Goal: Task Accomplishment & Management: Manage account settings

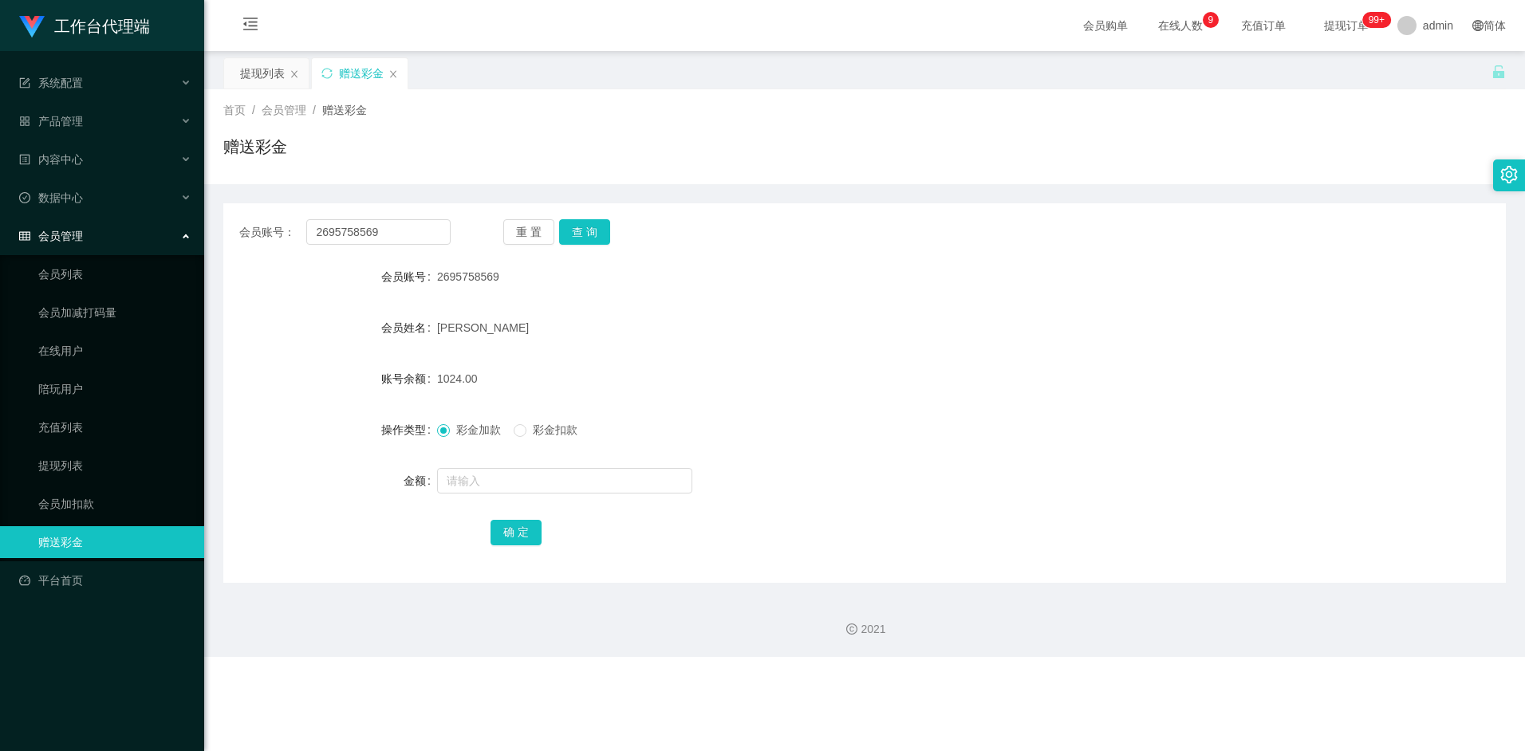
click at [346, 275] on div "会员账号" at bounding box center [330, 277] width 214 height 32
click at [93, 272] on link "会员列表" at bounding box center [114, 274] width 153 height 32
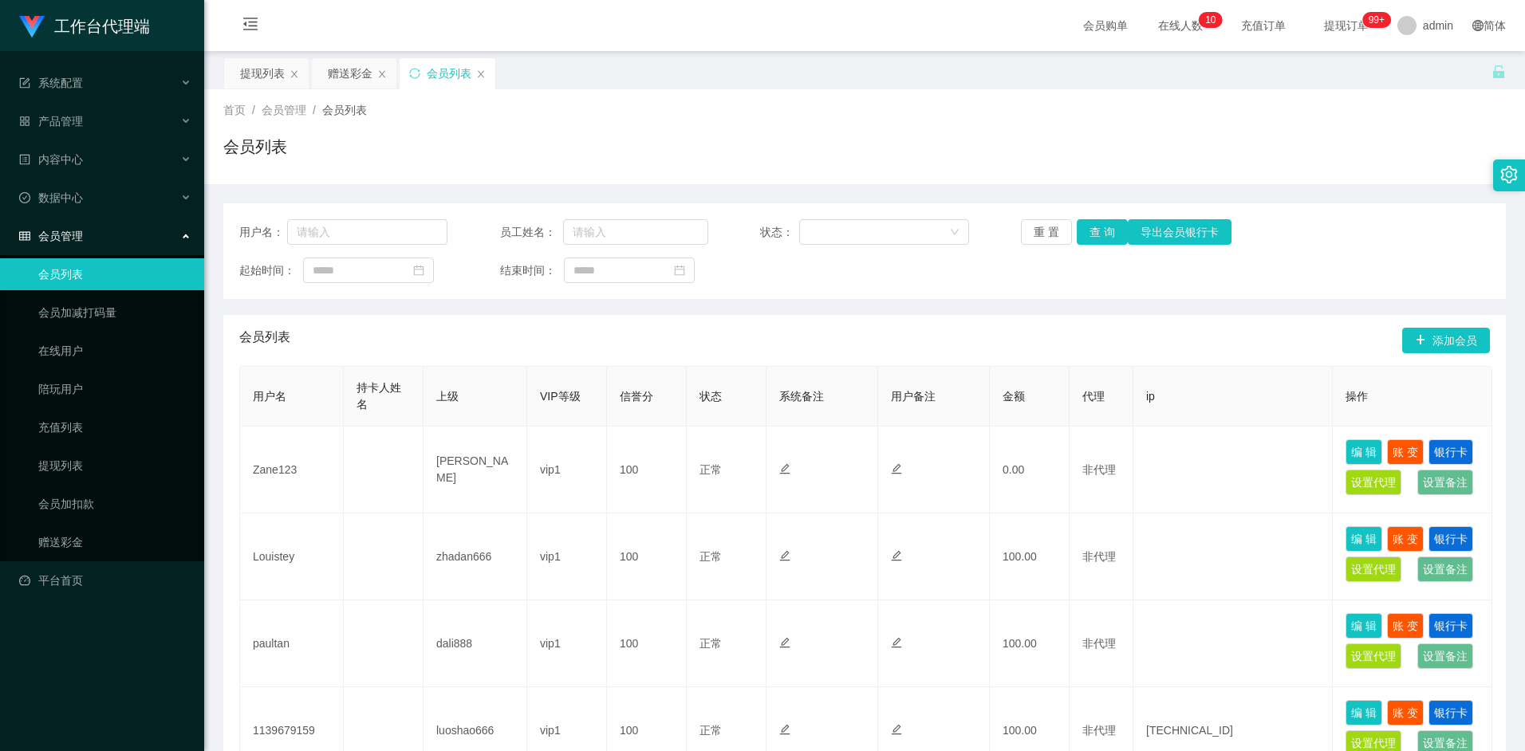
click at [593, 171] on div "会员列表" at bounding box center [864, 153] width 1283 height 37
click at [763, 192] on div "用户名： 员工姓名： 状态： 重 置 查 询 导出会员银行卡 起始时间： 结束时间： 会员列表 添加会员 用户名 持卡人姓名 上级 VIP等级 信誉分 状态 …" at bounding box center [864, 765] width 1283 height 1163
click at [350, 232] on input "text" at bounding box center [367, 232] width 161 height 26
paste input "pakwhay wong"
click at [345, 232] on input "pakwhay wong" at bounding box center [367, 232] width 161 height 26
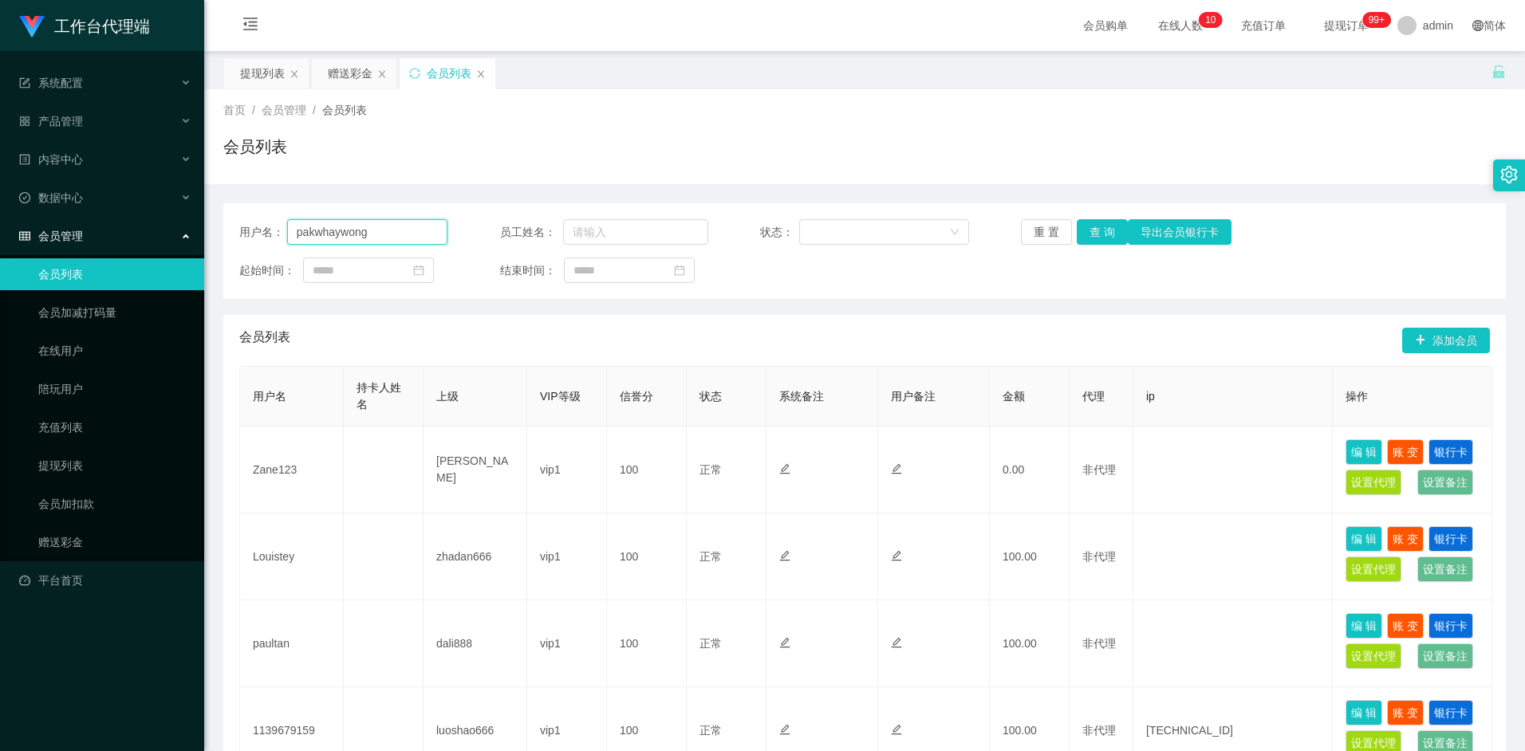
type input "pakwhaywong"
click at [1090, 232] on button "查 询" at bounding box center [1102, 232] width 51 height 26
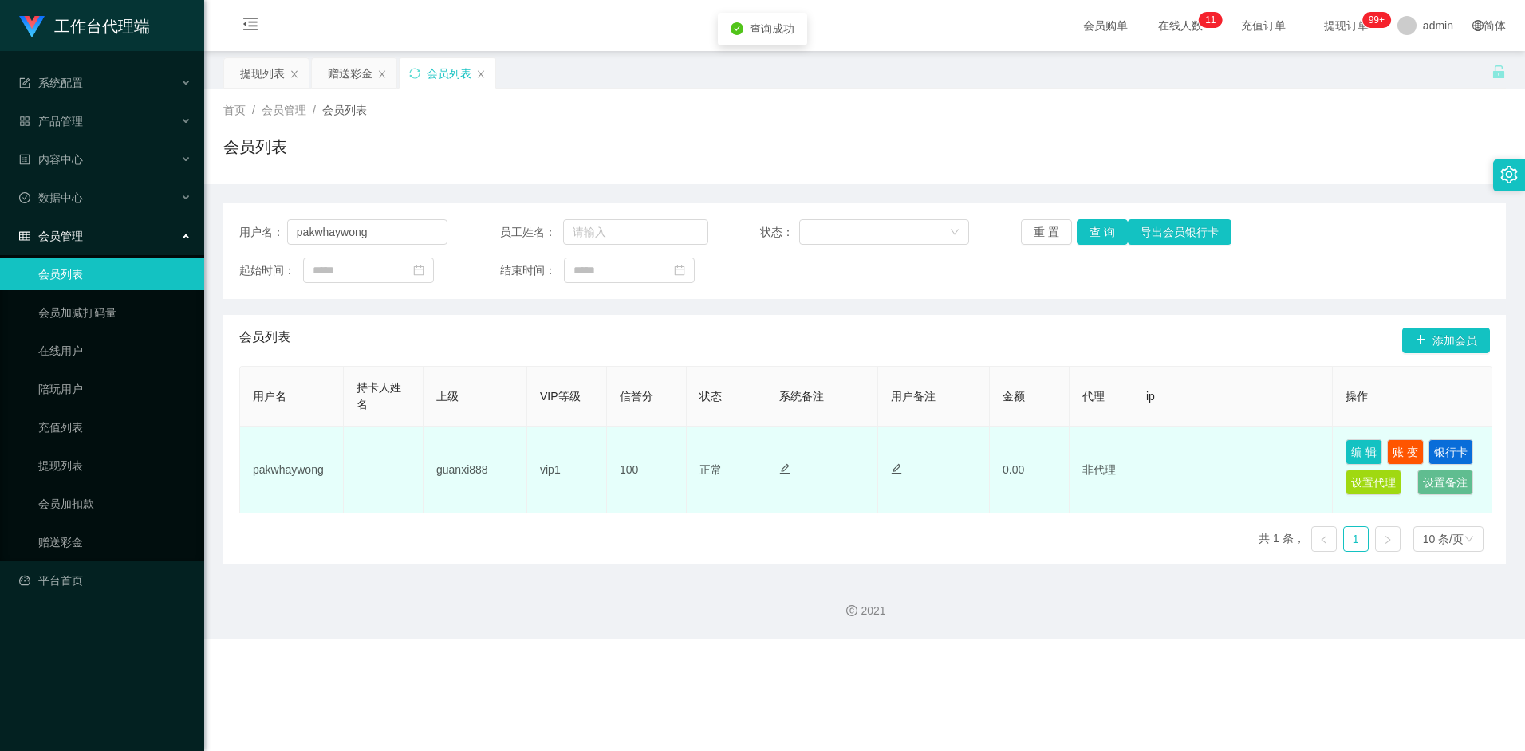
click at [274, 471] on td "pakwhaywong" at bounding box center [292, 470] width 104 height 87
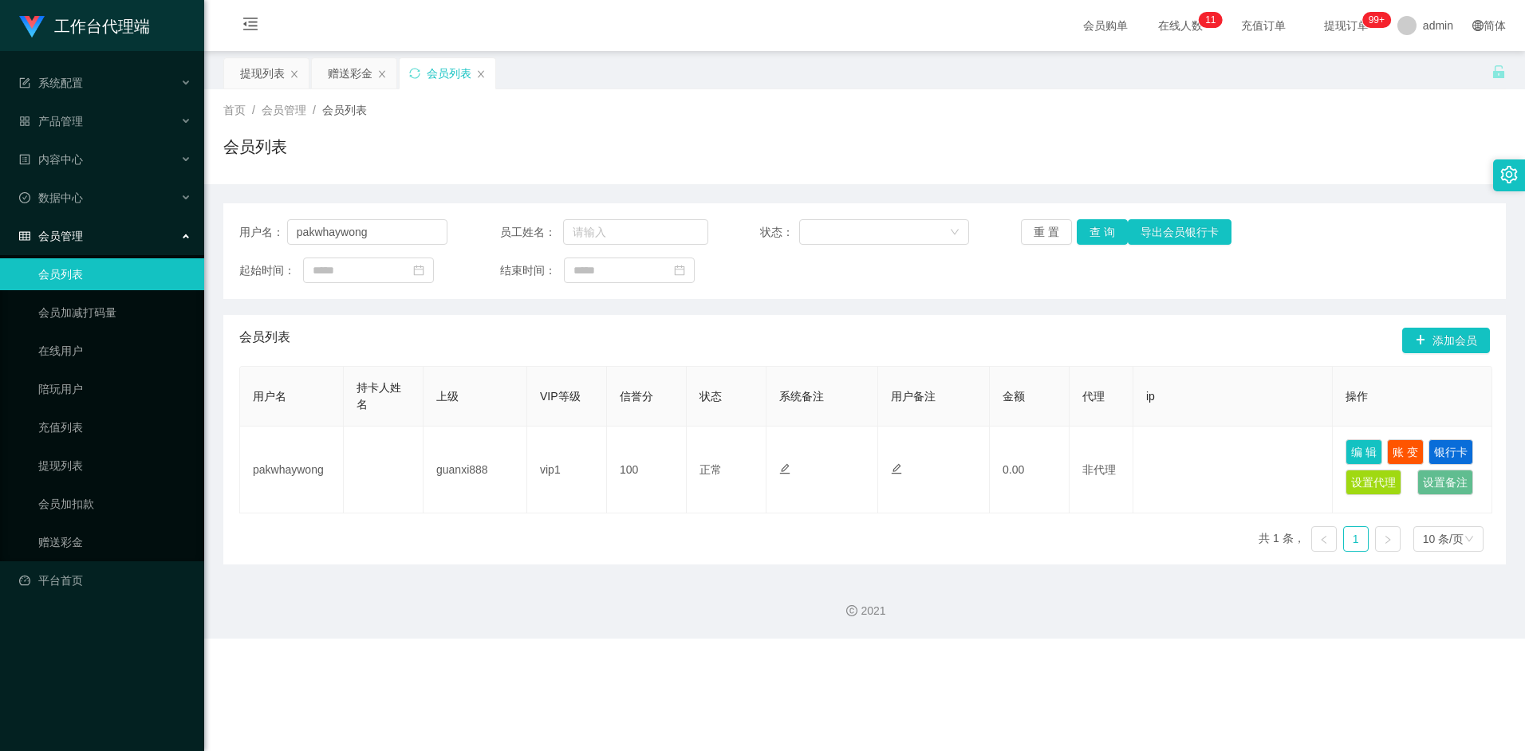
click at [589, 554] on div "用户名 持卡人姓名 上级 VIP等级 信誉分 状态 系统备注 用户备注 金额 代理 ip 操作 pakwhaywong guanxi888 vip1 100 …" at bounding box center [864, 465] width 1251 height 199
click at [359, 75] on div "赠送彩金" at bounding box center [350, 73] width 45 height 30
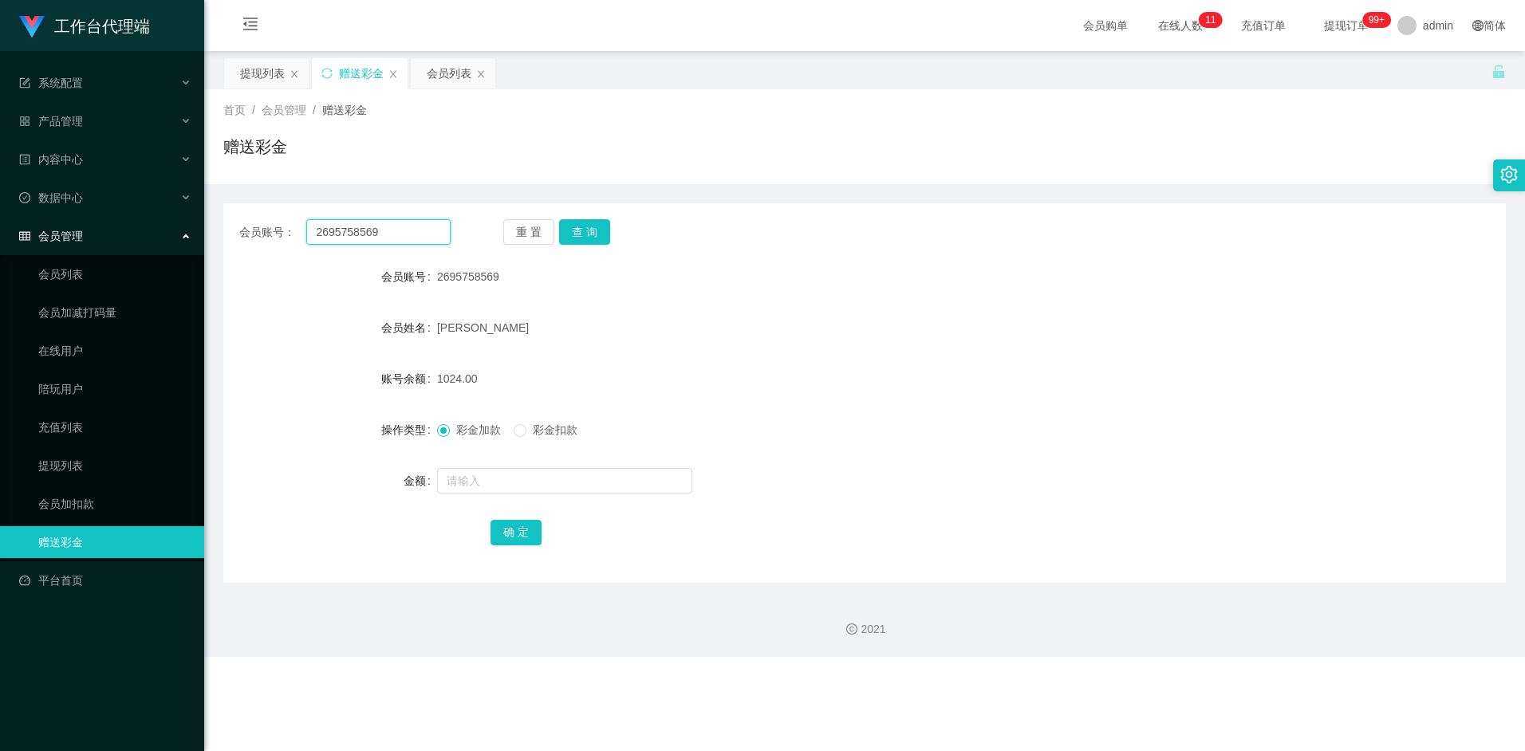
drag, startPoint x: 404, startPoint y: 231, endPoint x: 281, endPoint y: 232, distance: 122.8
click at [281, 232] on div "会员账号： 2695758569" at bounding box center [344, 232] width 211 height 26
paste input "pakwhay wong"
click at [587, 227] on button "查 询" at bounding box center [584, 232] width 51 height 26
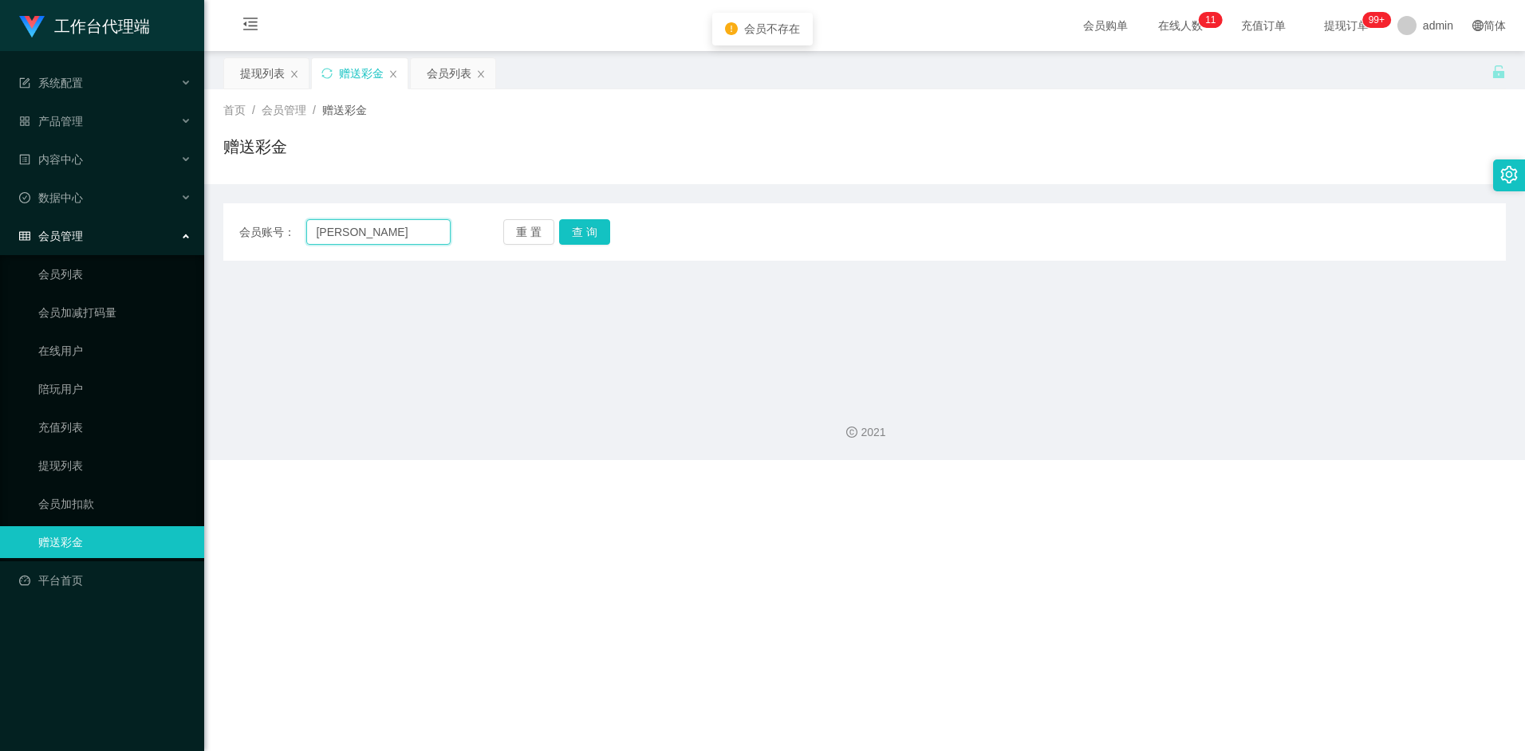
click at [362, 231] on input "pakwhay wong" at bounding box center [378, 232] width 144 height 26
type input "pakwhaywong"
click at [593, 232] on button "查 询" at bounding box center [584, 232] width 51 height 26
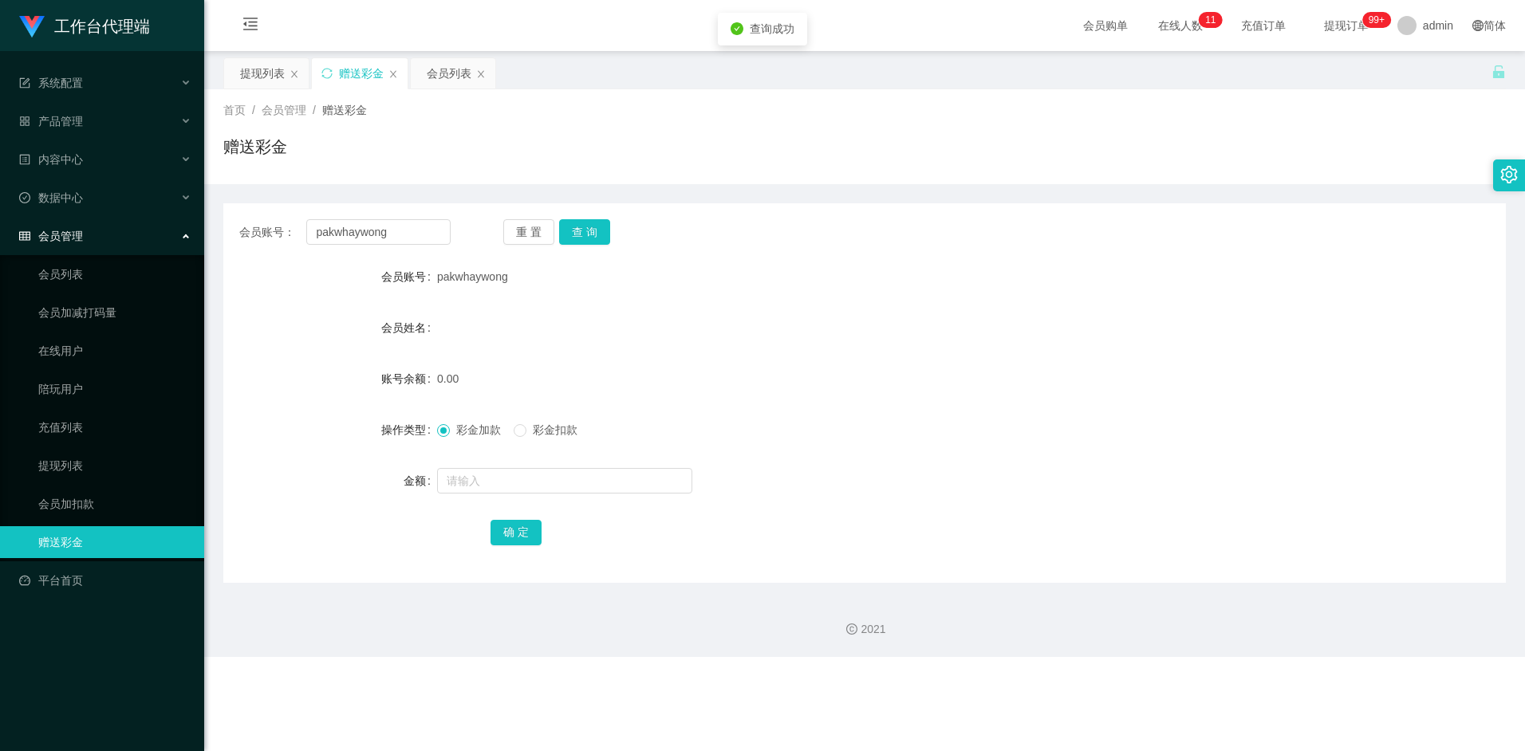
click at [569, 349] on form "会员账号 pakwhaywong 会员姓名 账号余额 0.00 操作类型 彩金加款 彩金扣款 金额 确 定" at bounding box center [864, 404] width 1283 height 287
click at [473, 471] on input "text" at bounding box center [564, 481] width 255 height 26
type input "100"
click at [521, 532] on button "确 定" at bounding box center [516, 533] width 51 height 26
click at [103, 120] on div "产品管理" at bounding box center [102, 121] width 204 height 32
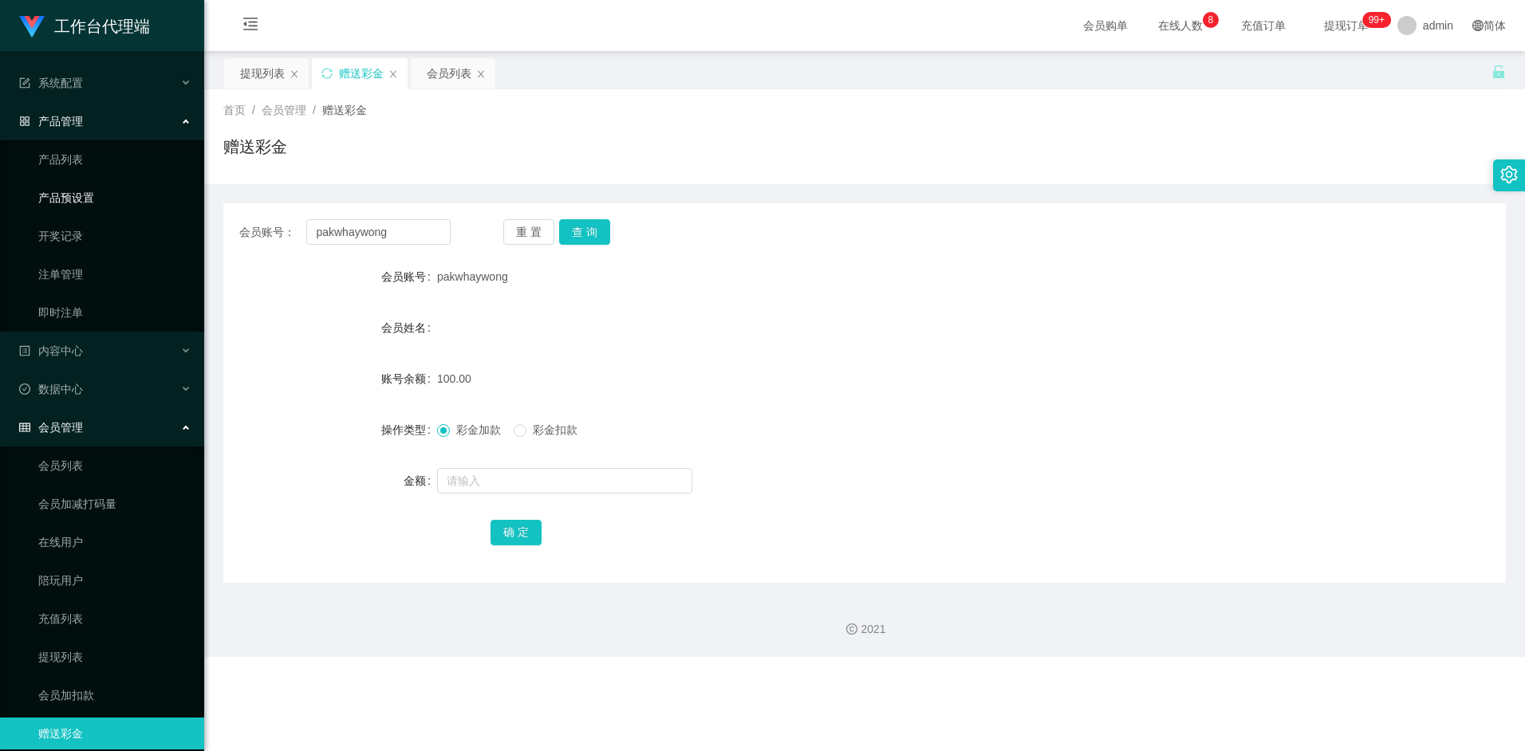
click at [84, 203] on link "产品预设置" at bounding box center [114, 198] width 153 height 32
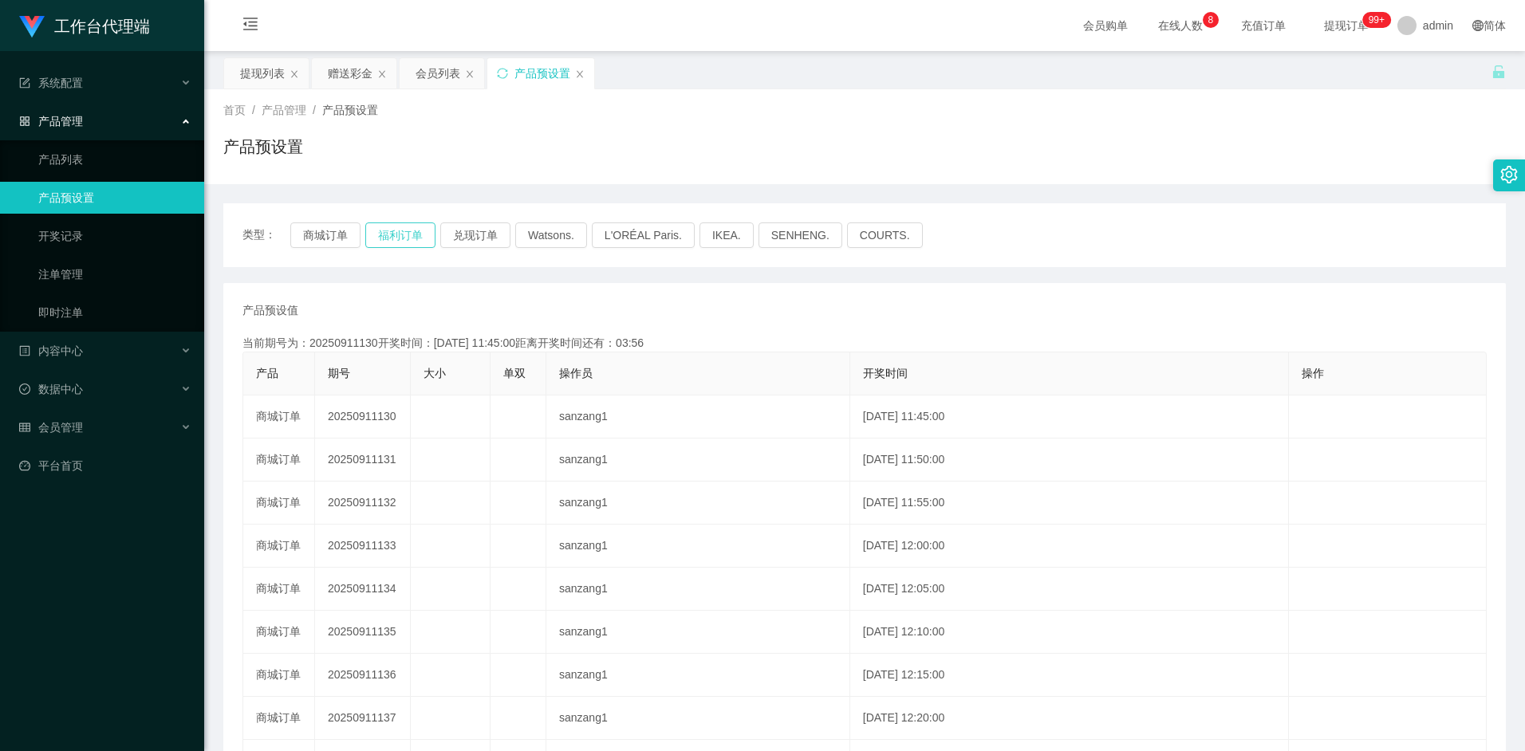
click at [415, 235] on button "福利订单" at bounding box center [400, 236] width 70 height 26
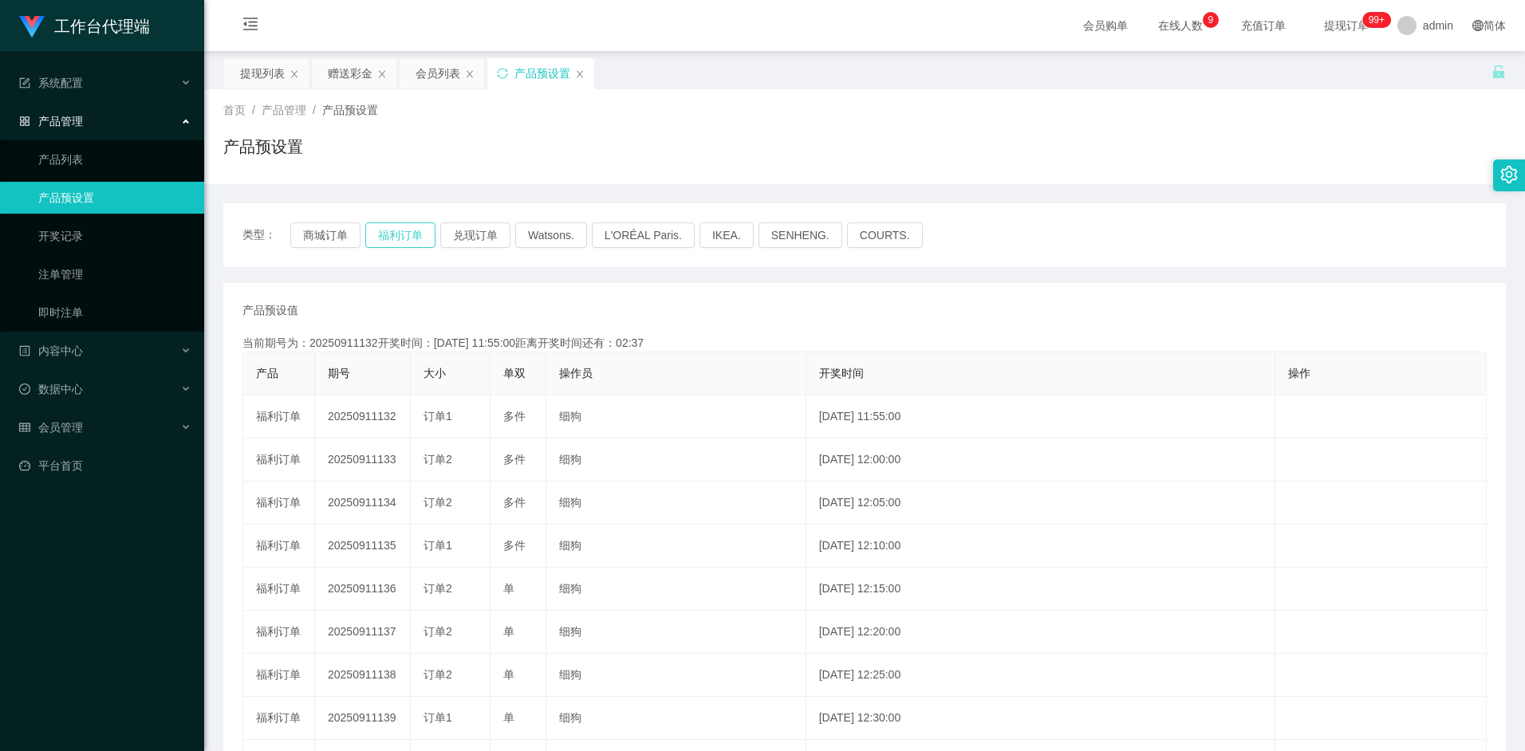
click at [412, 239] on button "福利订单" at bounding box center [400, 236] width 70 height 26
click at [503, 69] on icon "图标: sync" at bounding box center [502, 73] width 11 height 11
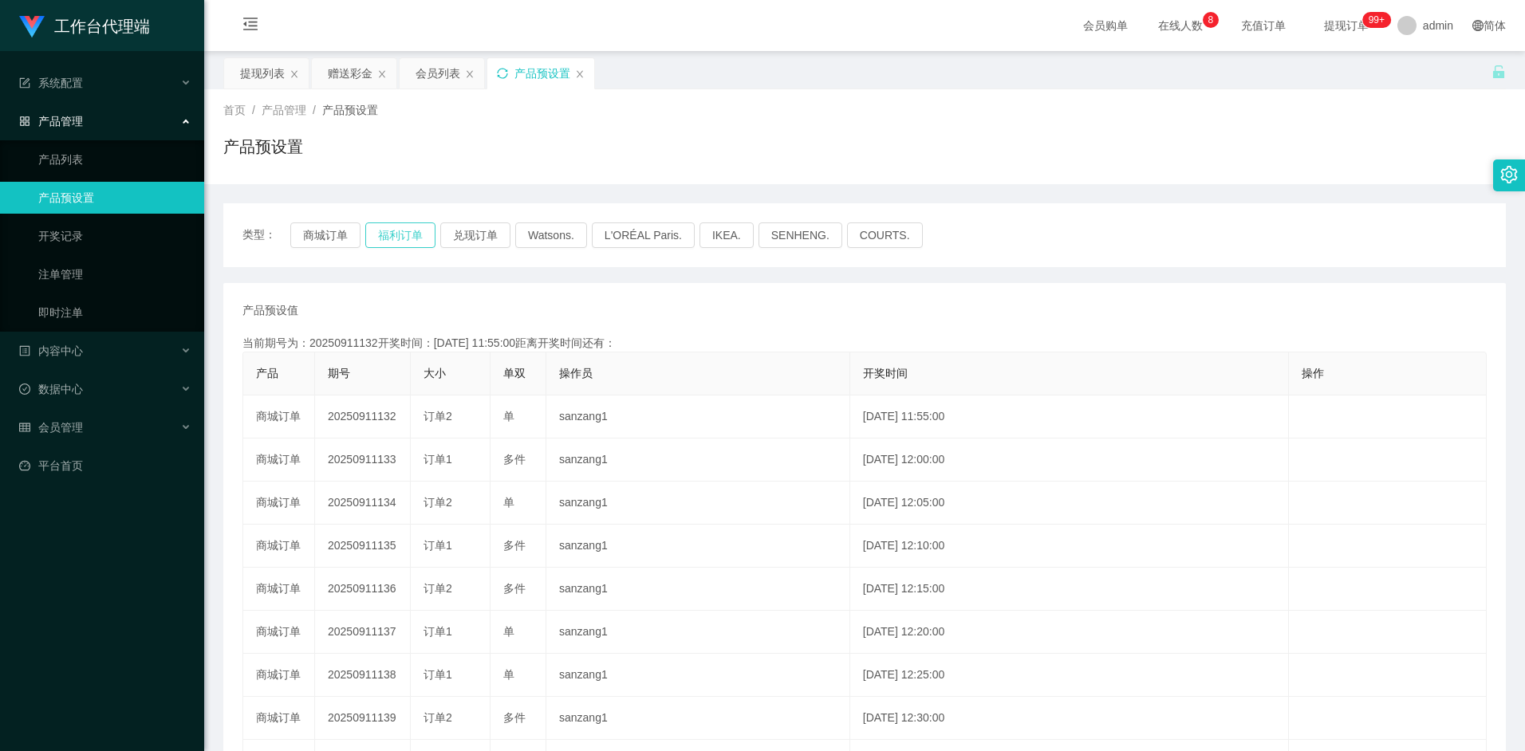
click at [408, 231] on button "福利订单" at bounding box center [400, 236] width 70 height 26
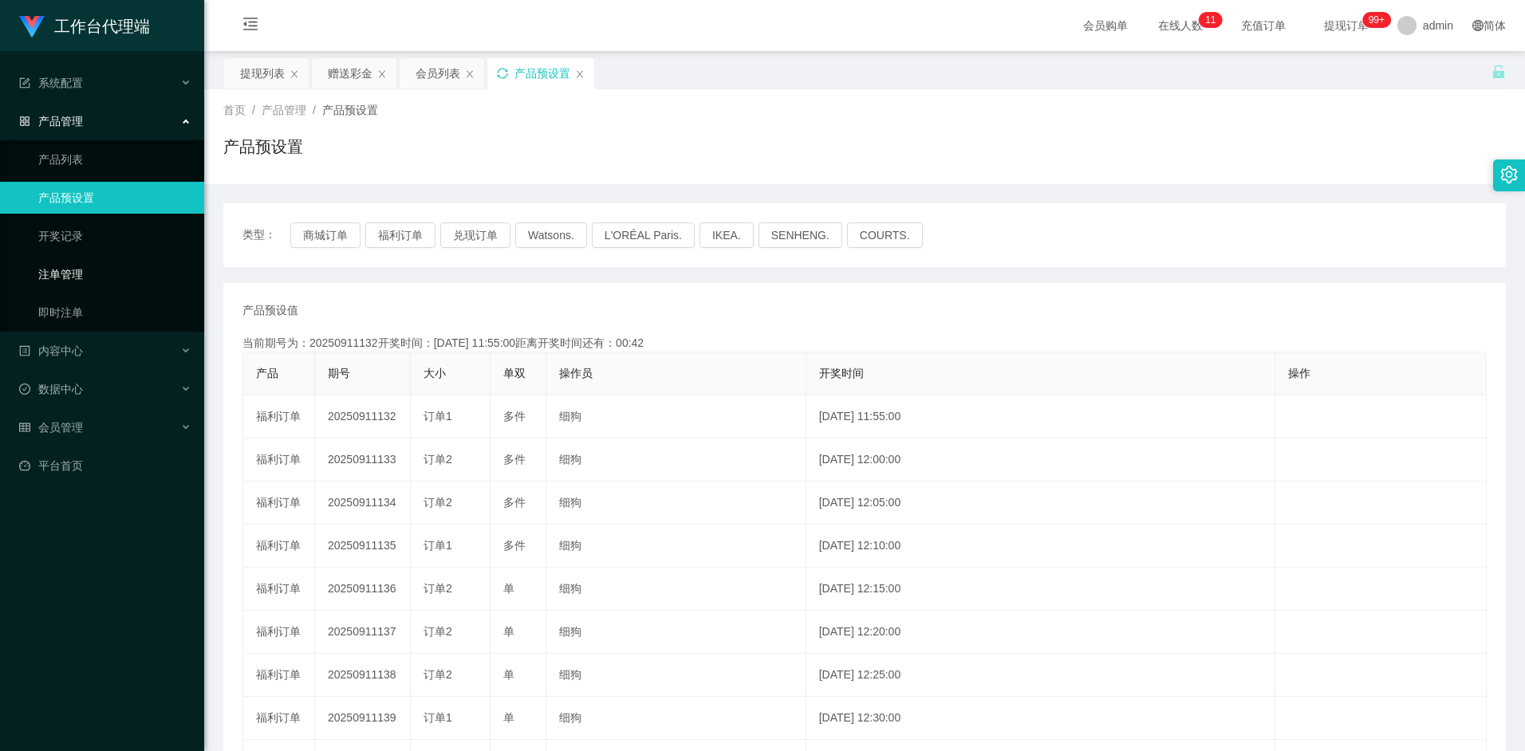
click at [79, 267] on link "注单管理" at bounding box center [114, 274] width 153 height 32
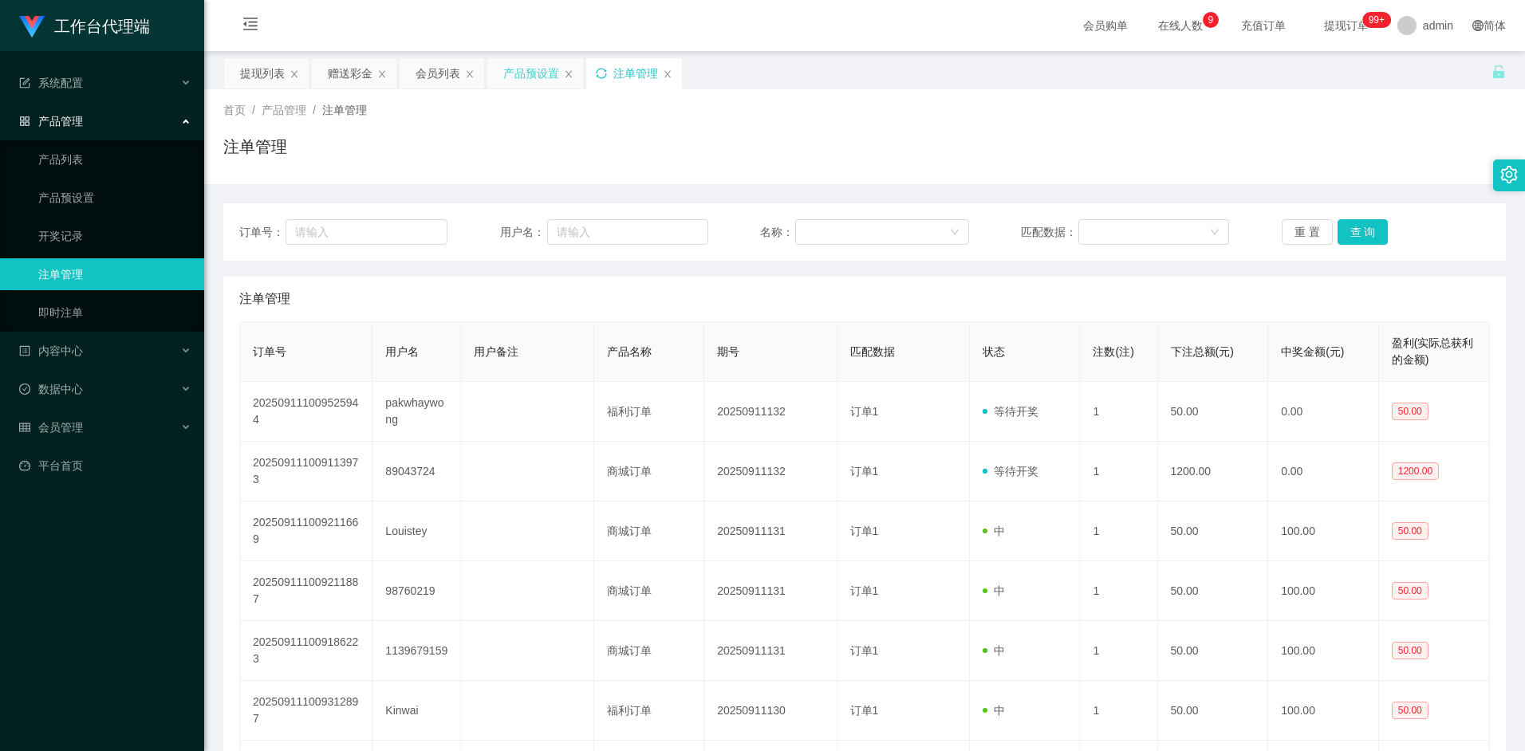
click at [600, 74] on icon "图标: sync" at bounding box center [601, 73] width 11 height 11
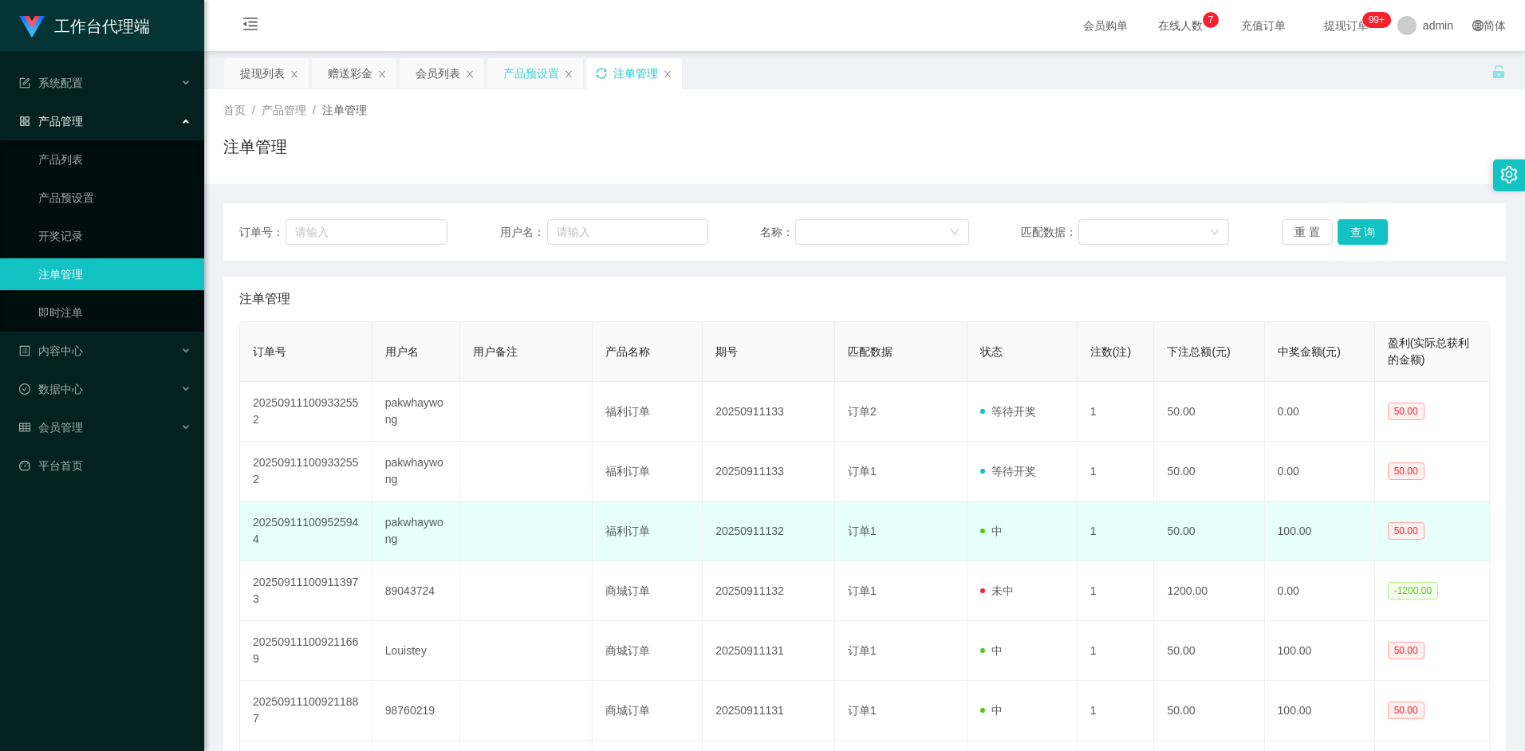
click at [412, 527] on td "pakwhaywong" at bounding box center [416, 532] width 89 height 60
copy td "pakwhaywong"
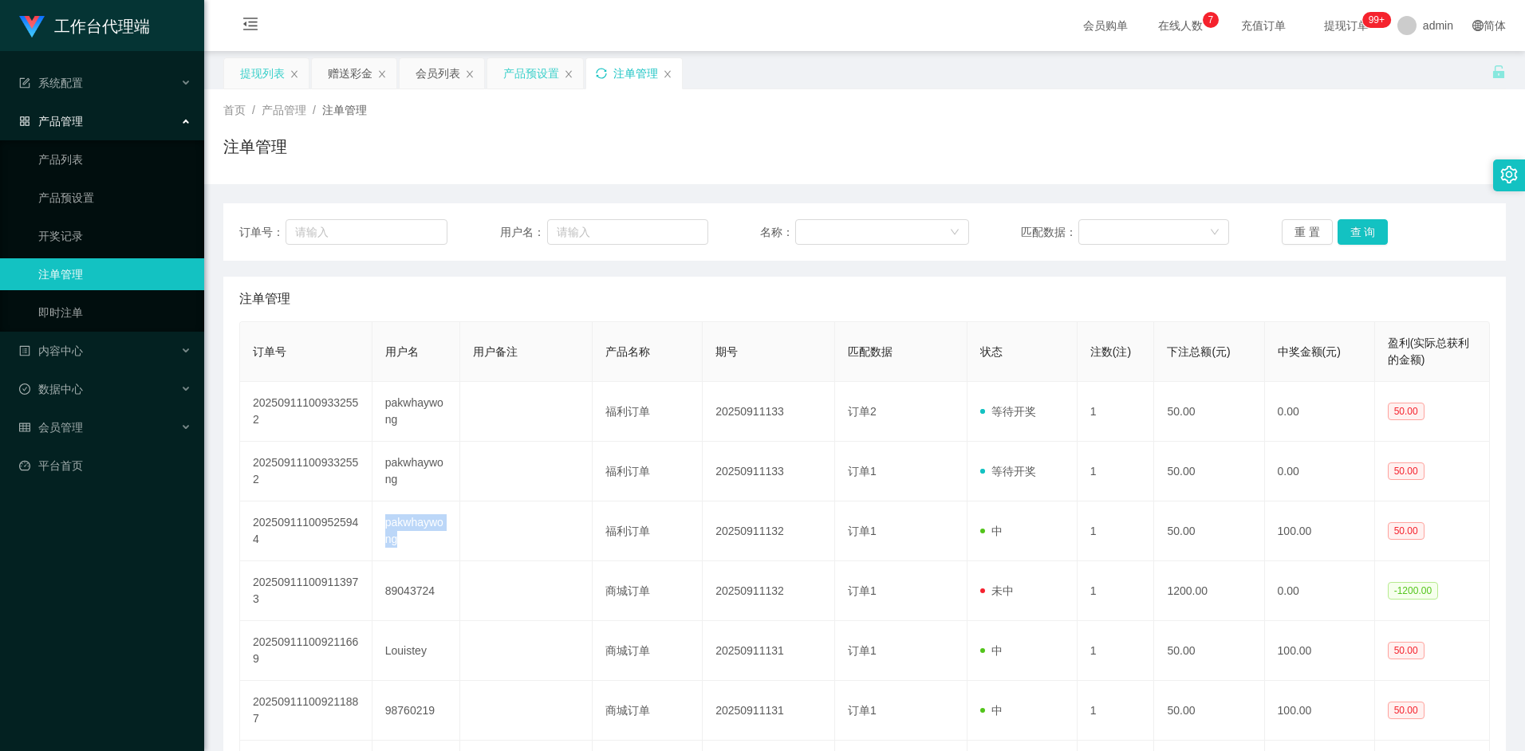
click at [247, 65] on div "提现列表" at bounding box center [262, 73] width 45 height 30
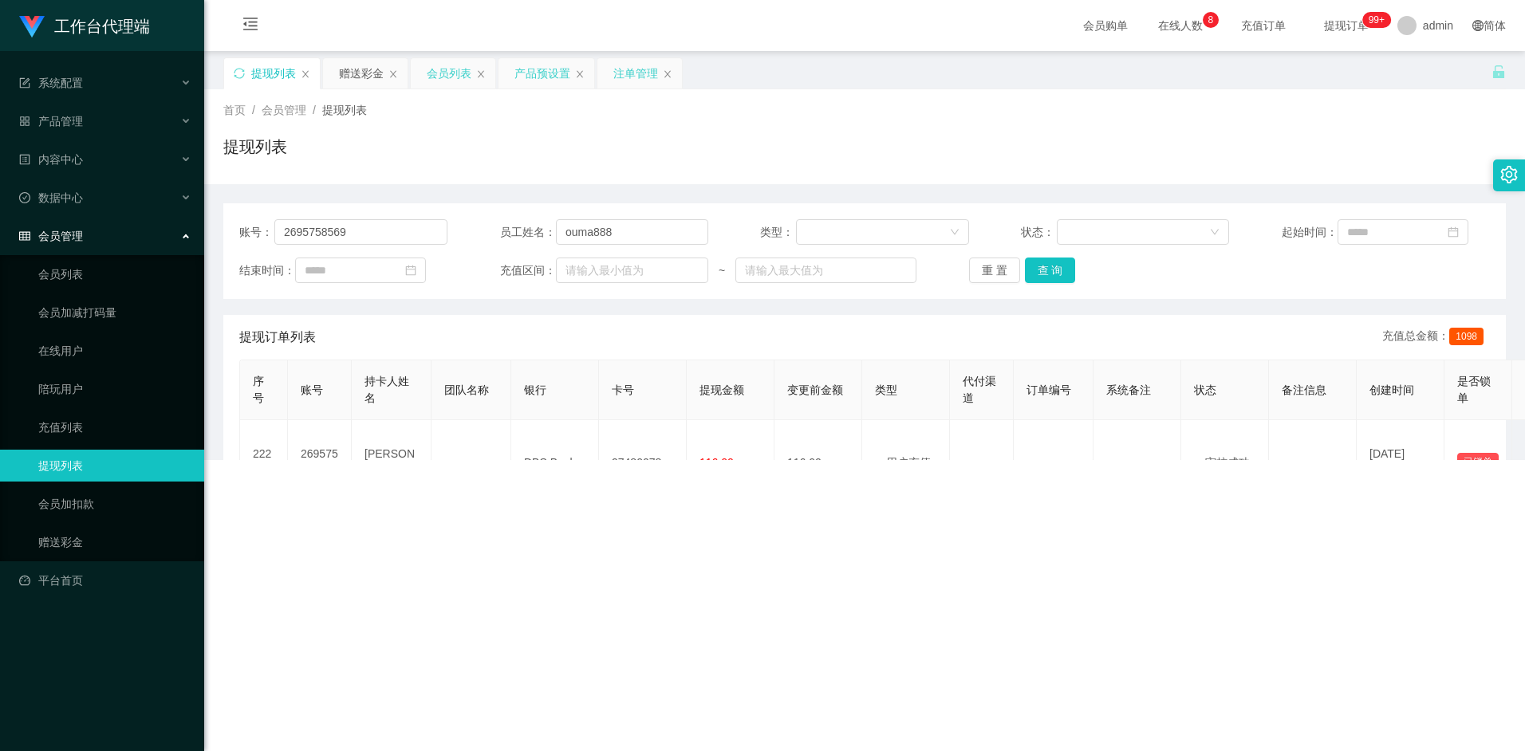
click at [455, 73] on div "会员列表" at bounding box center [449, 73] width 45 height 30
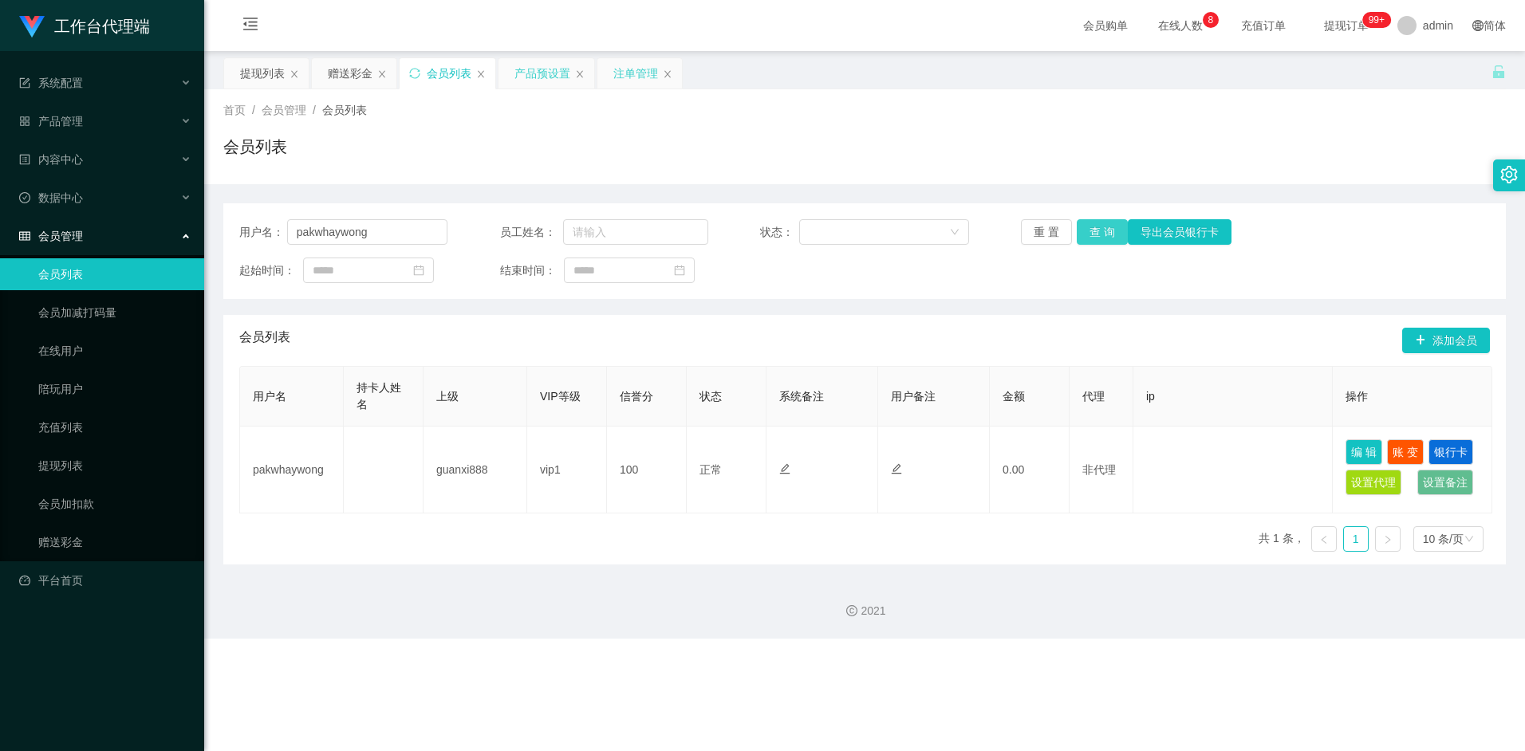
click at [1110, 234] on button "查 询" at bounding box center [1102, 232] width 51 height 26
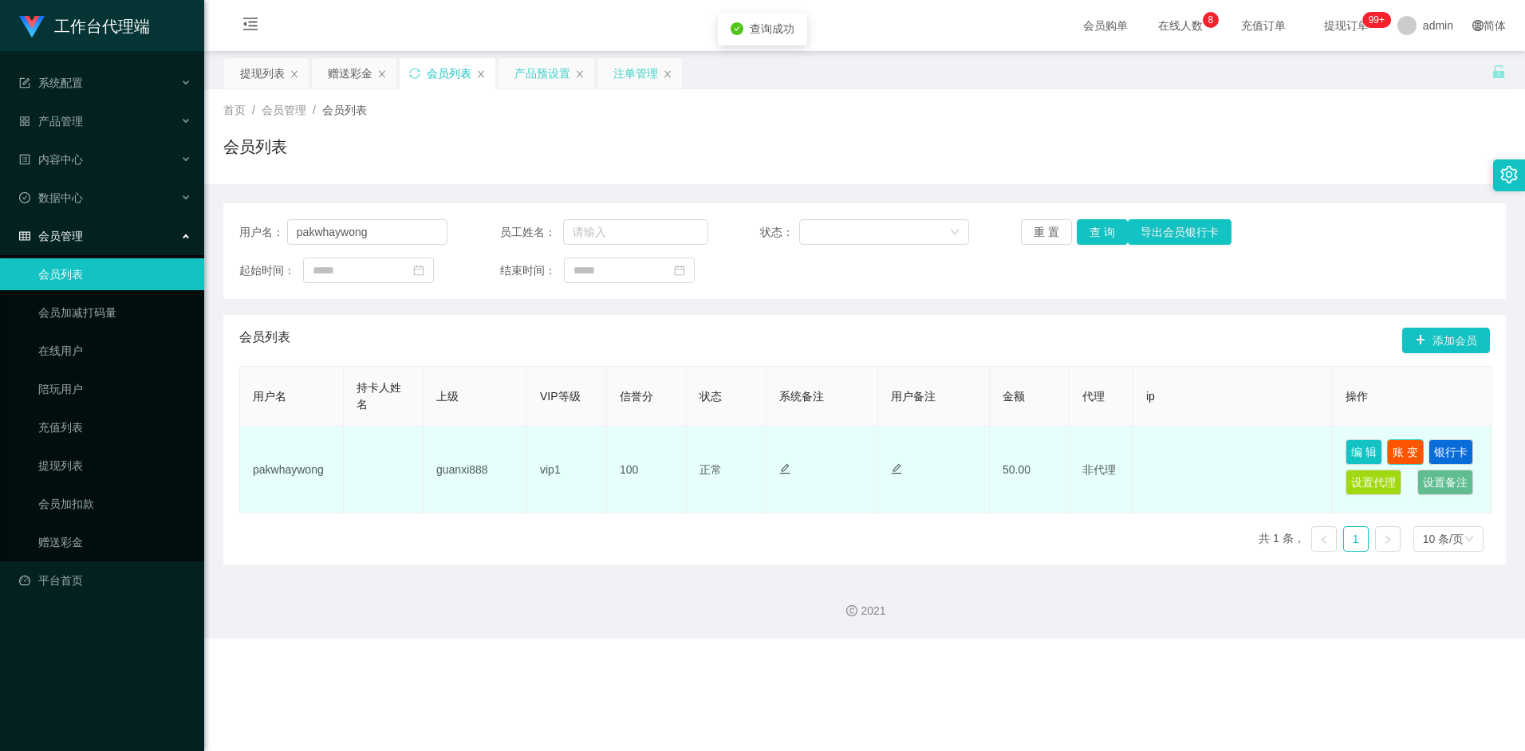
click at [1401, 451] on button "账 变" at bounding box center [1405, 452] width 37 height 26
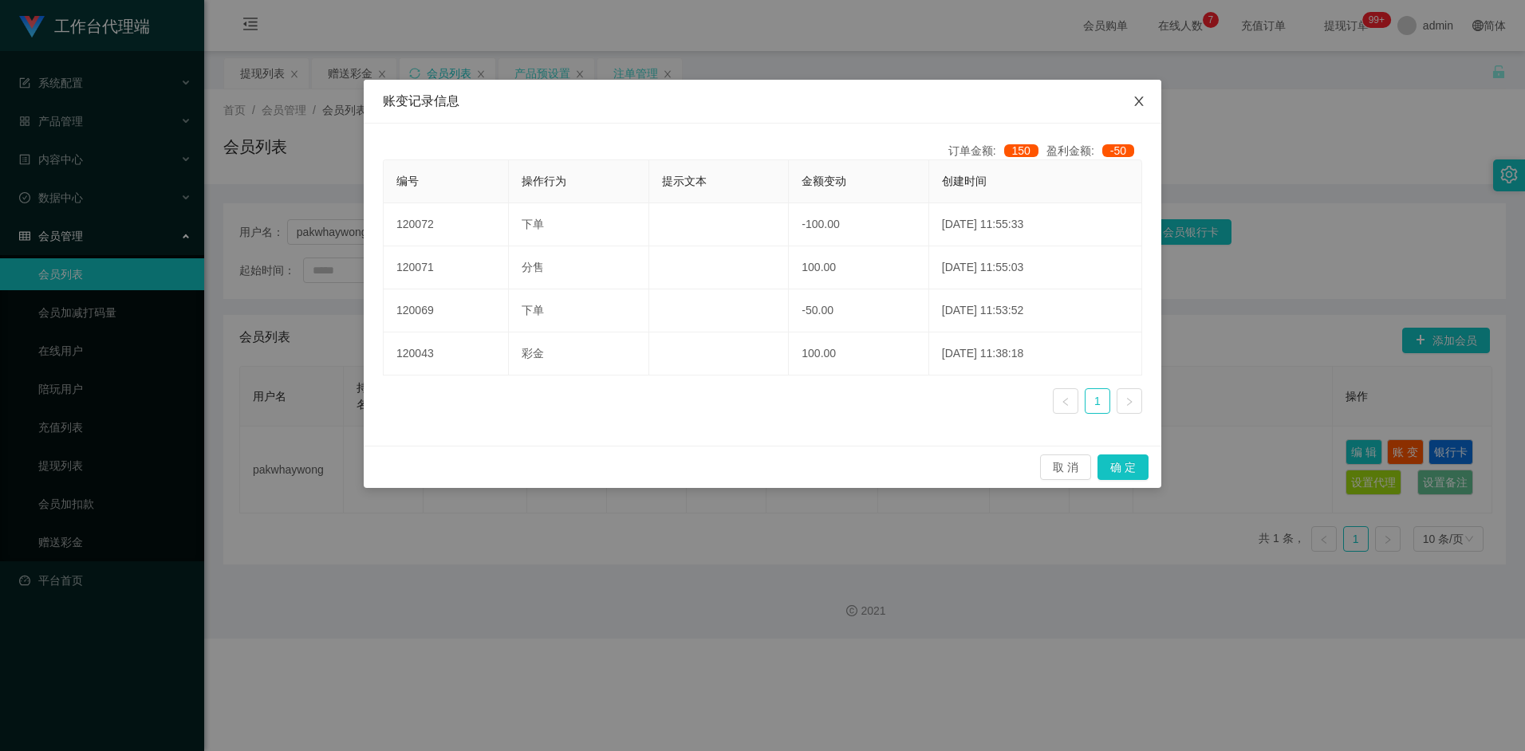
click at [1143, 105] on icon "图标: close" at bounding box center [1139, 101] width 13 height 13
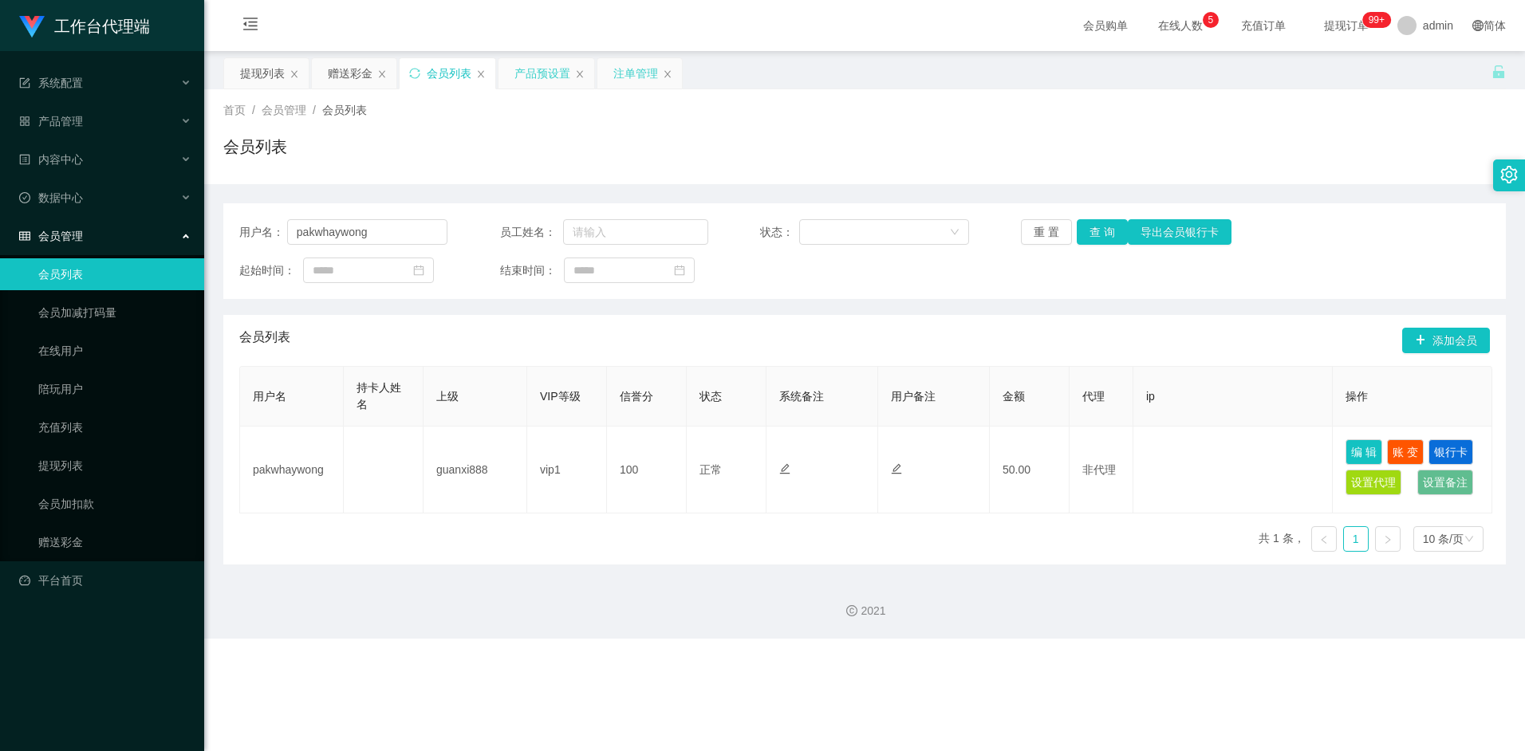
click at [546, 72] on div "产品预设置" at bounding box center [542, 73] width 56 height 30
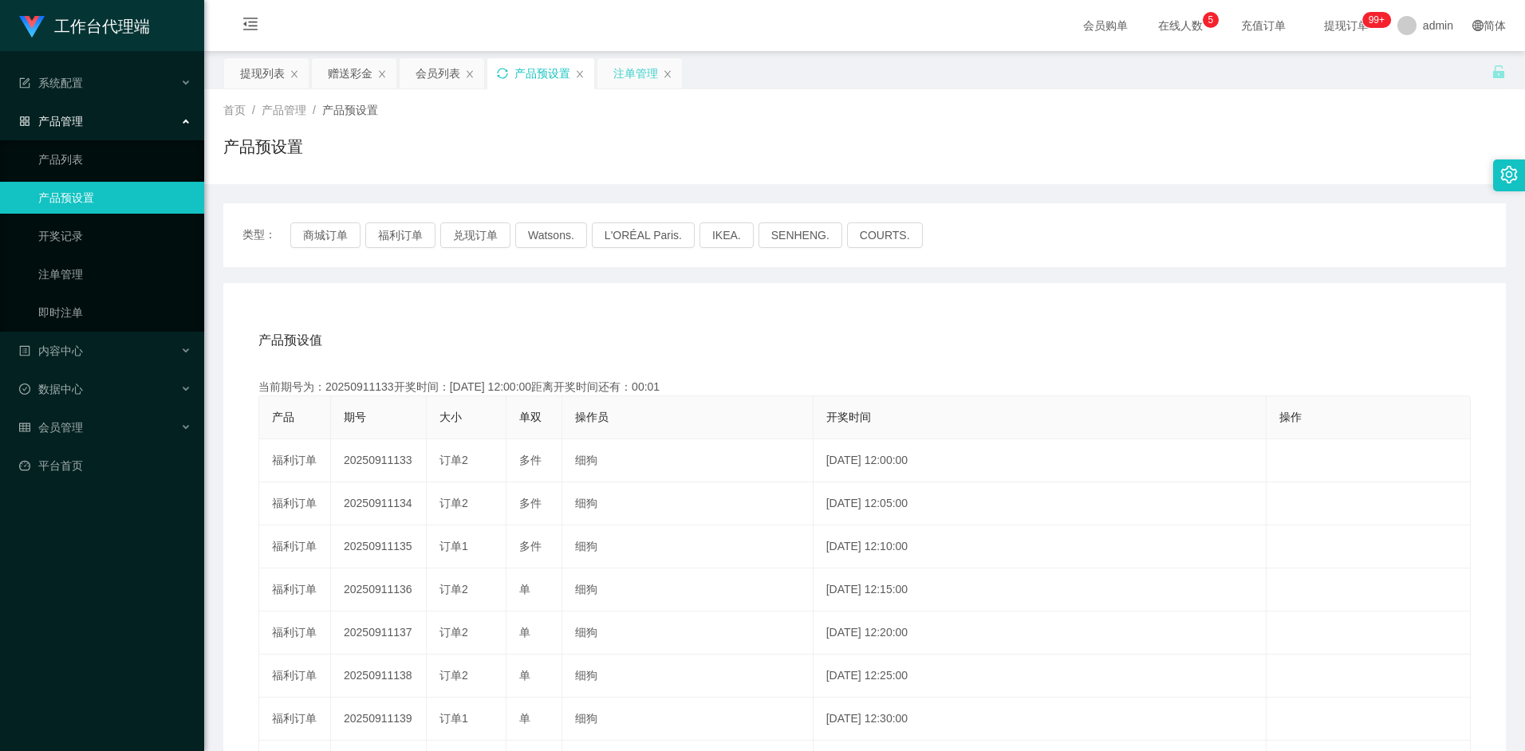
click at [633, 77] on div "注单管理" at bounding box center [635, 73] width 45 height 30
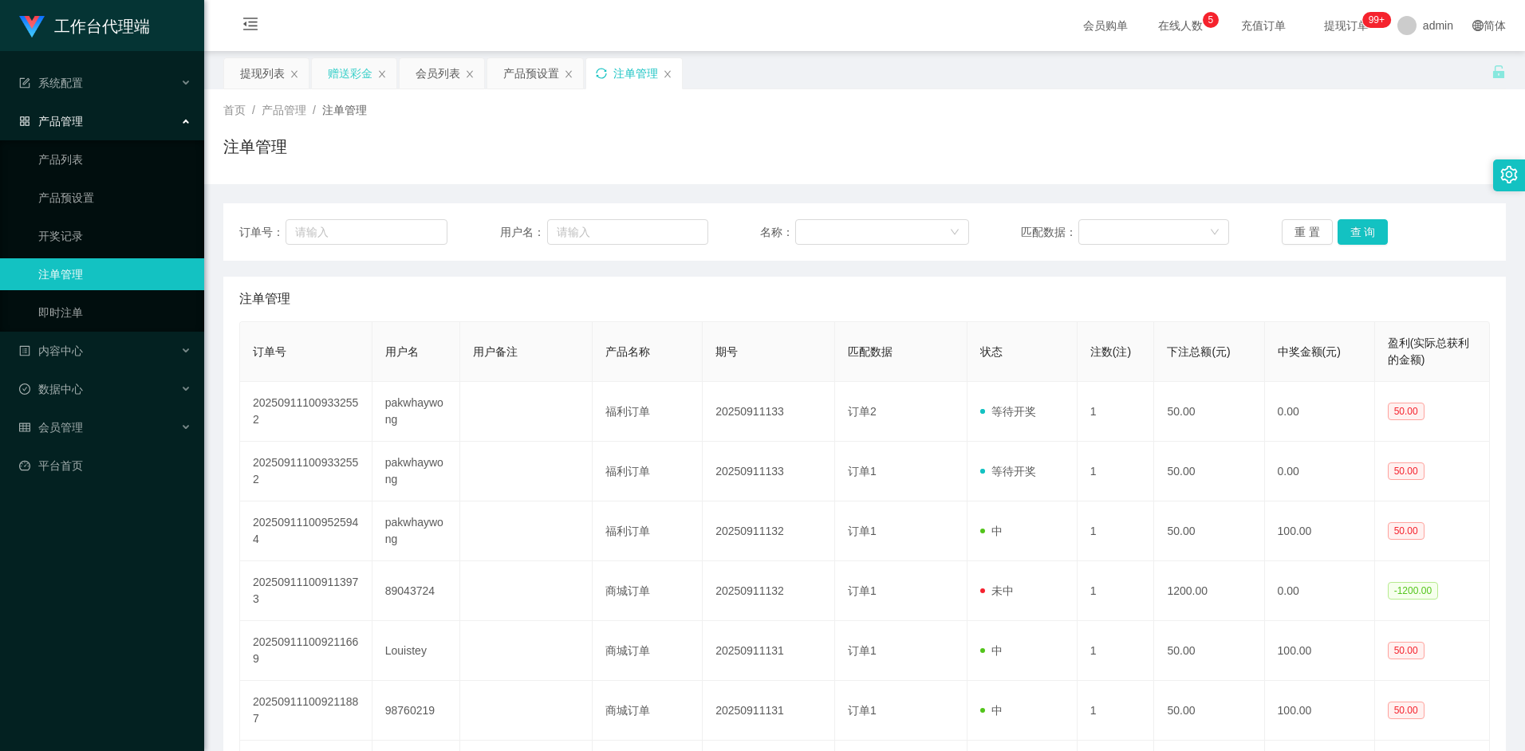
click at [346, 74] on div "赠送彩金" at bounding box center [350, 73] width 45 height 30
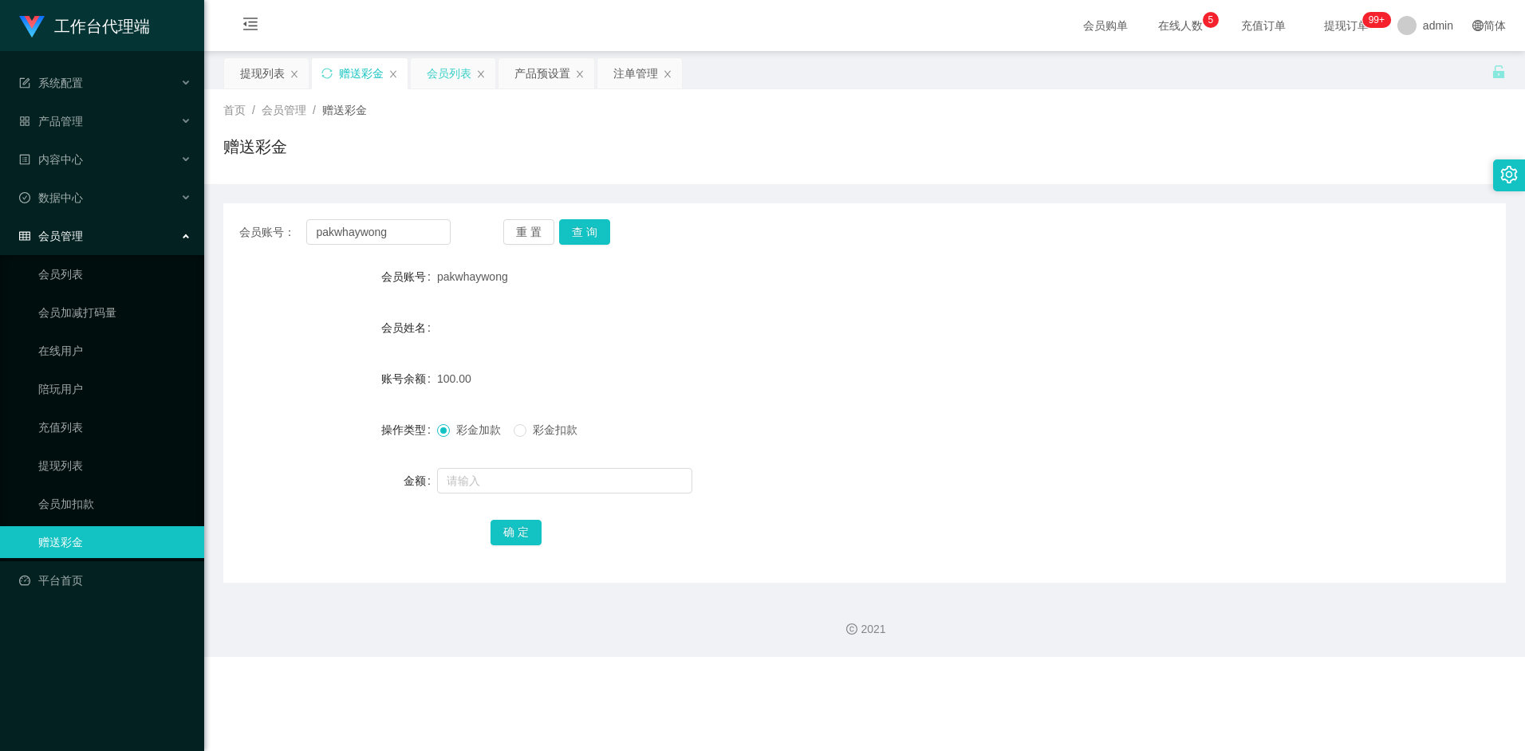
click at [435, 81] on div "会员列表" at bounding box center [449, 73] width 45 height 30
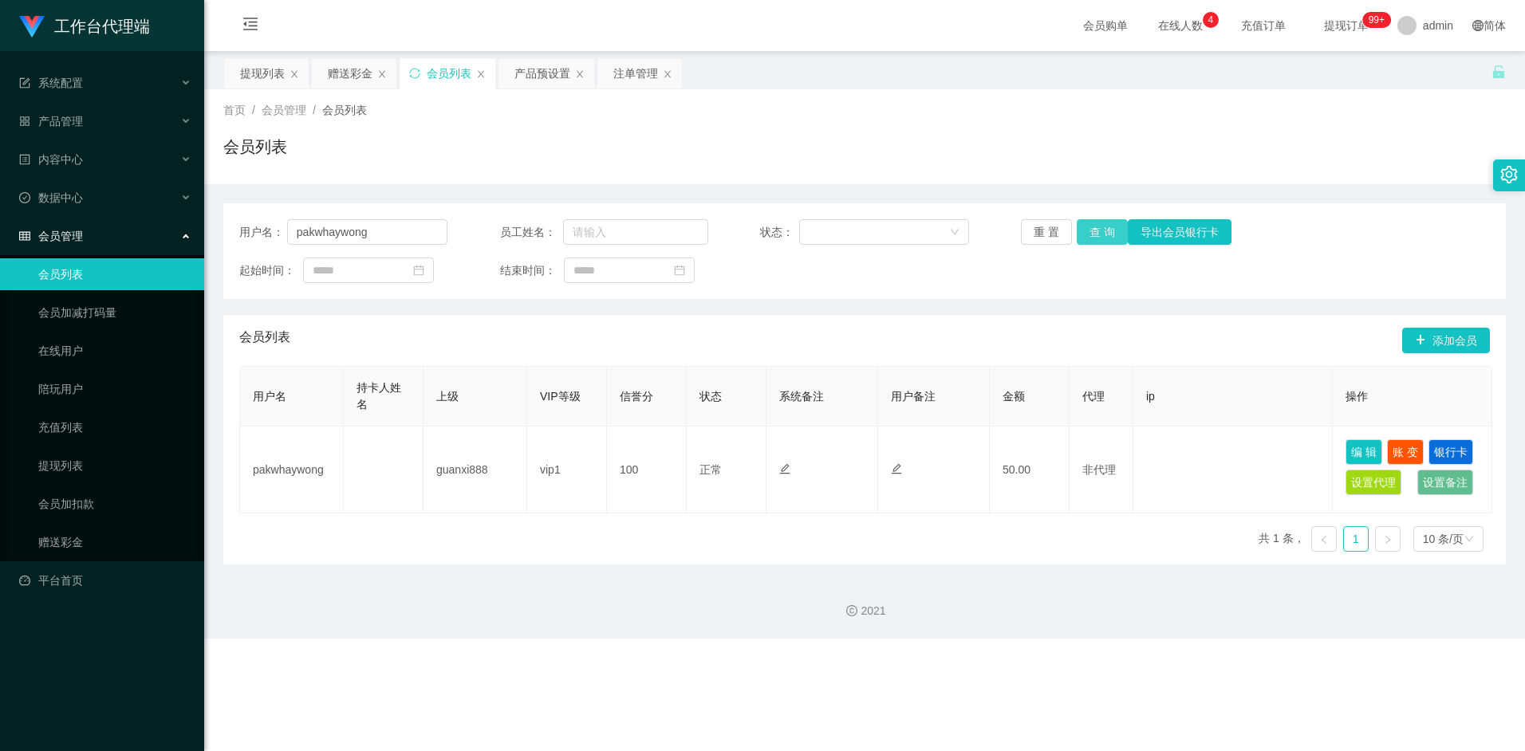
click at [1089, 234] on button "查 询" at bounding box center [1102, 232] width 51 height 26
drag, startPoint x: 1043, startPoint y: 308, endPoint x: 1077, endPoint y: 280, distance: 44.2
click at [1043, 308] on div "用户名： pakwhaywong 员工姓名： 状态： 重 置 查 询 导出会员银行卡 起始时间： 结束时间： 会员列表 添加会员 用户名 持卡人姓名 上级 V…" at bounding box center [864, 383] width 1283 height 361
click at [1102, 232] on button "查 询" at bounding box center [1102, 232] width 51 height 26
click at [1095, 235] on button "查 询" at bounding box center [1102, 232] width 51 height 26
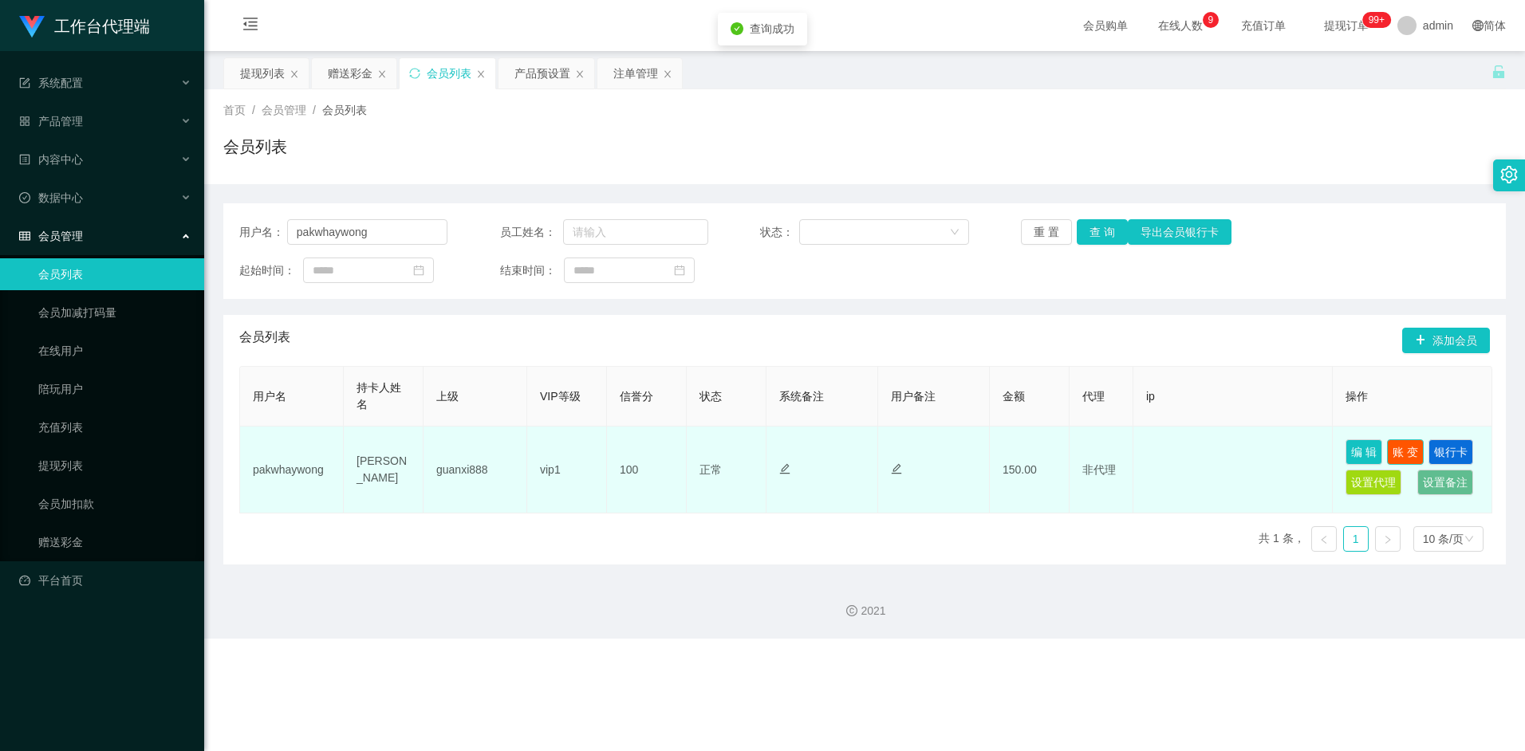
click at [1403, 447] on button "账 变" at bounding box center [1405, 452] width 37 height 26
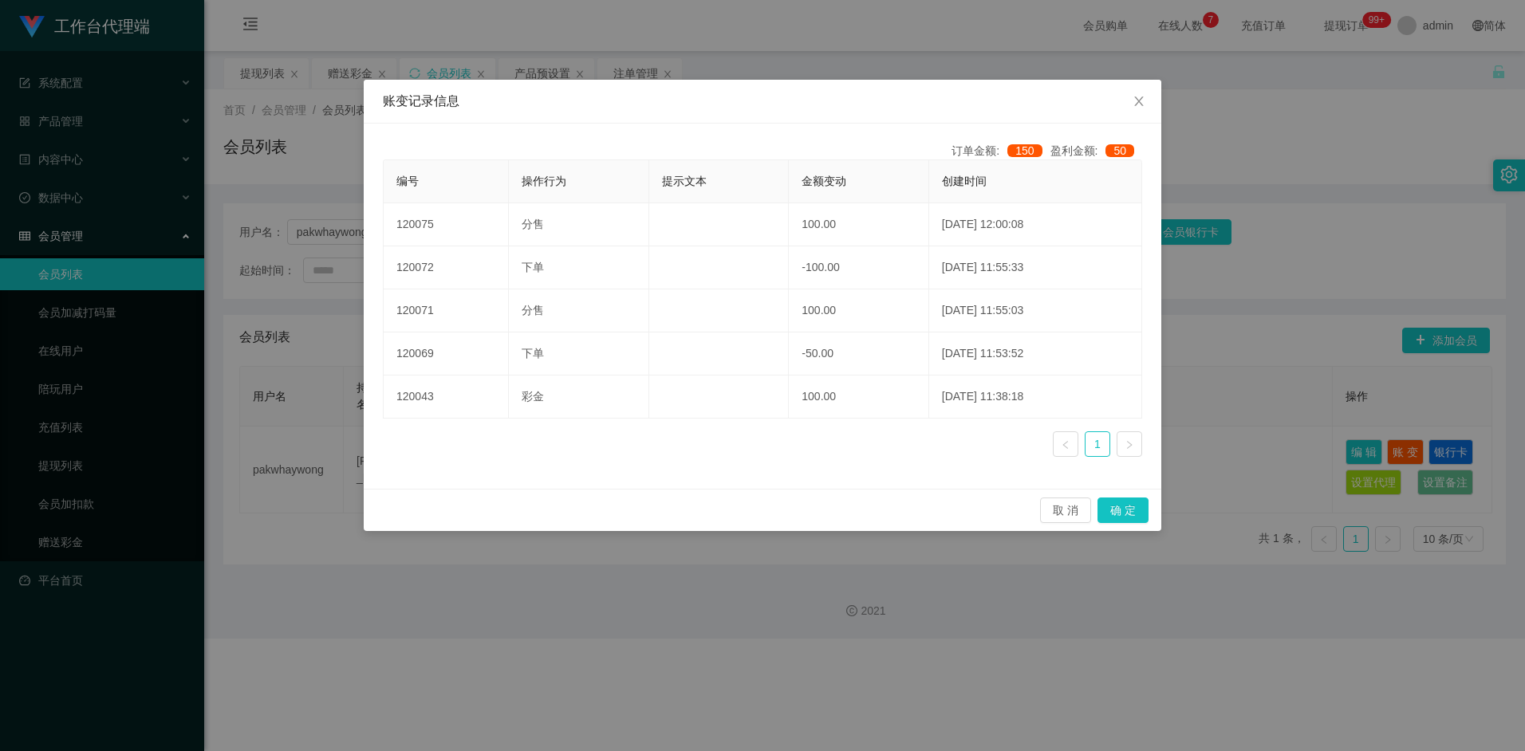
drag, startPoint x: 1114, startPoint y: 631, endPoint x: 1121, endPoint y: 621, distance: 12.0
click at [1115, 629] on div "账变记录信息 订单金额: 150 盈利金额: 50 编号 操作行为 提示文本 金额变动 创建时间 120075 分售 100.00 2025-09-11 12…" at bounding box center [762, 375] width 1525 height 751
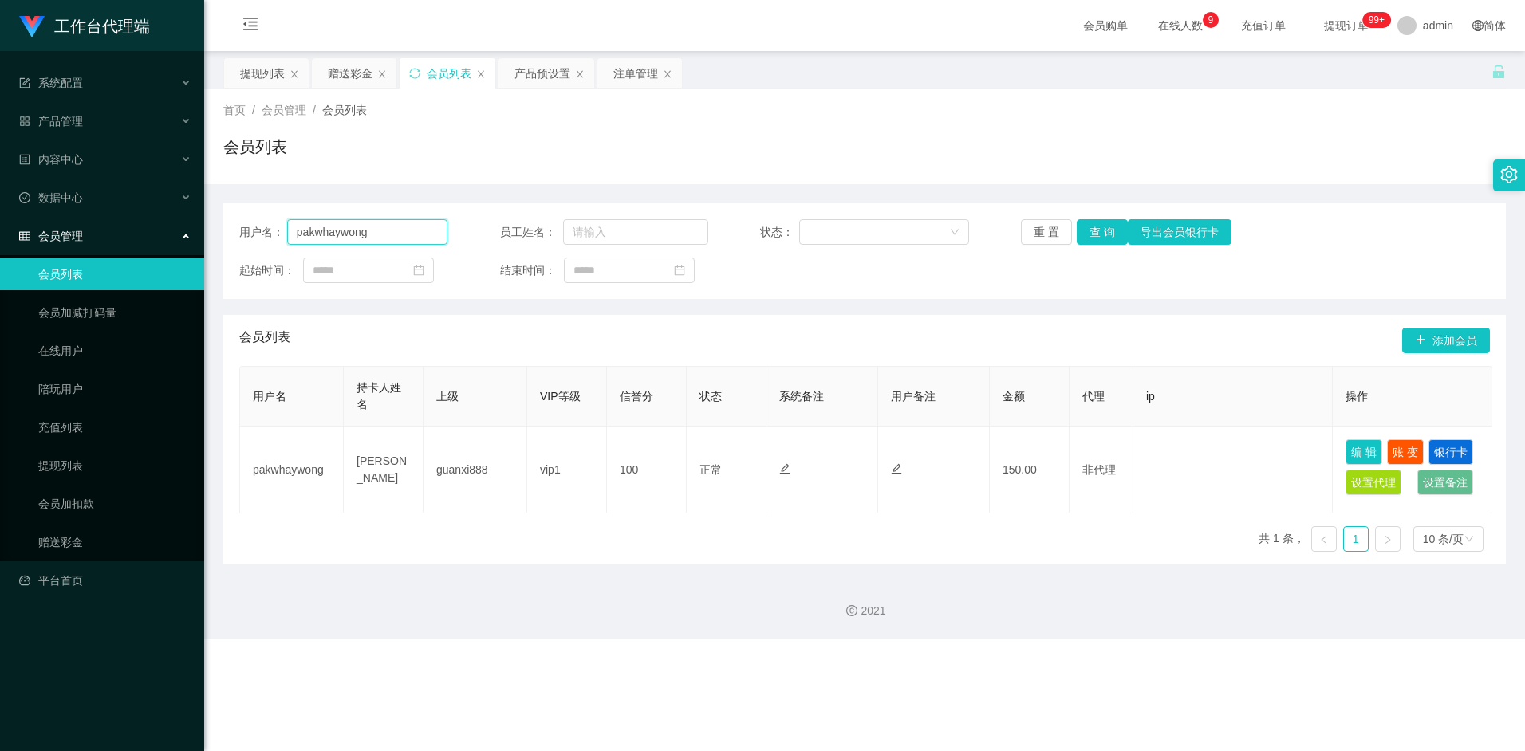
drag, startPoint x: 328, startPoint y: 231, endPoint x: 213, endPoint y: 231, distance: 114.9
click at [213, 231] on main "关闭左侧 关闭右侧 关闭其它 刷新页面 提现列表 赠送彩金 会员列表 产品预设置 注单管理 首页 / 会员管理 / 会员列表 / 会员列表 用户名： pakw…" at bounding box center [864, 308] width 1321 height 514
click at [1106, 239] on button "查 询" at bounding box center [1102, 232] width 51 height 26
click at [342, 66] on div "赠送彩金" at bounding box center [350, 73] width 45 height 30
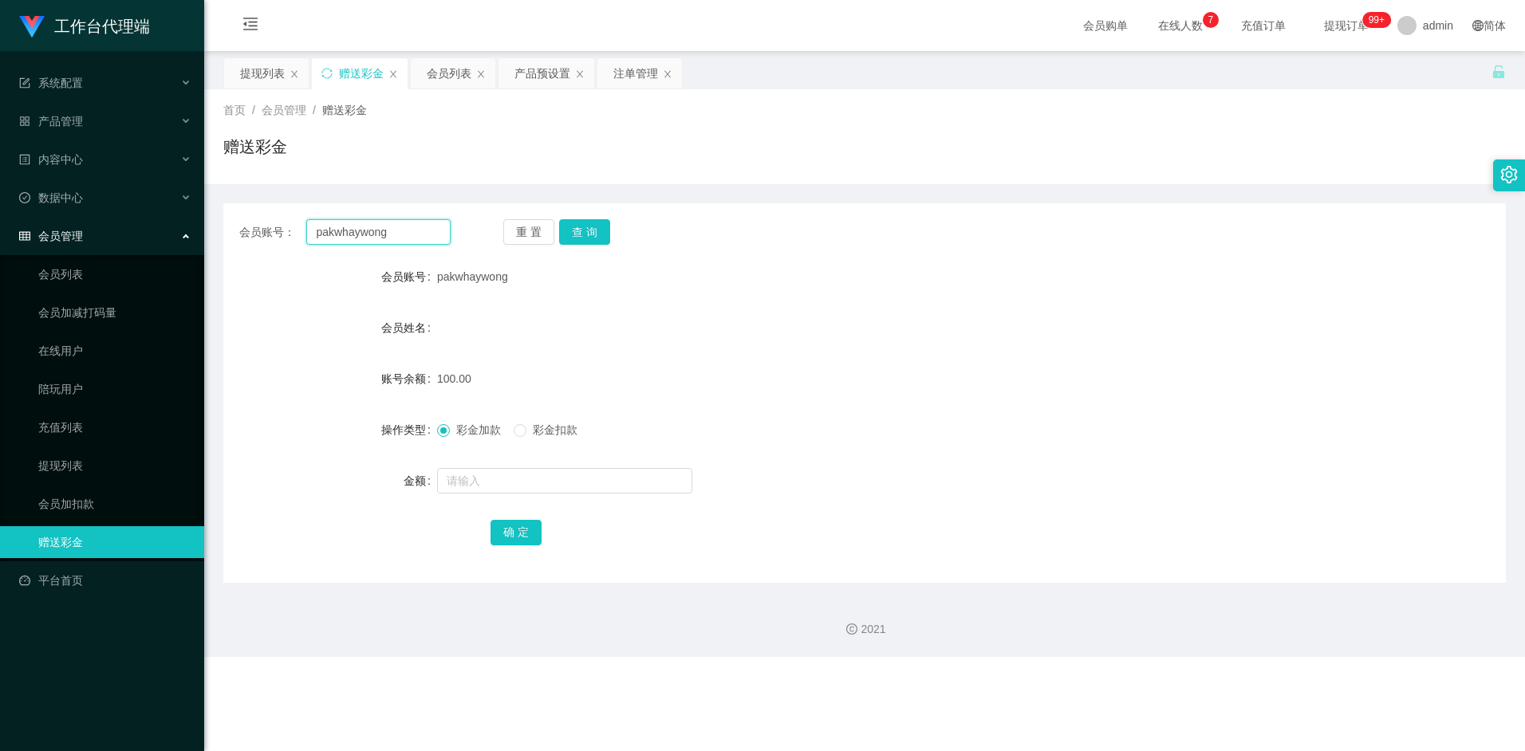
drag, startPoint x: 402, startPoint y: 235, endPoint x: 225, endPoint y: 228, distance: 177.2
click at [225, 227] on div "会员账号： pakwhaywong 重 置 查 询" at bounding box center [864, 232] width 1283 height 26
click at [583, 234] on button "查 询" at bounding box center [584, 232] width 51 height 26
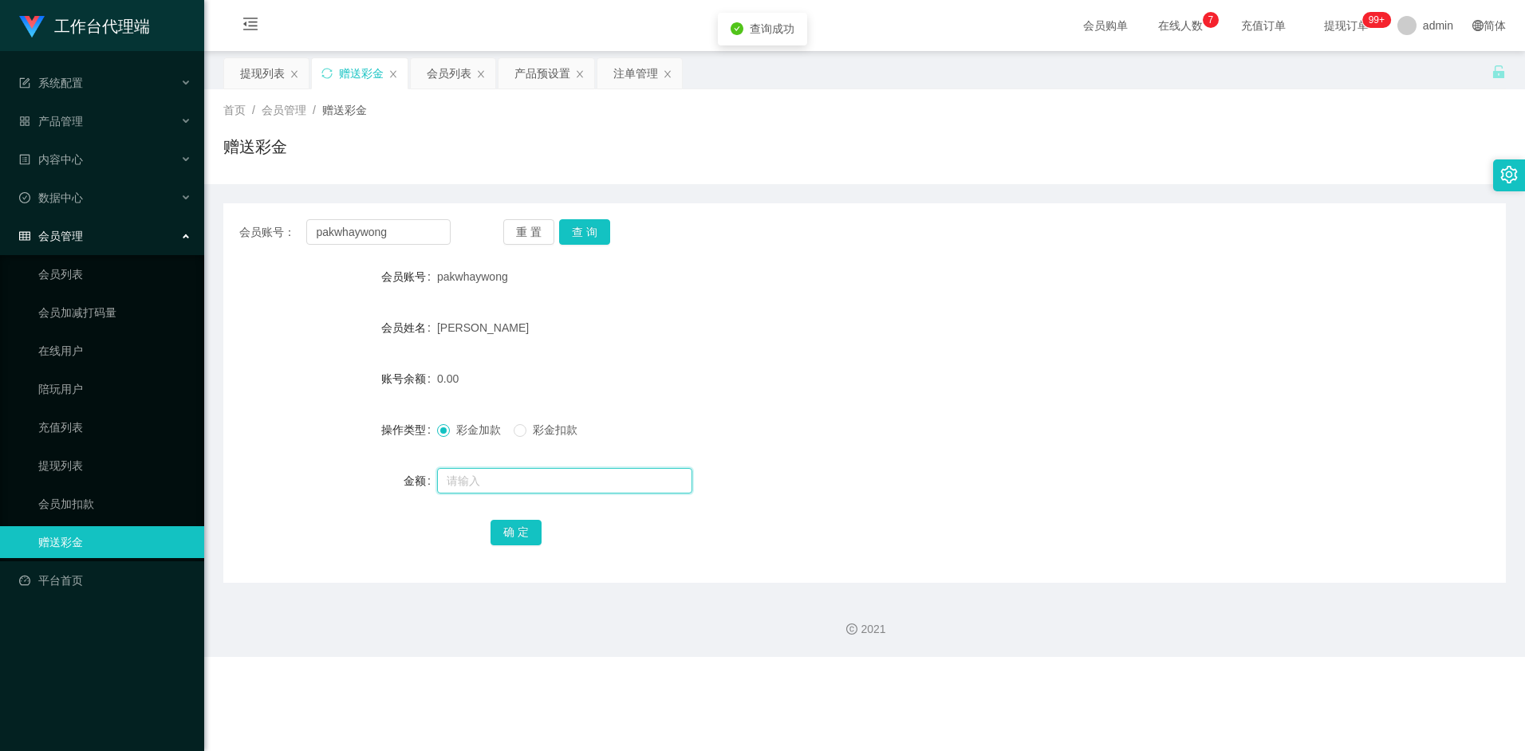
click at [481, 480] on input "text" at bounding box center [564, 481] width 255 height 26
type input "8"
click at [520, 538] on button "确 定" at bounding box center [516, 533] width 51 height 26
drag, startPoint x: 827, startPoint y: 310, endPoint x: 837, endPoint y: 304, distance: 11.5
click at [828, 308] on form "会员账号 pakwhaywong 会员姓名 wong pak whay 账号余额 8.00 操作类型 彩金加款 彩金扣款 金额 确 定" at bounding box center [864, 404] width 1283 height 287
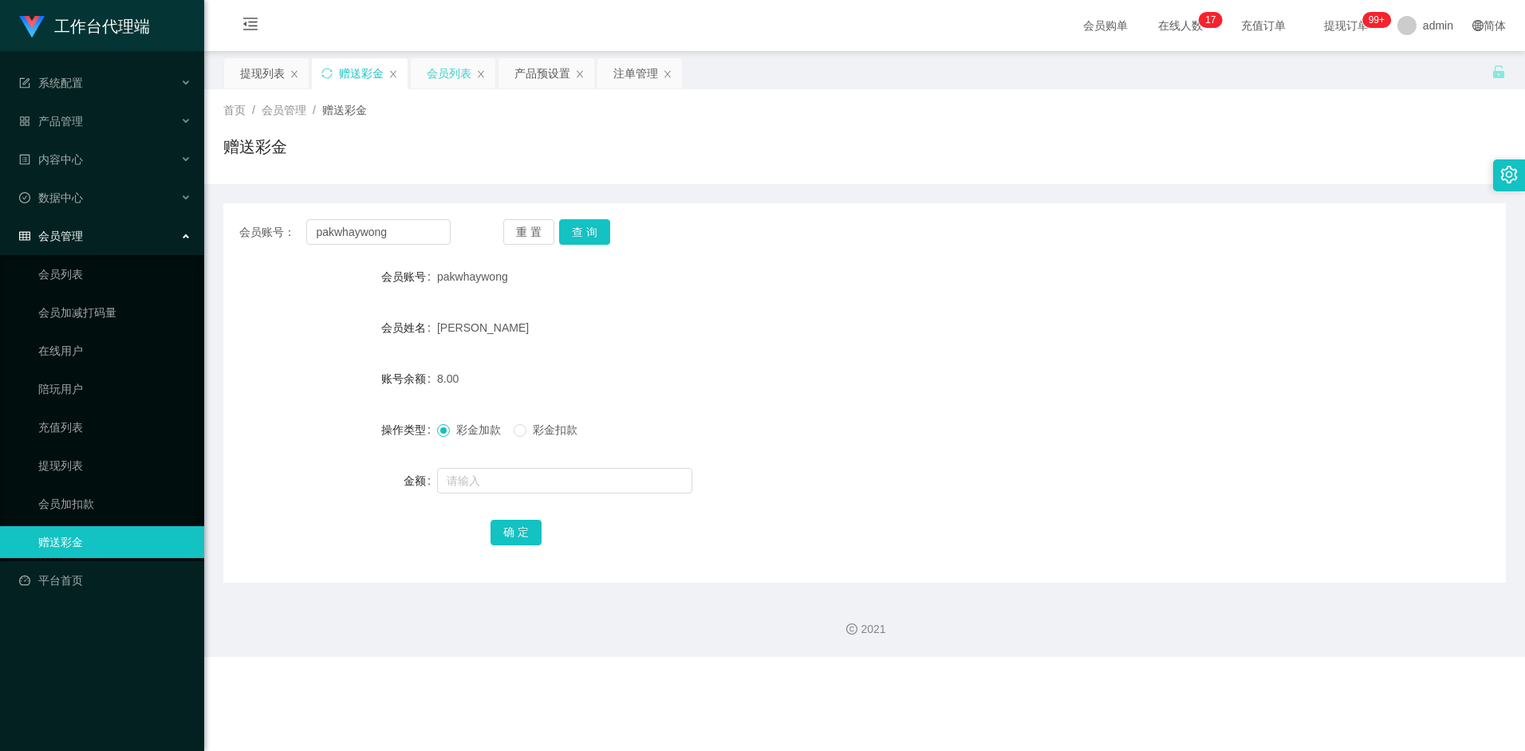
click at [438, 71] on div "会员列表" at bounding box center [449, 73] width 45 height 30
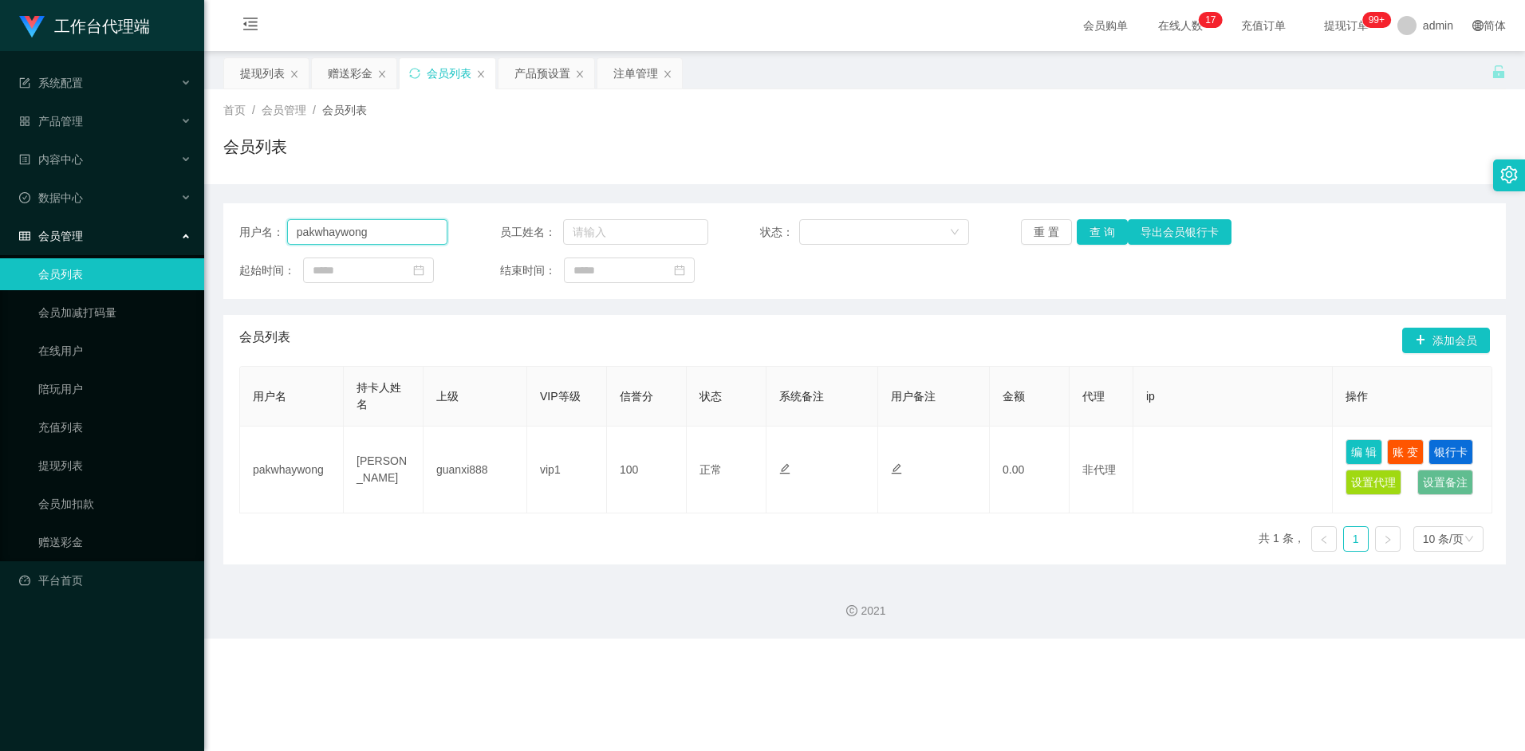
drag, startPoint x: 385, startPoint y: 234, endPoint x: 275, endPoint y: 233, distance: 110.1
click at [277, 231] on div "用户名： pakwhaywong" at bounding box center [343, 232] width 208 height 26
type input "blabla"
click at [1106, 237] on button "查 询" at bounding box center [1102, 232] width 51 height 26
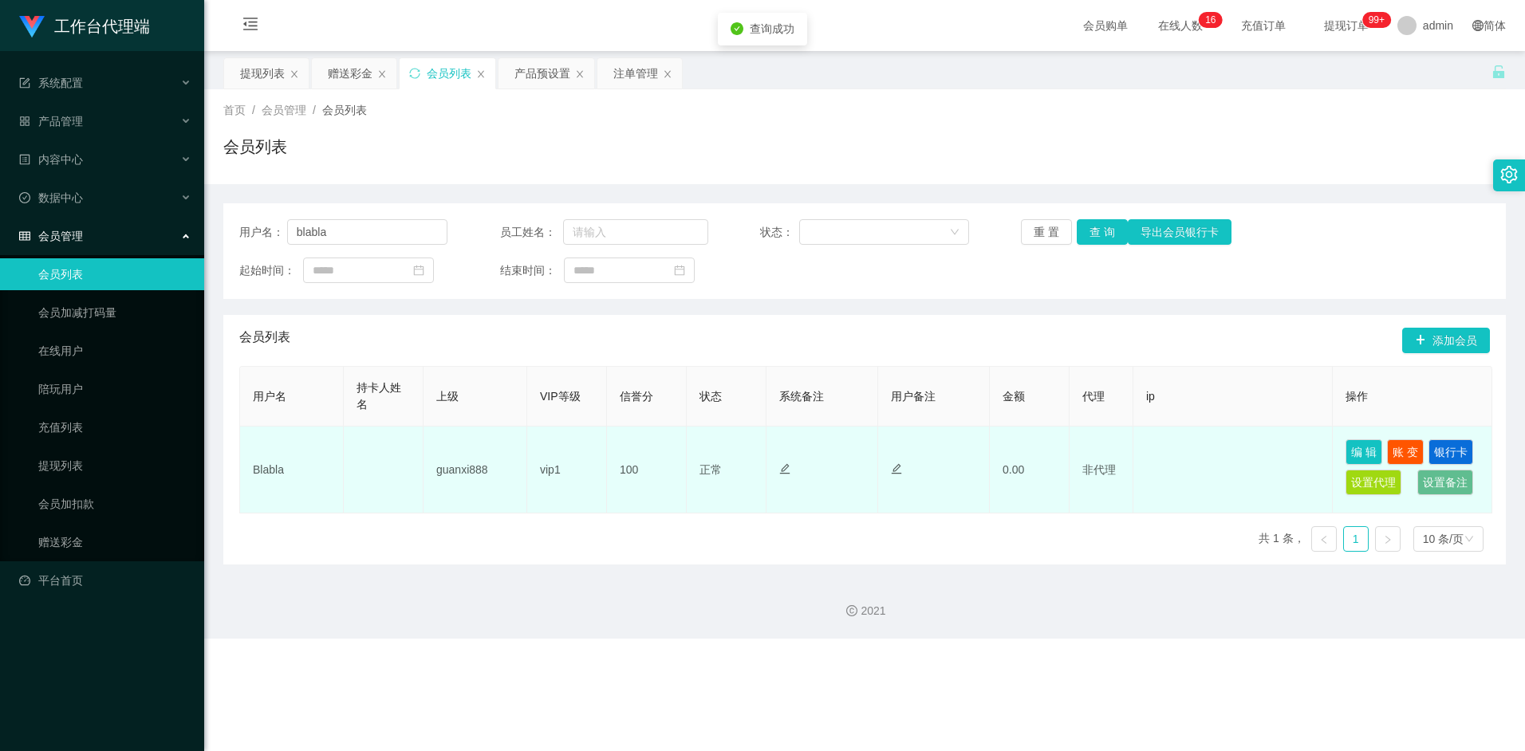
click at [266, 470] on td "Blabla" at bounding box center [292, 470] width 104 height 87
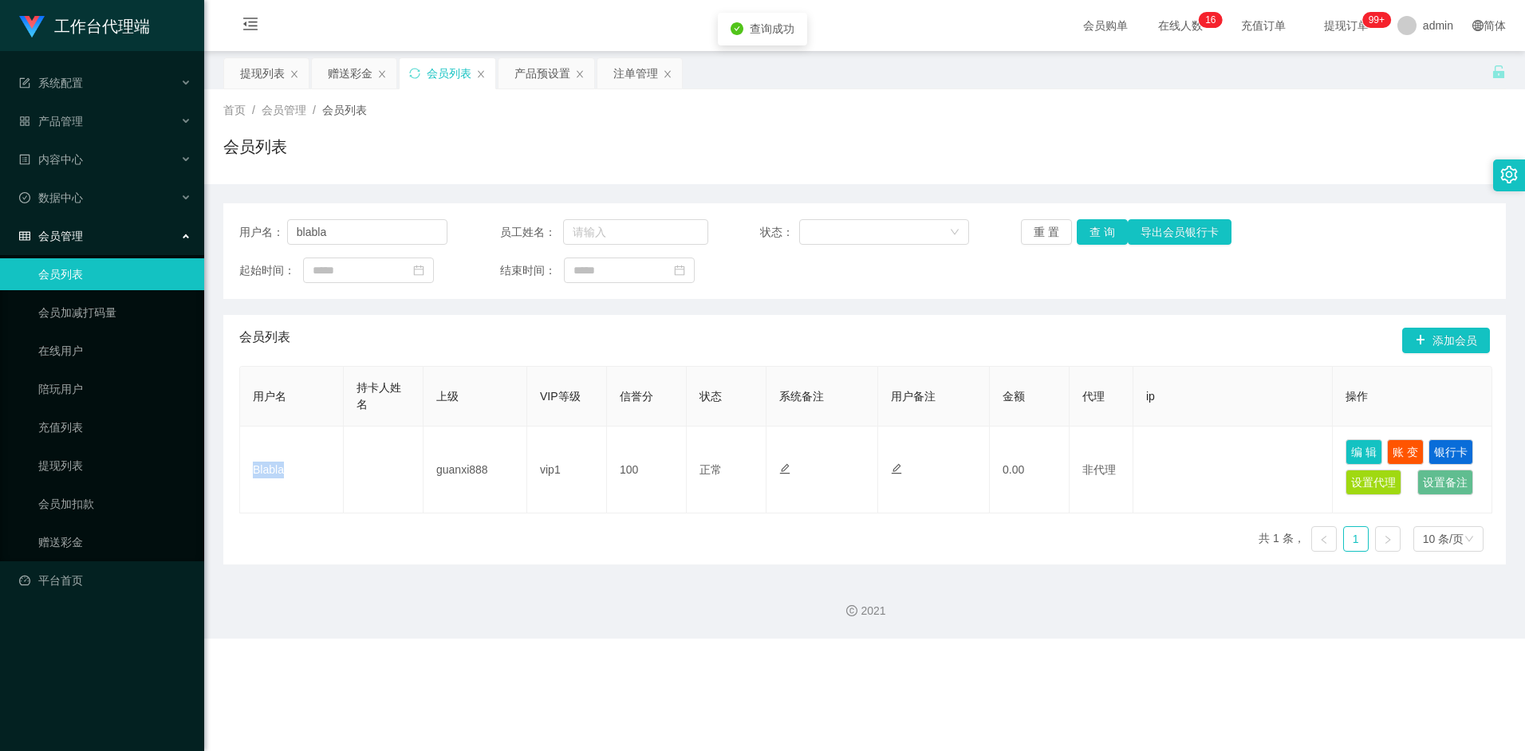
copy td "Blabla"
click at [269, 73] on div "提现列表" at bounding box center [262, 73] width 45 height 30
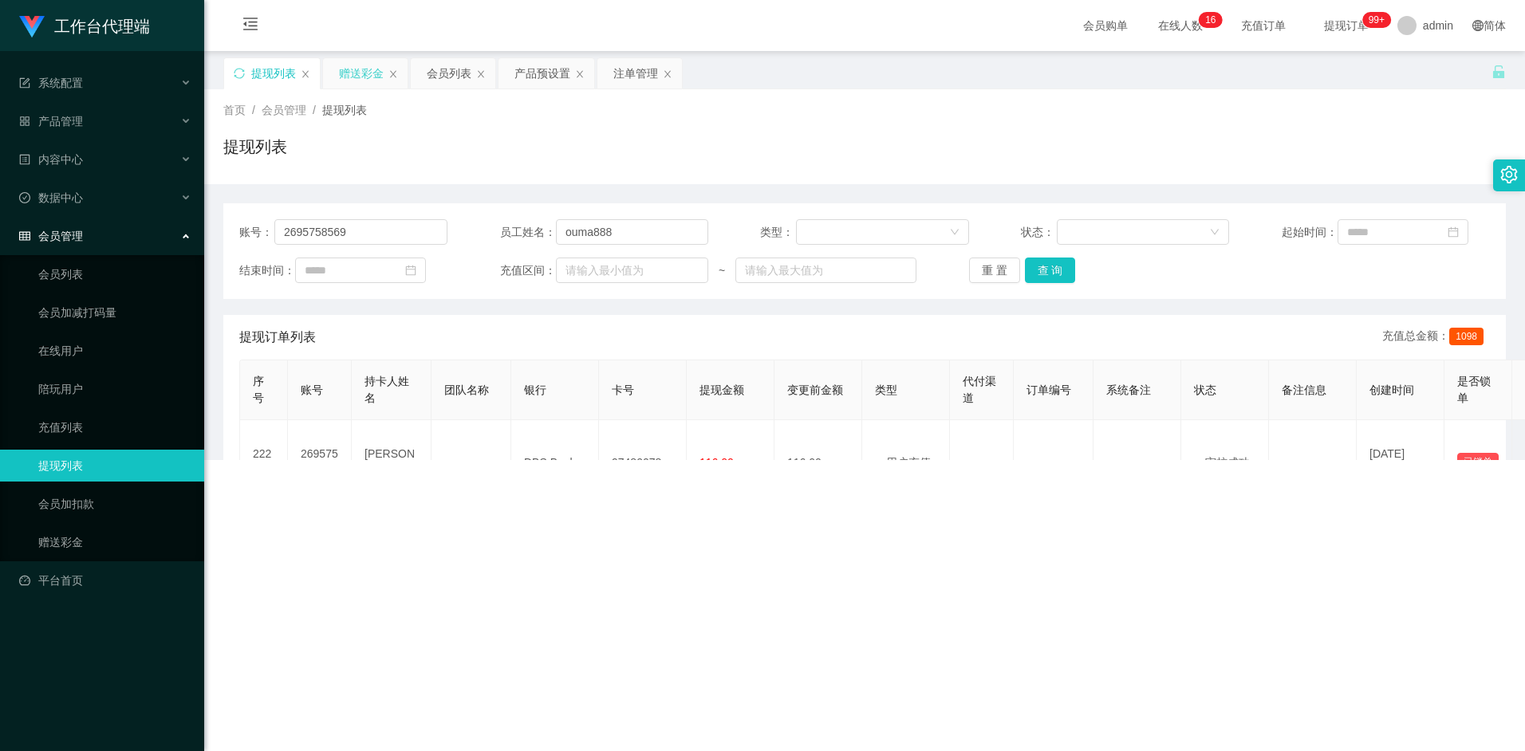
click at [353, 76] on div "赠送彩金" at bounding box center [361, 73] width 45 height 30
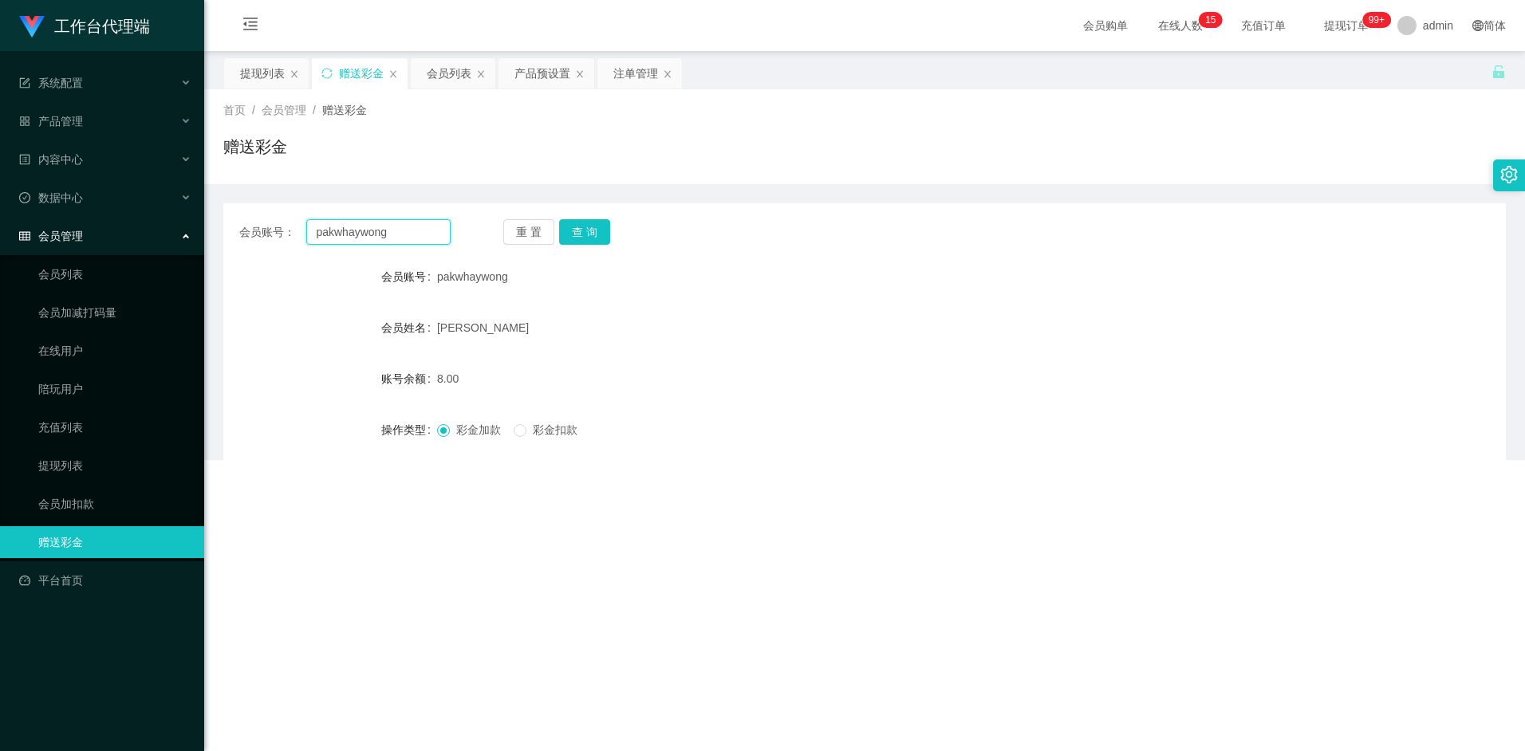
click at [399, 235] on input "pakwhaywong" at bounding box center [378, 232] width 144 height 26
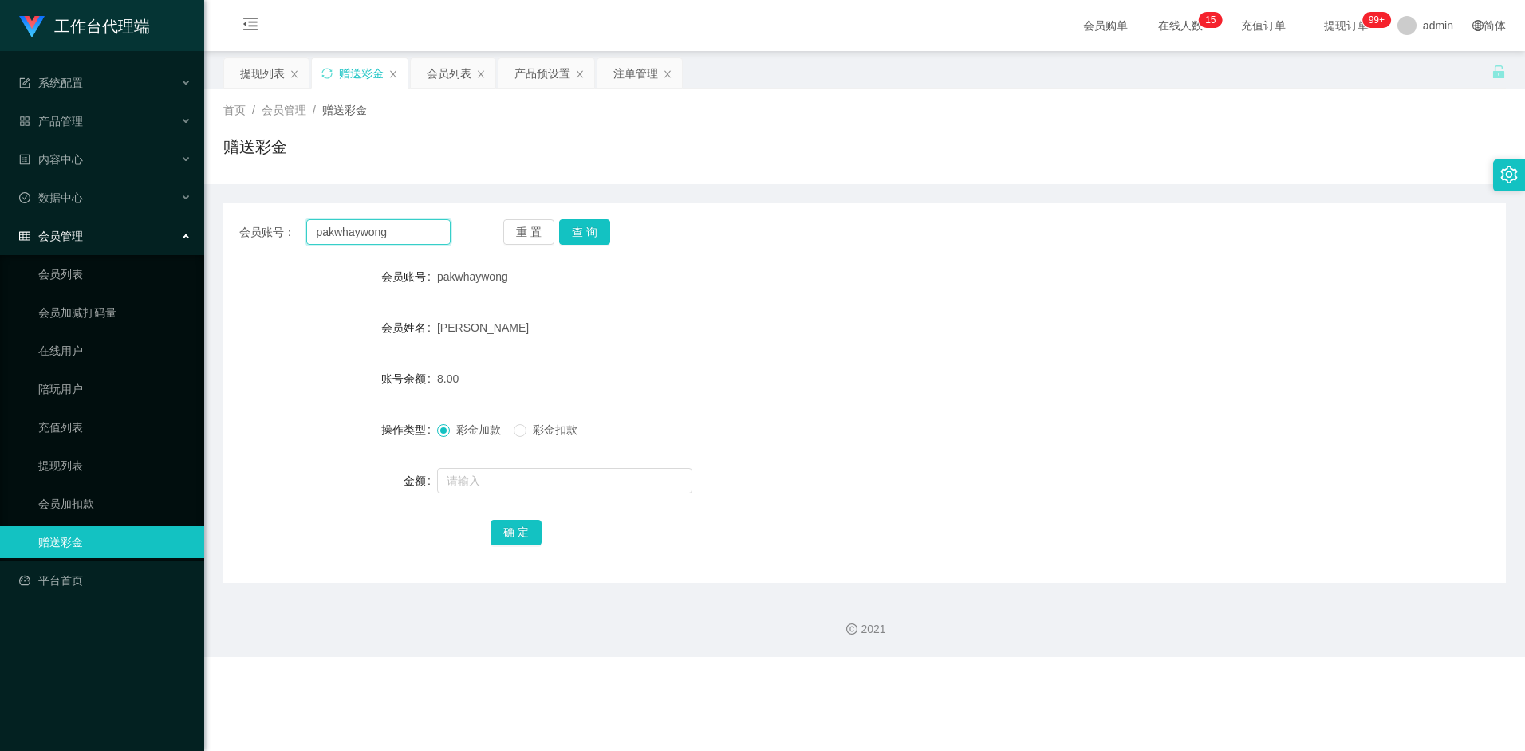
click at [399, 235] on input "pakwhaywong" at bounding box center [378, 232] width 144 height 26
paste input "Blabla"
type input "Blabla"
click at [578, 227] on button "查 询" at bounding box center [584, 232] width 51 height 26
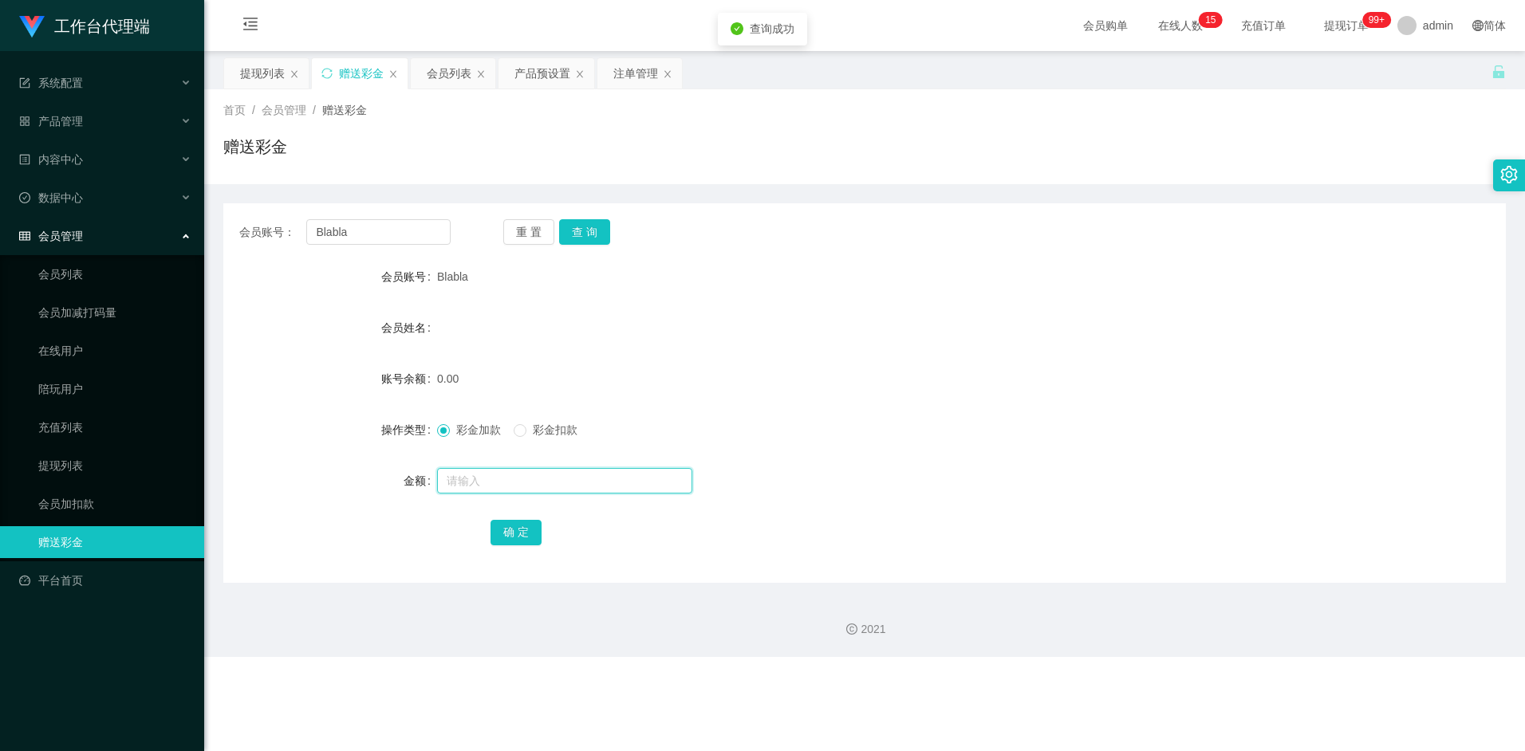
click at [498, 481] on input "text" at bounding box center [564, 481] width 255 height 26
type input "100"
click at [506, 526] on button "确 定" at bounding box center [516, 533] width 51 height 26
click at [925, 416] on div "彩金加款 彩金扣款" at bounding box center [811, 430] width 748 height 32
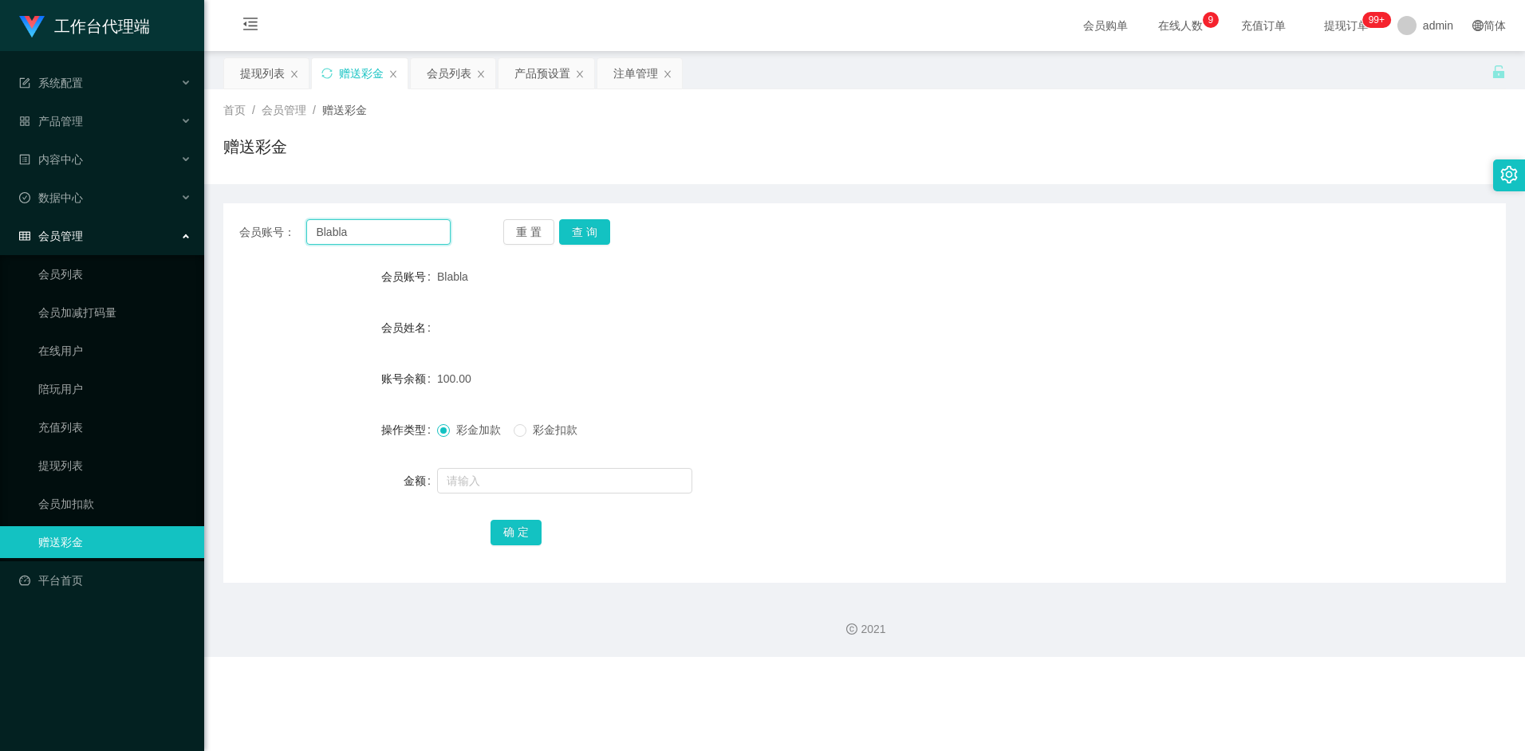
click at [366, 228] on input "Blabla" at bounding box center [378, 232] width 144 height 26
paste input "pakwhaywong"
type input "pakwhaywong"
click at [586, 235] on button "查 询" at bounding box center [584, 232] width 51 height 26
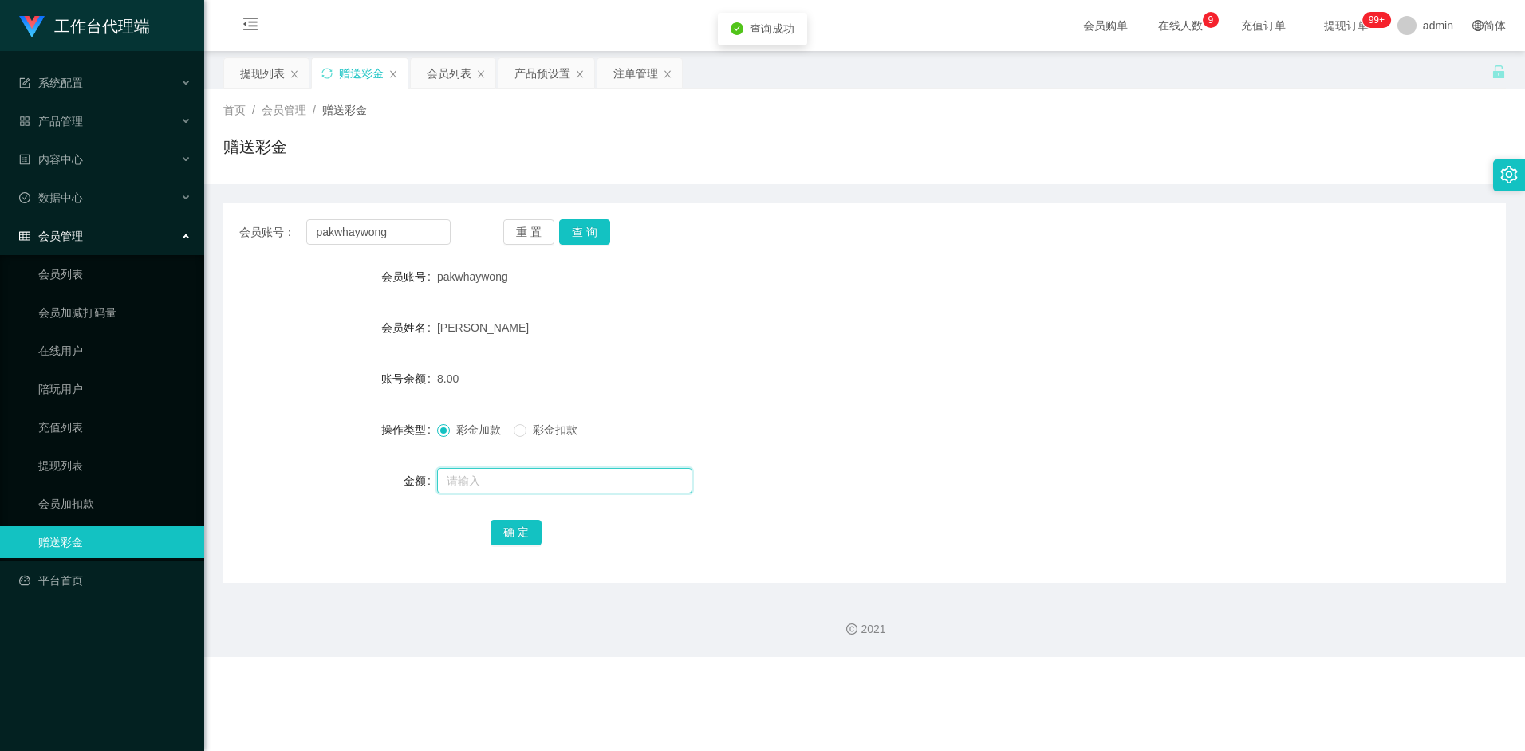
click at [499, 489] on input "text" at bounding box center [564, 481] width 255 height 26
type input "8"
click at [506, 533] on button "确 定" at bounding box center [516, 533] width 51 height 26
click at [907, 379] on div "16.00" at bounding box center [811, 379] width 748 height 32
click at [546, 78] on div "产品预设置" at bounding box center [542, 73] width 56 height 30
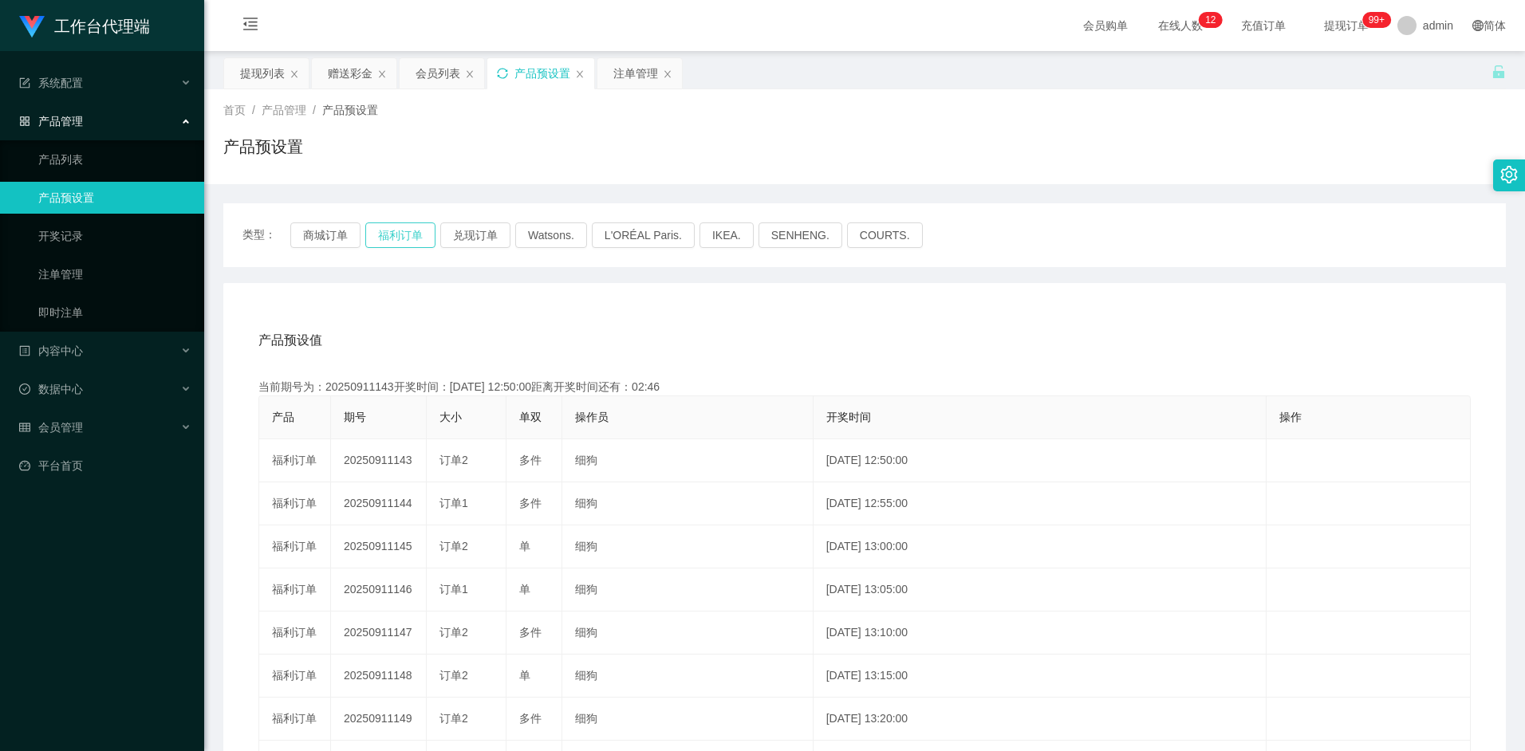
click at [414, 235] on button "福利订单" at bounding box center [400, 236] width 70 height 26
click at [413, 247] on button "福利订单" at bounding box center [400, 236] width 70 height 26
click at [507, 78] on icon "图标: sync" at bounding box center [502, 73] width 11 height 11
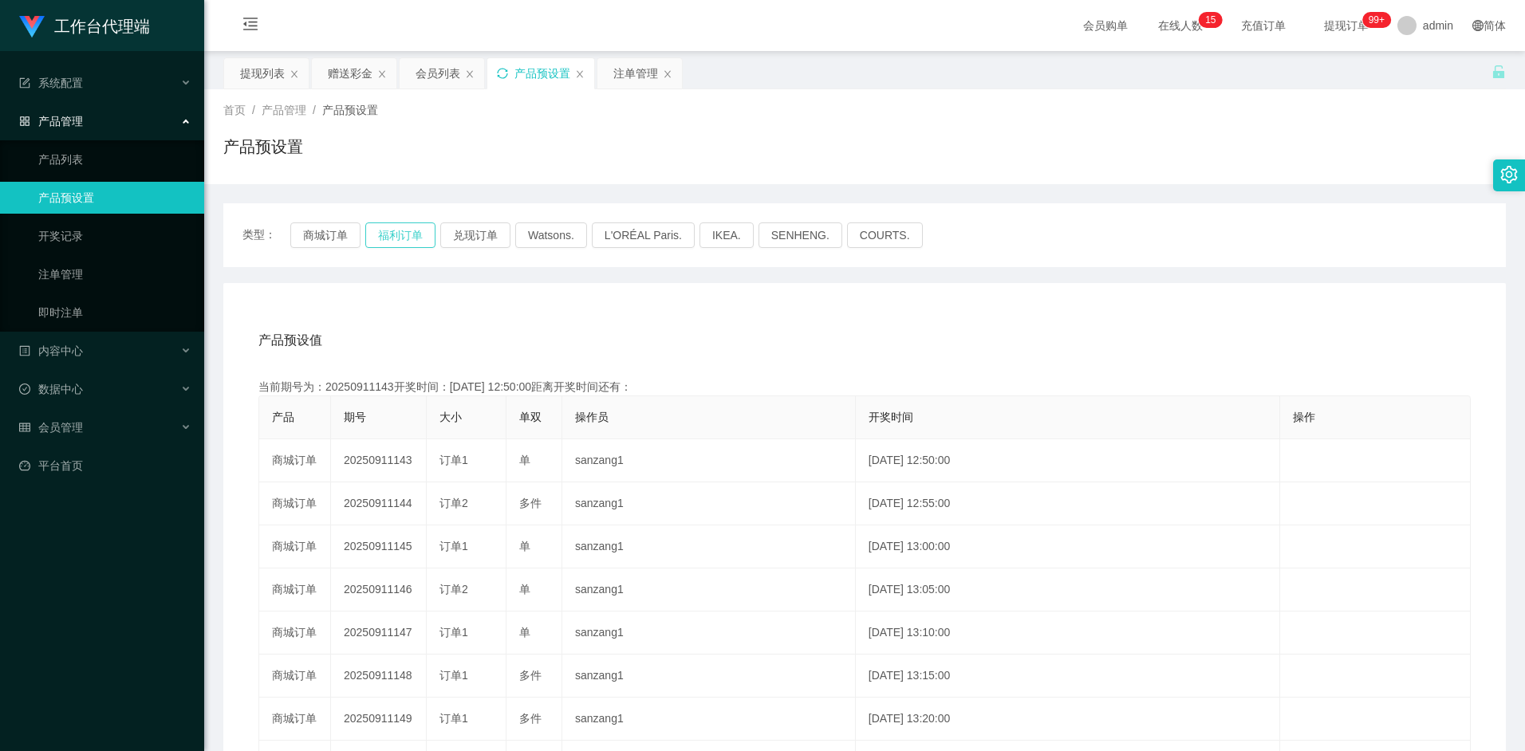
click at [391, 235] on button "福利订单" at bounding box center [400, 236] width 70 height 26
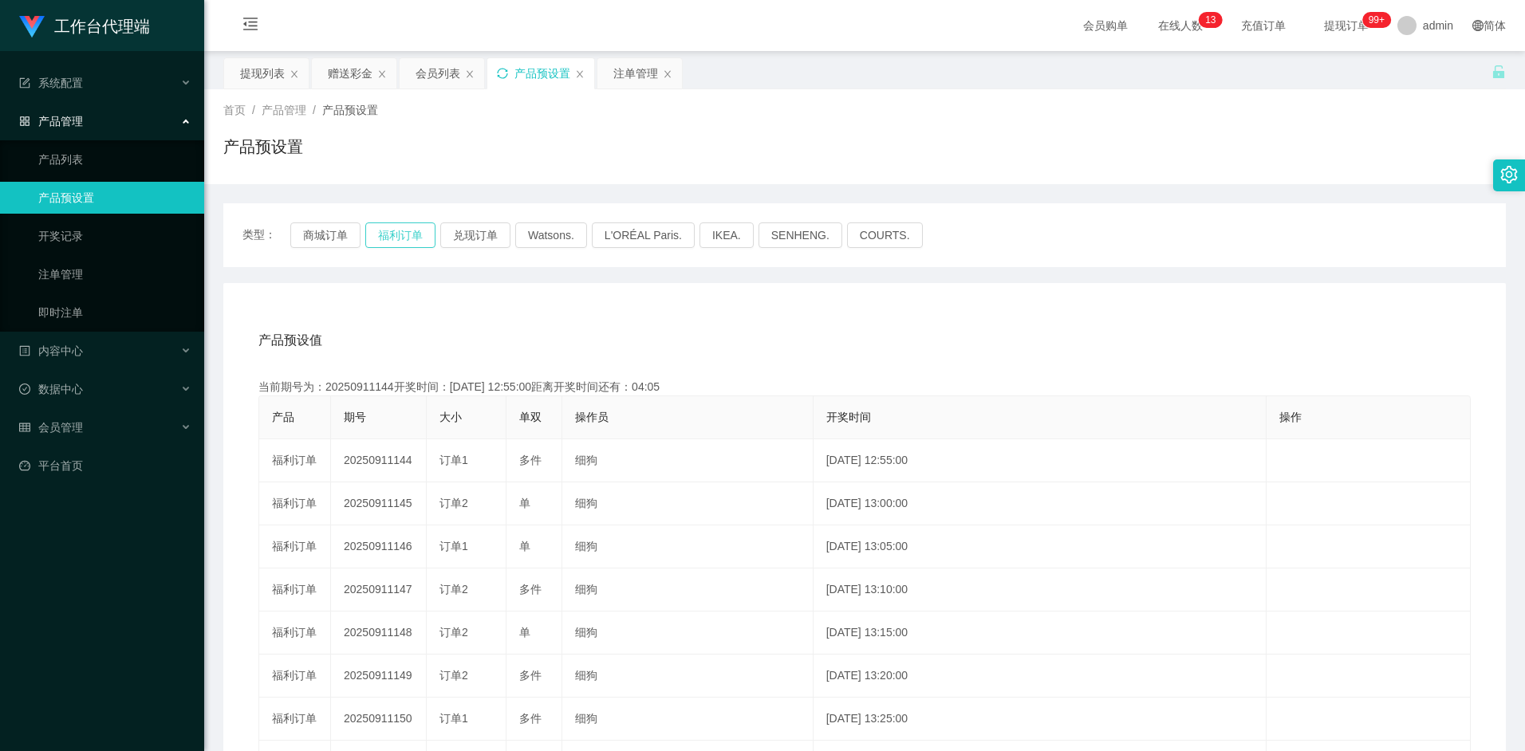
click at [404, 227] on button "福利订单" at bounding box center [400, 236] width 70 height 26
click at [626, 73] on div "注单管理" at bounding box center [635, 73] width 45 height 30
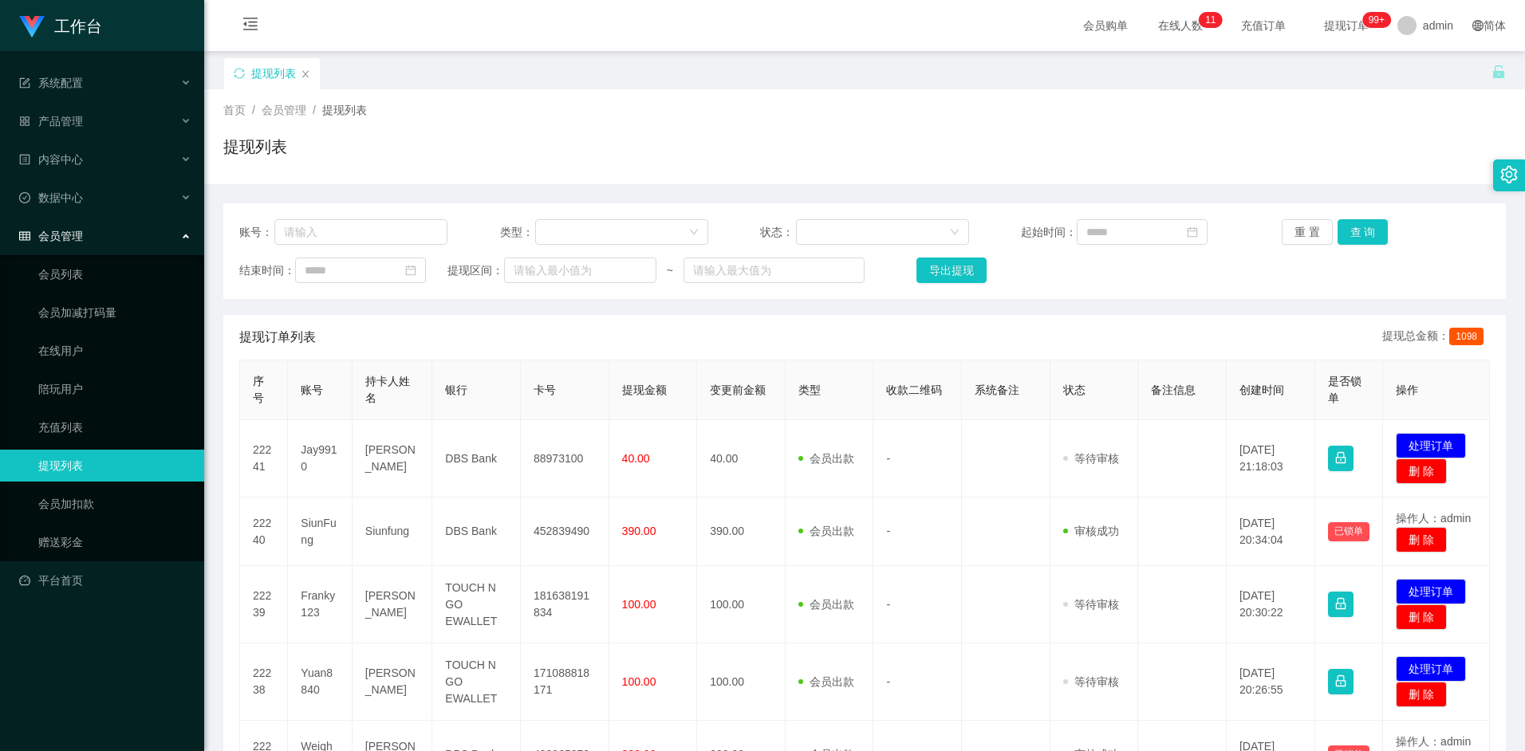
click at [384, 230] on input "text" at bounding box center [360, 232] width 173 height 26
type input "pakwhaywong"
click at [1374, 239] on button "查 询" at bounding box center [1363, 232] width 51 height 26
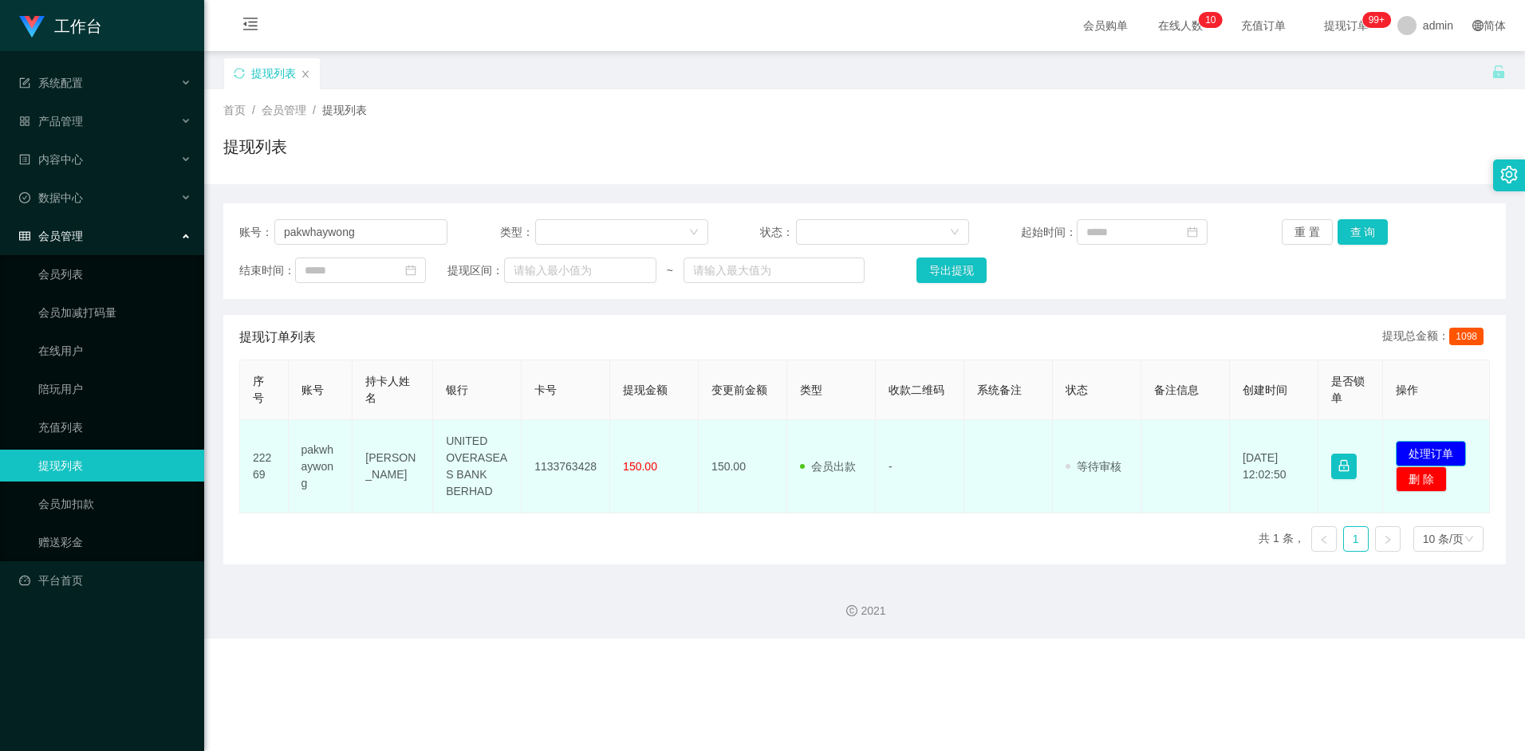
click at [1439, 447] on button "处理订单" at bounding box center [1431, 454] width 70 height 26
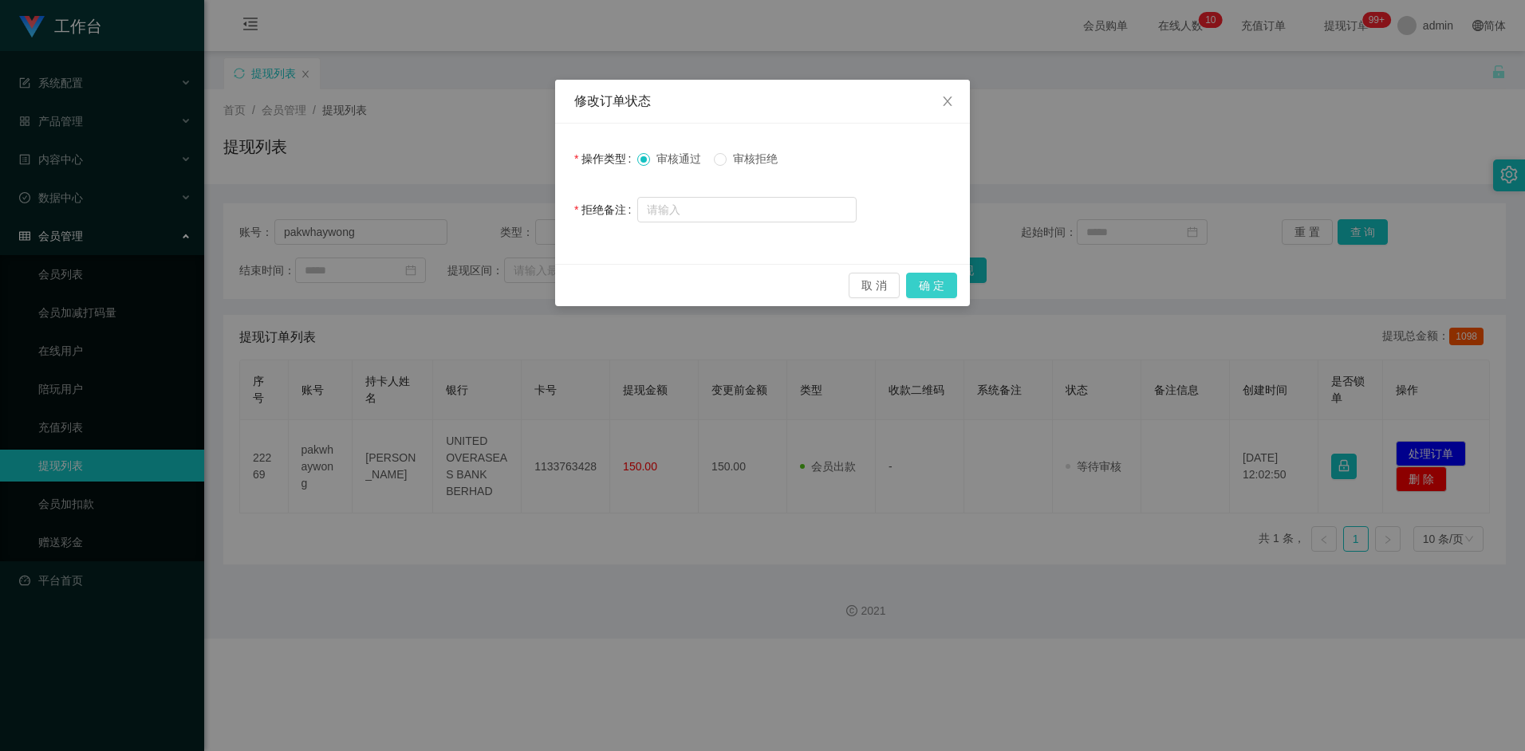
click at [920, 282] on button "确 定" at bounding box center [931, 286] width 51 height 26
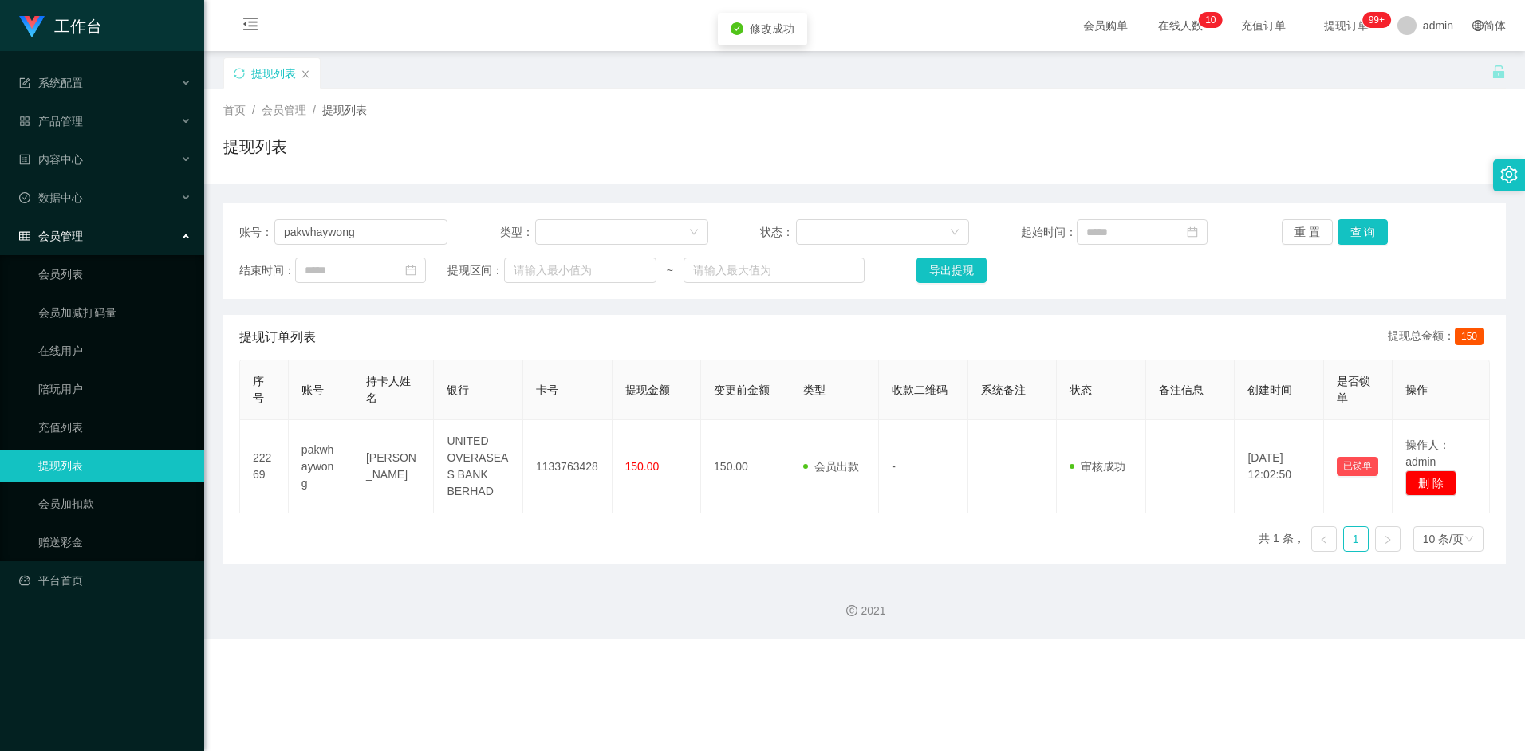
click at [672, 549] on div "序号 账号 持卡人姓名 银行 卡号 提现金额 变更前金额 类型 收款二维码 系统备注 状态 备注信息 创建时间 是否锁单 操作 22269 pakwhaywo…" at bounding box center [864, 462] width 1251 height 205
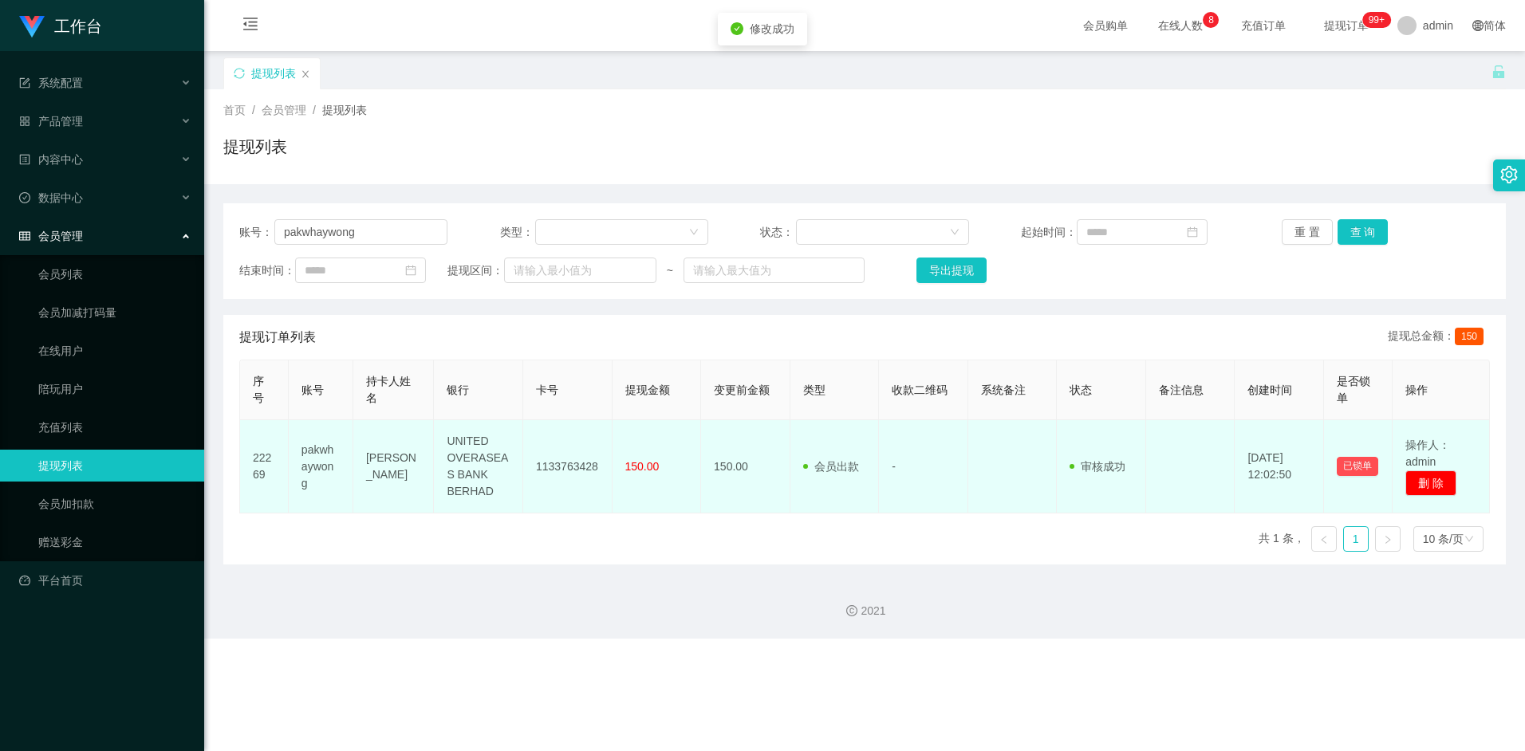
click at [558, 469] on td "1133763428" at bounding box center [567, 466] width 89 height 93
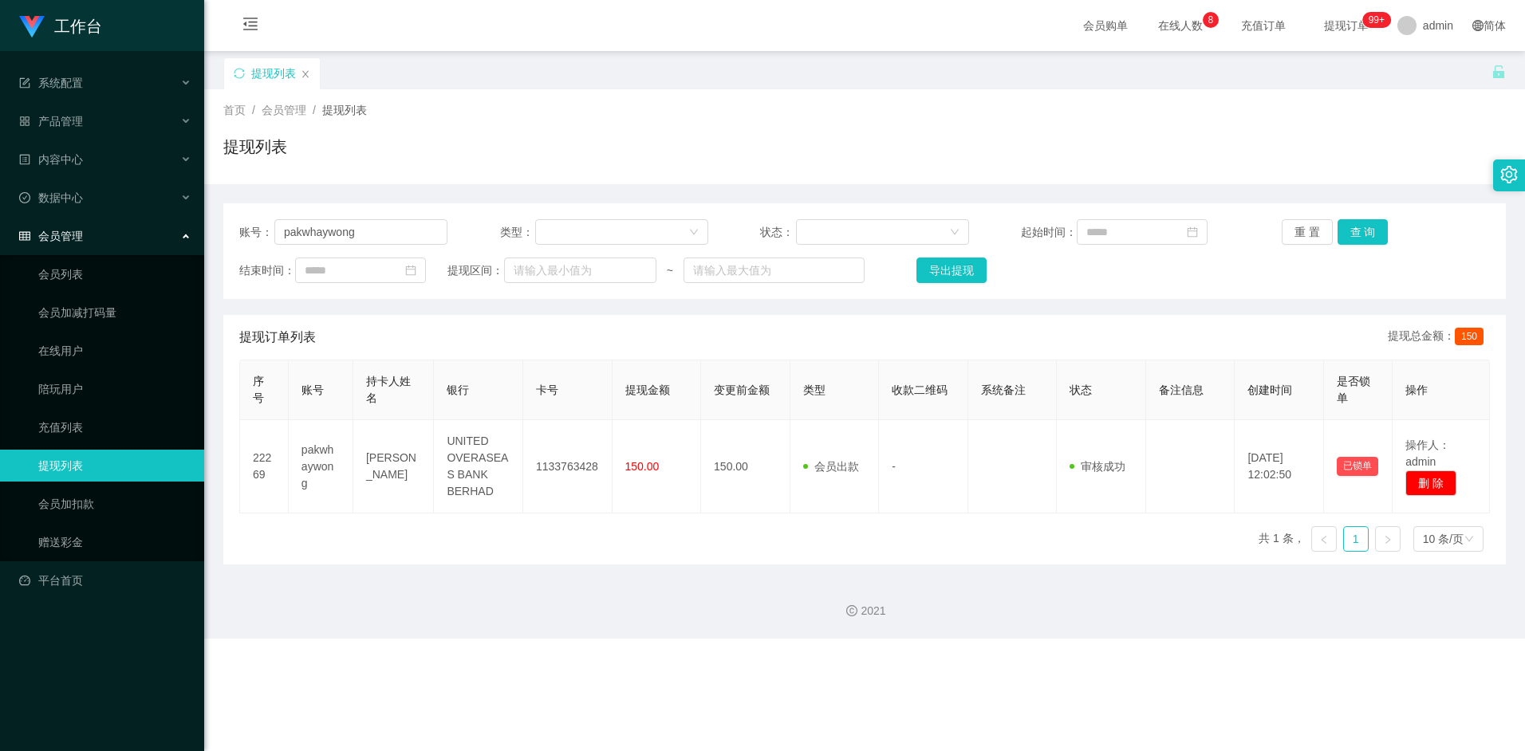
drag, startPoint x: 558, startPoint y: 469, endPoint x: 573, endPoint y: 526, distance: 58.4
click at [573, 526] on div "序号 账号 持卡人姓名 银行 卡号 提现金额 变更前金额 类型 收款二维码 系统备注 状态 备注信息 创建时间 是否锁单 操作 22269 pakwhaywo…" at bounding box center [864, 462] width 1251 height 205
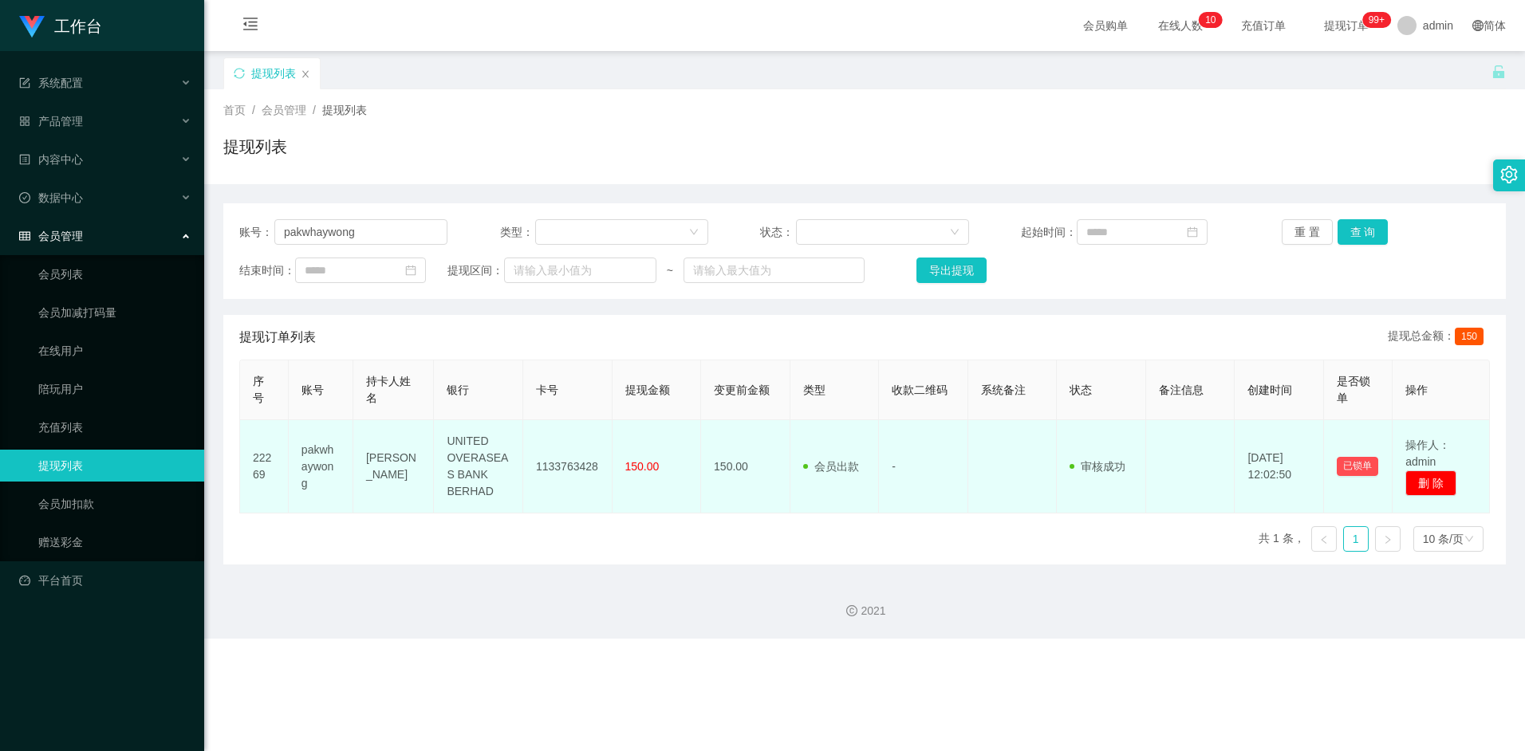
click at [566, 462] on td "1133763428" at bounding box center [567, 466] width 89 height 93
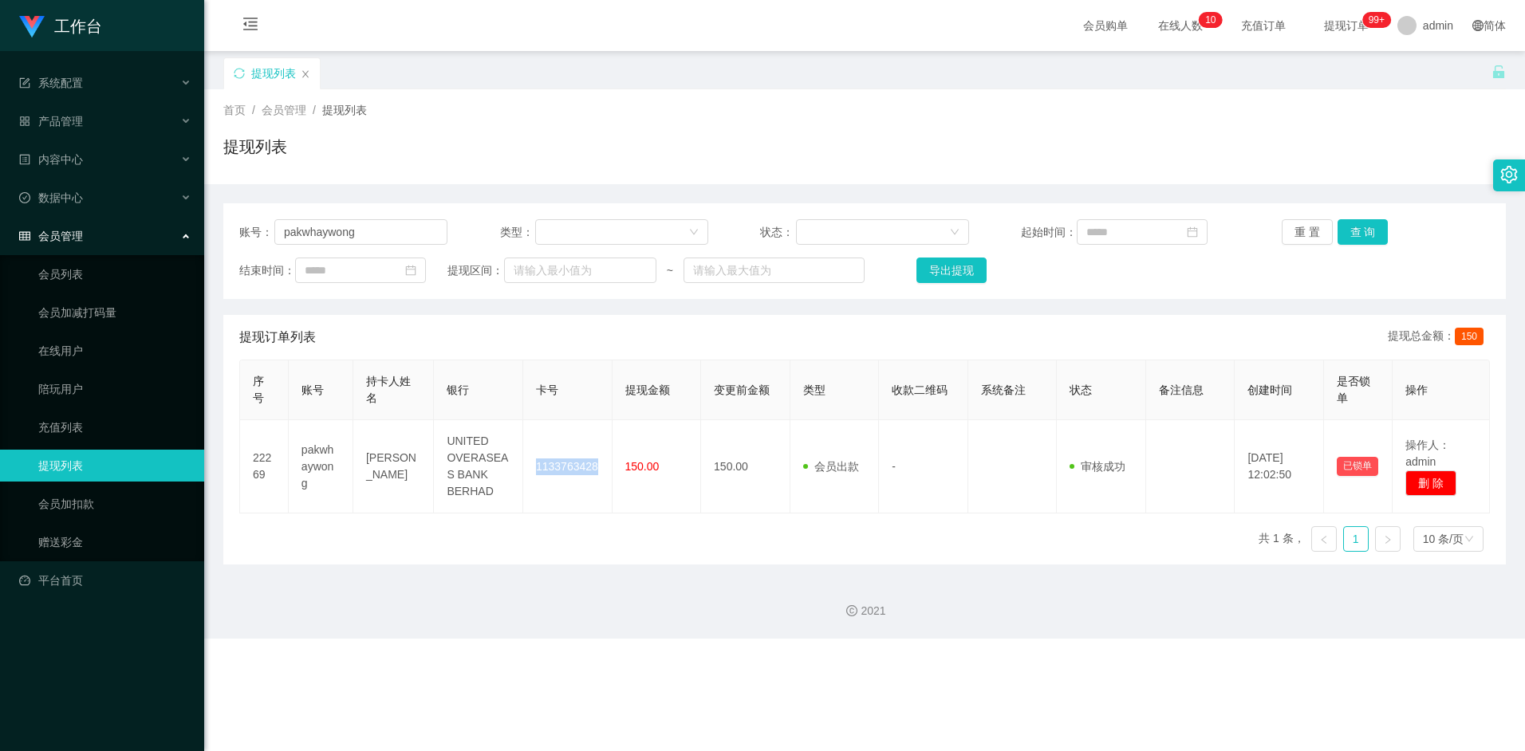
copy td "1133763428"
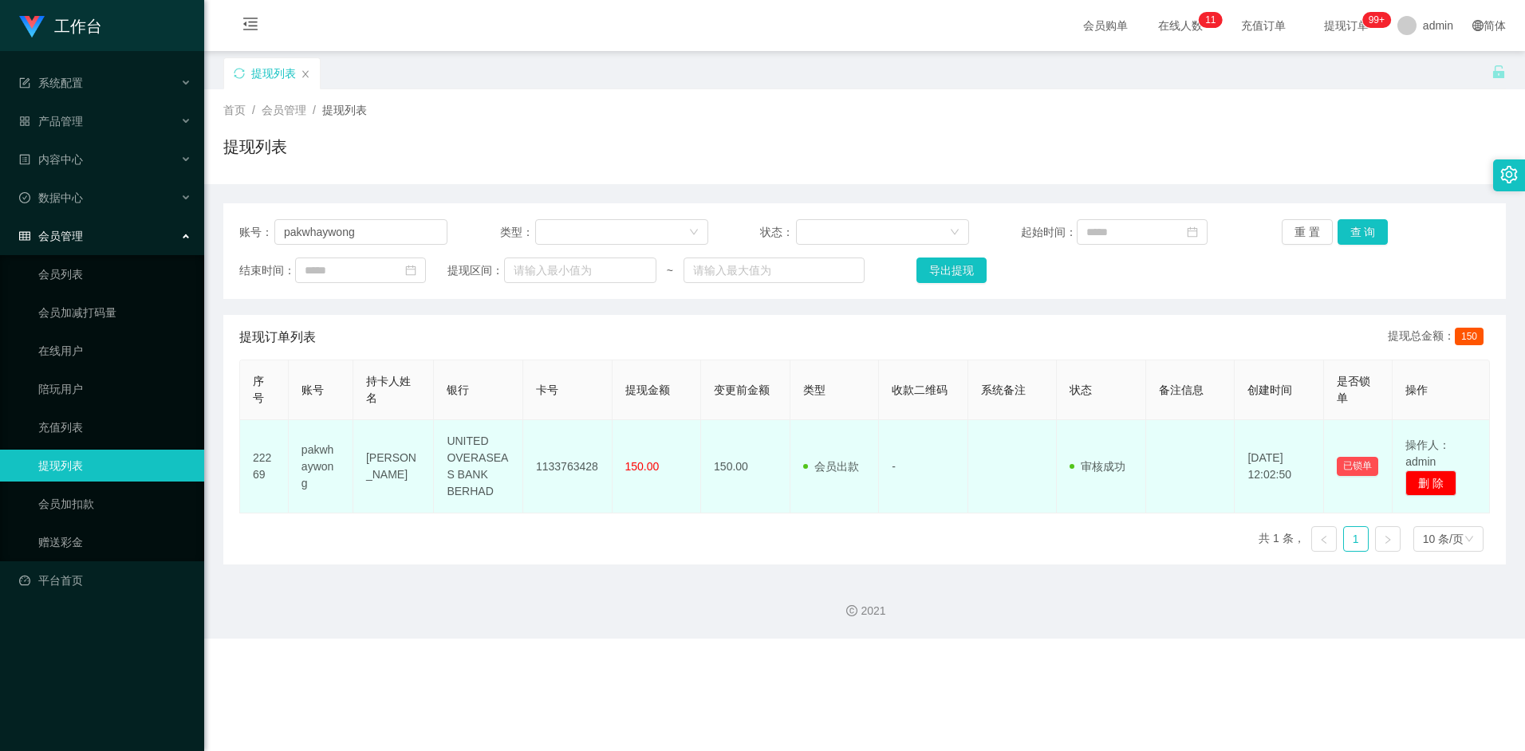
click at [376, 464] on td "[PERSON_NAME]" at bounding box center [393, 466] width 81 height 93
drag, startPoint x: 366, startPoint y: 458, endPoint x: 396, endPoint y: 483, distance: 39.1
click at [396, 483] on td "[PERSON_NAME]" at bounding box center [393, 466] width 81 height 93
copy td "[PERSON_NAME]"
click at [567, 462] on td "1133763428" at bounding box center [567, 466] width 89 height 93
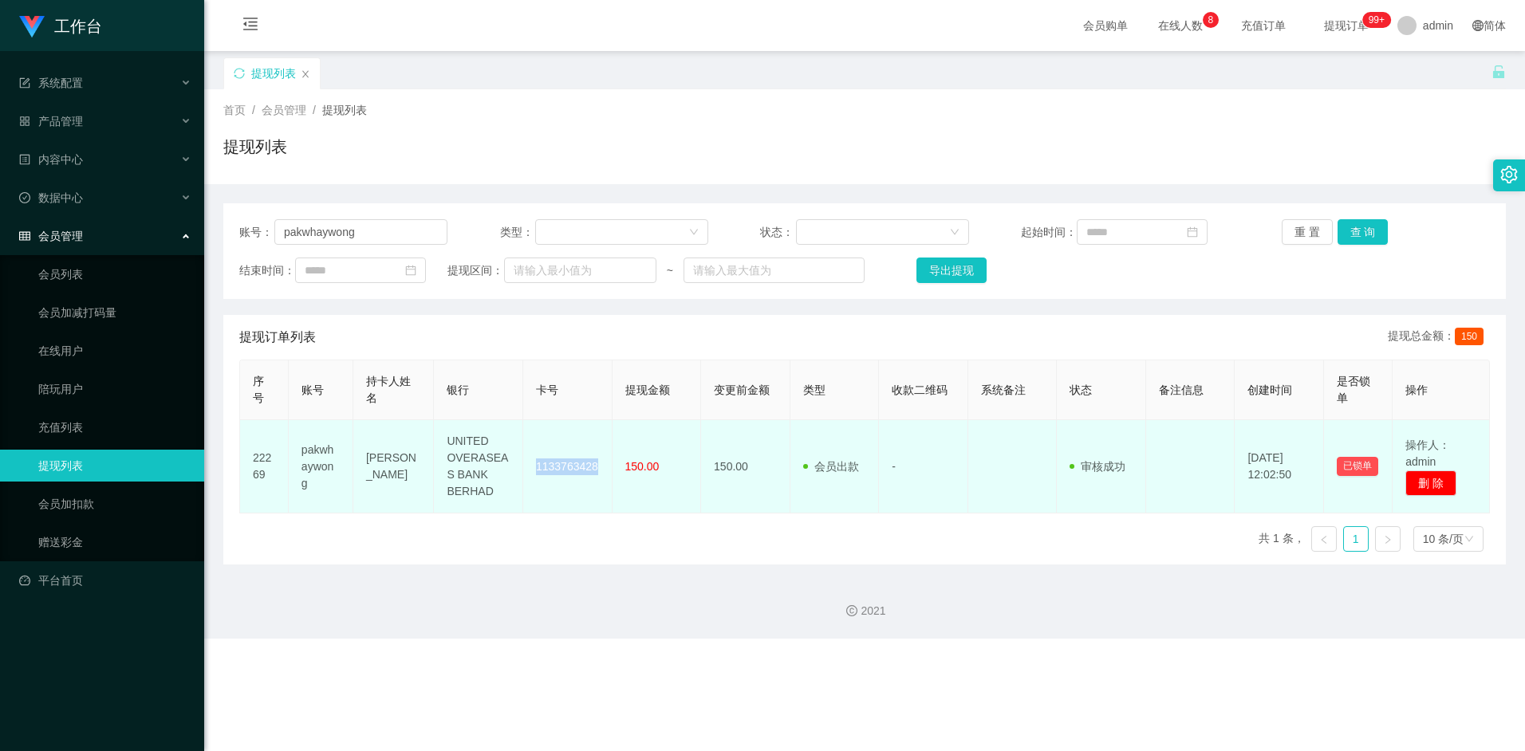
click at [567, 462] on td "1133763428" at bounding box center [567, 466] width 89 height 93
copy td "1133763428"
click at [558, 464] on td "1133763428" at bounding box center [567, 466] width 89 height 93
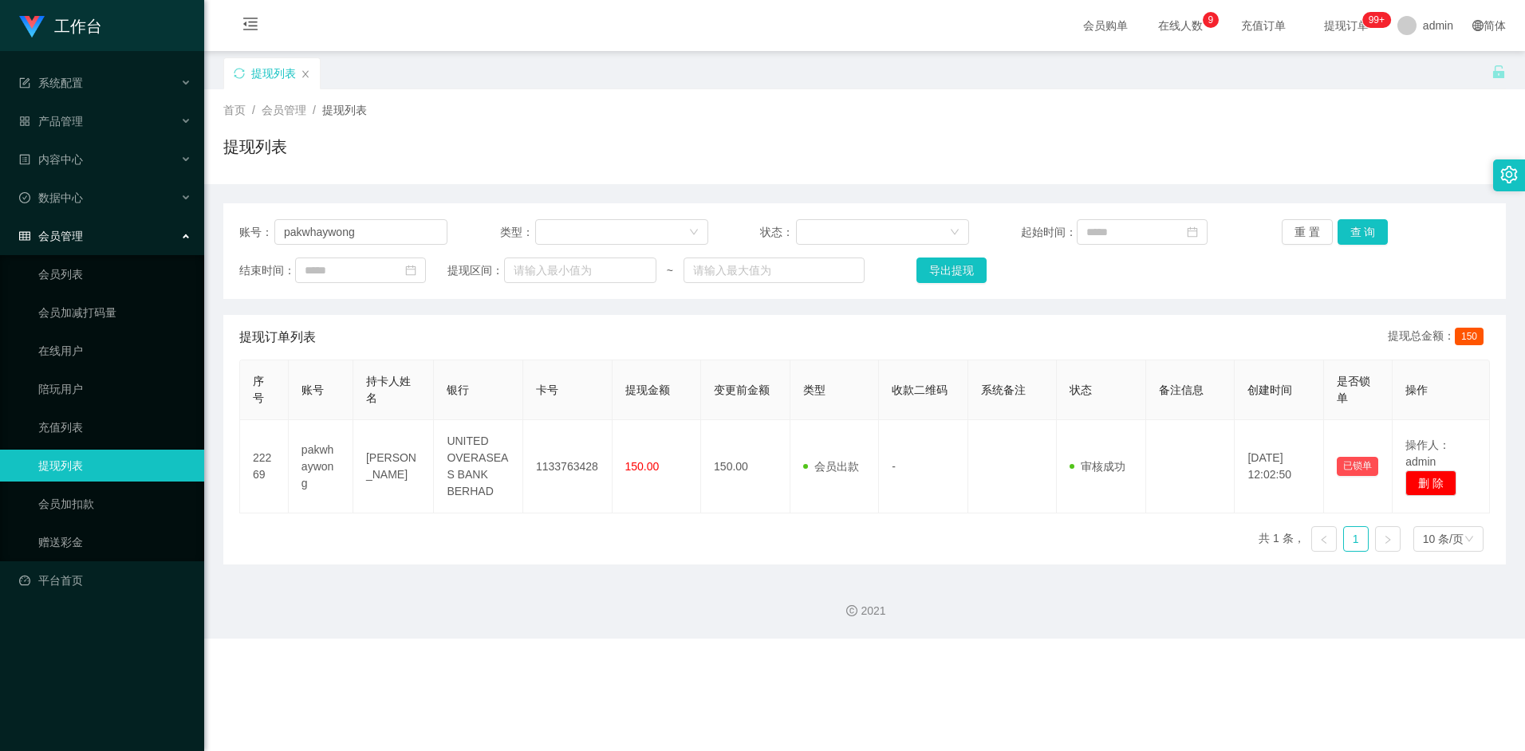
click at [614, 535] on div "序号 账号 持卡人姓名 银行 卡号 提现金额 变更前金额 类型 收款二维码 系统备注 状态 备注信息 创建时间 是否锁单 操作 22269 pakwhaywo…" at bounding box center [864, 462] width 1251 height 205
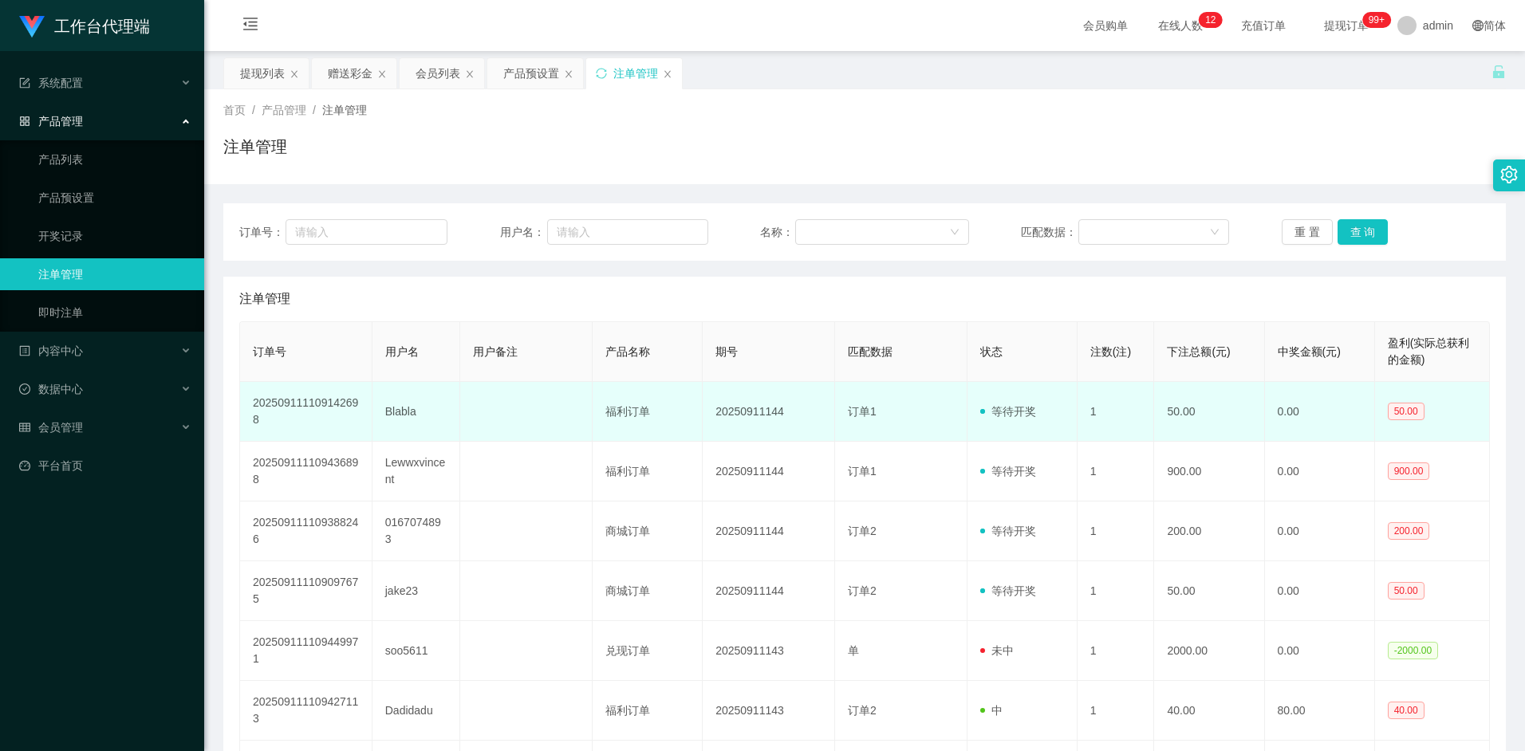
click at [408, 401] on td "Blabla" at bounding box center [416, 412] width 89 height 60
click at [396, 412] on td "Blabla" at bounding box center [416, 412] width 89 height 60
copy td "Blabla"
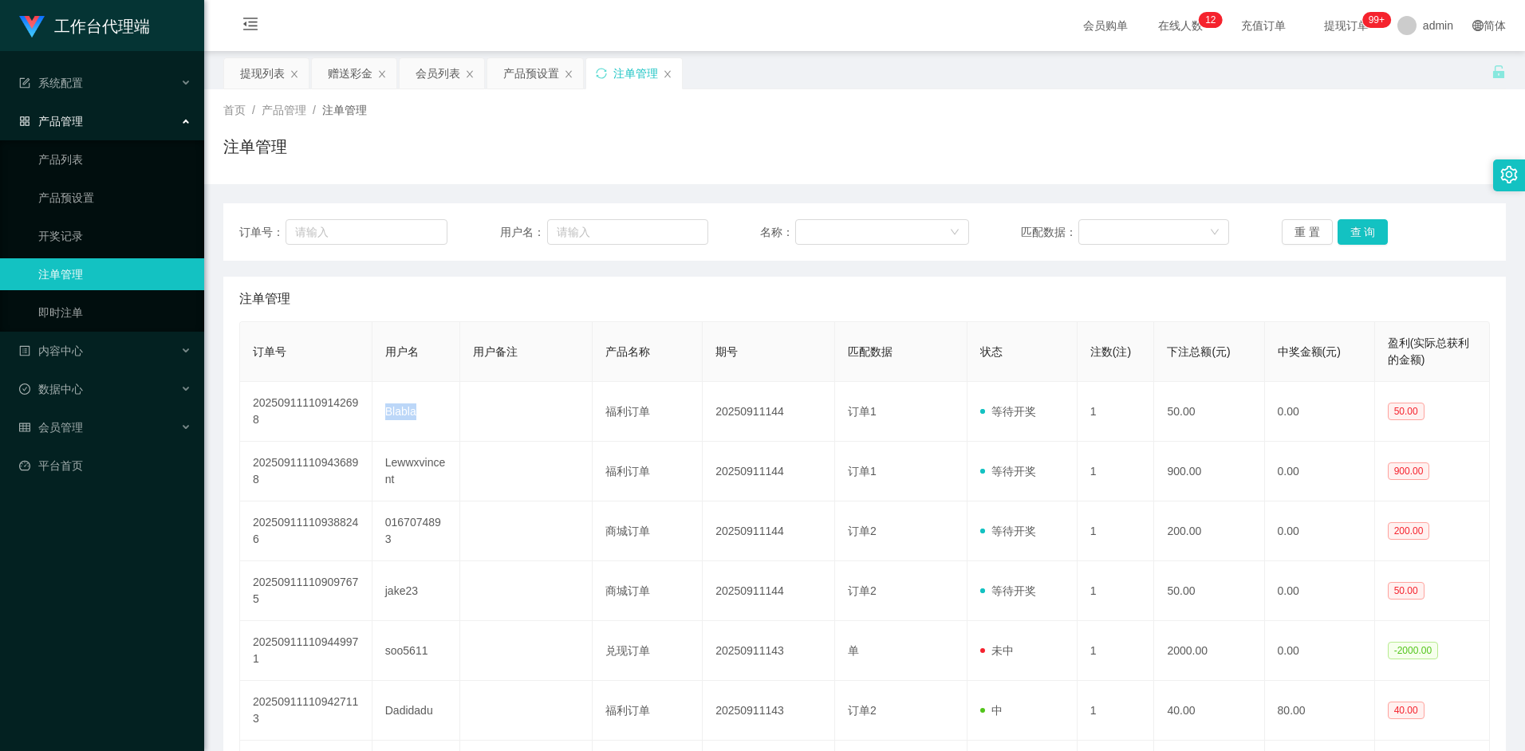
drag, startPoint x: 429, startPoint y: 77, endPoint x: 432, endPoint y: 105, distance: 28.1
click at [429, 77] on div "会员列表" at bounding box center [438, 73] width 45 height 30
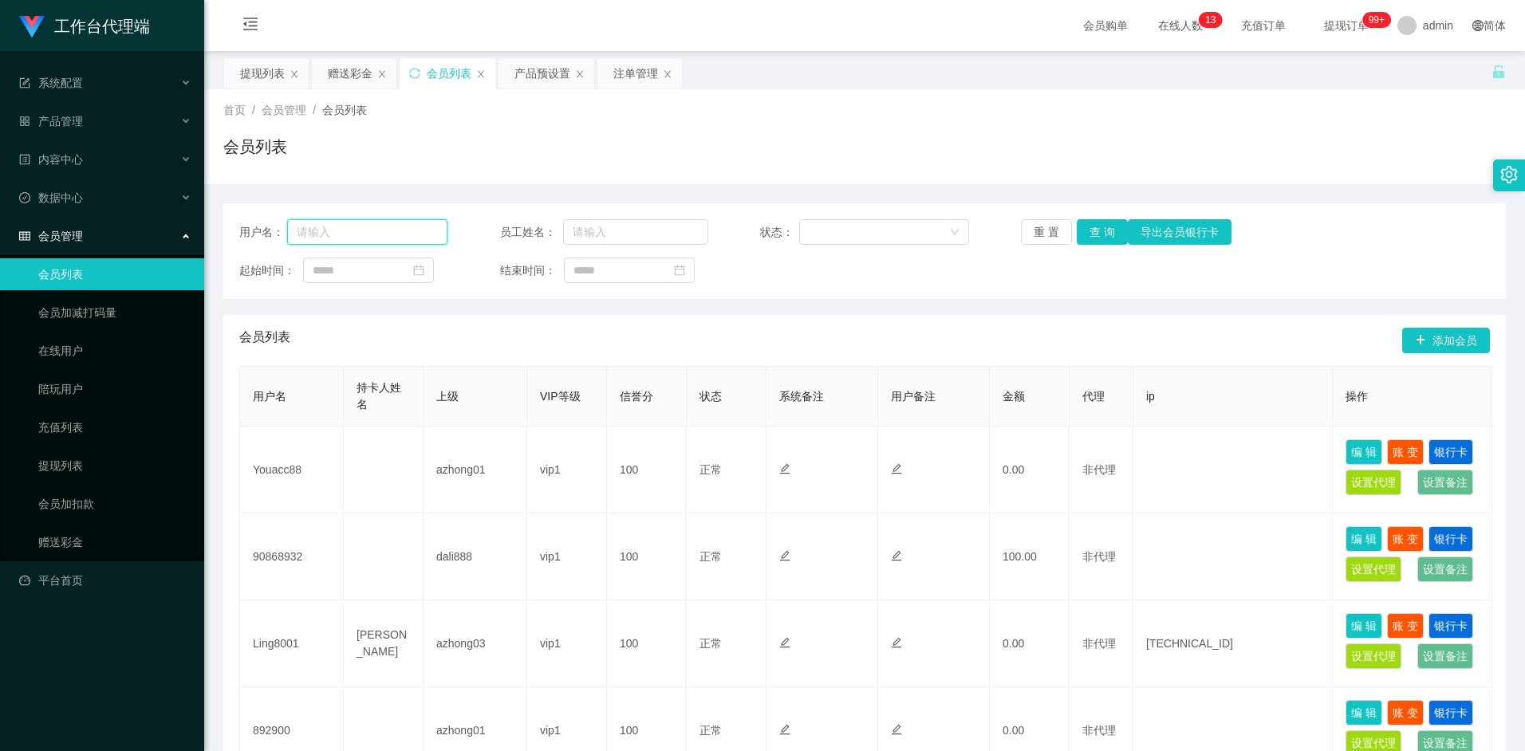
click at [384, 235] on input "text" at bounding box center [367, 232] width 161 height 26
paste input "Blabla"
click at [1118, 234] on button "查 询" at bounding box center [1102, 232] width 51 height 26
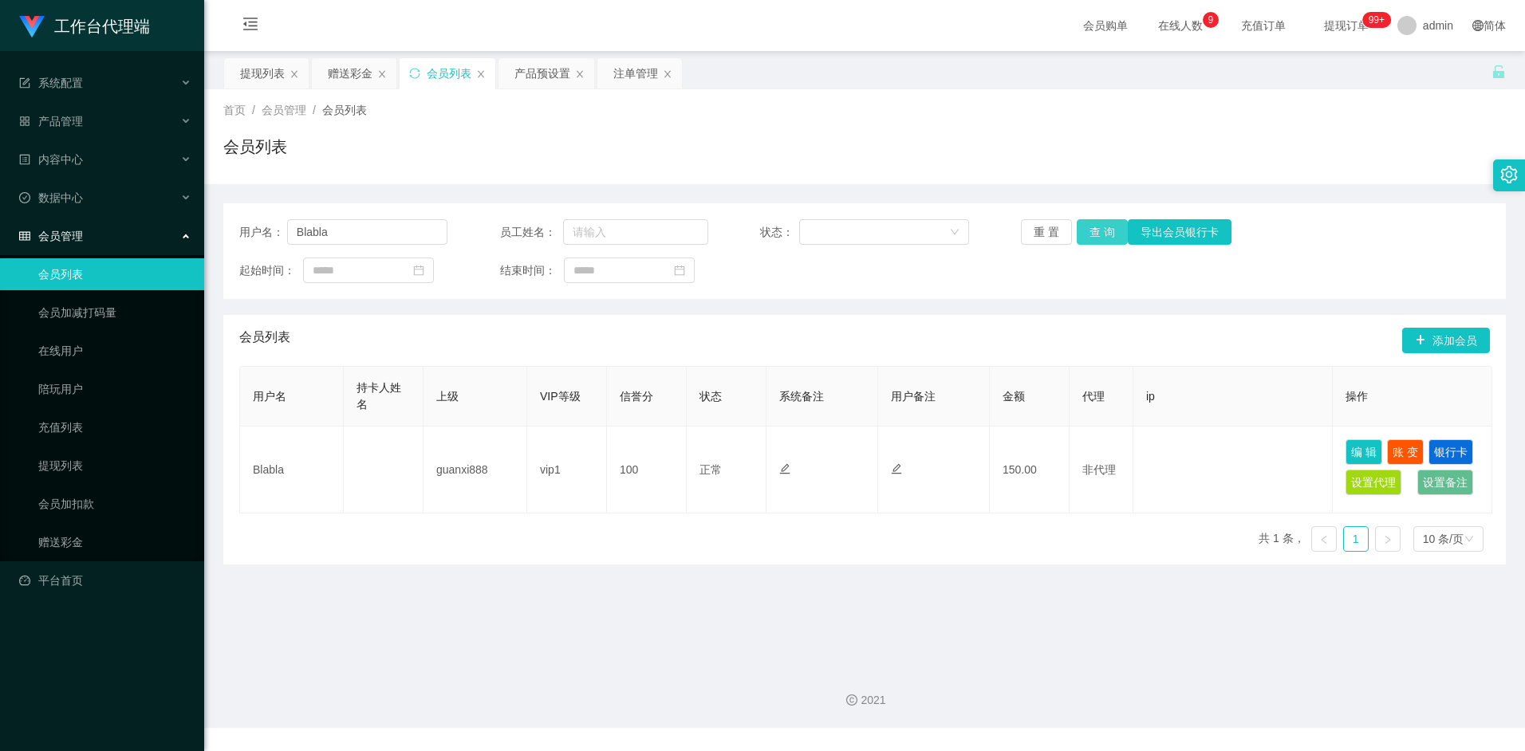
click at [1102, 234] on button "查 询" at bounding box center [1102, 232] width 51 height 26
drag, startPoint x: 344, startPoint y: 241, endPoint x: 362, endPoint y: 239, distance: 18.4
click at [344, 241] on input "Blabla" at bounding box center [367, 232] width 161 height 26
click at [1111, 233] on button "查 询" at bounding box center [1102, 232] width 51 height 26
drag, startPoint x: 291, startPoint y: 228, endPoint x: 241, endPoint y: 223, distance: 50.5
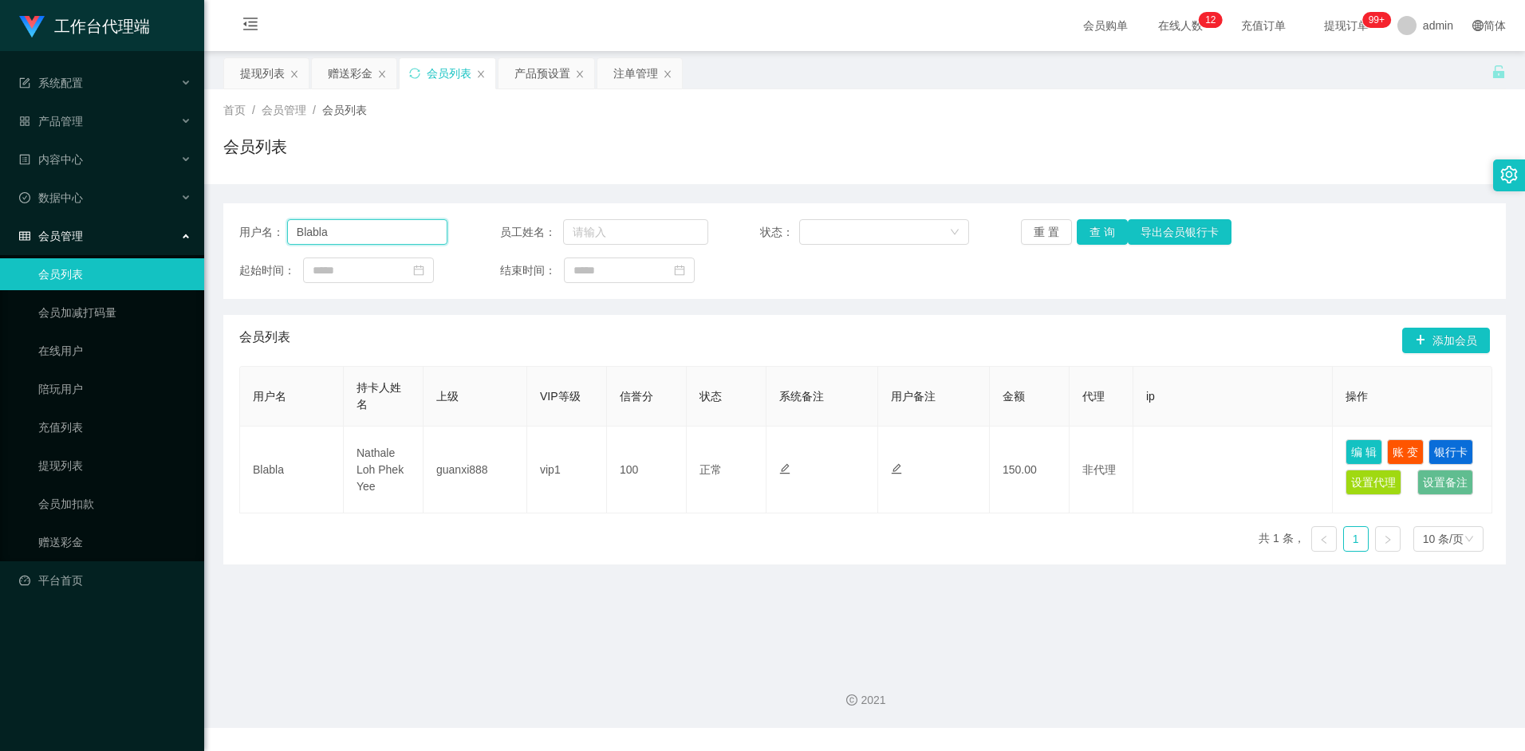
click at [241, 223] on div "用户名： Blabla" at bounding box center [343, 232] width 208 height 26
paste input "97288784"
type input "97288784"
click at [1088, 235] on button "查 询" at bounding box center [1102, 232] width 51 height 26
click at [362, 69] on div "赠送彩金" at bounding box center [350, 73] width 45 height 30
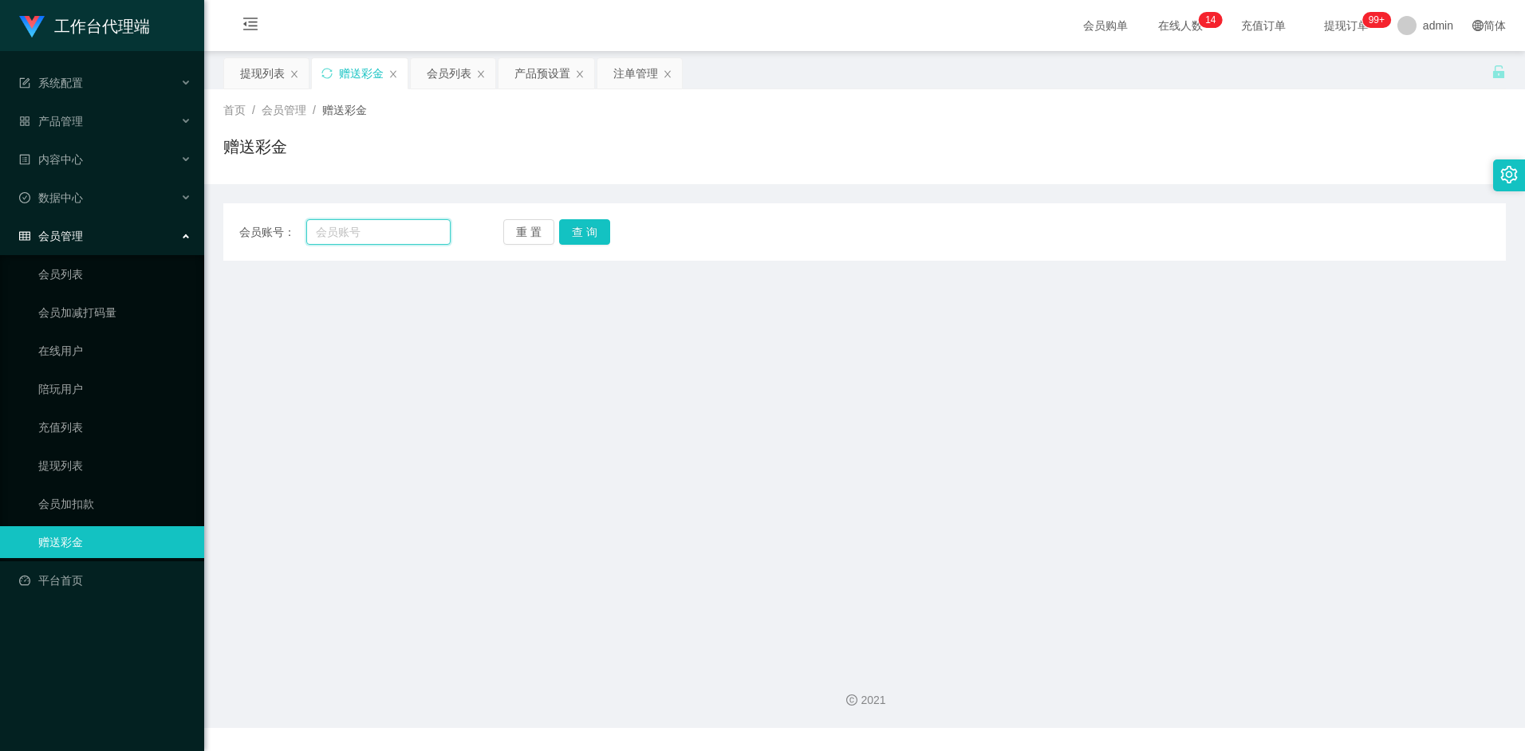
click at [376, 226] on input "text" at bounding box center [378, 232] width 144 height 26
paste input "97288784"
type input "97288784"
click at [580, 242] on button "查 询" at bounding box center [584, 232] width 51 height 26
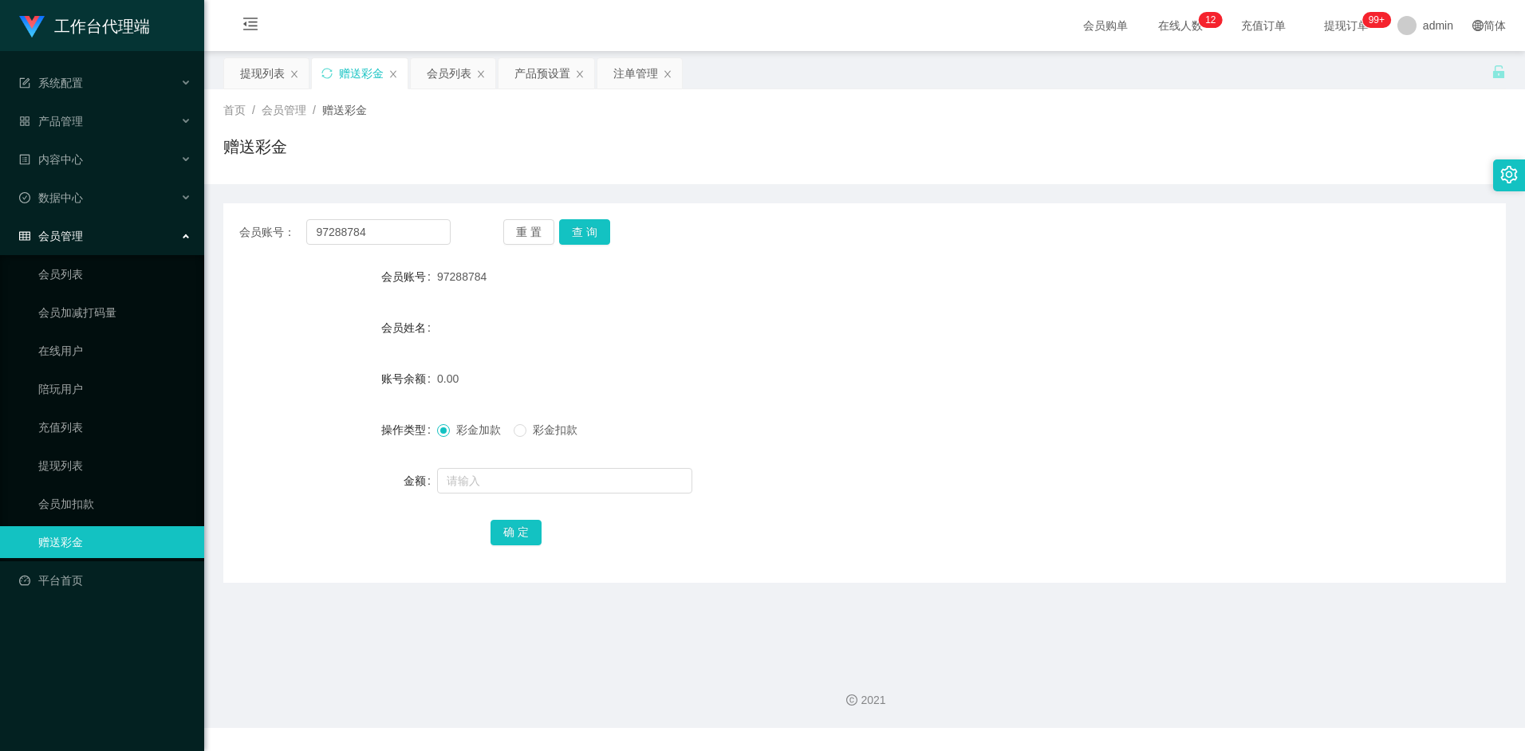
drag, startPoint x: 481, startPoint y: 496, endPoint x: 493, endPoint y: 480, distance: 19.9
click at [482, 496] on div at bounding box center [811, 481] width 748 height 32
click at [493, 479] on input "text" at bounding box center [564, 481] width 255 height 26
type input "100"
click at [520, 532] on button "确 定" at bounding box center [516, 533] width 51 height 26
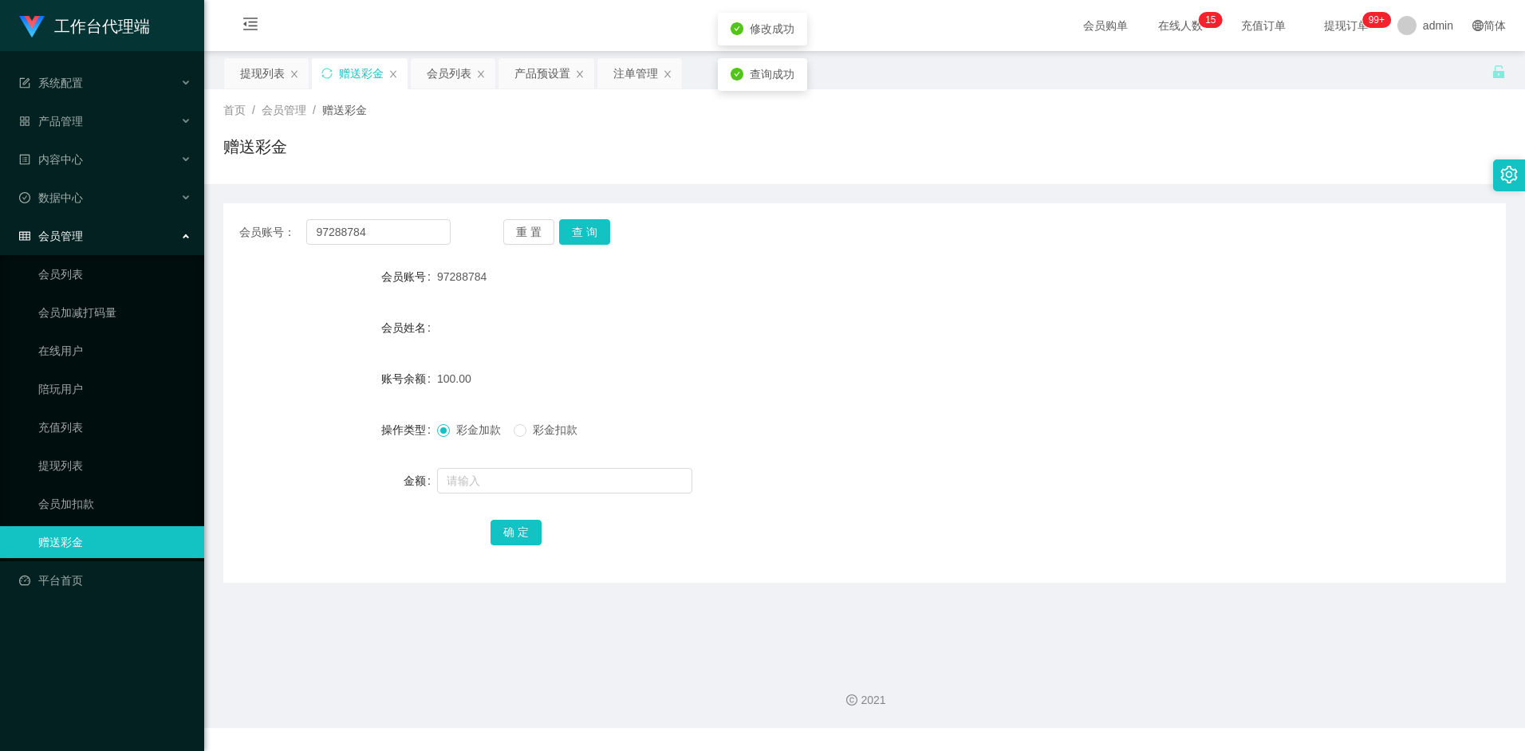
click at [656, 352] on form "会员账号 97288784 会员姓名 账号余额 100.00 操作类型 彩金加款 彩金扣款 金额 确 定" at bounding box center [864, 404] width 1283 height 287
click at [450, 81] on div "会员列表" at bounding box center [449, 73] width 45 height 30
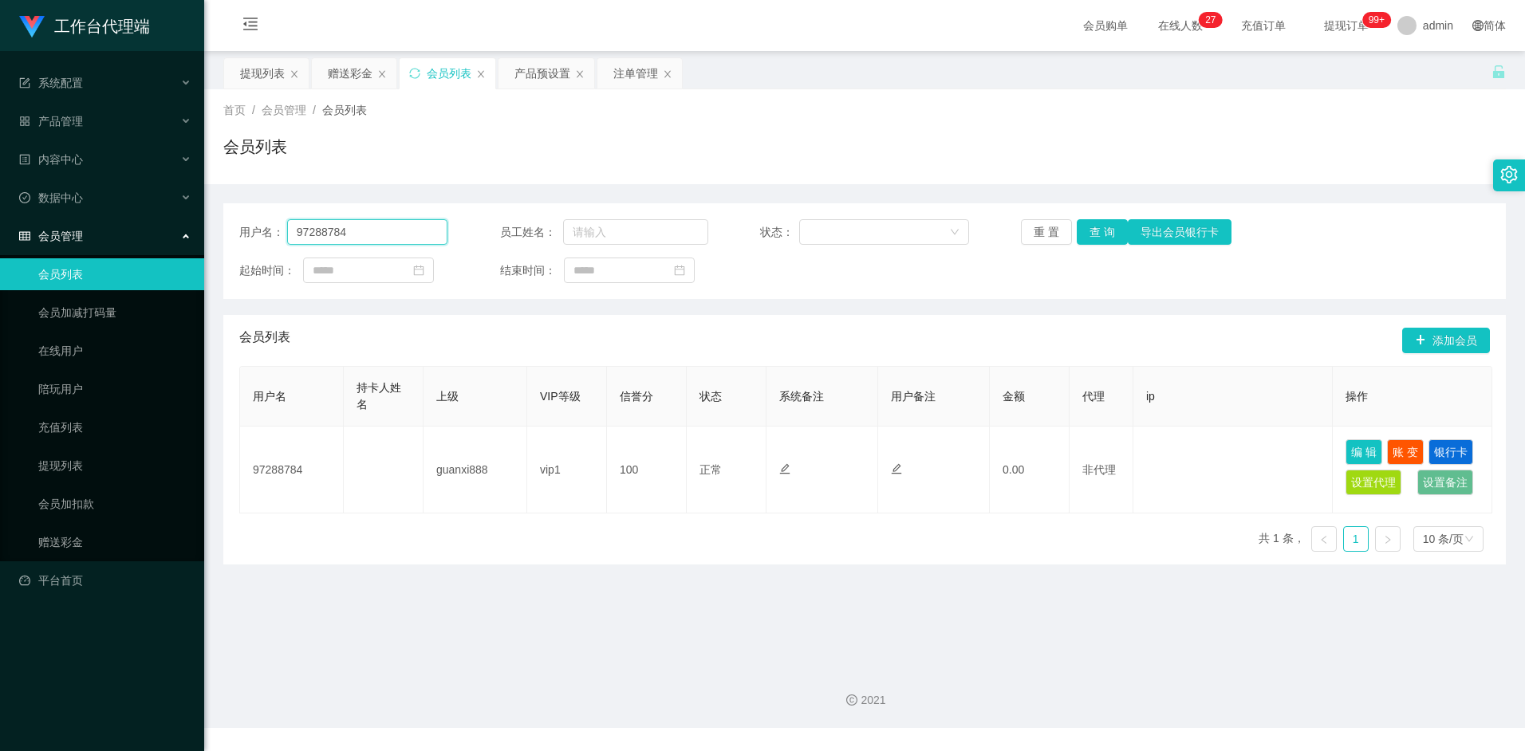
click at [384, 235] on input "97288784" at bounding box center [367, 232] width 161 height 26
type input "aahp"
drag, startPoint x: 1101, startPoint y: 231, endPoint x: 1085, endPoint y: 241, distance: 18.6
click at [1101, 231] on button "查 询" at bounding box center [1102, 232] width 51 height 26
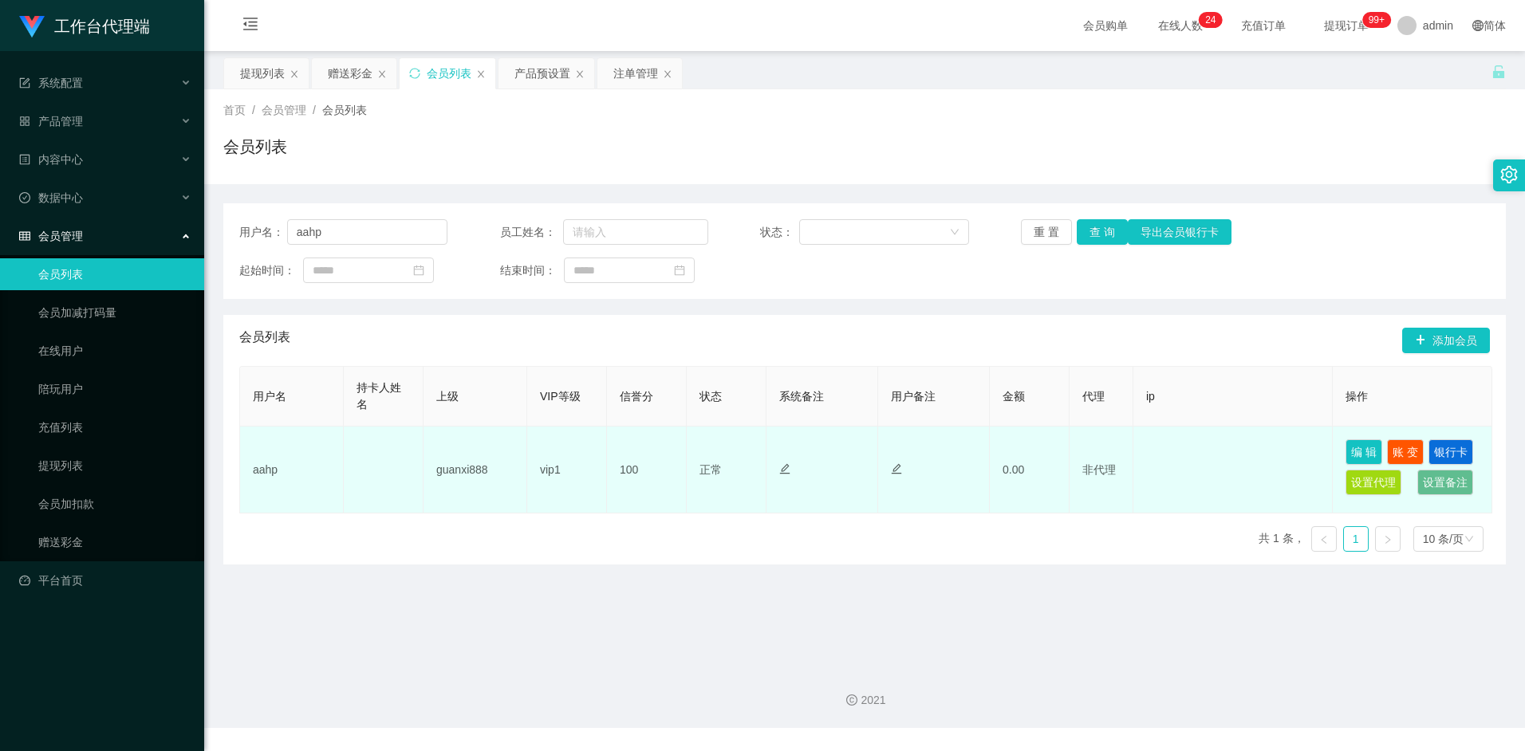
click at [271, 471] on td "aahp" at bounding box center [292, 470] width 104 height 87
copy td "aahp"
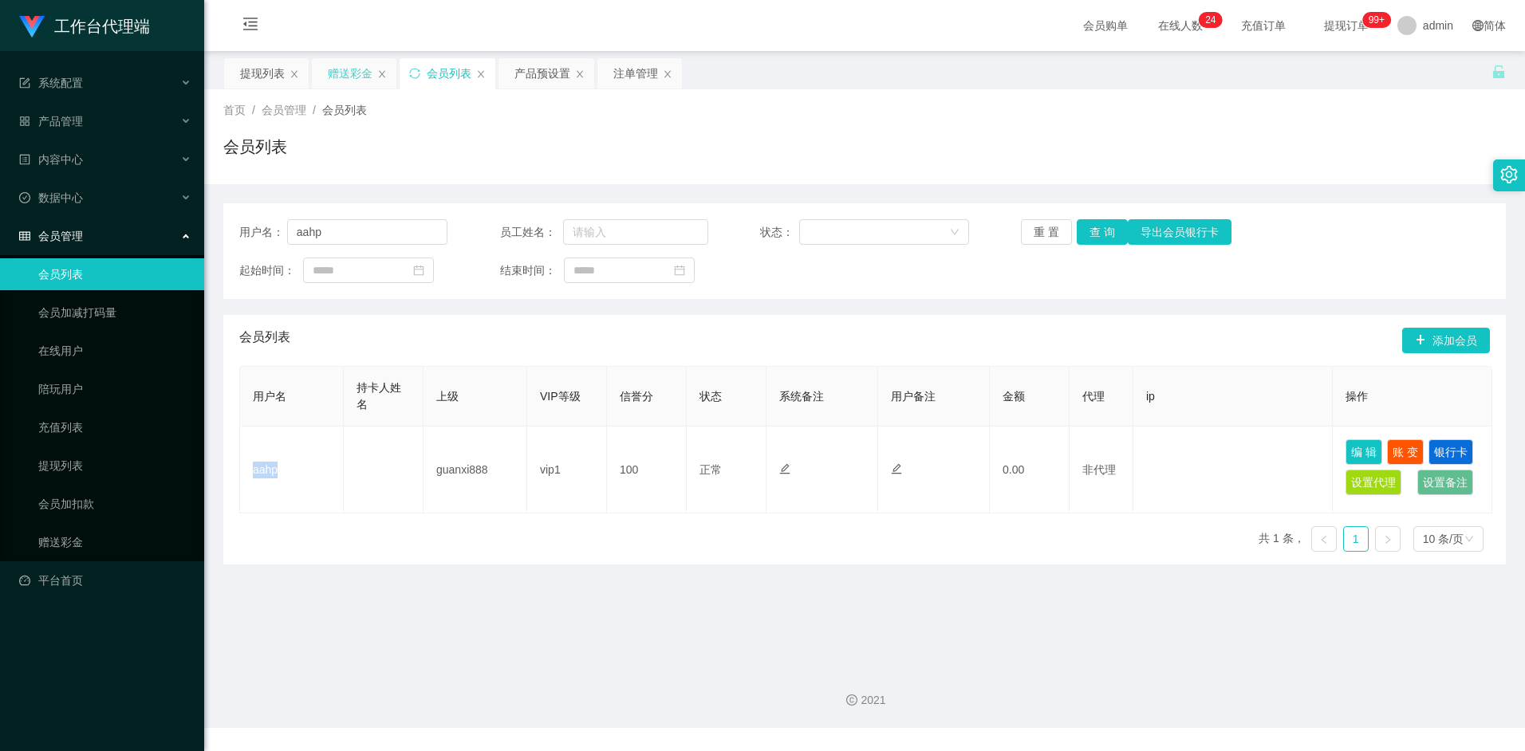
click at [353, 77] on div "赠送彩金" at bounding box center [350, 73] width 45 height 30
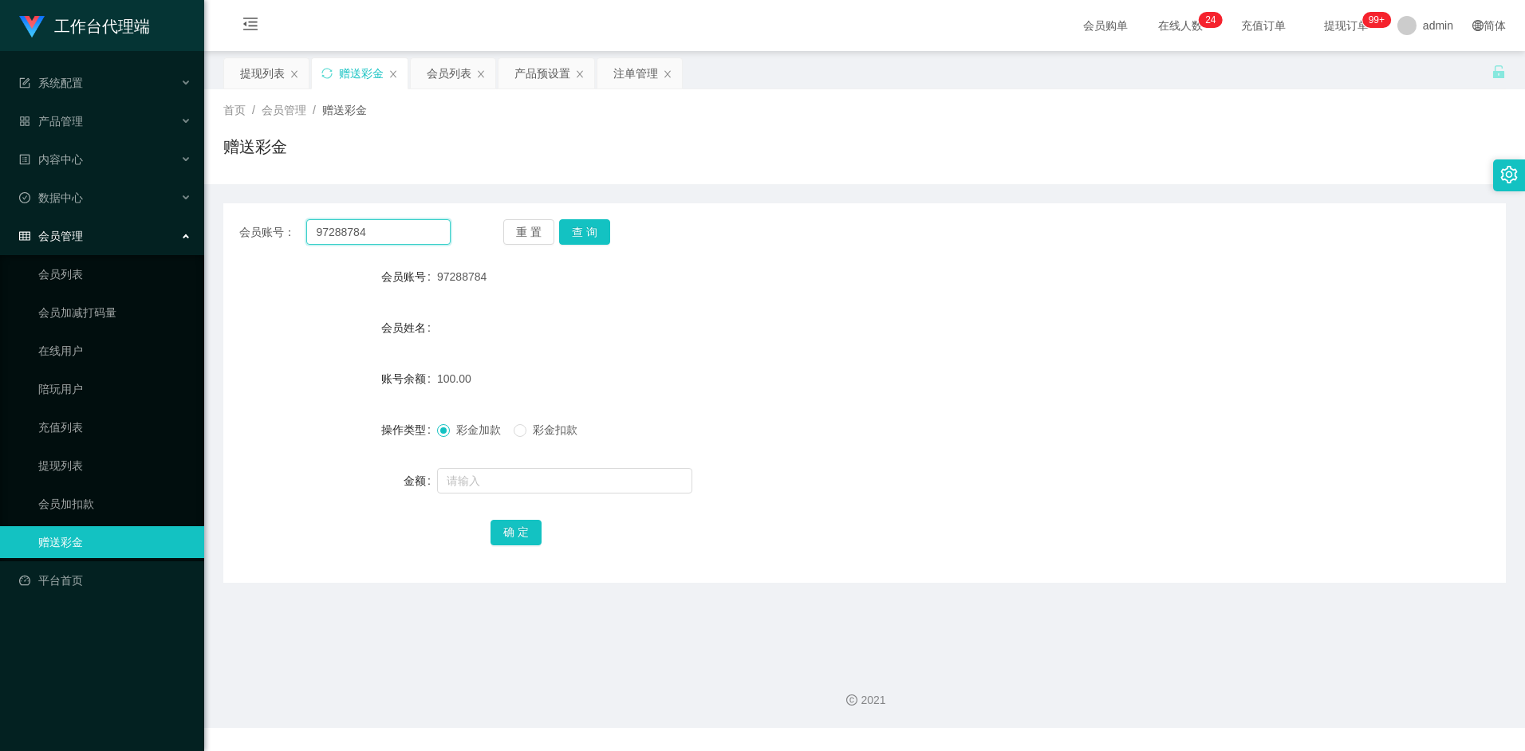
click at [390, 240] on input "97288784" at bounding box center [378, 232] width 144 height 26
click at [390, 239] on input "97288784" at bounding box center [378, 232] width 144 height 26
paste input "aahp"
type input "aahp"
click at [585, 234] on button "查 询" at bounding box center [584, 232] width 51 height 26
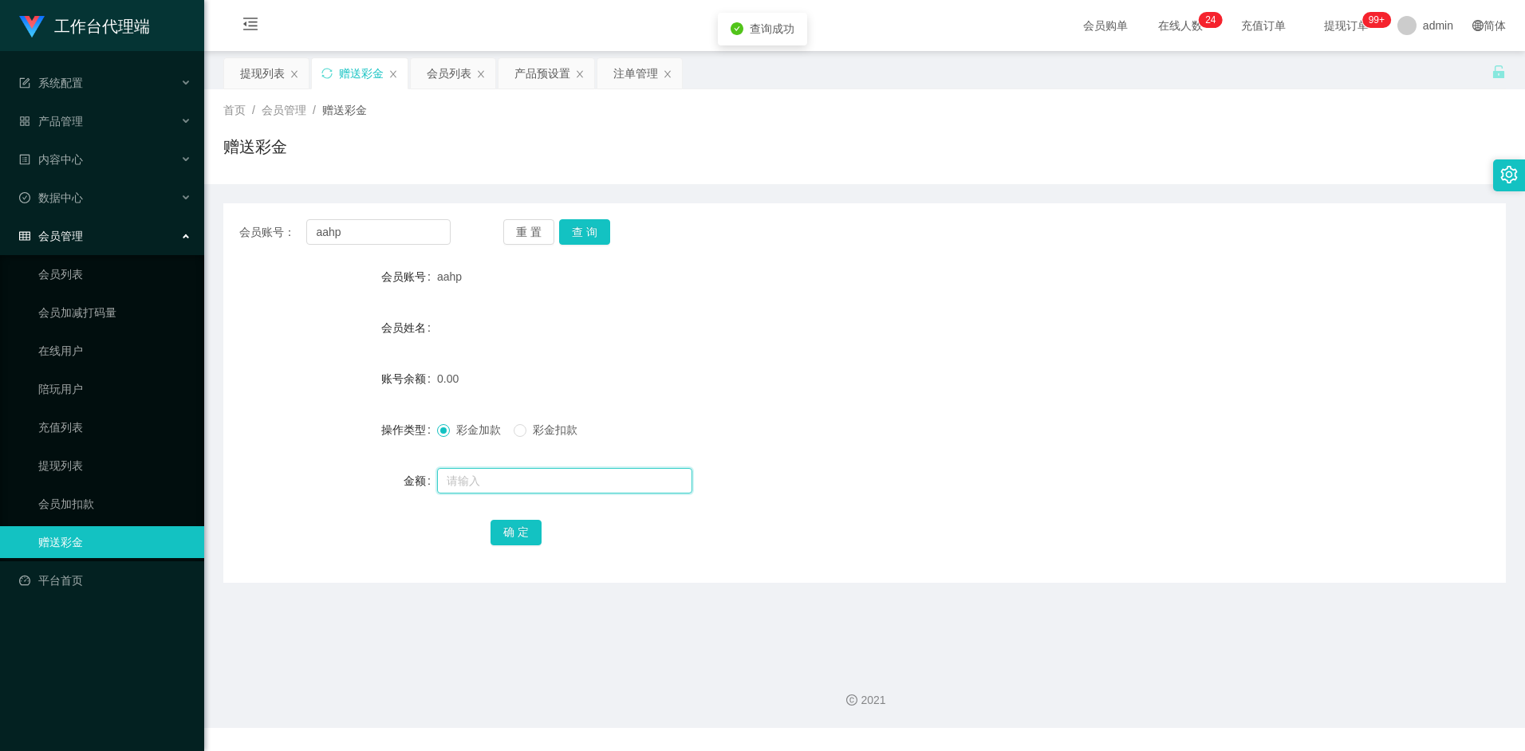
click at [482, 472] on input "text" at bounding box center [564, 481] width 255 height 26
type input "100"
click at [535, 528] on button "确 定" at bounding box center [516, 533] width 51 height 26
drag, startPoint x: 930, startPoint y: 318, endPoint x: 962, endPoint y: 292, distance: 41.4
click at [938, 313] on div "会员姓名" at bounding box center [864, 328] width 1283 height 32
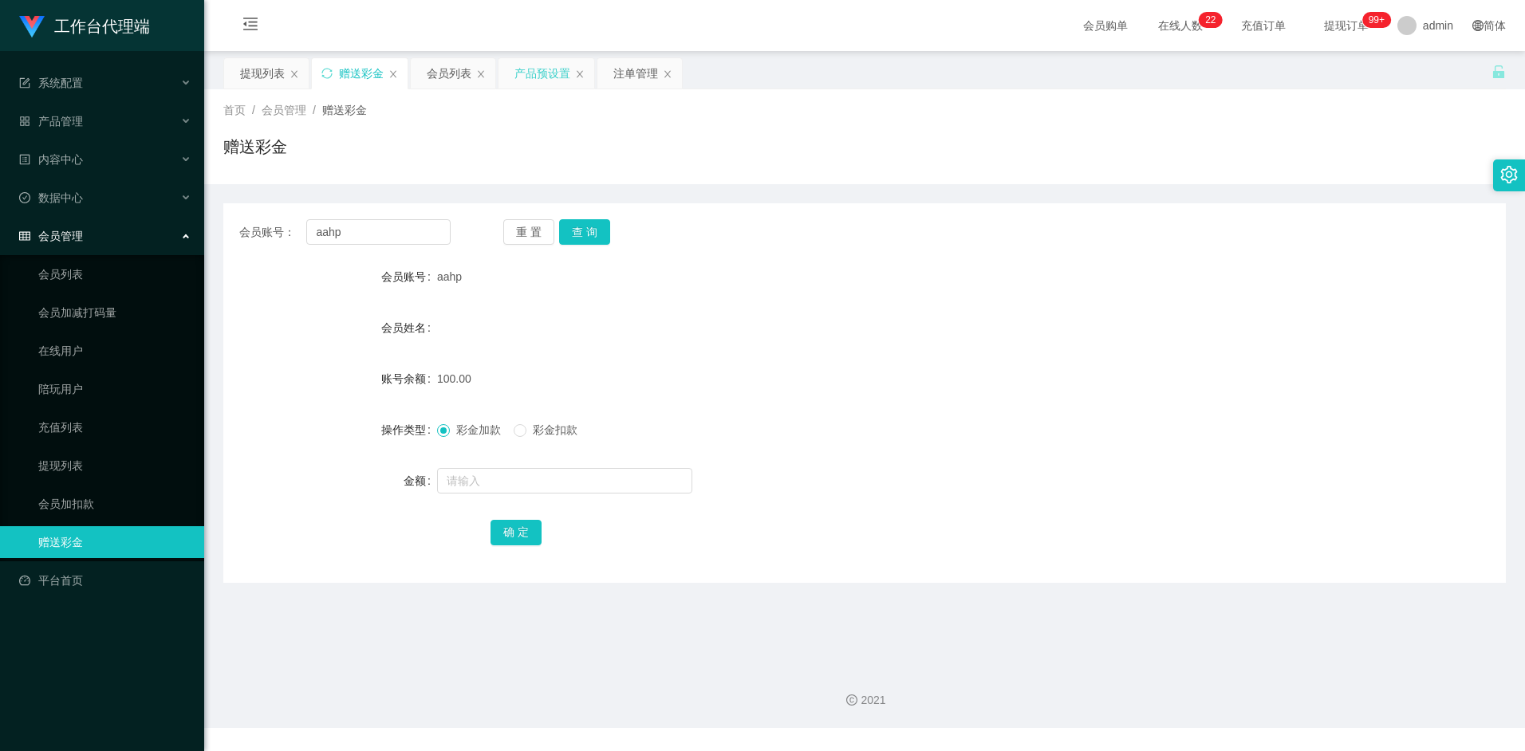
click at [539, 69] on div "产品预设置" at bounding box center [542, 73] width 56 height 30
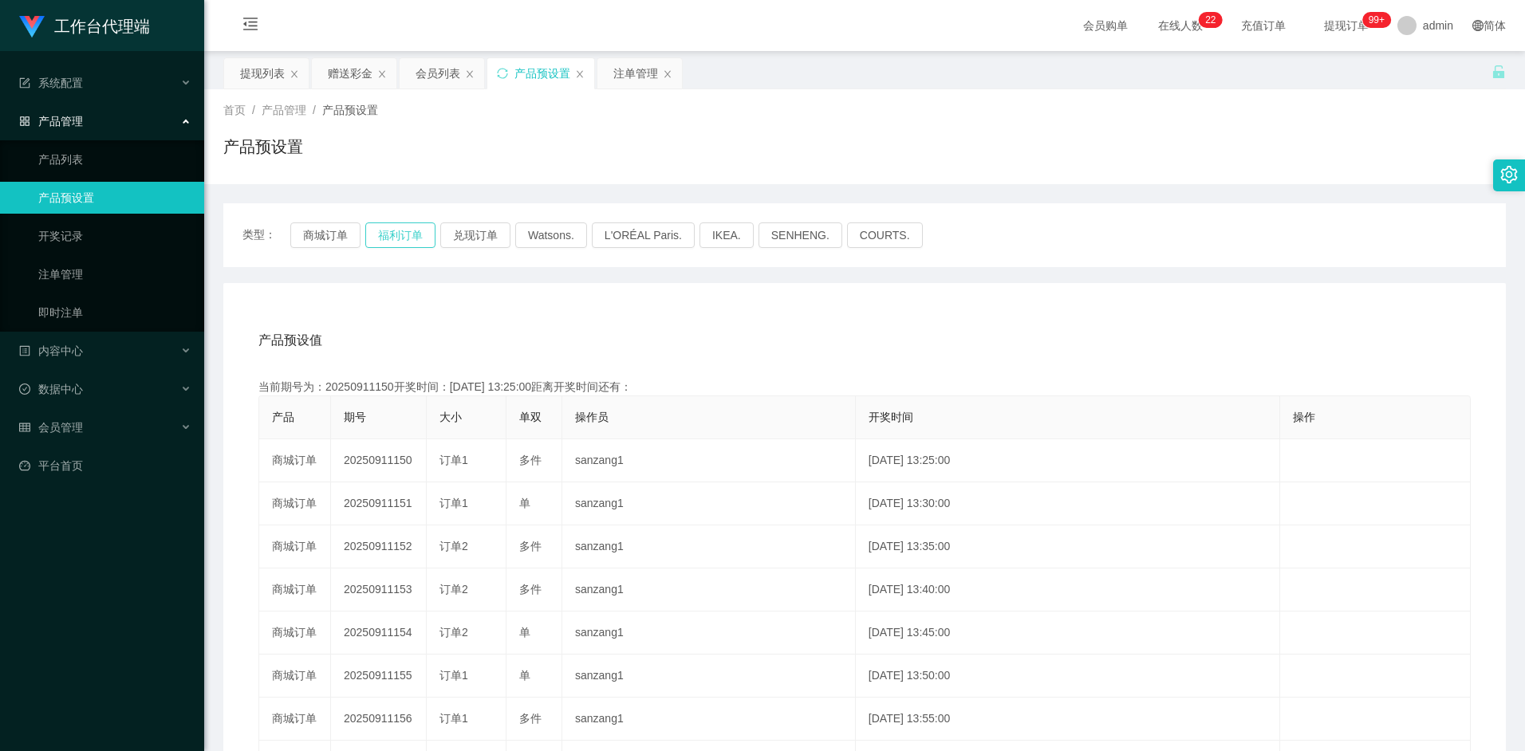
click at [404, 238] on button "福利订单" at bounding box center [400, 236] width 70 height 26
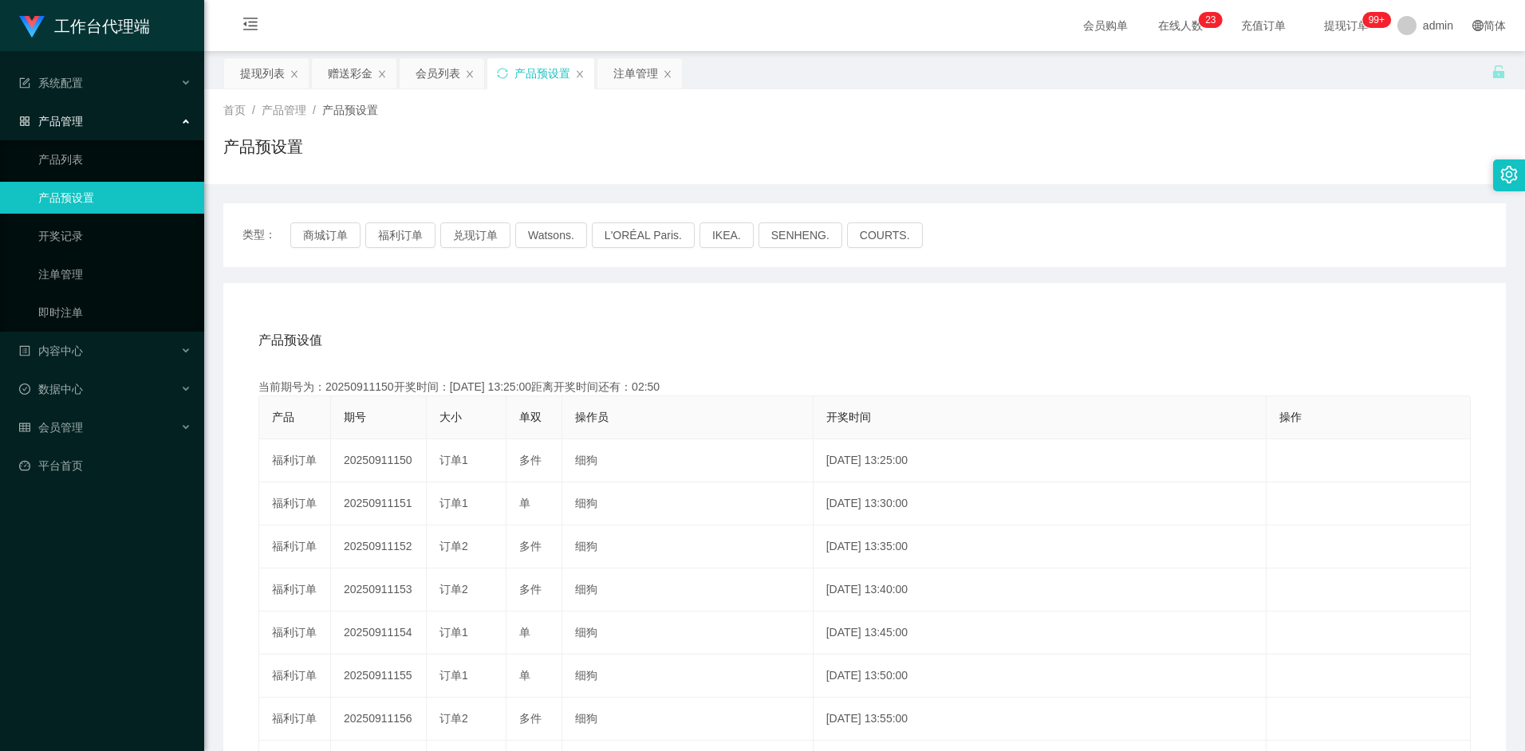
drag, startPoint x: 344, startPoint y: 75, endPoint x: 344, endPoint y: 93, distance: 17.5
click at [344, 75] on div "赠送彩金" at bounding box center [350, 73] width 45 height 30
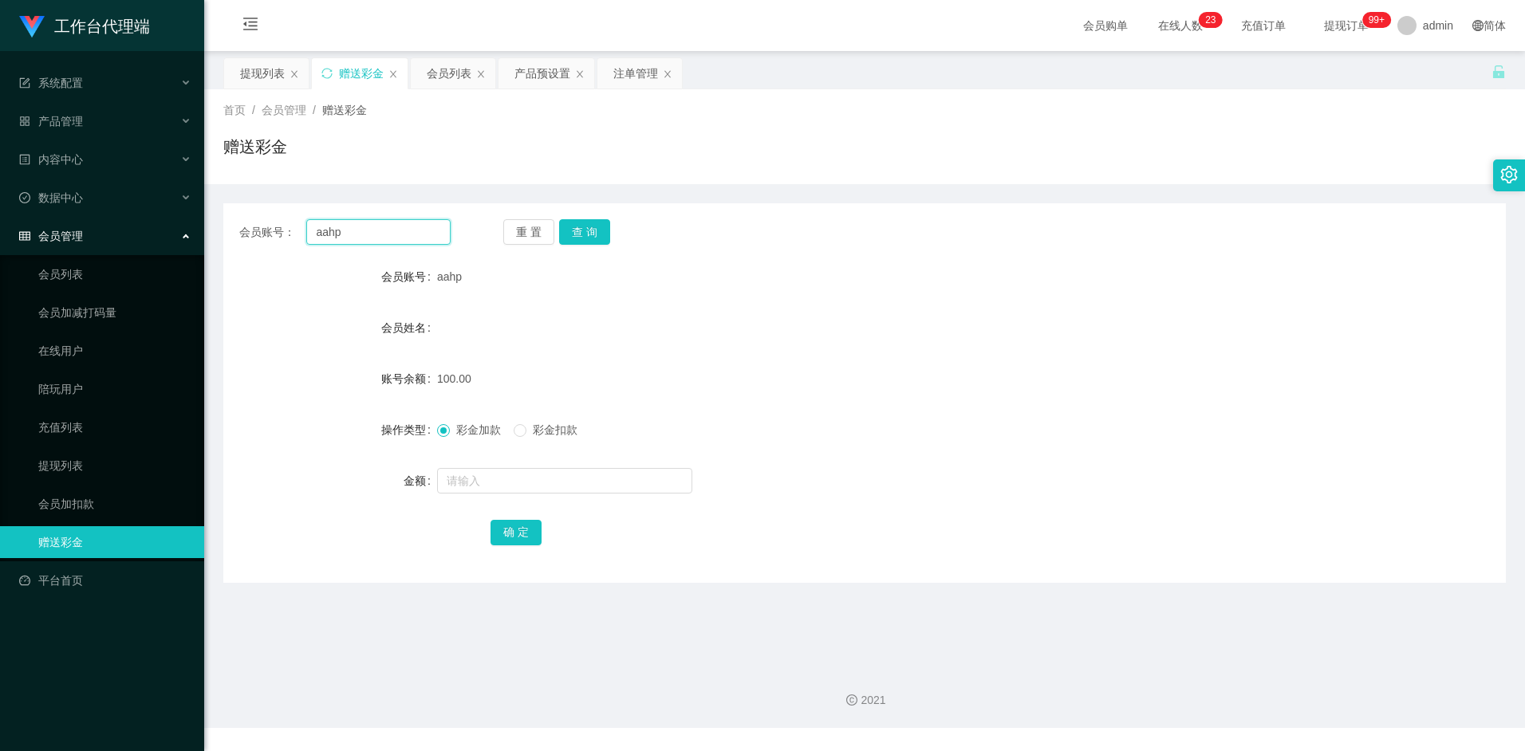
click at [361, 228] on input "aahp" at bounding box center [378, 232] width 144 height 26
click at [622, 74] on div "注单管理" at bounding box center [635, 73] width 45 height 30
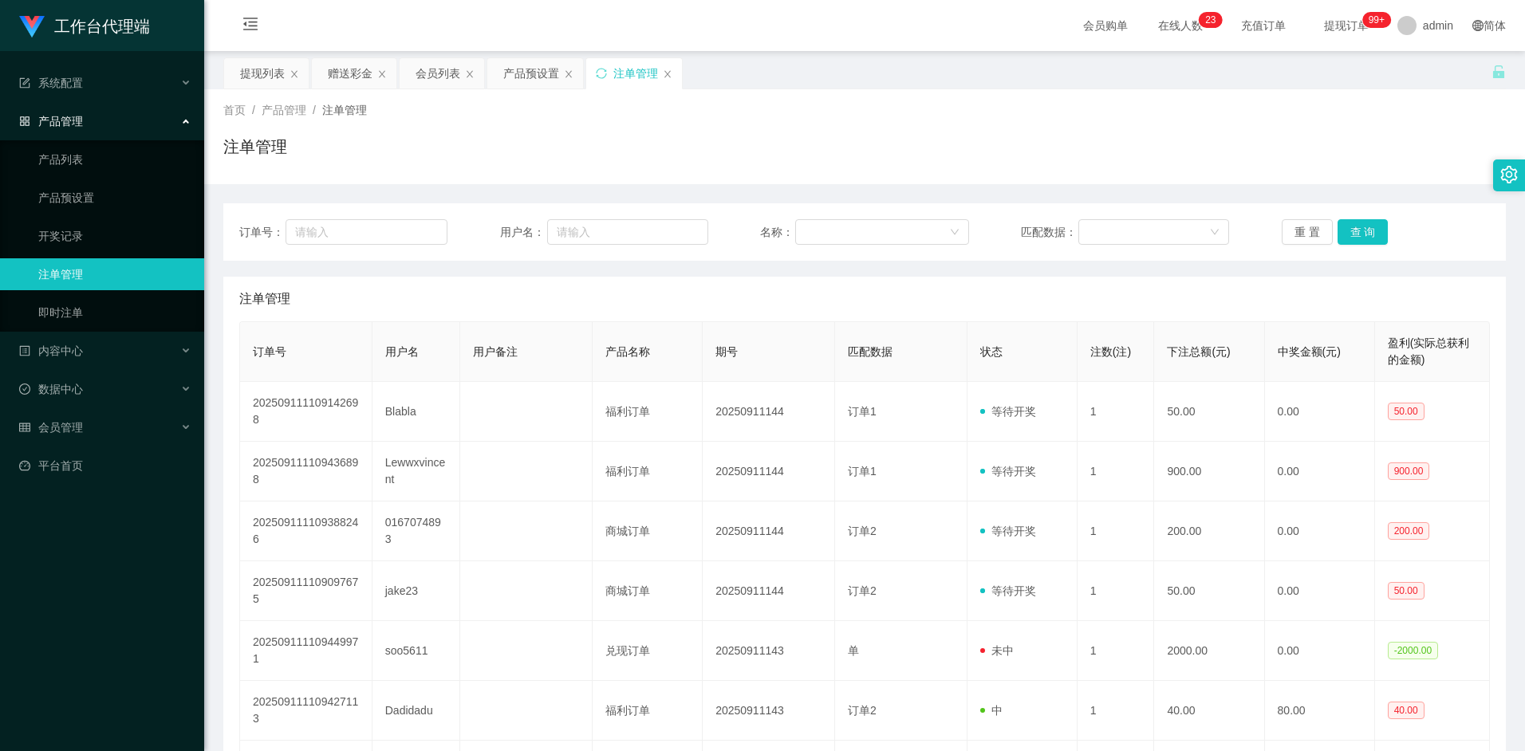
drag, startPoint x: 585, startPoint y: 288, endPoint x: 601, endPoint y: 128, distance: 161.1
click at [599, 171] on div "首页 / 产品管理 / 注单管理 / 注单管理" at bounding box center [864, 136] width 1321 height 95
click at [603, 75] on icon "图标: sync" at bounding box center [601, 73] width 11 height 11
click at [605, 76] on icon "图标: sync" at bounding box center [601, 73] width 10 height 10
click at [598, 73] on icon "图标: sync" at bounding box center [601, 73] width 11 height 11
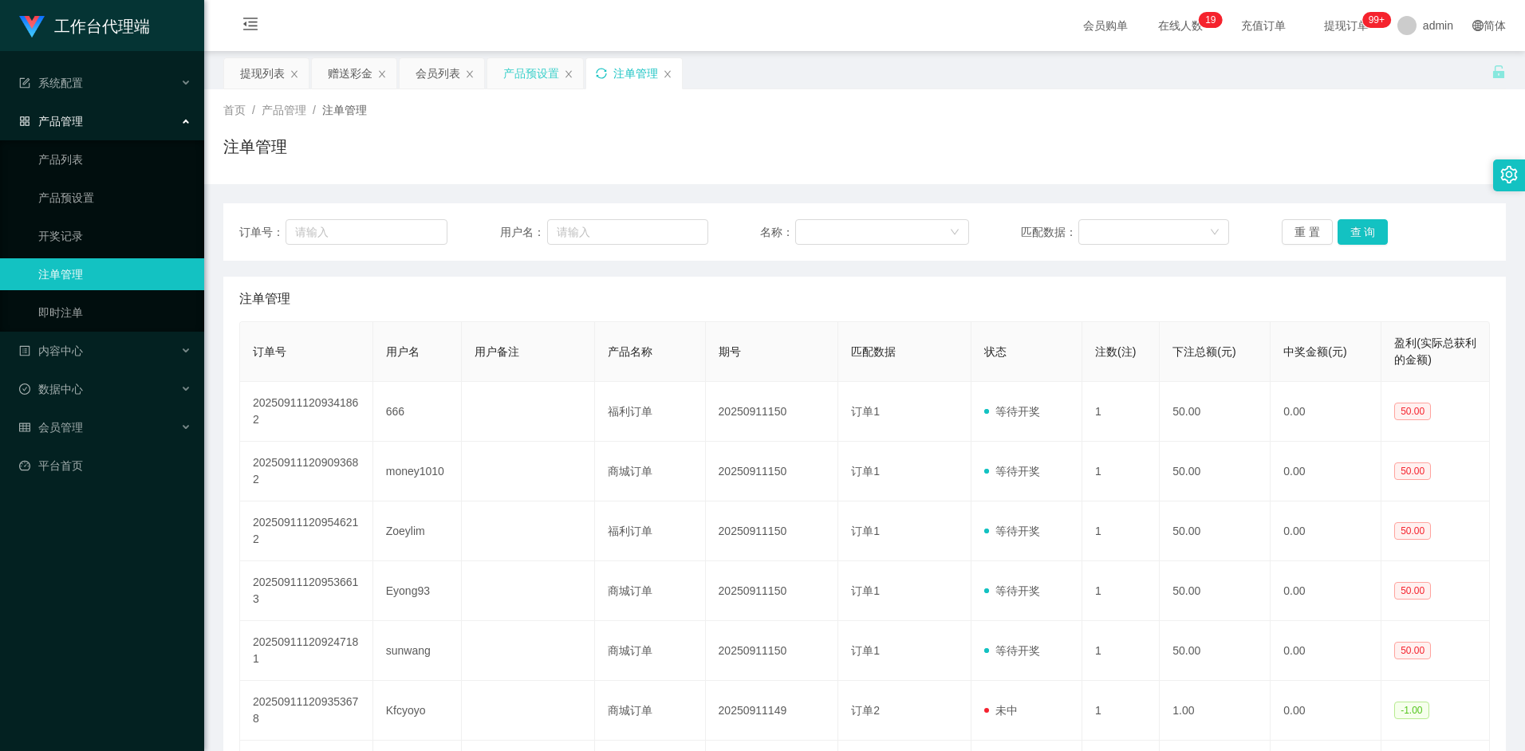
click at [530, 76] on div "产品预设置" at bounding box center [531, 73] width 56 height 30
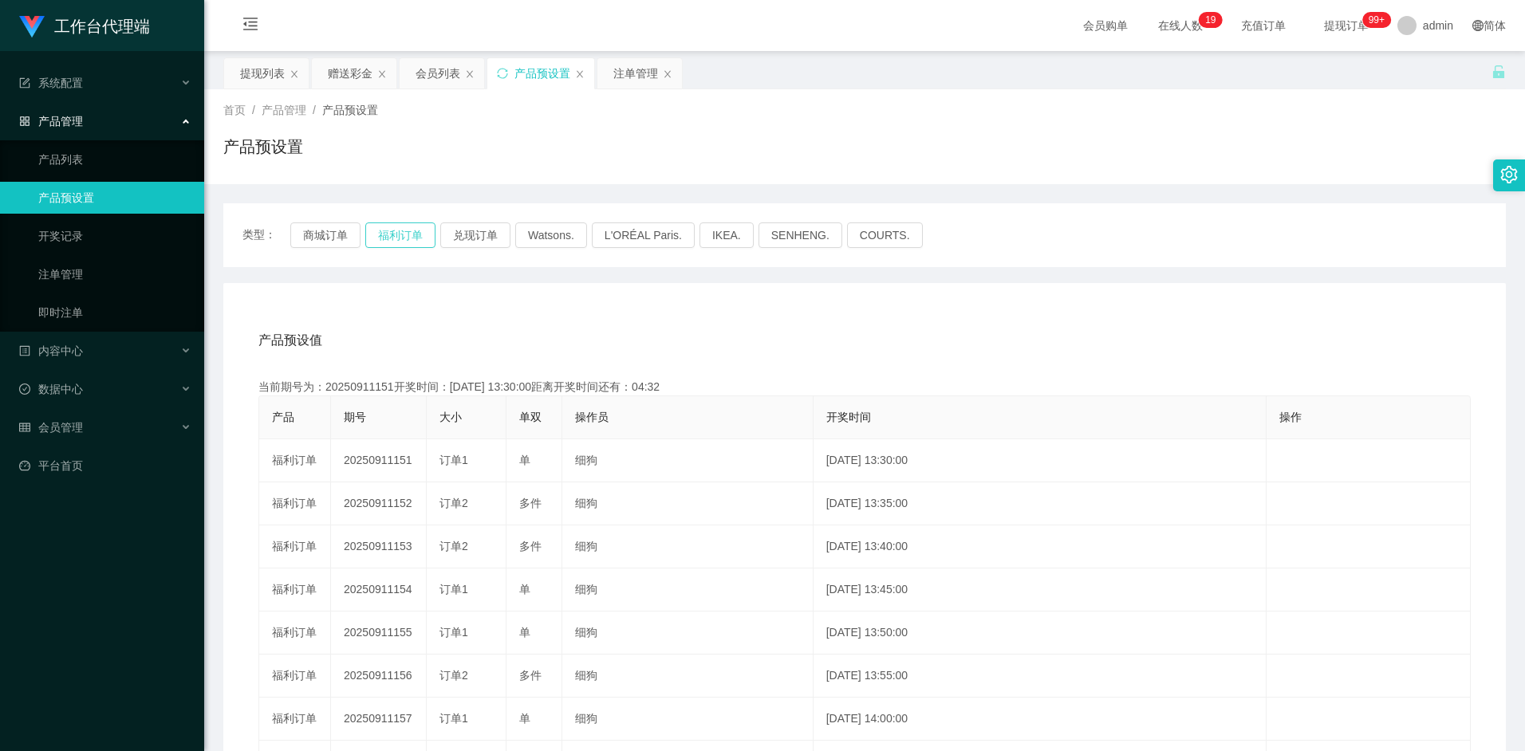
click at [404, 232] on button "福利订单" at bounding box center [400, 236] width 70 height 26
click at [428, 72] on div "会员列表" at bounding box center [438, 73] width 45 height 30
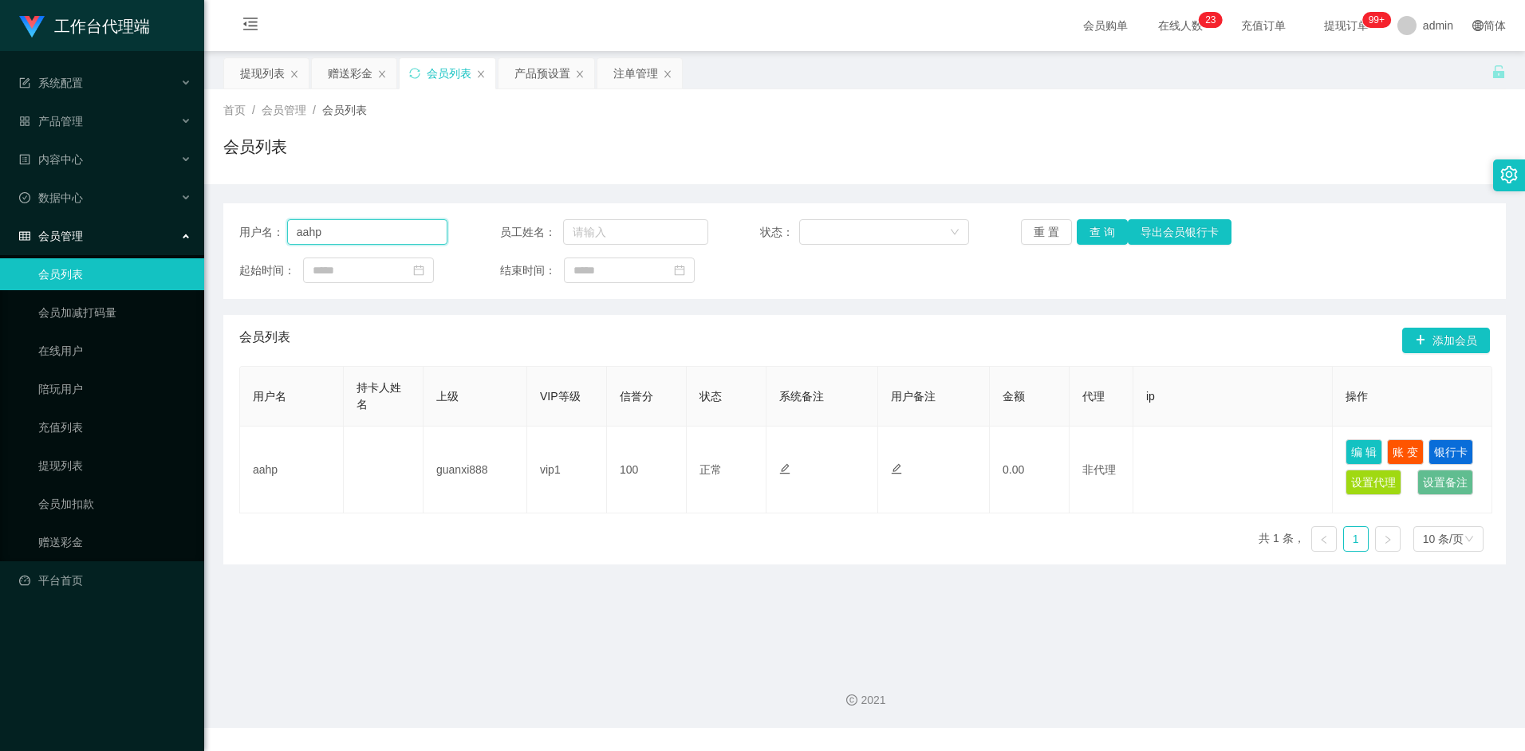
click at [372, 234] on input "aahp" at bounding box center [367, 232] width 161 height 26
paste input "97288784"
type input "97288784"
click at [1106, 233] on button "查 询" at bounding box center [1102, 232] width 51 height 26
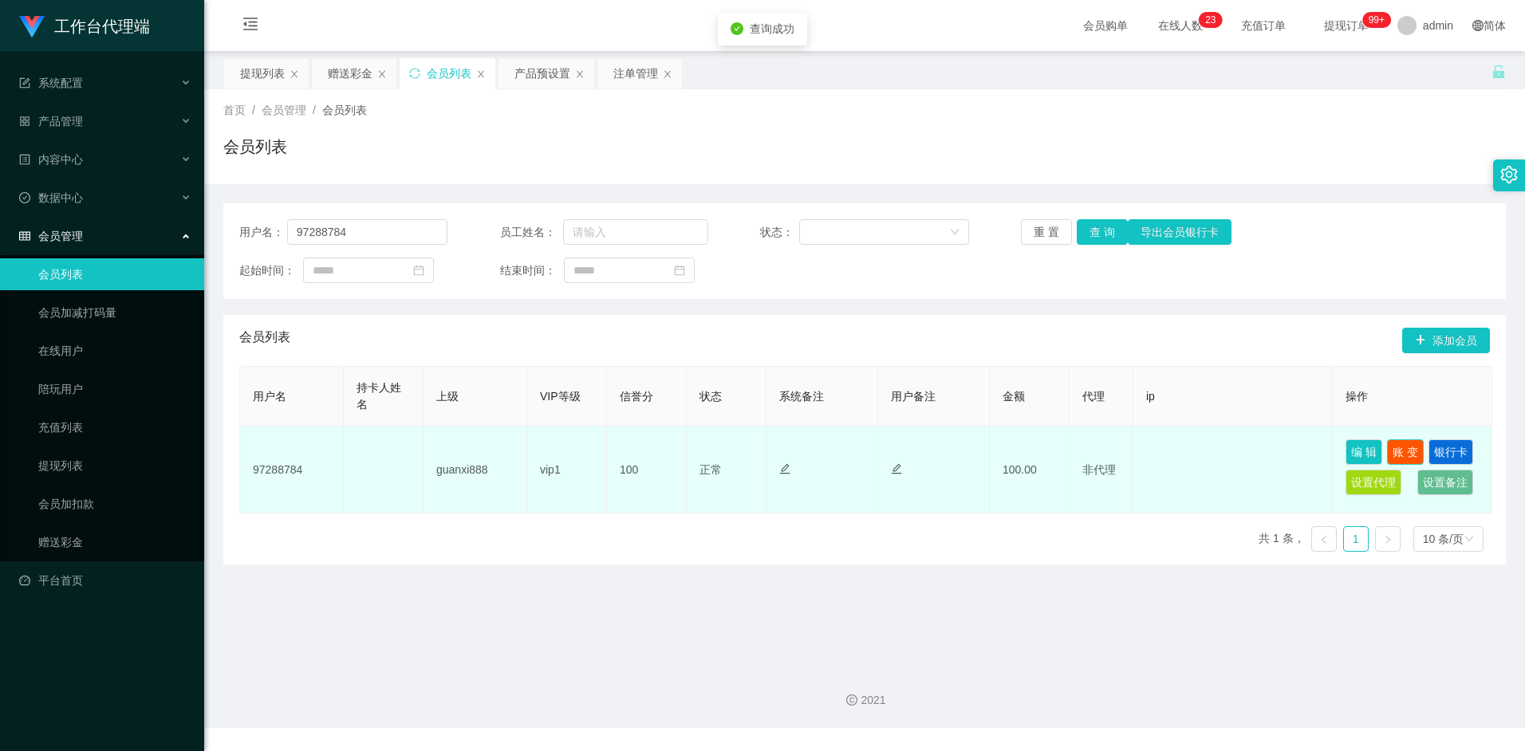
click at [1405, 450] on button "账 变" at bounding box center [1405, 452] width 37 height 26
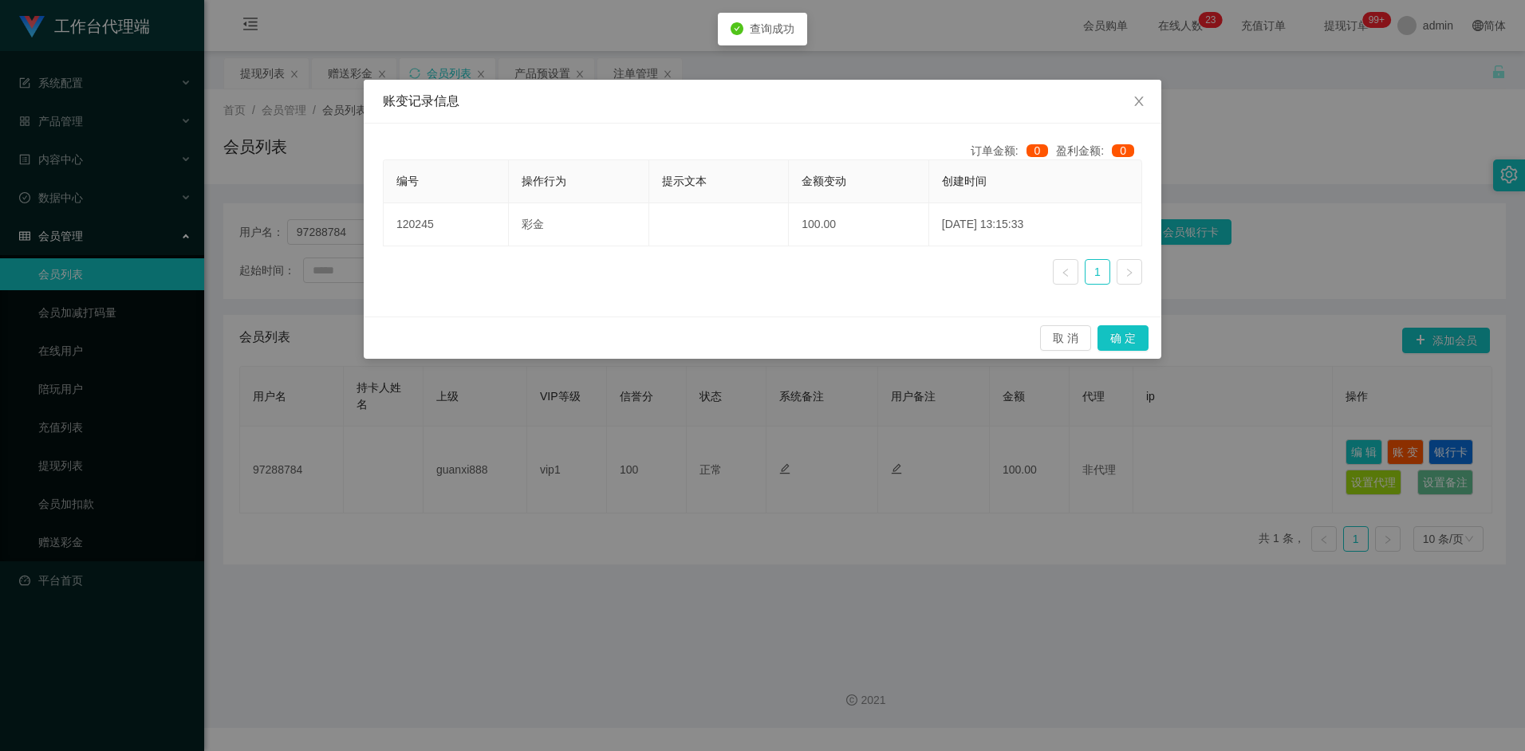
click at [927, 554] on div "账变记录信息 订单金额: 0 盈利金额: 0 编号 操作行为 提示文本 金额变动 创建时间 120245 彩金 100.00 2025-09-11 13:15…" at bounding box center [762, 375] width 1525 height 751
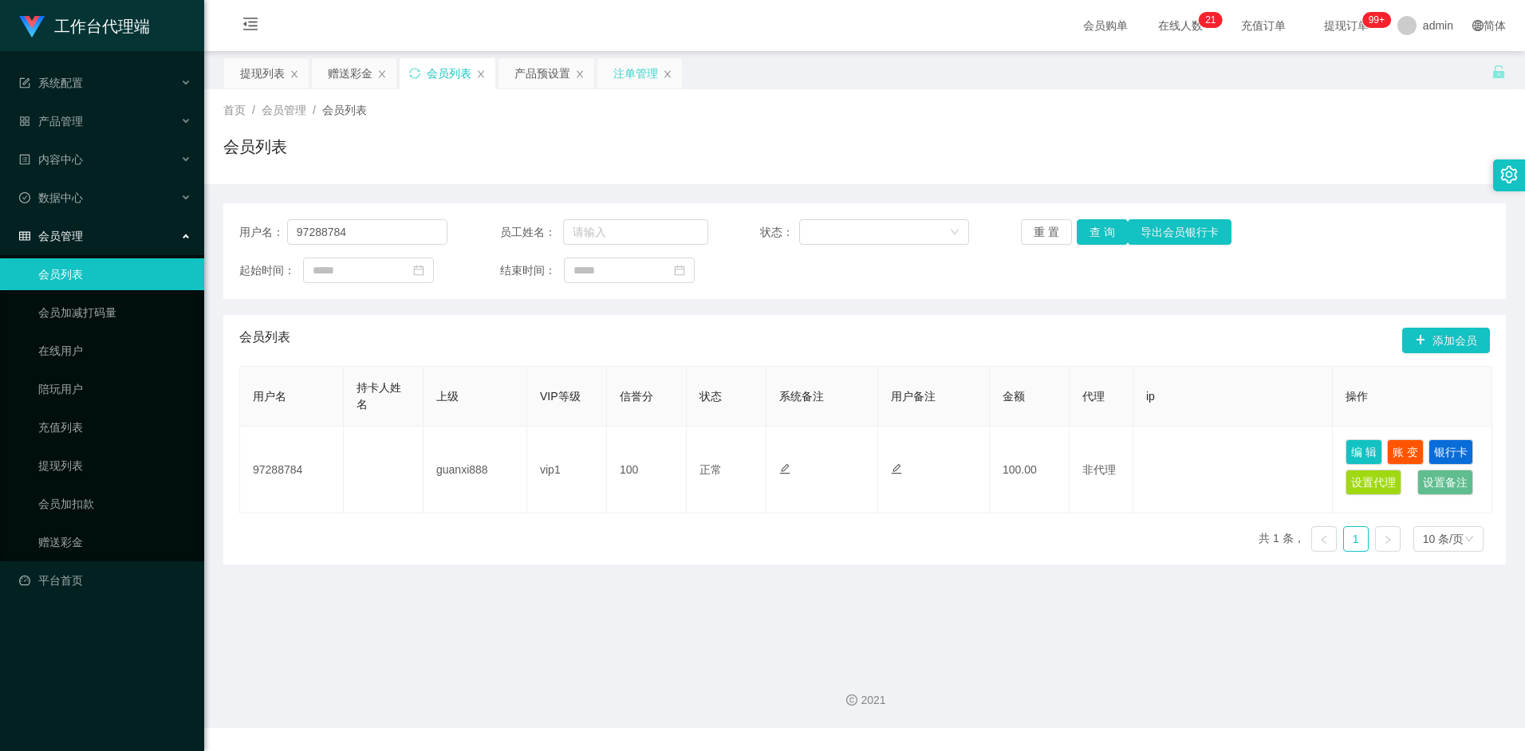
click at [641, 75] on div "注单管理" at bounding box center [635, 73] width 45 height 30
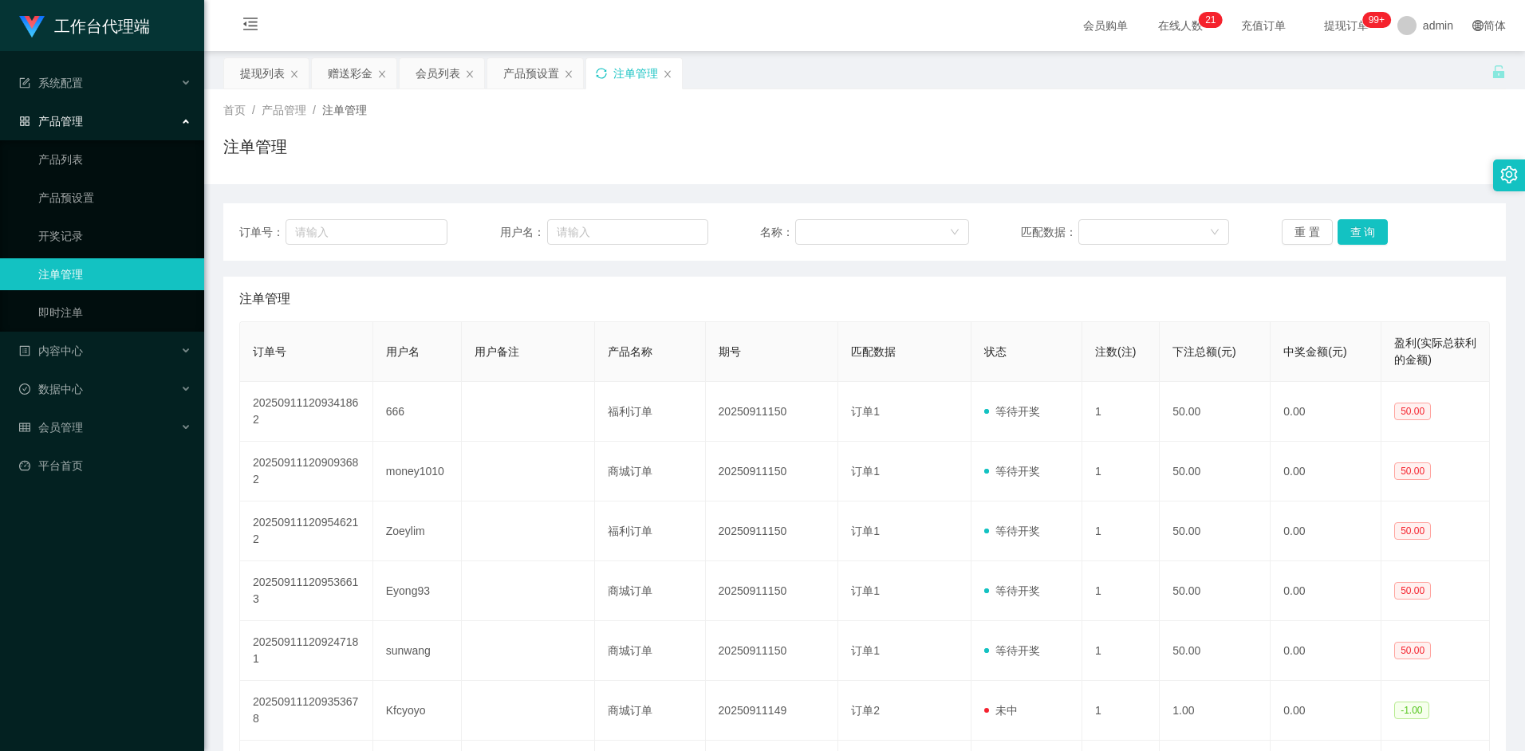
drag, startPoint x: 660, startPoint y: 428, endPoint x: 606, endPoint y: 107, distance: 325.9
click at [579, 153] on div "注单管理" at bounding box center [864, 153] width 1283 height 37
click at [609, 68] on div "注单管理" at bounding box center [634, 73] width 96 height 30
click at [605, 72] on icon "图标: sync" at bounding box center [601, 73] width 11 height 11
click at [607, 73] on div "注单管理" at bounding box center [634, 73] width 96 height 30
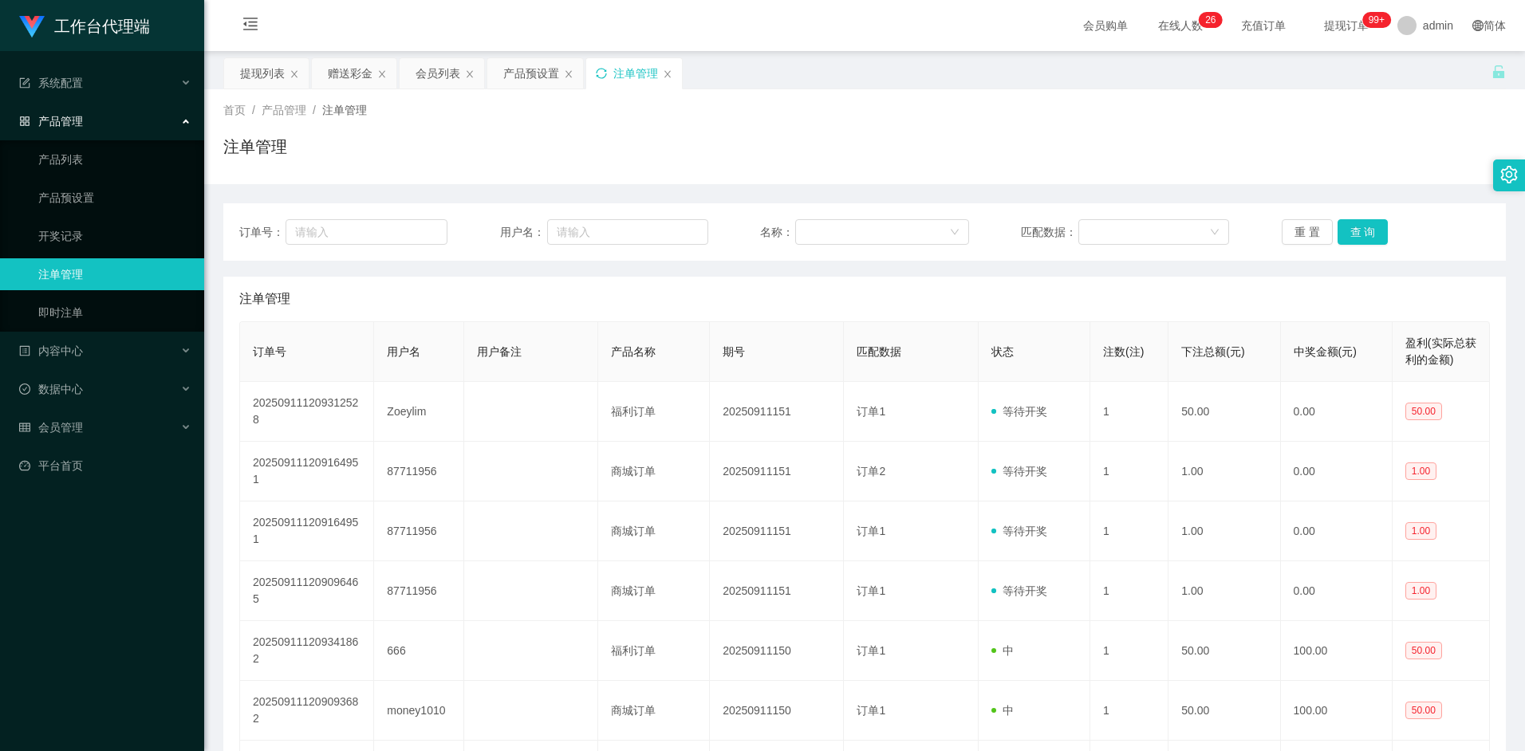
click at [603, 73] on icon "图标: sync" at bounding box center [601, 73] width 11 height 11
click at [345, 76] on div "赠送彩金" at bounding box center [350, 73] width 45 height 30
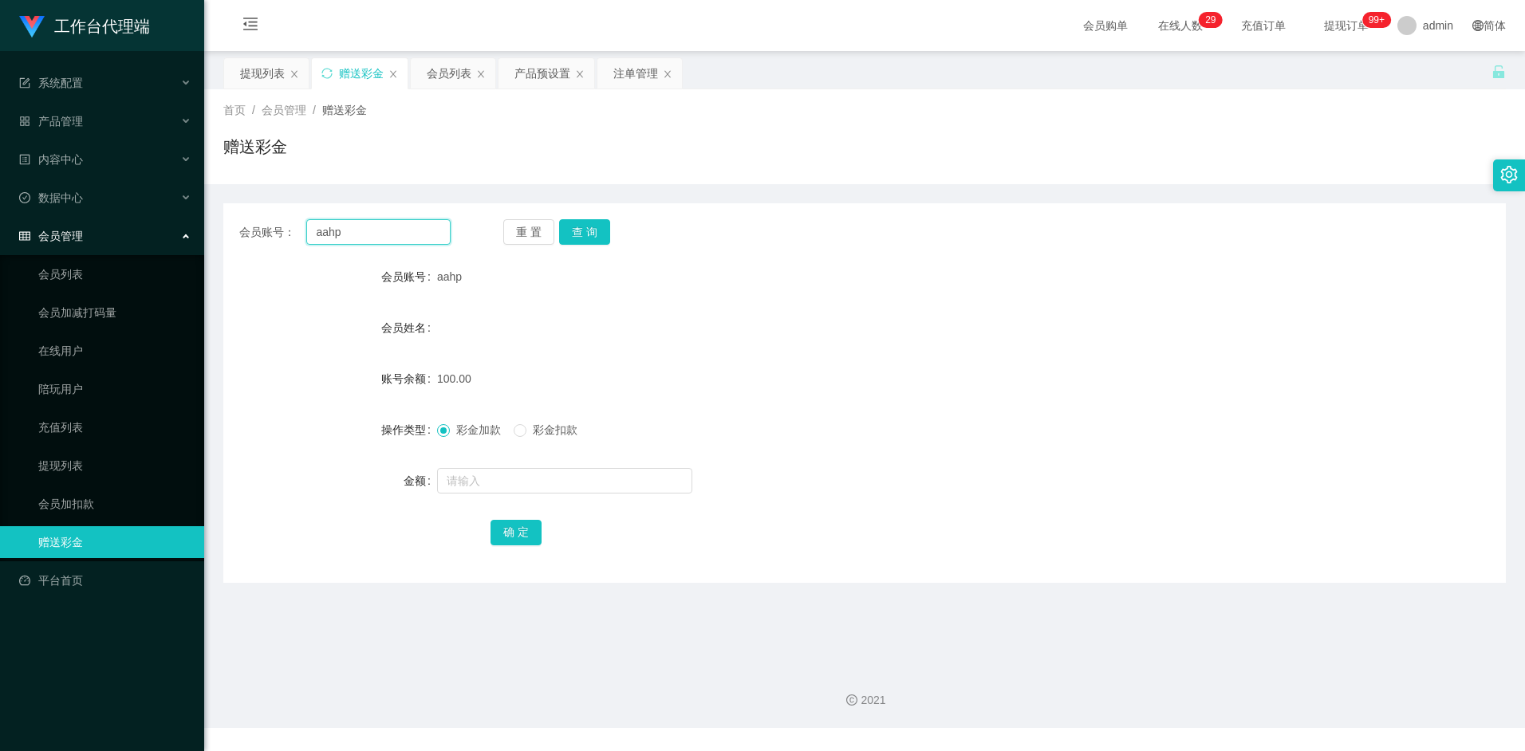
click at [388, 235] on input "aahp" at bounding box center [378, 232] width 144 height 26
paste input "pakwhaywong"
type input "pakwhaywong"
drag, startPoint x: 593, startPoint y: 230, endPoint x: 593, endPoint y: 247, distance: 17.6
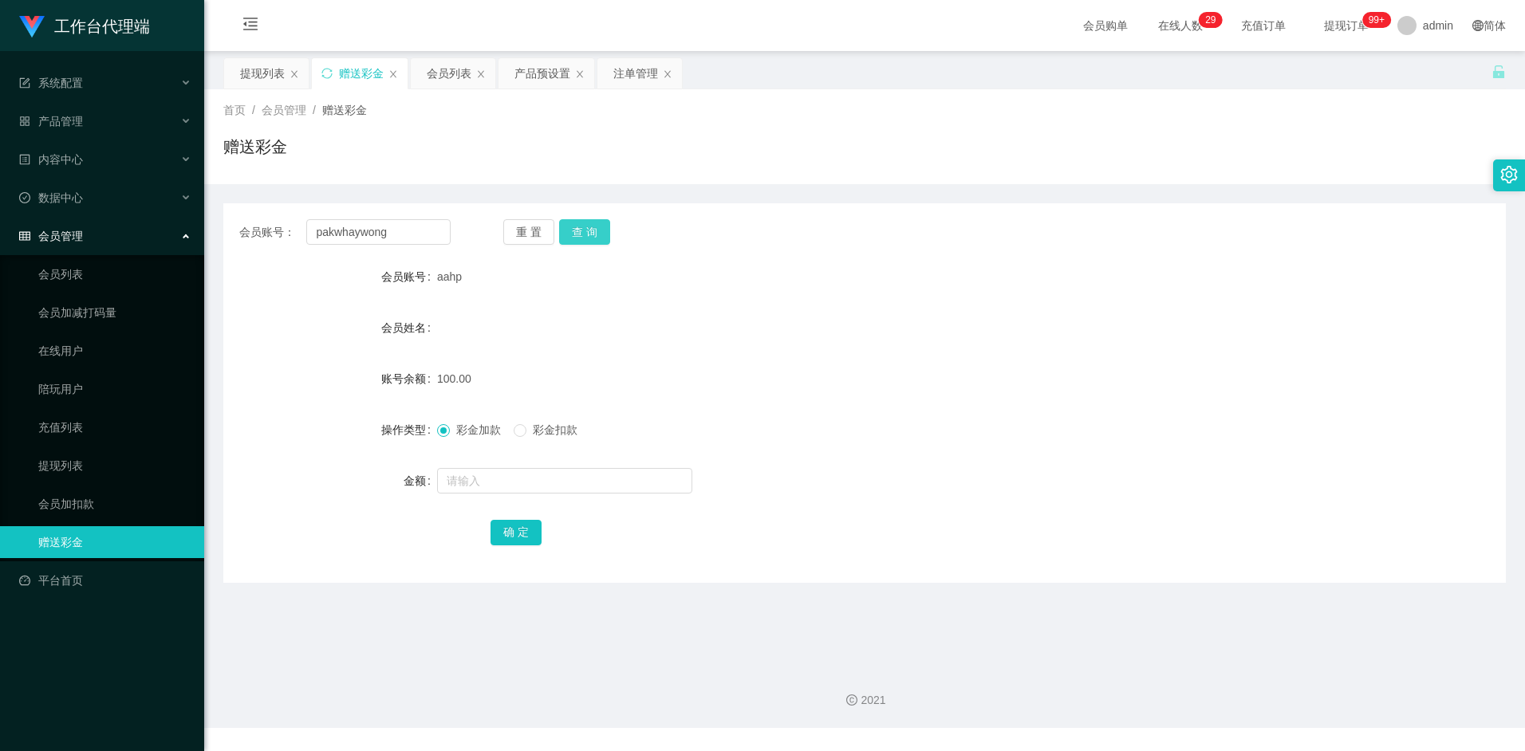
click at [593, 230] on button "查 询" at bounding box center [584, 232] width 51 height 26
click at [467, 478] on input "text" at bounding box center [564, 481] width 255 height 26
type input "8"
click at [508, 535] on button "确 定" at bounding box center [516, 533] width 51 height 26
click at [404, 235] on input "pakwhaywong" at bounding box center [378, 232] width 144 height 26
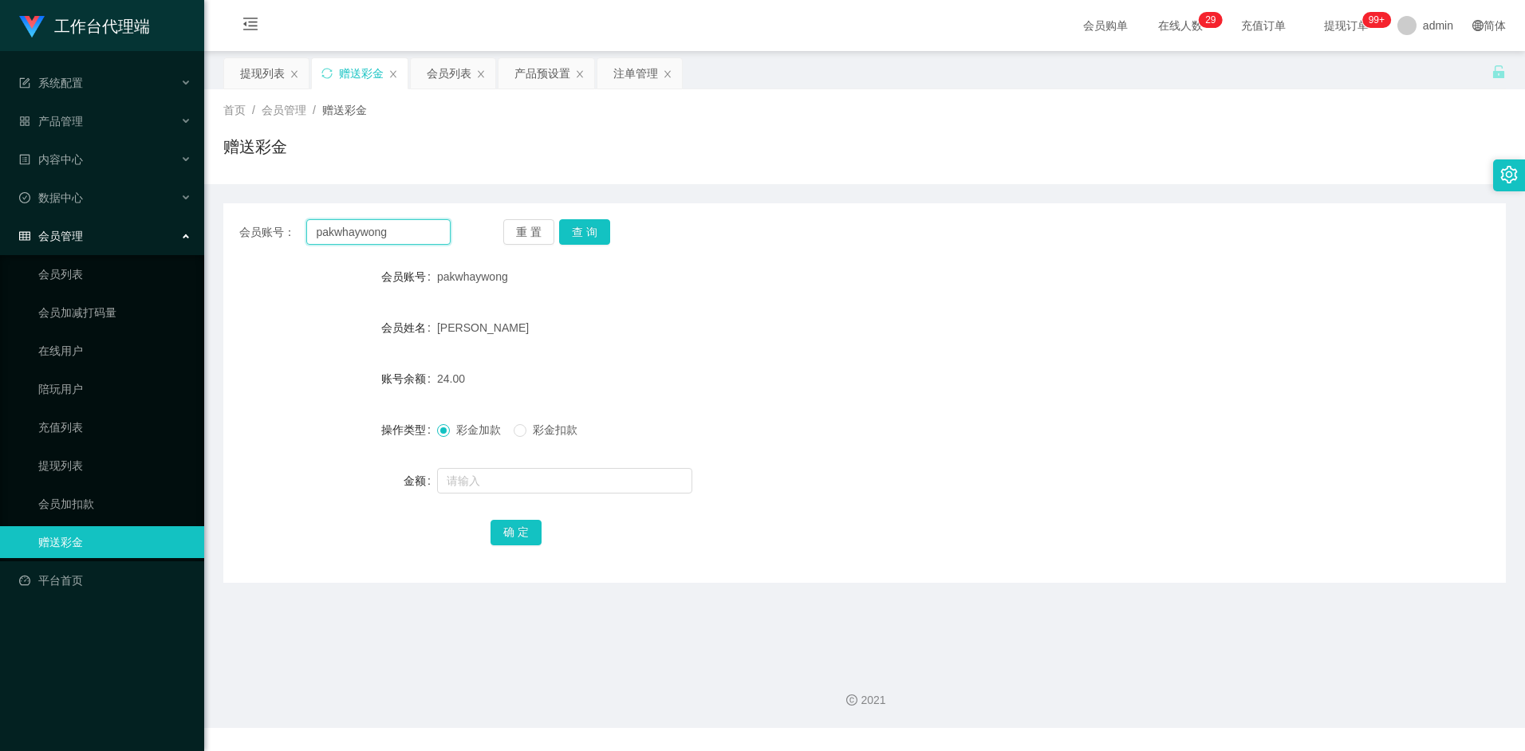
click at [404, 235] on input "pakwhaywong" at bounding box center [378, 232] width 144 height 26
paste input "Blabla"
type input "Blabla"
click at [601, 230] on button "查 询" at bounding box center [584, 232] width 51 height 26
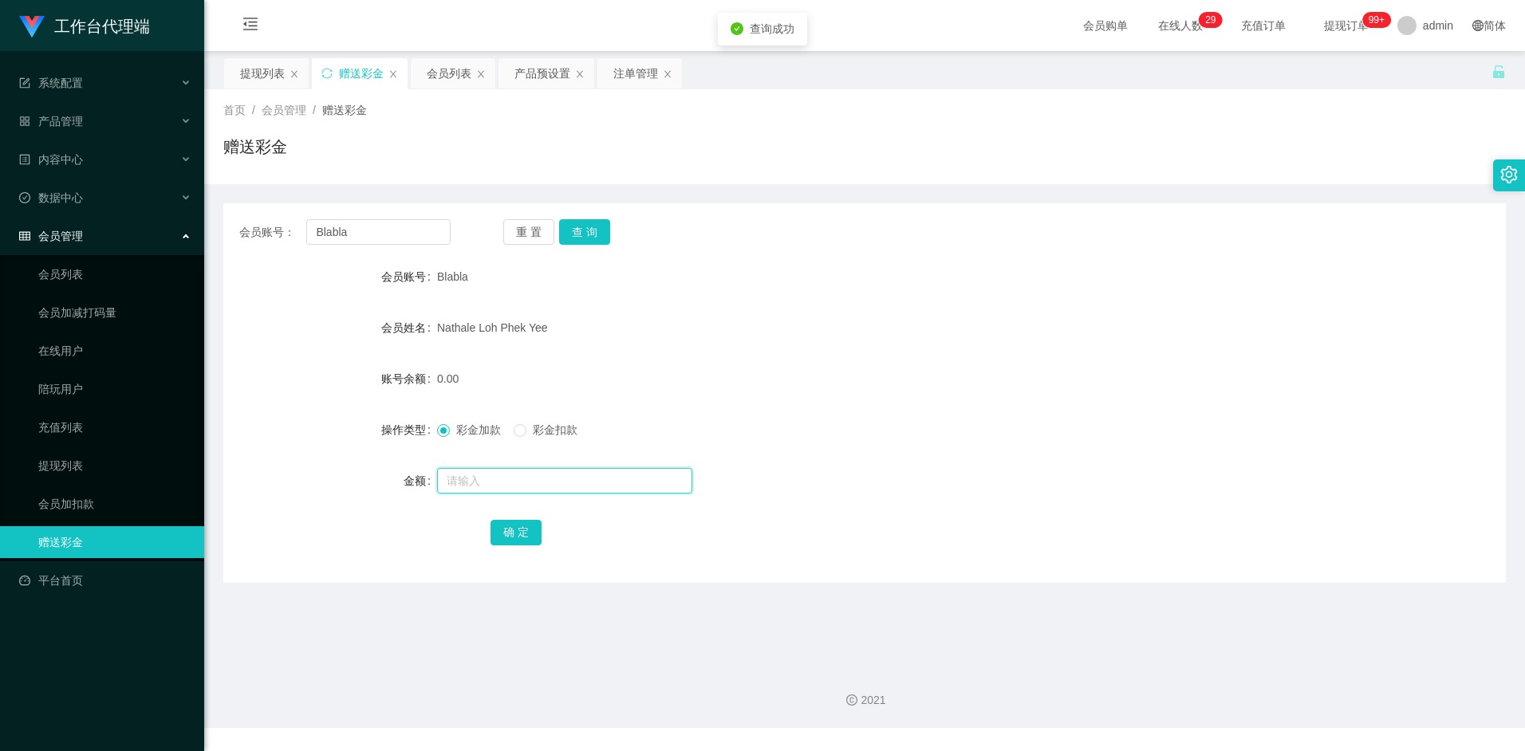
click at [492, 479] on input "text" at bounding box center [564, 481] width 255 height 26
type input "8"
click at [523, 522] on button "确 定" at bounding box center [516, 533] width 51 height 26
drag, startPoint x: 917, startPoint y: 392, endPoint x: 1408, endPoint y: 99, distance: 571.3
click at [920, 391] on div "8.00" at bounding box center [811, 379] width 748 height 32
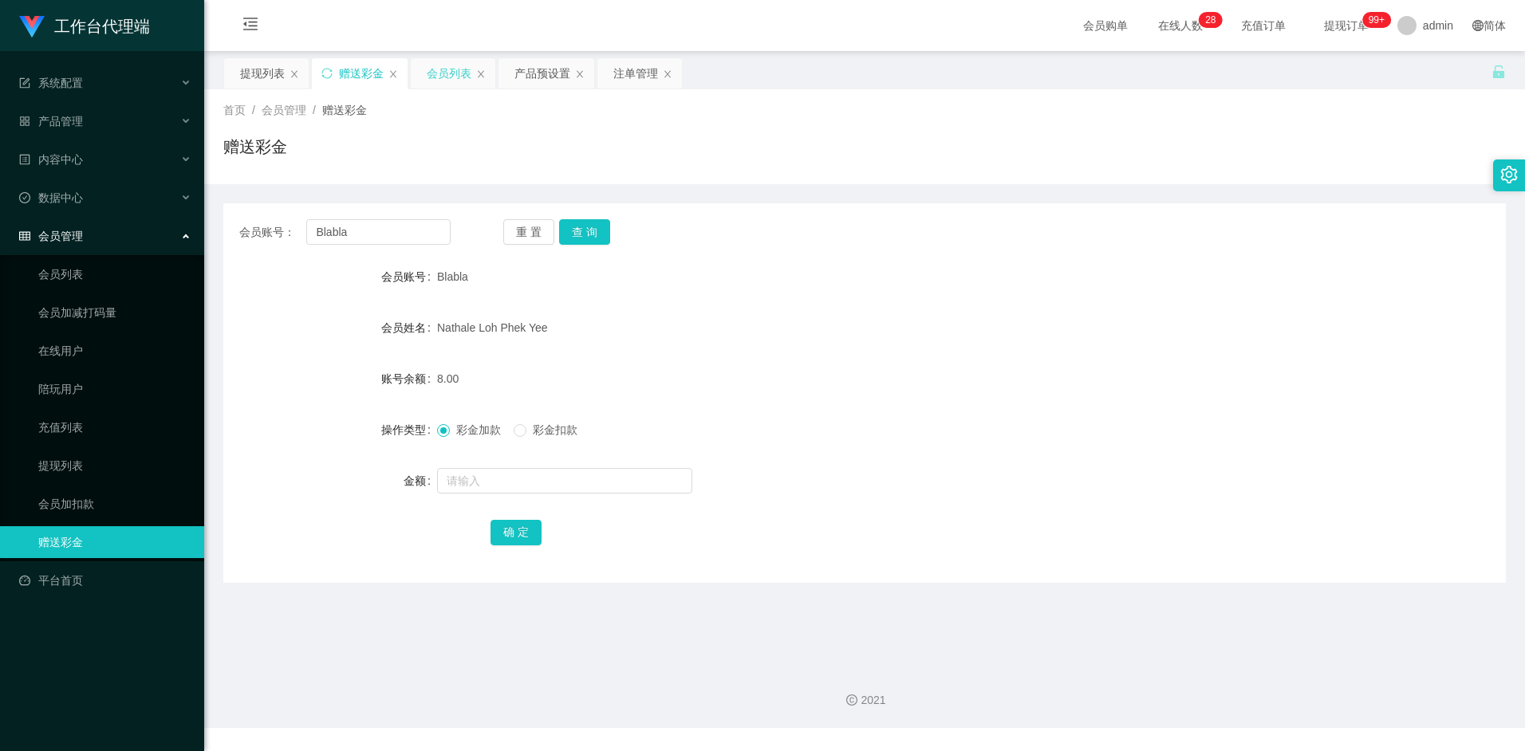
click at [452, 71] on div "会员列表" at bounding box center [449, 73] width 45 height 30
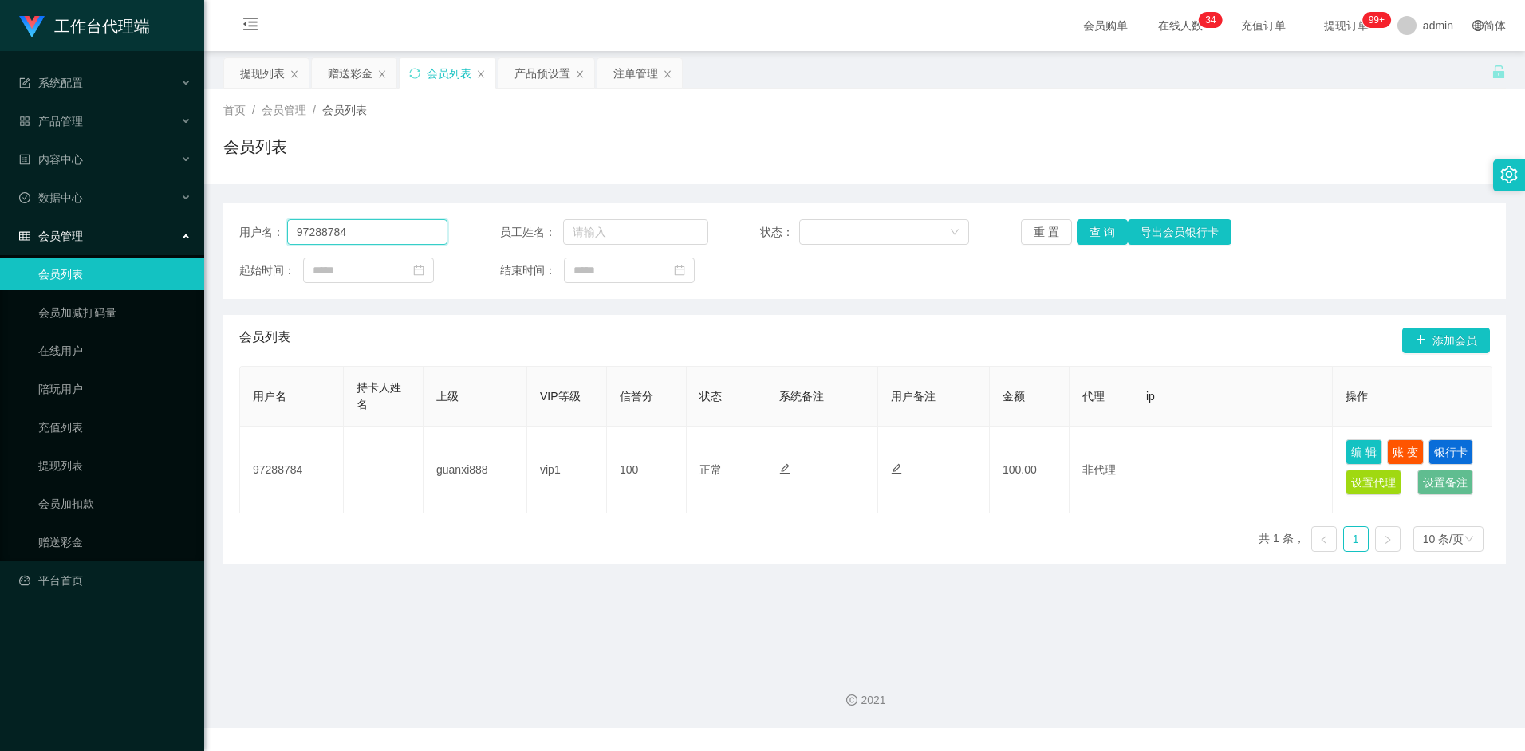
click at [375, 229] on input "97288784" at bounding box center [367, 232] width 161 height 26
type input "shiguanghua"
click at [1100, 230] on button "查 询" at bounding box center [1102, 232] width 51 height 26
click at [384, 235] on input "shiguanghua" at bounding box center [367, 232] width 161 height 26
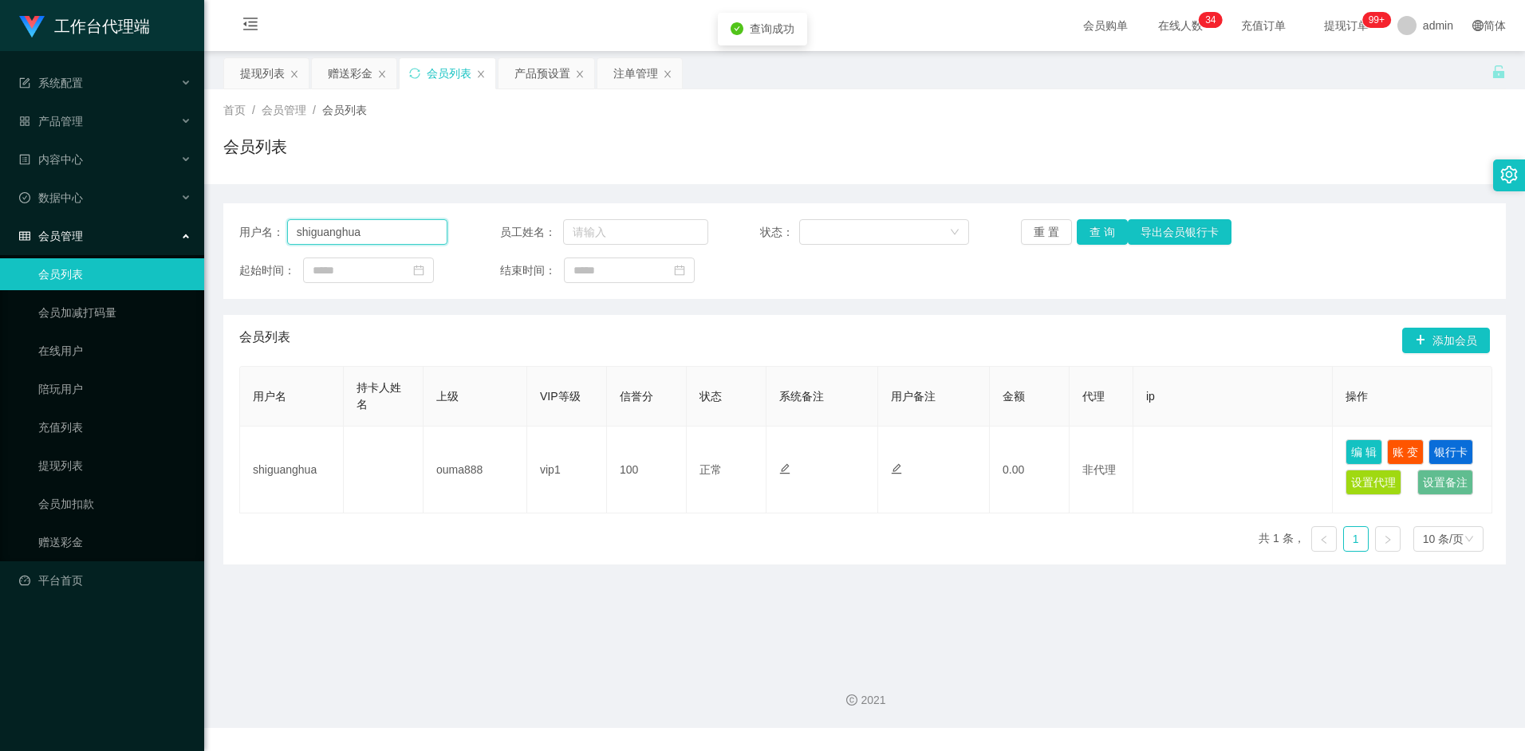
click at [384, 235] on input "shiguanghua" at bounding box center [367, 232] width 161 height 26
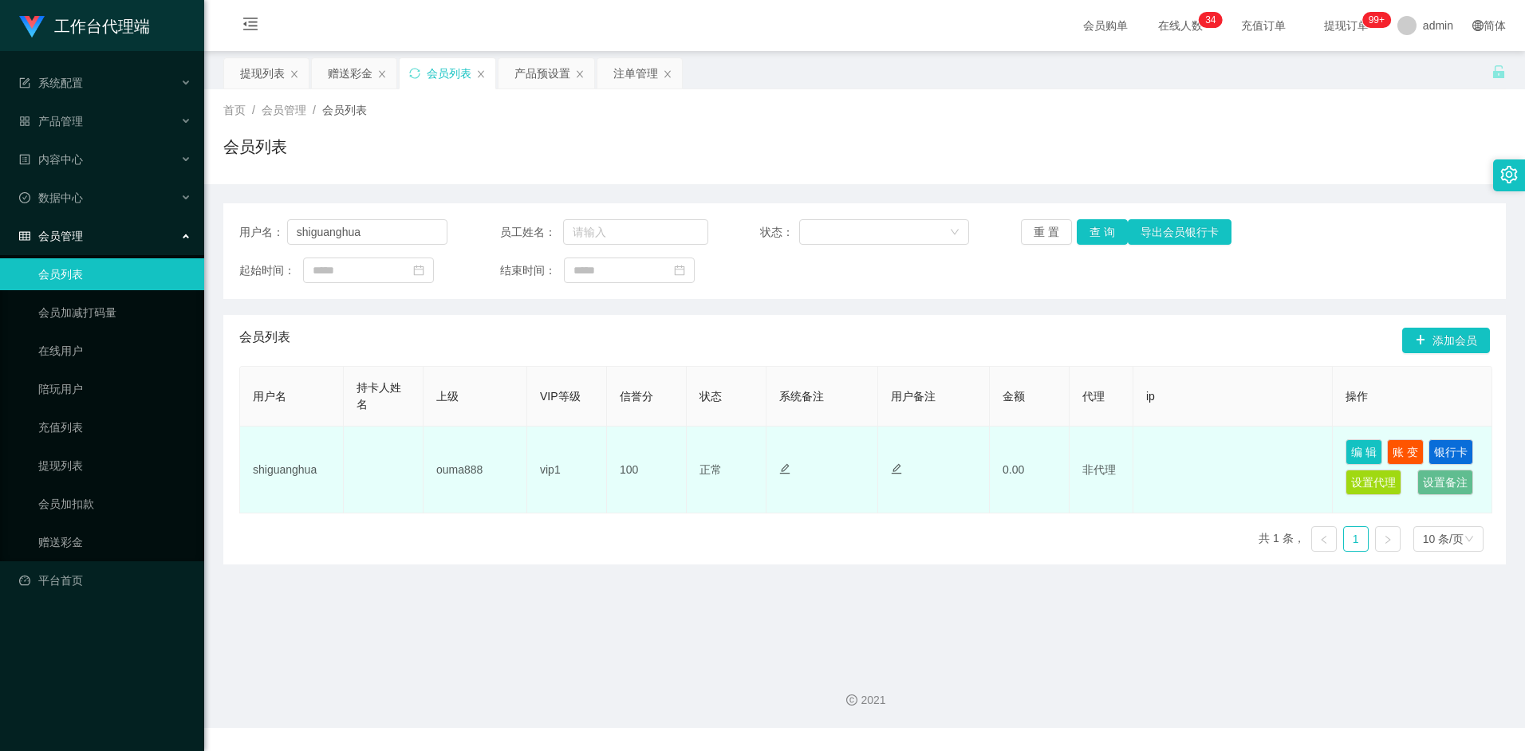
click at [350, 446] on td at bounding box center [384, 470] width 80 height 87
click at [296, 469] on td "shiguanghua" at bounding box center [292, 470] width 104 height 87
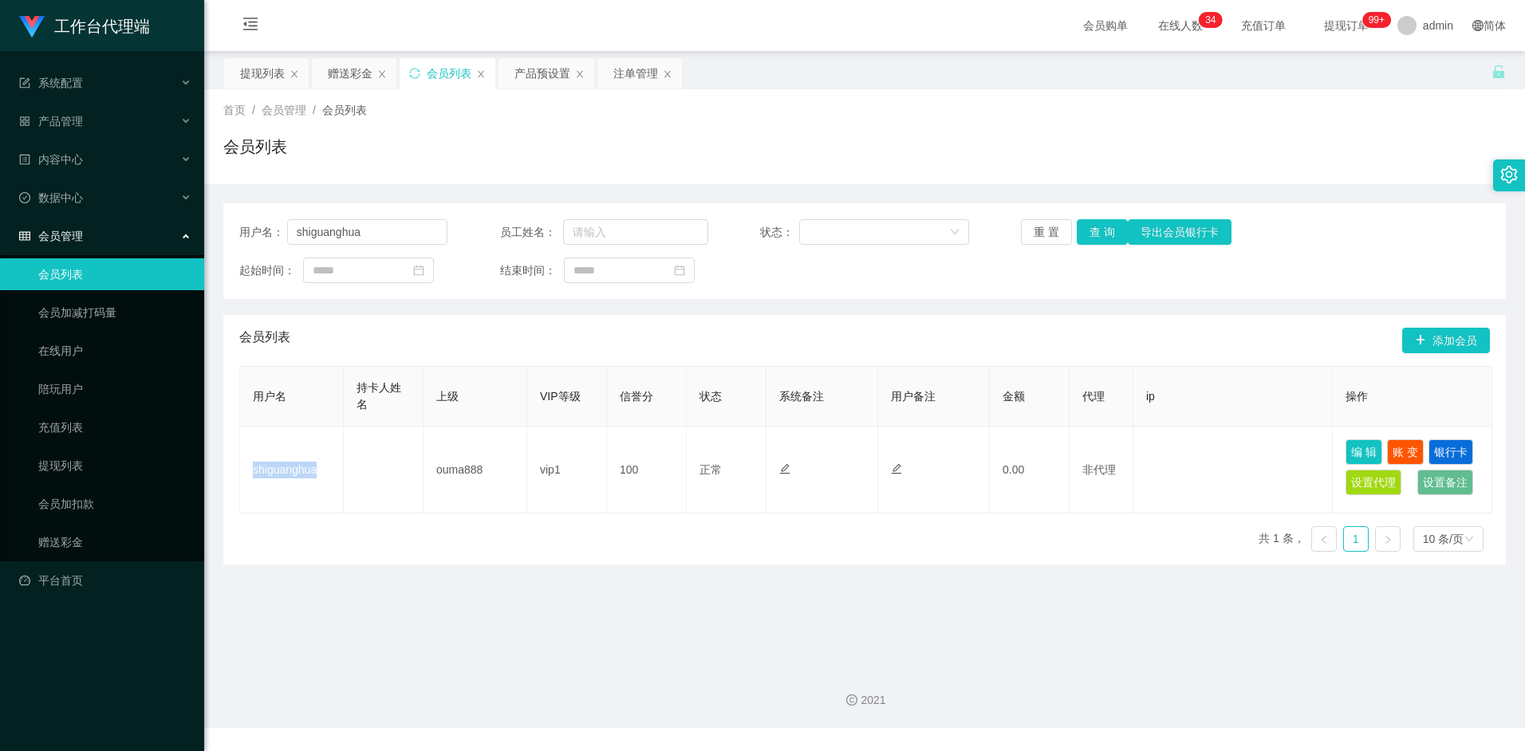
copy td "shiguanghua"
click at [348, 77] on div "赠送彩金" at bounding box center [350, 73] width 45 height 30
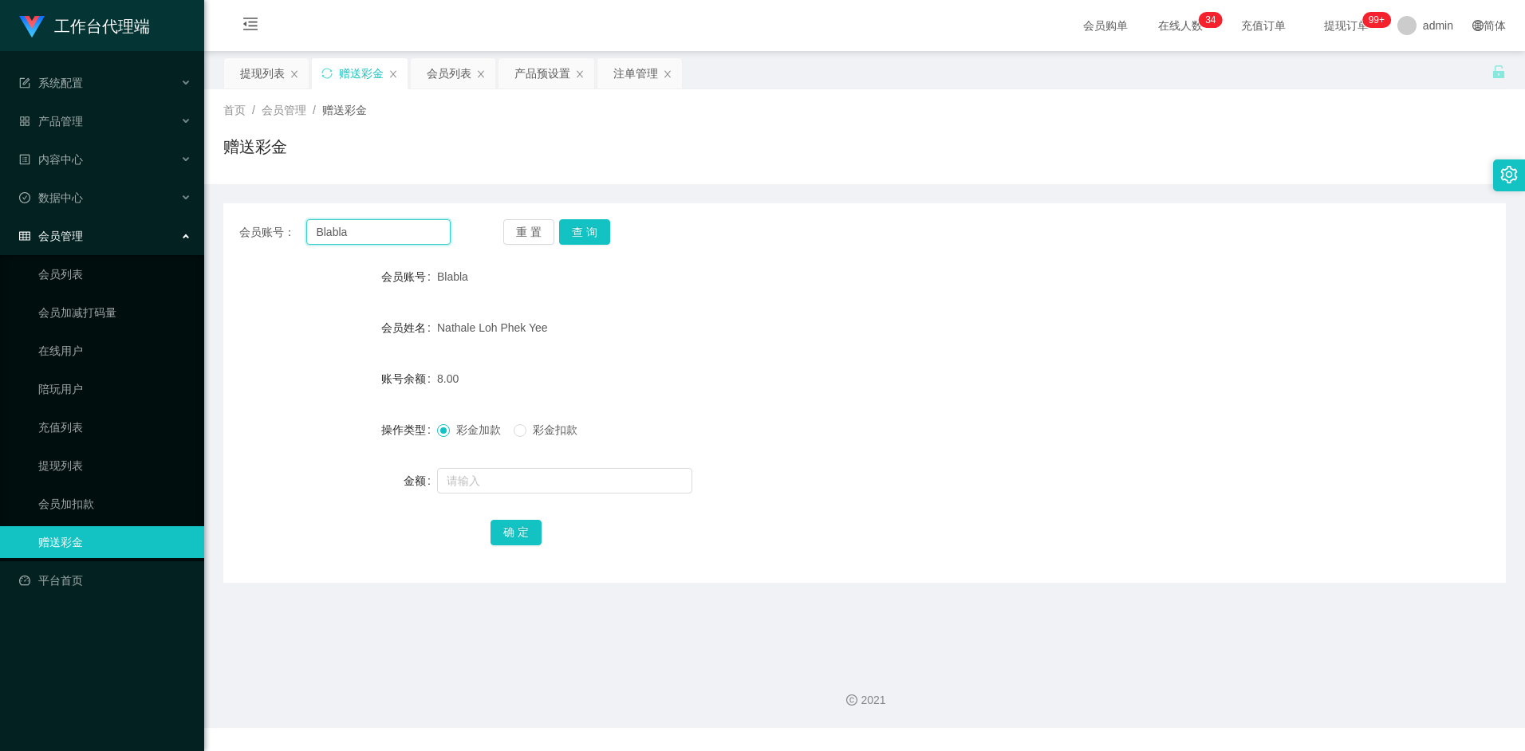
click at [363, 235] on input "Blabla" at bounding box center [378, 232] width 144 height 26
paste input "shiguanghu"
type input "shiguanghua"
click at [597, 227] on button "查 询" at bounding box center [584, 232] width 51 height 26
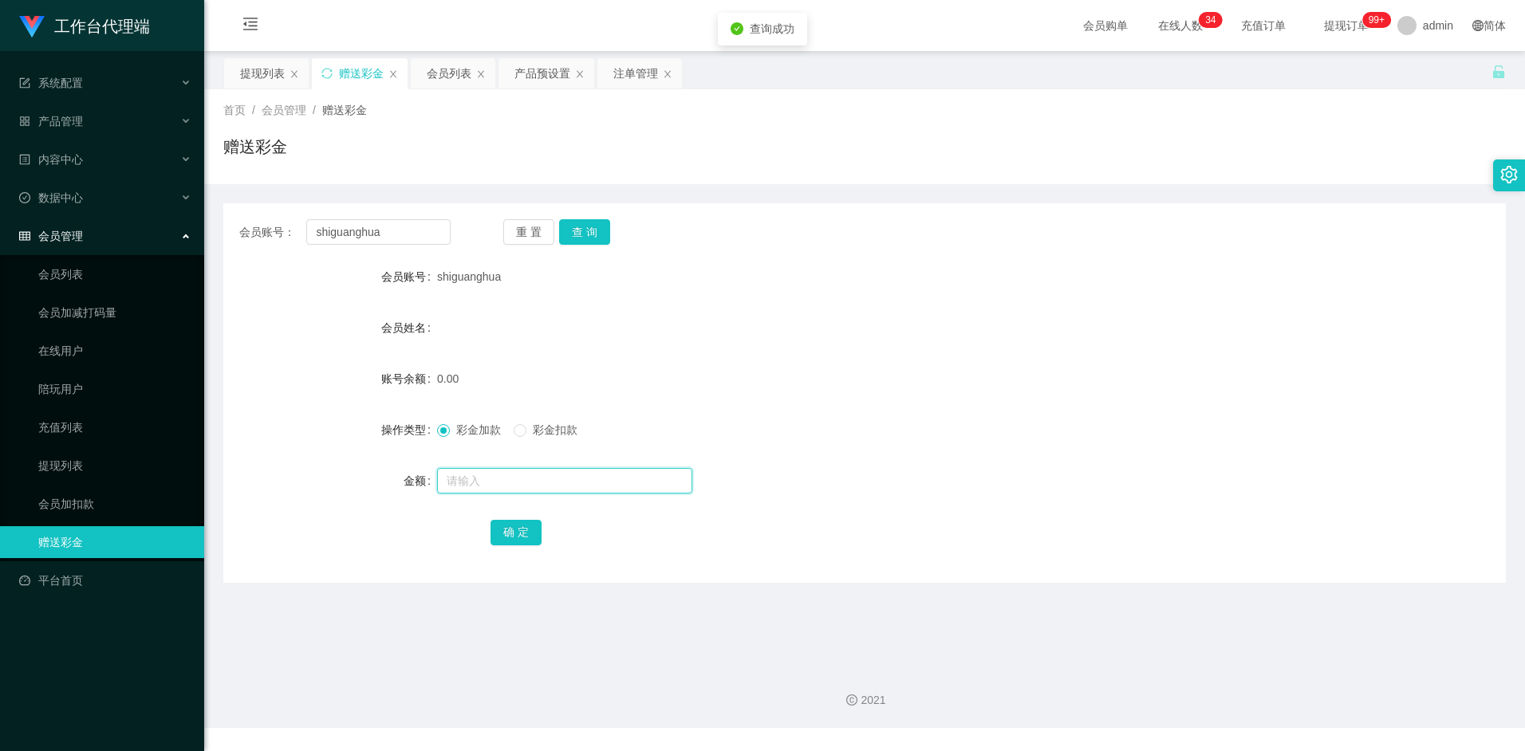
click at [502, 479] on input "text" at bounding box center [564, 481] width 255 height 26
type input "100"
click at [538, 527] on button "确 定" at bounding box center [516, 533] width 51 height 26
click at [1091, 439] on div "彩金加款 彩金扣款" at bounding box center [811, 430] width 748 height 32
click at [436, 69] on div "会员列表" at bounding box center [449, 73] width 45 height 30
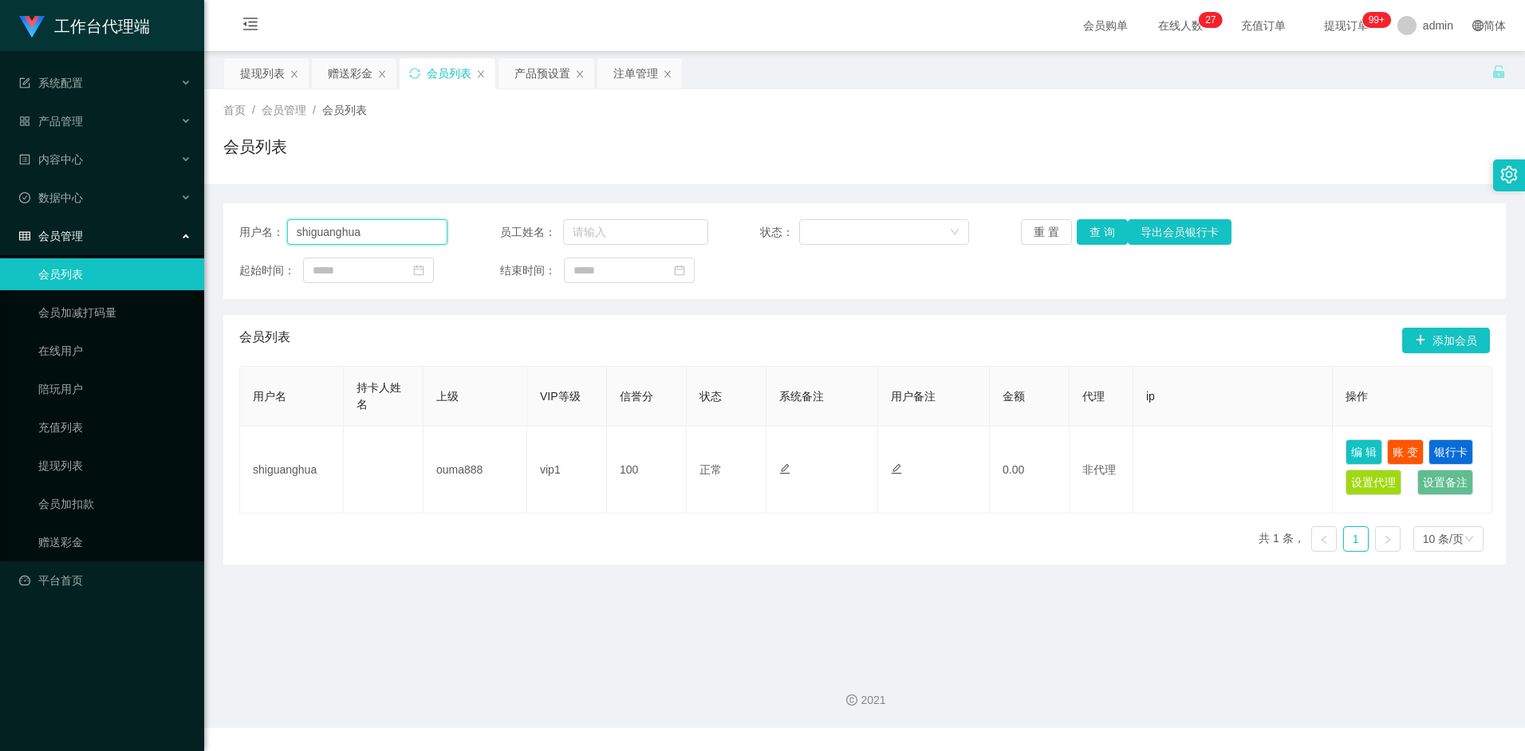
click at [390, 236] on input "shiguanghua" at bounding box center [367, 232] width 161 height 26
paste input "97288784"
type input "97288784"
click at [1078, 224] on button "查 询" at bounding box center [1102, 232] width 51 height 26
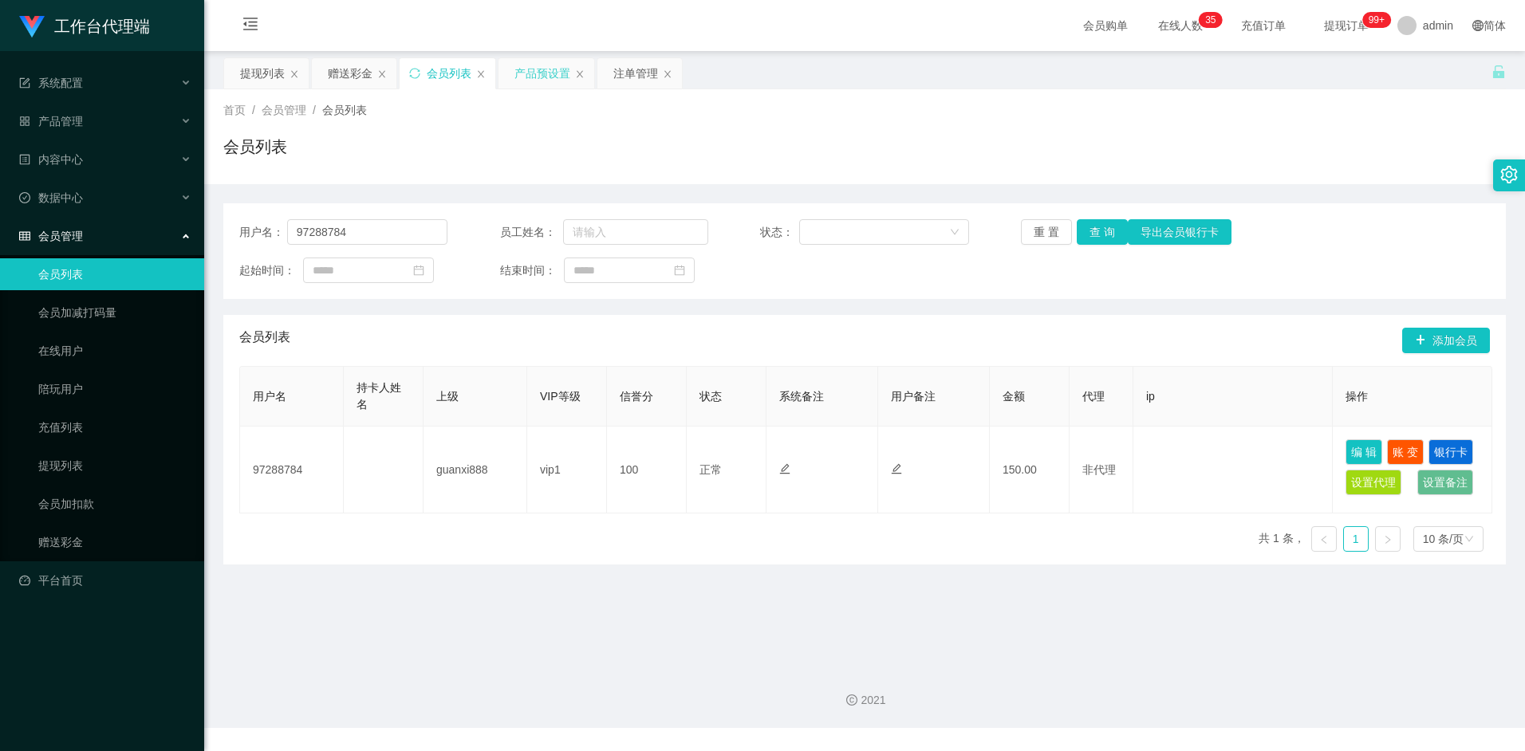
click at [535, 76] on div "产品预设置" at bounding box center [542, 73] width 56 height 30
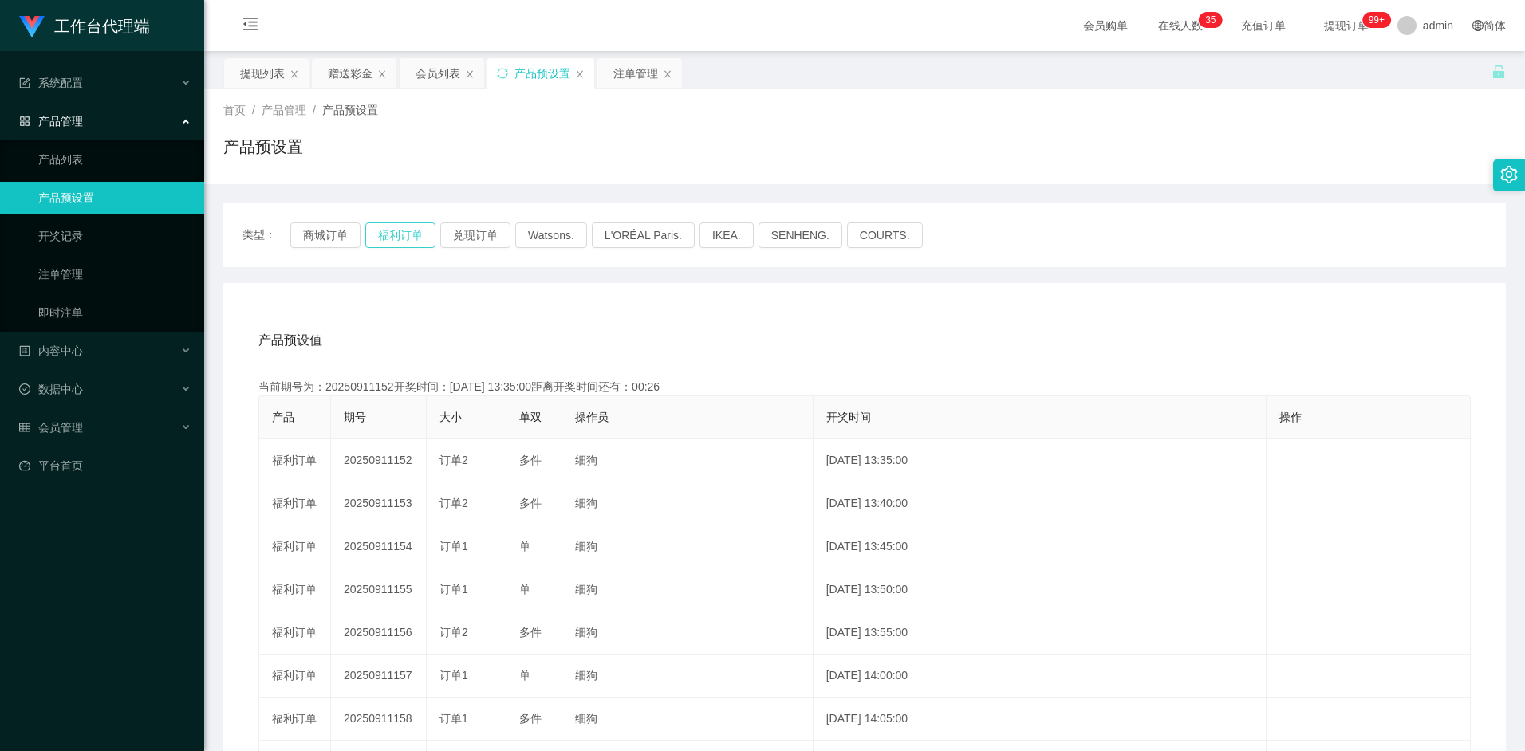
click at [420, 232] on button "福利订单" at bounding box center [400, 236] width 70 height 26
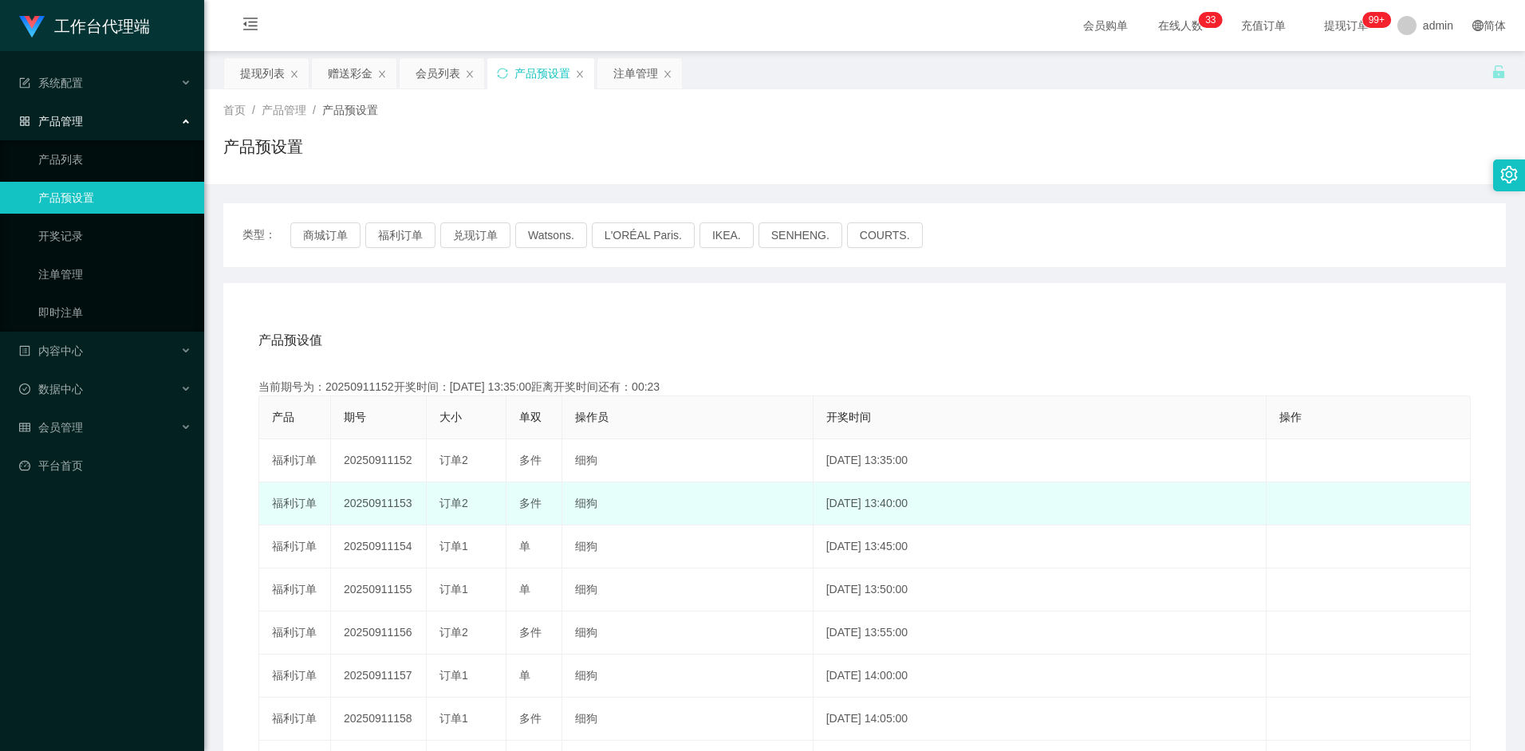
click at [398, 505] on td "20250911153" at bounding box center [379, 504] width 96 height 43
copy td "20250911153"
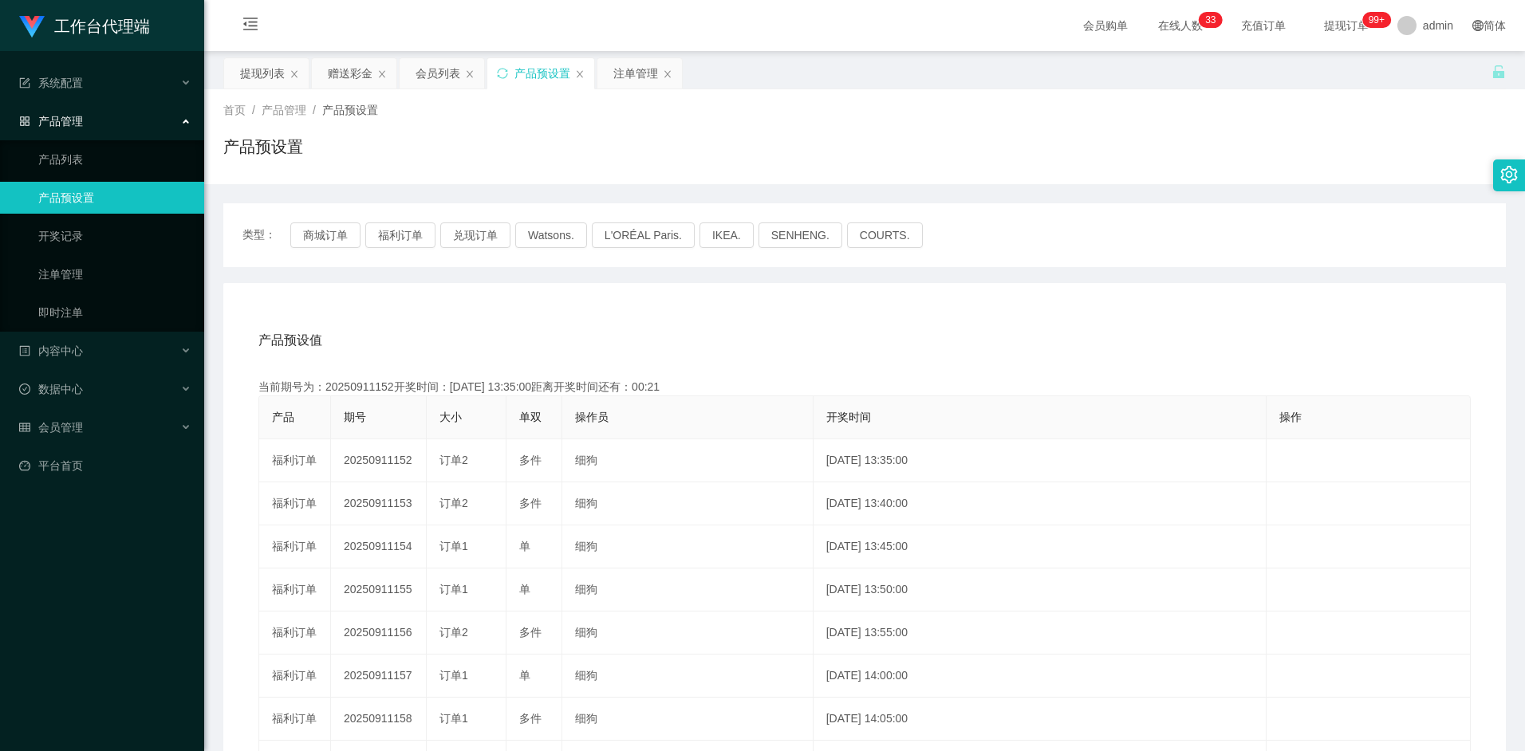
click at [889, 329] on div "产品预设值 添加期号" at bounding box center [864, 340] width 1212 height 45
click at [618, 64] on div "注单管理" at bounding box center [635, 73] width 45 height 30
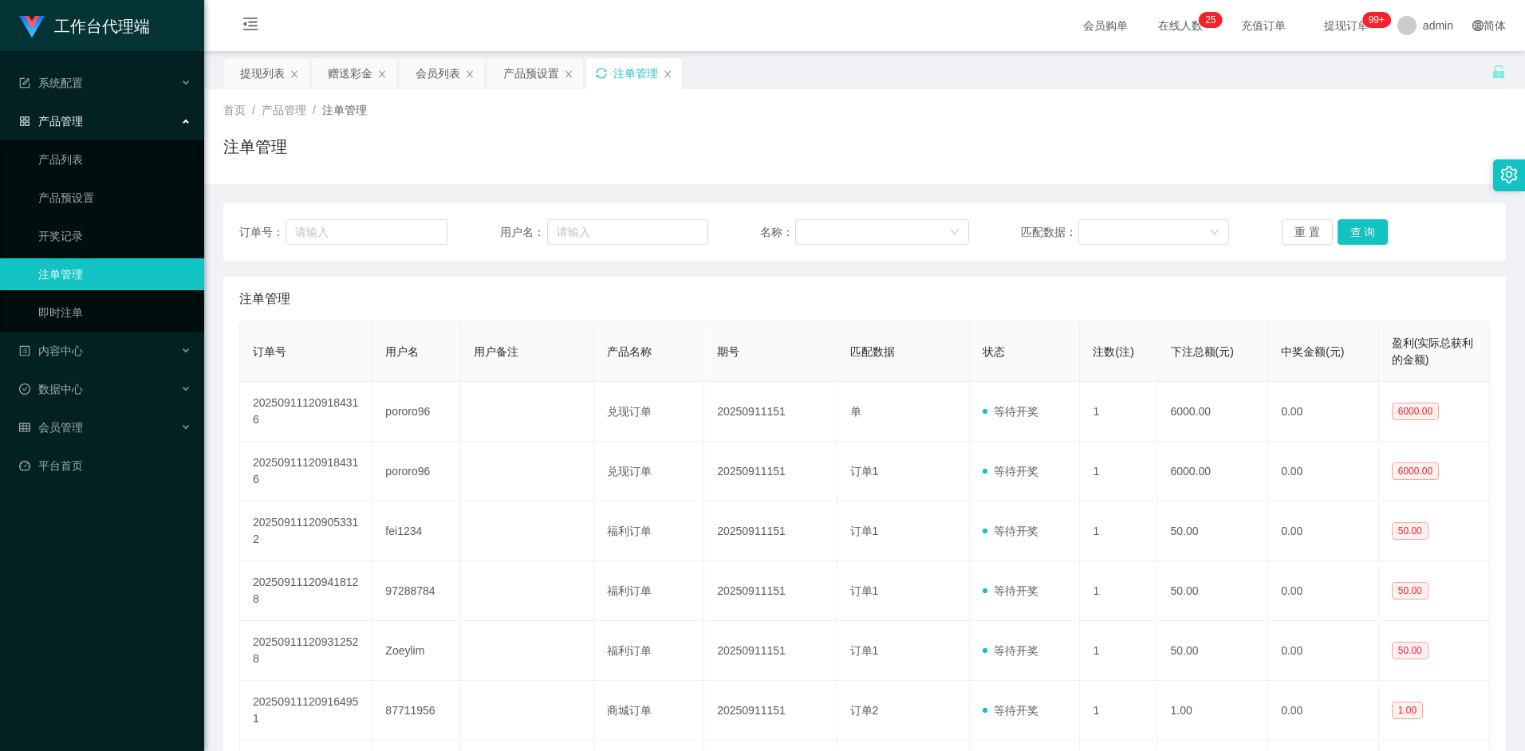
click at [600, 74] on icon "图标: sync" at bounding box center [601, 73] width 11 height 11
click at [429, 81] on div "会员列表" at bounding box center [438, 73] width 45 height 30
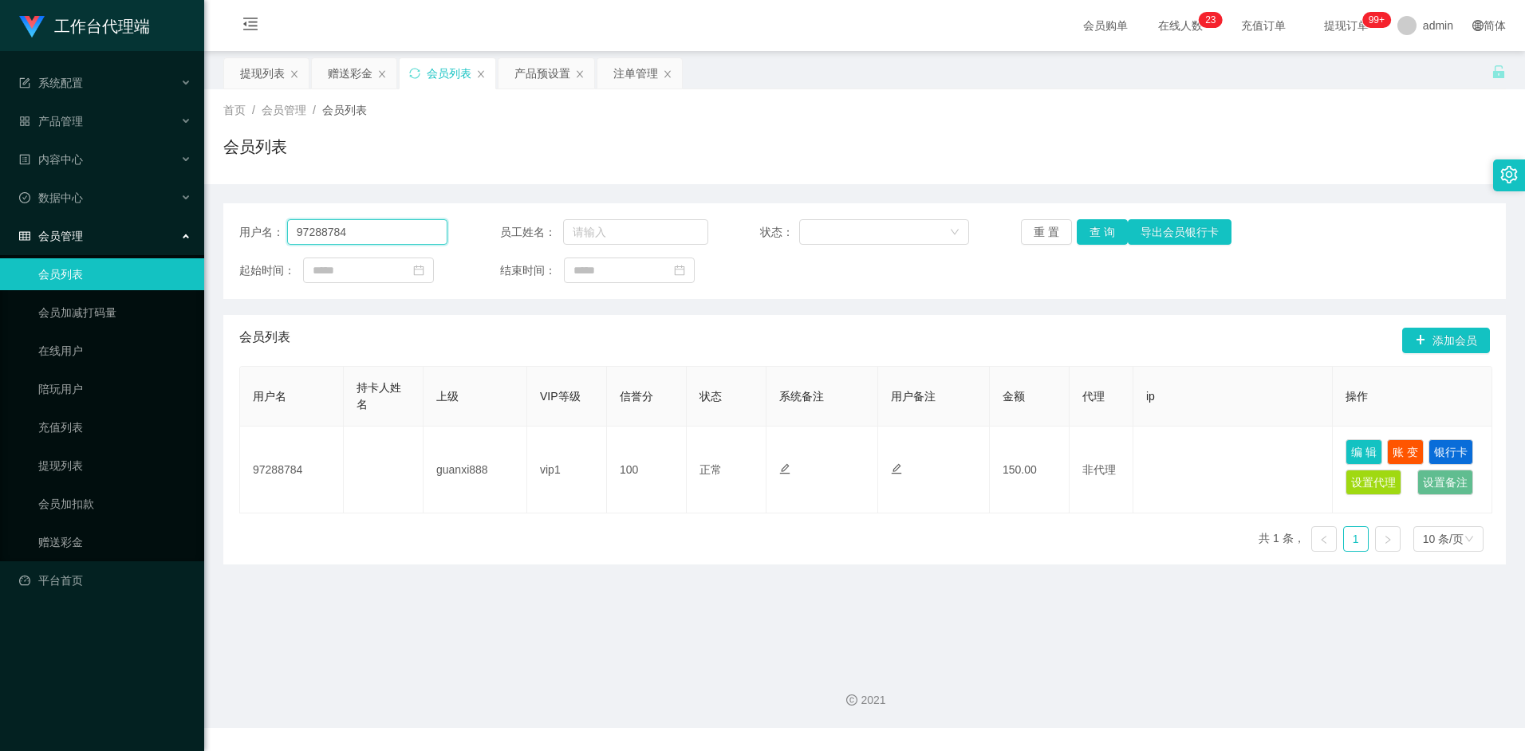
click at [395, 237] on input "97288784" at bounding box center [367, 232] width 161 height 26
paste input "aahp"
type input "aahp"
click at [1106, 239] on button "查 询" at bounding box center [1102, 232] width 51 height 26
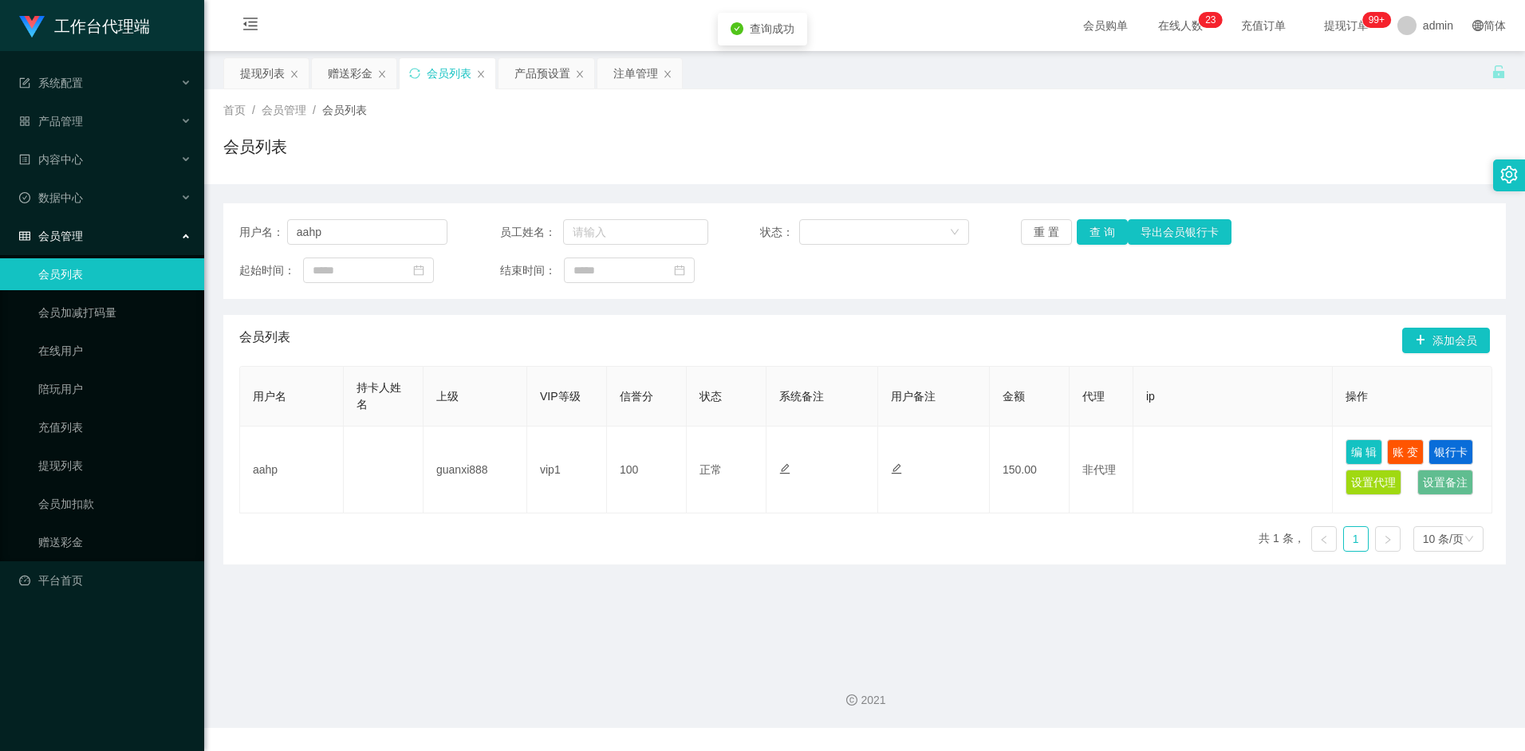
drag, startPoint x: 775, startPoint y: 360, endPoint x: 959, endPoint y: 309, distance: 190.4
click at [776, 360] on div "会员列表 添加会员" at bounding box center [864, 340] width 1251 height 51
click at [335, 65] on div "赠送彩金" at bounding box center [350, 73] width 45 height 30
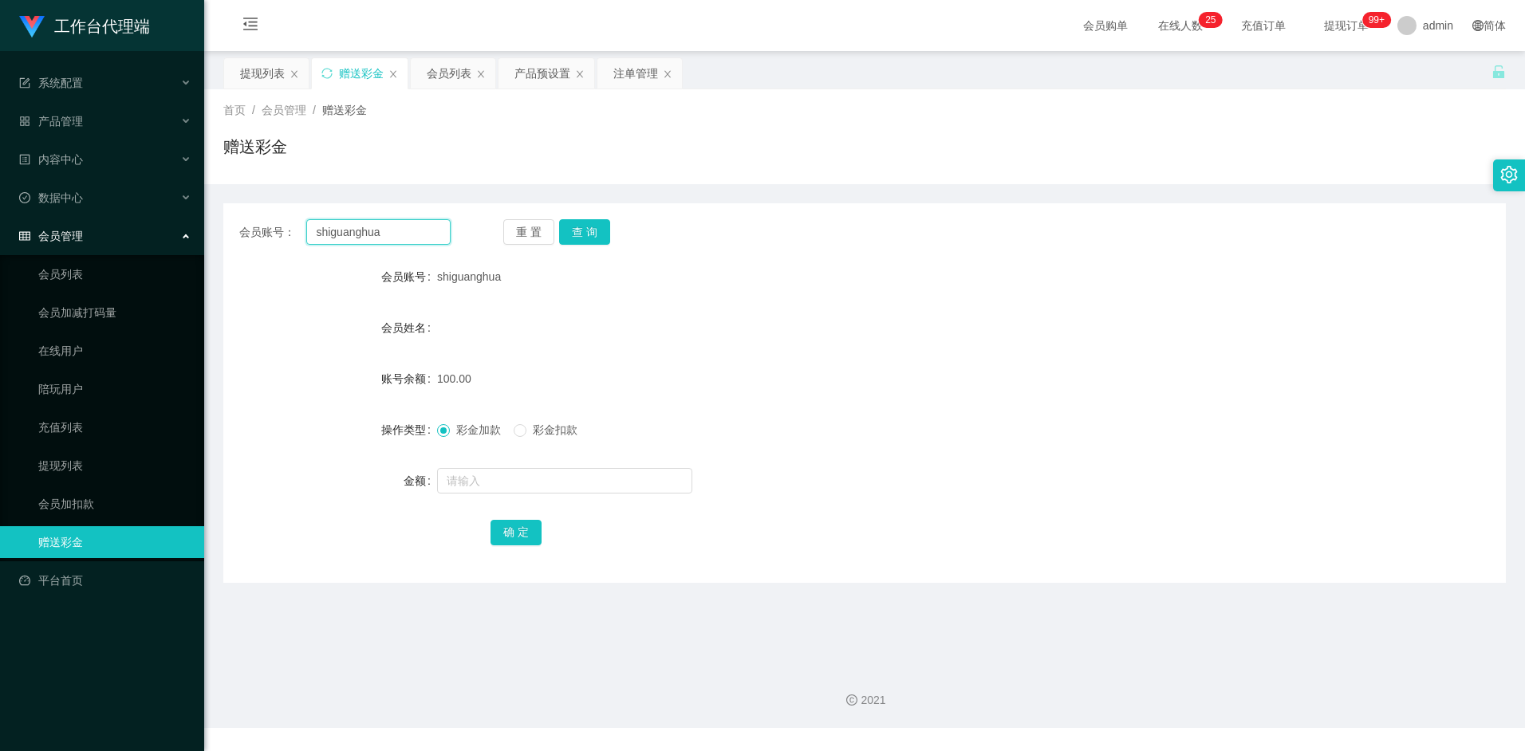
click at [401, 238] on input "shiguanghua" at bounding box center [378, 232] width 144 height 26
paste input "Blabl"
type input "Blabla"
click at [580, 230] on button "查 询" at bounding box center [584, 232] width 51 height 26
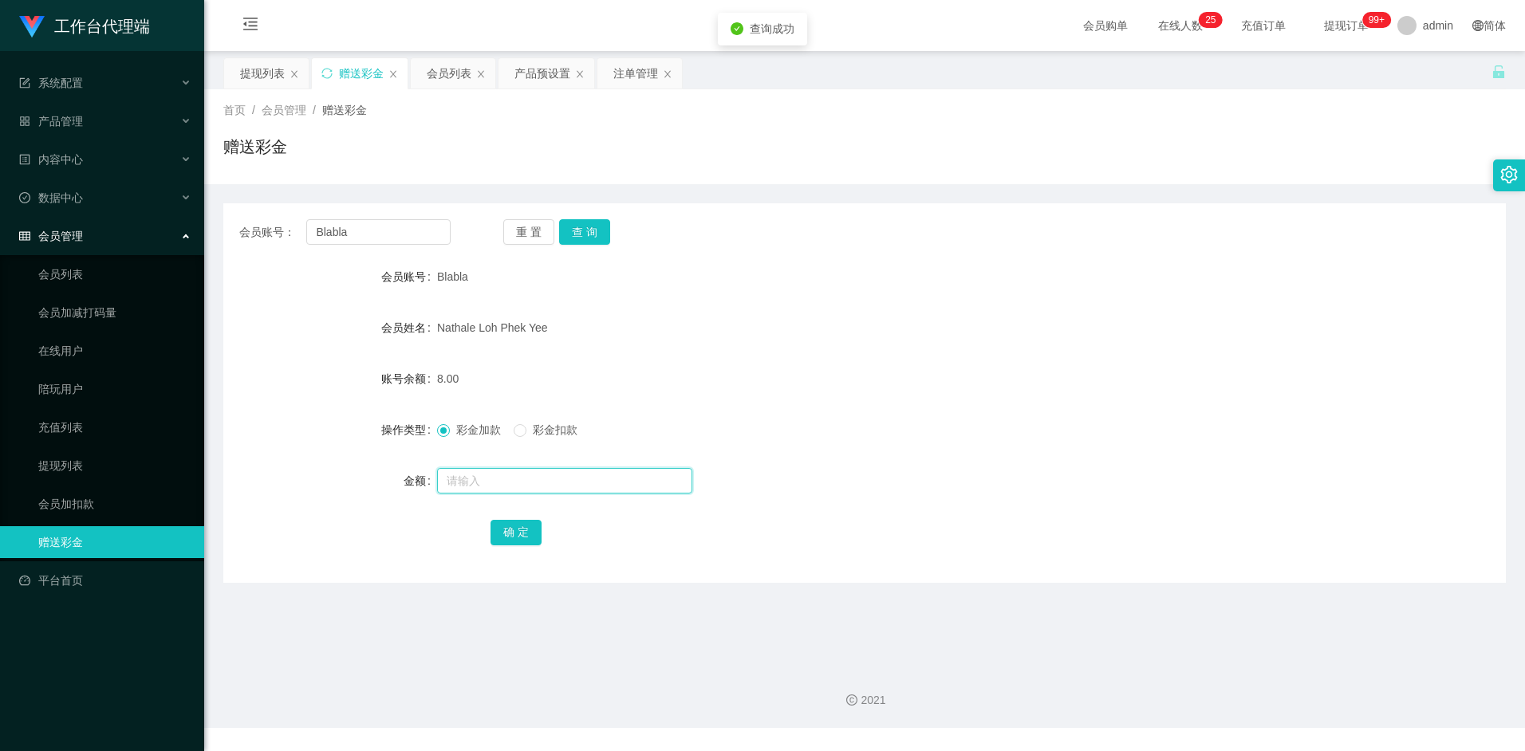
click at [497, 481] on input "text" at bounding box center [564, 481] width 255 height 26
type input "8"
click at [507, 525] on button "确 定" at bounding box center [516, 533] width 51 height 26
click at [878, 306] on form "会员账号 Blabla 会员姓名 Nathale Loh Phek Yee 账号余额 16.00 操作类型 彩金加款 彩金扣款 金额 确 定" at bounding box center [864, 404] width 1283 height 287
click at [379, 236] on input "Blabla" at bounding box center [378, 232] width 144 height 26
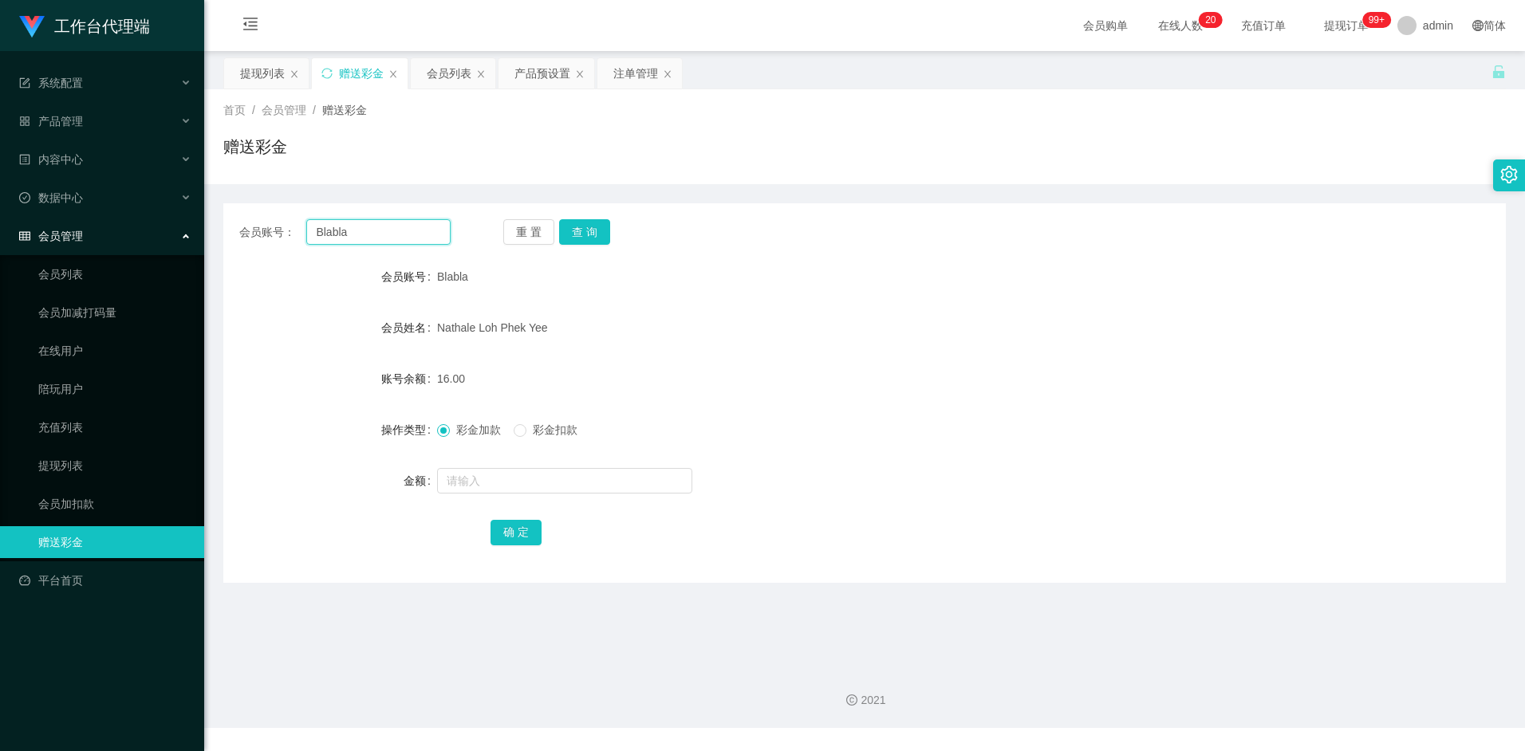
click at [379, 236] on input "Blabla" at bounding box center [378, 232] width 144 height 26
paste input "pakwhaywong"
type input "pakwhaywong"
click at [581, 235] on button "查 询" at bounding box center [584, 232] width 51 height 26
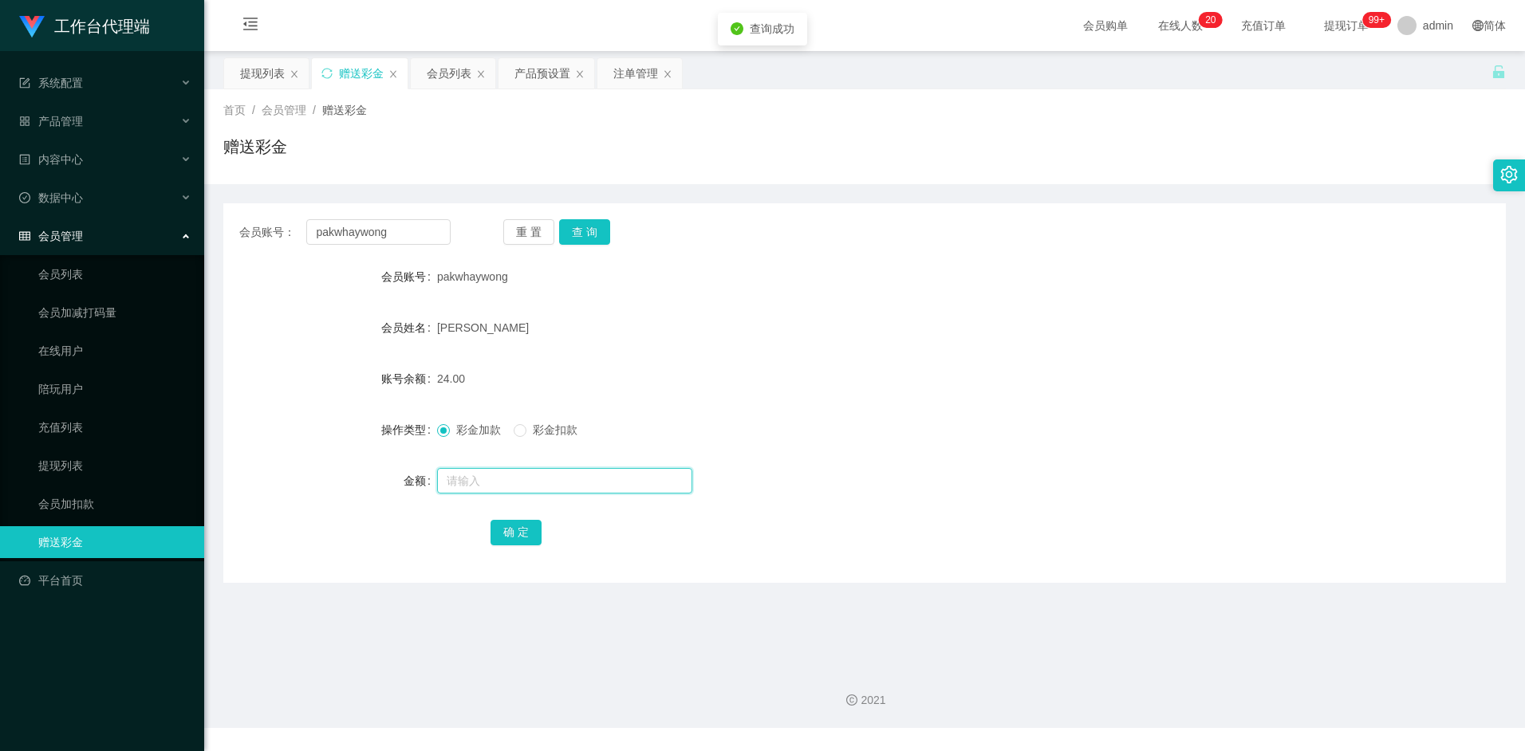
click at [493, 478] on input "text" at bounding box center [564, 481] width 255 height 26
type input "8"
click at [529, 530] on button "确 定" at bounding box center [516, 533] width 51 height 26
drag, startPoint x: 972, startPoint y: 333, endPoint x: 1013, endPoint y: 332, distance: 40.7
click at [973, 333] on div "[PERSON_NAME]" at bounding box center [811, 328] width 748 height 32
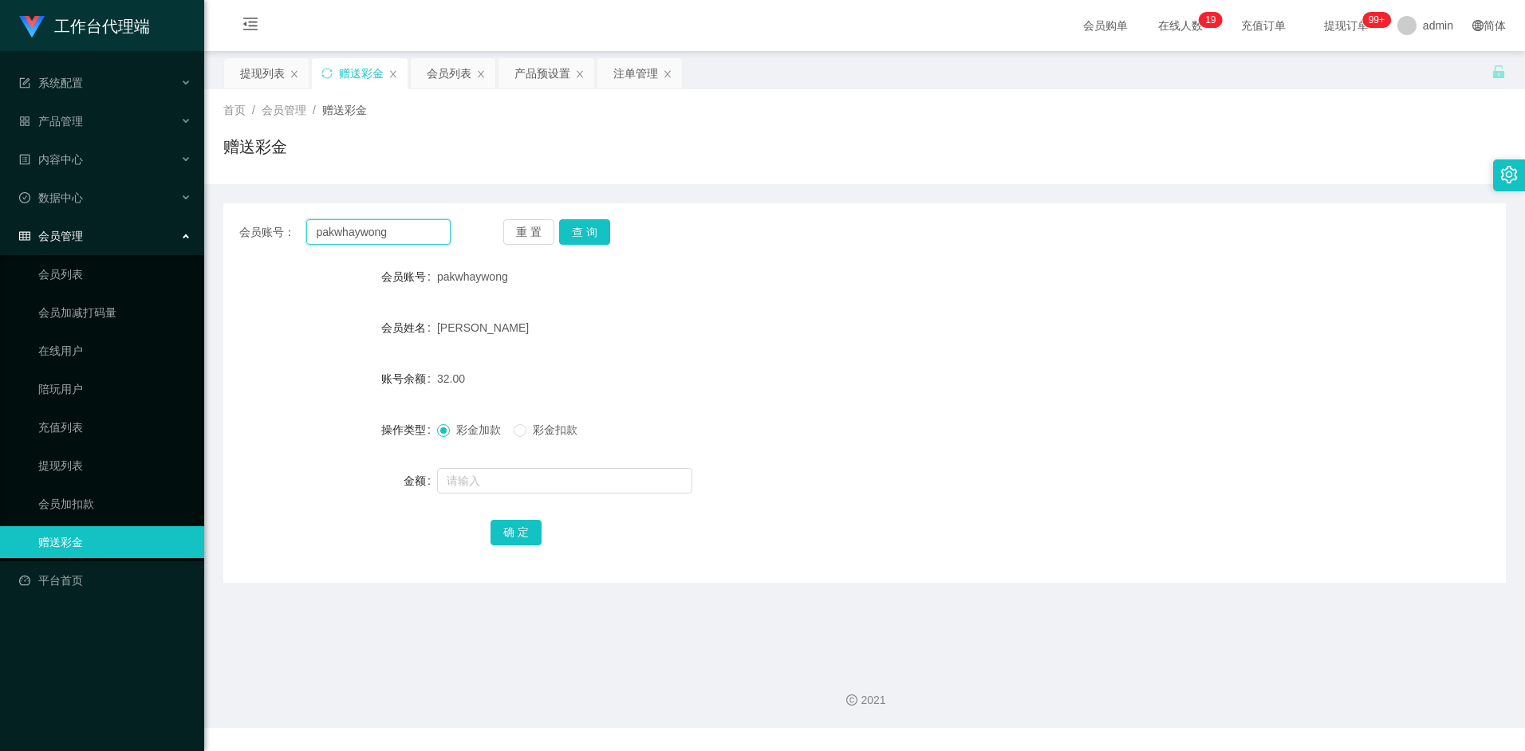
click at [397, 235] on input "pakwhaywong" at bounding box center [378, 232] width 144 height 26
paste input "97288784"
type input "97288784"
drag, startPoint x: 582, startPoint y: 235, endPoint x: 585, endPoint y: 244, distance: 10.1
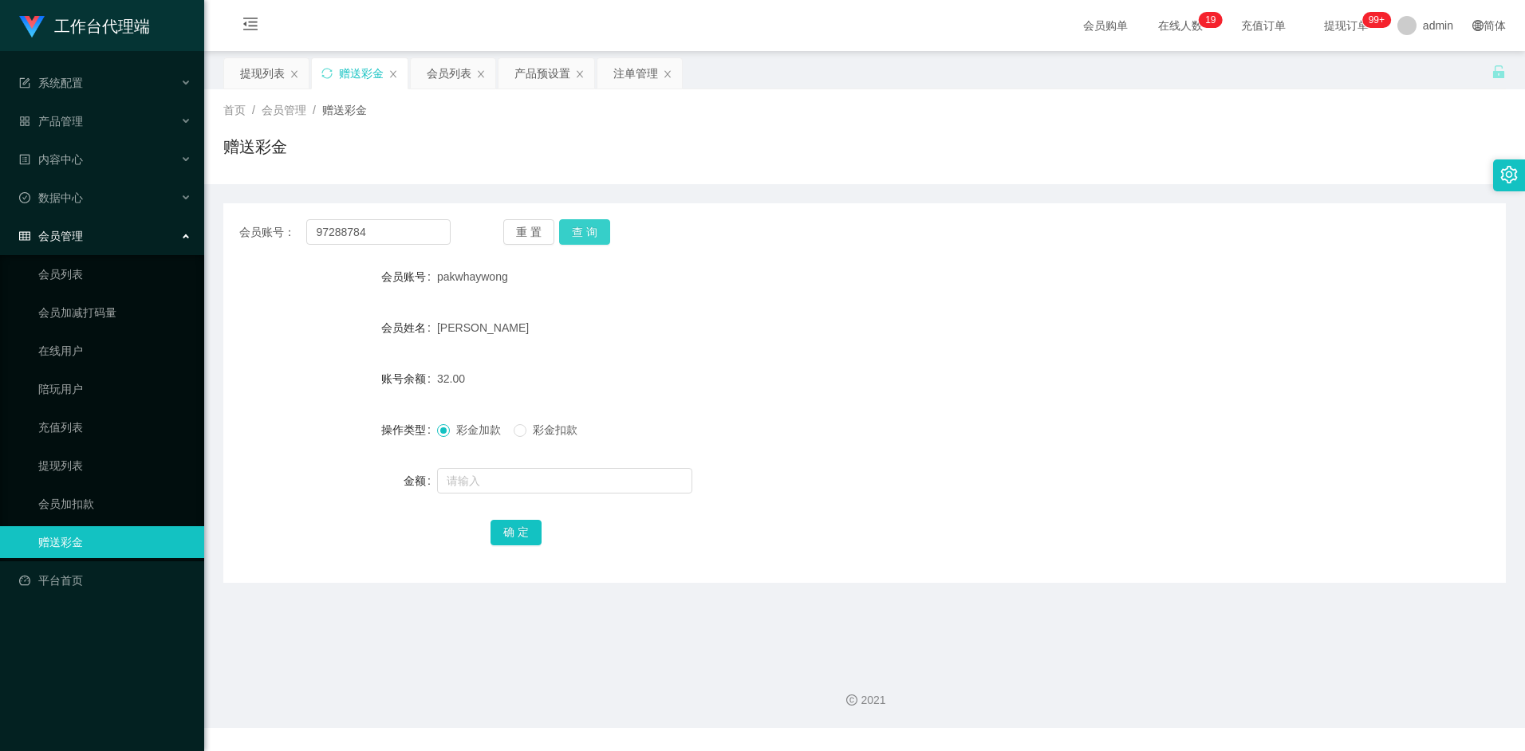
click at [582, 235] on button "查 询" at bounding box center [584, 232] width 51 height 26
click at [480, 487] on input "text" at bounding box center [564, 481] width 255 height 26
type input "8"
click at [496, 534] on button "确 定" at bounding box center [516, 533] width 51 height 26
click at [916, 493] on div at bounding box center [811, 481] width 748 height 32
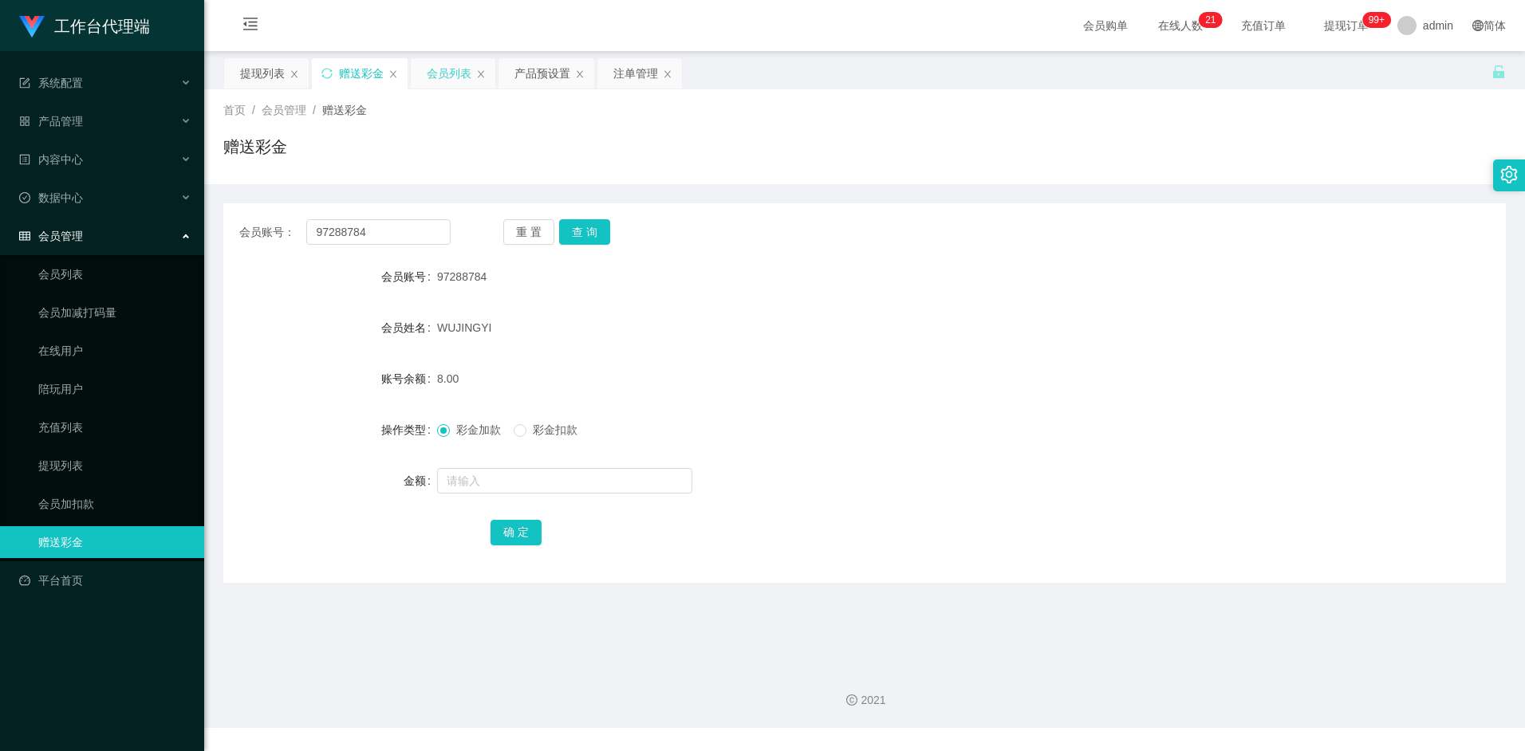
click at [449, 74] on div "会员列表" at bounding box center [449, 73] width 45 height 30
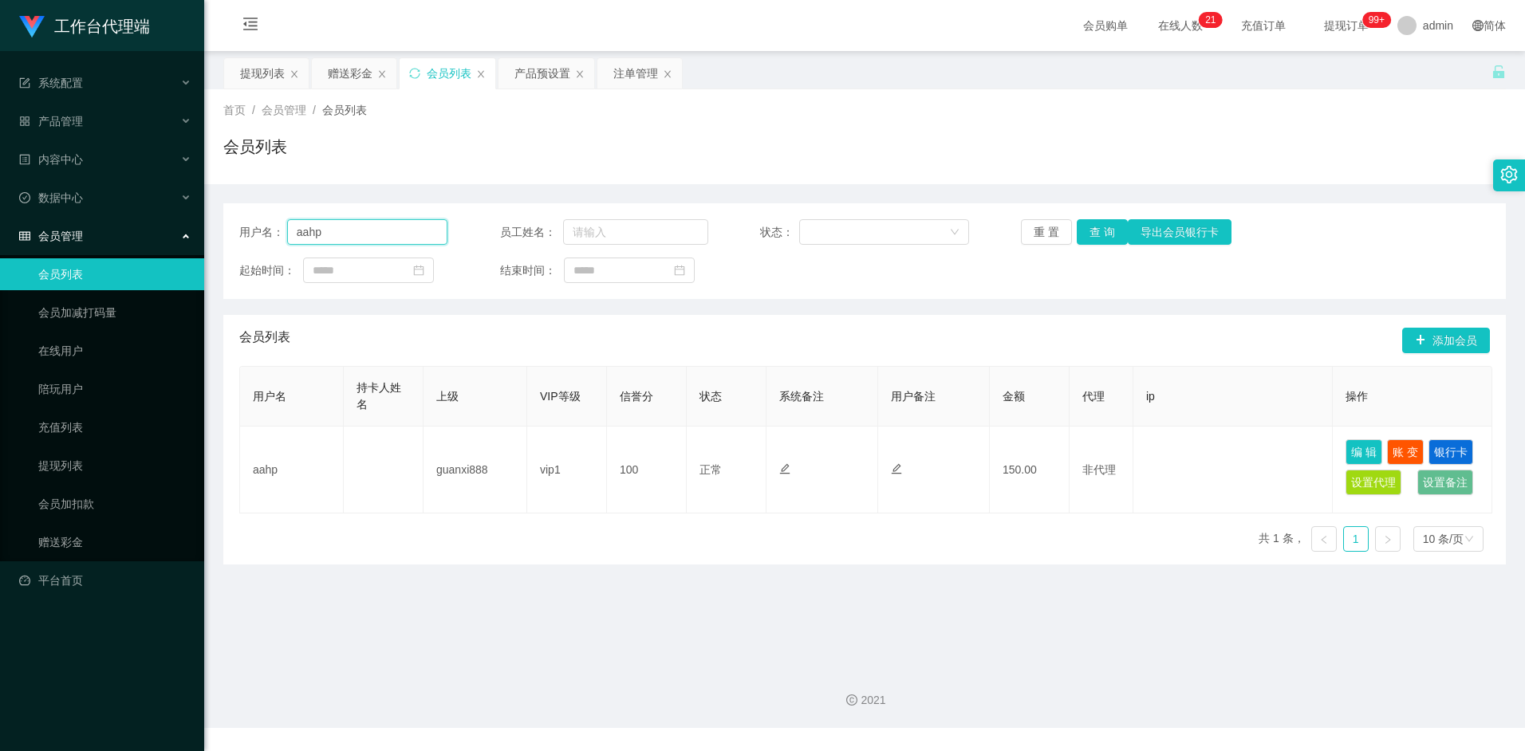
click at [385, 231] on input "aahp" at bounding box center [367, 232] width 161 height 26
click at [1113, 236] on button "查 询" at bounding box center [1102, 232] width 51 height 26
click at [929, 333] on div "会员列表 添加会员" at bounding box center [864, 340] width 1251 height 51
click at [1097, 228] on button "查 询" at bounding box center [1102, 232] width 51 height 26
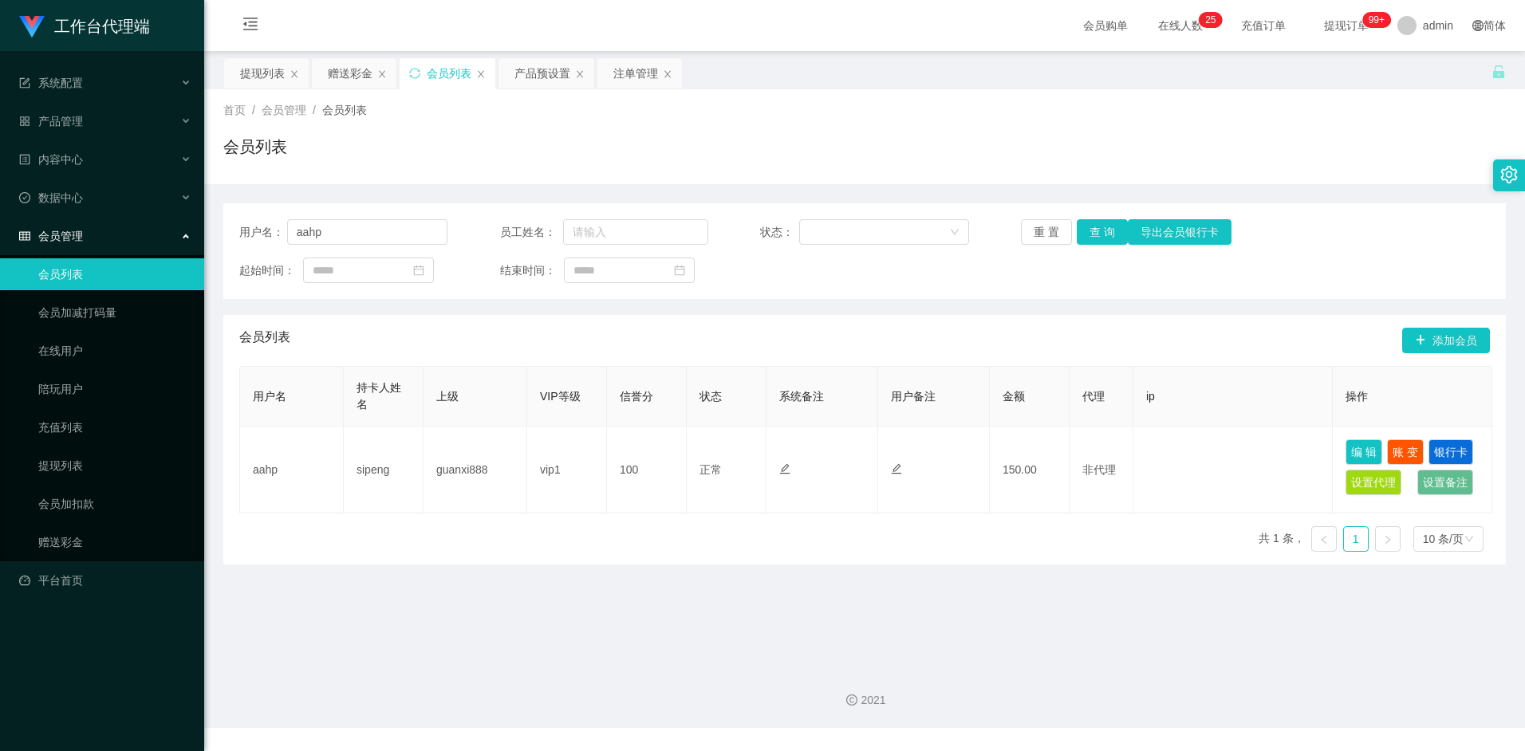
drag, startPoint x: 534, startPoint y: 73, endPoint x: 548, endPoint y: 143, distance: 71.5
click at [534, 72] on div "产品预设置" at bounding box center [542, 73] width 56 height 30
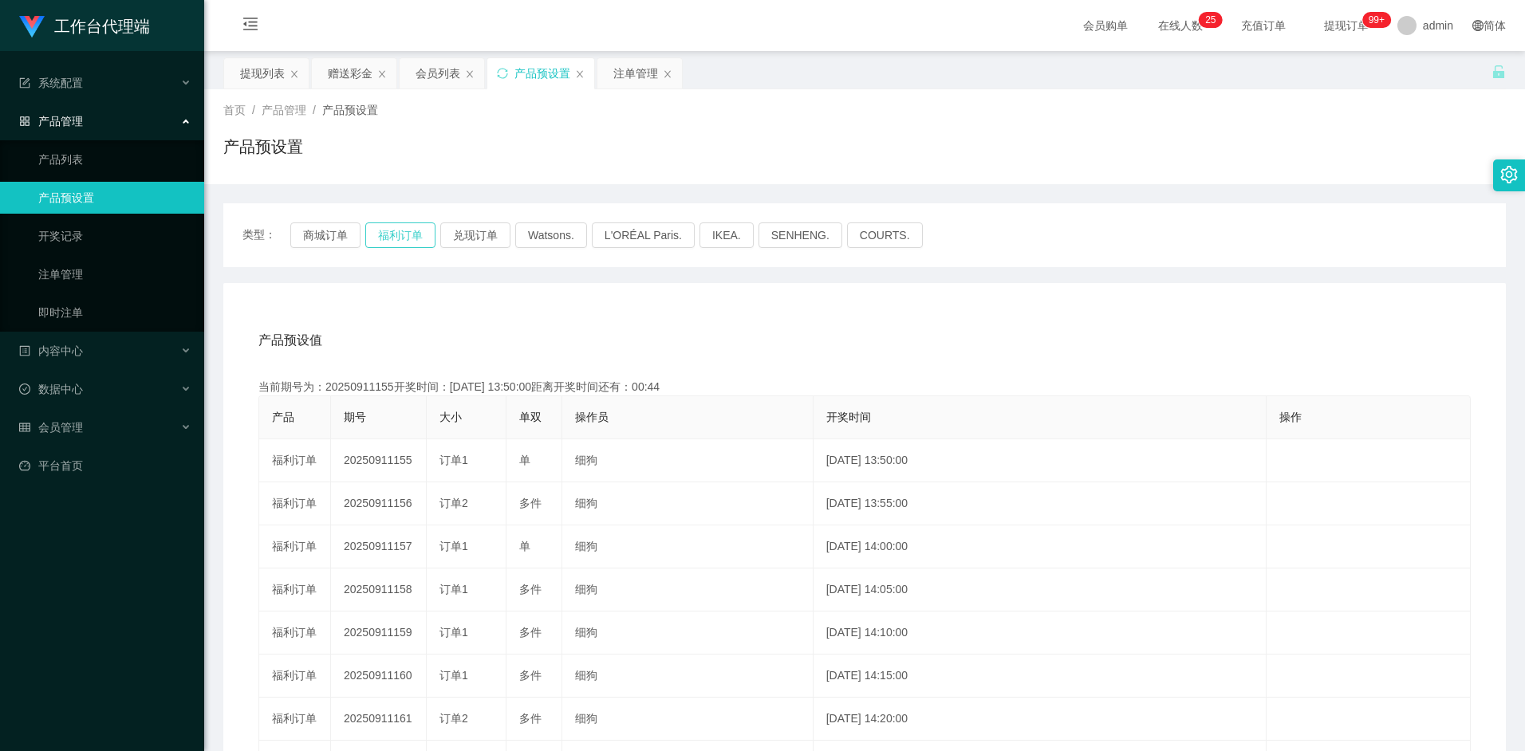
click at [403, 243] on button "福利订单" at bounding box center [400, 236] width 70 height 26
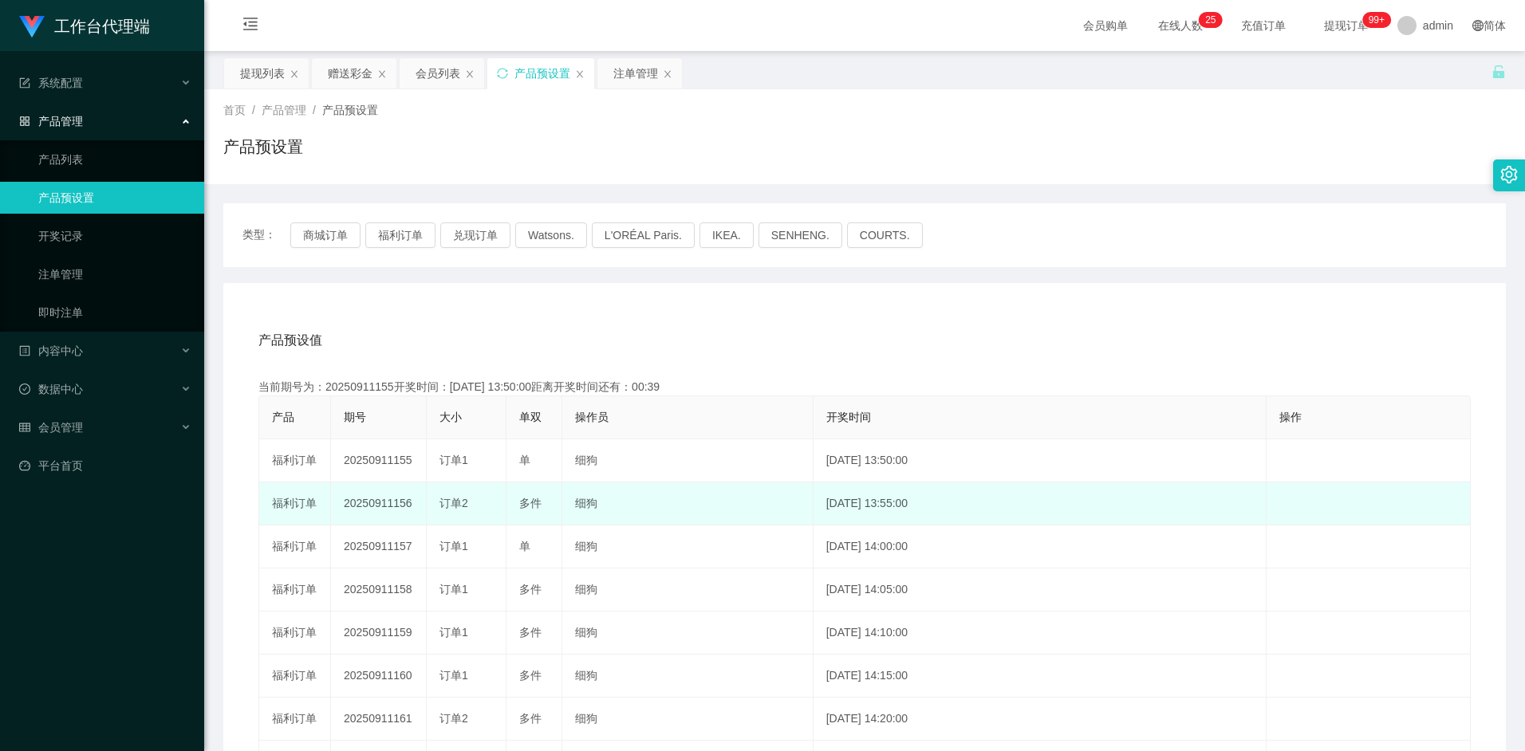
click at [384, 508] on td "20250911156" at bounding box center [379, 504] width 96 height 43
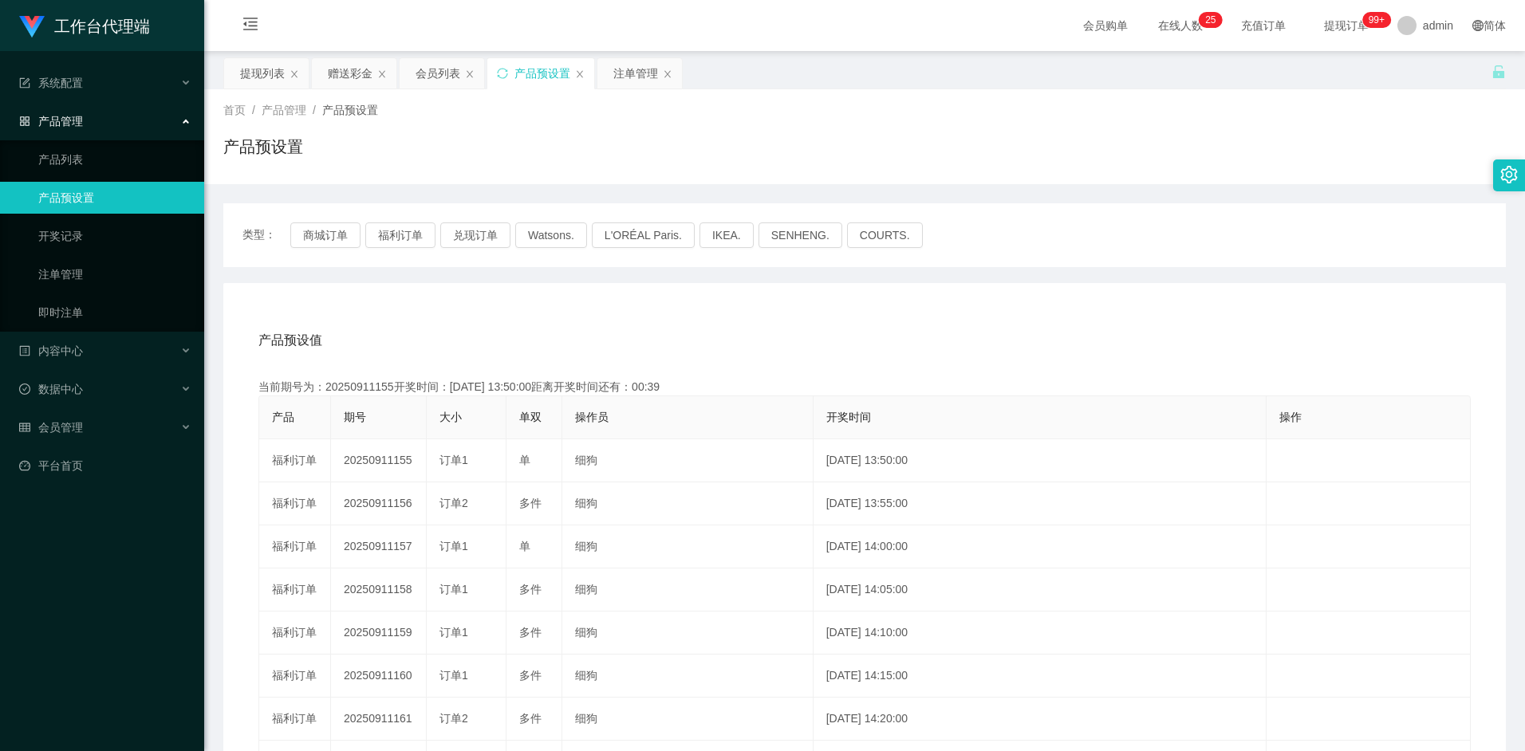
copy td "20250911156"
click at [458, 328] on div "产品预设值 添加期号" at bounding box center [864, 340] width 1212 height 45
click at [422, 230] on button "福利订单" at bounding box center [400, 236] width 70 height 26
click at [332, 71] on div "赠送彩金" at bounding box center [350, 73] width 45 height 30
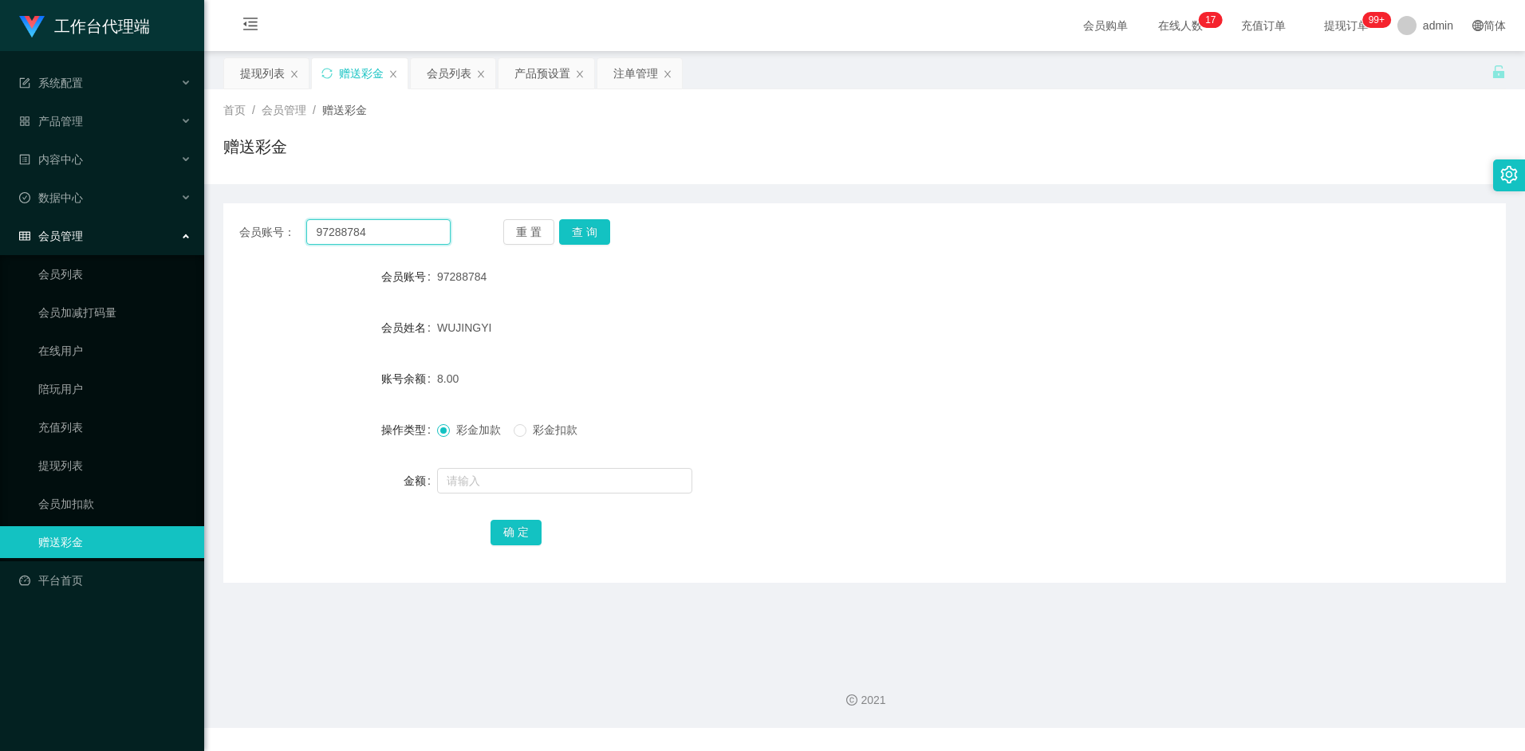
click at [393, 232] on input "97288784" at bounding box center [378, 232] width 144 height 26
click at [602, 231] on button "查 询" at bounding box center [584, 232] width 51 height 26
click at [502, 485] on input "text" at bounding box center [564, 481] width 255 height 26
type input "8"
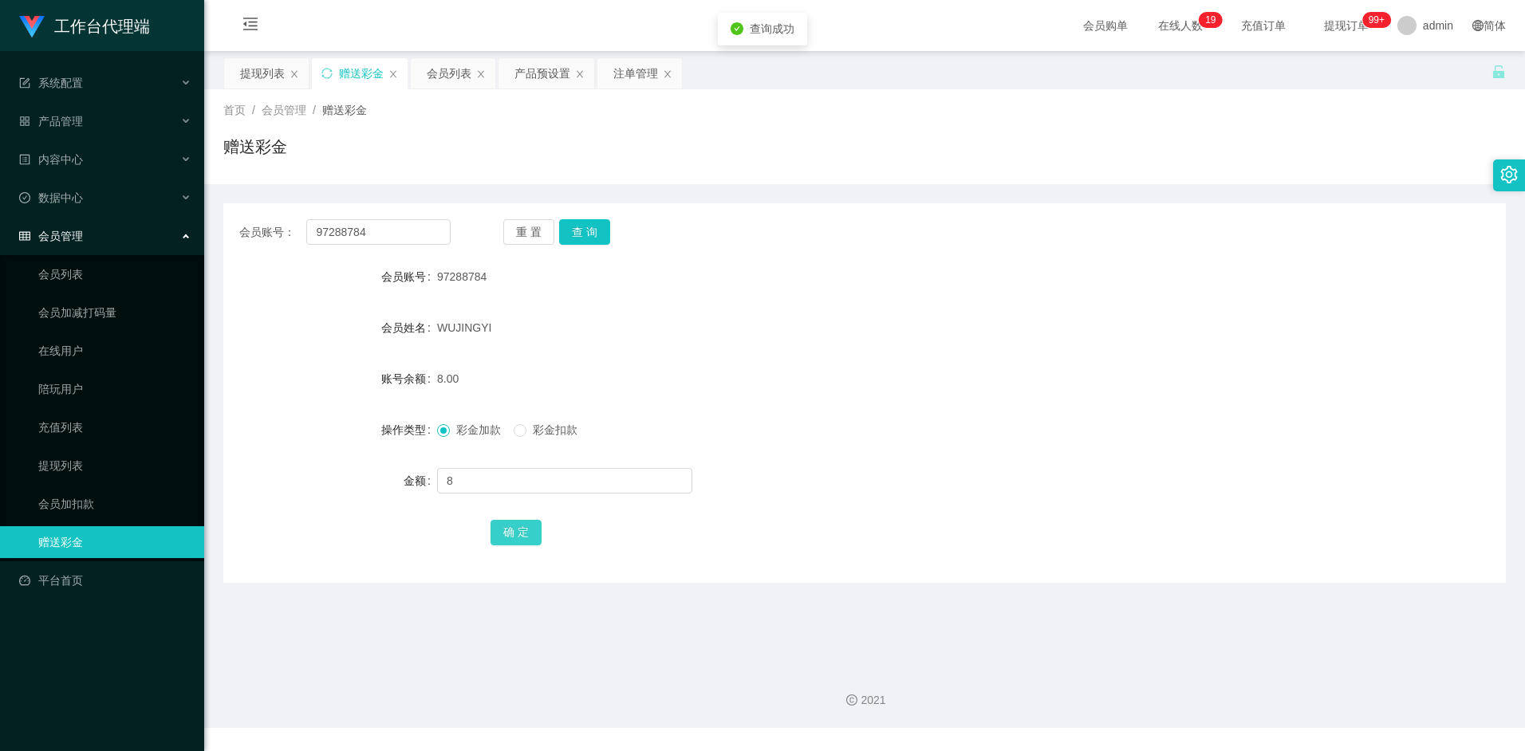
click at [525, 542] on button "确 定" at bounding box center [516, 533] width 51 height 26
drag, startPoint x: 1063, startPoint y: 465, endPoint x: 1261, endPoint y: 69, distance: 443.0
click at [1063, 465] on div at bounding box center [811, 481] width 748 height 32
click at [548, 74] on div "产品预设置" at bounding box center [542, 73] width 56 height 30
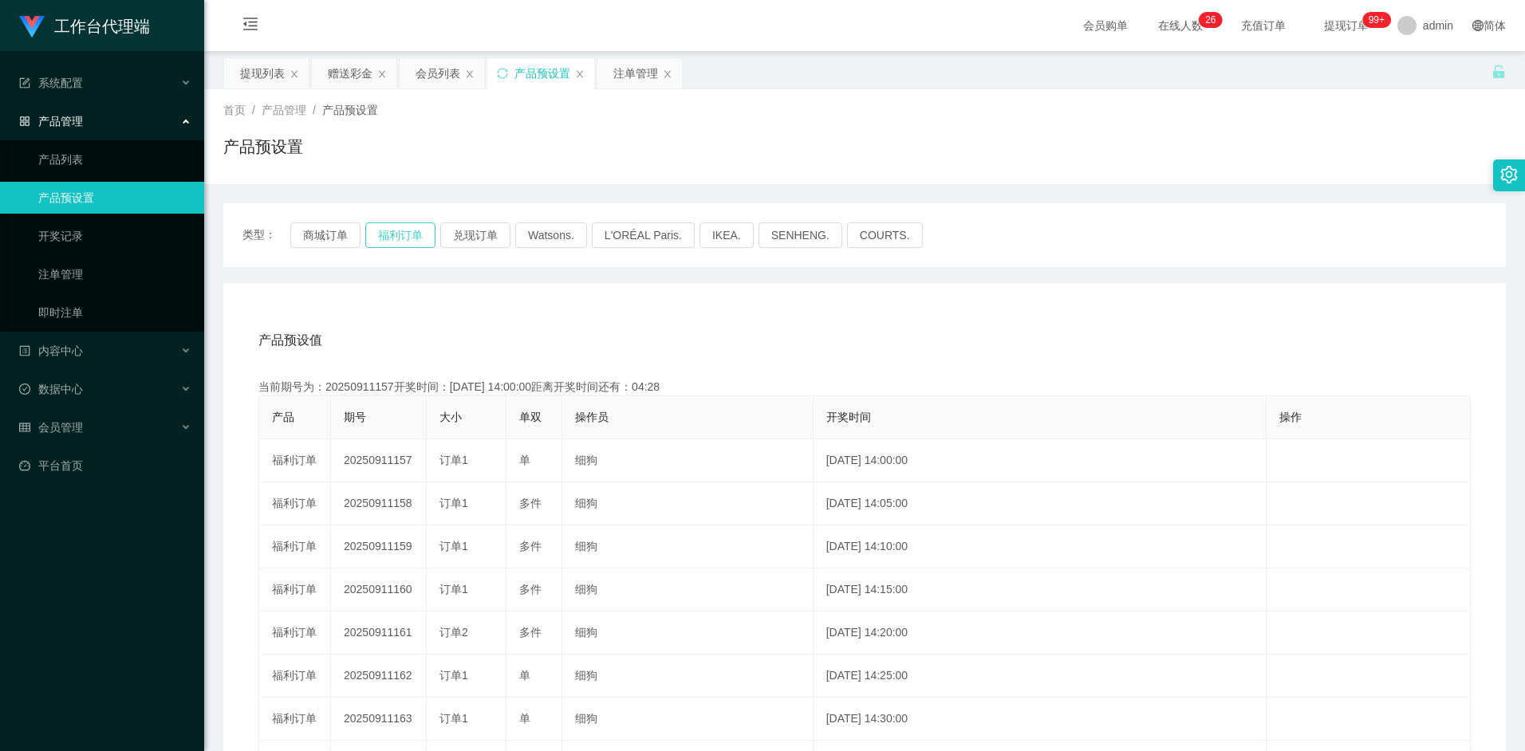
click at [408, 233] on button "福利订单" at bounding box center [400, 236] width 70 height 26
click at [356, 73] on div "赠送彩金" at bounding box center [350, 73] width 45 height 30
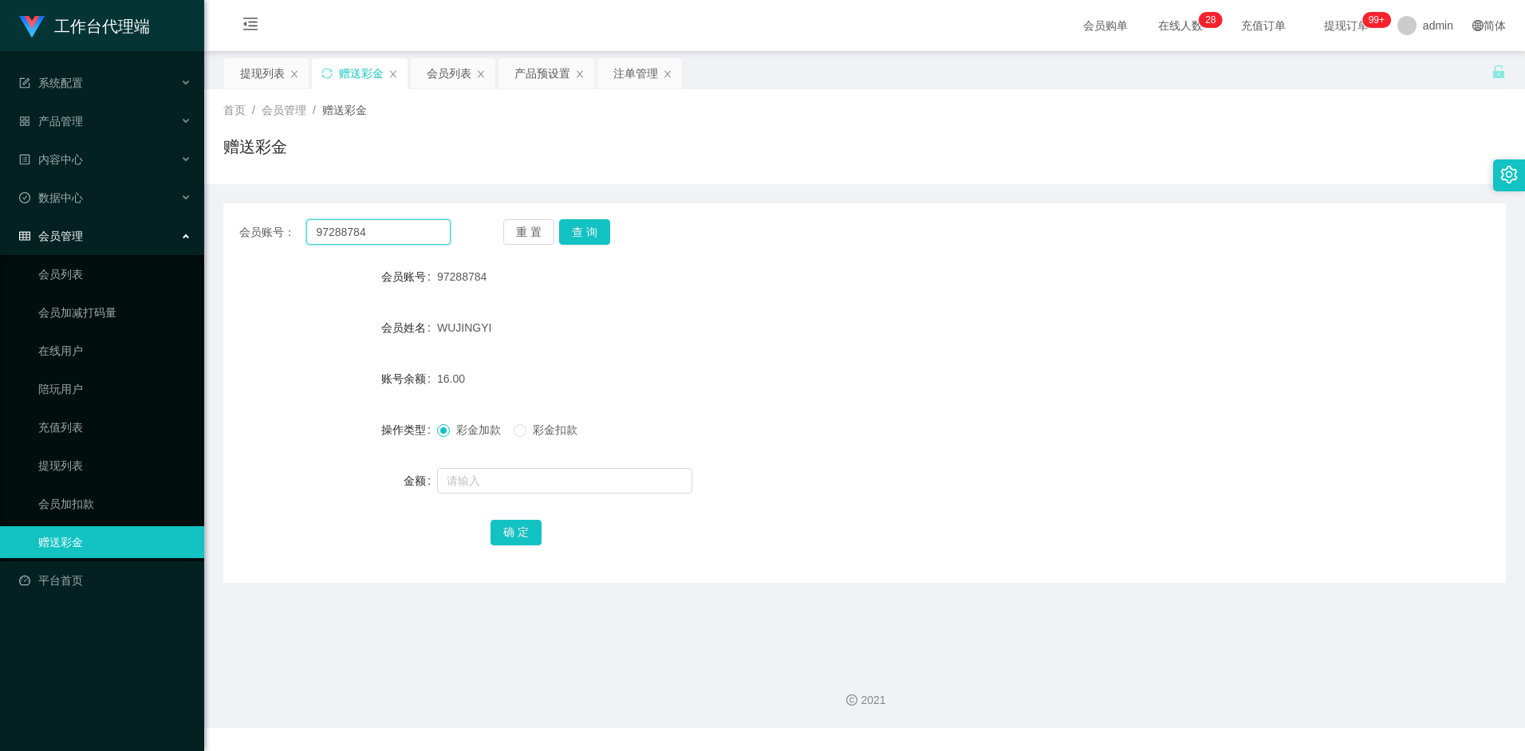
click at [400, 230] on input "97288784" at bounding box center [378, 232] width 144 height 26
paste input "aahp"
type input "aahp"
click at [578, 238] on button "查 询" at bounding box center [584, 232] width 51 height 26
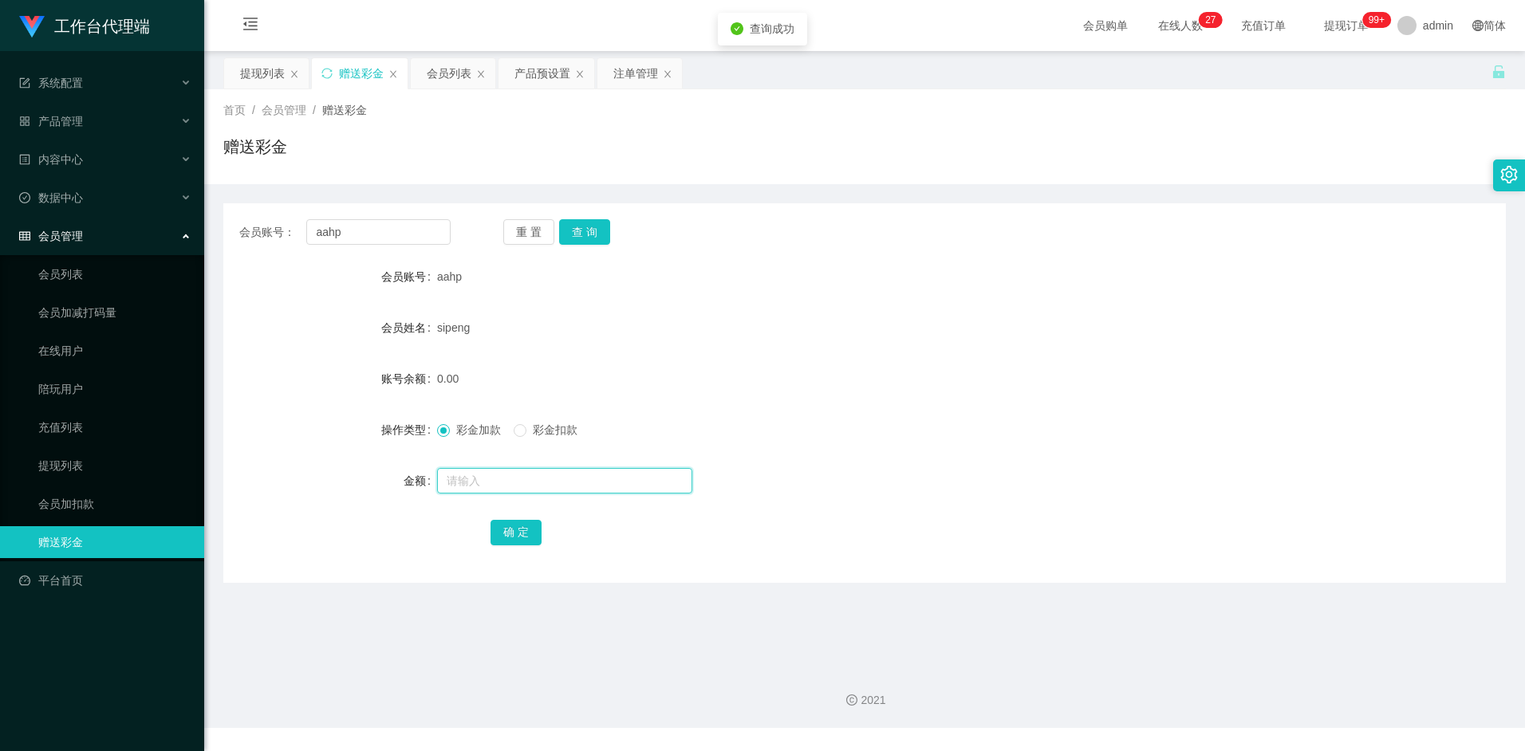
click at [467, 475] on input "text" at bounding box center [564, 481] width 255 height 26
type input "16"
click at [523, 534] on button "确 定" at bounding box center [516, 533] width 51 height 26
click at [1024, 496] on form "会员账号 aahp 会员姓名 sipeng 账号余额 16.00 操作类型 彩金加款 彩金扣款 金额 确 定" at bounding box center [864, 404] width 1283 height 287
click at [439, 58] on div "会员列表" at bounding box center [449, 73] width 45 height 30
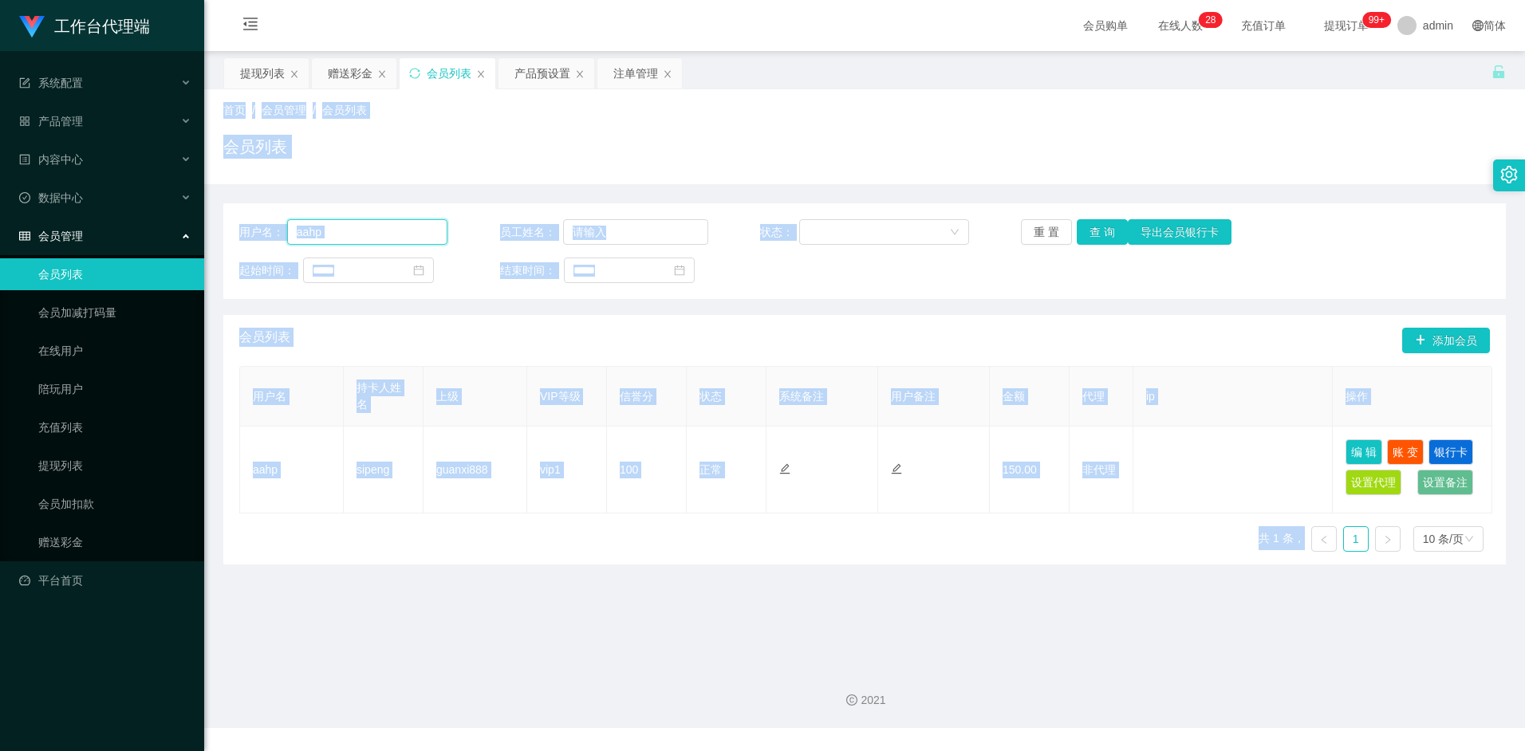
click at [364, 238] on input "aahp" at bounding box center [367, 232] width 161 height 26
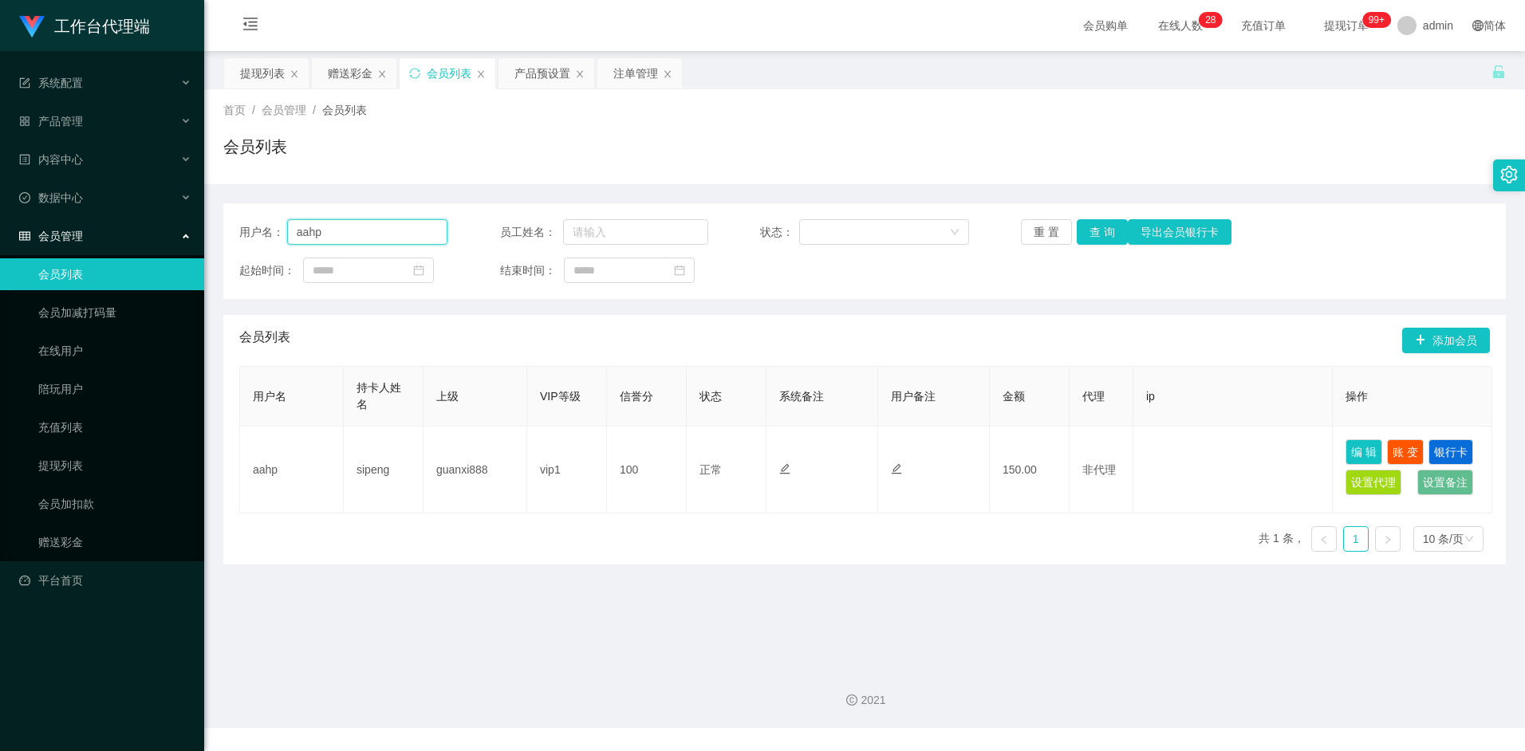
paste input "shiguanghua"
drag, startPoint x: 402, startPoint y: 235, endPoint x: 257, endPoint y: 226, distance: 145.4
click at [257, 226] on div "用户名： aahpshiguanghua" at bounding box center [343, 232] width 208 height 26
paste input "text"
type input "shiguanghua"
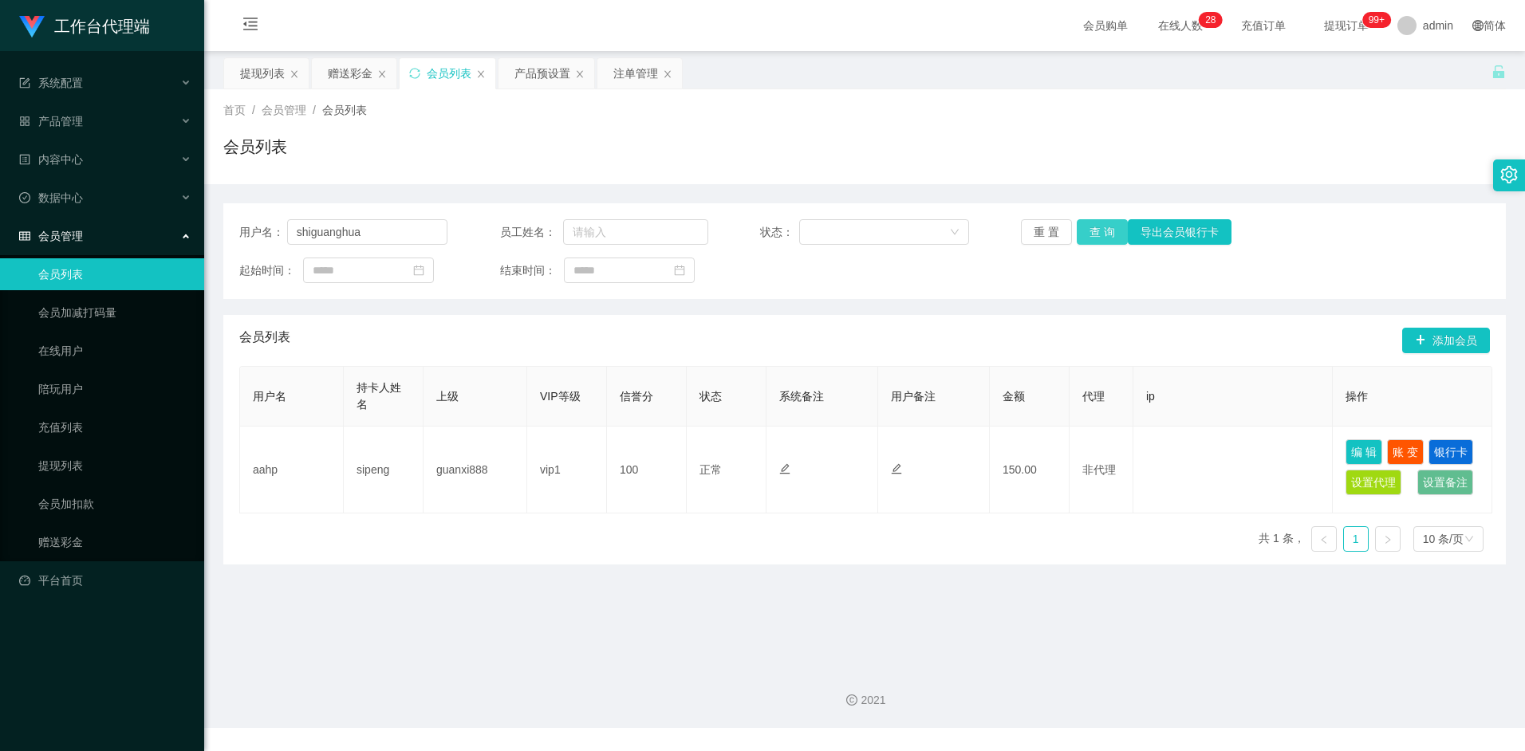
click at [1094, 231] on button "查 询" at bounding box center [1102, 232] width 51 height 26
click at [621, 72] on div "注单管理" at bounding box center [635, 73] width 45 height 30
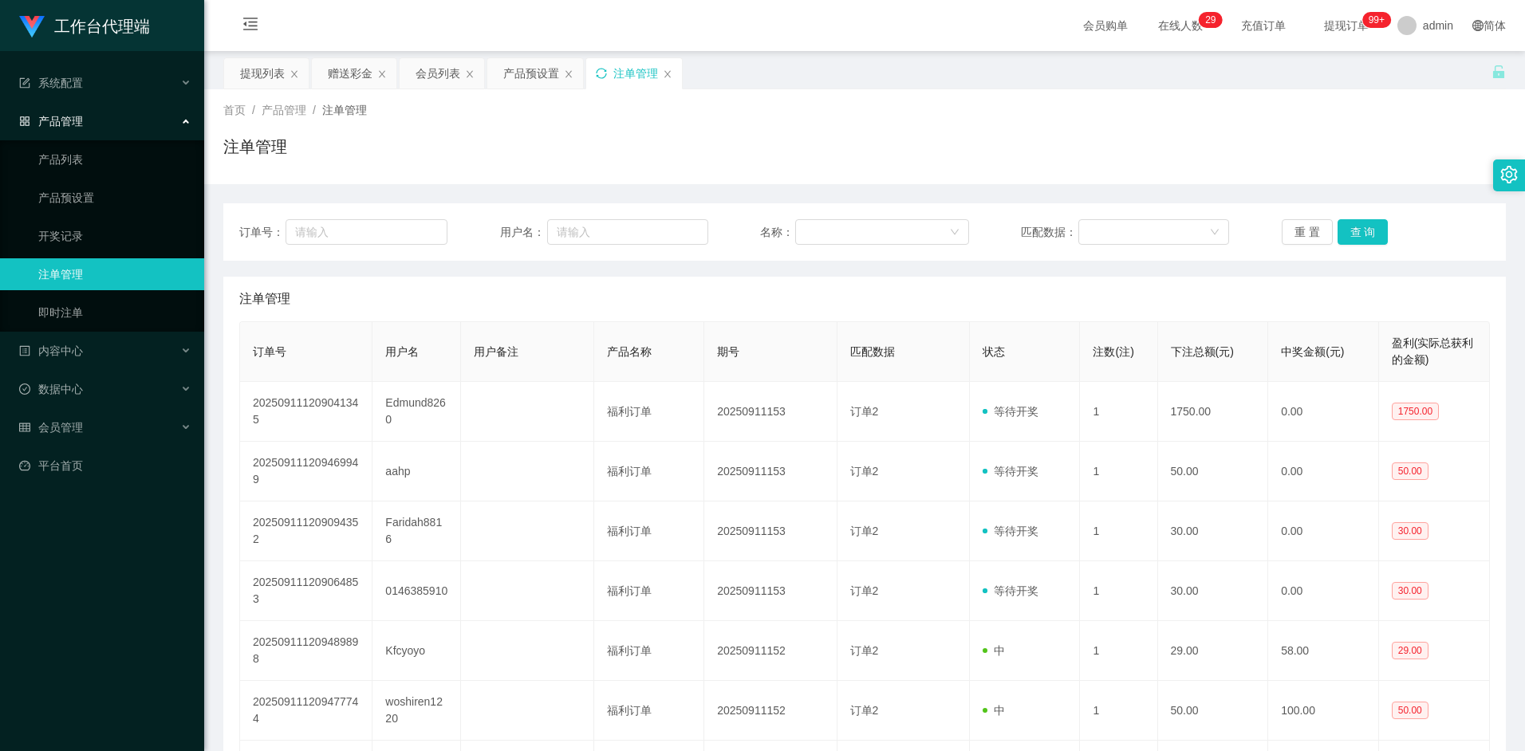
click at [606, 71] on icon "图标: sync" at bounding box center [601, 73] width 10 height 10
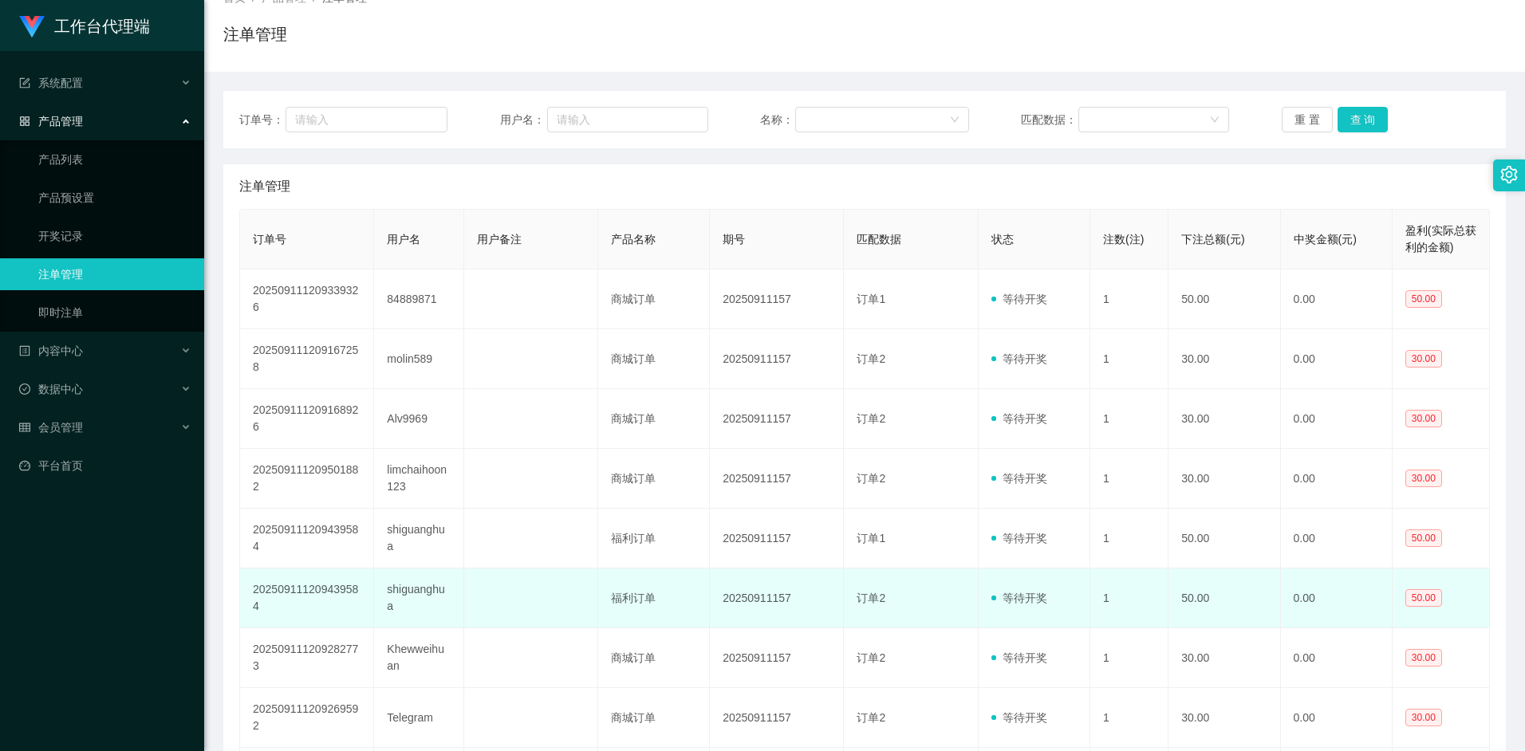
scroll to position [225, 0]
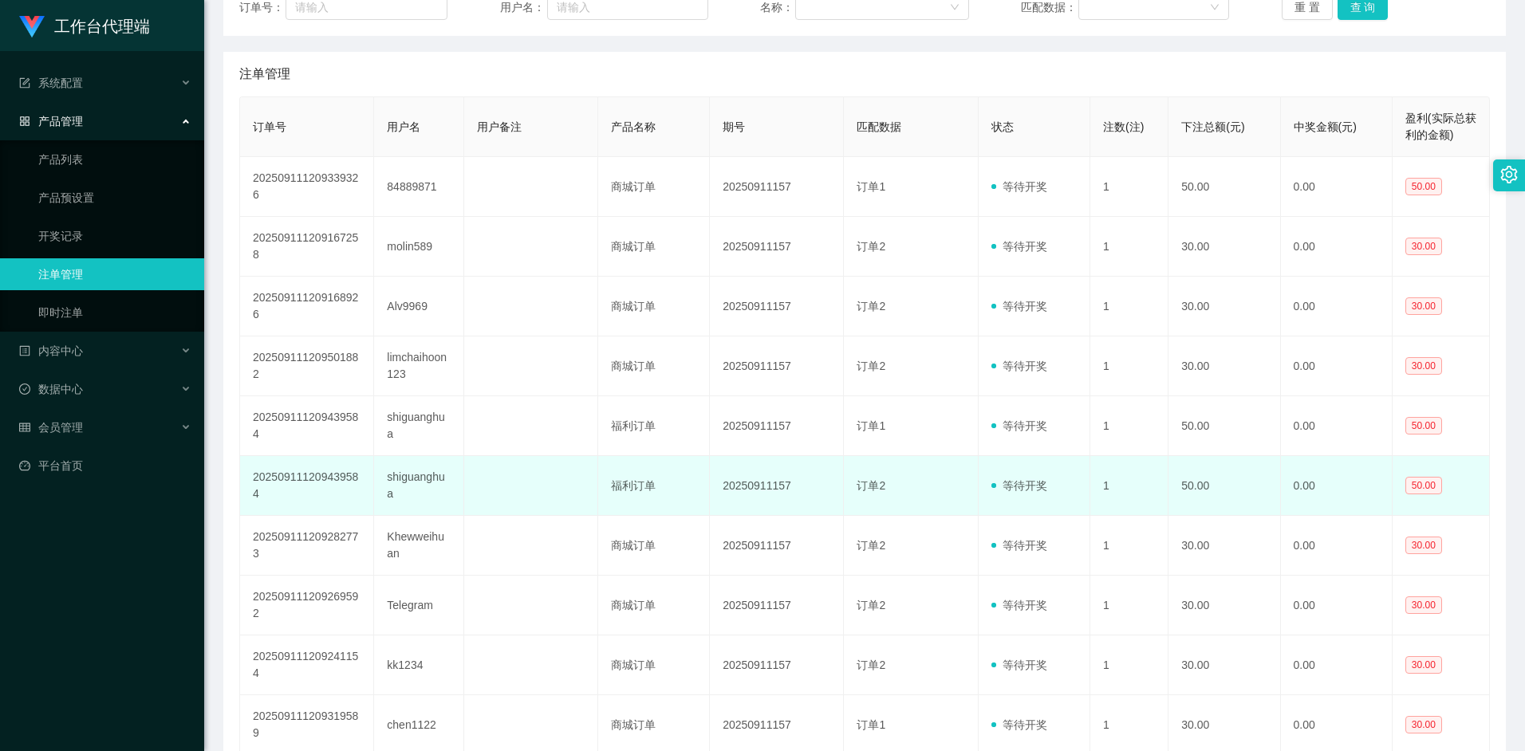
click at [546, 487] on td at bounding box center [531, 486] width 134 height 60
click at [1068, 489] on td "等待开奖" at bounding box center [1035, 486] width 112 height 60
click at [869, 492] on span "订单2" at bounding box center [871, 485] width 29 height 13
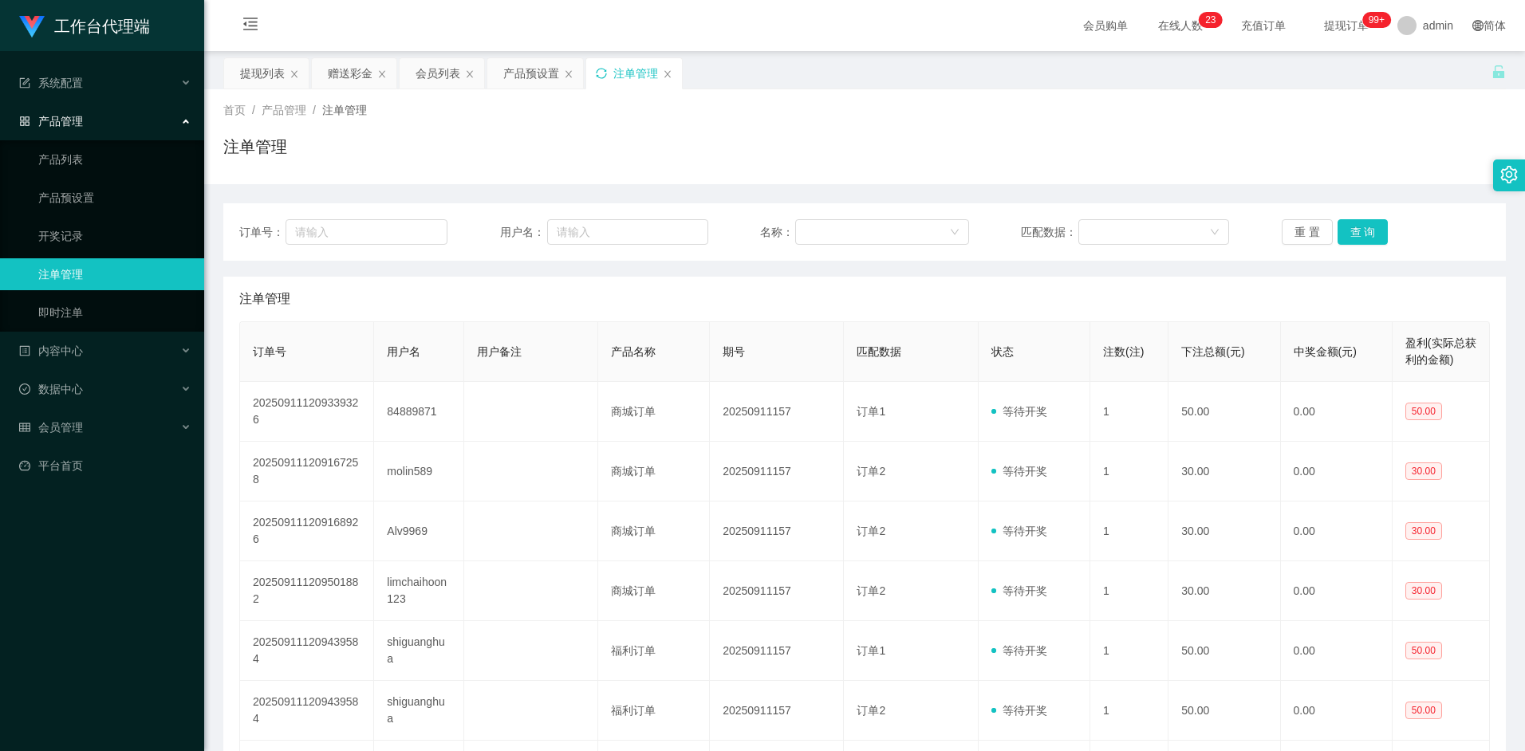
scroll to position [0, 0]
click at [444, 81] on div "会员列表" at bounding box center [438, 73] width 45 height 30
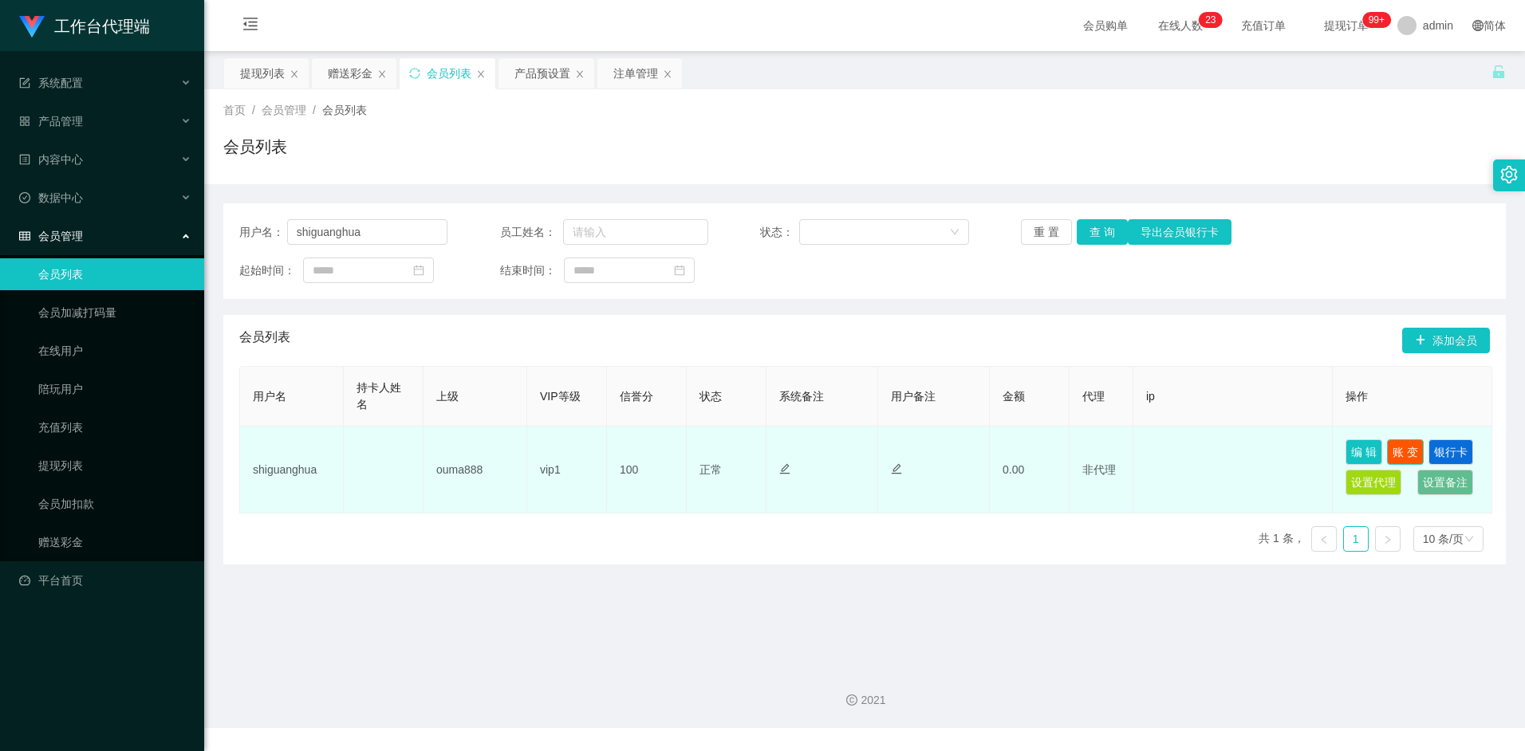
click at [1407, 450] on button "账 变" at bounding box center [1405, 452] width 37 height 26
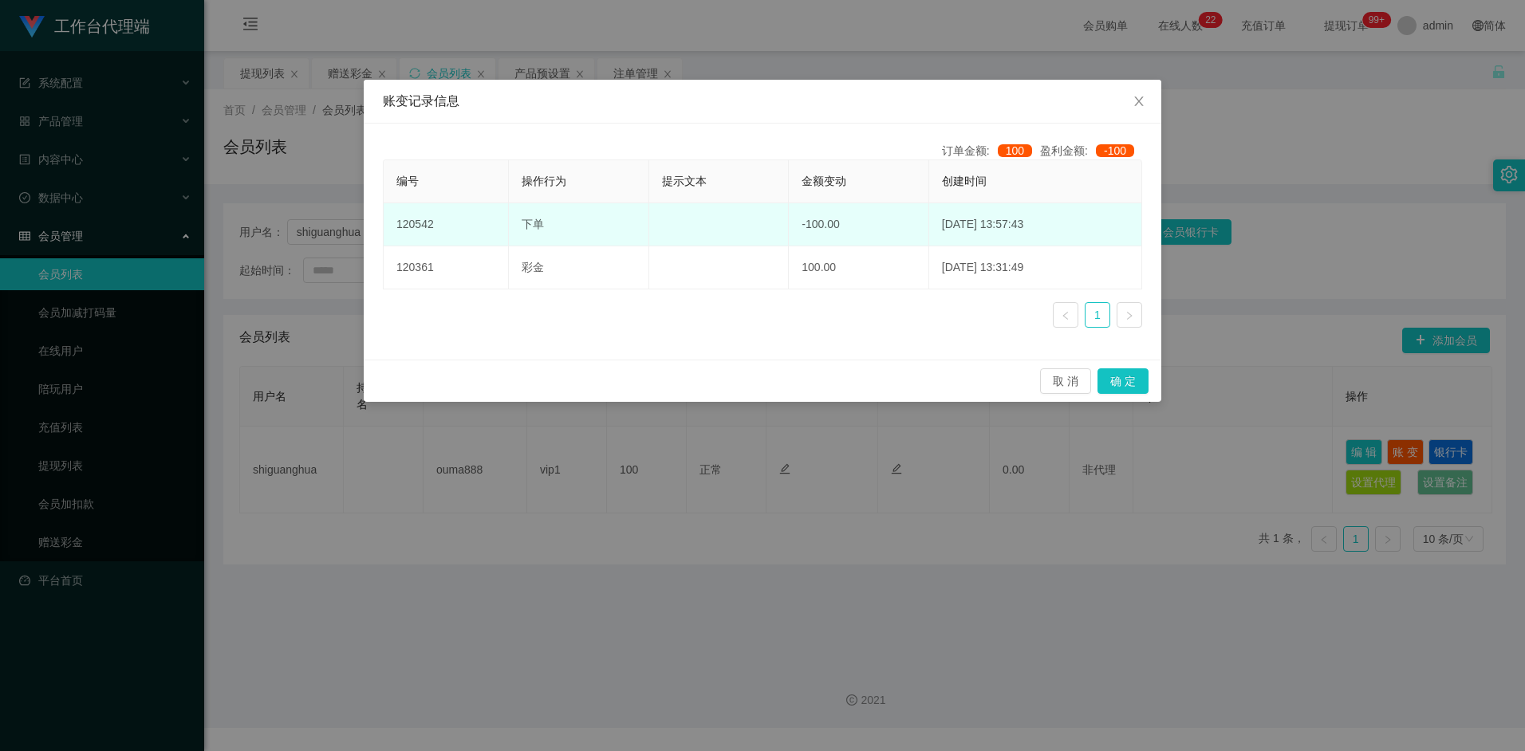
click at [760, 227] on td at bounding box center [719, 224] width 140 height 43
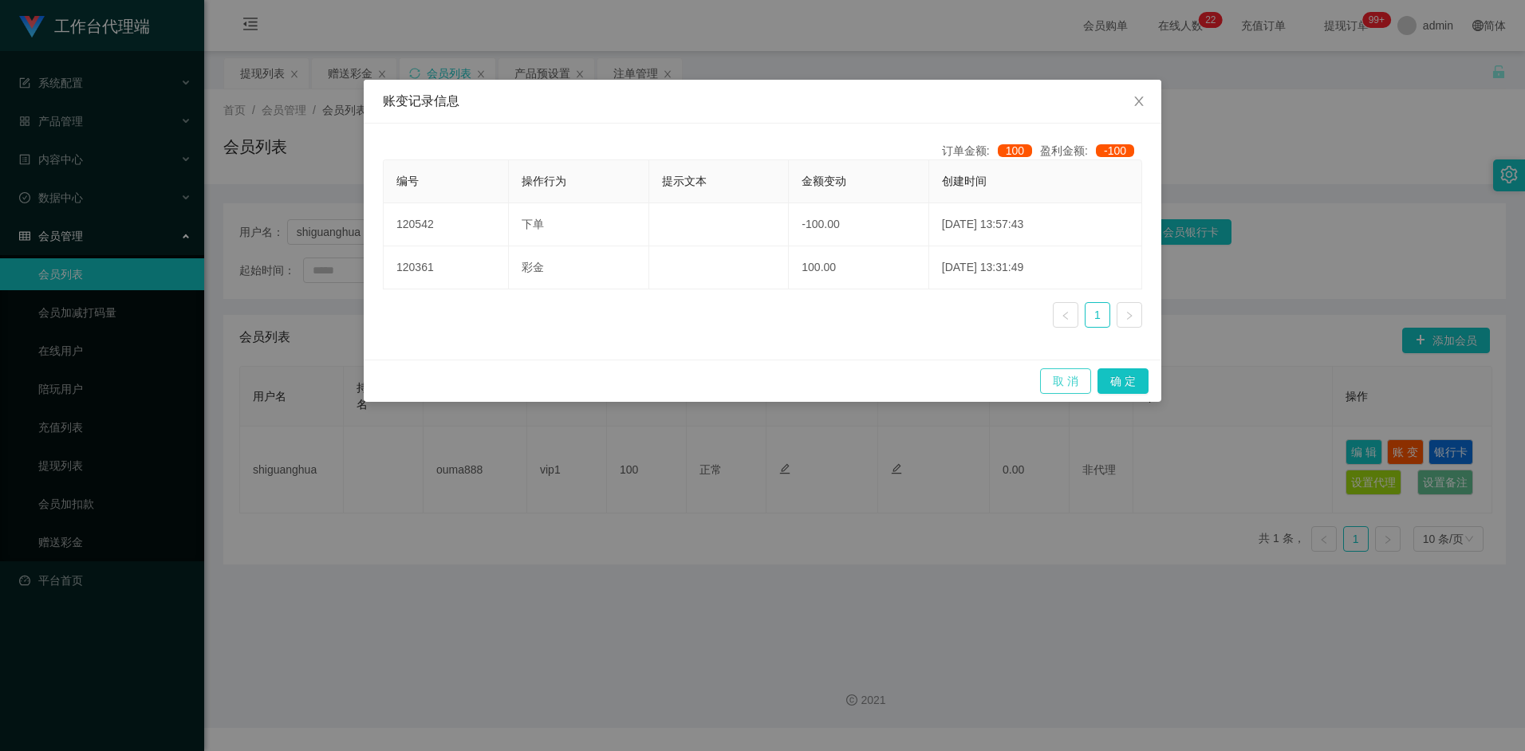
click at [1060, 372] on button "取 消" at bounding box center [1065, 382] width 51 height 26
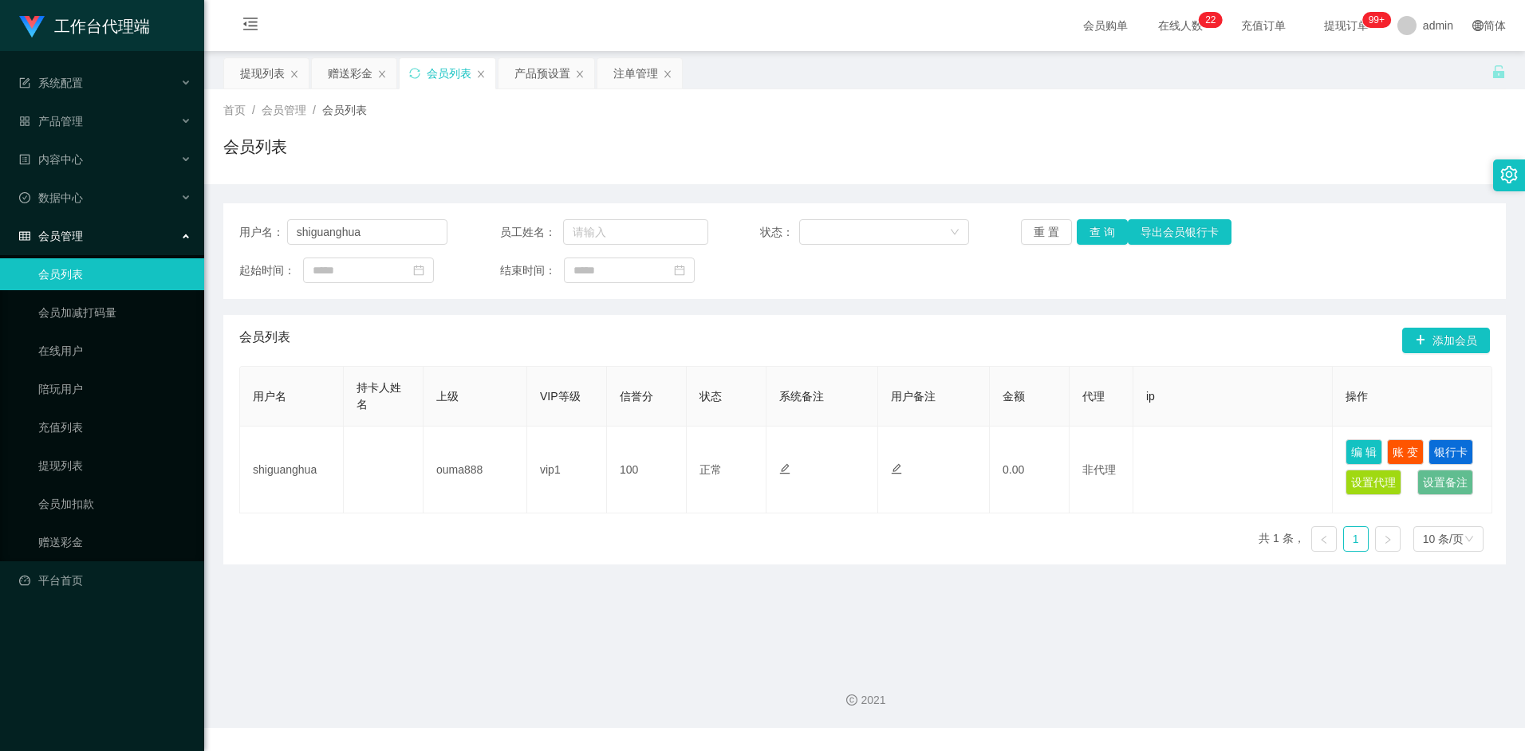
drag, startPoint x: 901, startPoint y: 541, endPoint x: 1068, endPoint y: 312, distance: 283.2
click at [905, 538] on div "用户名 持卡人姓名 上级 VIP等级 信誉分 状态 系统备注 用户备注 金额 代理 ip 操作 shiguanghua ouma888 vip1 100 正常…" at bounding box center [864, 465] width 1251 height 199
click at [1098, 235] on button "查 询" at bounding box center [1102, 232] width 51 height 26
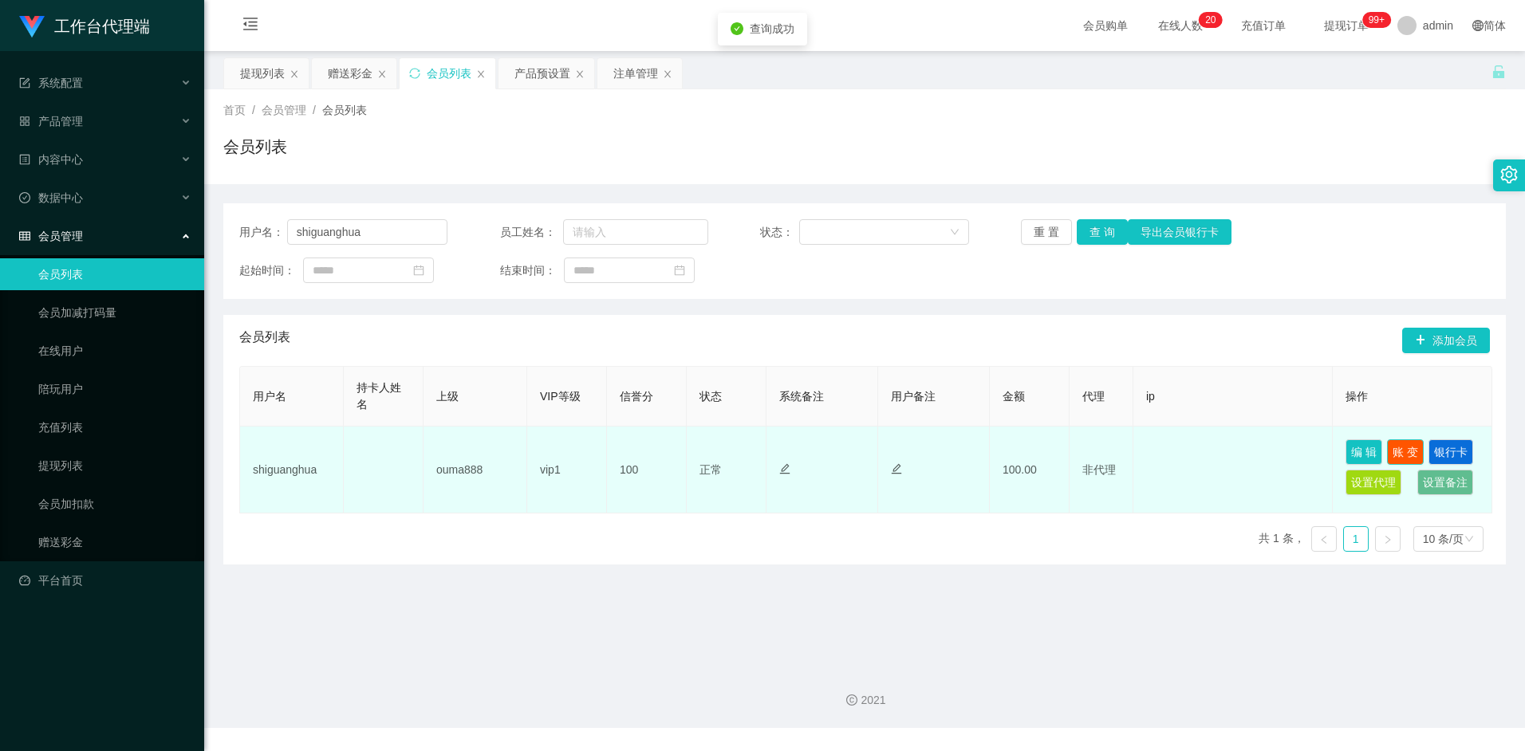
click at [1401, 447] on button "账 变" at bounding box center [1405, 452] width 37 height 26
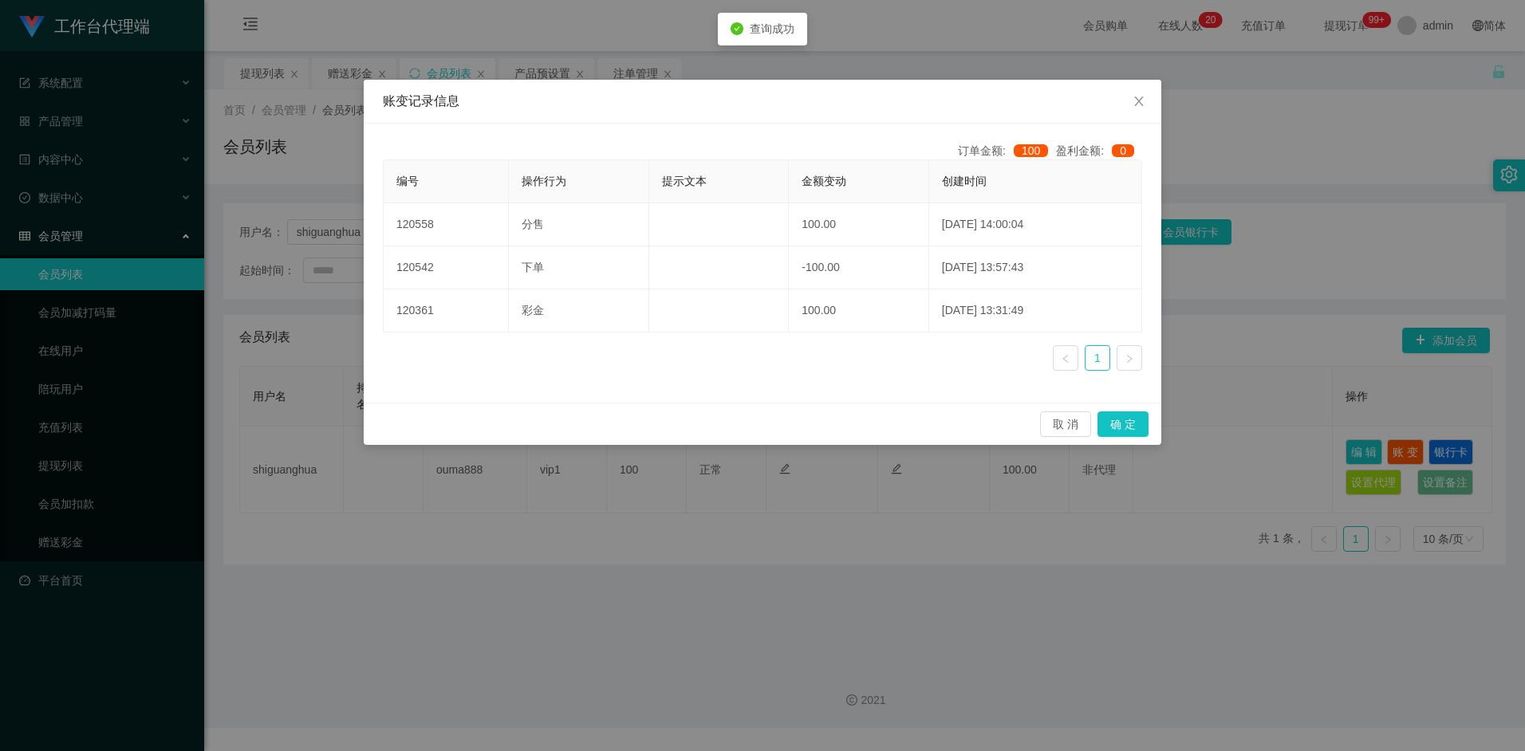
click at [873, 550] on div "账变记录信息 订单金额: 100 盈利金额: 0 编号 操作行为 提示文本 金额变动 创建时间 120558 分售 100.00 2025-09-11 14:…" at bounding box center [762, 375] width 1525 height 751
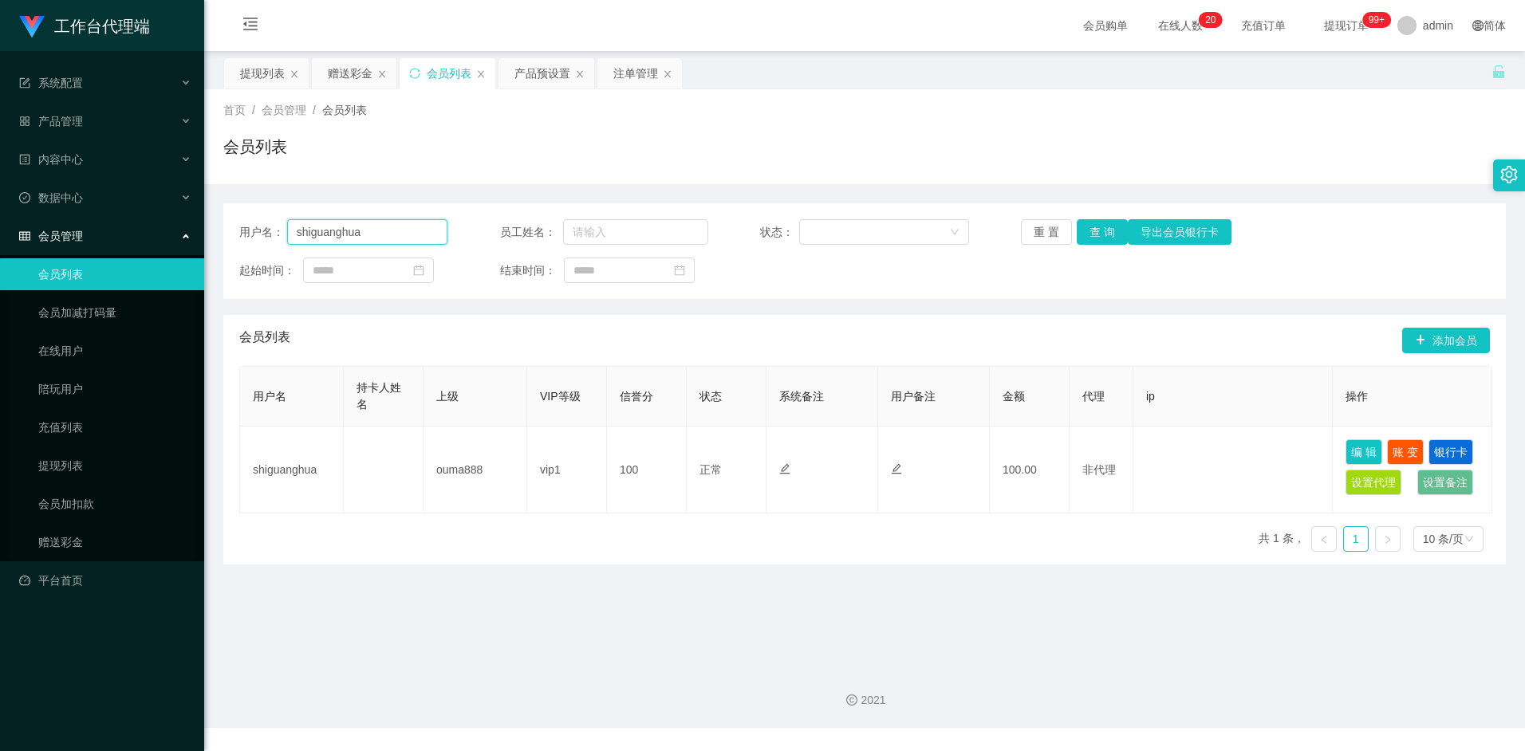
click at [379, 225] on input "shiguanghua" at bounding box center [367, 232] width 161 height 26
drag, startPoint x: 432, startPoint y: 140, endPoint x: 404, endPoint y: 124, distance: 31.8
click at [430, 138] on div "会员列表" at bounding box center [864, 153] width 1283 height 37
drag, startPoint x: 331, startPoint y: 73, endPoint x: 376, endPoint y: 107, distance: 57.0
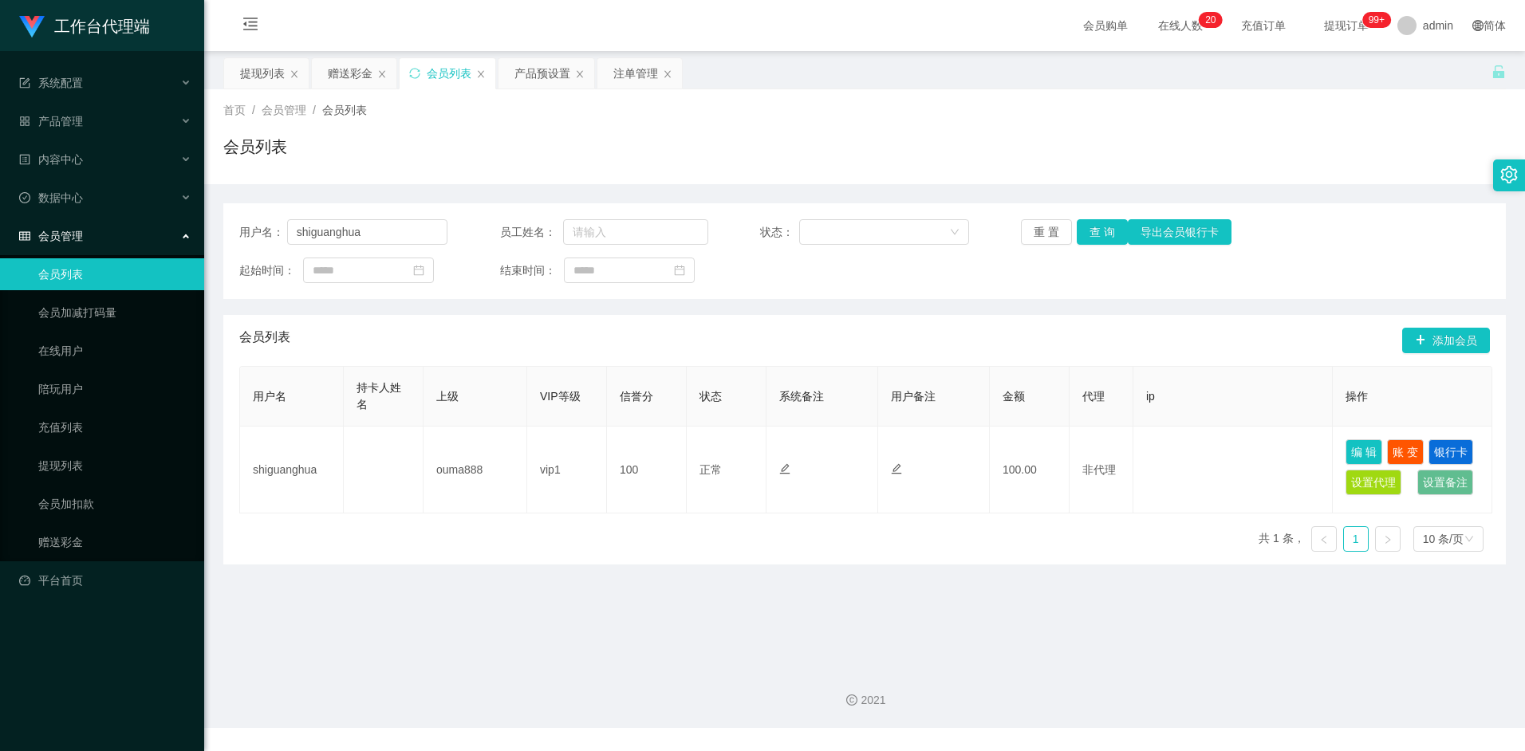
click at [332, 73] on div "赠送彩金" at bounding box center [350, 73] width 45 height 30
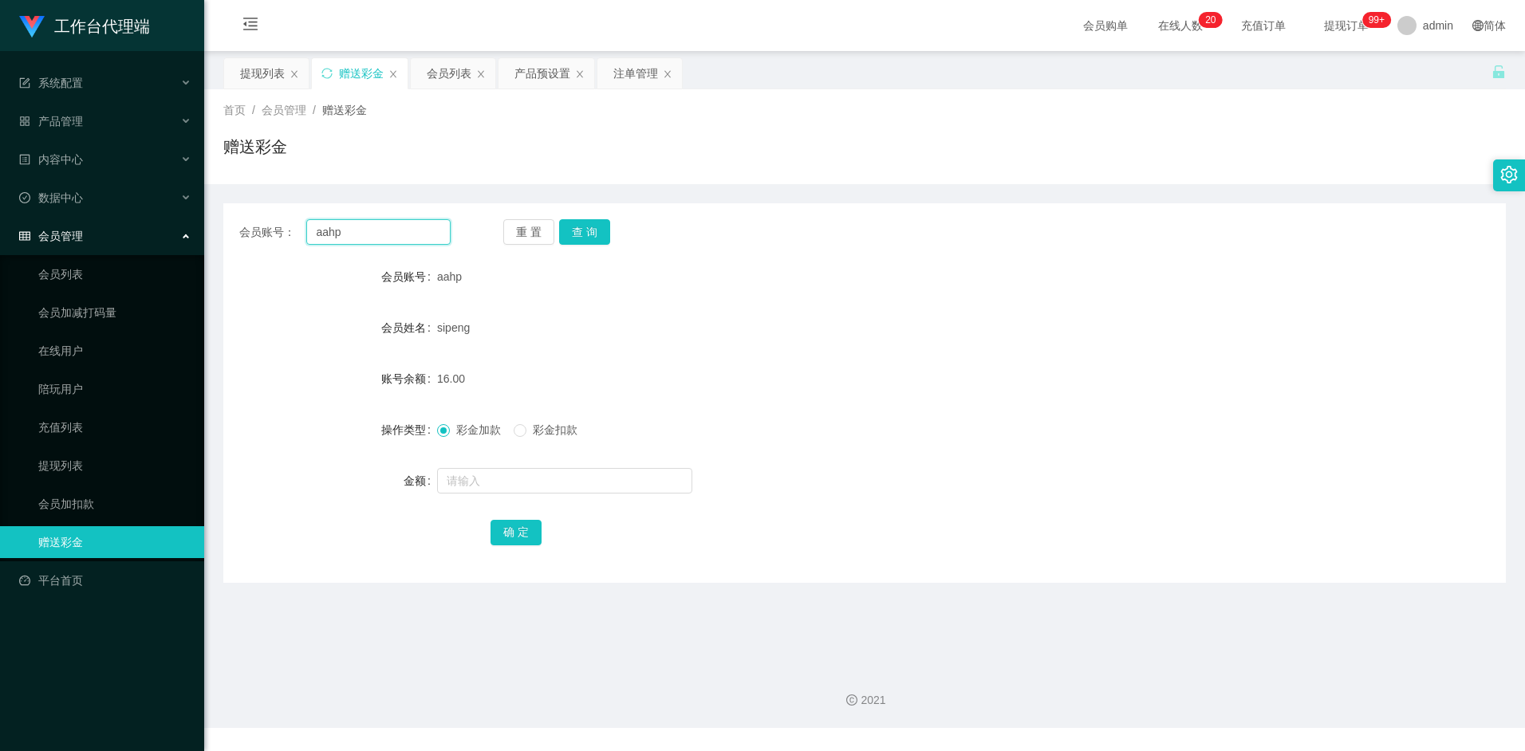
click at [378, 237] on input "aahp" at bounding box center [378, 232] width 144 height 26
paste input "shiguanghua"
type input "shiguanghua"
click at [591, 232] on button "查 询" at bounding box center [584, 232] width 51 height 26
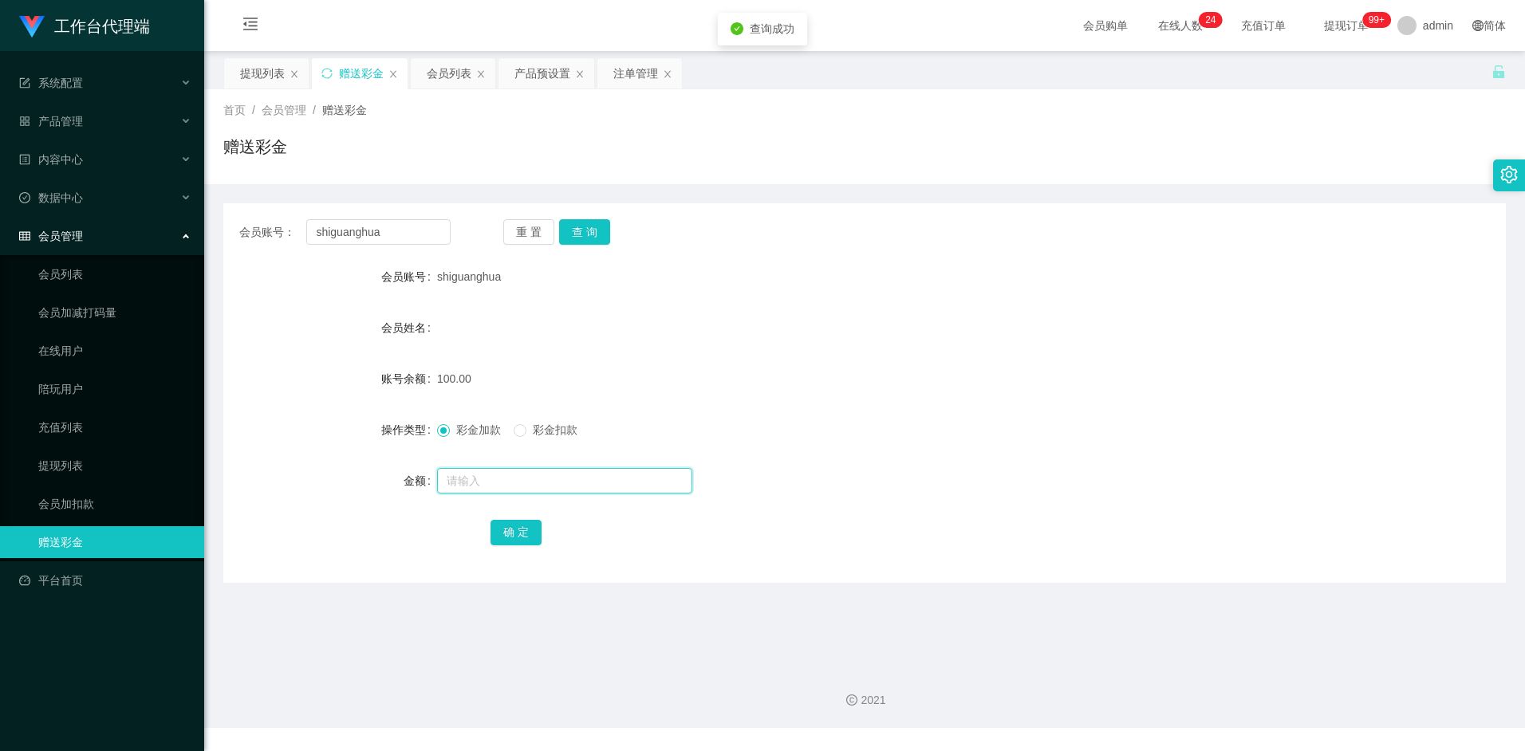
click at [459, 489] on input "text" at bounding box center [564, 481] width 255 height 26
type input "50"
click at [519, 525] on button "确 定" at bounding box center [516, 533] width 51 height 26
click at [891, 375] on div "150.00" at bounding box center [811, 379] width 748 height 32
click at [412, 229] on input "shiguanghua" at bounding box center [378, 232] width 144 height 26
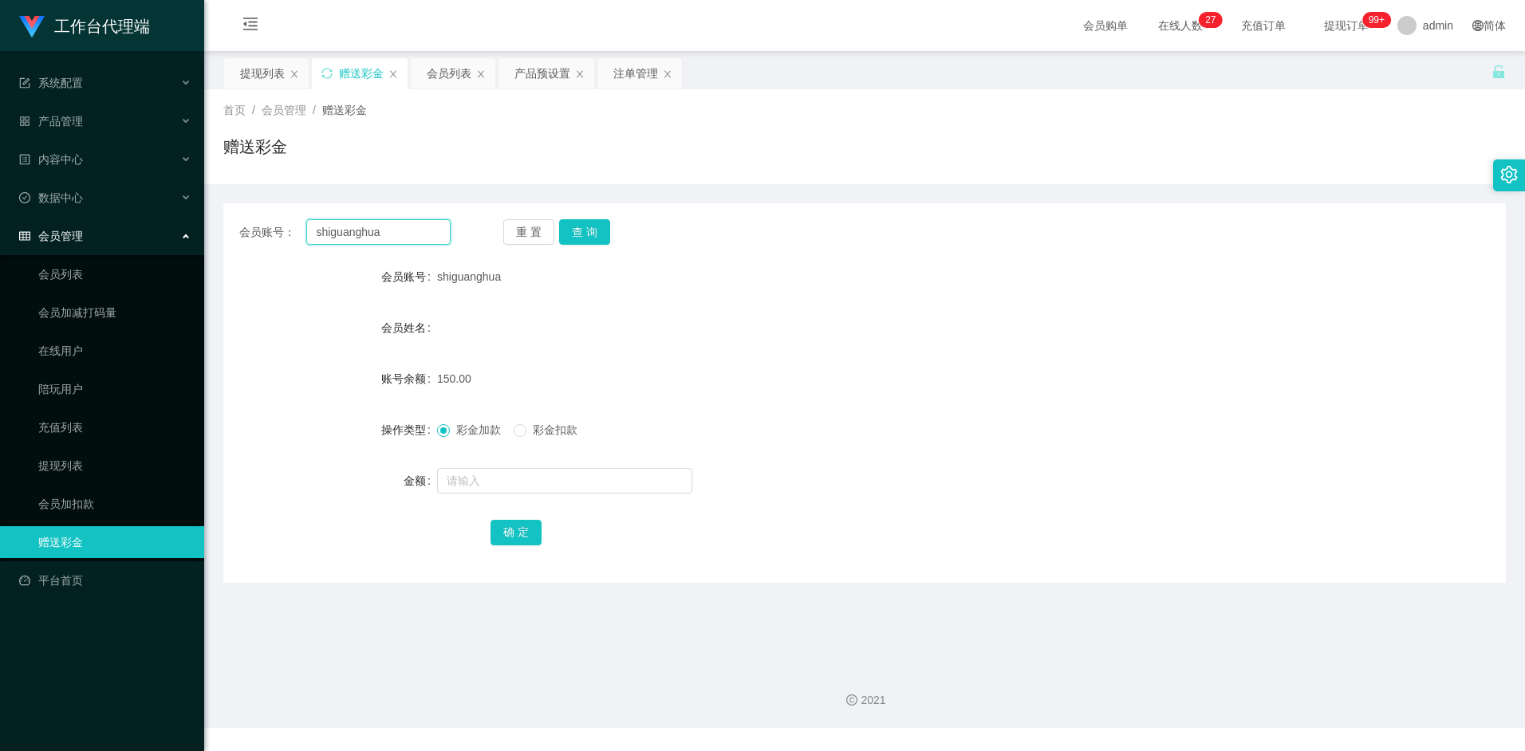
click at [412, 229] on input "shiguanghua" at bounding box center [378, 232] width 144 height 26
paste input "Blabl"
type input "Blabla"
click at [597, 235] on button "查 询" at bounding box center [584, 232] width 51 height 26
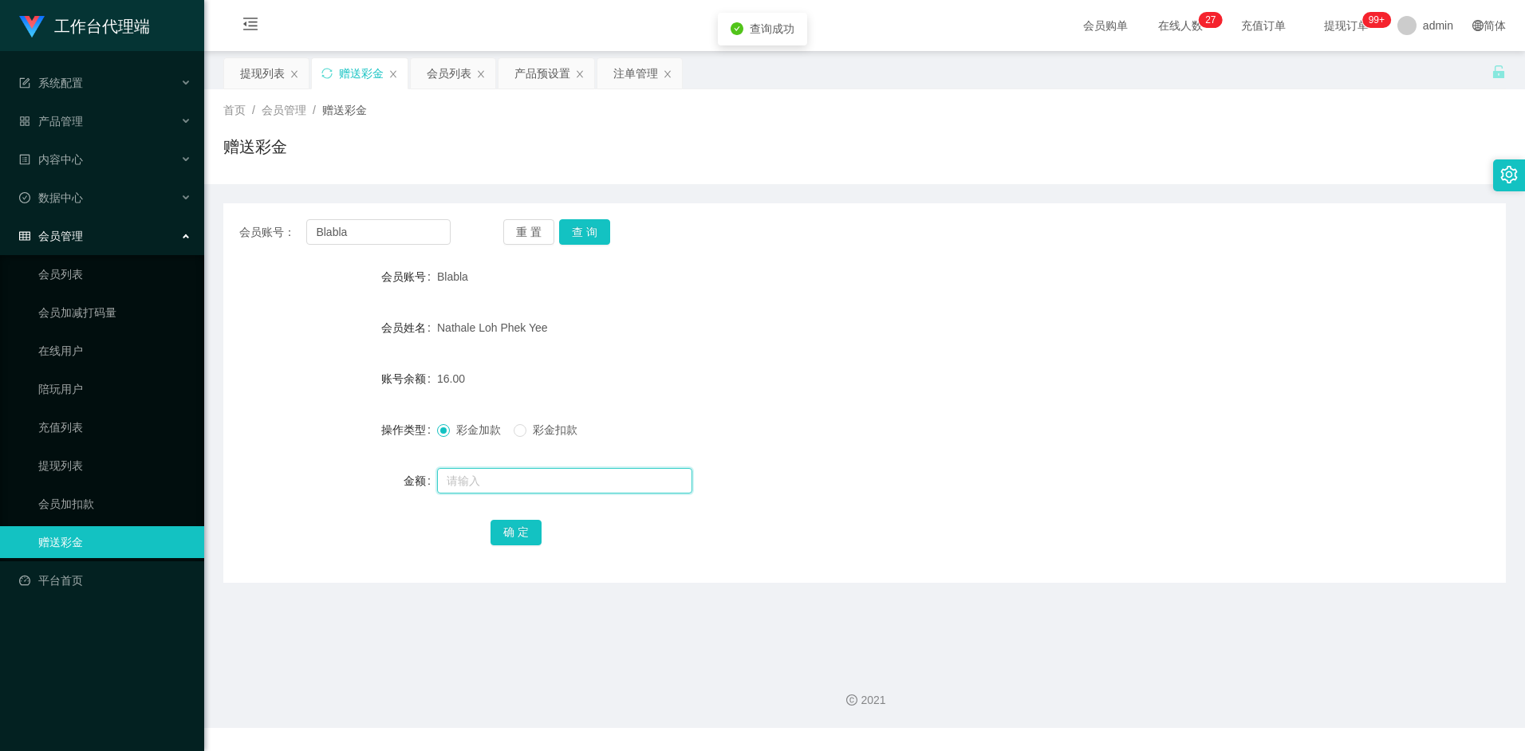
click at [472, 479] on input "text" at bounding box center [564, 481] width 255 height 26
type input "8"
click at [517, 525] on button "确 定" at bounding box center [516, 533] width 51 height 26
click at [871, 352] on form "会员账号 Blabla 会员姓名 Nathale Loh Phek Yee 账号余额 24.00 操作类型 彩金加款 彩金扣款 金额 确 定" at bounding box center [864, 404] width 1283 height 287
click at [369, 232] on input "Blabla" at bounding box center [378, 232] width 144 height 26
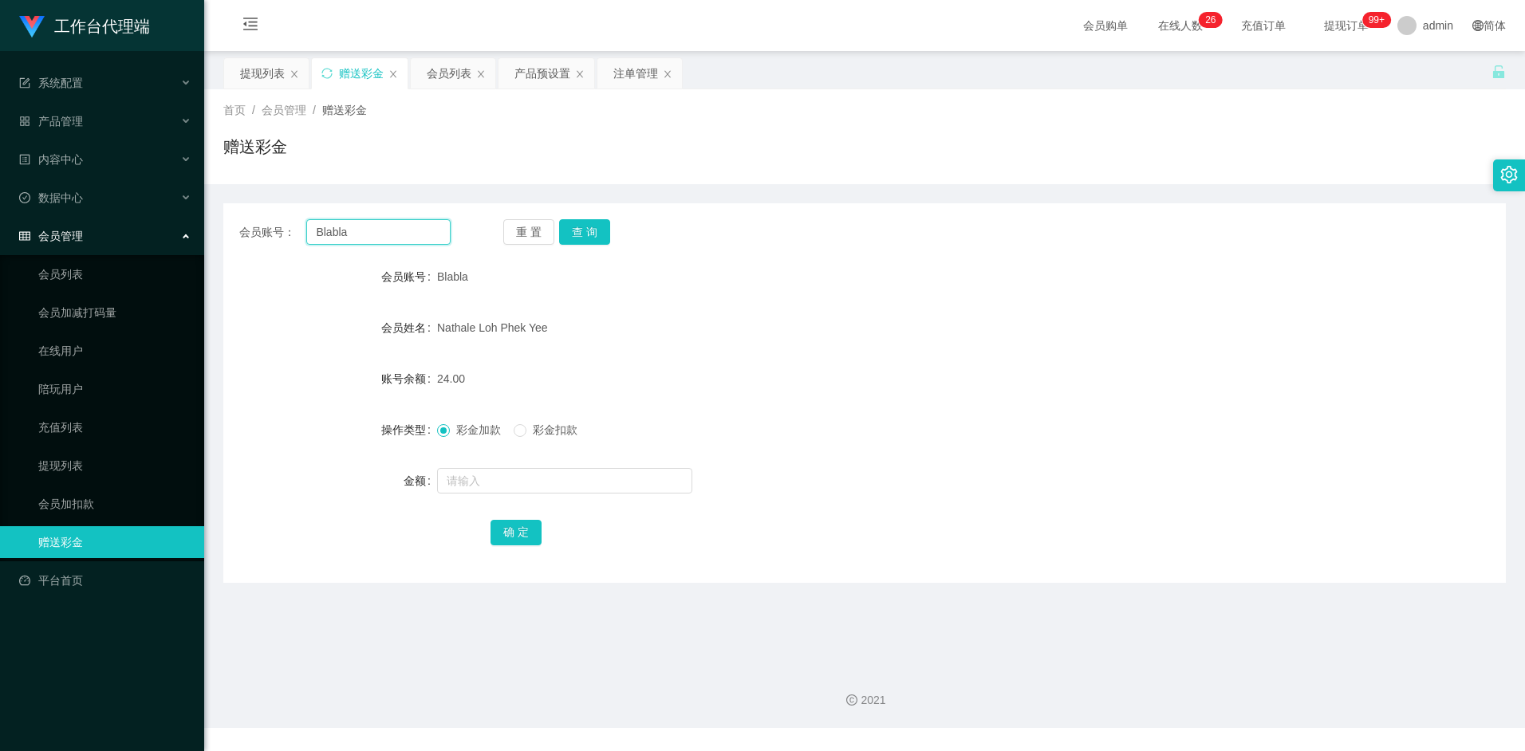
click at [369, 232] on input "Blabla" at bounding box center [378, 232] width 144 height 26
paste input "aahp"
type input "aahp"
click at [583, 228] on button "查 询" at bounding box center [584, 232] width 51 height 26
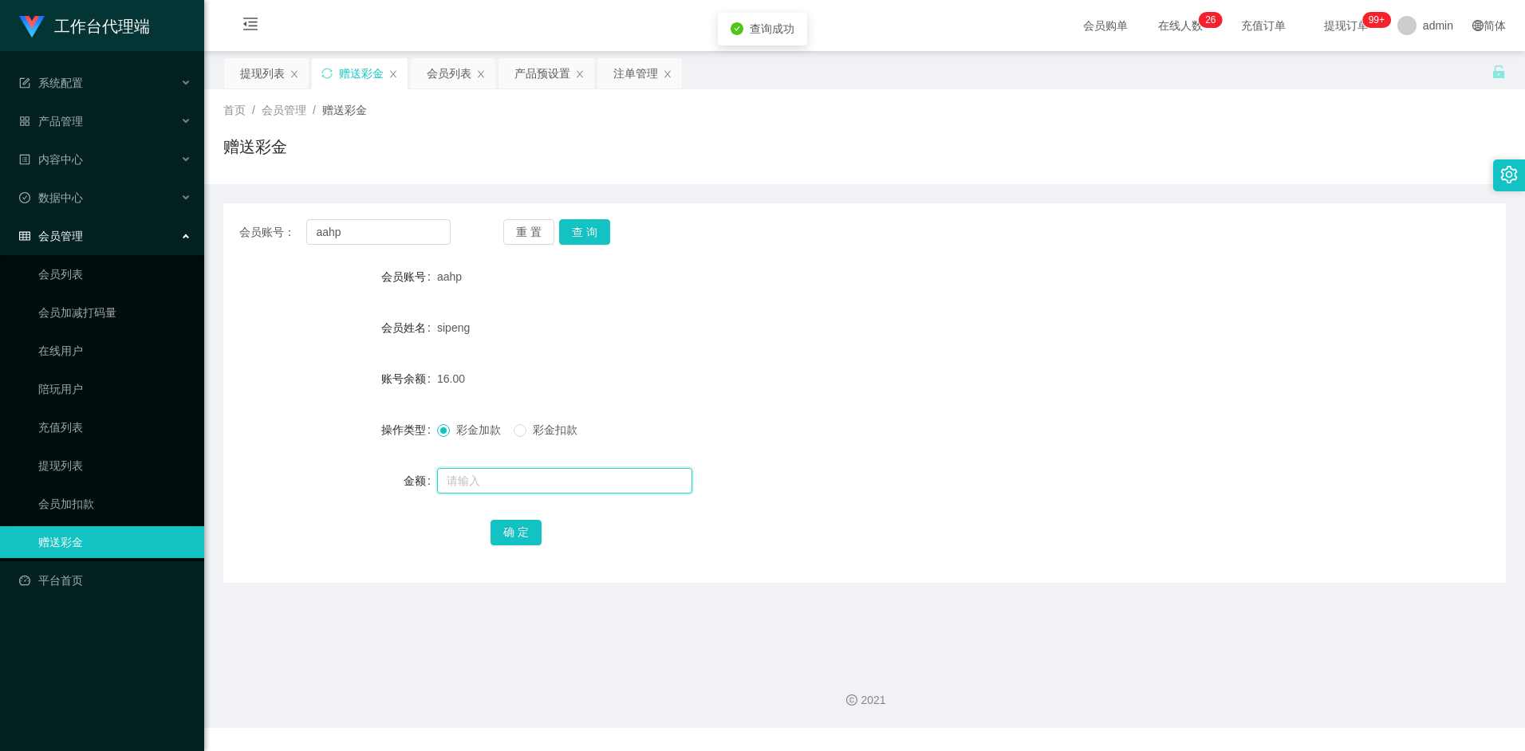
click at [490, 482] on input "text" at bounding box center [564, 481] width 255 height 26
type input "8"
click at [528, 551] on div "会员账号： aahp 重 置 查 询 会员账号 aahp 会员姓名 sipeng 账号余额 16.00 操作类型 彩金加款 彩金扣款 金额 8 确 定" at bounding box center [864, 393] width 1283 height 380
click at [530, 541] on button "确 定" at bounding box center [516, 533] width 51 height 26
click at [878, 391] on div "24.00" at bounding box center [811, 379] width 748 height 32
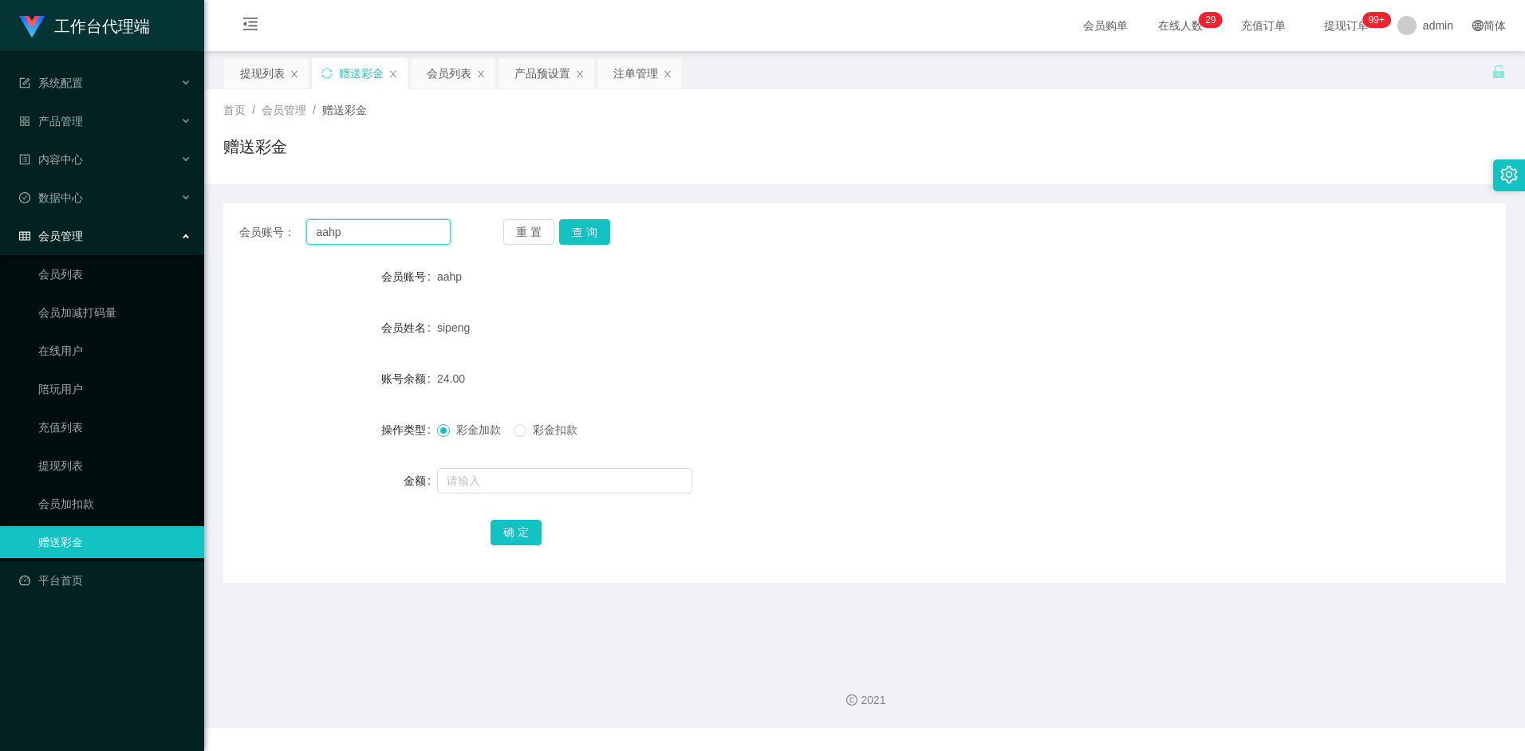
click at [382, 244] on input "aahp" at bounding box center [378, 232] width 144 height 26
click at [384, 239] on input "aahp" at bounding box center [378, 232] width 144 height 26
paste input "pakwhaywong"
type input "pakwhaywong"
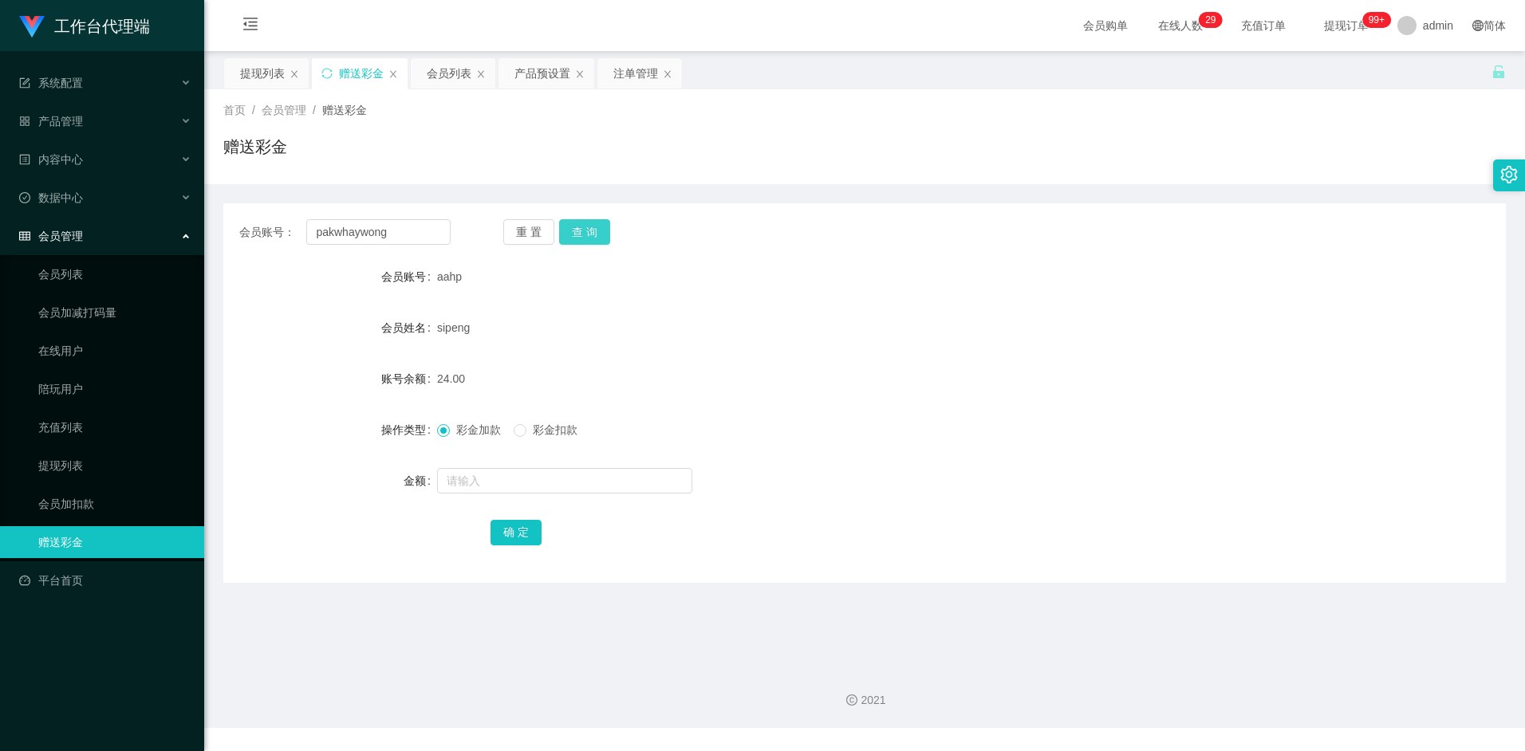
click at [588, 234] on button "查 询" at bounding box center [584, 232] width 51 height 26
click at [478, 484] on input "text" at bounding box center [564, 481] width 255 height 26
type input "8"
click at [510, 524] on button "确 定" at bounding box center [516, 533] width 51 height 26
click at [1074, 504] on form "会员账号 pakwhaywong 会员姓名 wong pak whay 账号余额 32.00 操作类型 彩金加款 彩金扣款 金额 8 确 定" at bounding box center [864, 404] width 1283 height 287
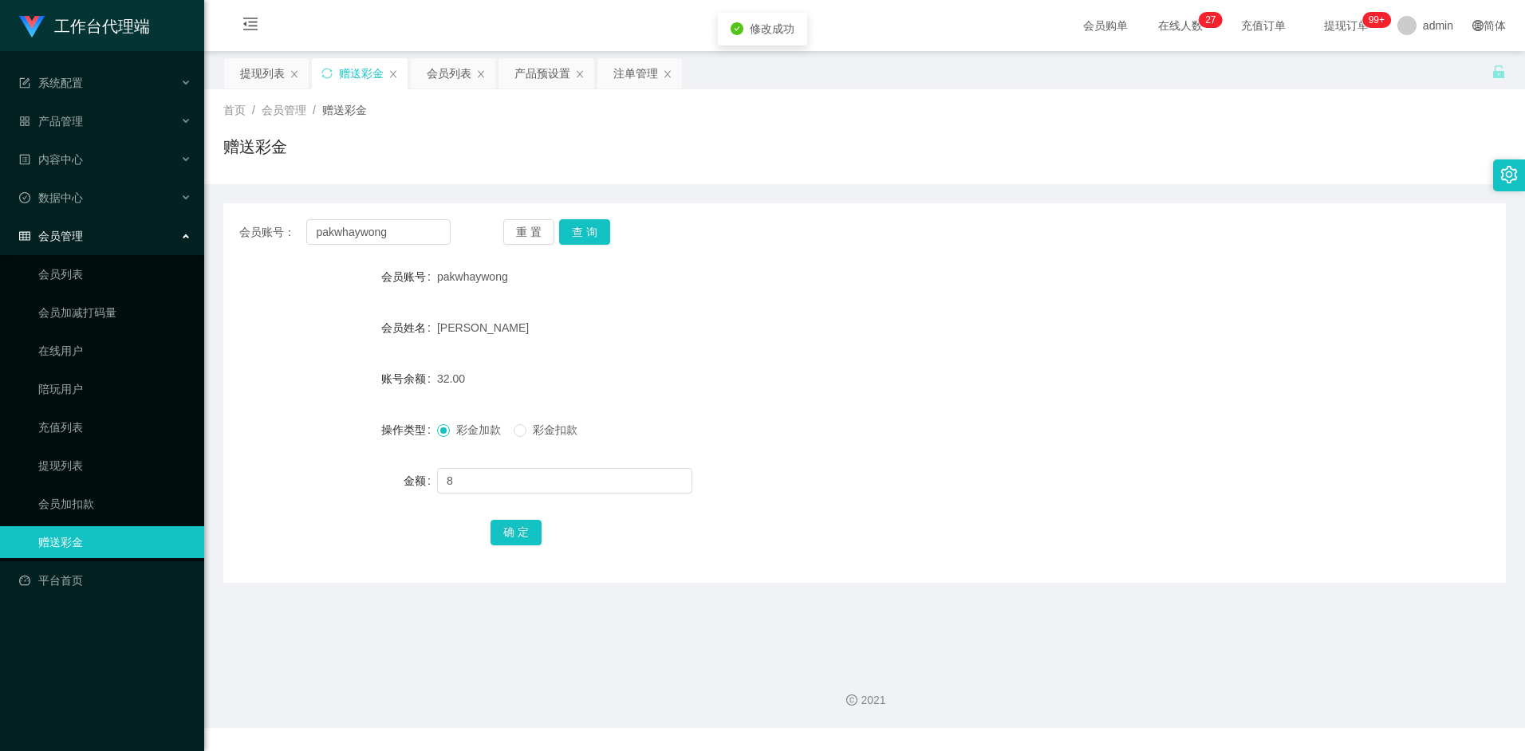
click at [885, 489] on div "8" at bounding box center [811, 481] width 748 height 32
click at [729, 396] on form "会员账号 pakwhaywong 会员姓名 wong pak whay 账号余额 32.00 操作类型 彩金加款 彩金扣款 金额 8 确 定" at bounding box center [864, 404] width 1283 height 287
click at [730, 368] on div "40.00" at bounding box center [811, 379] width 748 height 32
click at [593, 241] on button "查 询" at bounding box center [584, 232] width 51 height 26
click at [841, 379] on div "40.00" at bounding box center [811, 379] width 748 height 32
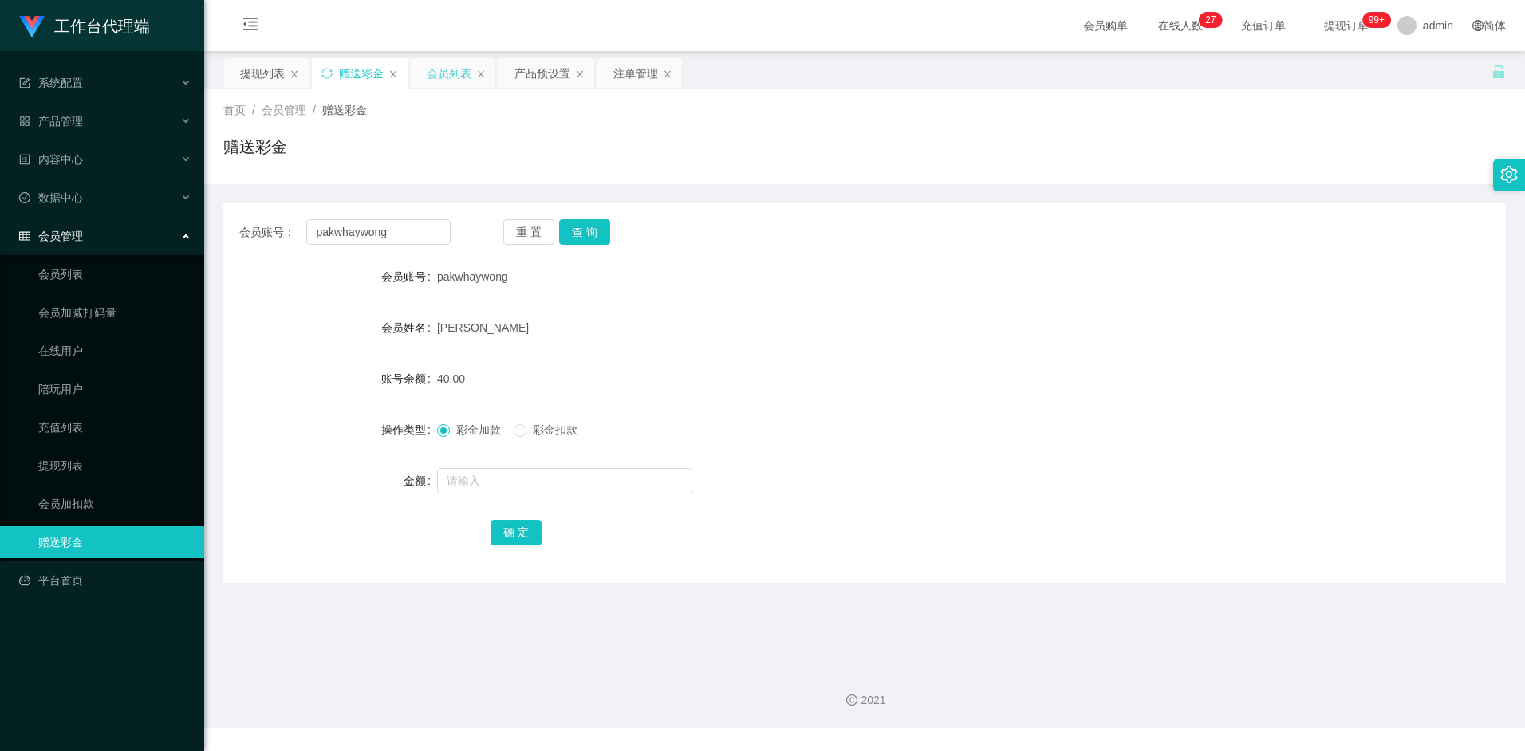
click at [435, 73] on div "会员列表" at bounding box center [449, 73] width 45 height 30
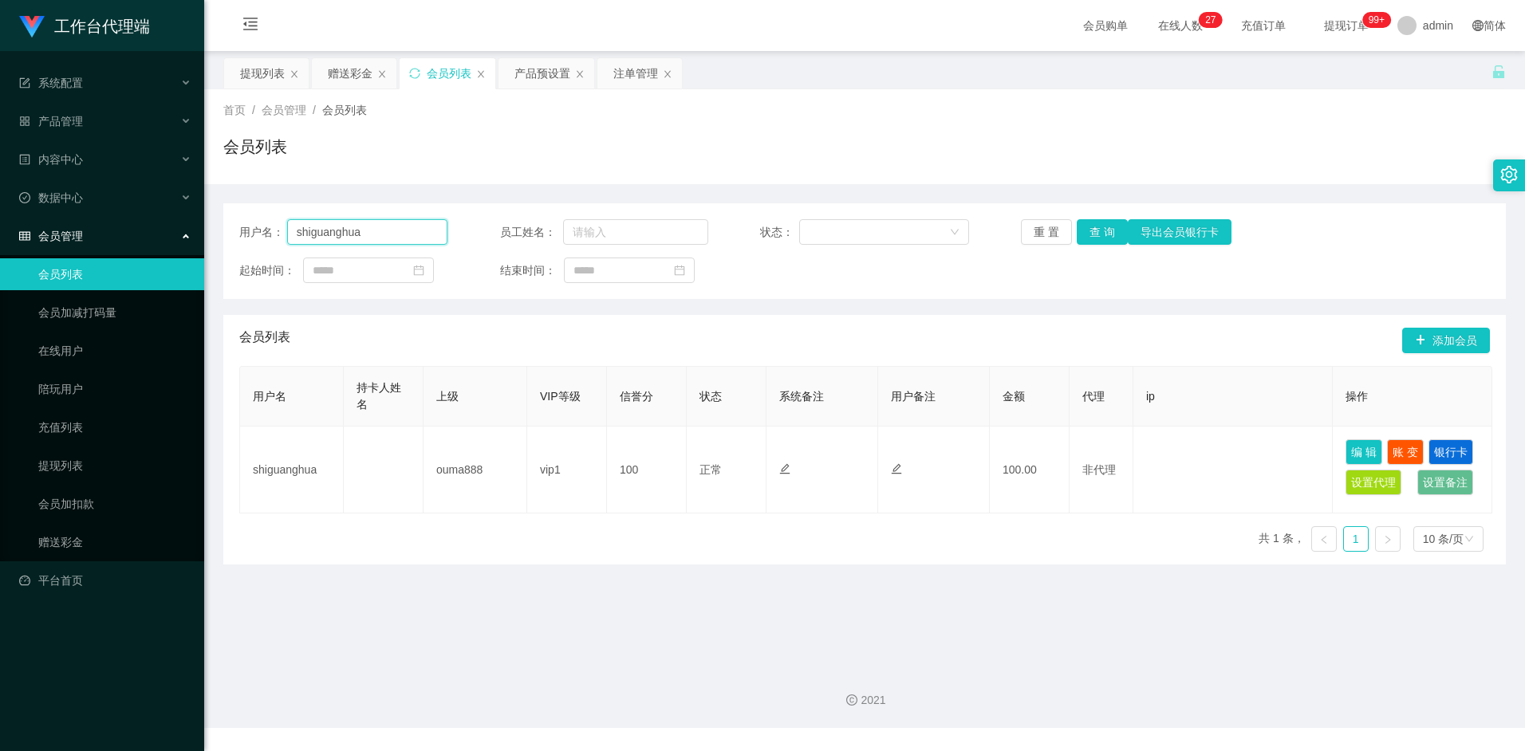
click at [375, 232] on input "shiguanghua" at bounding box center [367, 232] width 161 height 26
paste input "97316999"
type input "97316999"
click at [1098, 238] on button "查 询" at bounding box center [1102, 232] width 51 height 26
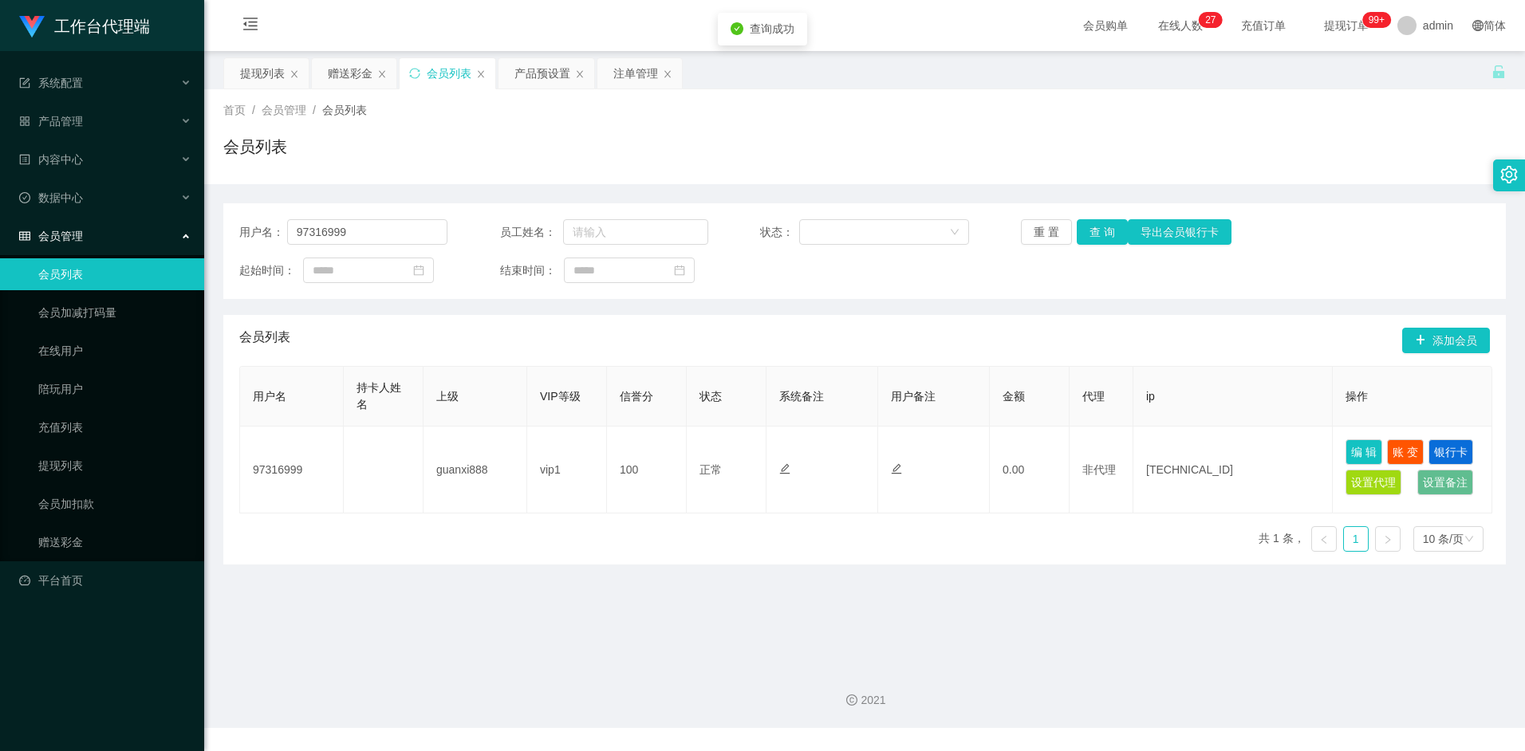
click at [591, 544] on div "用户名 持卡人姓名 上级 VIP等级 信誉分 状态 系统备注 用户备注 金额 代理 ip 操作 97316999 guanxi888 vip1 100 正常 …" at bounding box center [864, 465] width 1251 height 199
click at [364, 65] on div "赠送彩金" at bounding box center [350, 73] width 45 height 30
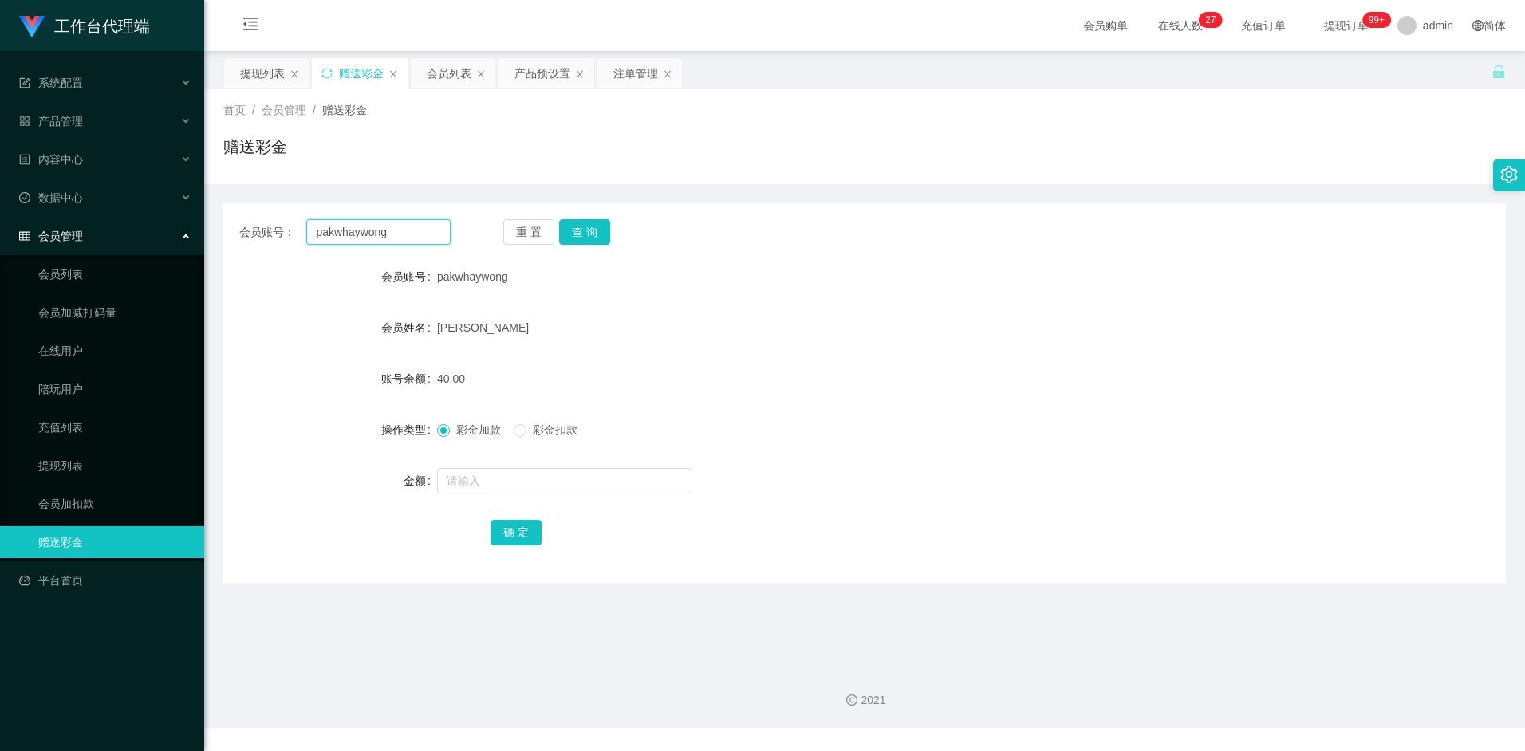
click at [406, 234] on input "pakwhaywong" at bounding box center [378, 232] width 144 height 26
paste input "97316999"
type input "97316999"
click at [585, 235] on button "查 询" at bounding box center [584, 232] width 51 height 26
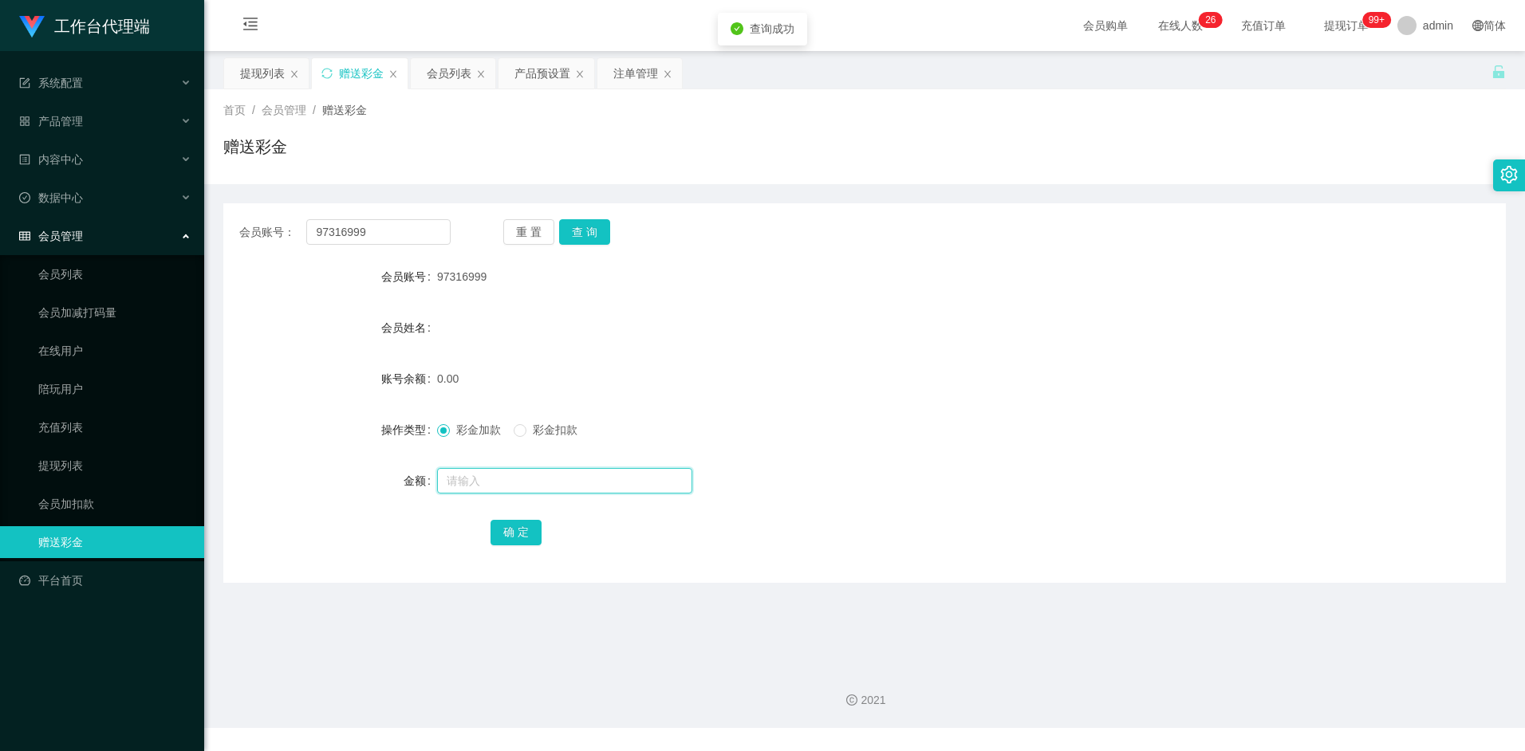
click at [491, 475] on input "text" at bounding box center [564, 481] width 255 height 26
type input "100"
click at [519, 529] on button "确 定" at bounding box center [516, 533] width 51 height 26
click at [865, 467] on div at bounding box center [811, 481] width 748 height 32
click at [454, 67] on div "会员列表" at bounding box center [449, 73] width 45 height 30
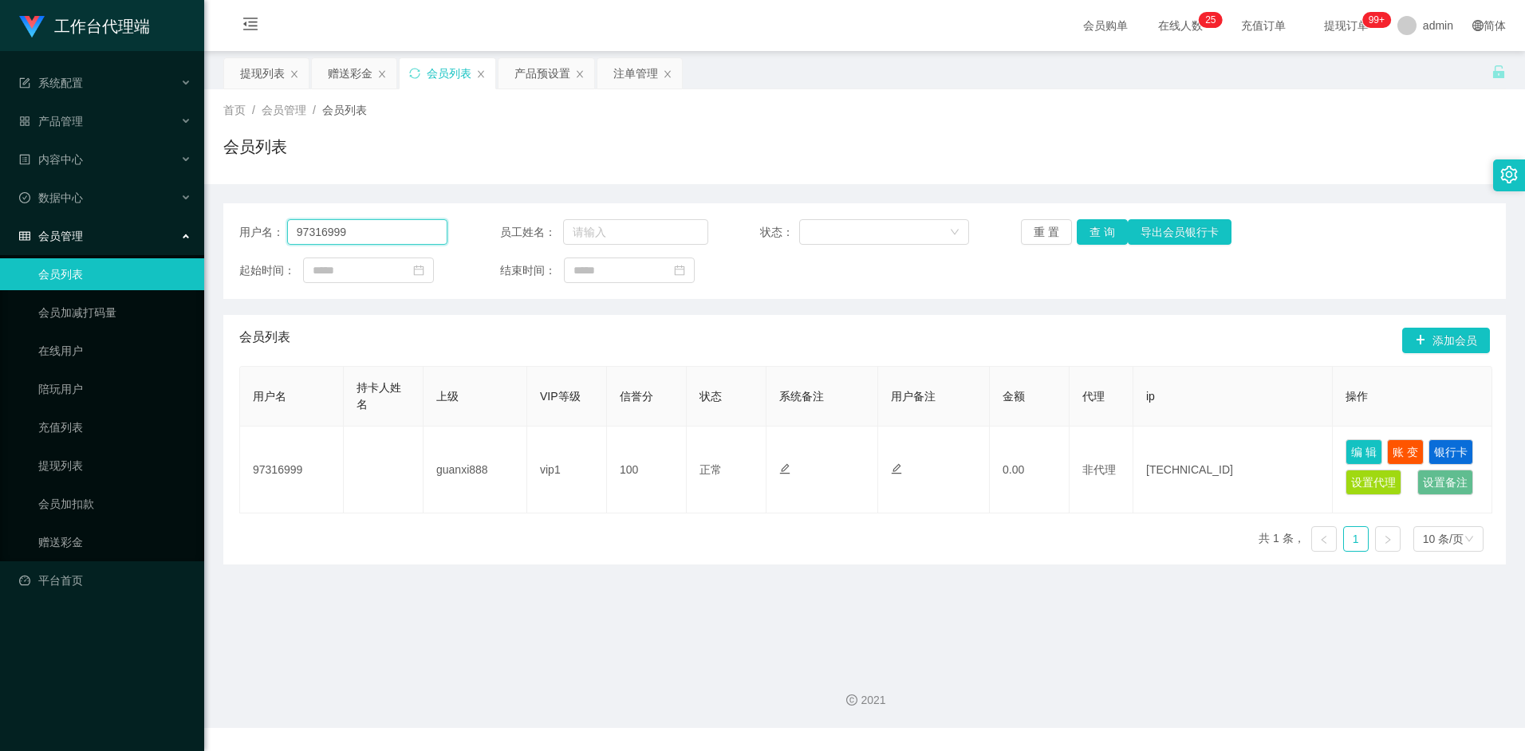
click at [382, 235] on input "97316999" at bounding box center [367, 232] width 161 height 26
paste input "shiguanghua"
type input "shiguanghua"
click at [1108, 231] on button "查 询" at bounding box center [1102, 232] width 51 height 26
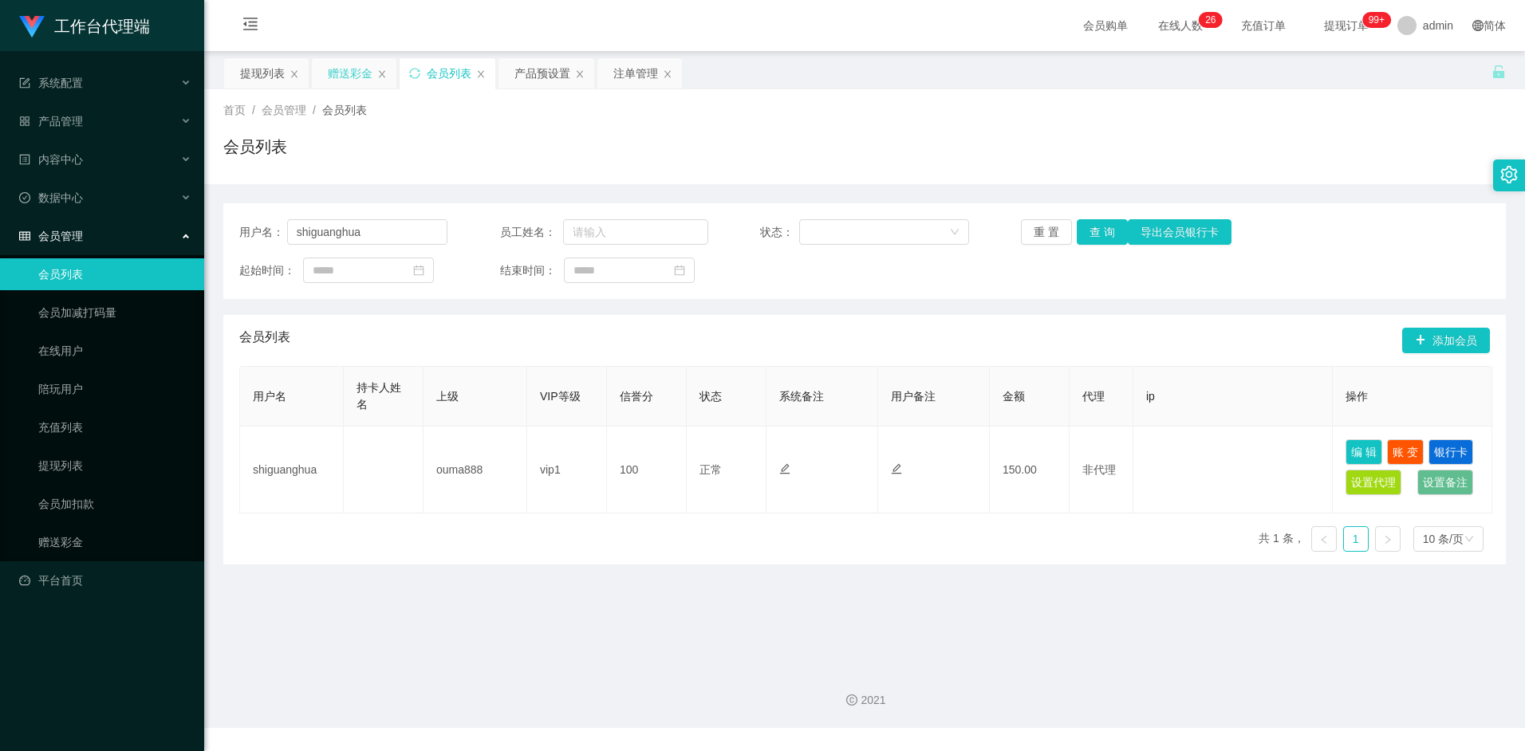
click at [334, 67] on div "赠送彩金" at bounding box center [350, 73] width 45 height 30
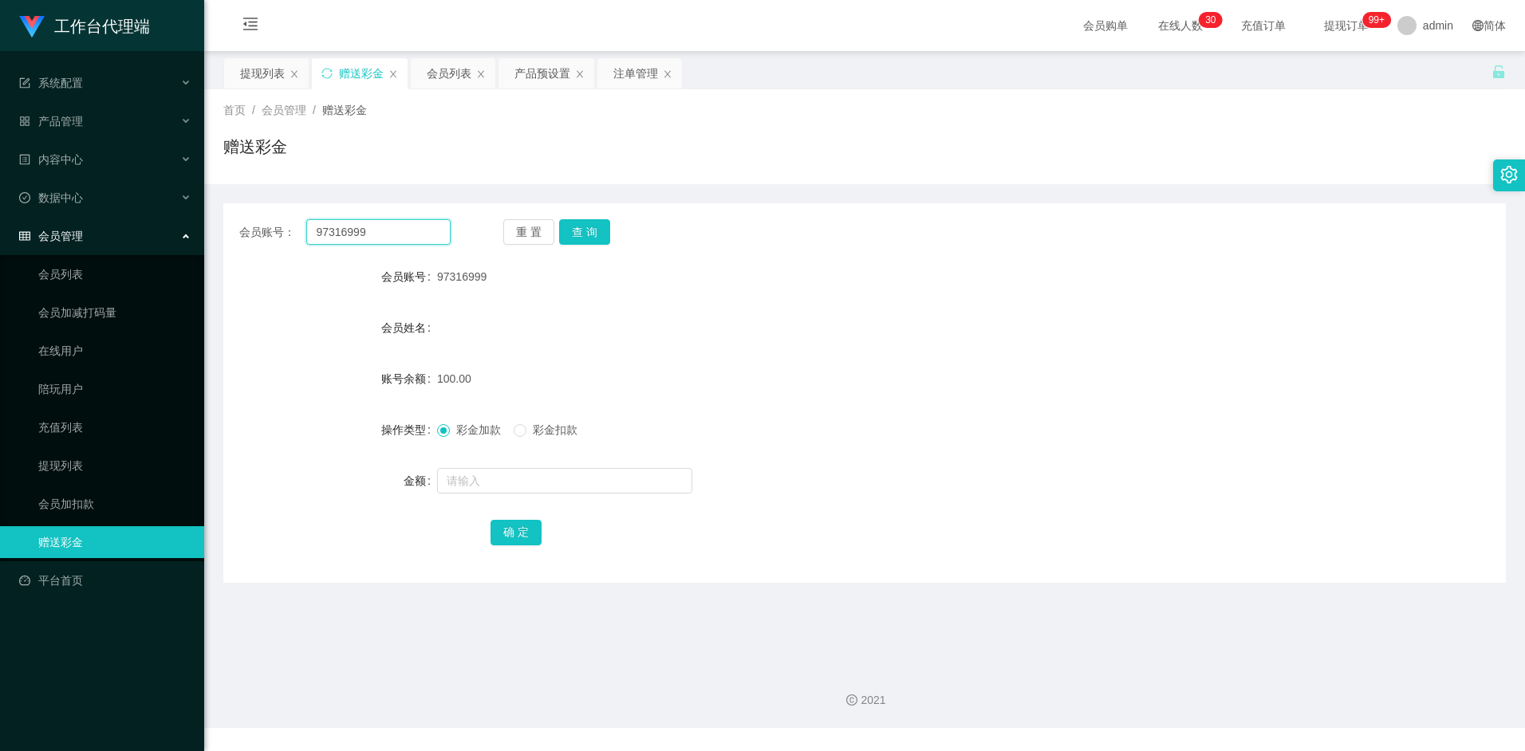
click at [386, 231] on input "97316999" at bounding box center [378, 232] width 144 height 26
paste input "288784"
type input "97288784"
click at [584, 230] on button "查 询" at bounding box center [584, 232] width 51 height 26
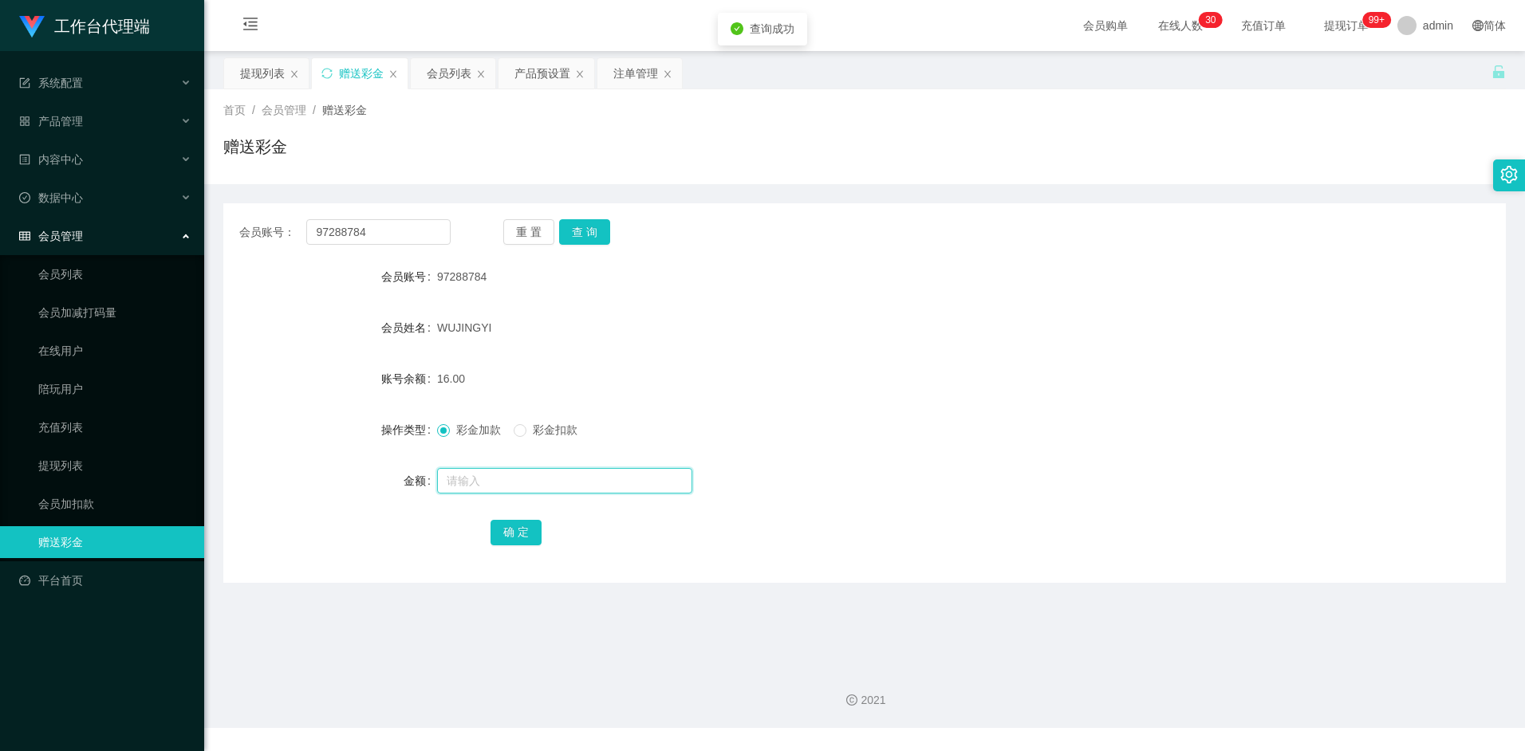
click at [529, 485] on input "text" at bounding box center [564, 481] width 255 height 26
type input "8"
click at [526, 537] on button "确 定" at bounding box center [516, 533] width 51 height 26
drag, startPoint x: 988, startPoint y: 404, endPoint x: 983, endPoint y: 391, distance: 13.9
click at [988, 402] on form "会员账号 97288784 会员姓名 WUJINGYI 账号余额 24.00 操作类型 彩金加款 彩金扣款 金额 确 定" at bounding box center [864, 404] width 1283 height 287
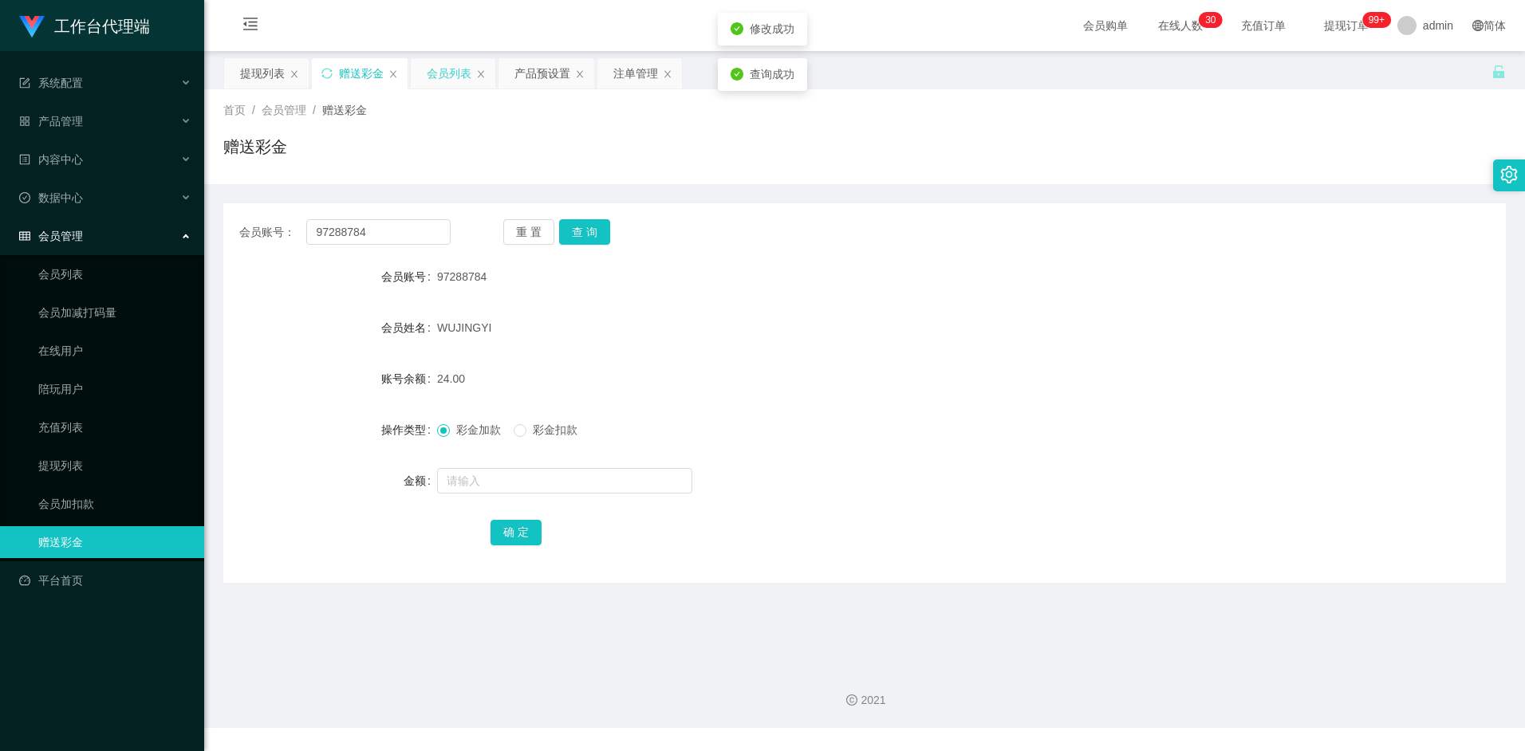
click at [441, 73] on div "会员列表" at bounding box center [449, 73] width 45 height 30
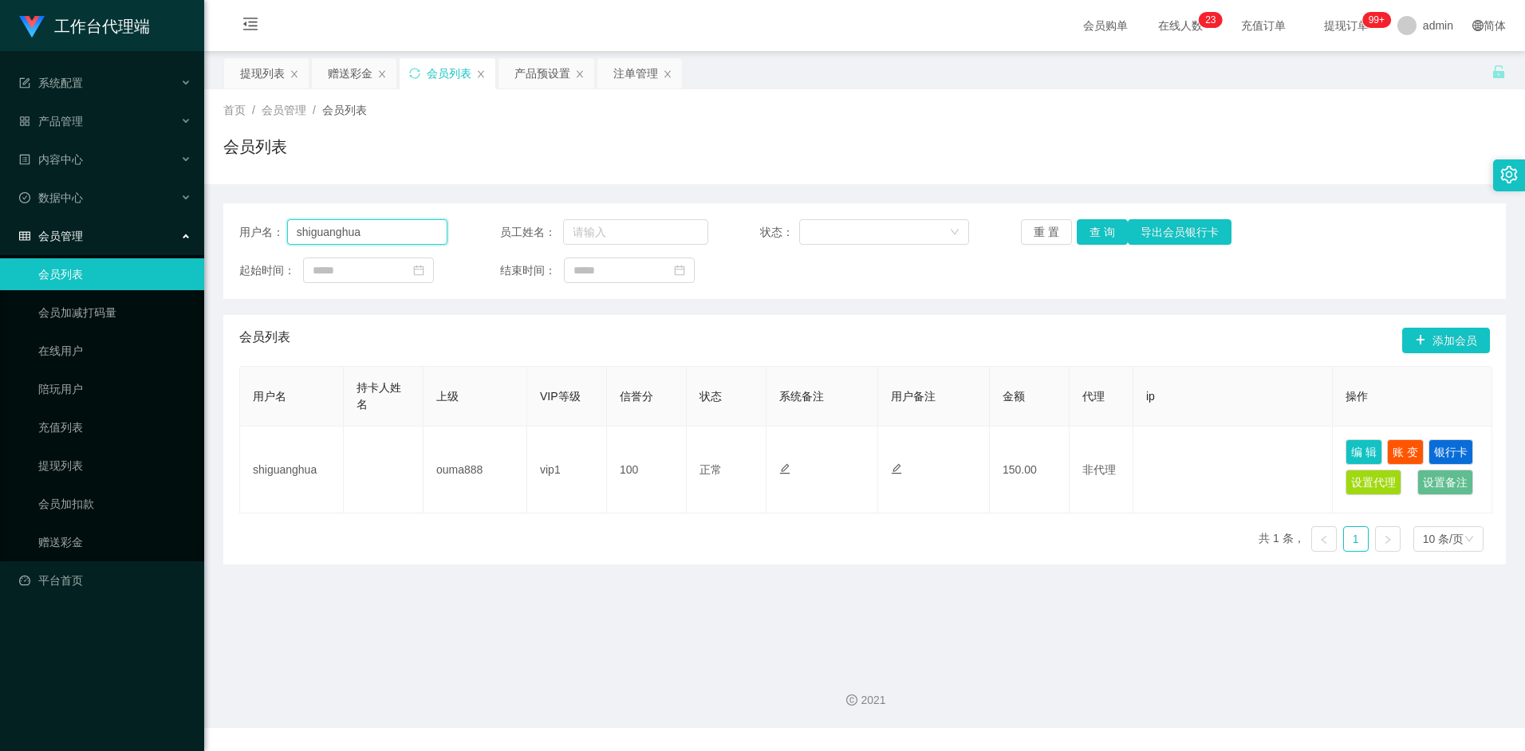
click at [388, 227] on input "shiguanghua" at bounding box center [367, 232] width 161 height 26
paste input "pakwhaywong"
type input "pakwhaywong"
click at [1102, 231] on button "查 询" at bounding box center [1102, 232] width 51 height 26
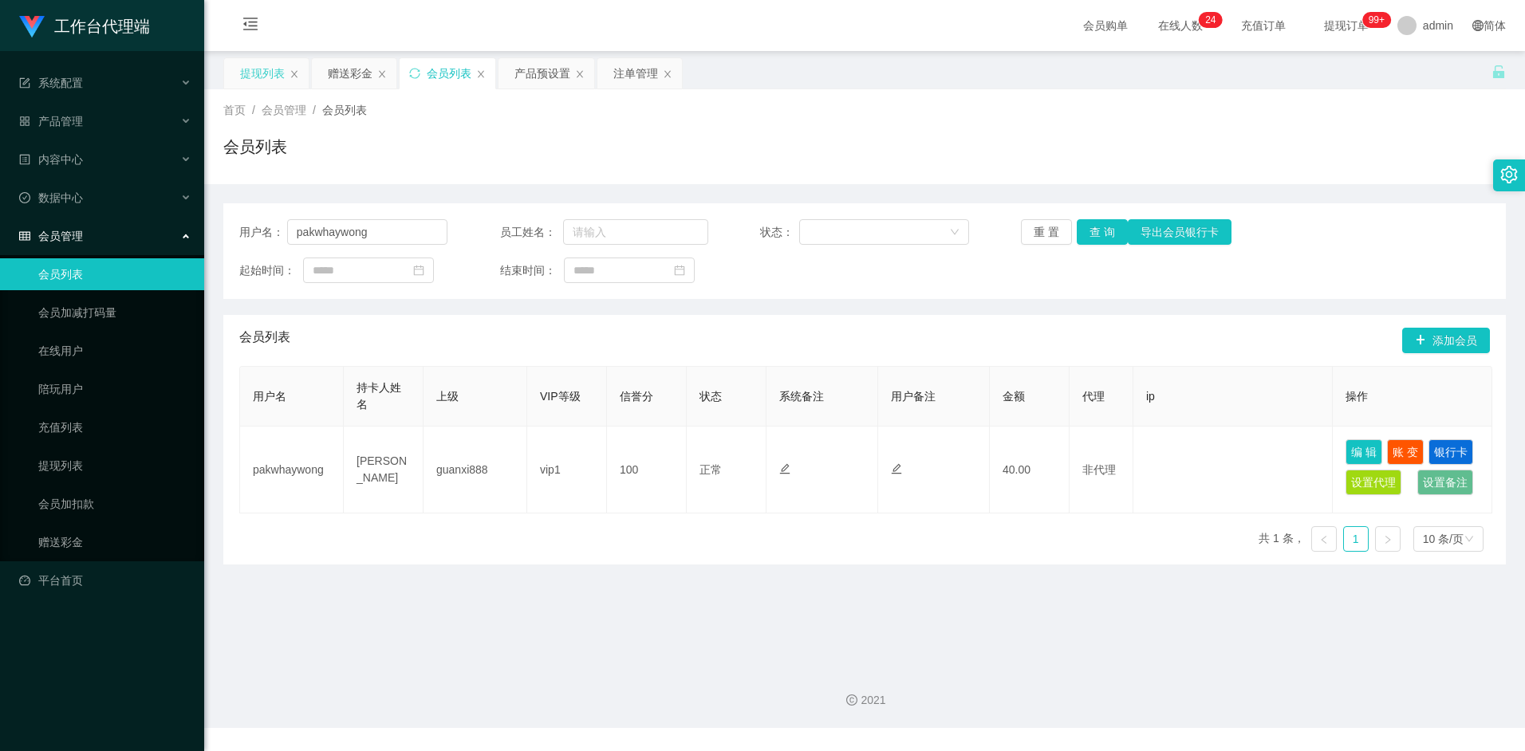
drag, startPoint x: 258, startPoint y: 73, endPoint x: 336, endPoint y: 168, distance: 123.0
click at [258, 73] on div "提现列表" at bounding box center [262, 73] width 45 height 30
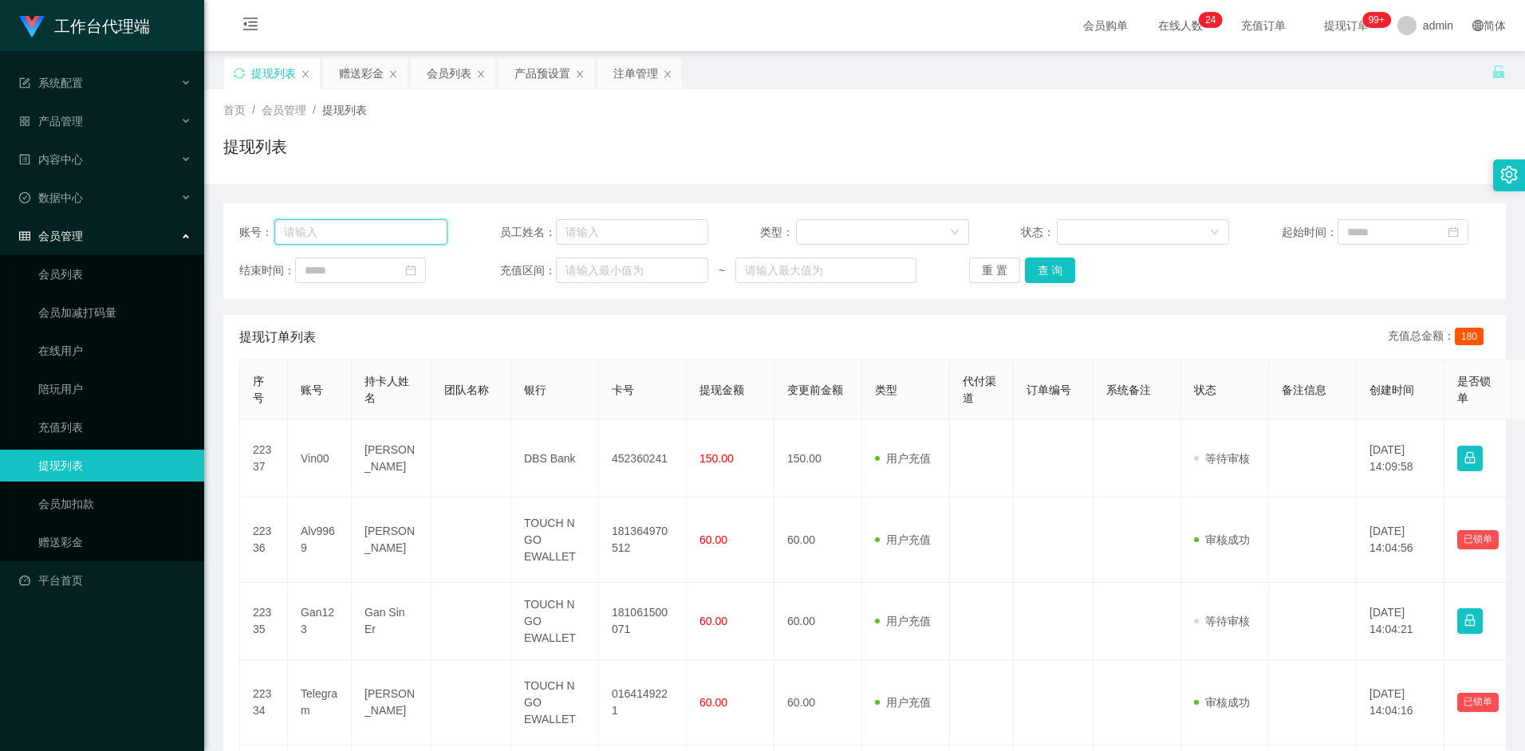
click at [376, 236] on input "text" at bounding box center [360, 232] width 173 height 26
paste input "pakwhaywong"
type input "pakwhaywong"
click at [1066, 272] on button "查 询" at bounding box center [1050, 271] width 51 height 26
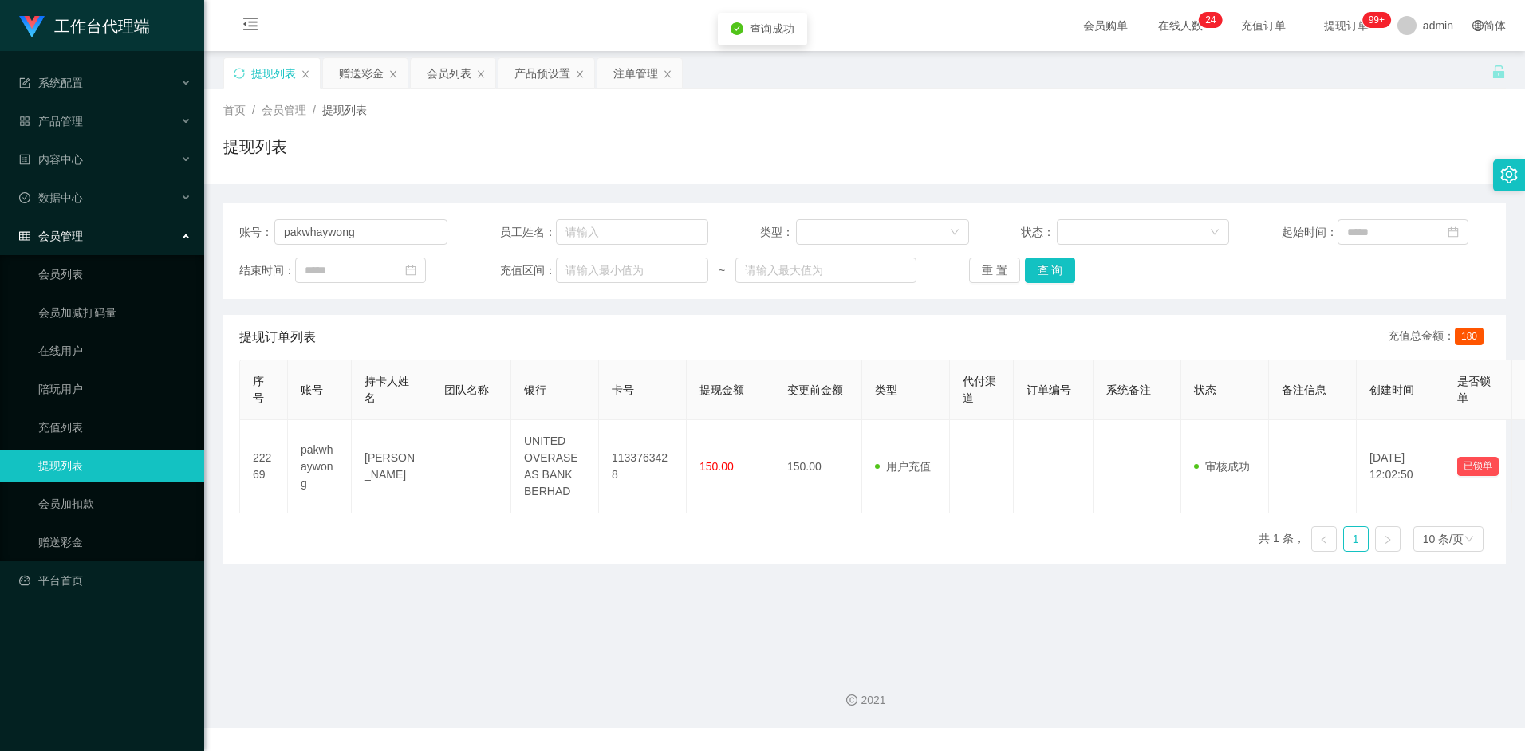
click at [782, 550] on div "序号 账号 持卡人姓名 团队名称 银行 卡号 提现金额 变更前金额 类型 代付渠道 订单编号 系统备注 状态 备注信息 创建时间 是否锁单 操作 22269 …" at bounding box center [864, 462] width 1251 height 205
drag, startPoint x: 397, startPoint y: 233, endPoint x: 166, endPoint y: 219, distance: 231.8
click at [166, 219] on section "工作台代理端 系统配置 产品管理 产品列表 产品预设置 开奖记录 注单管理 即时注单 内容中心 数据中心 会员管理 会员列表 会员加减打码量 在线用户 陪玩用…" at bounding box center [762, 364] width 1525 height 728
drag, startPoint x: 540, startPoint y: 329, endPoint x: 588, endPoint y: 303, distance: 54.2
click at [540, 329] on div "提现订单列表 充值总金额： 180" at bounding box center [864, 337] width 1251 height 45
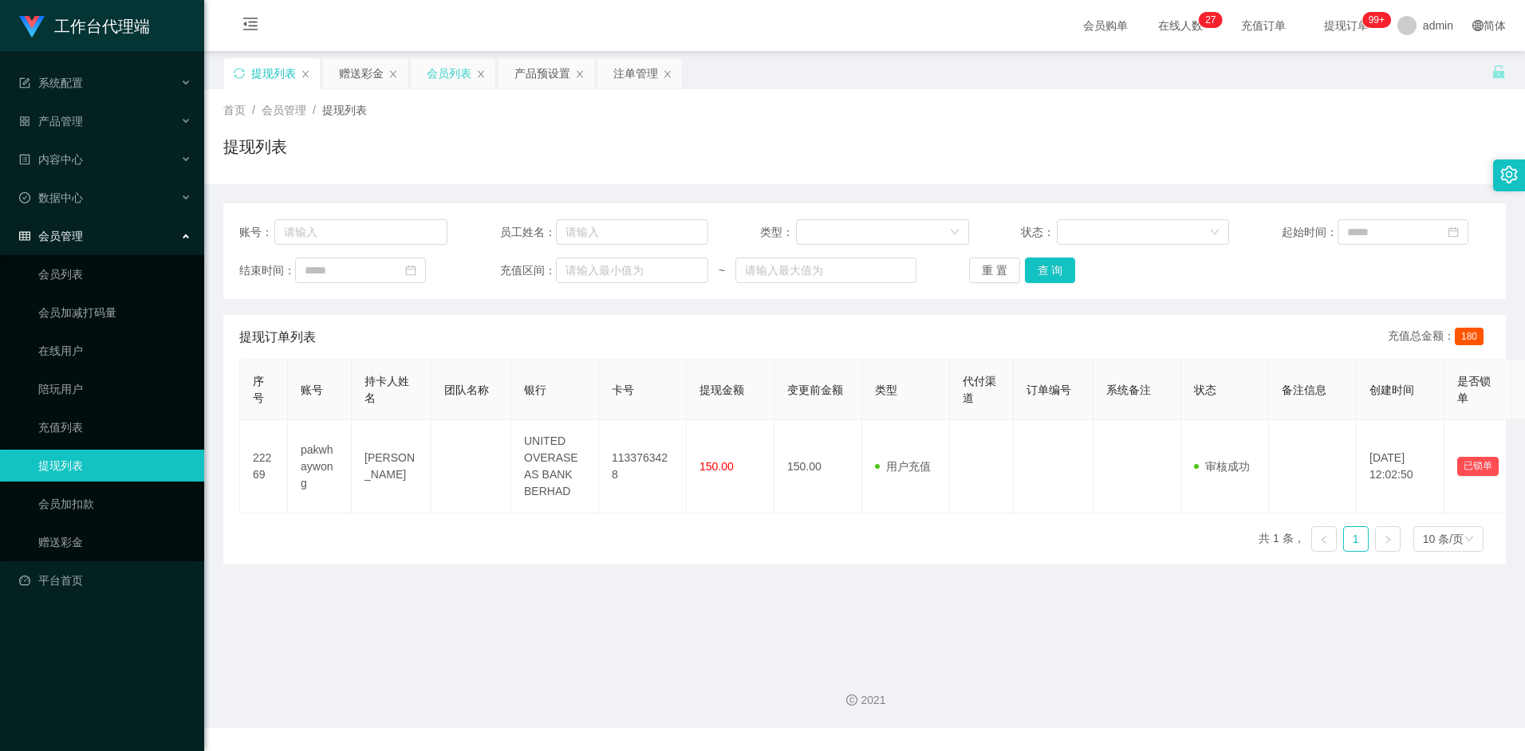
click at [453, 70] on div "会员列表" at bounding box center [449, 73] width 45 height 30
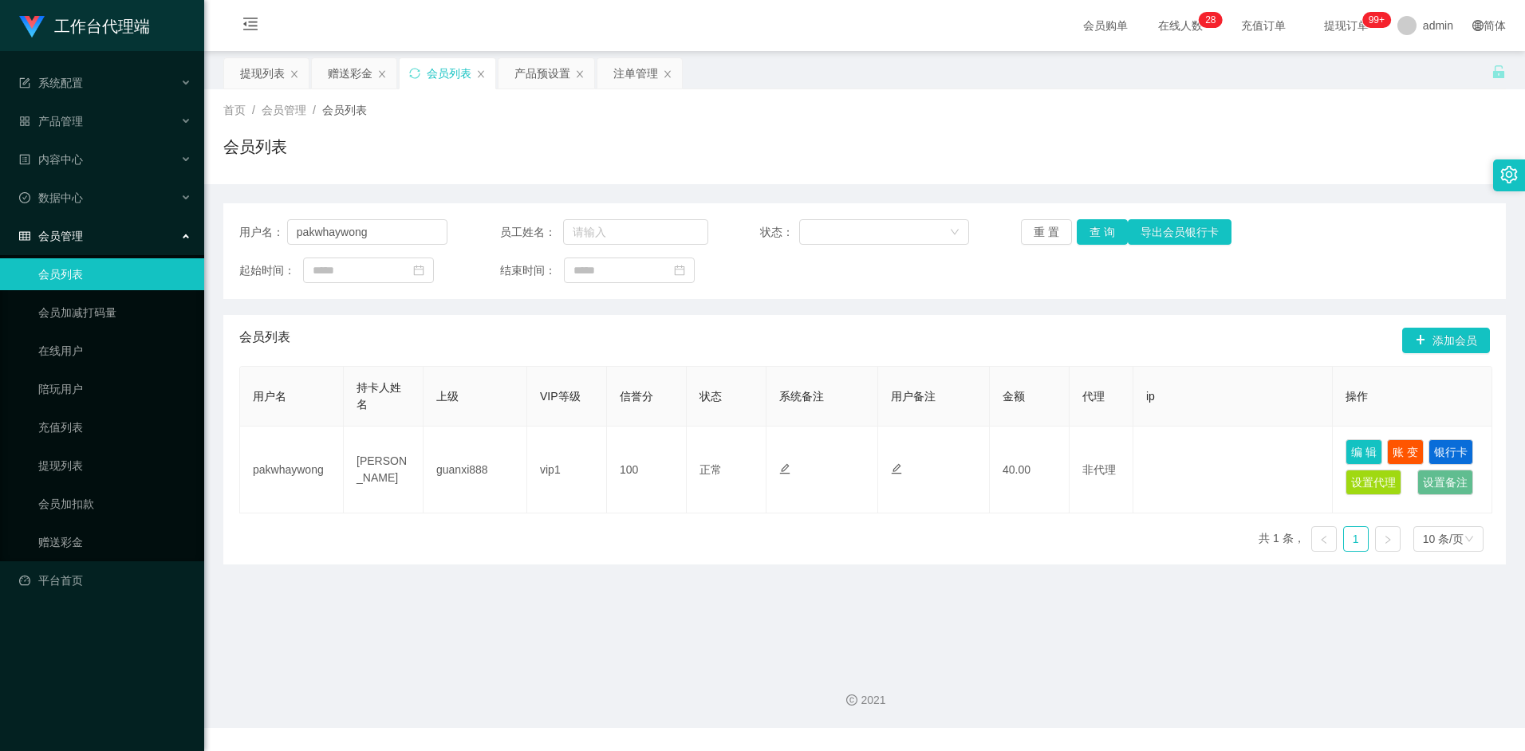
click at [529, 555] on div "用户名 持卡人姓名 上级 VIP等级 信誉分 状态 系统备注 用户备注 金额 代理 ip 操作 pakwhaywong wong pak whay guanx…" at bounding box center [864, 465] width 1251 height 199
drag, startPoint x: 76, startPoint y: 466, endPoint x: 175, endPoint y: 394, distance: 122.2
click at [76, 464] on link "提现列表" at bounding box center [114, 466] width 153 height 32
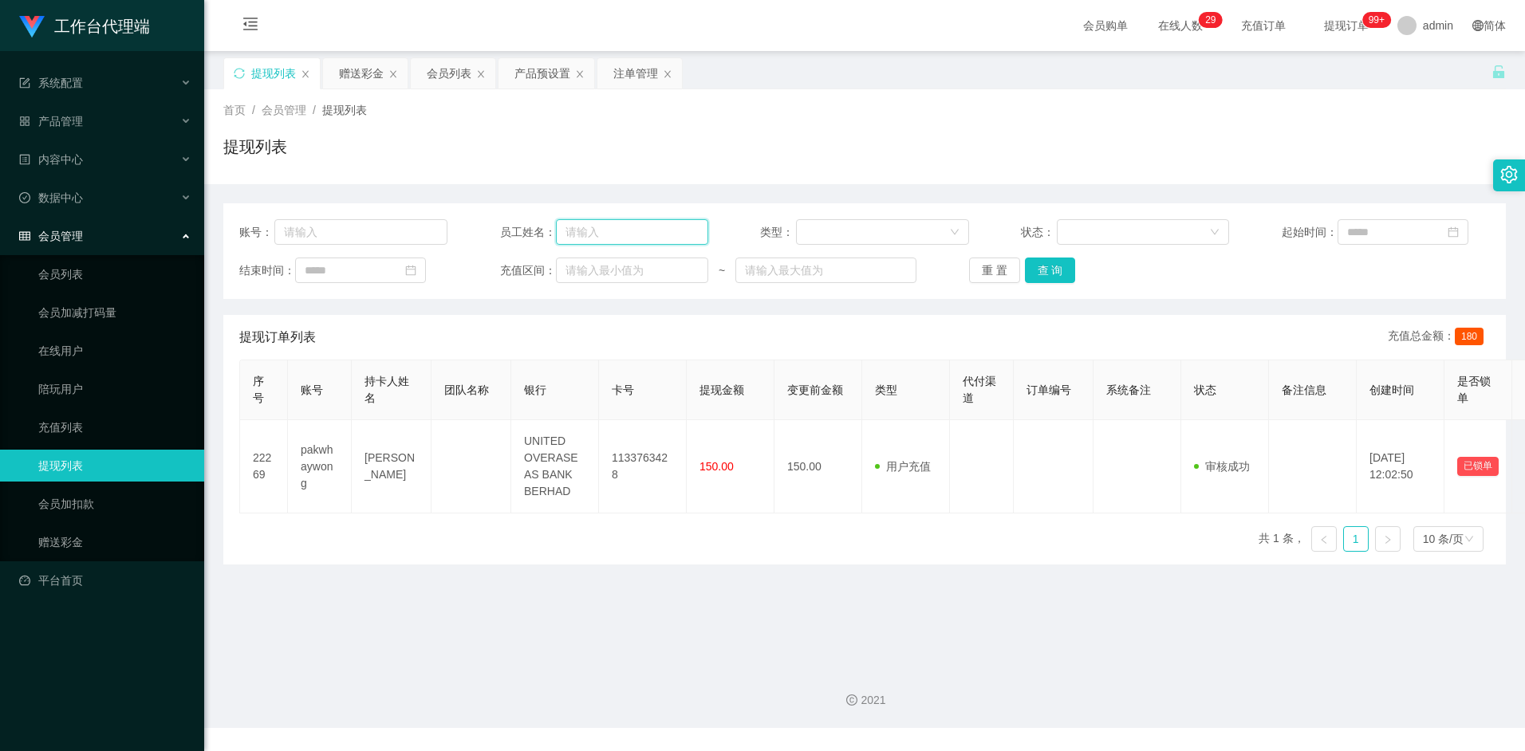
click at [594, 235] on input "text" at bounding box center [632, 232] width 152 height 26
type input "ouma888"
click at [1052, 280] on button "查 询" at bounding box center [1050, 271] width 51 height 26
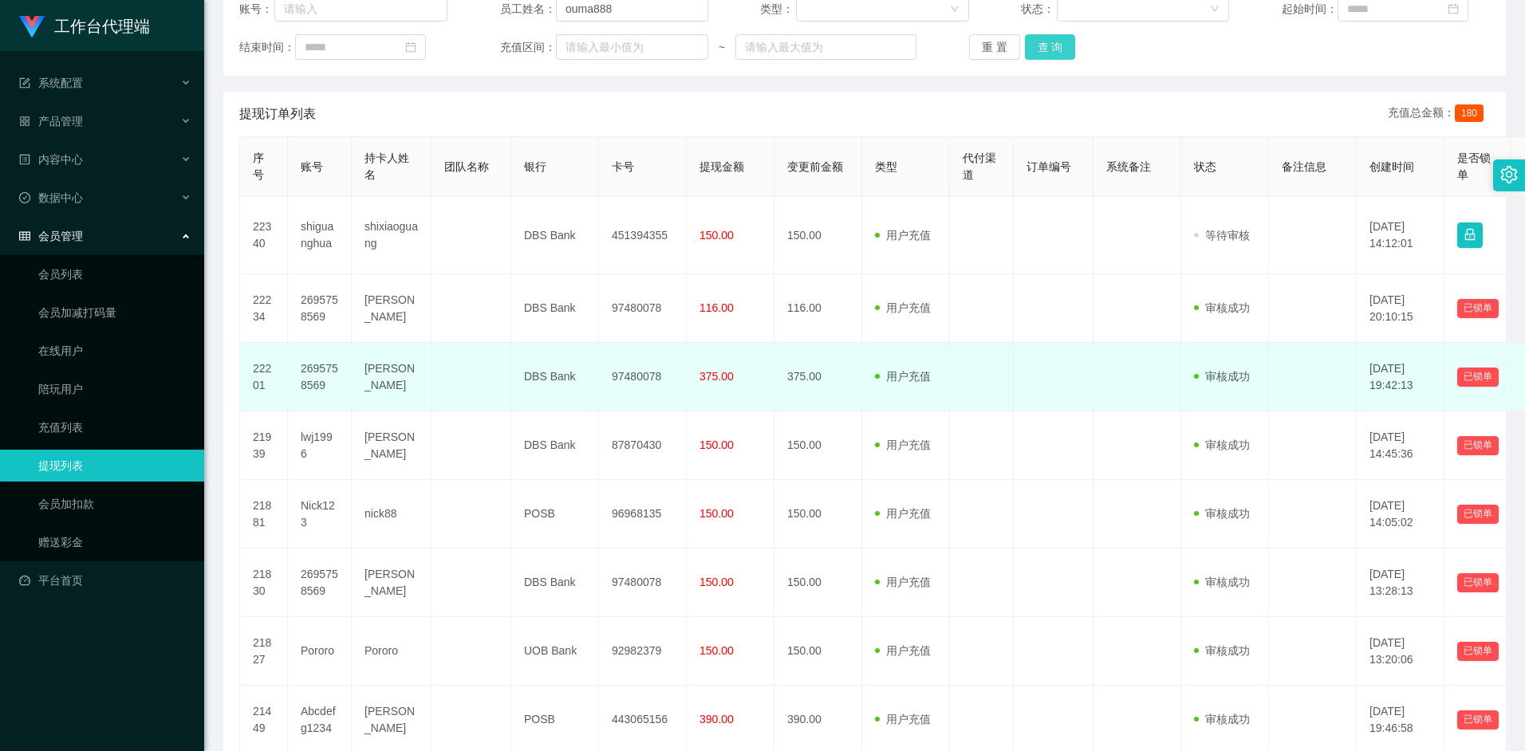
scroll to position [225, 0]
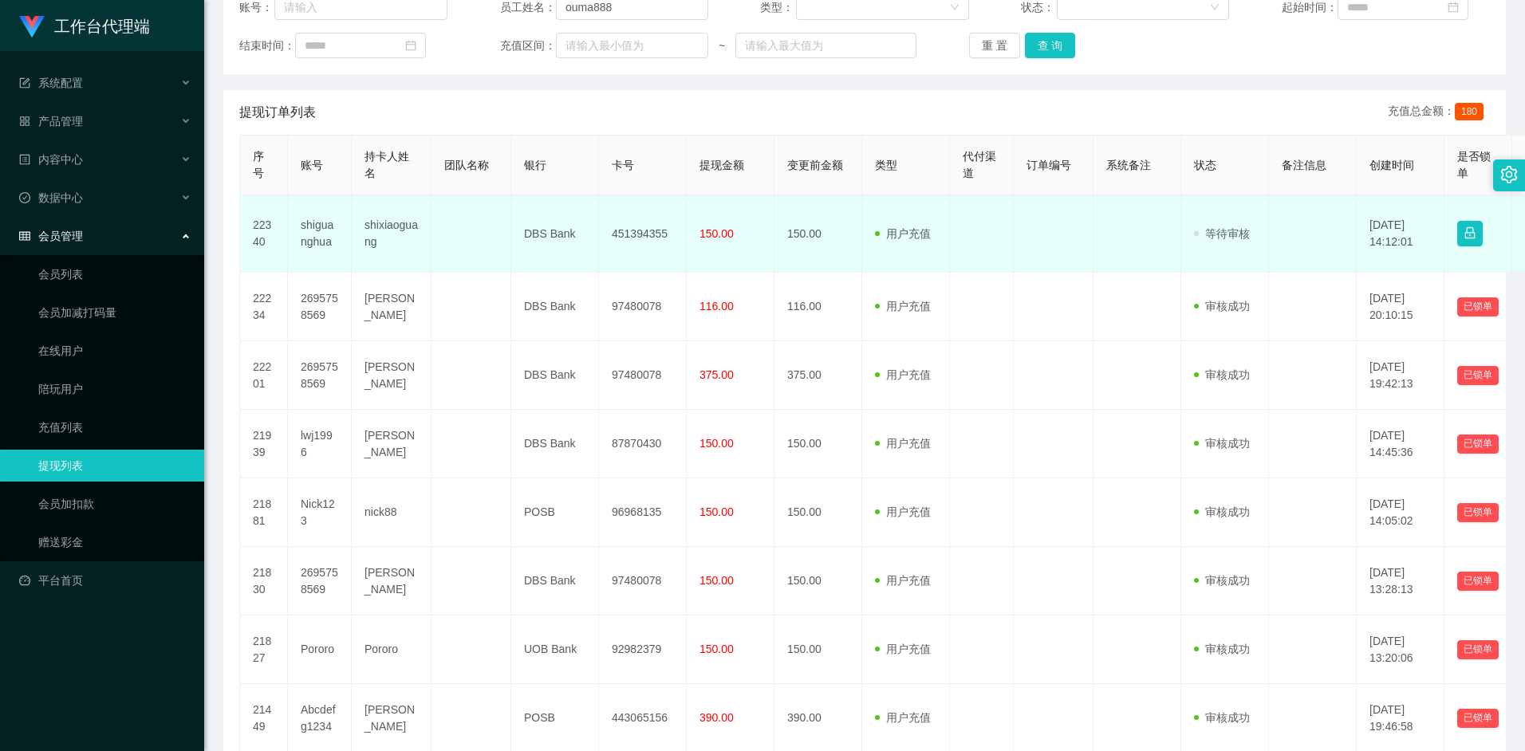
click at [532, 238] on td "DBS Bank" at bounding box center [555, 233] width 88 height 77
click at [400, 236] on td "shixiaoguang" at bounding box center [392, 233] width 80 height 77
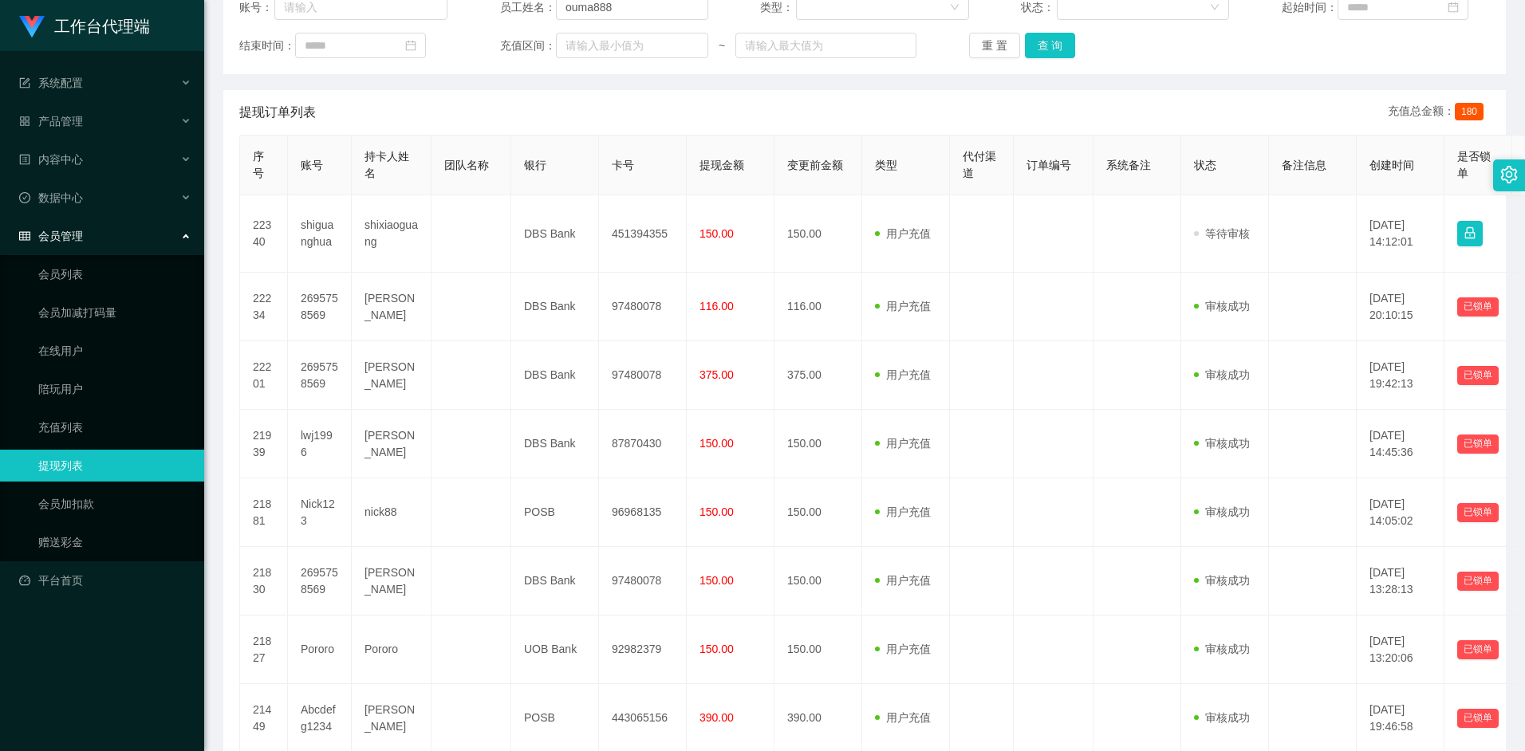
click at [712, 107] on div "提现订单列表 充值总金额： 180" at bounding box center [864, 112] width 1251 height 45
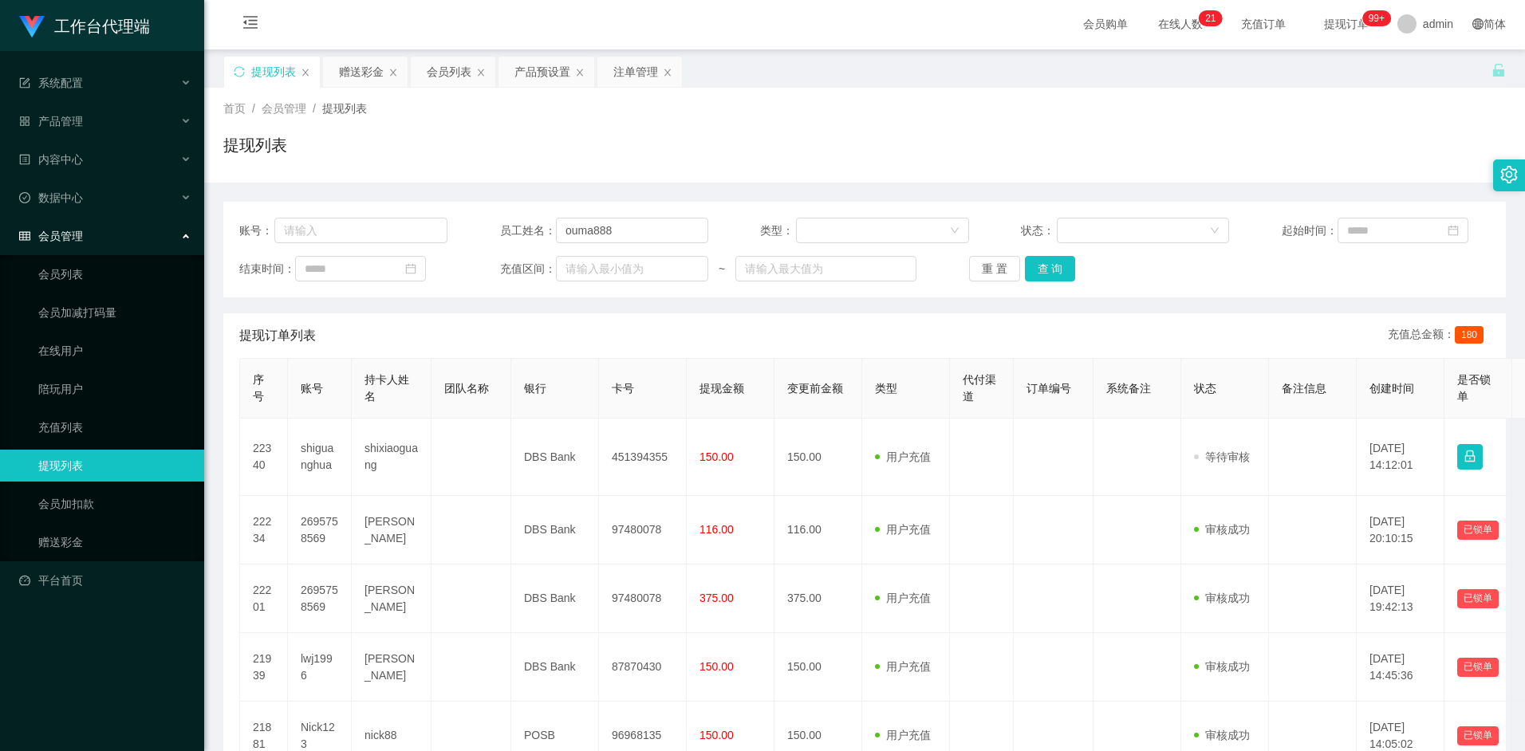
scroll to position [0, 0]
click at [298, 69] on div "提现列表" at bounding box center [272, 73] width 96 height 30
click at [309, 72] on icon "图标: close" at bounding box center [306, 74] width 10 height 10
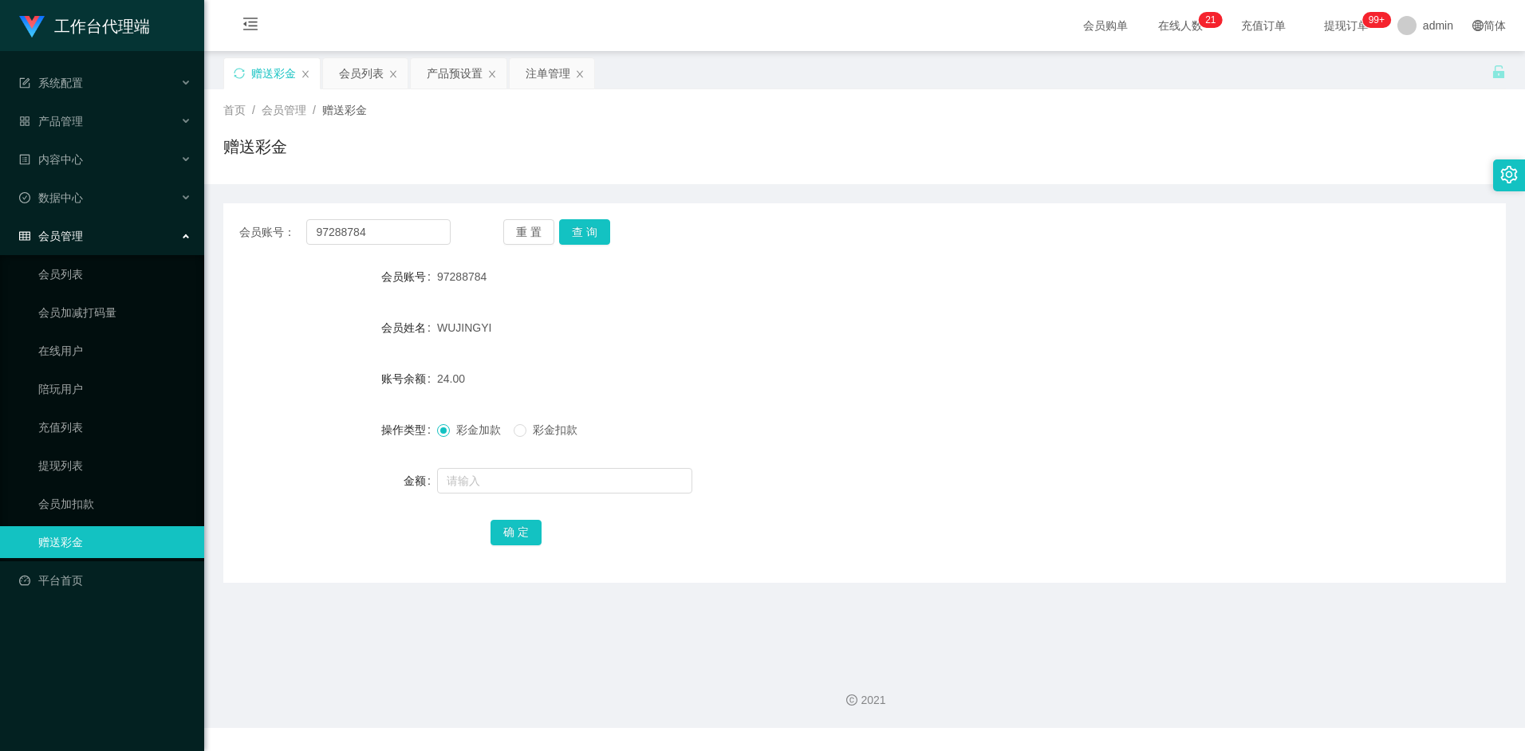
click at [531, 149] on div "赠送彩金" at bounding box center [864, 153] width 1283 height 37
click at [432, 140] on div "赠送彩金" at bounding box center [864, 153] width 1283 height 37
click at [369, 73] on div "会员列表" at bounding box center [361, 73] width 45 height 30
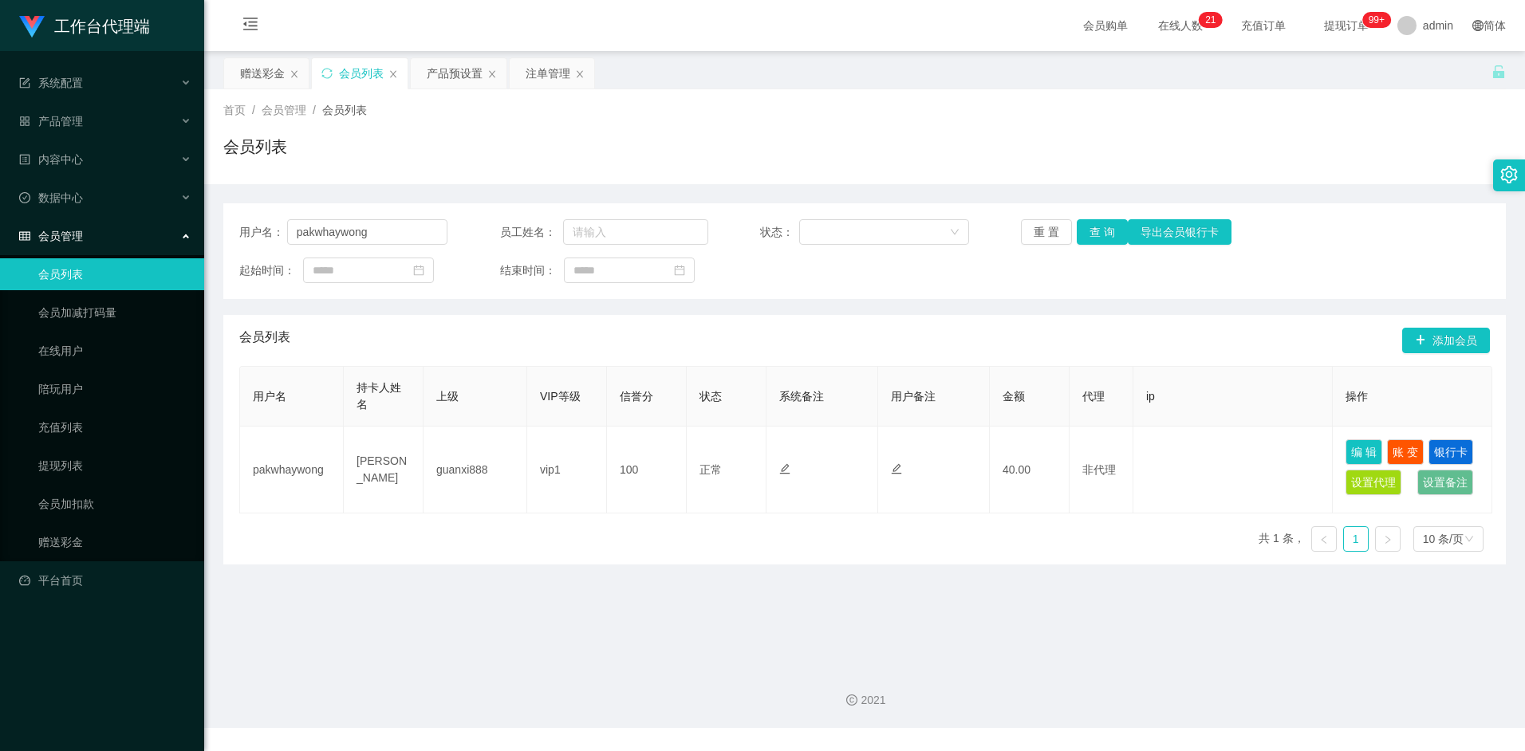
click at [593, 136] on div "会员列表" at bounding box center [864, 153] width 1283 height 37
click at [392, 227] on input "pakwhaywong" at bounding box center [367, 232] width 161 height 26
paste input "97316999"
type input "97316999"
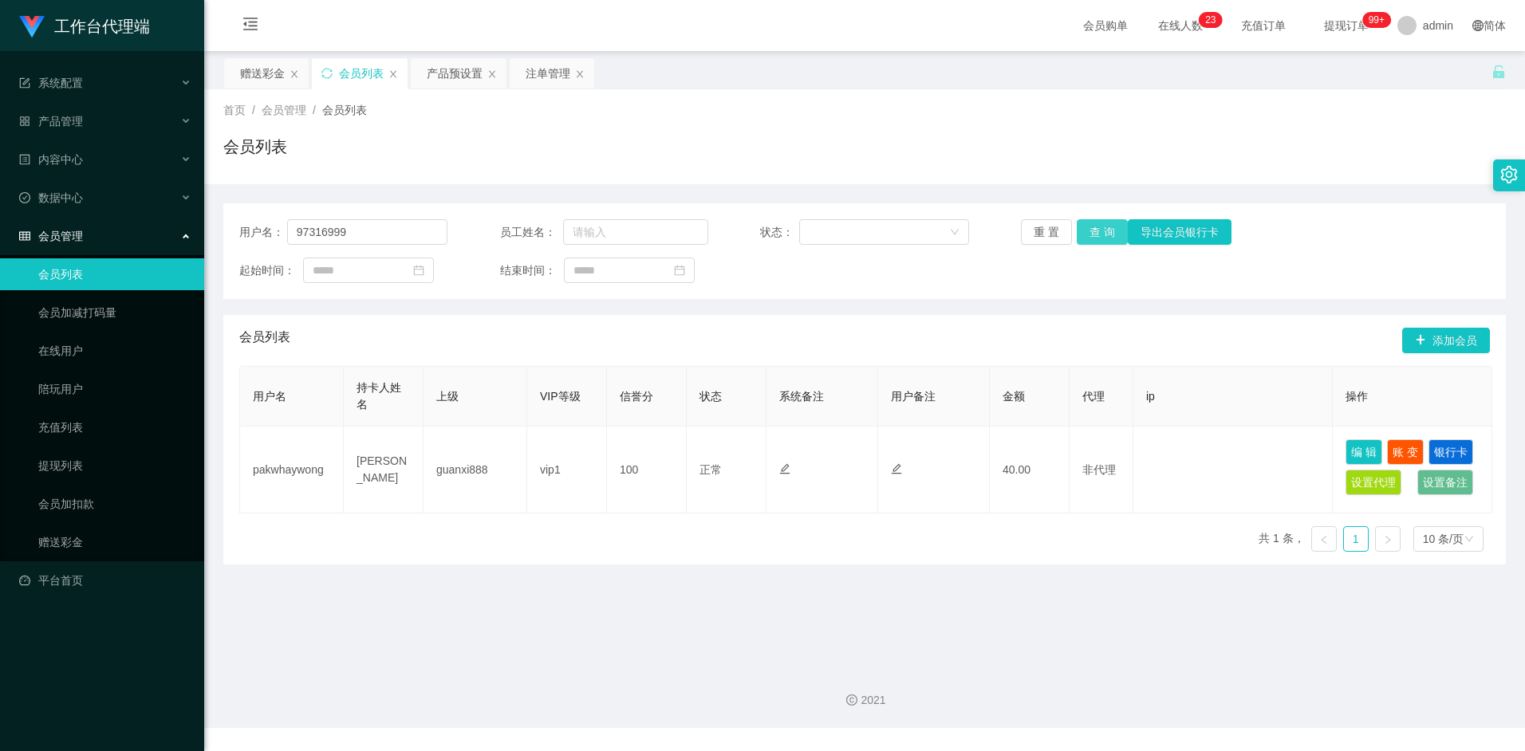
click at [1110, 237] on button "查 询" at bounding box center [1102, 232] width 51 height 26
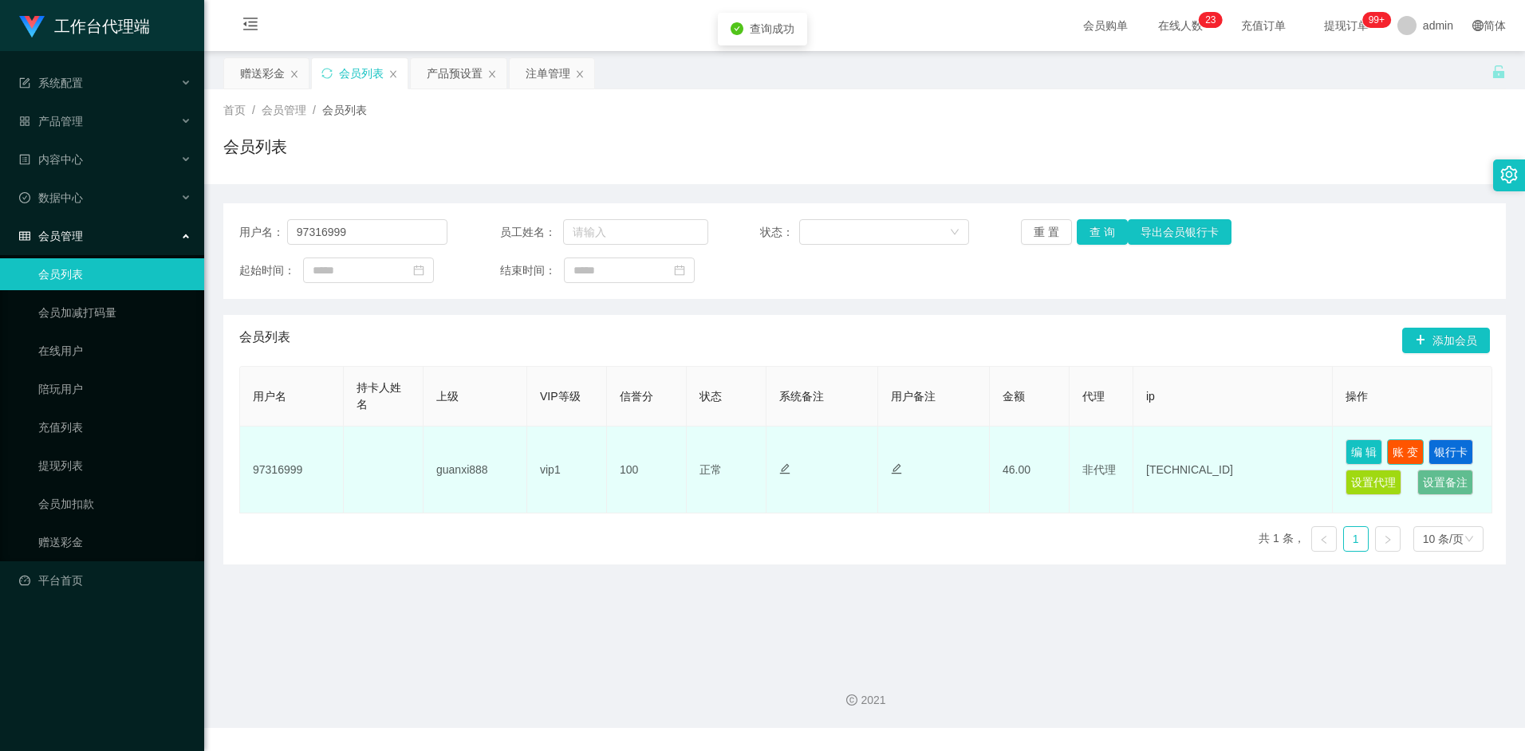
click at [1406, 444] on button "账 变" at bounding box center [1405, 452] width 37 height 26
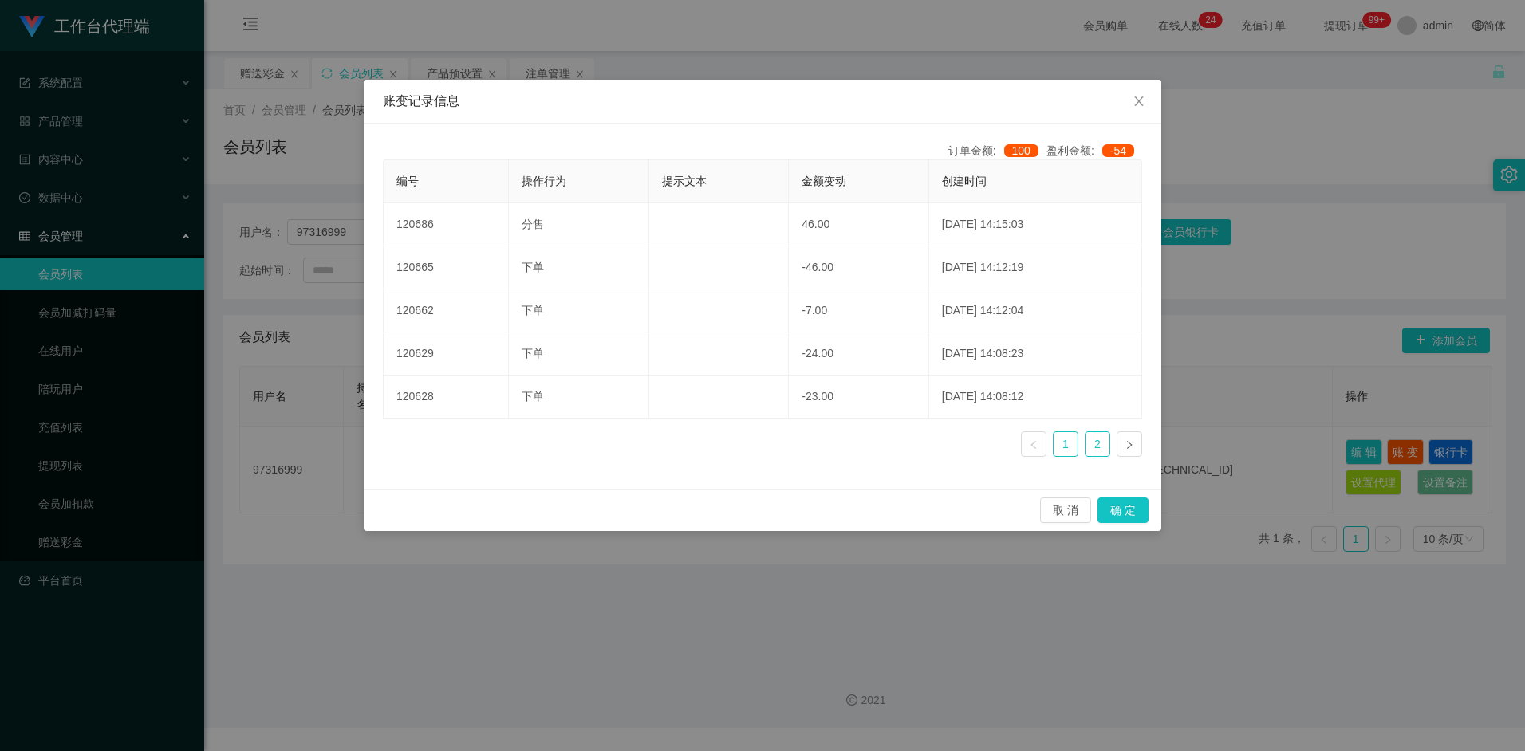
click at [1105, 447] on link "2" at bounding box center [1098, 444] width 24 height 24
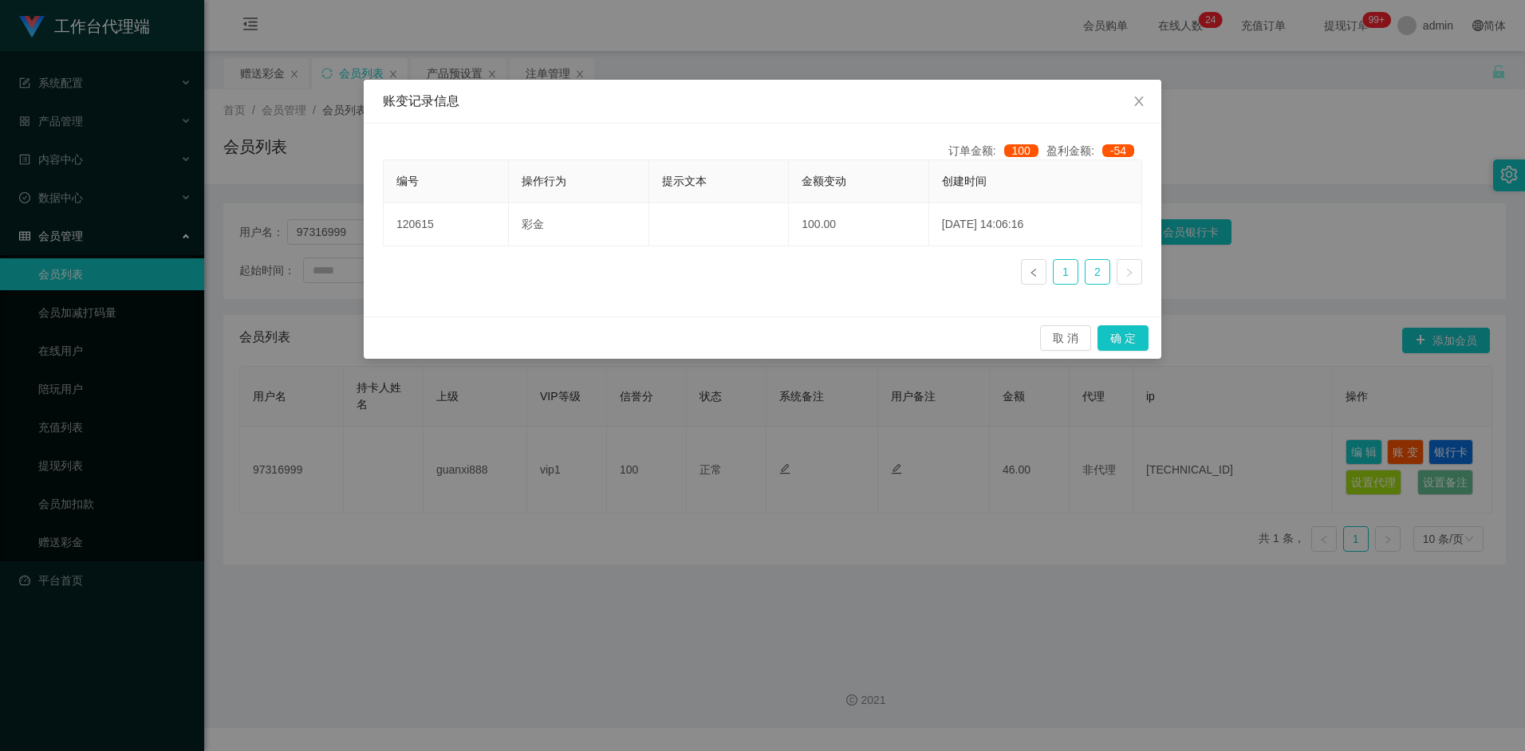
click at [1065, 278] on link "1" at bounding box center [1066, 272] width 24 height 24
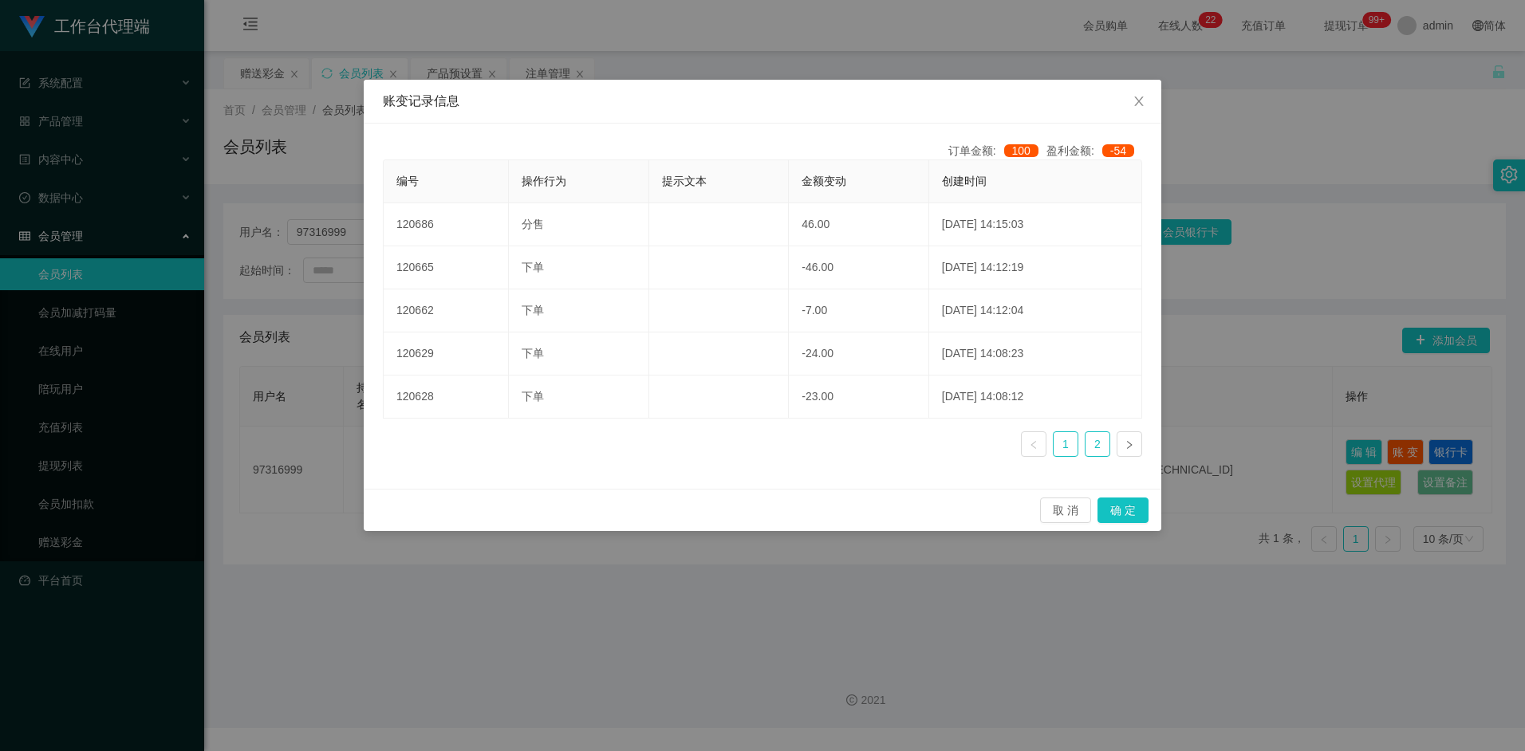
click at [1094, 445] on link "2" at bounding box center [1098, 444] width 24 height 24
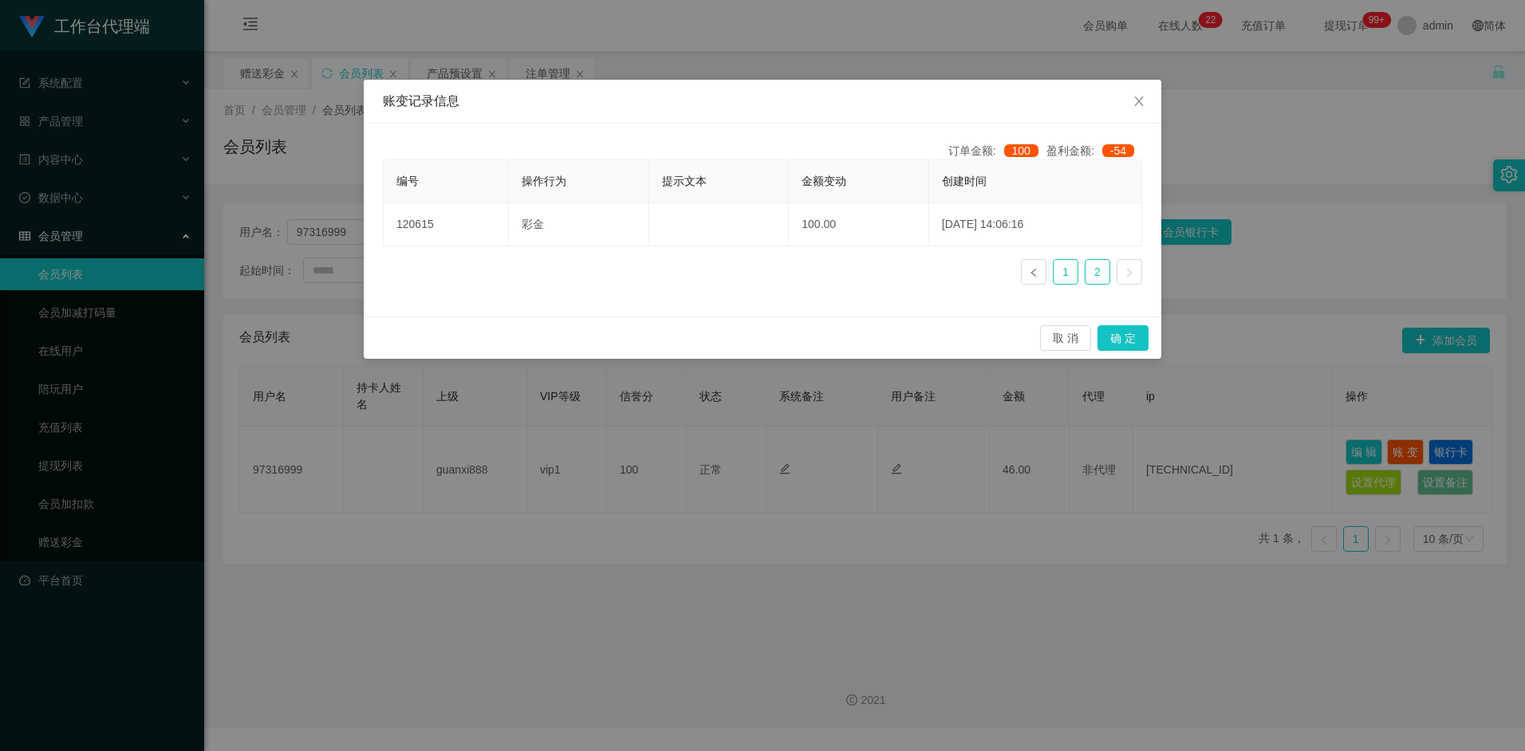
click at [1068, 283] on link "1" at bounding box center [1066, 272] width 24 height 24
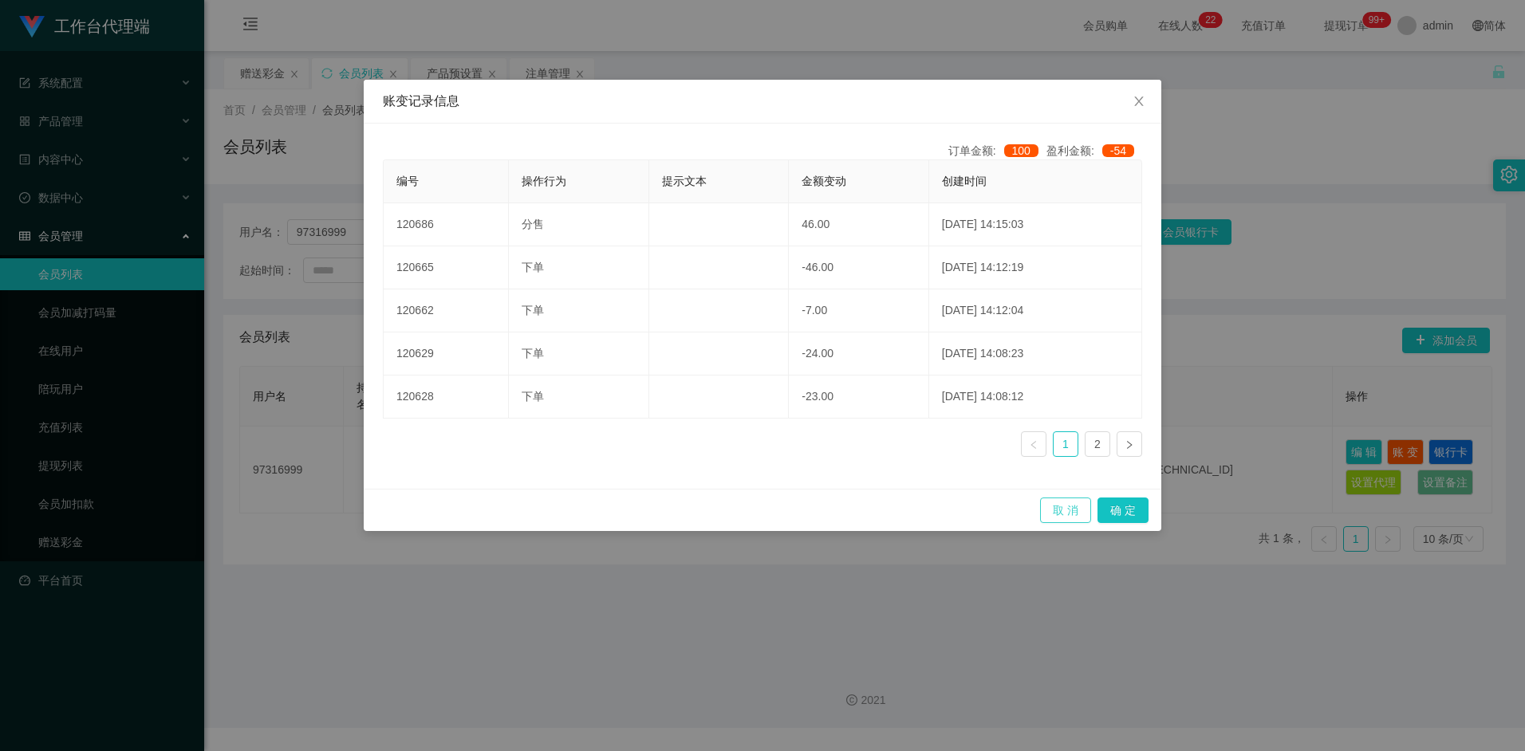
click at [1079, 506] on button "取 消" at bounding box center [1065, 511] width 51 height 26
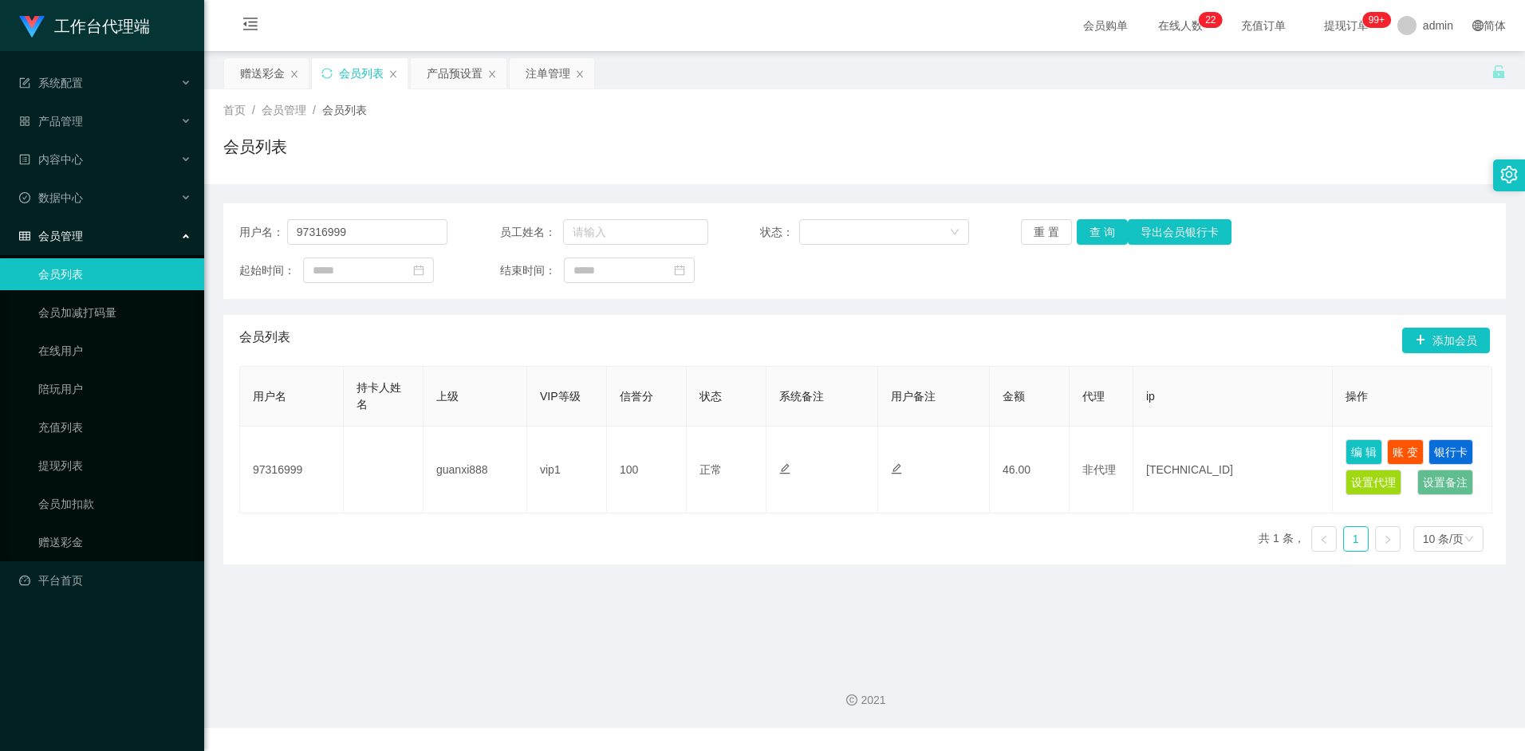
click at [831, 542] on div "用户名 持卡人姓名 上级 VIP等级 信誉分 状态 系统备注 用户备注 金额 代理 ip 操作 97316999 guanxi888 vip1 100 正常 …" at bounding box center [864, 465] width 1251 height 199
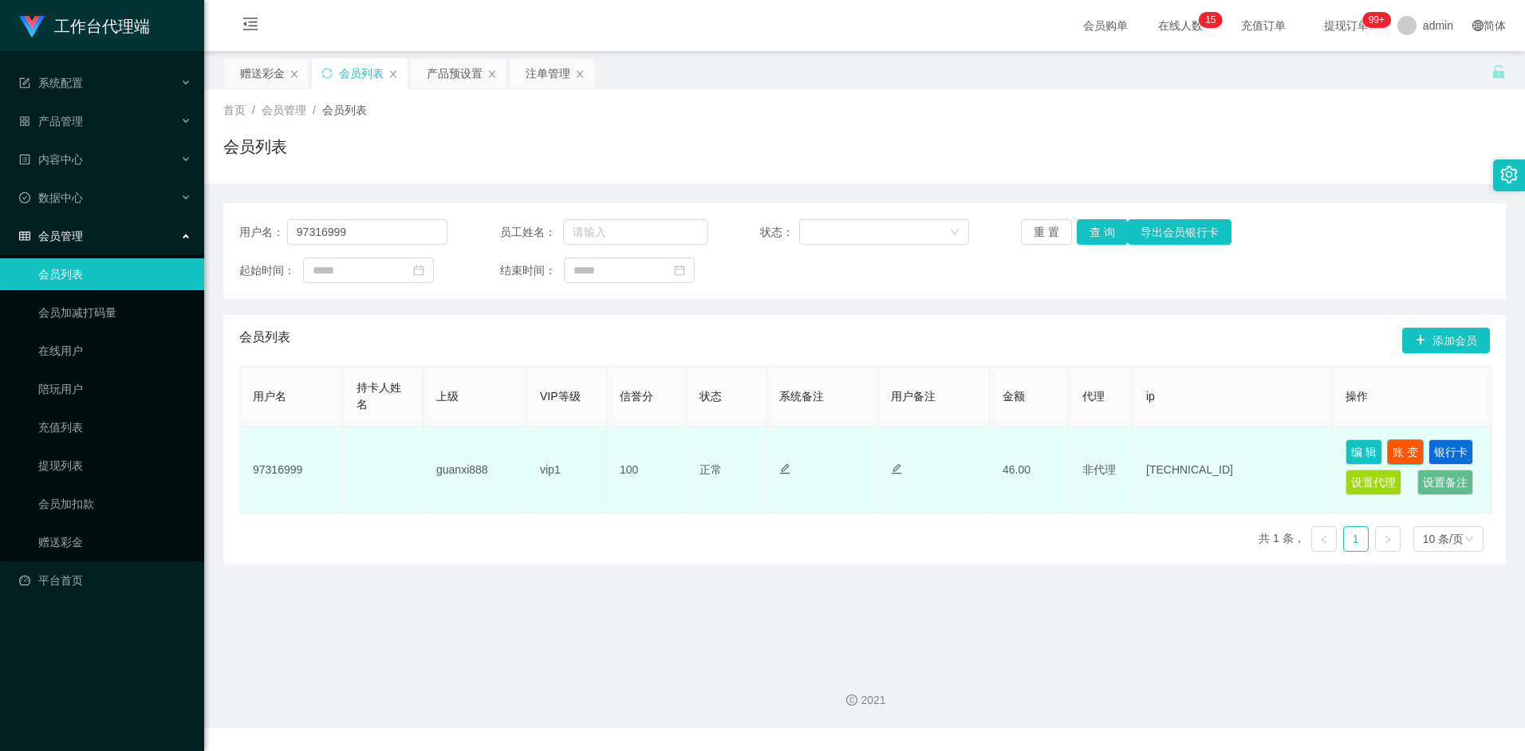
click at [1410, 443] on button "账 变" at bounding box center [1405, 452] width 37 height 26
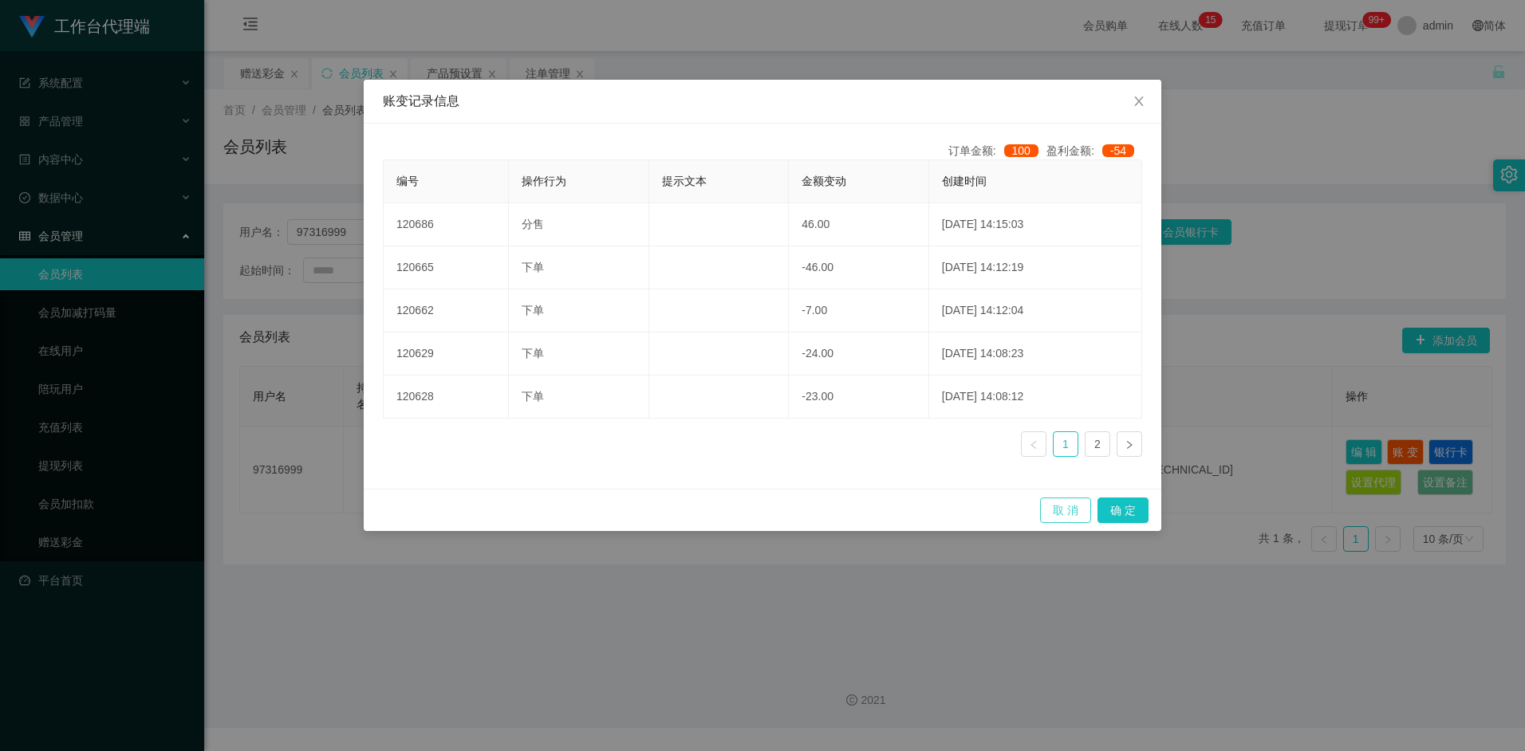
click at [1063, 504] on button "取 消" at bounding box center [1065, 511] width 51 height 26
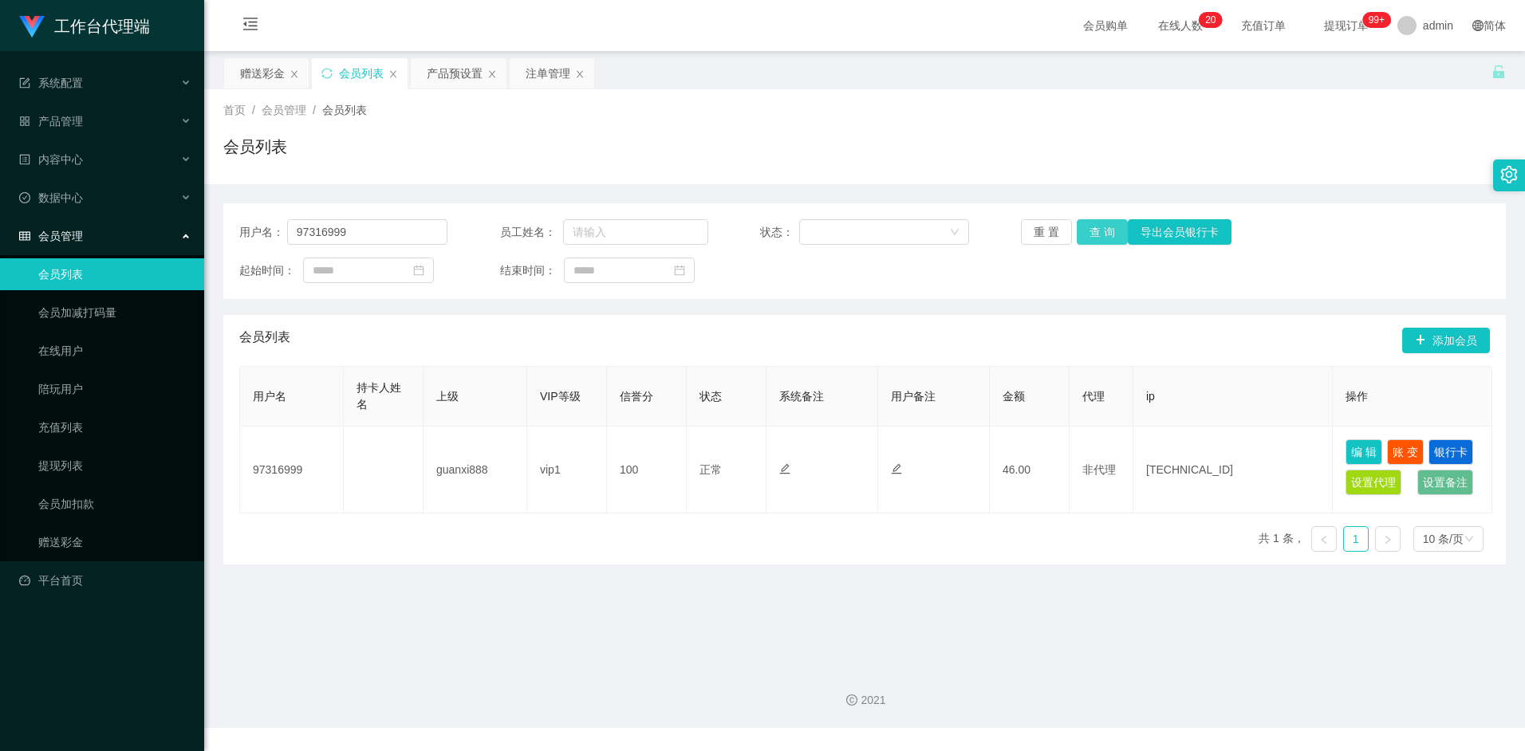
click at [1104, 227] on button "查 询" at bounding box center [1102, 232] width 51 height 26
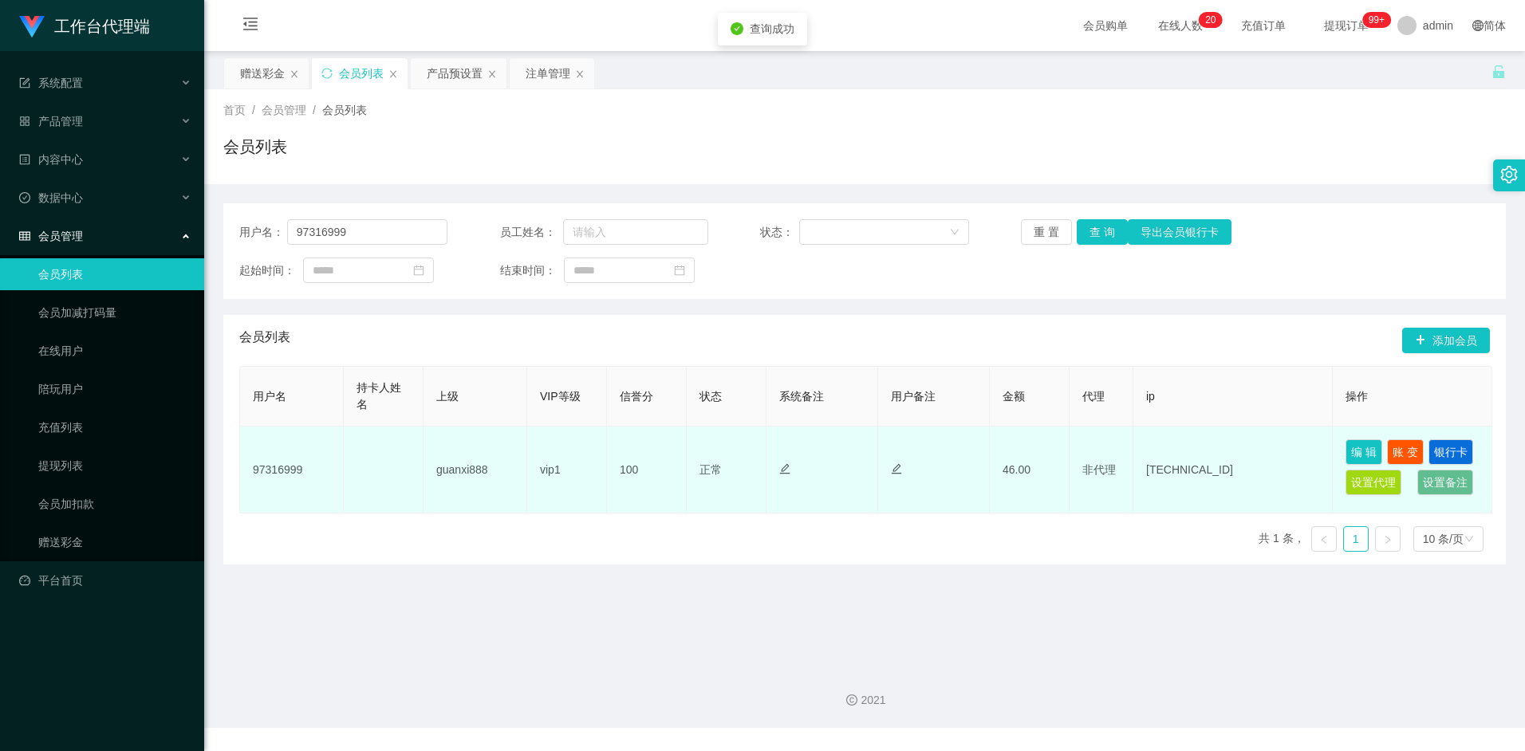
click at [1015, 467] on td "46.00" at bounding box center [1030, 470] width 80 height 87
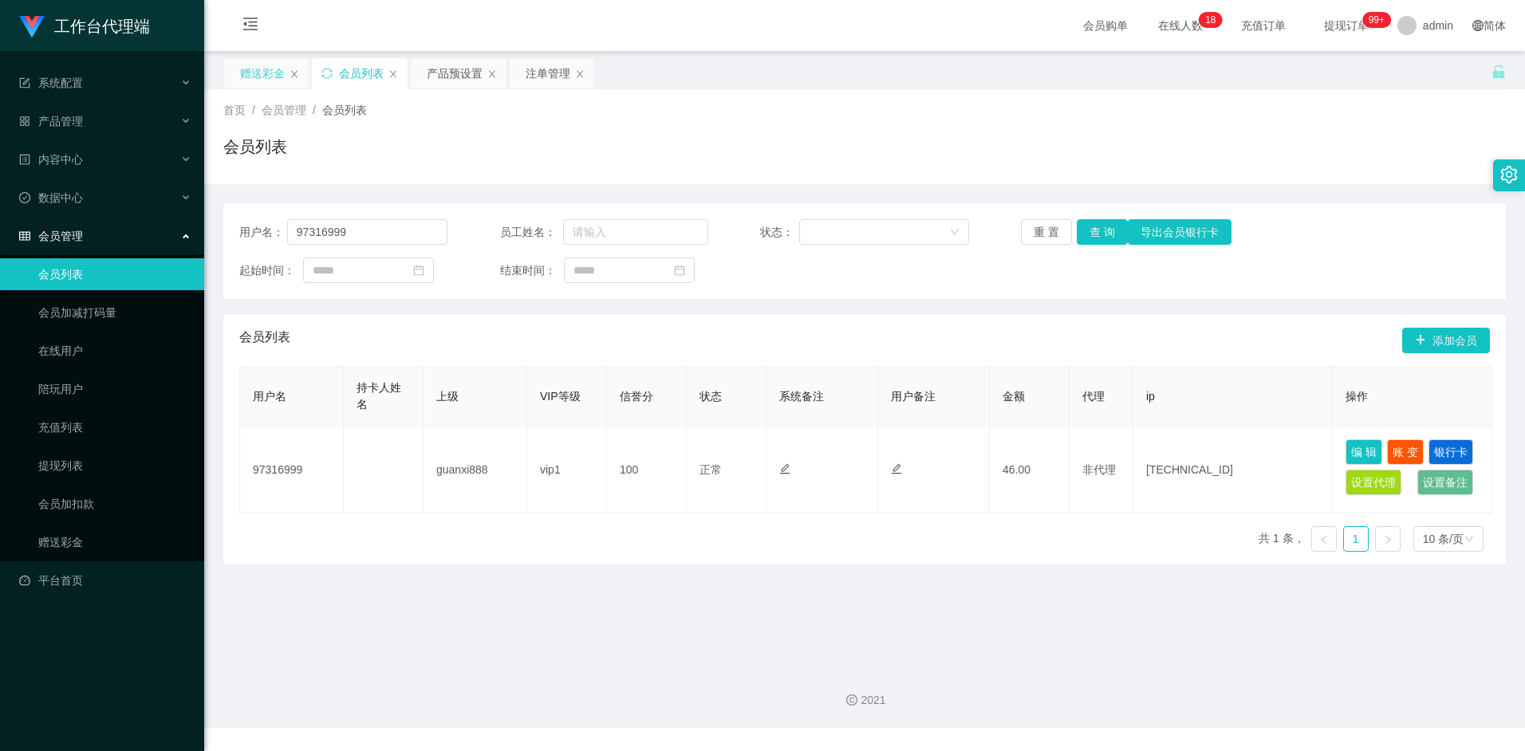
click at [260, 69] on div "赠送彩金" at bounding box center [262, 73] width 45 height 30
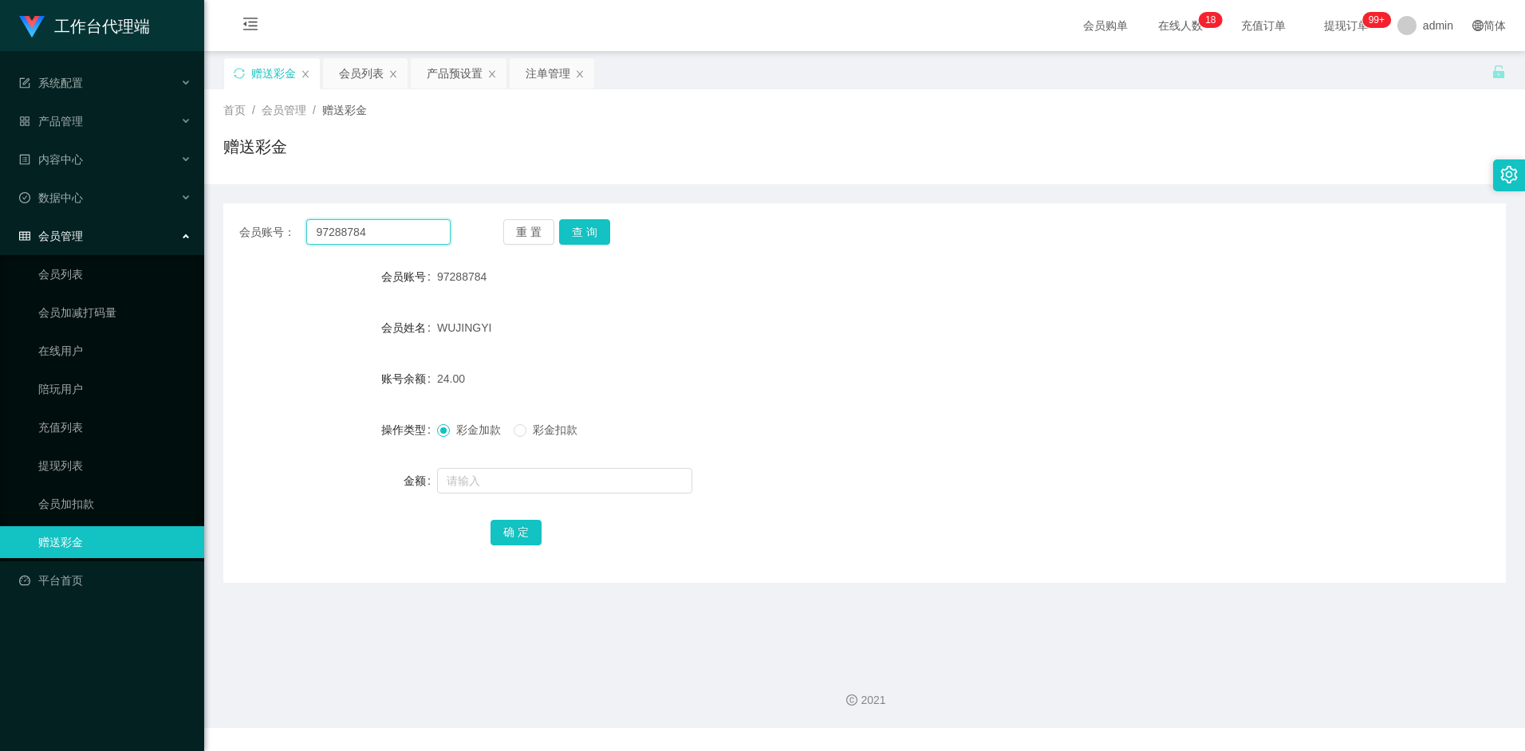
click at [391, 230] on input "97288784" at bounding box center [378, 232] width 144 height 26
paste input "aahp"
type input "aahp"
click at [594, 227] on button "查 询" at bounding box center [584, 232] width 51 height 26
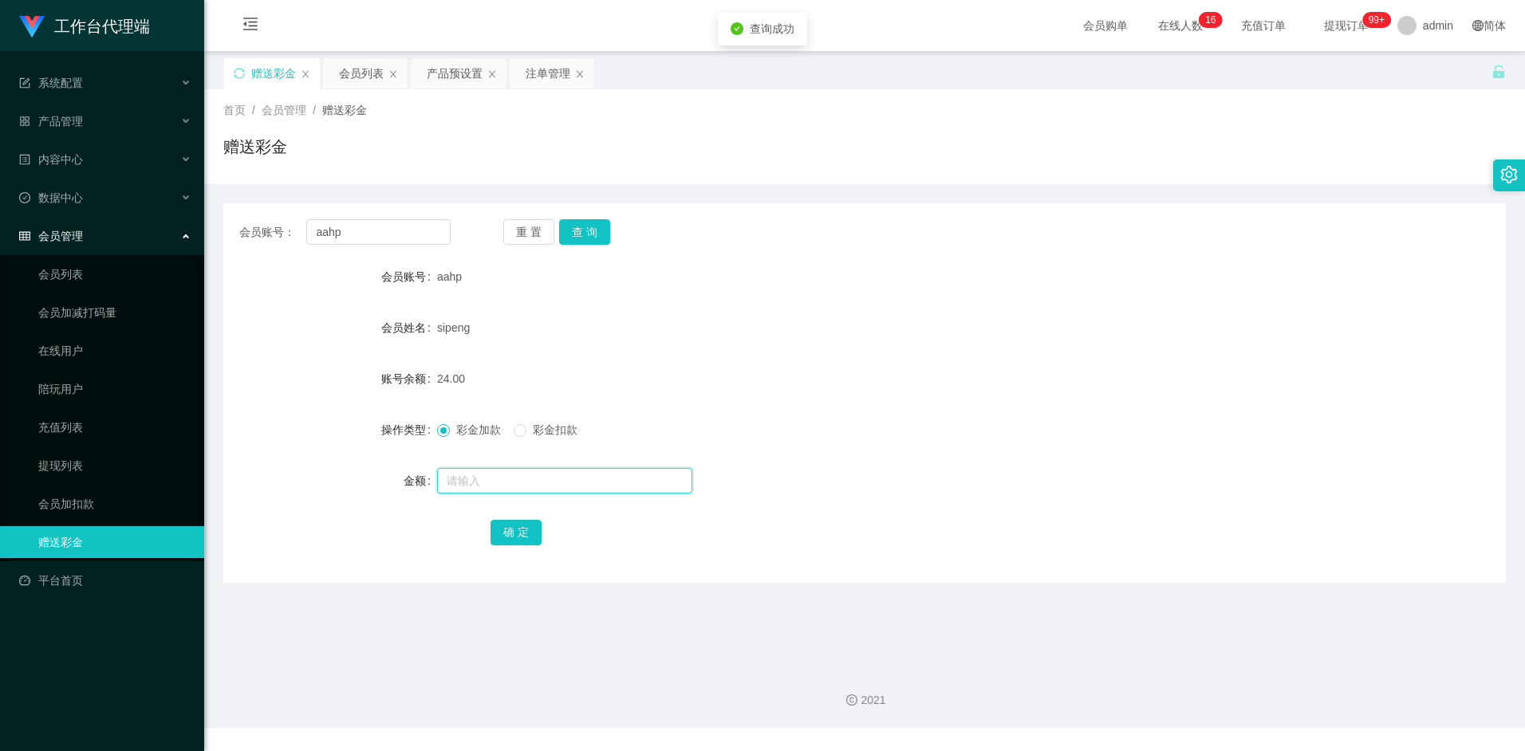
click at [504, 480] on input "text" at bounding box center [564, 481] width 255 height 26
type input "8"
click at [534, 526] on button "确 定" at bounding box center [516, 533] width 51 height 26
click at [907, 363] on div "32.00" at bounding box center [811, 379] width 748 height 32
click at [420, 233] on input "aahp" at bounding box center [378, 232] width 144 height 26
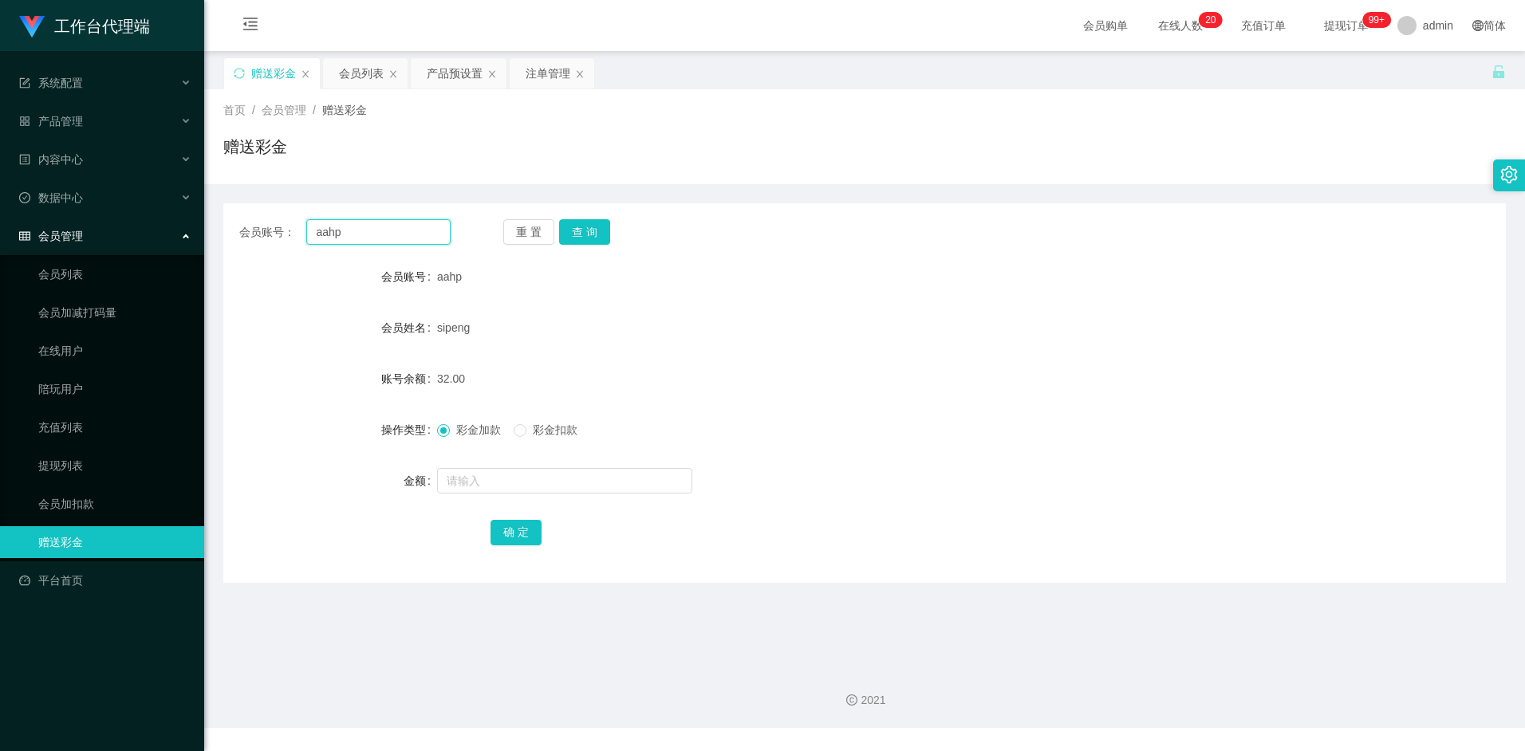
click at [420, 233] on input "aahp" at bounding box center [378, 232] width 144 height 26
paste input "Blabla"
type input "Blabla"
click at [585, 227] on button "查 询" at bounding box center [584, 232] width 51 height 26
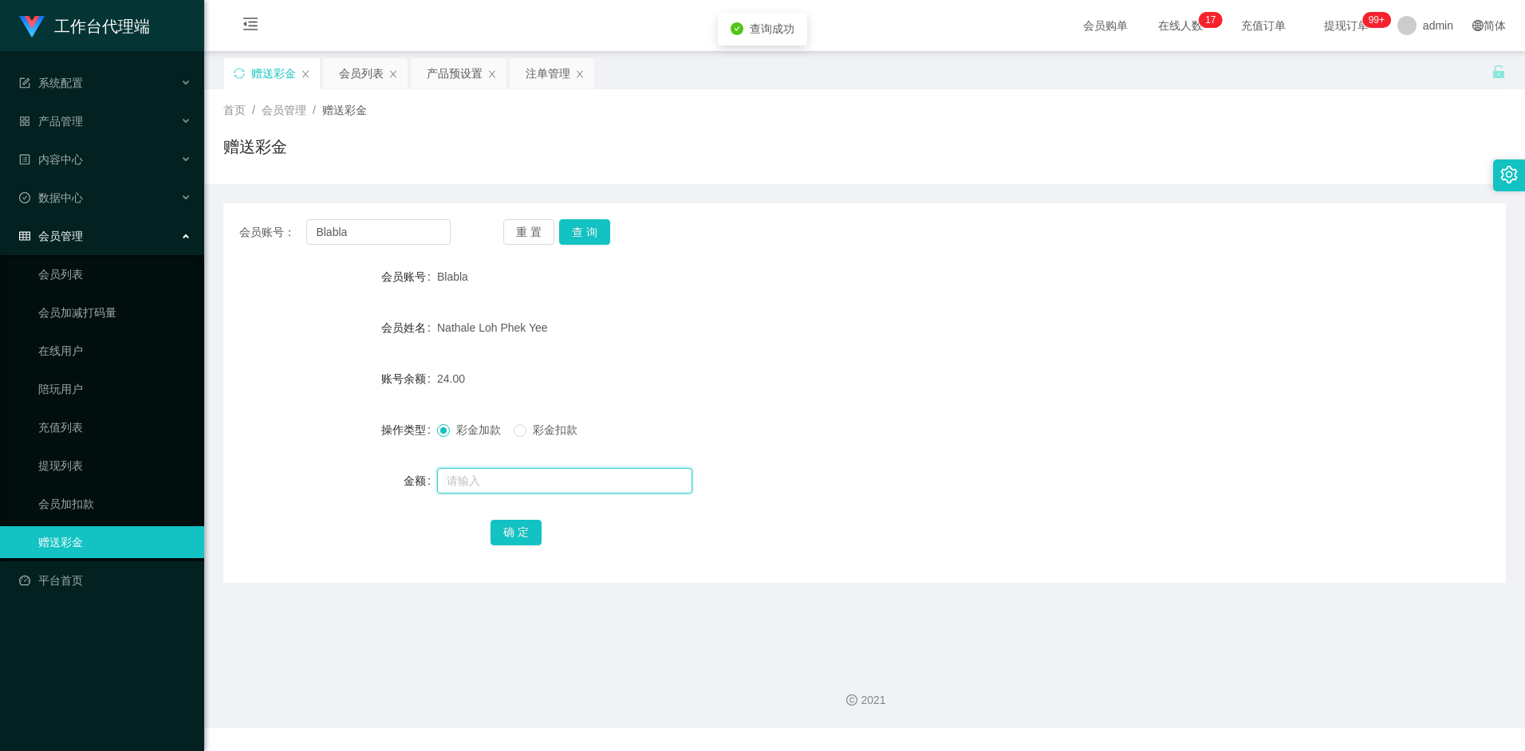
click at [504, 481] on input "text" at bounding box center [564, 481] width 255 height 26
type input "8"
click at [519, 539] on button "确 定" at bounding box center [516, 533] width 51 height 26
click at [379, 227] on input "Blabla" at bounding box center [378, 232] width 144 height 26
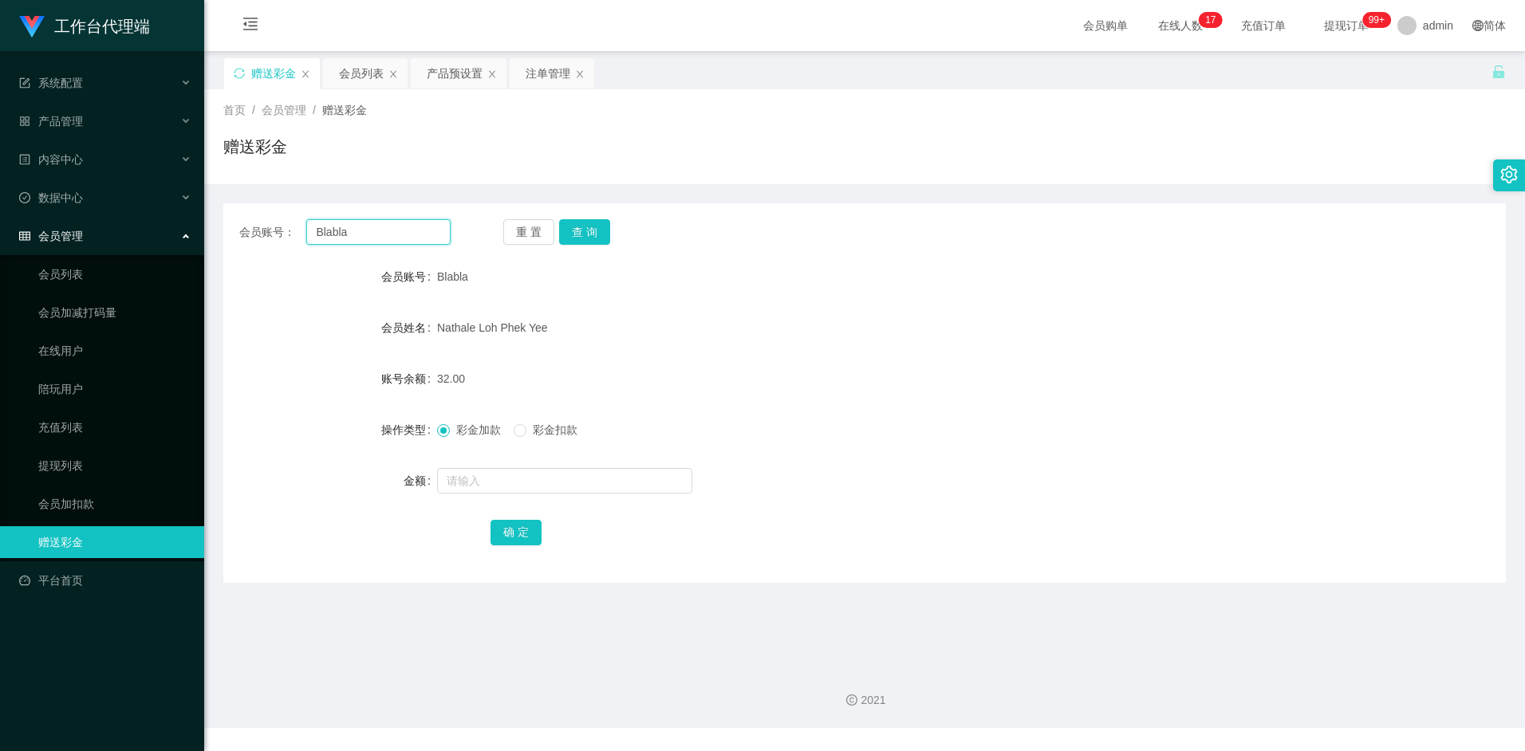
paste input "pakwhaywong"
type input "pakwhaywong"
click at [592, 226] on button "查 询" at bounding box center [584, 232] width 51 height 26
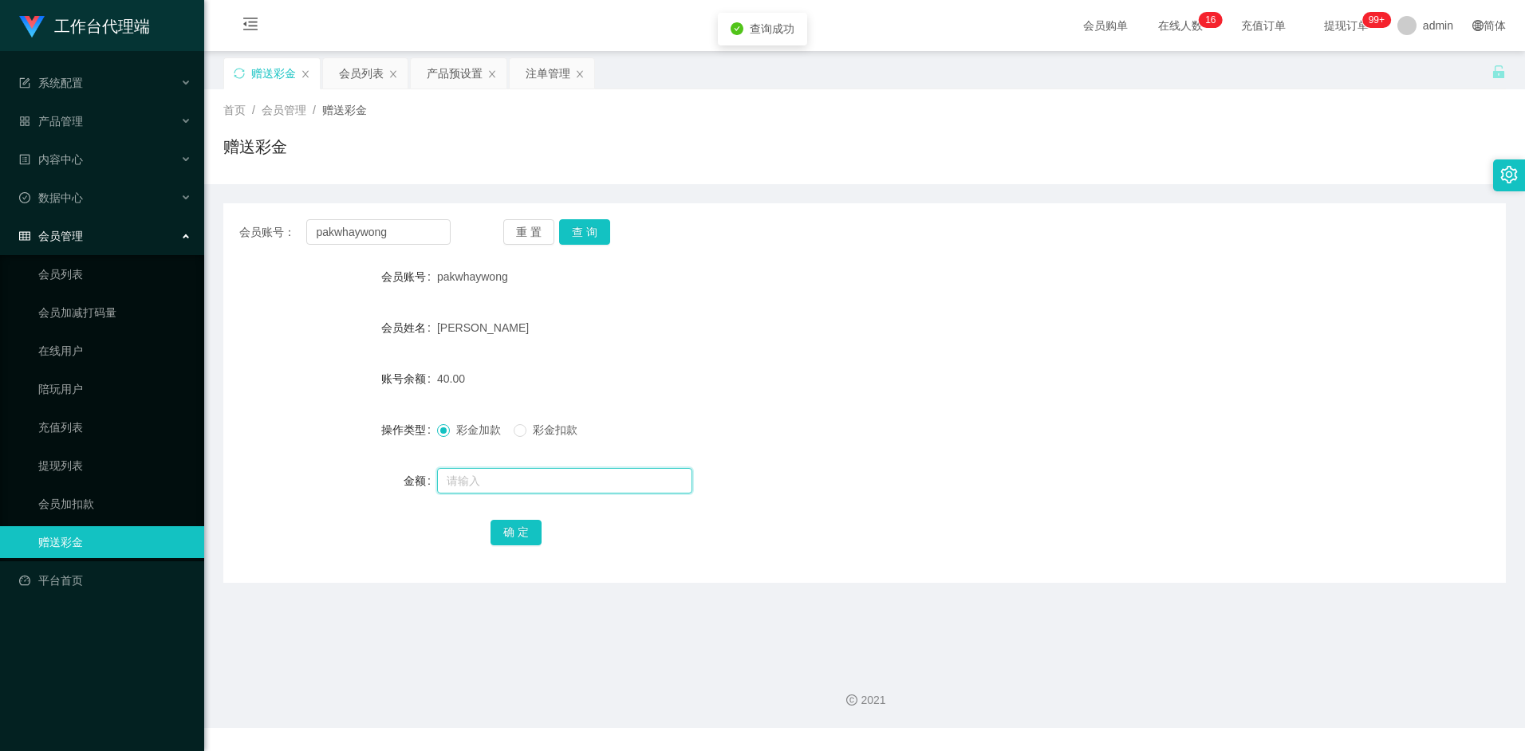
click at [473, 486] on input "text" at bounding box center [564, 481] width 255 height 26
type input "8"
click at [514, 535] on button "确 定" at bounding box center [516, 533] width 51 height 26
click at [926, 372] on div "48.00" at bounding box center [811, 379] width 748 height 32
click at [901, 370] on div "48.00" at bounding box center [811, 379] width 748 height 32
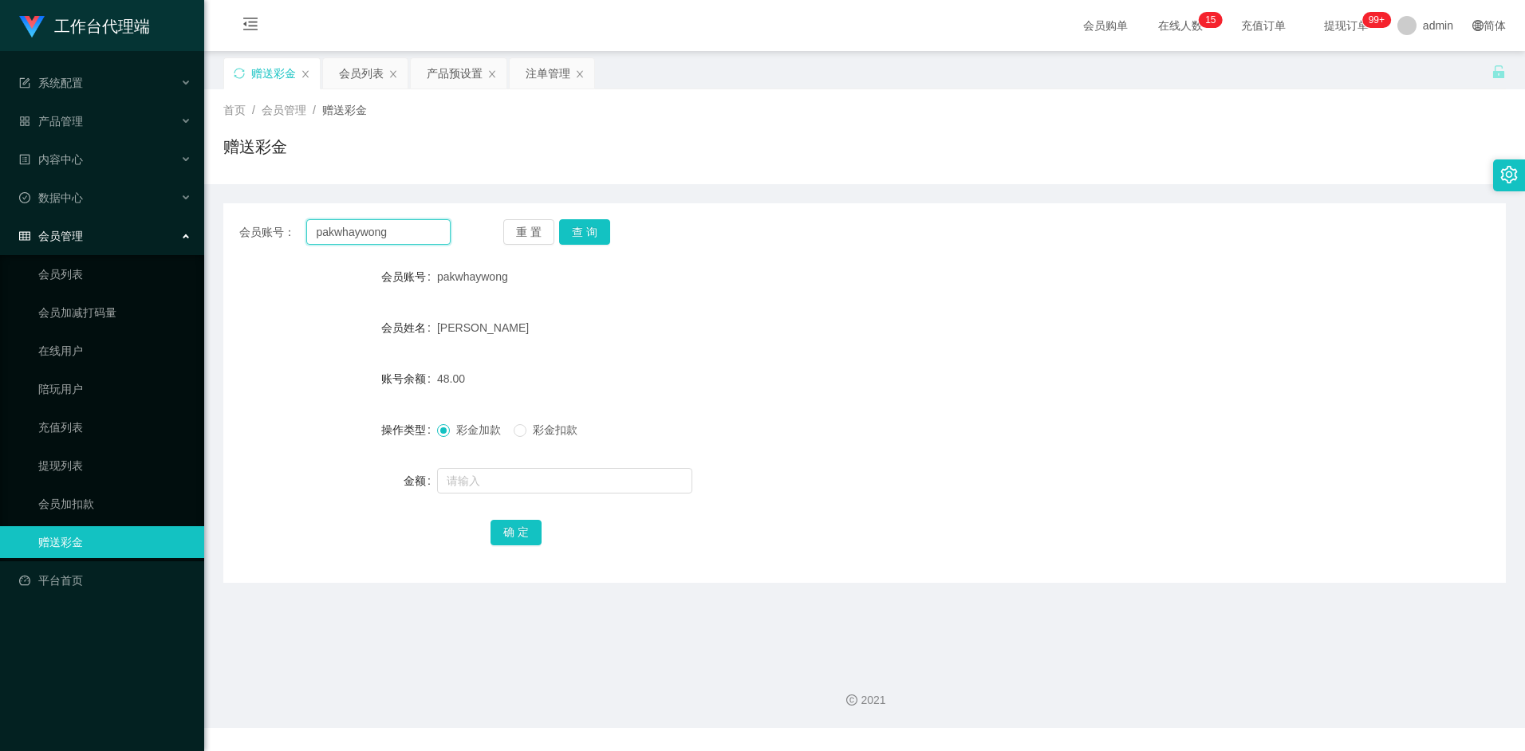
click at [408, 236] on input "pakwhaywong" at bounding box center [378, 232] width 144 height 26
paste input "97316999"
type input "97316999"
click at [590, 236] on button "查 询" at bounding box center [584, 232] width 51 height 26
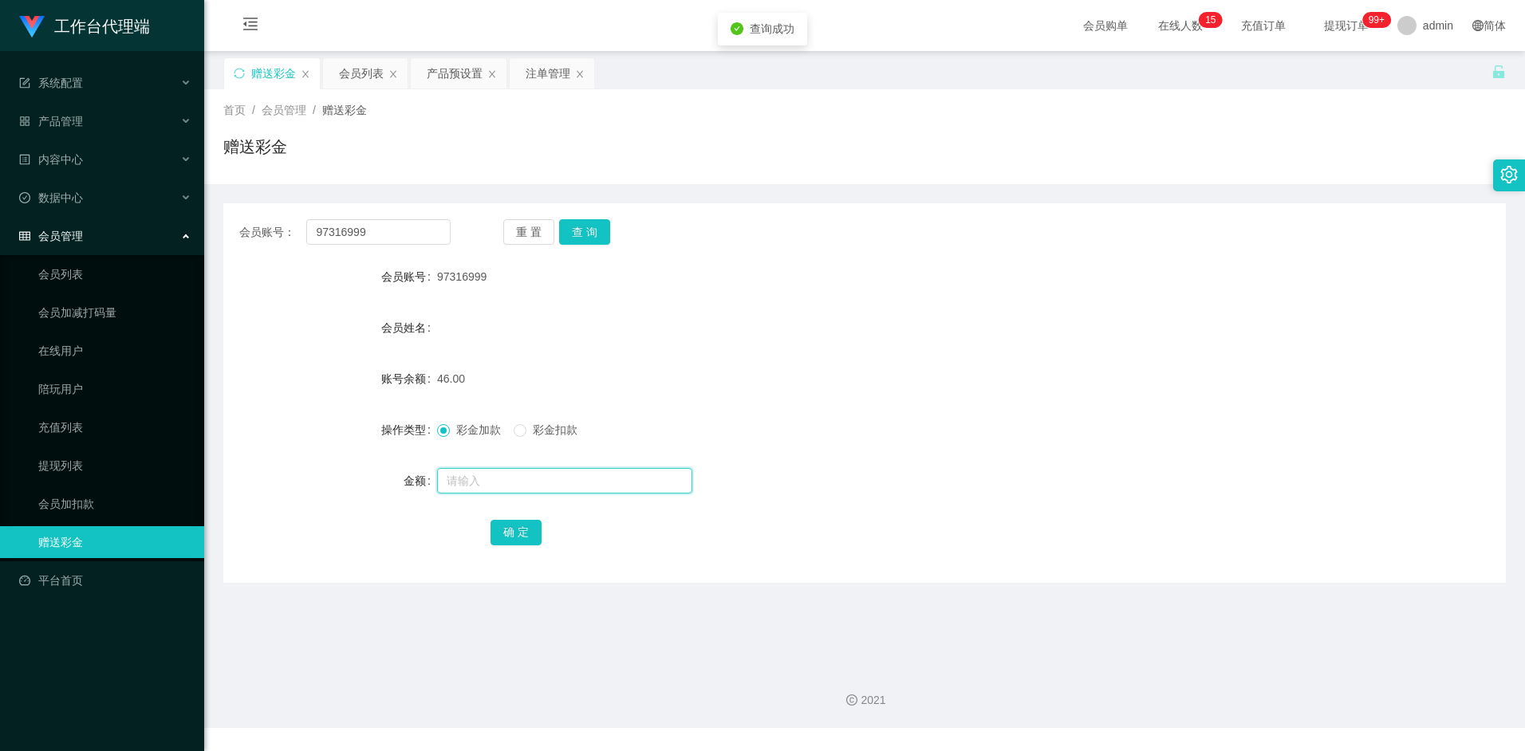
click at [518, 480] on input "text" at bounding box center [564, 481] width 255 height 26
type input "54"
click at [514, 529] on button "确 定" at bounding box center [516, 533] width 51 height 26
click at [727, 353] on form "会员账号 97316999 会员姓名 账号余额 100.00 操作类型 彩金加款 彩金扣款 金额 确 定" at bounding box center [864, 404] width 1283 height 287
click at [574, 223] on button "查 询" at bounding box center [584, 232] width 51 height 26
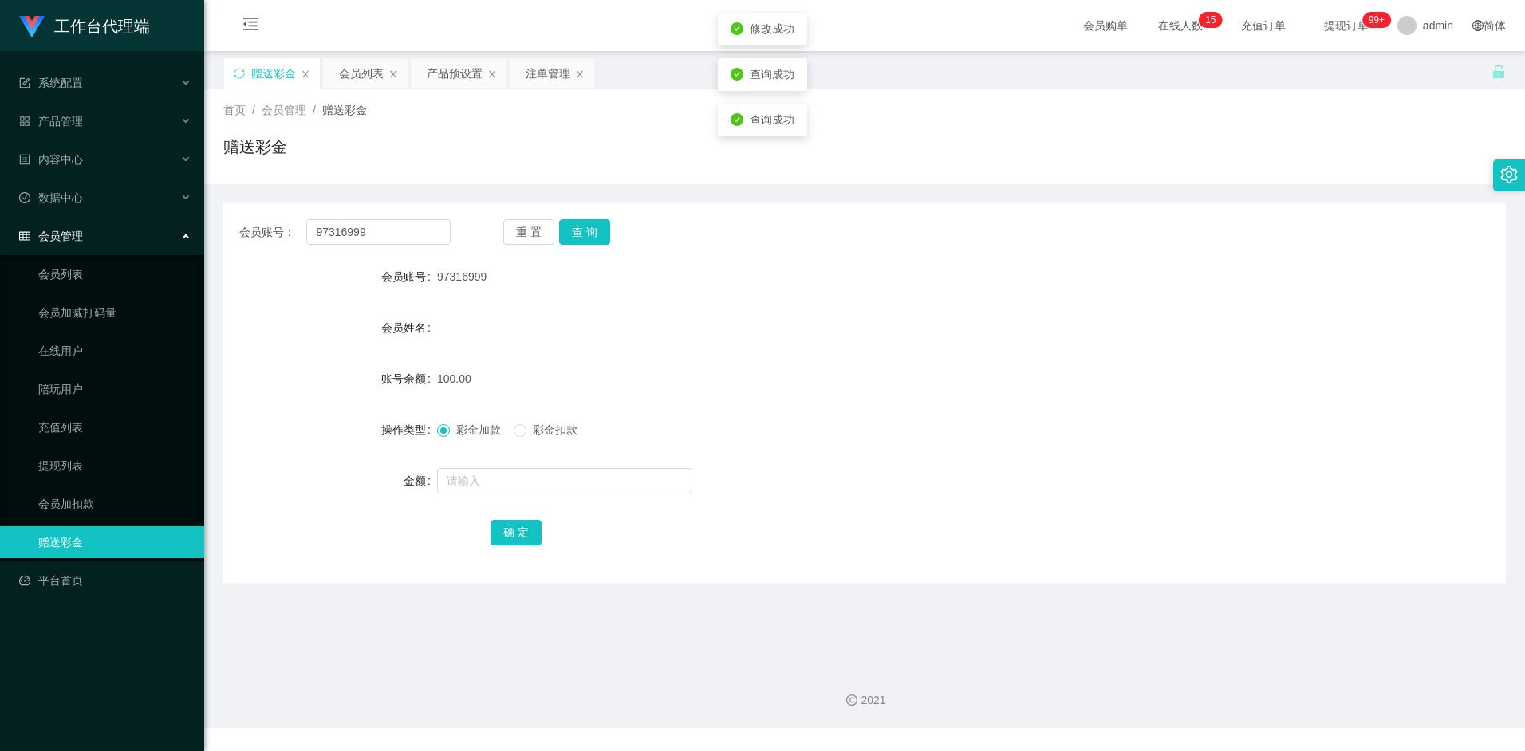
click at [742, 318] on div "会员姓名" at bounding box center [864, 328] width 1283 height 32
click at [389, 231] on input "97316999" at bounding box center [378, 232] width 144 height 26
paste input "shiguanghua"
type input "shiguanghua"
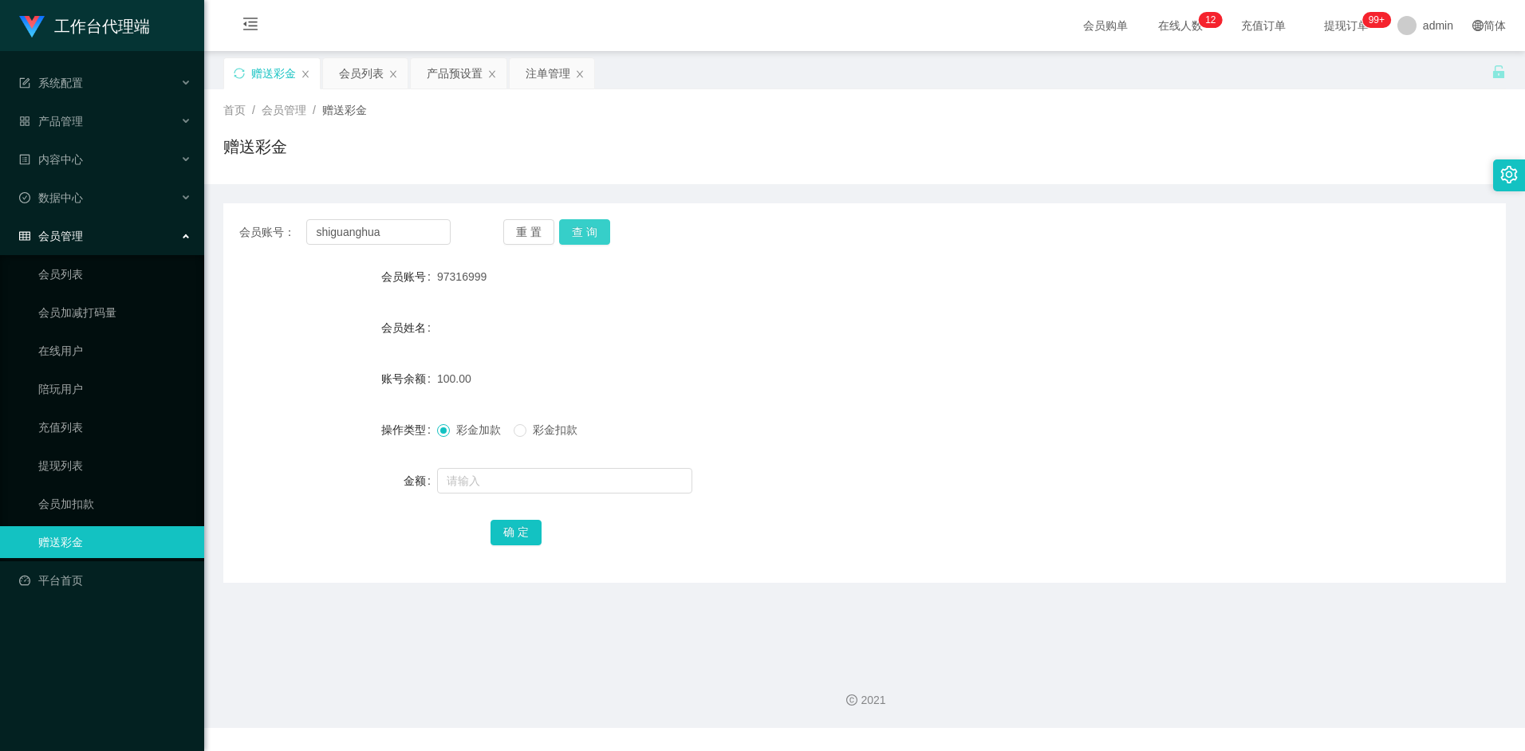
click at [601, 231] on button "查 询" at bounding box center [584, 232] width 51 height 26
click at [499, 483] on input "text" at bounding box center [564, 481] width 255 height 26
type input "8"
drag, startPoint x: 505, startPoint y: 531, endPoint x: 519, endPoint y: 530, distance: 14.4
click at [505, 531] on button "确 定" at bounding box center [516, 533] width 51 height 26
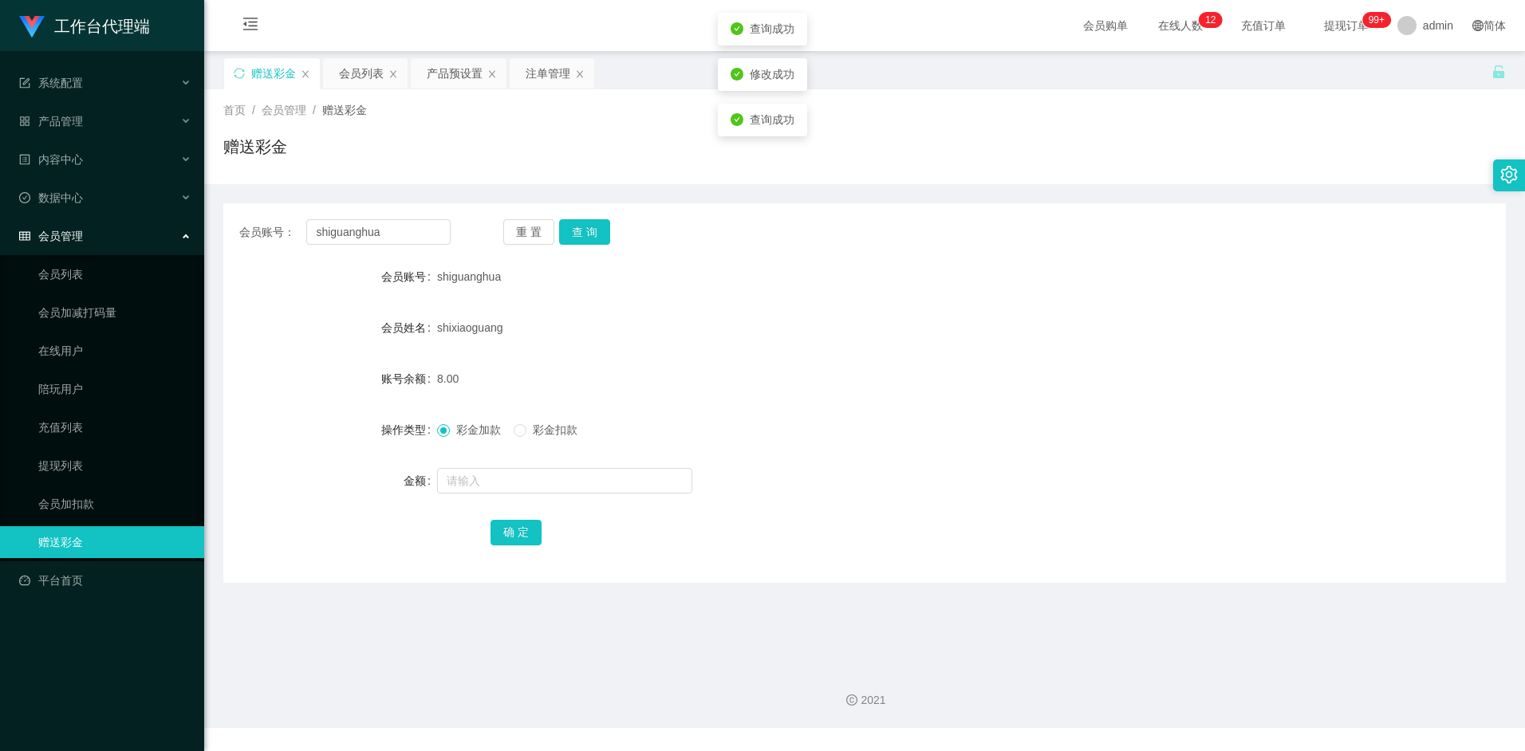
click at [1007, 383] on div "8.00" at bounding box center [811, 379] width 748 height 32
click at [455, 61] on div "产品预设置" at bounding box center [455, 73] width 56 height 30
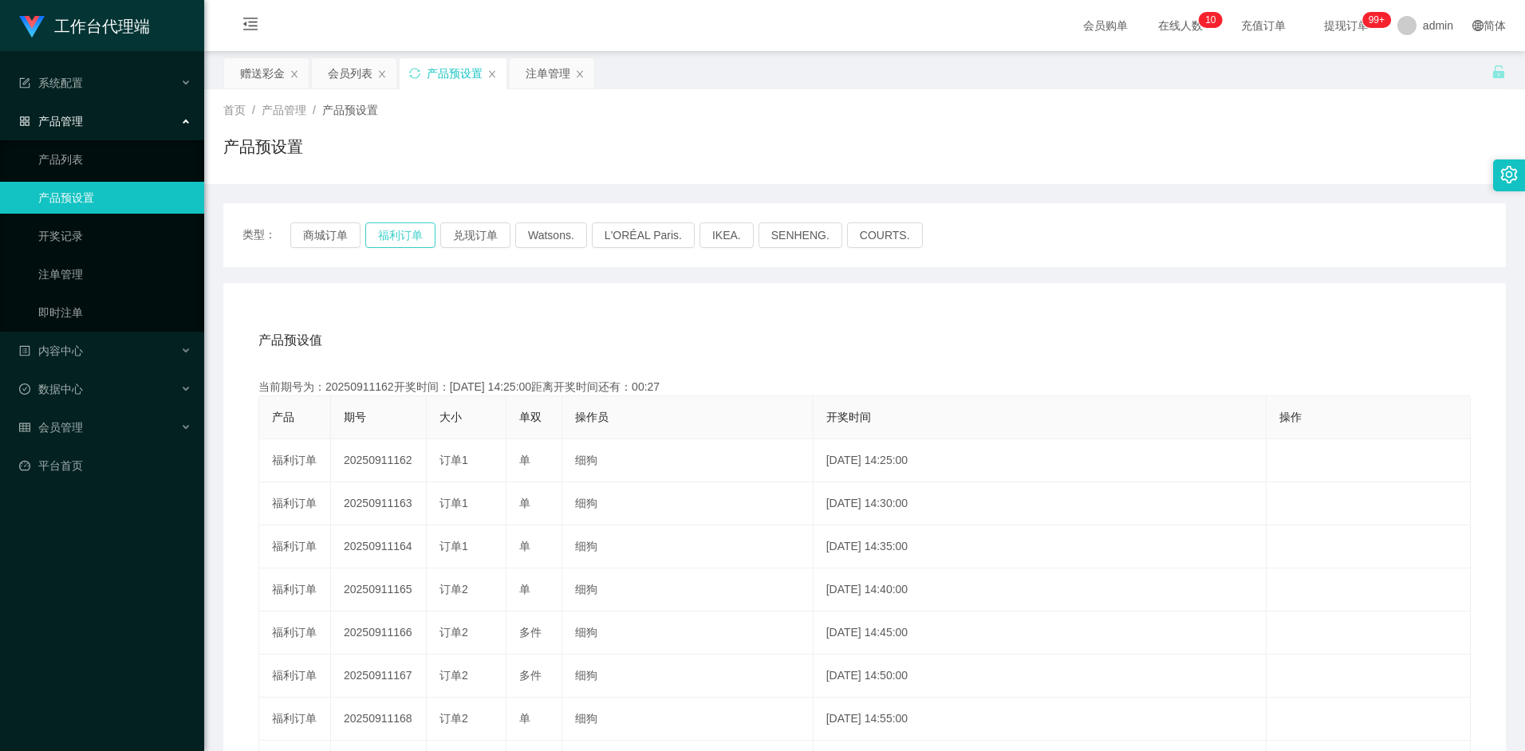
click at [401, 240] on button "福利订单" at bounding box center [400, 236] width 70 height 26
click at [541, 74] on div "注单管理" at bounding box center [548, 73] width 45 height 30
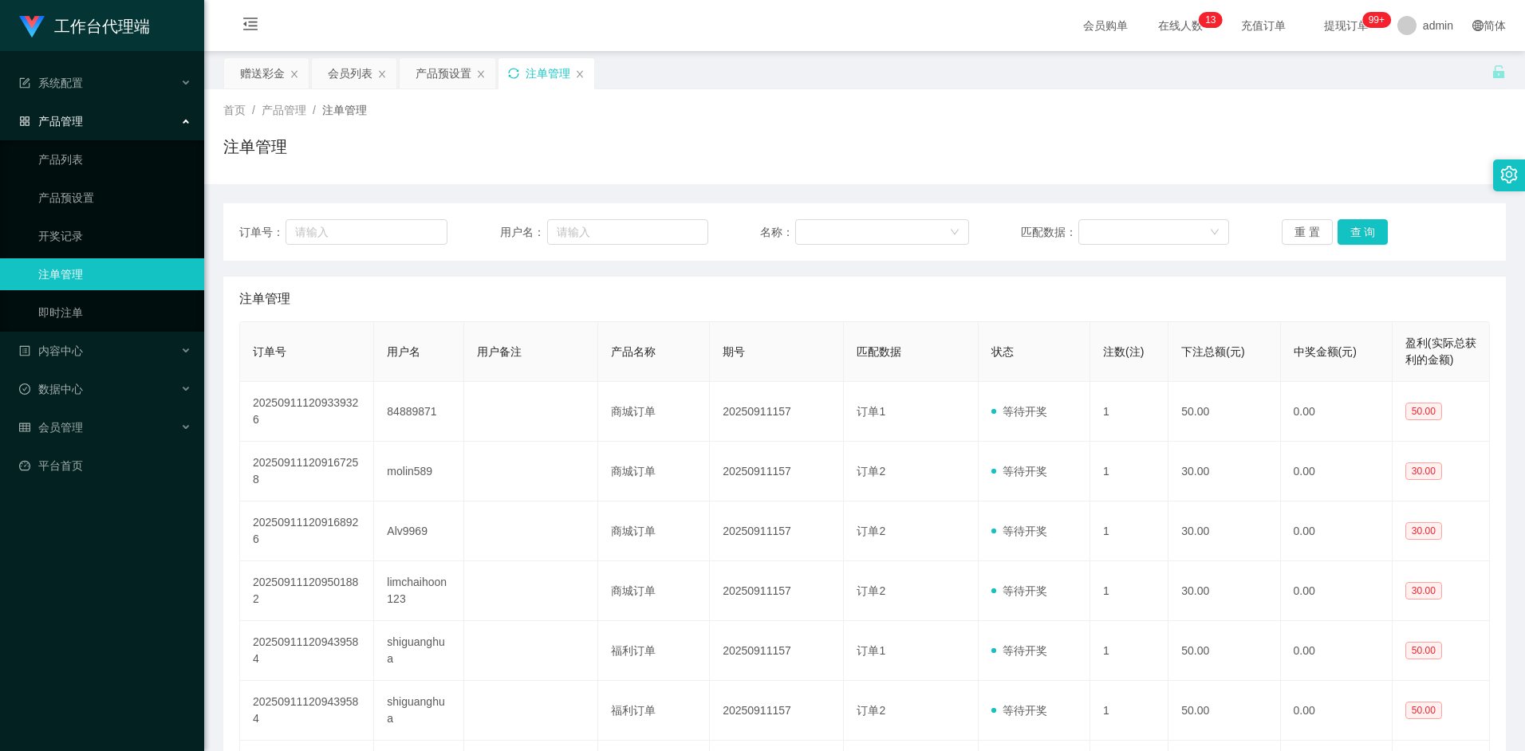
click at [514, 73] on icon "图标: sync" at bounding box center [513, 73] width 11 height 11
click at [516, 77] on icon "图标: sync" at bounding box center [513, 73] width 11 height 11
click at [516, 74] on icon "图标: sync" at bounding box center [513, 73] width 11 height 11
click at [350, 74] on div "会员列表" at bounding box center [350, 73] width 45 height 30
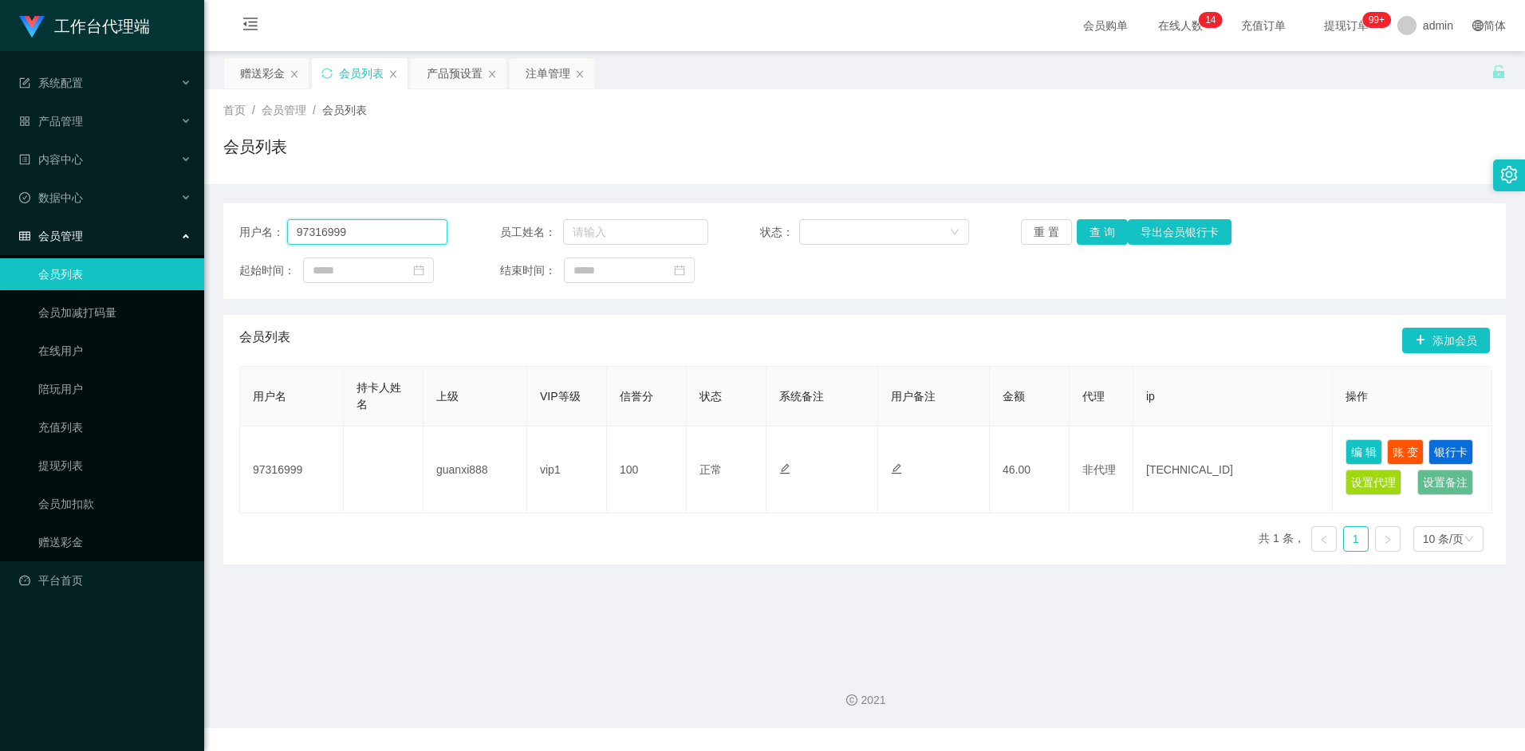
click at [378, 236] on input "97316999" at bounding box center [367, 232] width 161 height 26
click at [382, 236] on input "97316999" at bounding box center [367, 232] width 161 height 26
click at [384, 235] on input "97316999" at bounding box center [367, 232] width 161 height 26
click at [1101, 227] on button "查 询" at bounding box center [1102, 232] width 51 height 26
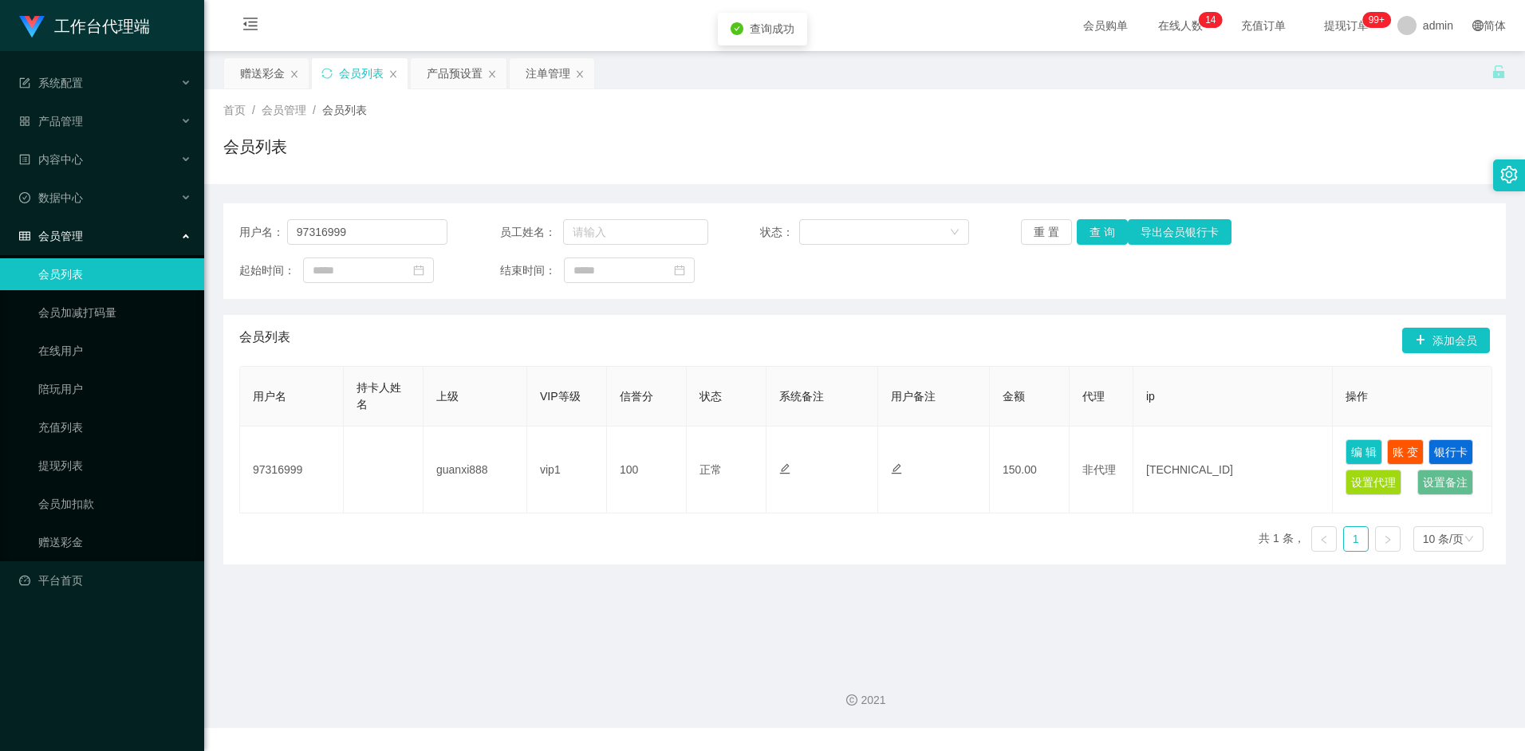
click at [1086, 328] on div "会员列表 添加会员" at bounding box center [864, 340] width 1251 height 51
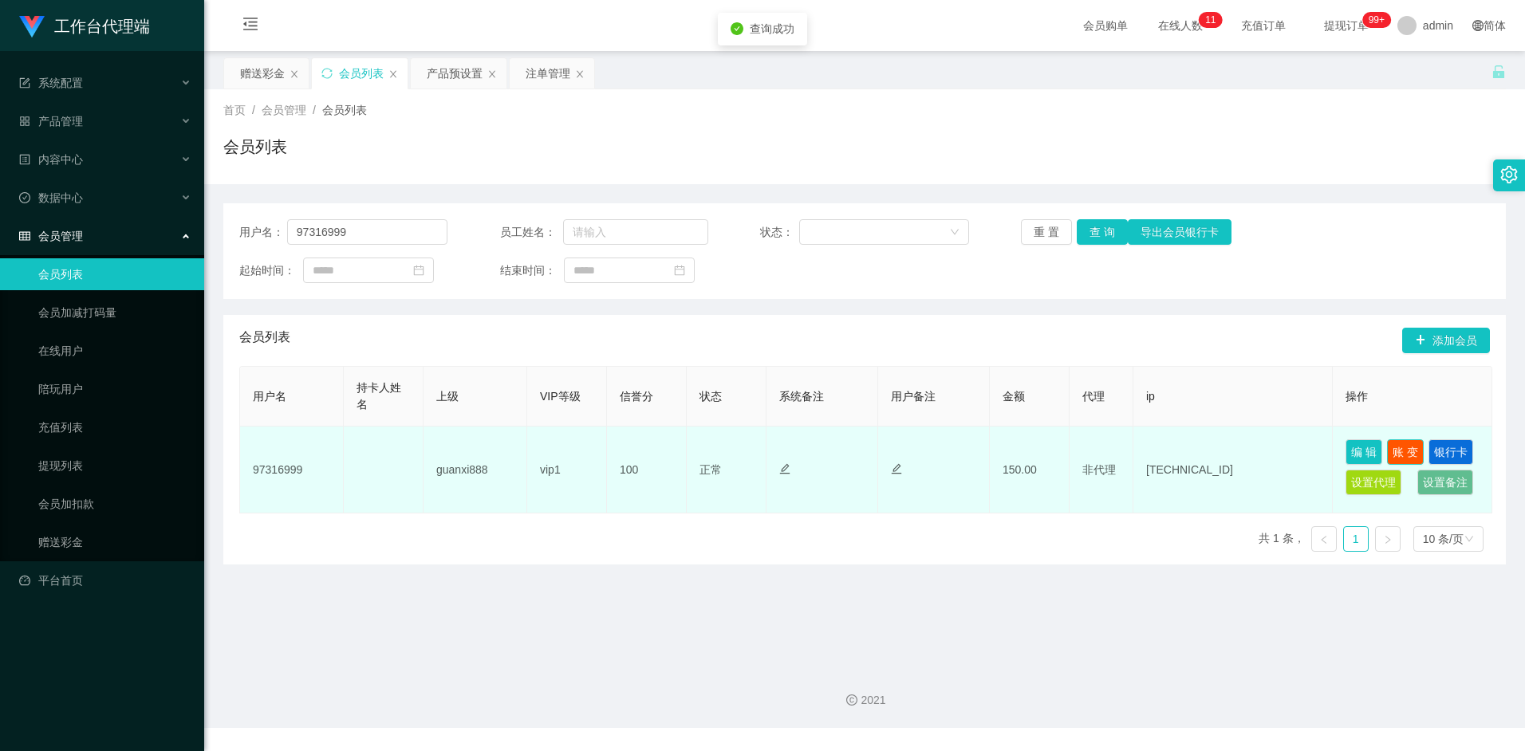
click at [1412, 451] on button "账 变" at bounding box center [1405, 452] width 37 height 26
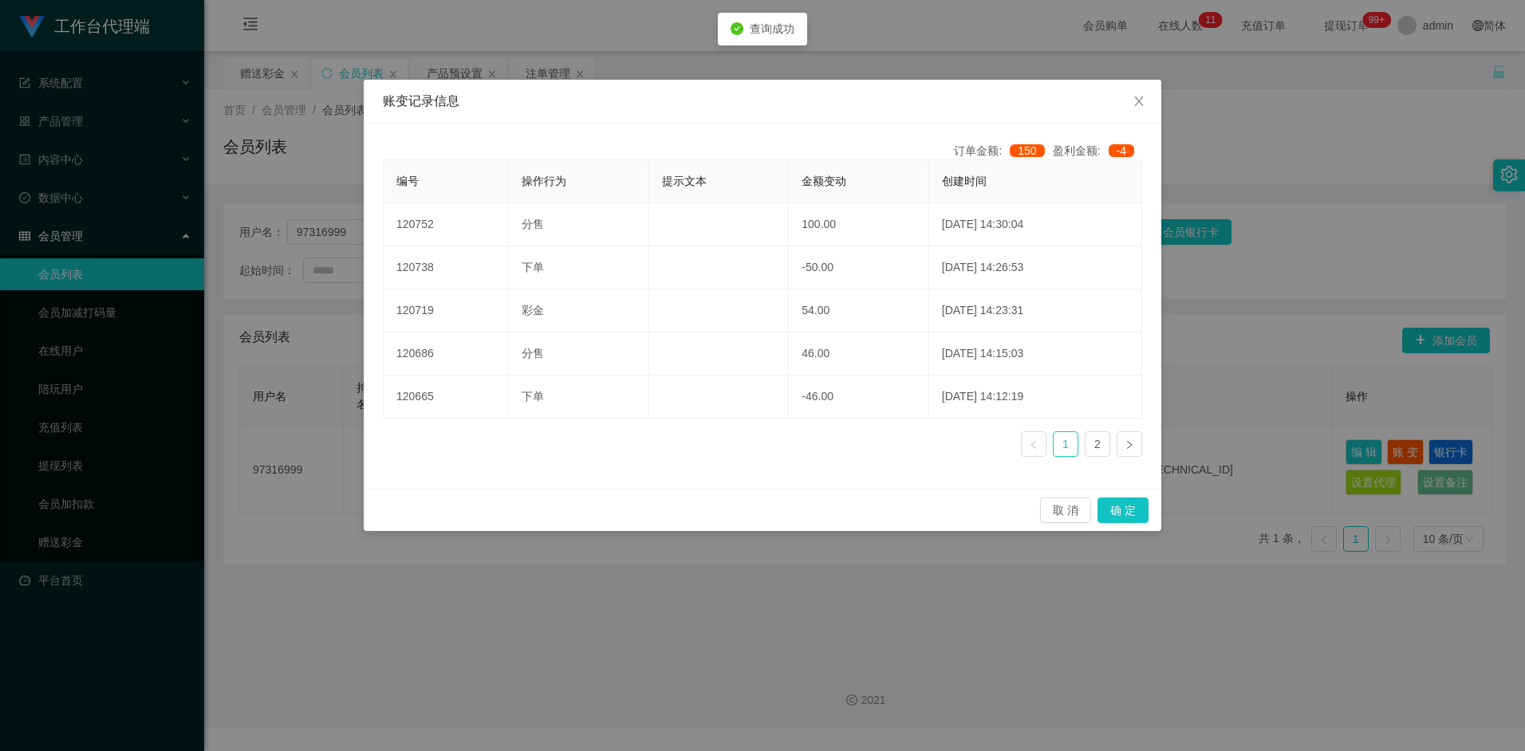
click at [706, 576] on div "账变记录信息 订单金额: 150 盈利金额: -4 编号 操作行为 提示文本 金额变动 创建时间 120752 分售 100.00 2025-09-11 14…" at bounding box center [762, 375] width 1525 height 751
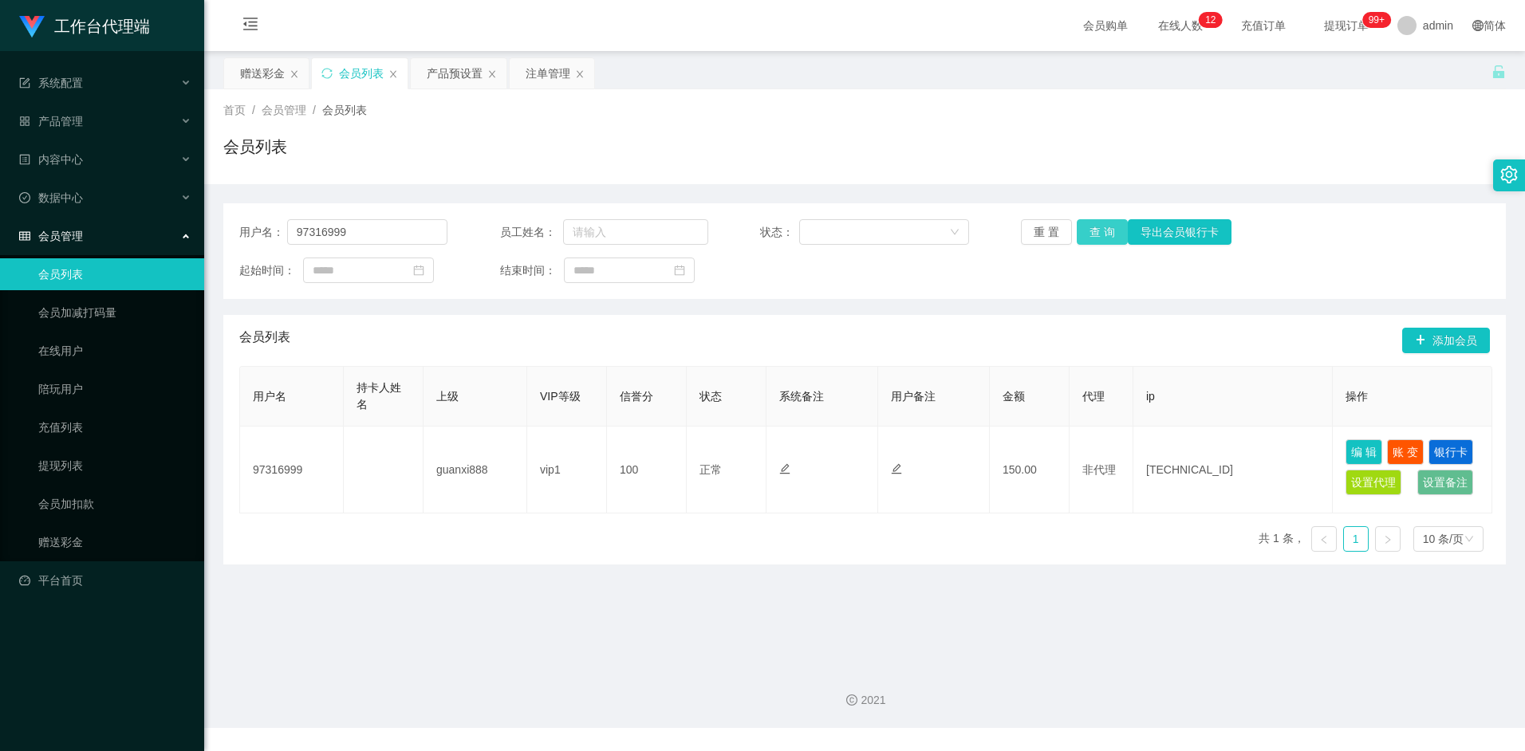
click at [1110, 232] on button "查 询" at bounding box center [1102, 232] width 51 height 26
click at [1023, 334] on div "会员列表 添加会员" at bounding box center [864, 340] width 1251 height 51
click at [1107, 234] on button "查 询" at bounding box center [1102, 232] width 51 height 26
click at [1107, 230] on button "查 询" at bounding box center [1102, 232] width 51 height 26
click at [1099, 208] on div "用户名： 97316999 员工姓名： 状态： 重 置 查 询 导出会员银行卡 起始时间： 结束时间：" at bounding box center [864, 251] width 1283 height 96
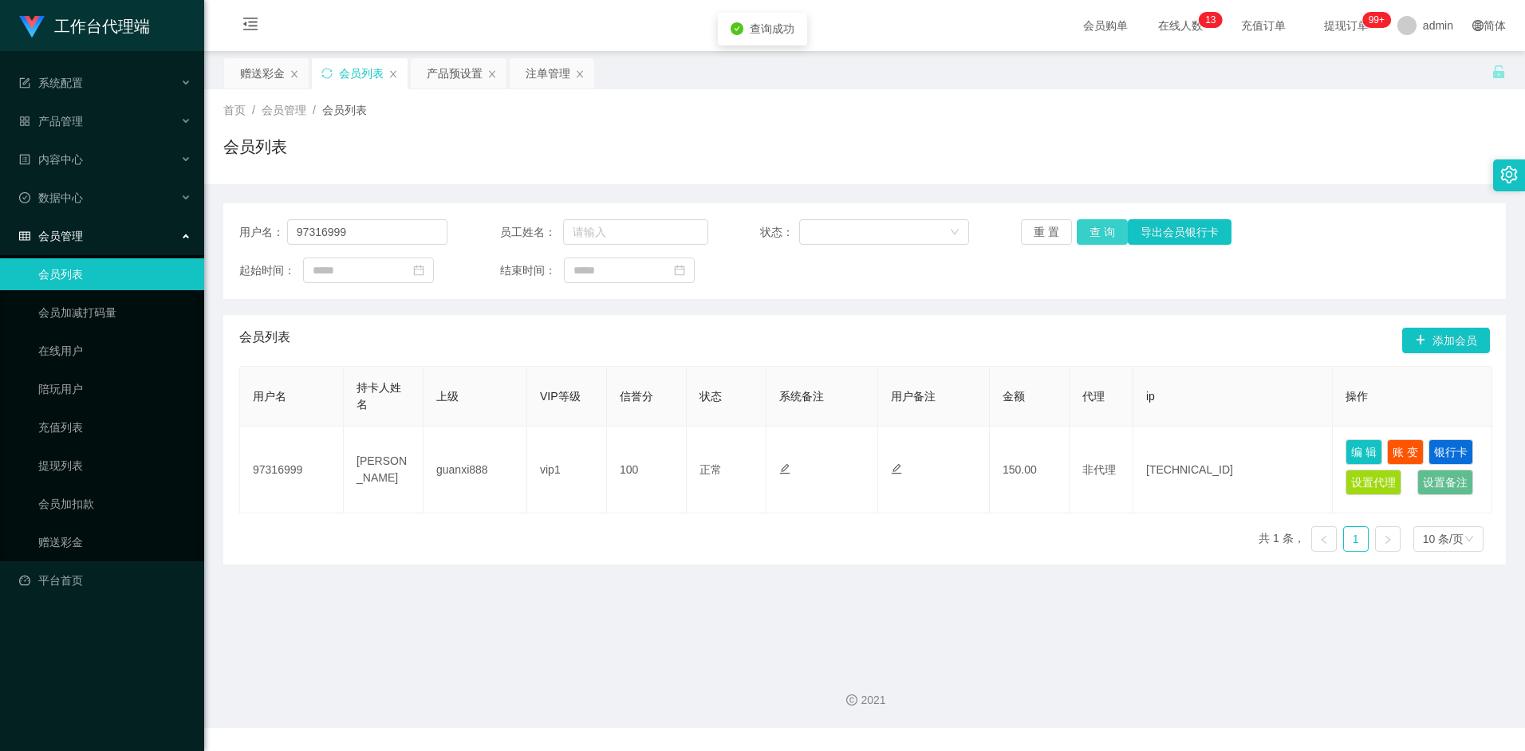
click at [1098, 233] on button "查 询" at bounding box center [1102, 232] width 51 height 26
click at [1098, 236] on button "查 询" at bounding box center [1102, 232] width 51 height 26
click at [1103, 242] on button "查 询" at bounding box center [1102, 232] width 51 height 26
click at [371, 233] on input "97316999" at bounding box center [367, 232] width 161 height 26
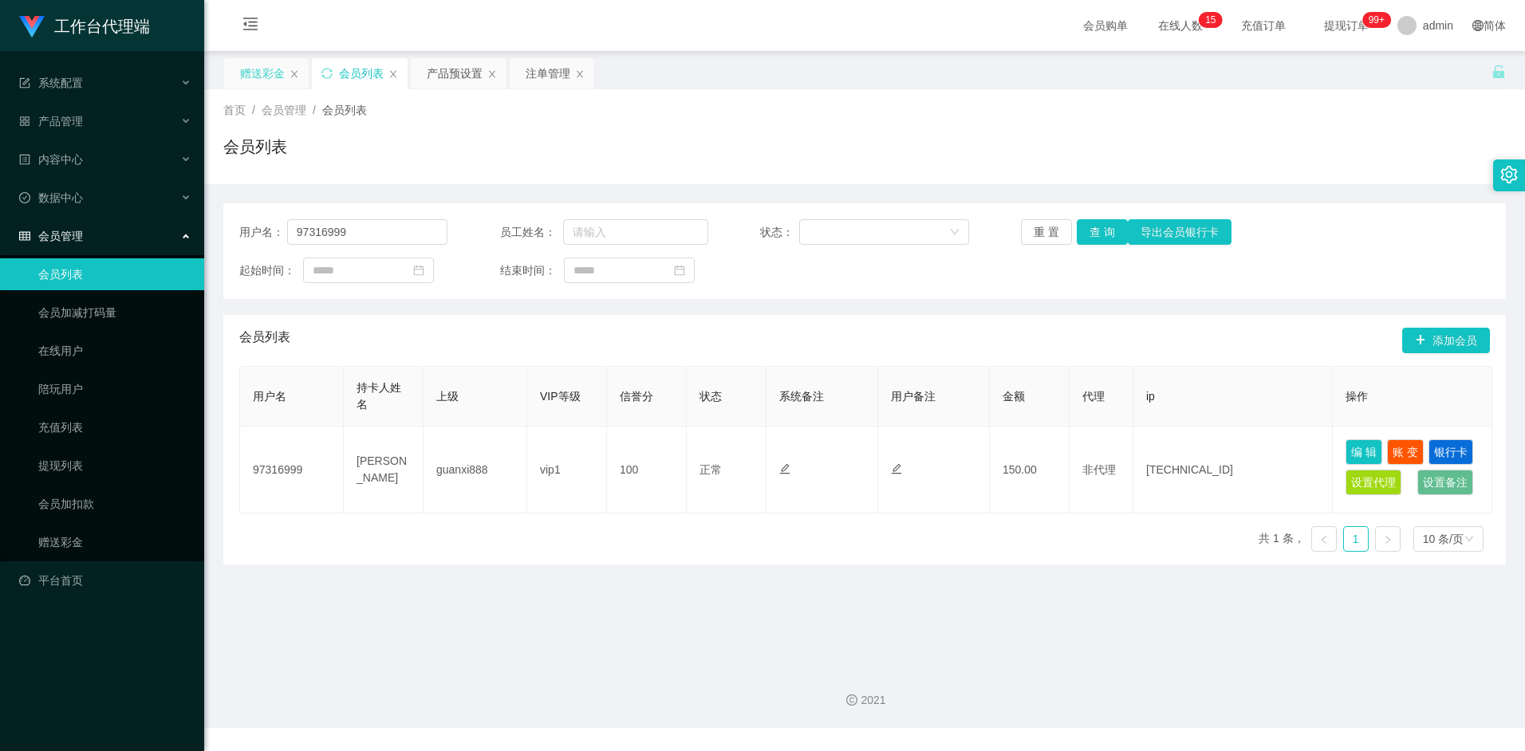
click at [265, 69] on div "赠送彩金" at bounding box center [262, 73] width 45 height 30
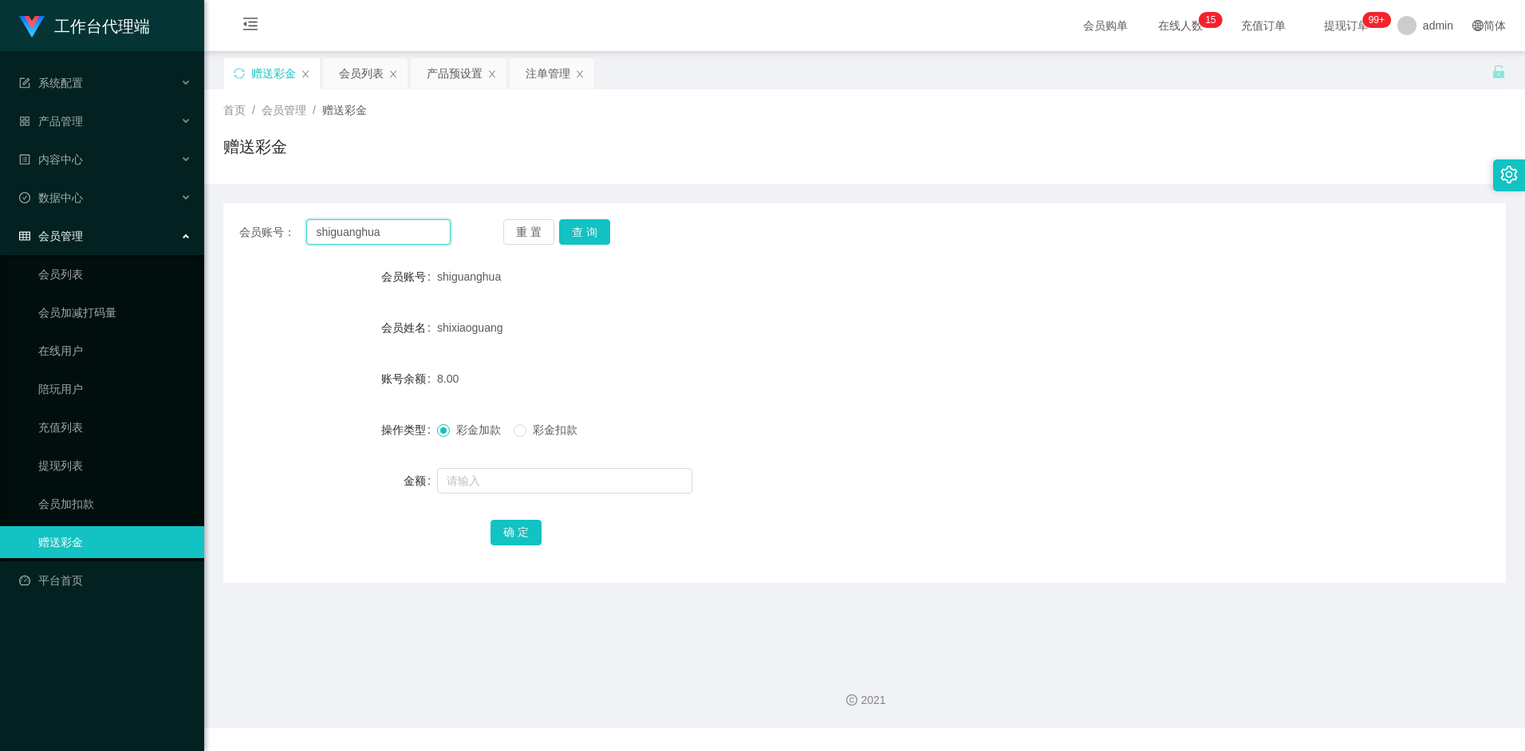
click at [395, 238] on input "shiguanghua" at bounding box center [378, 232] width 144 height 26
paste input "Blabl"
type input "Blabla"
click at [574, 235] on button "查 询" at bounding box center [584, 232] width 51 height 26
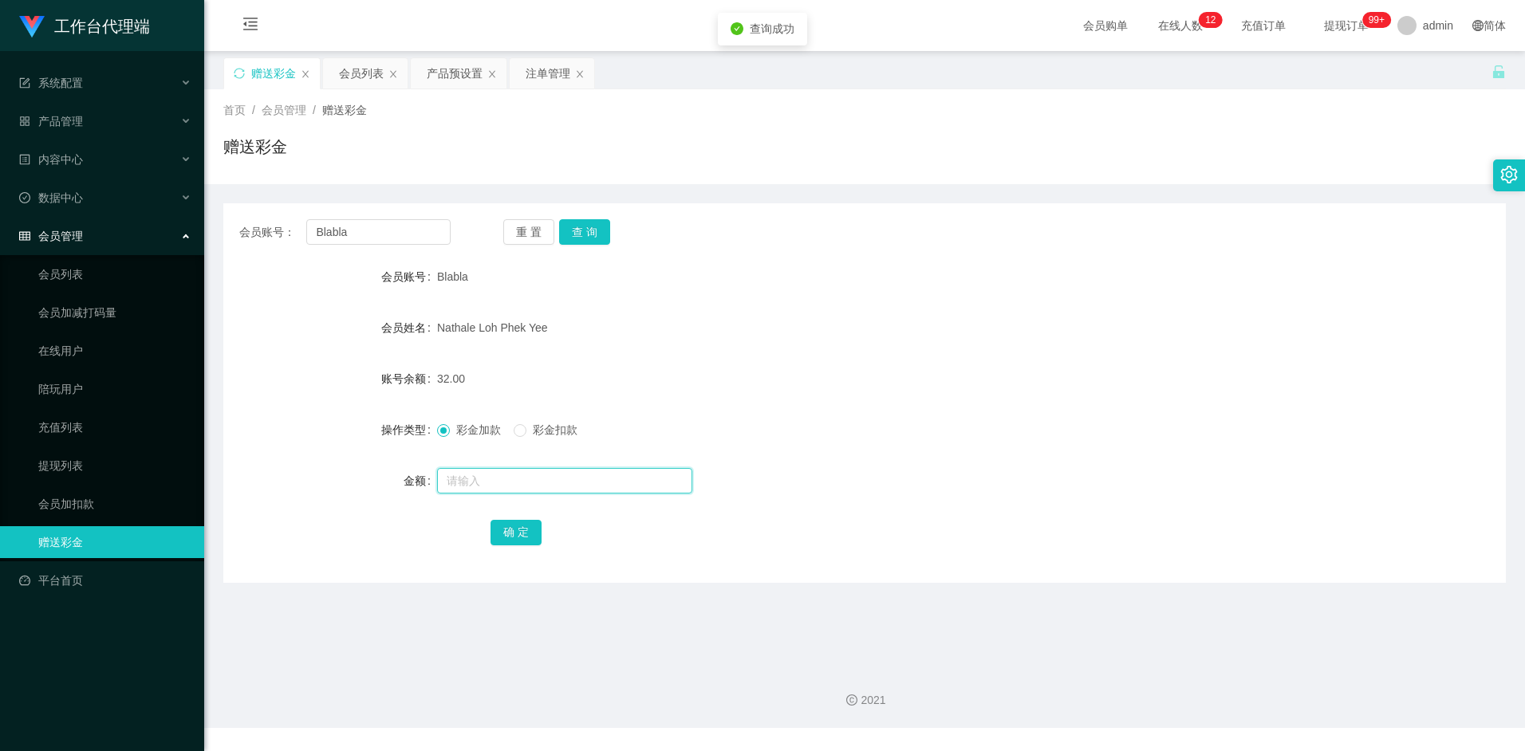
click at [496, 484] on input "text" at bounding box center [564, 481] width 255 height 26
type input "8"
click at [509, 529] on button "确 定" at bounding box center [516, 533] width 51 height 26
click at [969, 363] on div "40.00" at bounding box center [811, 379] width 748 height 32
click at [356, 228] on input "Blabla" at bounding box center [378, 232] width 144 height 26
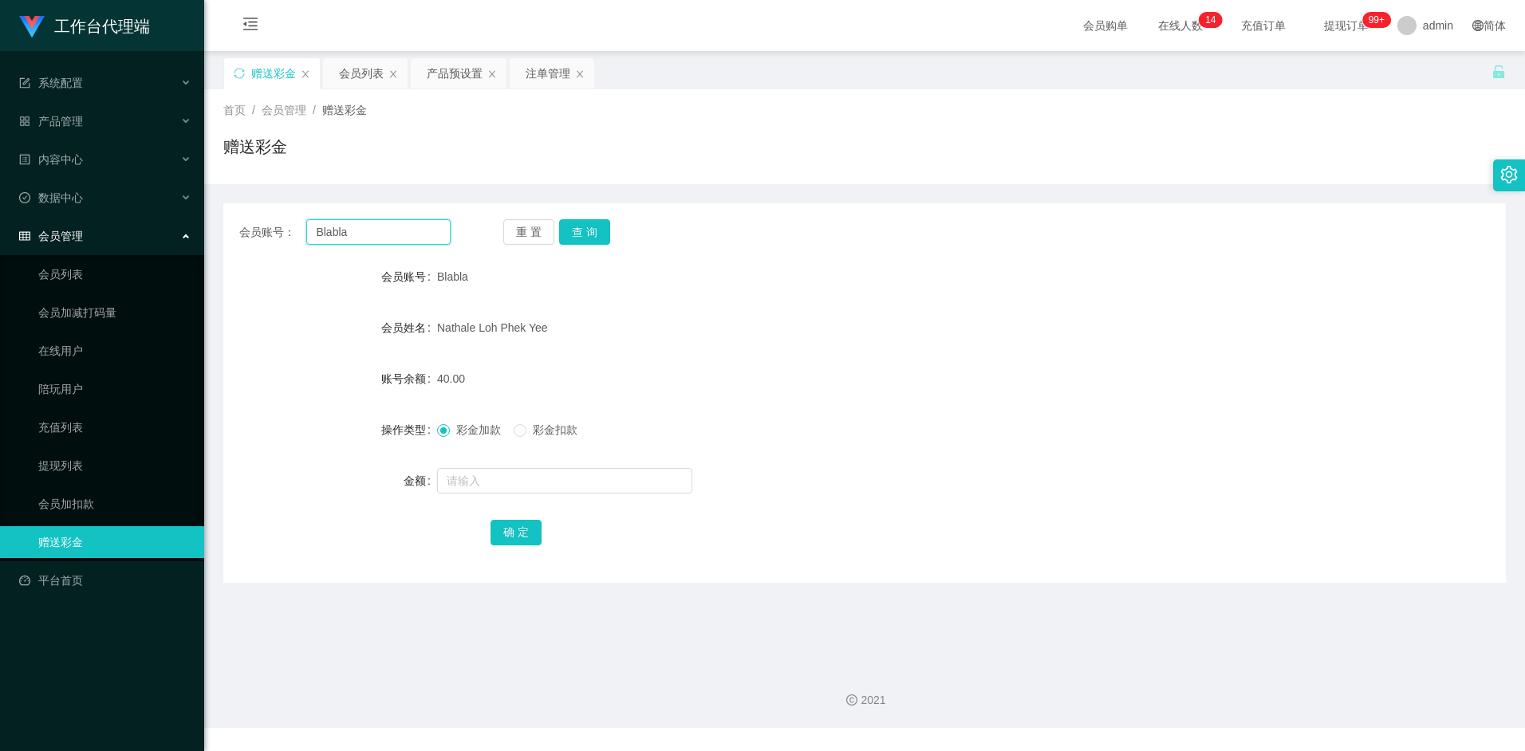
click at [356, 228] on input "Blabla" at bounding box center [378, 232] width 144 height 26
paste input "pakwhaywong"
type input "pakwhaywong"
click at [600, 229] on button "查 询" at bounding box center [584, 232] width 51 height 26
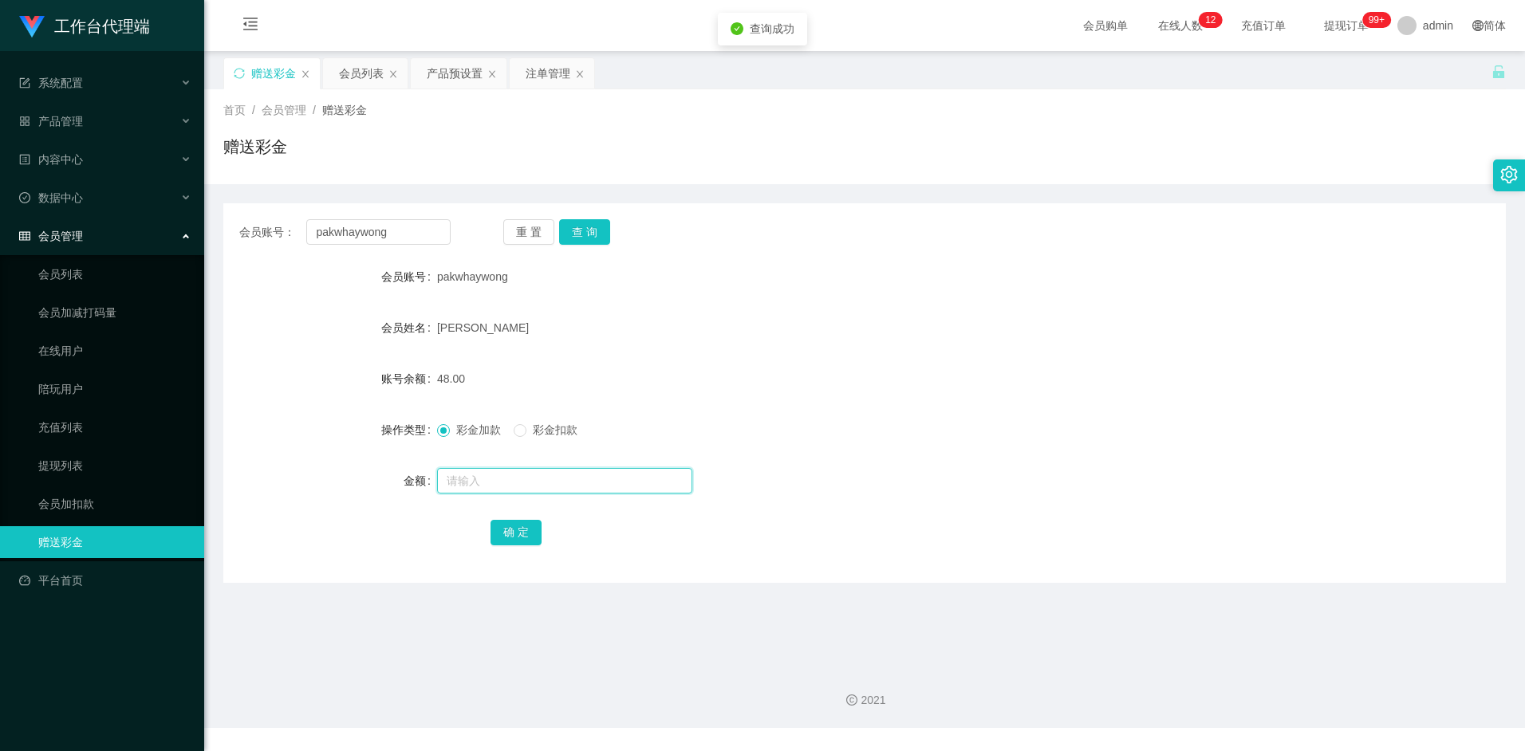
click at [490, 477] on input "text" at bounding box center [564, 481] width 255 height 26
type input "8"
click at [506, 529] on button "确 定" at bounding box center [516, 533] width 51 height 26
click at [746, 402] on form "会员账号 pakwhaywong 会员姓名 wong pak whay 账号余额 56.00 操作类型 彩金加款 彩金扣款 金额 确 定" at bounding box center [864, 404] width 1283 height 287
drag, startPoint x: 1213, startPoint y: 110, endPoint x: 1213, endPoint y: 119, distance: 8.8
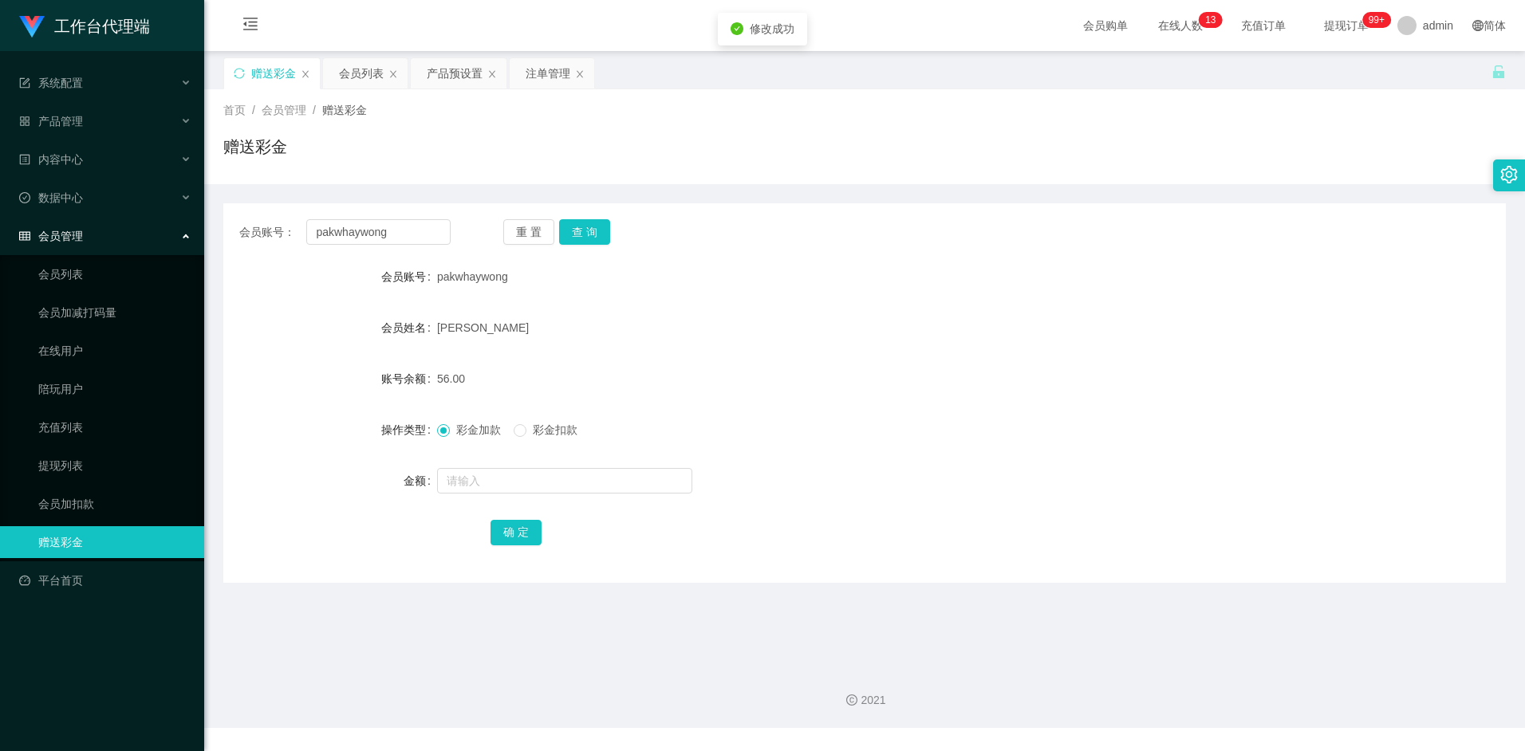
click at [1213, 116] on div "首页 / 会员管理 / 赠送彩金 /" at bounding box center [864, 110] width 1283 height 17
click at [402, 238] on input "pakwhaywong" at bounding box center [378, 232] width 144 height 26
paste input "97316999"
type input "97316999"
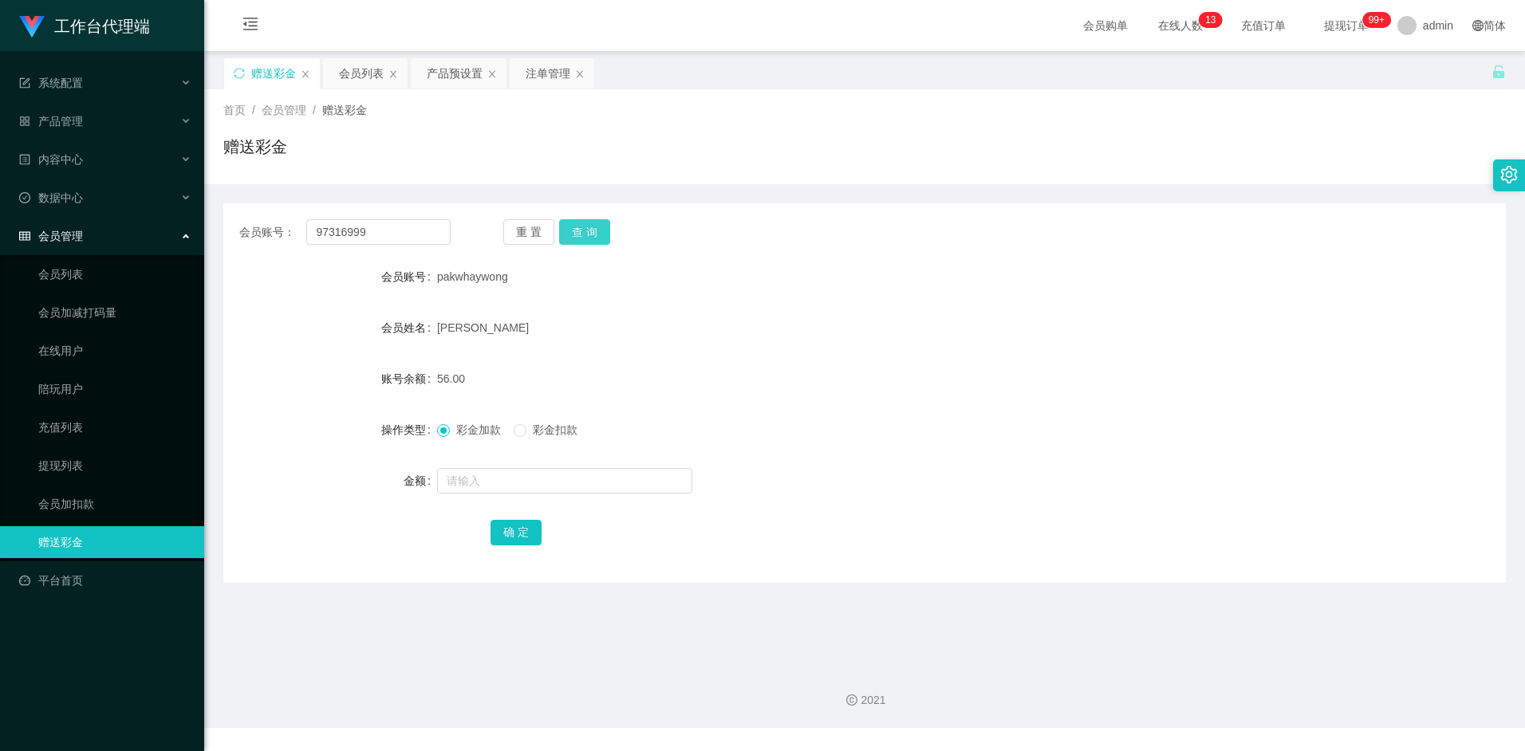
click at [578, 230] on button "查 询" at bounding box center [584, 232] width 51 height 26
click at [481, 477] on input "text" at bounding box center [564, 481] width 255 height 26
type input "8"
click at [506, 525] on button "确 定" at bounding box center [516, 533] width 51 height 26
click at [987, 470] on div at bounding box center [811, 481] width 748 height 32
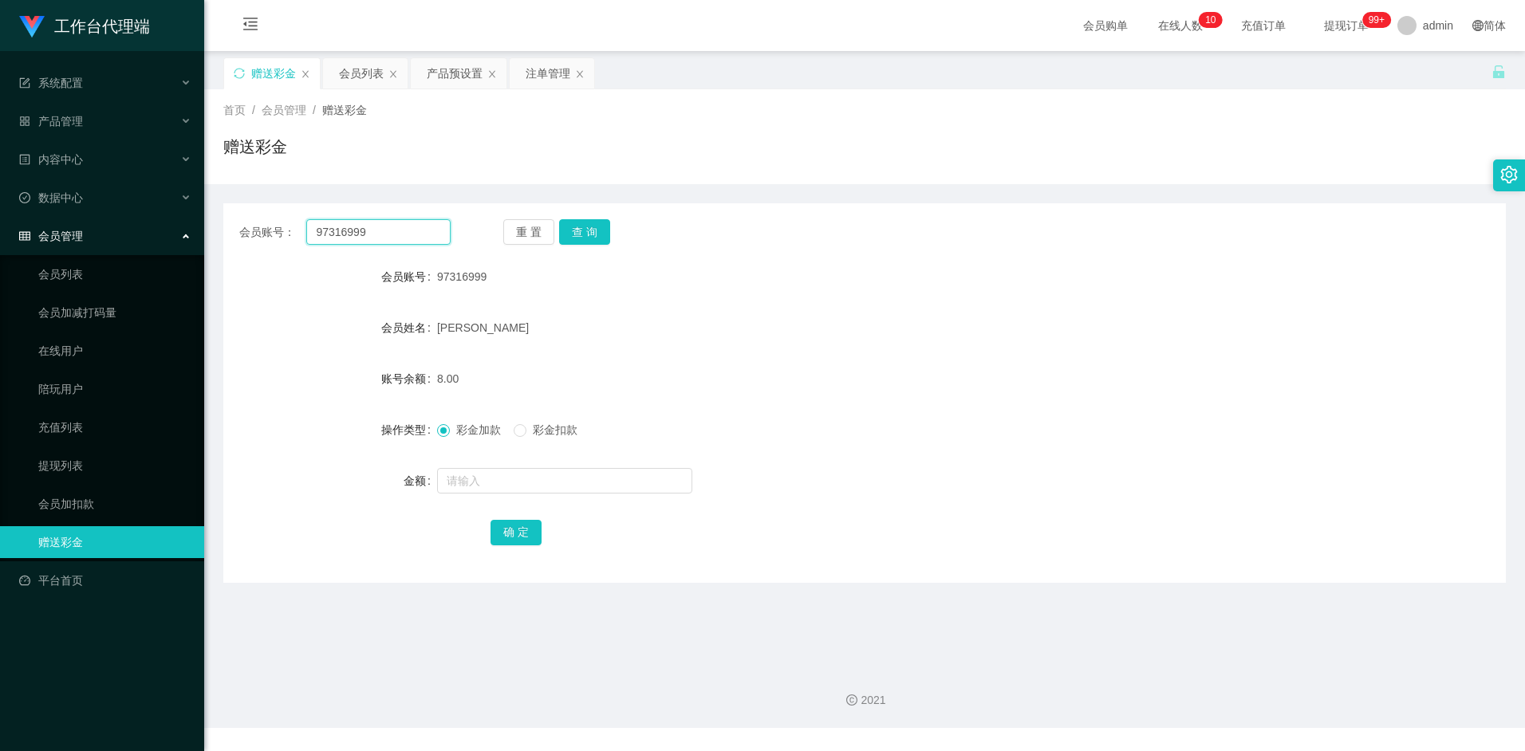
click at [374, 234] on input "97316999" at bounding box center [378, 232] width 144 height 26
paste input "aahp"
type input "aahp"
click at [589, 232] on button "查 询" at bounding box center [584, 232] width 51 height 26
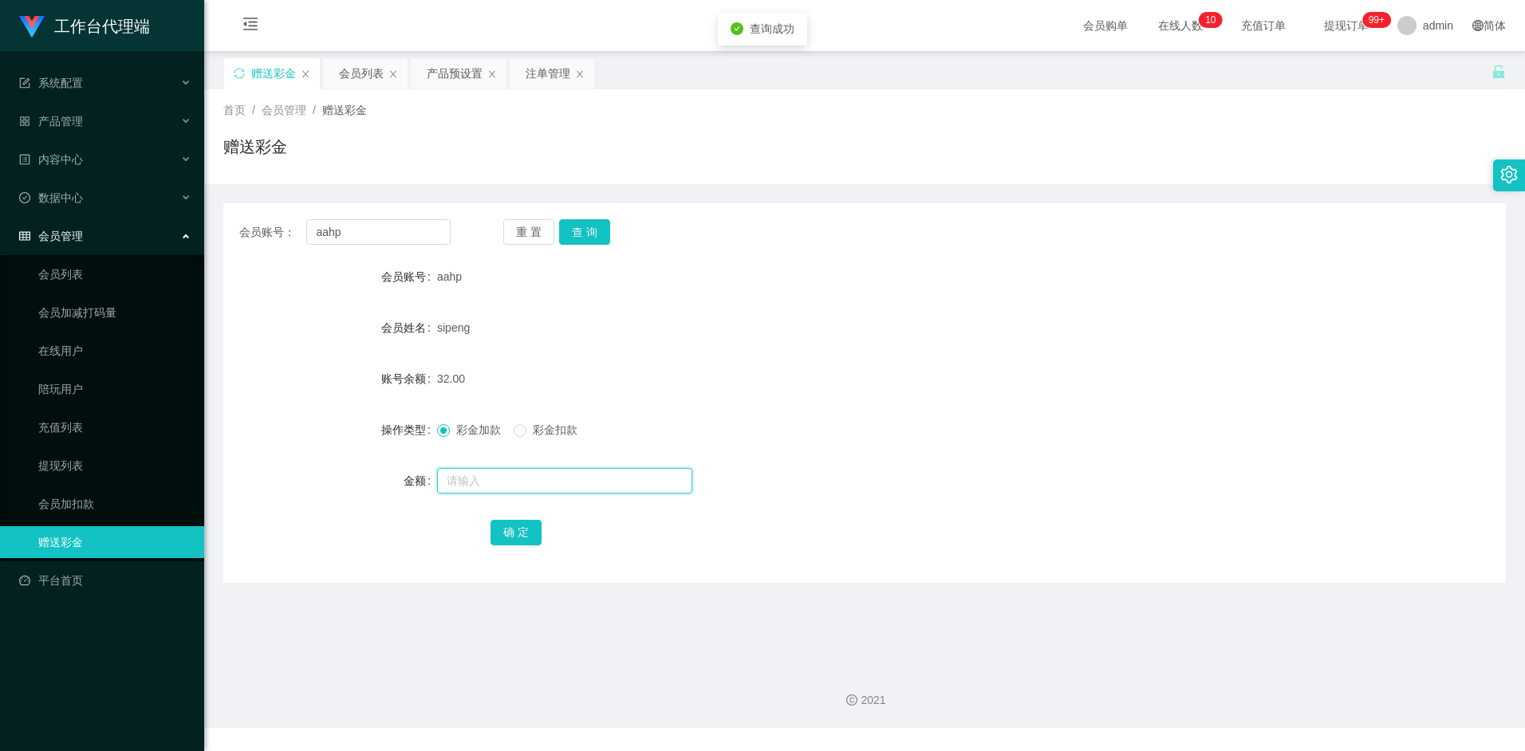
click at [514, 479] on input "text" at bounding box center [564, 481] width 255 height 26
type input "8"
click at [520, 521] on button "确 定" at bounding box center [516, 533] width 51 height 26
click at [1010, 339] on div "sipeng" at bounding box center [811, 328] width 748 height 32
click at [377, 229] on input "aahp" at bounding box center [378, 232] width 144 height 26
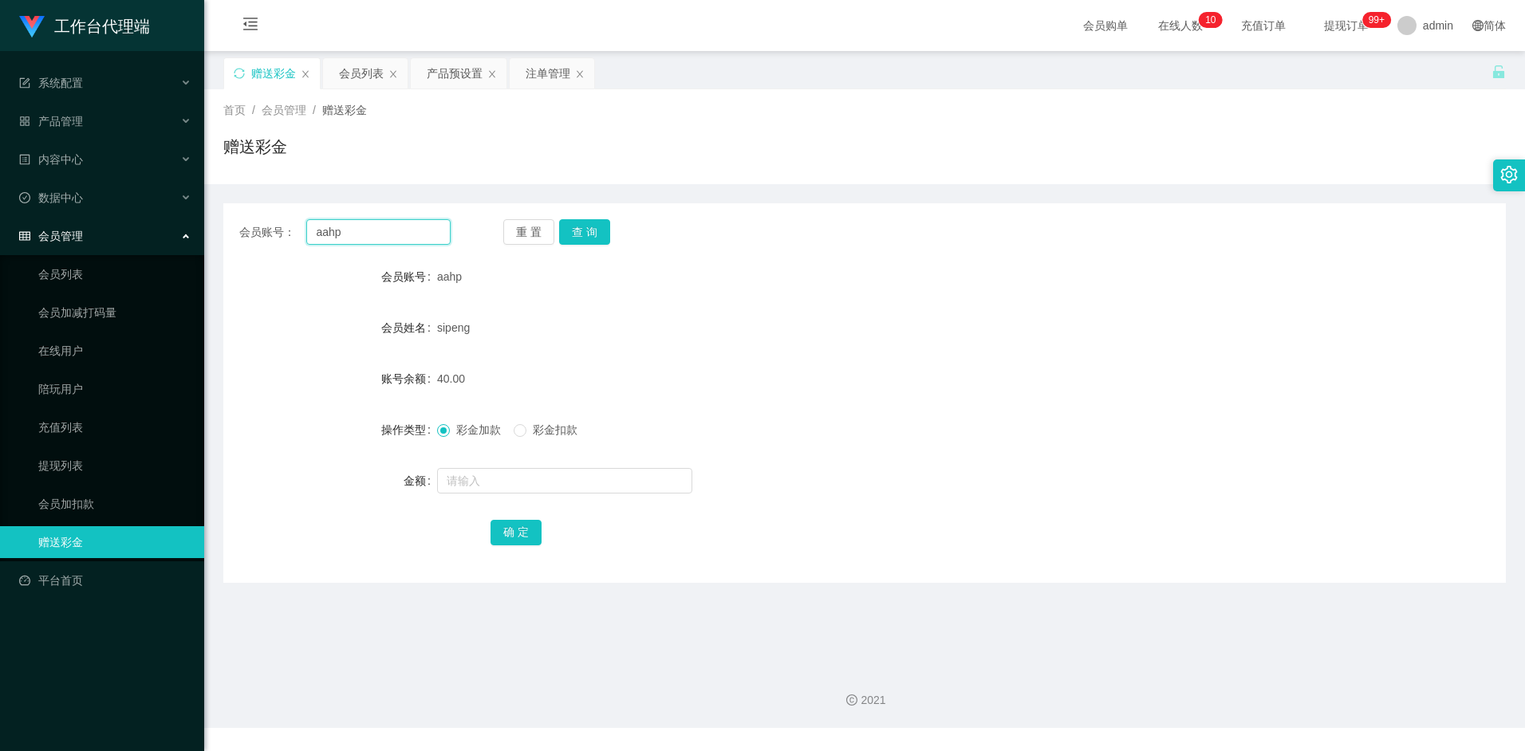
click at [377, 229] on input "aahp" at bounding box center [378, 232] width 144 height 26
paste input "shiguanghua"
type input "shiguanghua"
click at [595, 222] on button "查 询" at bounding box center [584, 232] width 51 height 26
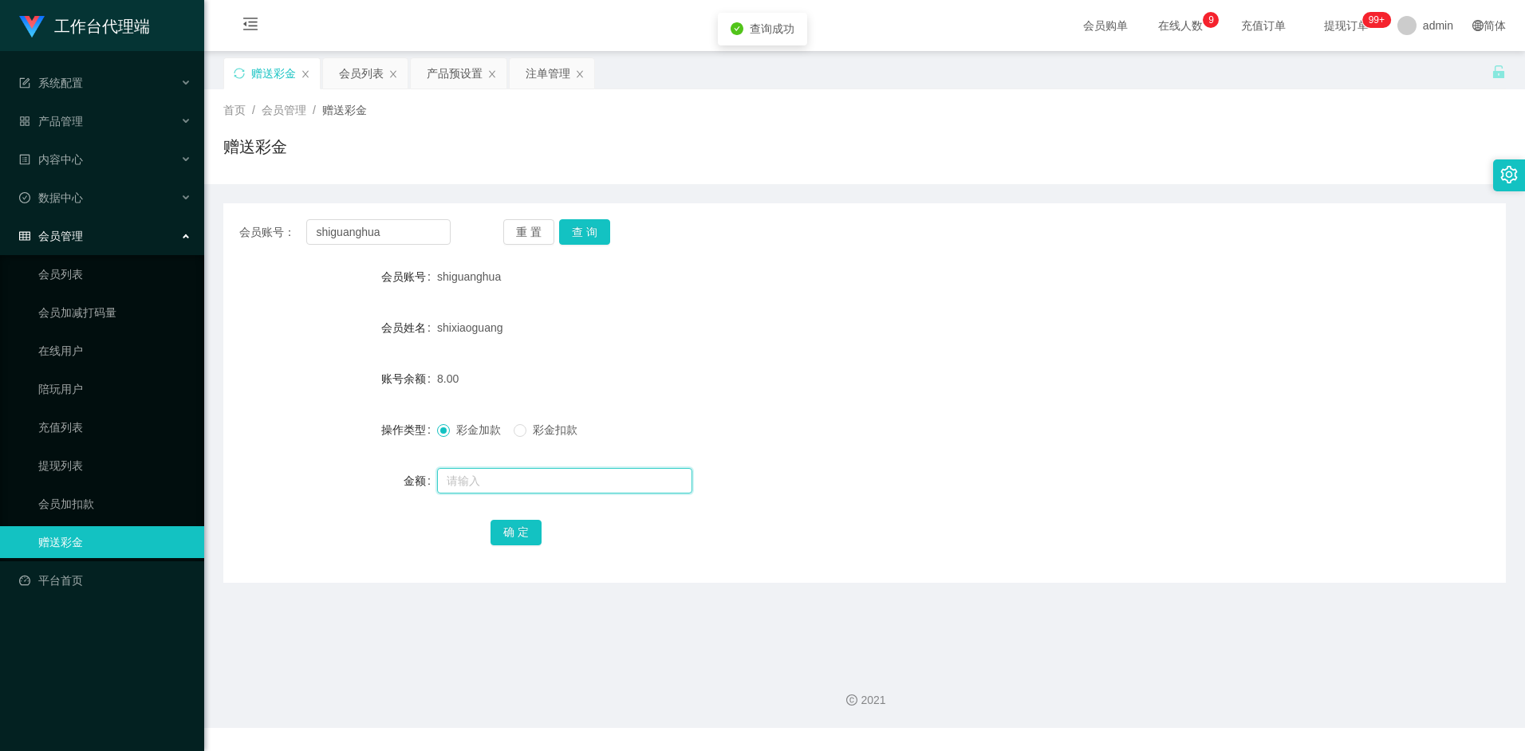
click at [491, 483] on input "text" at bounding box center [564, 481] width 255 height 26
type input "8"
click at [512, 520] on button "确 定" at bounding box center [516, 533] width 51 height 26
drag, startPoint x: 822, startPoint y: 366, endPoint x: 834, endPoint y: 354, distance: 16.9
click at [829, 358] on form "会员账号 shiguanghua 会员姓名 shixiaoguang 账号余额 8.00 操作类型 彩金加款 彩金扣款 金额 确 定" at bounding box center [864, 404] width 1283 height 287
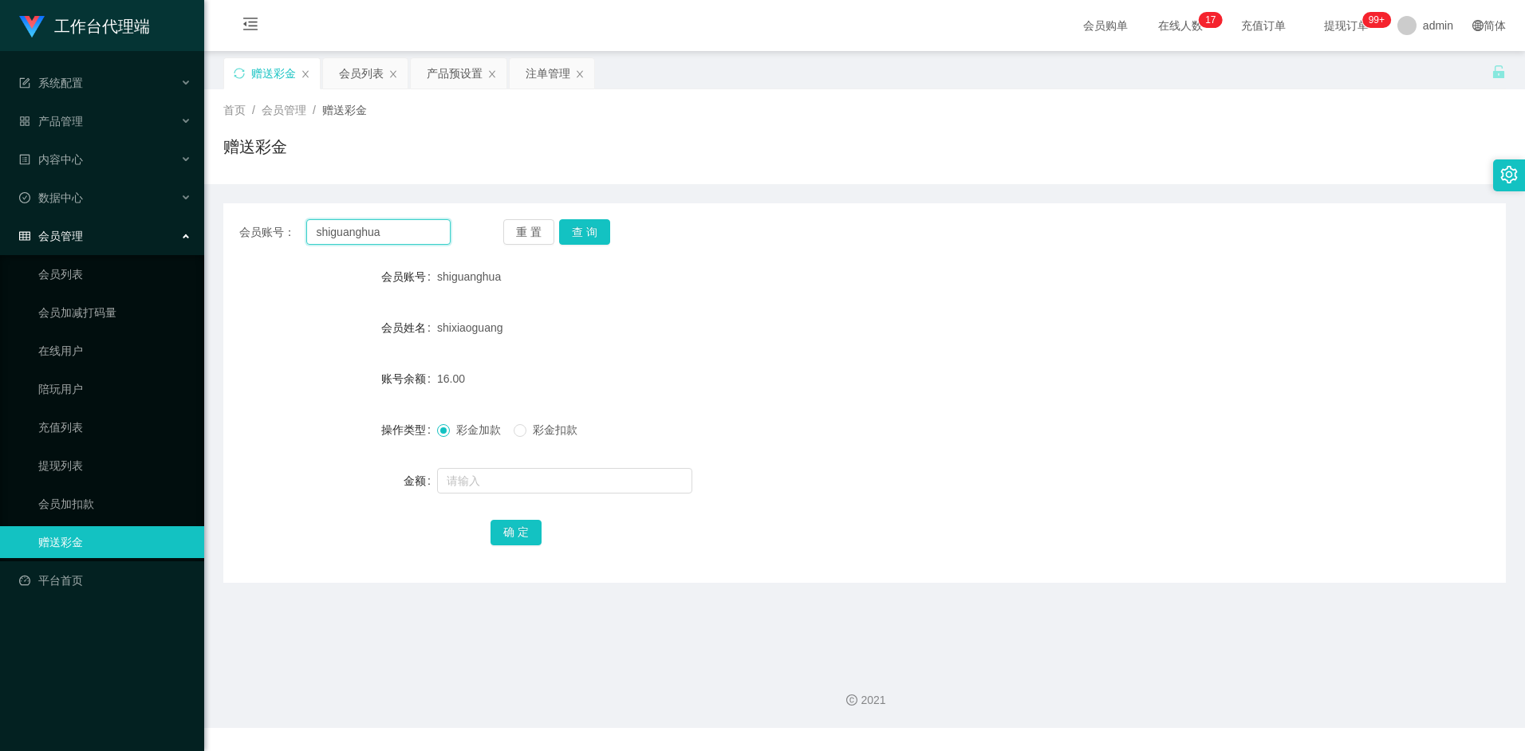
click at [397, 234] on input "shiguanghua" at bounding box center [378, 232] width 144 height 26
click at [398, 234] on input "shiguanghua" at bounding box center [378, 232] width 144 height 26
paste input "pakwhaywong"
type input "pakwhaywong"
click at [601, 233] on button "查 询" at bounding box center [584, 232] width 51 height 26
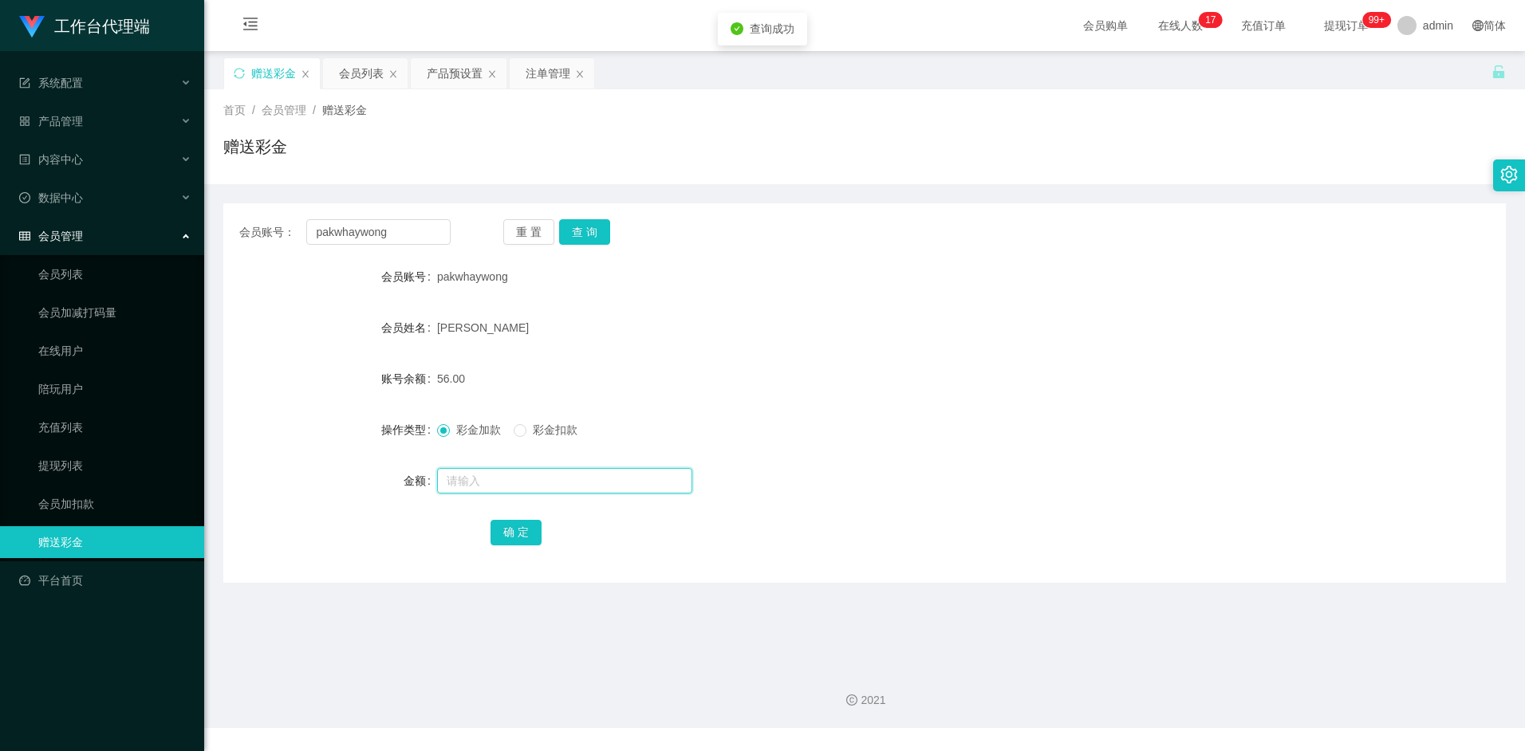
click at [502, 479] on input "text" at bounding box center [564, 481] width 255 height 26
type input "308"
click at [514, 530] on button "确 定" at bounding box center [516, 533] width 51 height 26
click at [885, 515] on form "会员账号 pakwhaywong 会员姓名 wong pak whay 账号余额 364.00 操作类型 彩金加款 彩金扣款 金额 确 定" at bounding box center [864, 404] width 1283 height 287
click at [869, 501] on form "会员账号 pakwhaywong 会员姓名 wong pak whay 账号余额 364.00 操作类型 彩金加款 彩金扣款 金额 确 定" at bounding box center [864, 404] width 1283 height 287
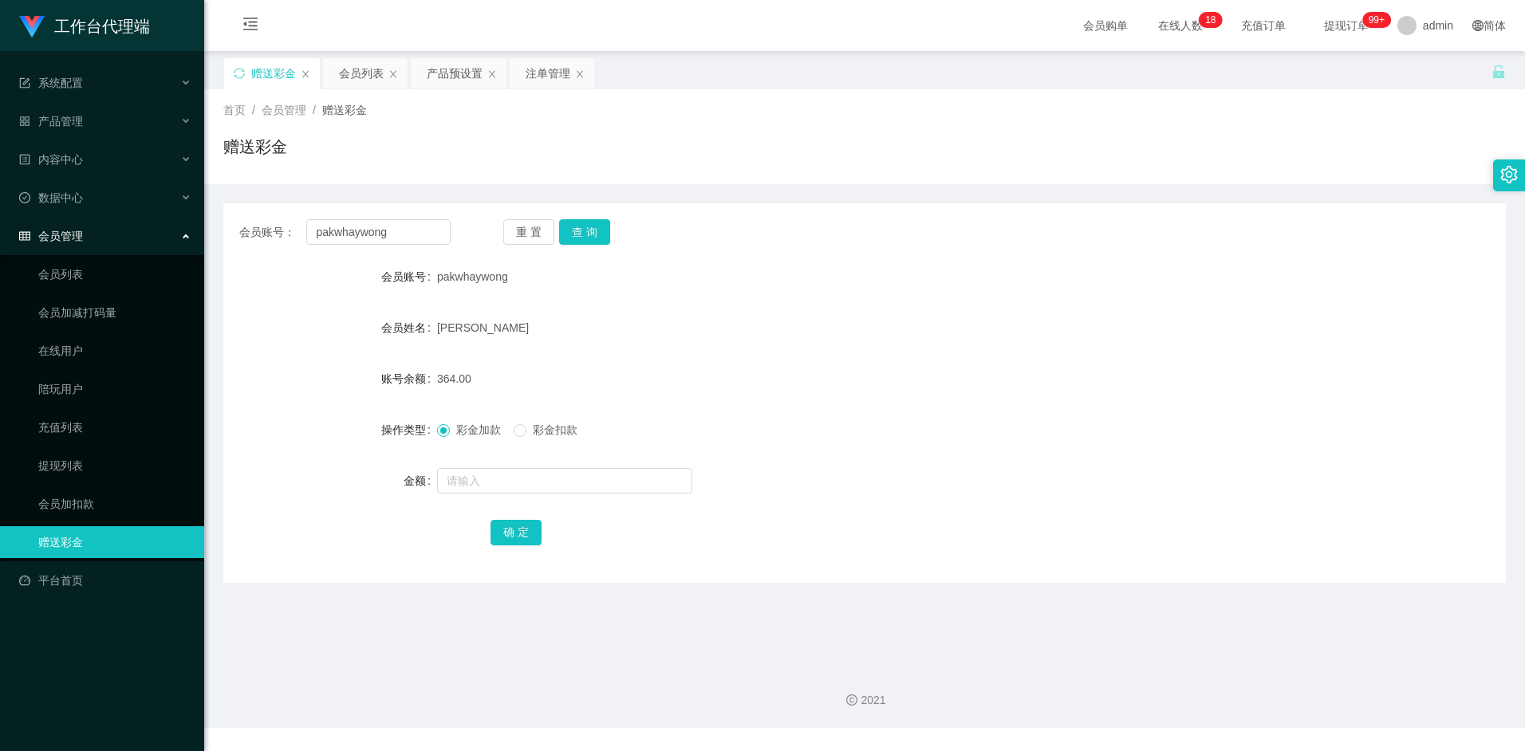
click at [812, 402] on form "会员账号 pakwhaywong 会员姓名 wong pak whay 账号余额 364.00 操作类型 彩金加款 彩金扣款 金额 确 定" at bounding box center [864, 404] width 1283 height 287
click at [543, 73] on div "注单管理" at bounding box center [548, 73] width 45 height 30
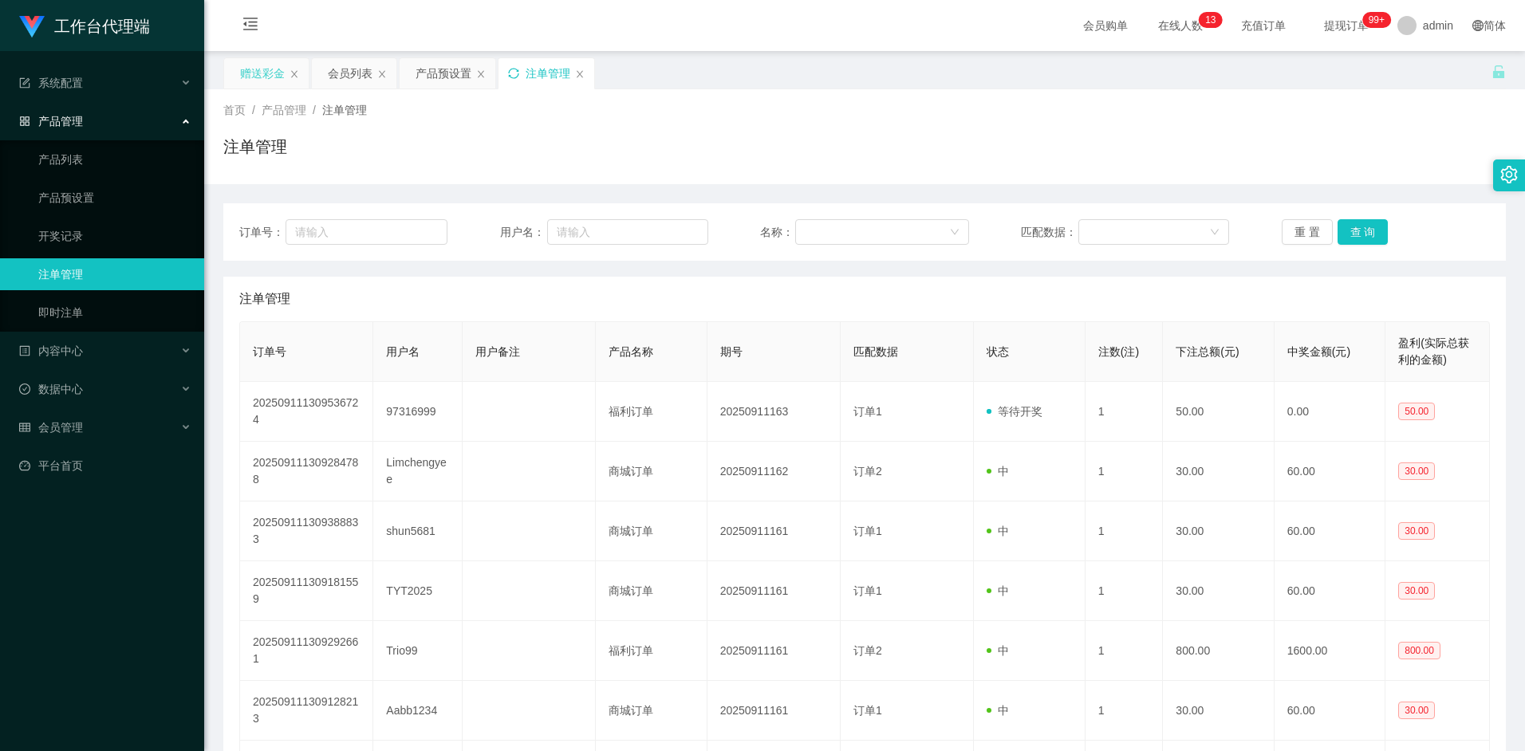
click at [263, 77] on div "赠送彩金" at bounding box center [262, 73] width 45 height 30
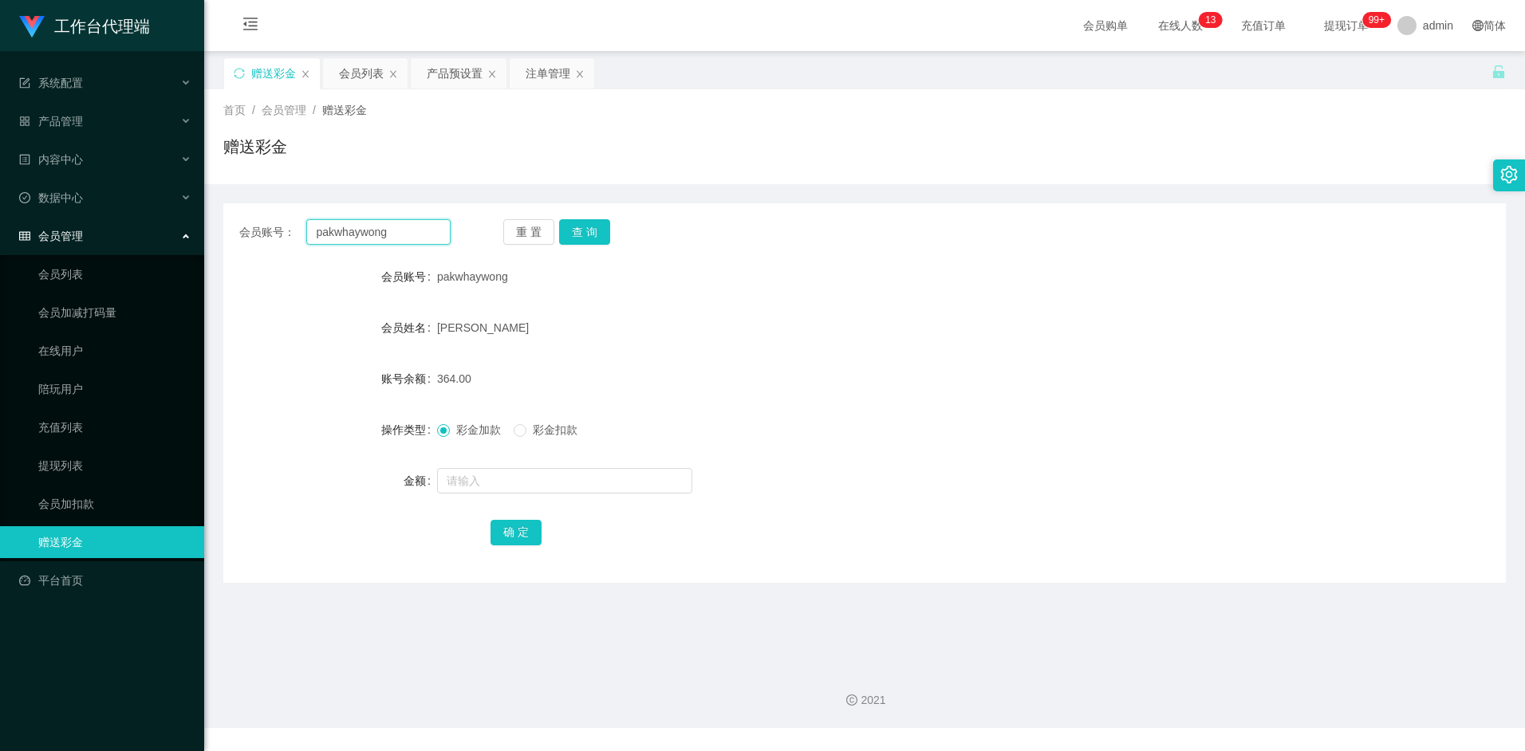
click at [406, 235] on input "pakwhaywong" at bounding box center [378, 232] width 144 height 26
paste input "pakwhaywong"
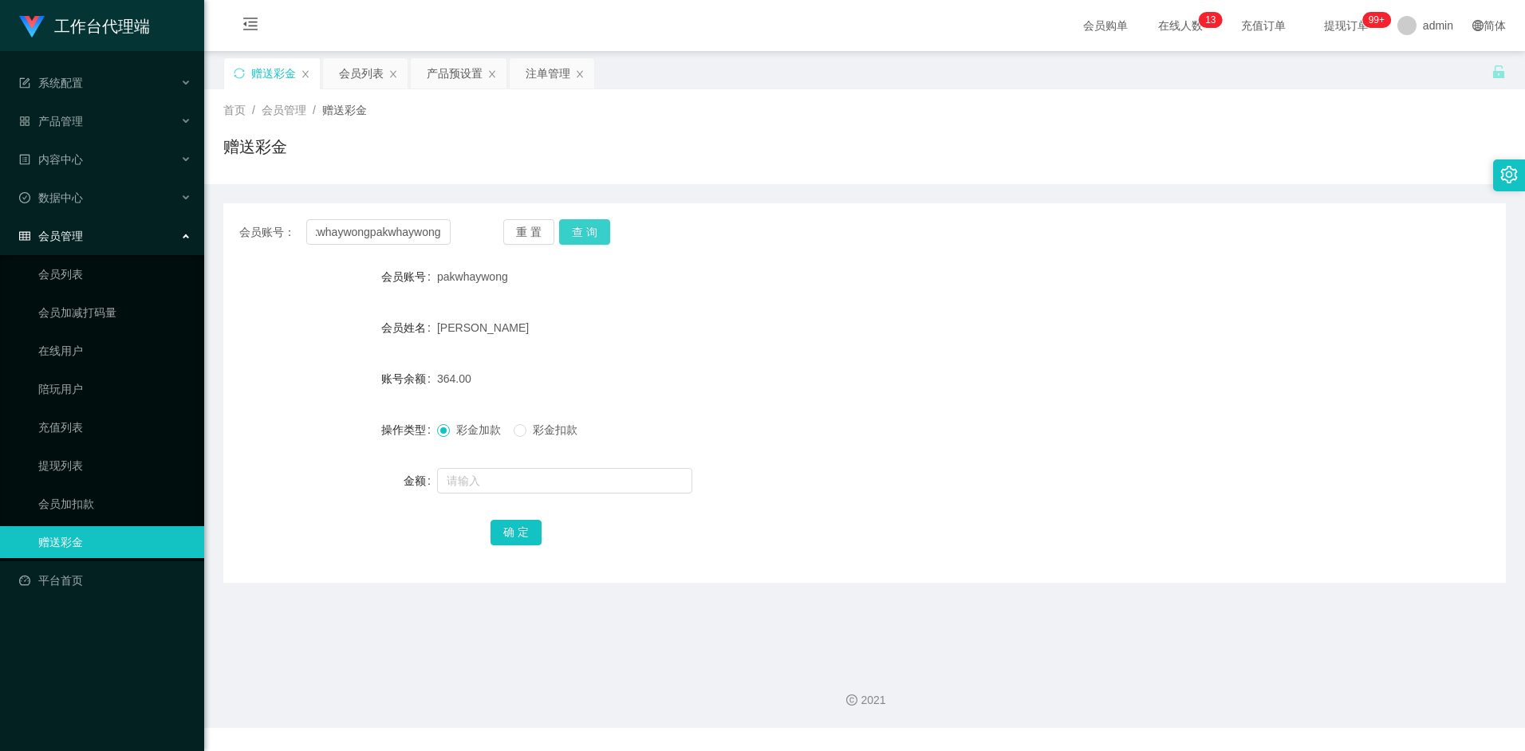
click at [592, 236] on button "查 询" at bounding box center [584, 232] width 51 height 26
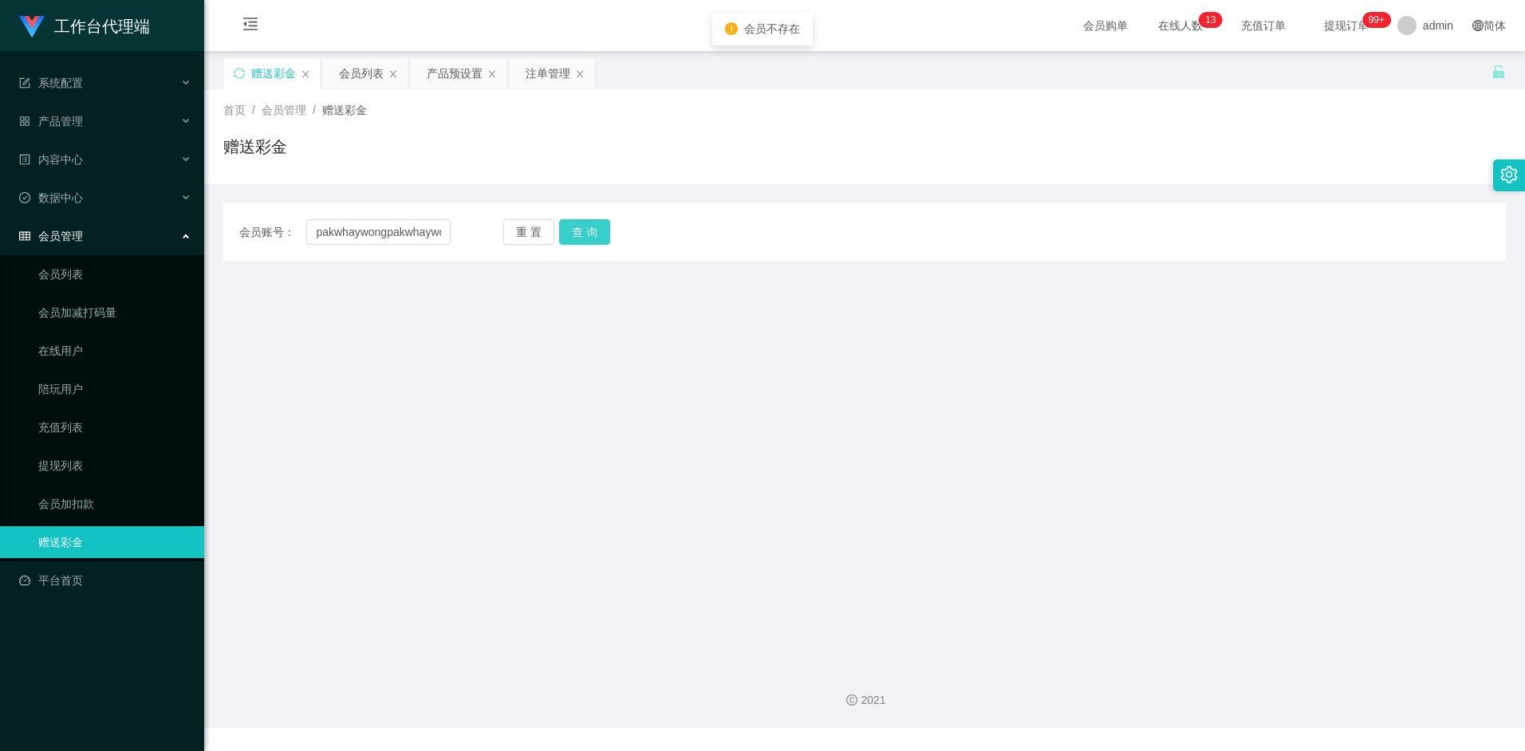
click at [588, 232] on button "查 询" at bounding box center [584, 232] width 51 height 26
click at [422, 231] on input "pakwhaywongpakwhaywongpakwhaywong" at bounding box center [378, 232] width 144 height 26
click at [406, 232] on input "pakwhaywong" at bounding box center [378, 232] width 144 height 26
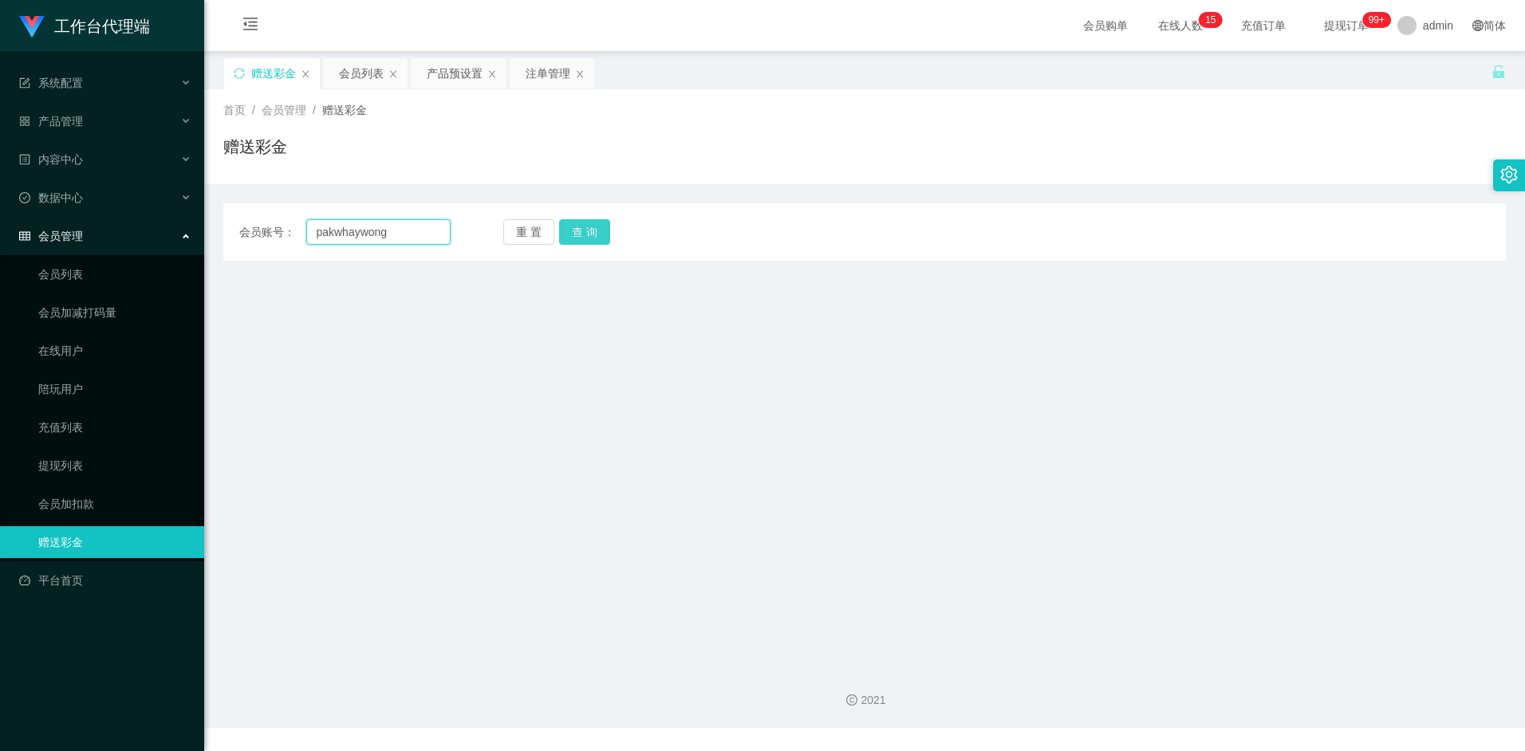
type input "pakwhaywong"
click at [601, 239] on button "查 询" at bounding box center [584, 232] width 51 height 26
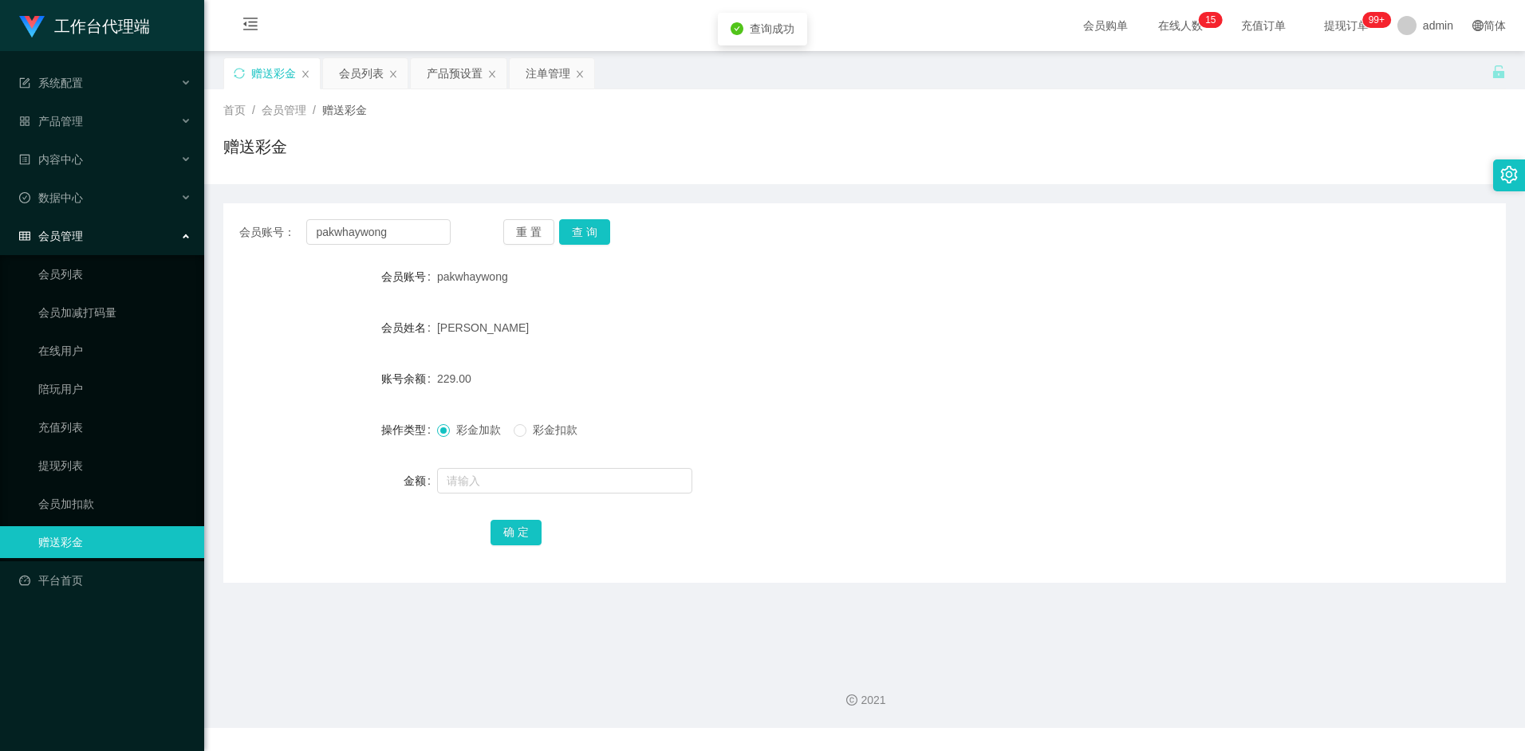
click at [554, 377] on div "229.00" at bounding box center [811, 379] width 748 height 32
click at [460, 176] on div "首页 / 会员管理 / 赠送彩金 / 赠送彩金" at bounding box center [864, 136] width 1321 height 95
click at [361, 71] on div "会员列表" at bounding box center [361, 73] width 45 height 30
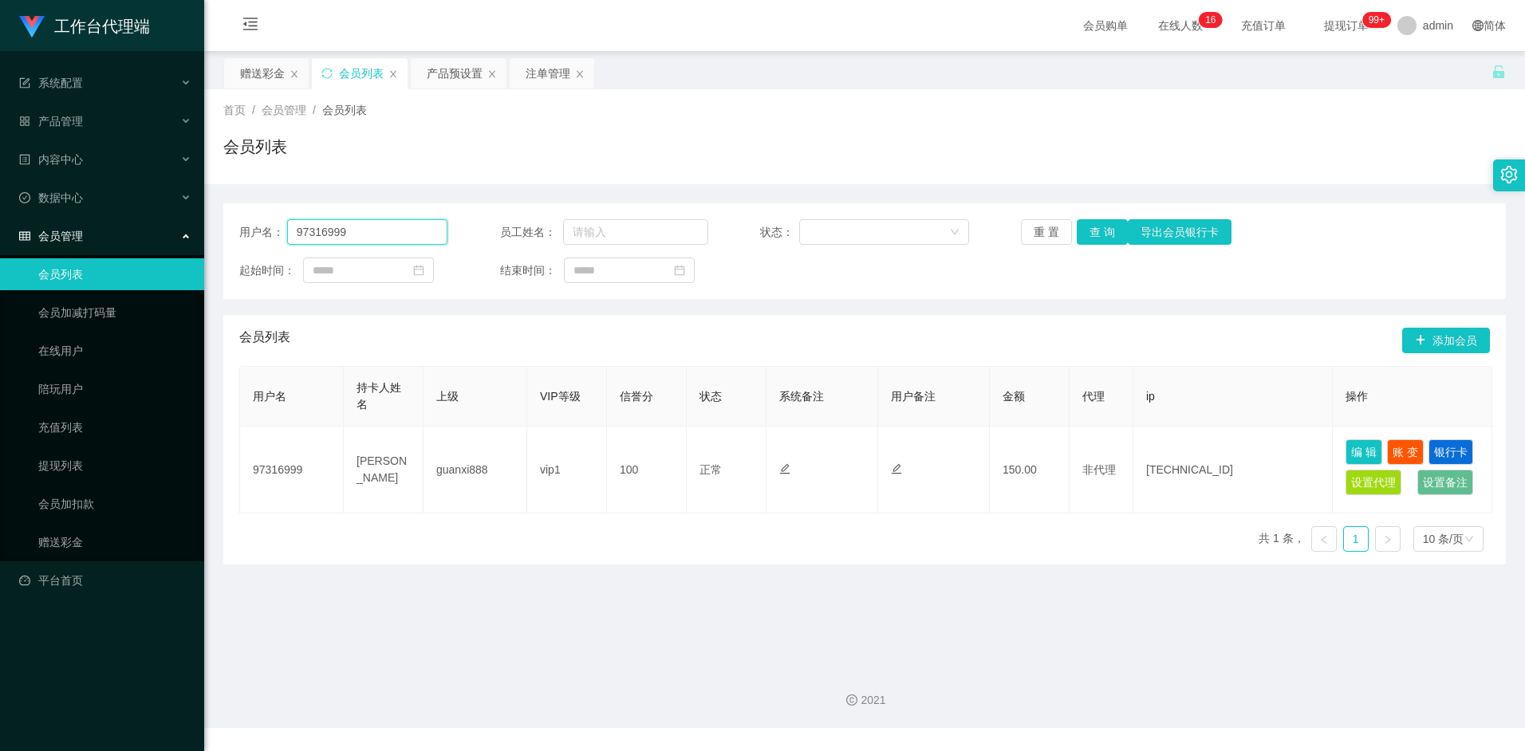
drag, startPoint x: 395, startPoint y: 236, endPoint x: 262, endPoint y: 227, distance: 133.5
click at [262, 227] on div "用户名： 97316999" at bounding box center [343, 232] width 208 height 26
paste input "pakwhaywong"
type input "pakwhaywong"
click at [1105, 235] on button "查 询" at bounding box center [1102, 232] width 51 height 26
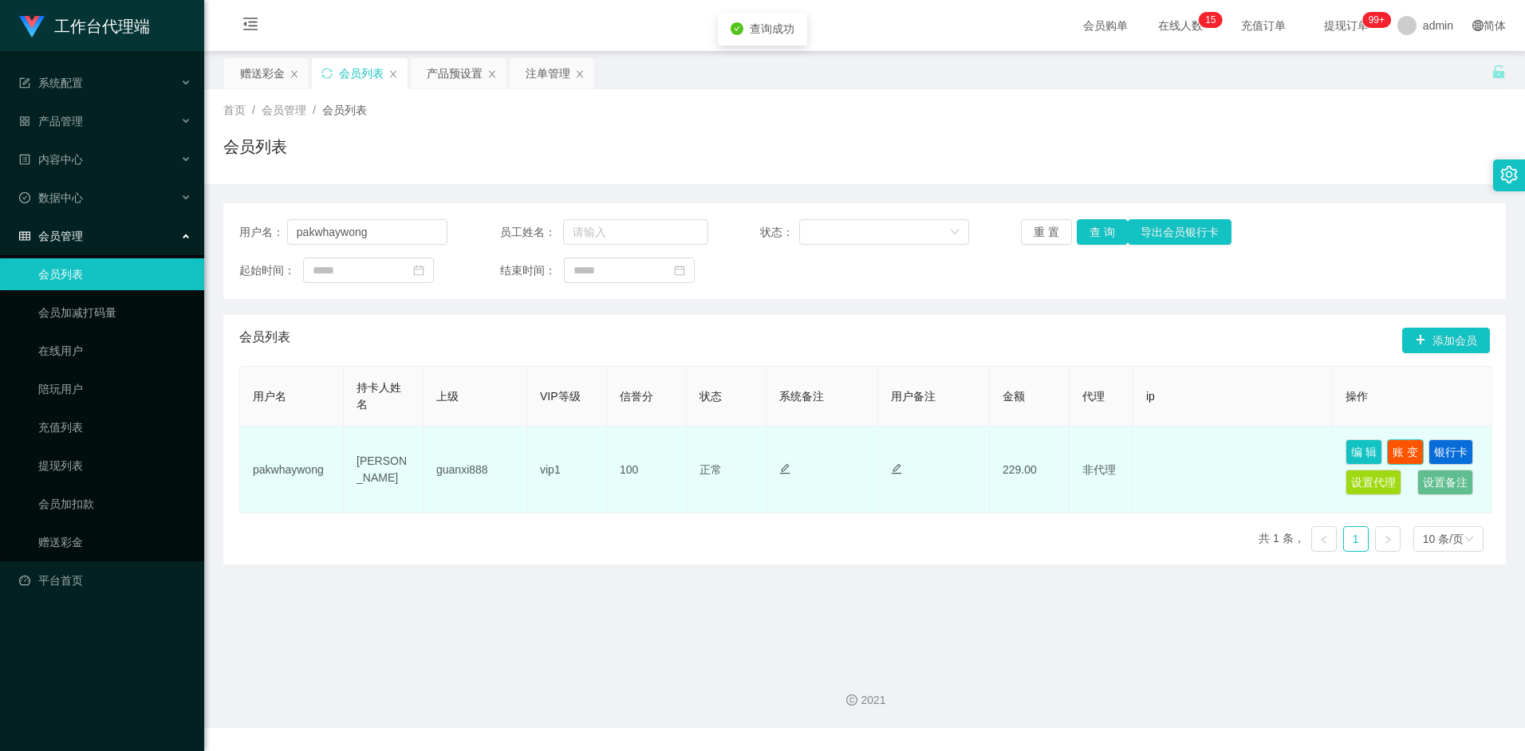
click at [1417, 449] on button "账 变" at bounding box center [1405, 452] width 37 height 26
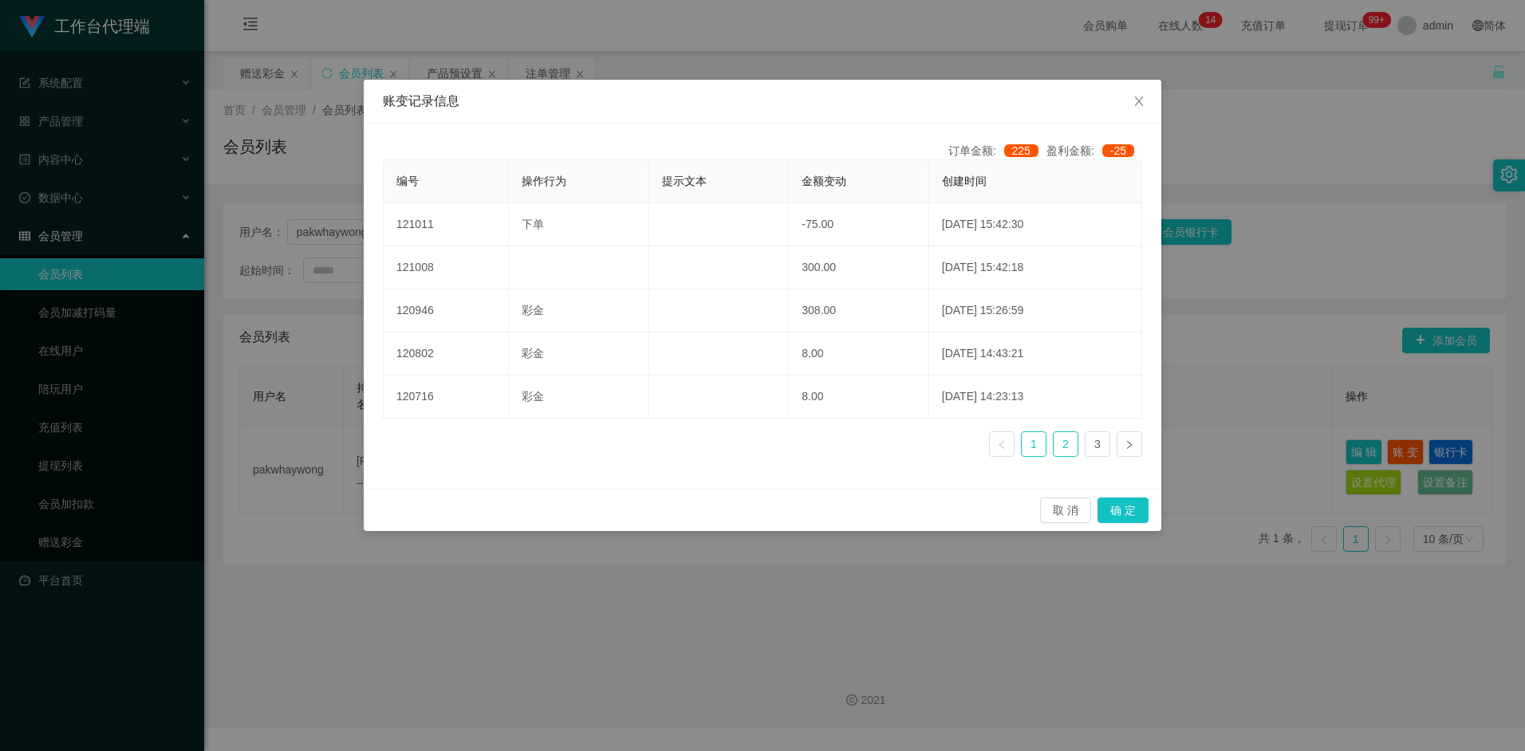
click at [1058, 442] on link "2" at bounding box center [1066, 444] width 24 height 24
click at [1010, 444] on link at bounding box center [1002, 445] width 26 height 26
click at [1003, 447] on icon "图标: left" at bounding box center [1002, 445] width 10 height 10
click at [868, 470] on div "订单金额: 225 盈利金额: -25 编号 操作行为 提示文本 金额变动 创建时间 121011 下单 -75.00 2025-09-11 15:42:30…" at bounding box center [763, 306] width 798 height 365
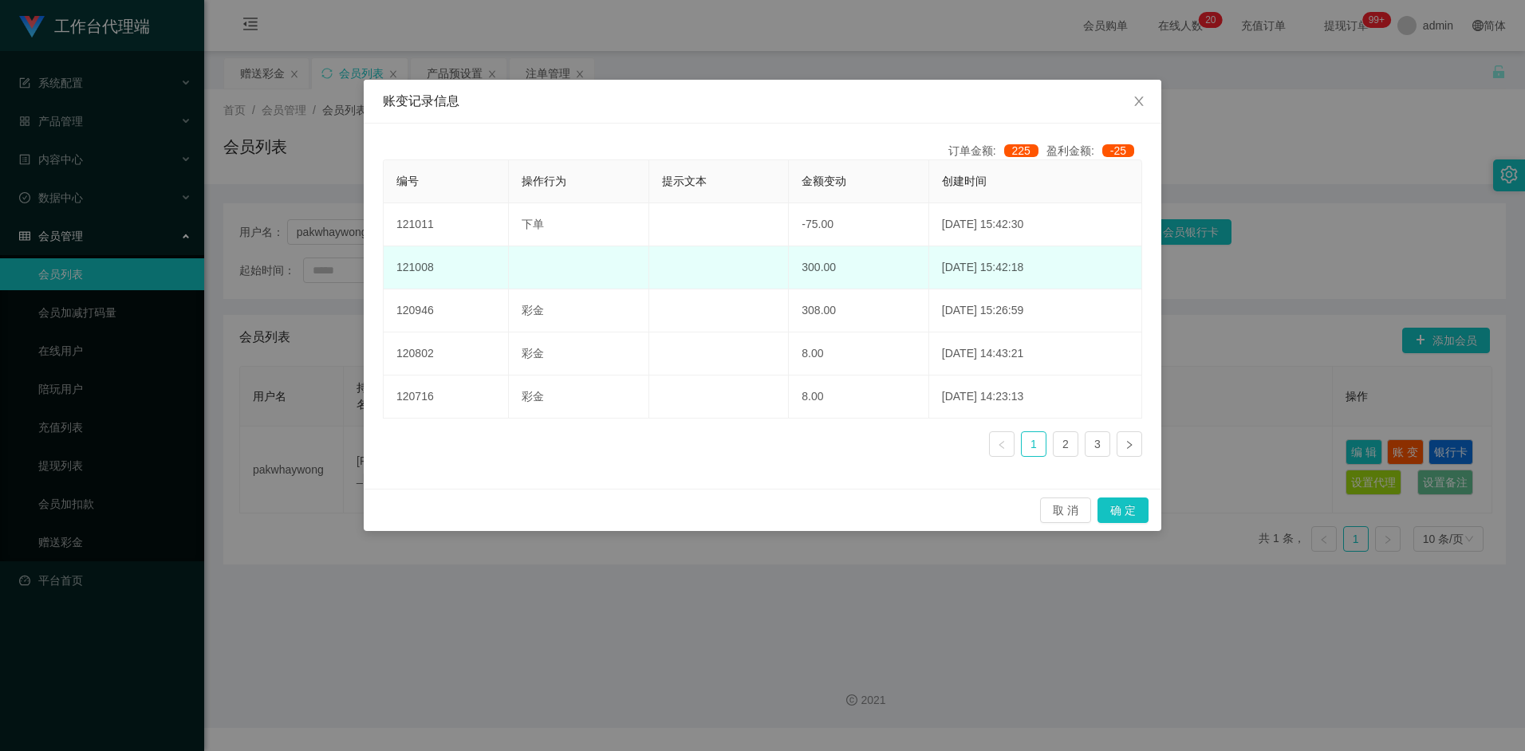
click at [801, 266] on td "300.00" at bounding box center [859, 267] width 140 height 43
drag, startPoint x: 813, startPoint y: 270, endPoint x: 785, endPoint y: 262, distance: 28.8
click at [789, 262] on td "300.00" at bounding box center [859, 267] width 140 height 43
drag, startPoint x: 785, startPoint y: 262, endPoint x: 805, endPoint y: 265, distance: 20.1
click at [805, 264] on td "300.00" at bounding box center [859, 267] width 140 height 43
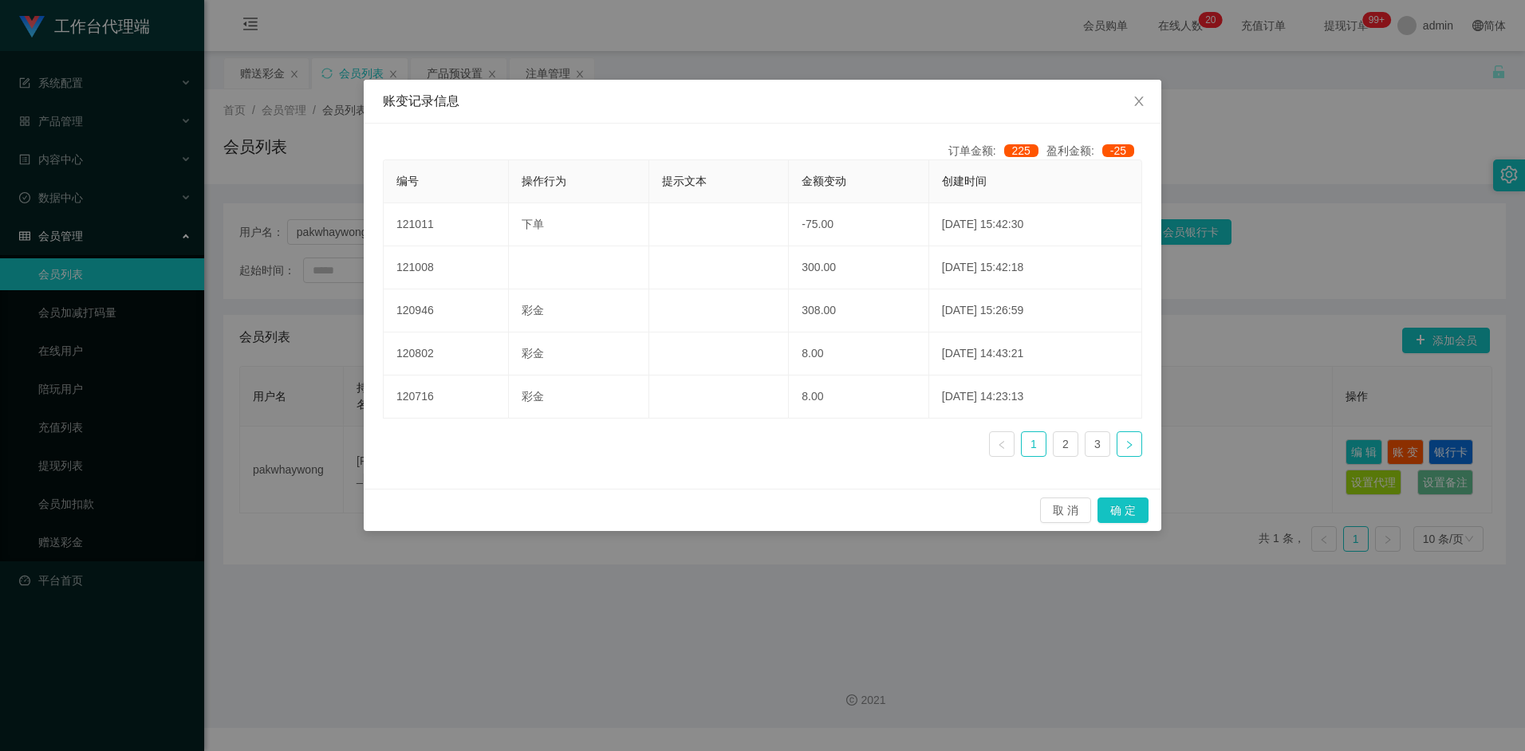
click at [1122, 438] on link at bounding box center [1130, 445] width 26 height 26
click at [1000, 447] on icon "图标: left" at bounding box center [1002, 445] width 10 height 10
click at [1006, 445] on icon "图标: left" at bounding box center [1002, 445] width 10 height 10
click at [900, 480] on div "订单金额: 225 盈利金额: -25 编号 操作行为 提示文本 金额变动 创建时间 121011 下单 -75.00 2025-09-11 15:42:30…" at bounding box center [763, 306] width 798 height 365
click at [944, 592] on div "账变记录信息 订单金额: 225 盈利金额: -25 编号 操作行为 提示文本 金额变动 创建时间 121011 下单 -75.00 2025-09-11 1…" at bounding box center [762, 375] width 1525 height 751
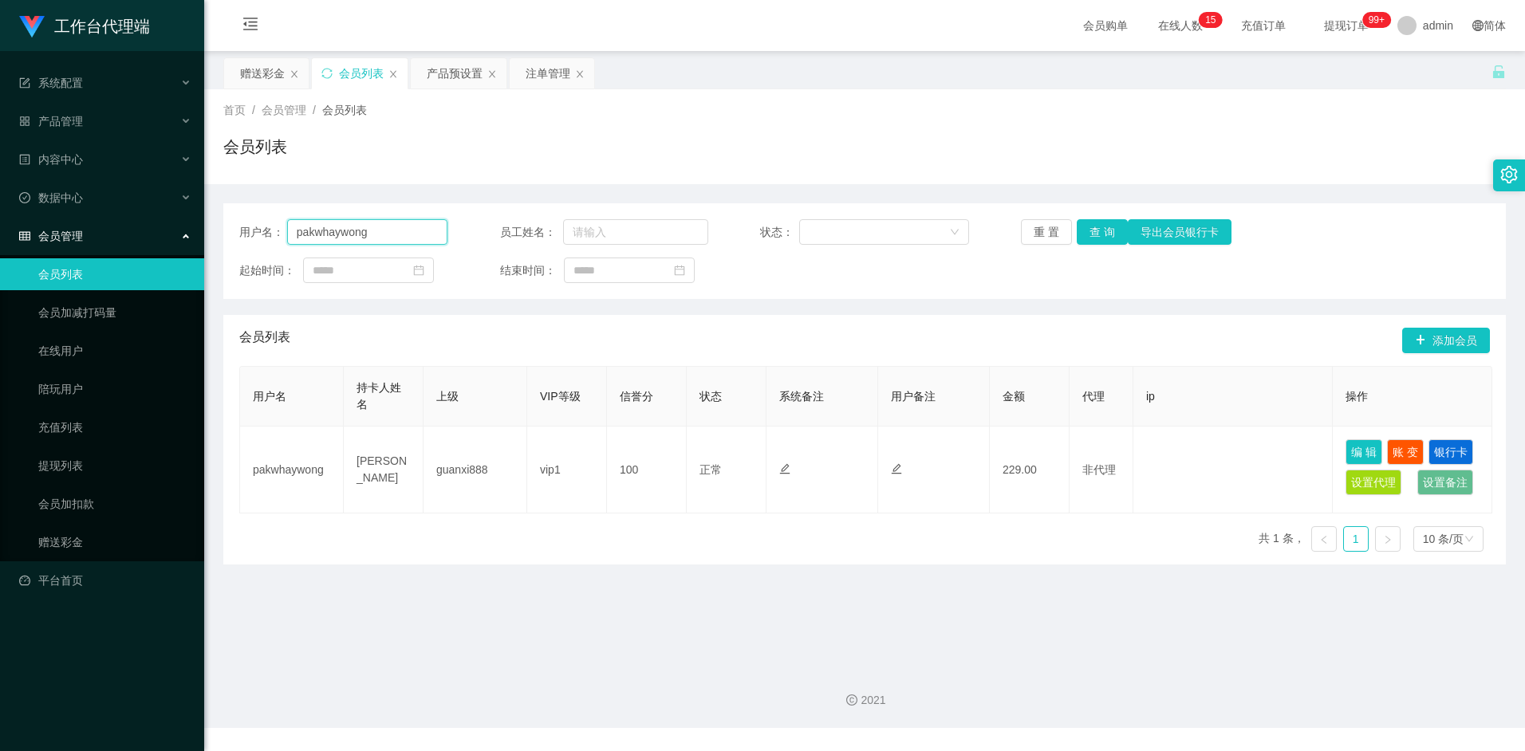
click at [410, 224] on input "pakwhaywong" at bounding box center [367, 232] width 161 height 26
click at [680, 125] on div "首页 / 会员管理 / 会员列表 / 会员列表" at bounding box center [864, 136] width 1283 height 69
click at [405, 233] on input "pakwhaywong" at bounding box center [367, 232] width 161 height 26
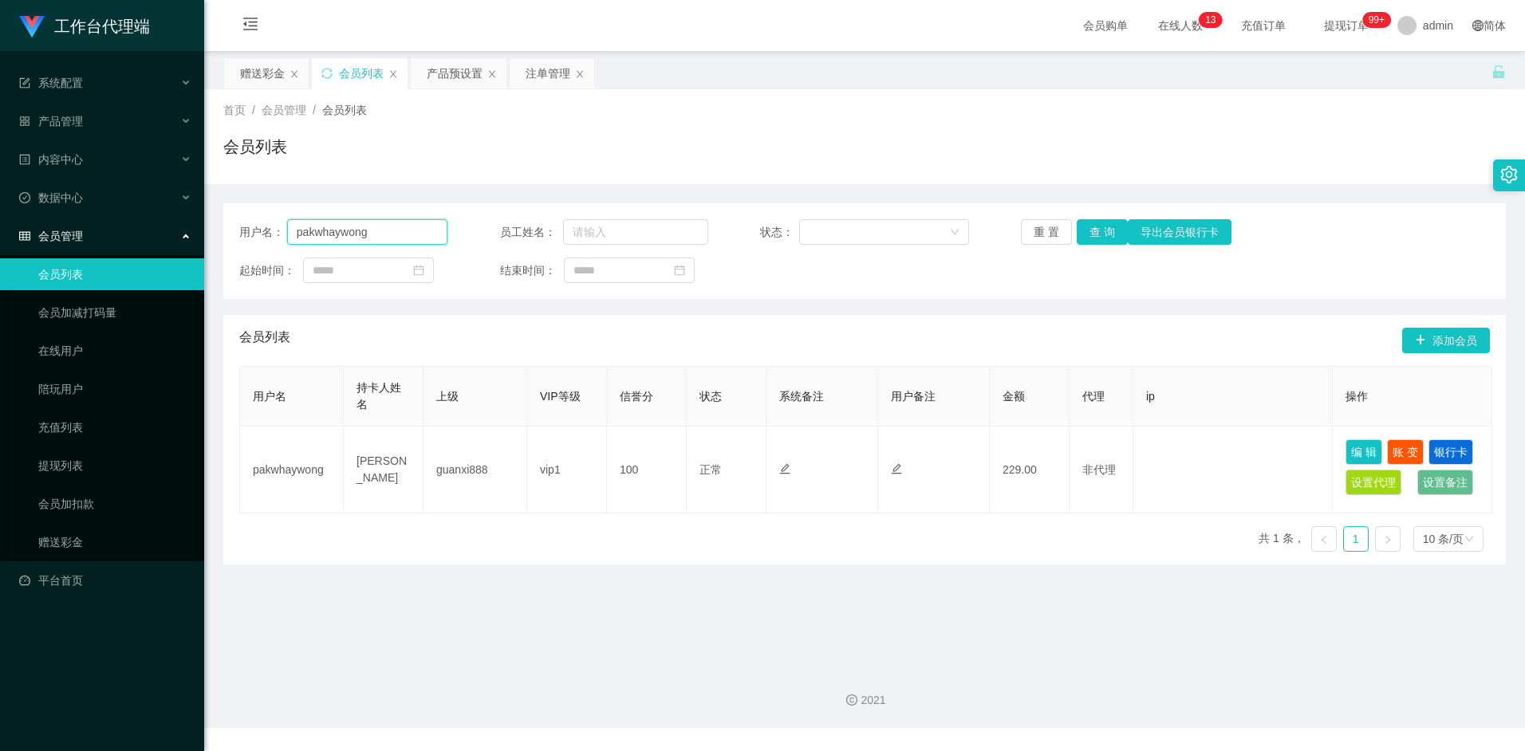
click at [405, 233] on input "pakwhaywong" at bounding box center [367, 232] width 161 height 26
click at [584, 353] on div "会员列表 添加会员" at bounding box center [864, 340] width 1251 height 51
click at [1100, 233] on button "查 询" at bounding box center [1102, 232] width 51 height 26
drag, startPoint x: 381, startPoint y: 230, endPoint x: 254, endPoint y: 233, distance: 127.7
click at [254, 233] on div "用户名： pakwhaywong" at bounding box center [343, 232] width 208 height 26
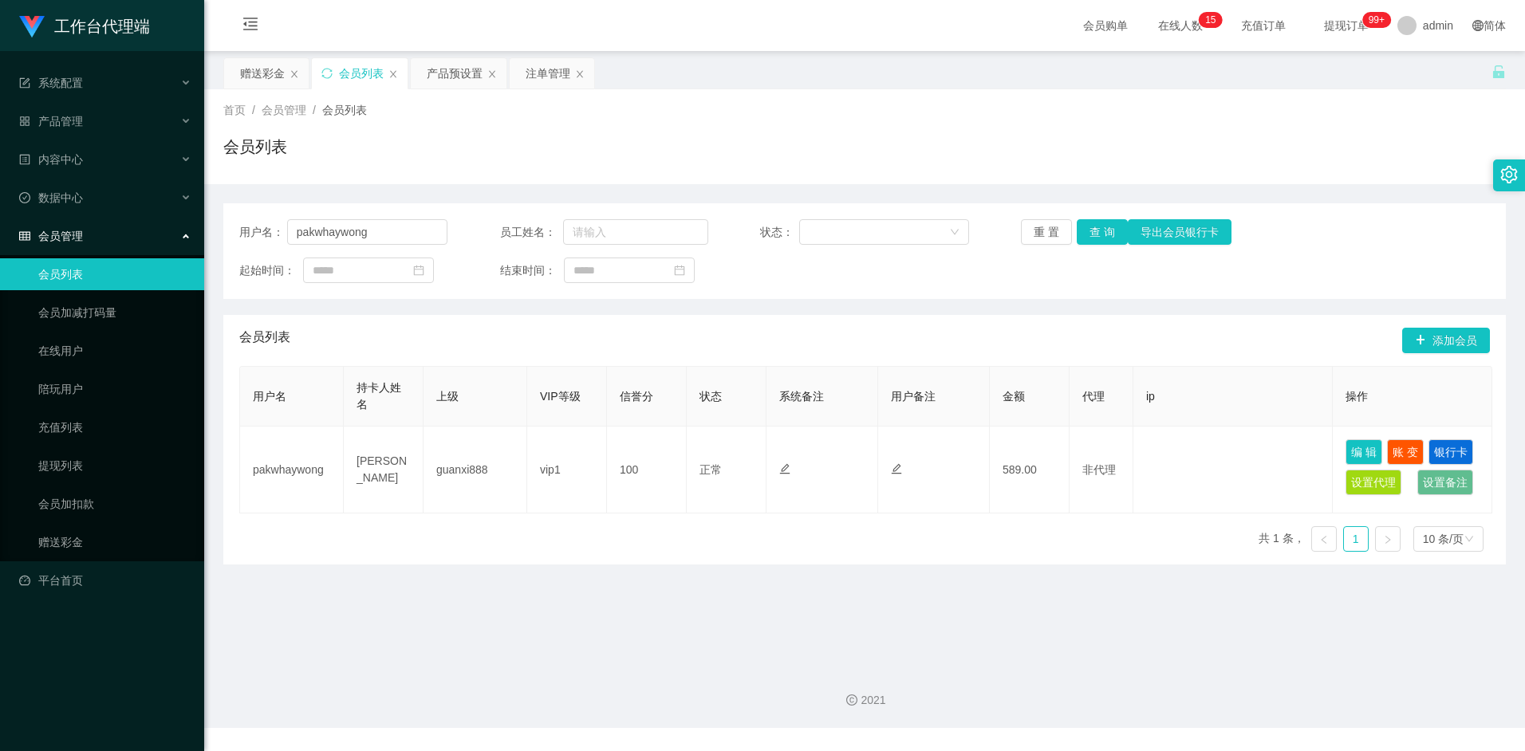
drag, startPoint x: 251, startPoint y: 79, endPoint x: 273, endPoint y: 92, distance: 25.0
click at [251, 79] on div "赠送彩金" at bounding box center [262, 73] width 45 height 30
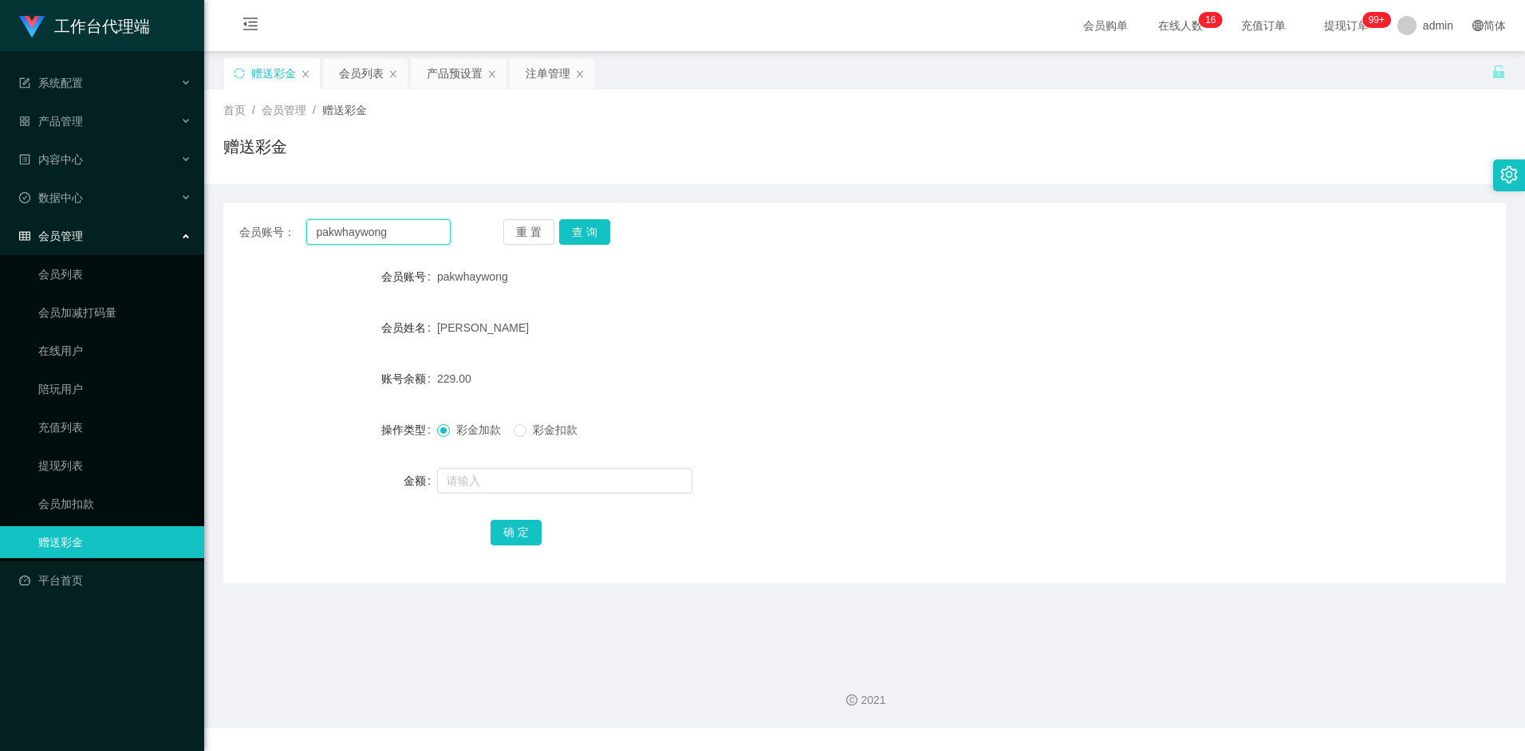
click at [411, 235] on input "pakwhaywong" at bounding box center [378, 232] width 144 height 26
click at [585, 225] on button "查 询" at bounding box center [584, 232] width 51 height 26
click at [499, 474] on input "text" at bounding box center [564, 481] width 255 height 26
click at [546, 436] on span "彩金扣款" at bounding box center [554, 430] width 57 height 13
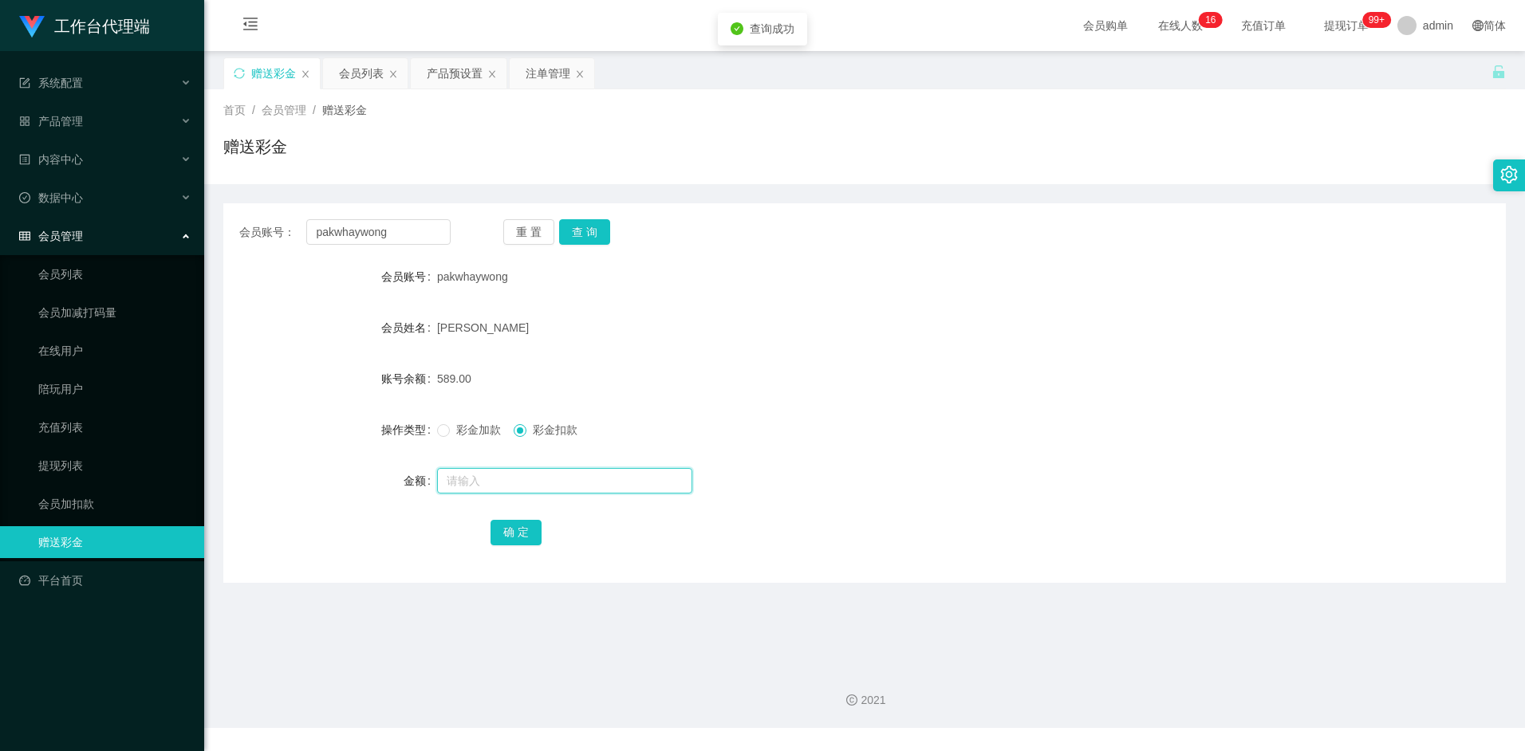
click at [494, 473] on input "text" at bounding box center [564, 481] width 255 height 26
type input "300"
click at [509, 531] on button "确 定" at bounding box center [516, 533] width 51 height 26
click at [863, 360] on form "会员账号 pakwhaywong 会员姓名 wong pak whay 账号余额 289.00 操作类型 彩金加款 彩金扣款 金额 确 定" at bounding box center [864, 404] width 1283 height 287
click at [430, 239] on input "pakwhaywong" at bounding box center [378, 232] width 144 height 26
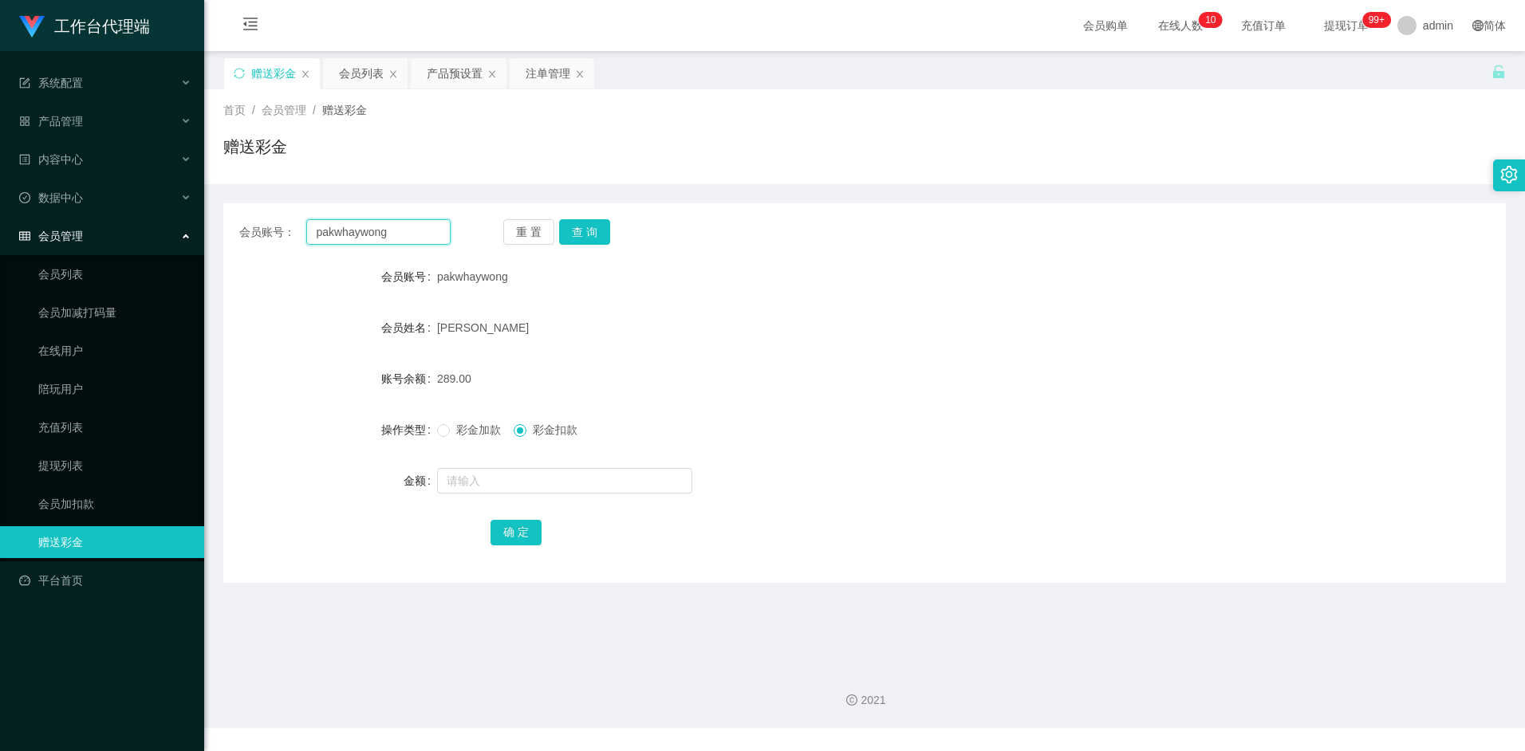
click at [430, 239] on input "pakwhaywong" at bounding box center [378, 232] width 144 height 26
click at [587, 236] on button "查 询" at bounding box center [584, 232] width 51 height 26
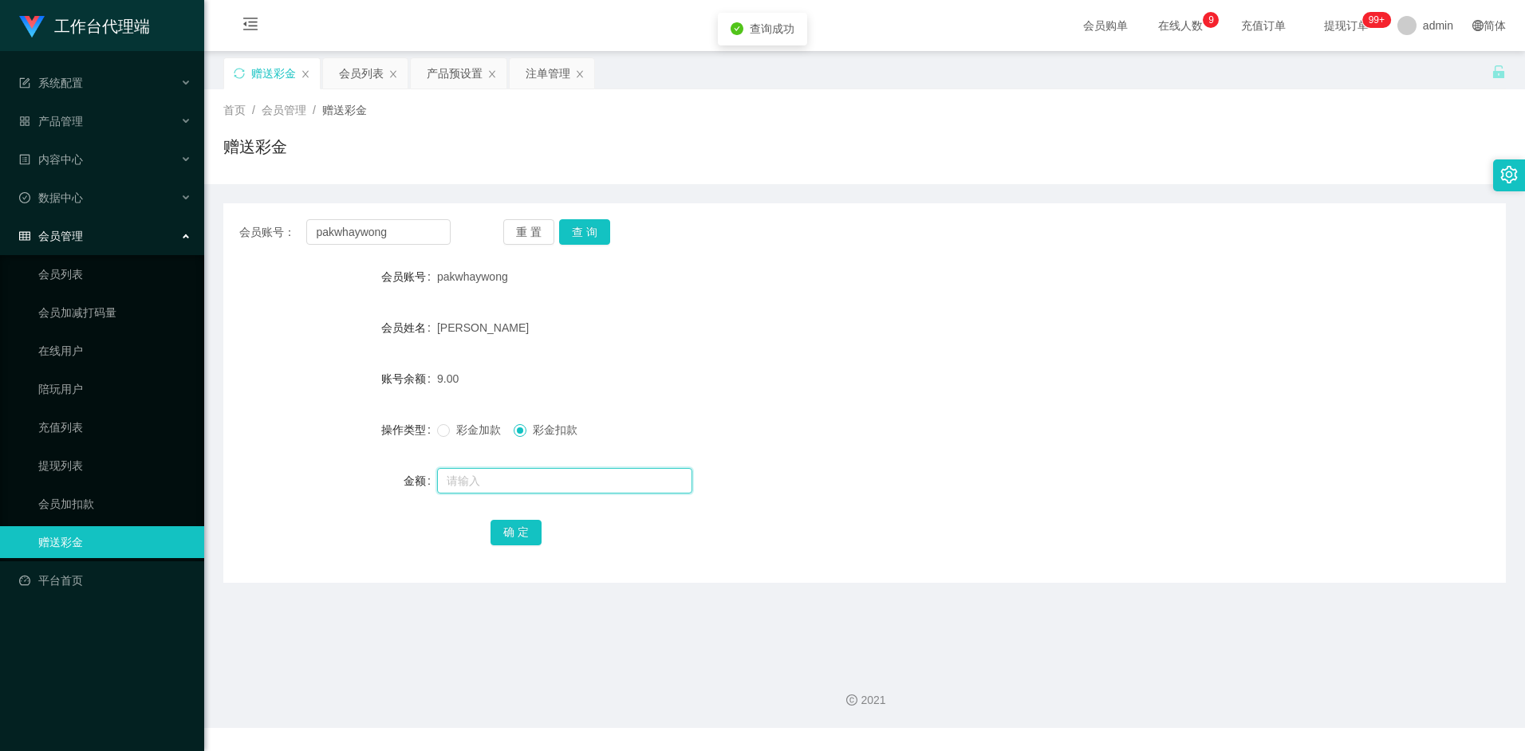
click at [472, 478] on input "text" at bounding box center [564, 481] width 255 height 26
type input "8"
click at [516, 534] on button "确 定" at bounding box center [516, 533] width 51 height 26
click at [888, 443] on div "彩金加款 彩金扣款" at bounding box center [811, 430] width 748 height 32
click at [798, 447] on form "会员账号 pakwhaywong 会员姓名 wong pak whay 账号余额 1.00 操作类型 彩金加款 彩金扣款 金额 确 定" at bounding box center [864, 404] width 1283 height 287
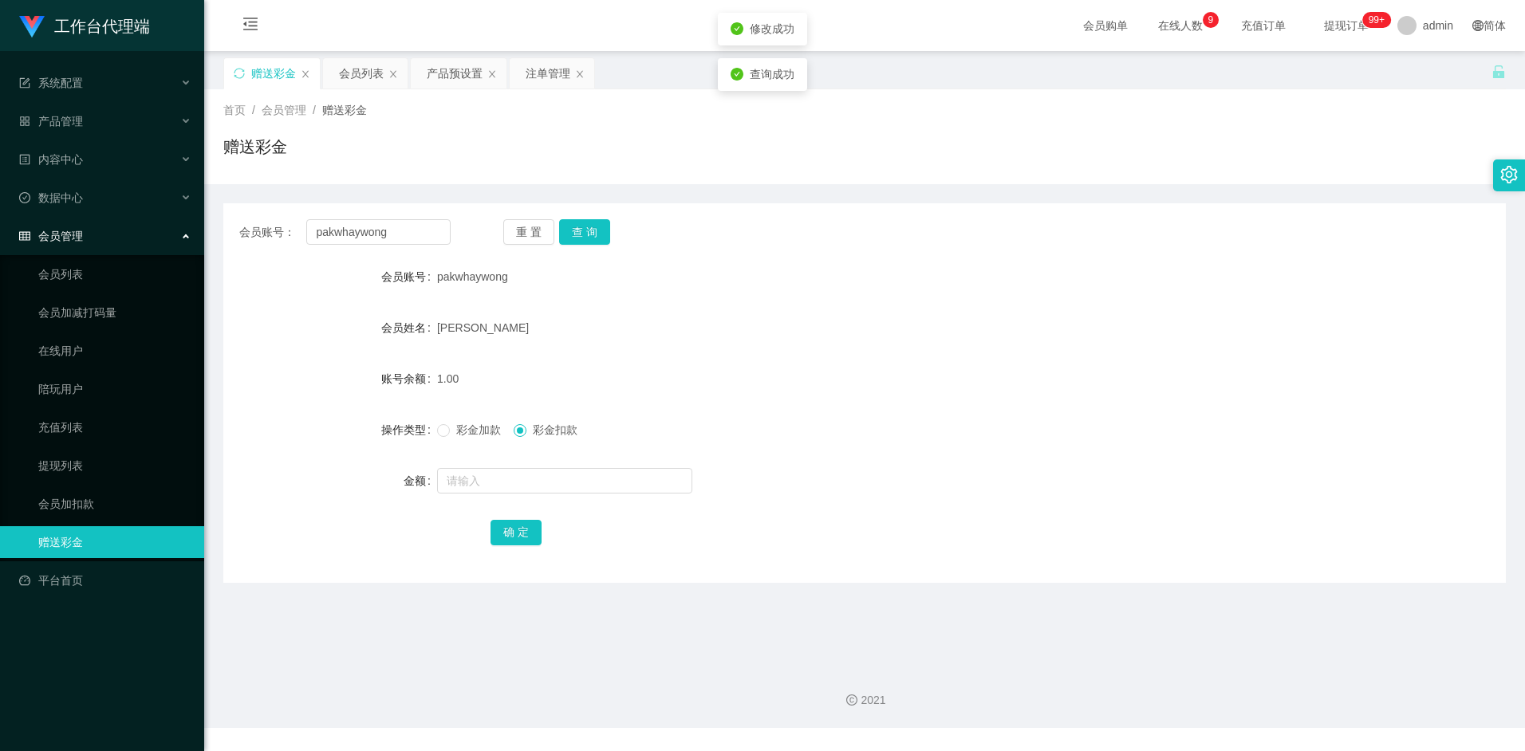
click at [465, 430] on span "彩金加款" at bounding box center [478, 430] width 57 height 13
click at [478, 476] on input "text" at bounding box center [564, 481] width 255 height 26
type input "16"
click at [499, 536] on button "确 定" at bounding box center [516, 533] width 51 height 26
click at [825, 530] on div "确 定" at bounding box center [865, 532] width 748 height 32
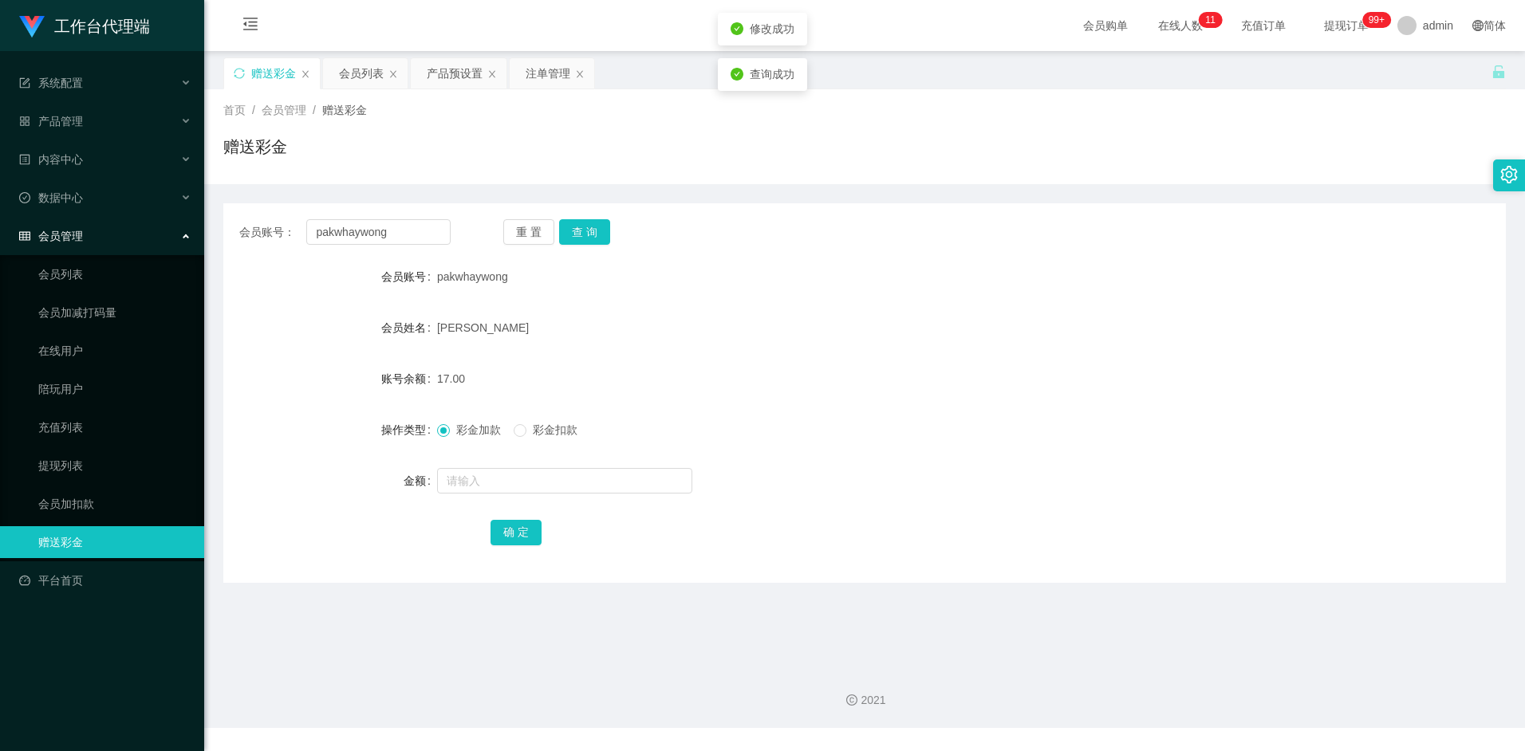
click at [826, 428] on div "彩金加款 彩金扣款" at bounding box center [811, 430] width 748 height 32
click at [596, 229] on button "查 询" at bounding box center [584, 232] width 51 height 26
click at [855, 375] on div "17.00" at bounding box center [811, 379] width 748 height 32
click at [728, 393] on div "17.00" at bounding box center [811, 379] width 748 height 32
click at [410, 234] on input "pakwhaywong" at bounding box center [378, 232] width 144 height 26
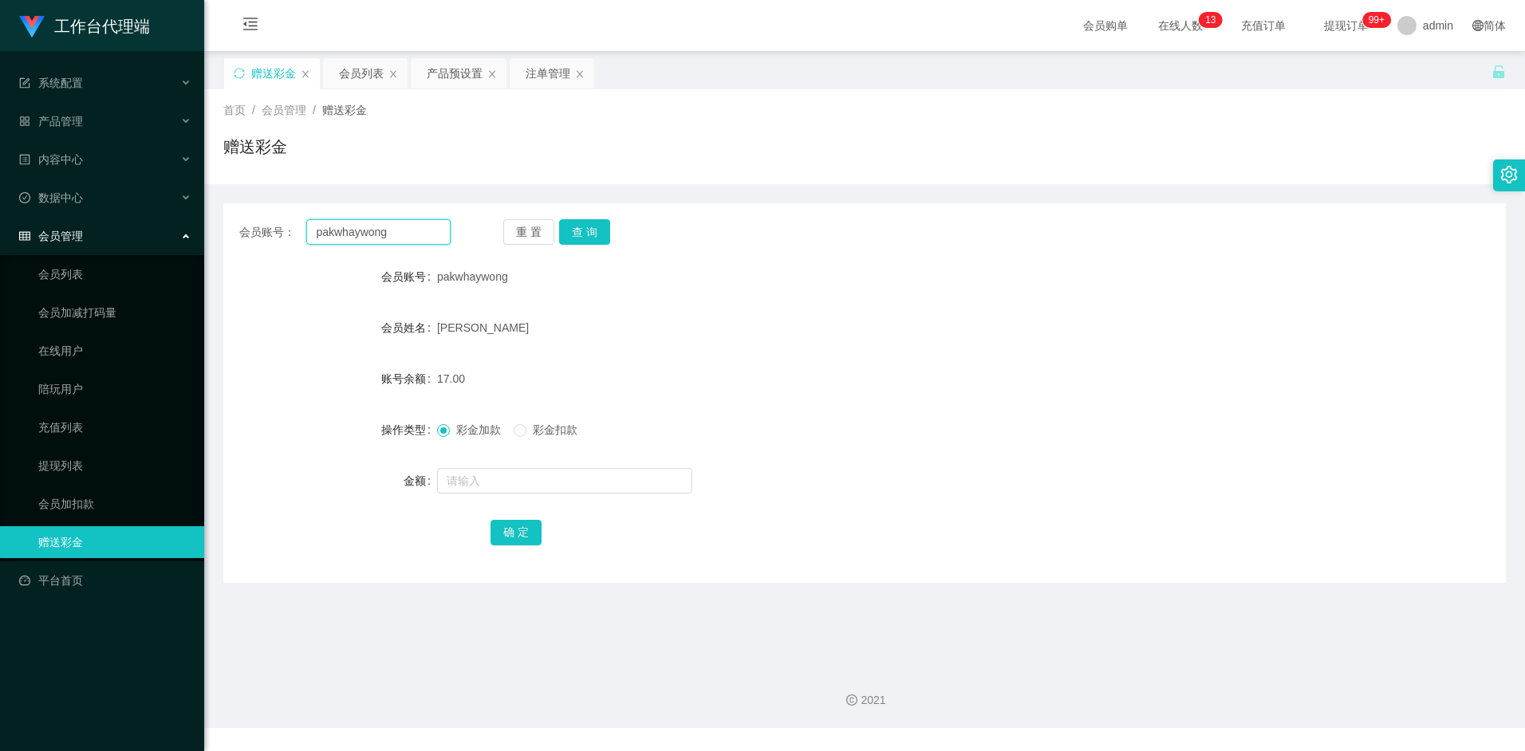
click at [410, 234] on input "pakwhaywong" at bounding box center [378, 232] width 144 height 26
click at [606, 233] on button "查 询" at bounding box center [584, 232] width 51 height 26
click at [515, 485] on input "text" at bounding box center [564, 481] width 255 height 26
type input "8"
click at [518, 528] on button "确 定" at bounding box center [516, 533] width 51 height 26
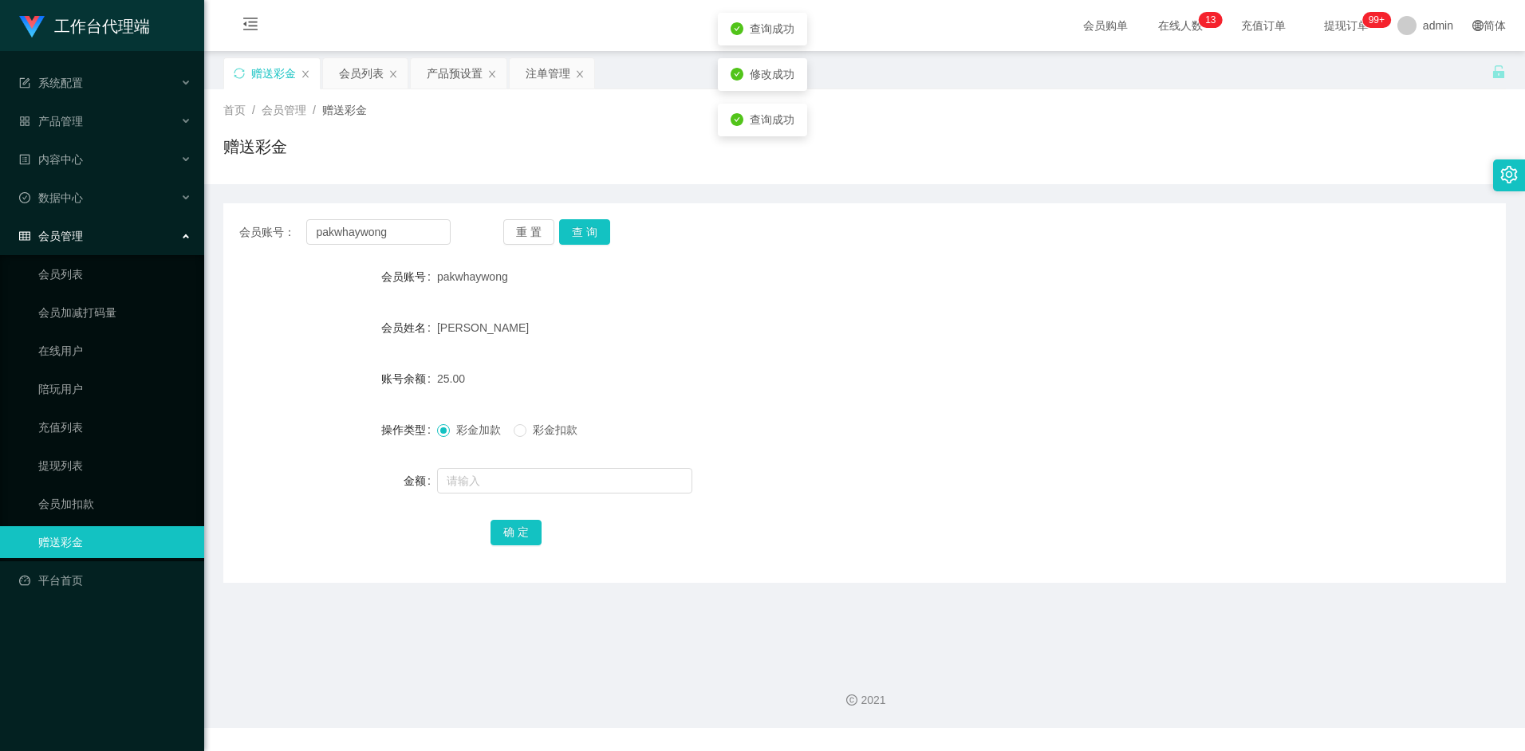
click at [993, 416] on div "彩金加款 彩金扣款" at bounding box center [811, 430] width 748 height 32
click at [409, 236] on input "pakwhaywong" at bounding box center [378, 232] width 144 height 26
click at [600, 231] on button "查 询" at bounding box center [584, 232] width 51 height 26
click at [477, 475] on input "text" at bounding box center [564, 481] width 255 height 26
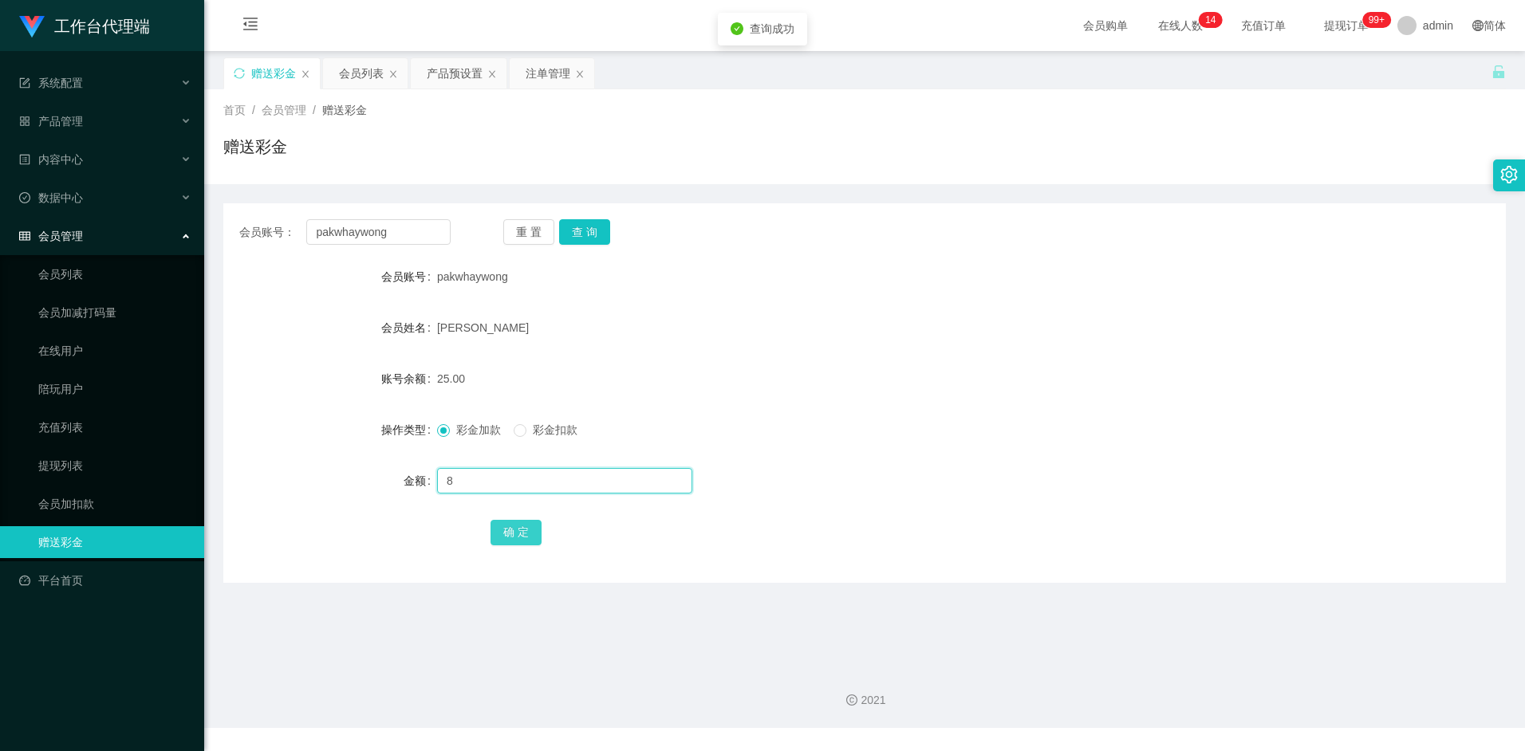
type input "8"
click at [515, 523] on button "确 定" at bounding box center [516, 533] width 51 height 26
click at [802, 340] on div "[PERSON_NAME]" at bounding box center [811, 328] width 748 height 32
click at [394, 231] on input "pakwhaywong" at bounding box center [378, 232] width 144 height 26
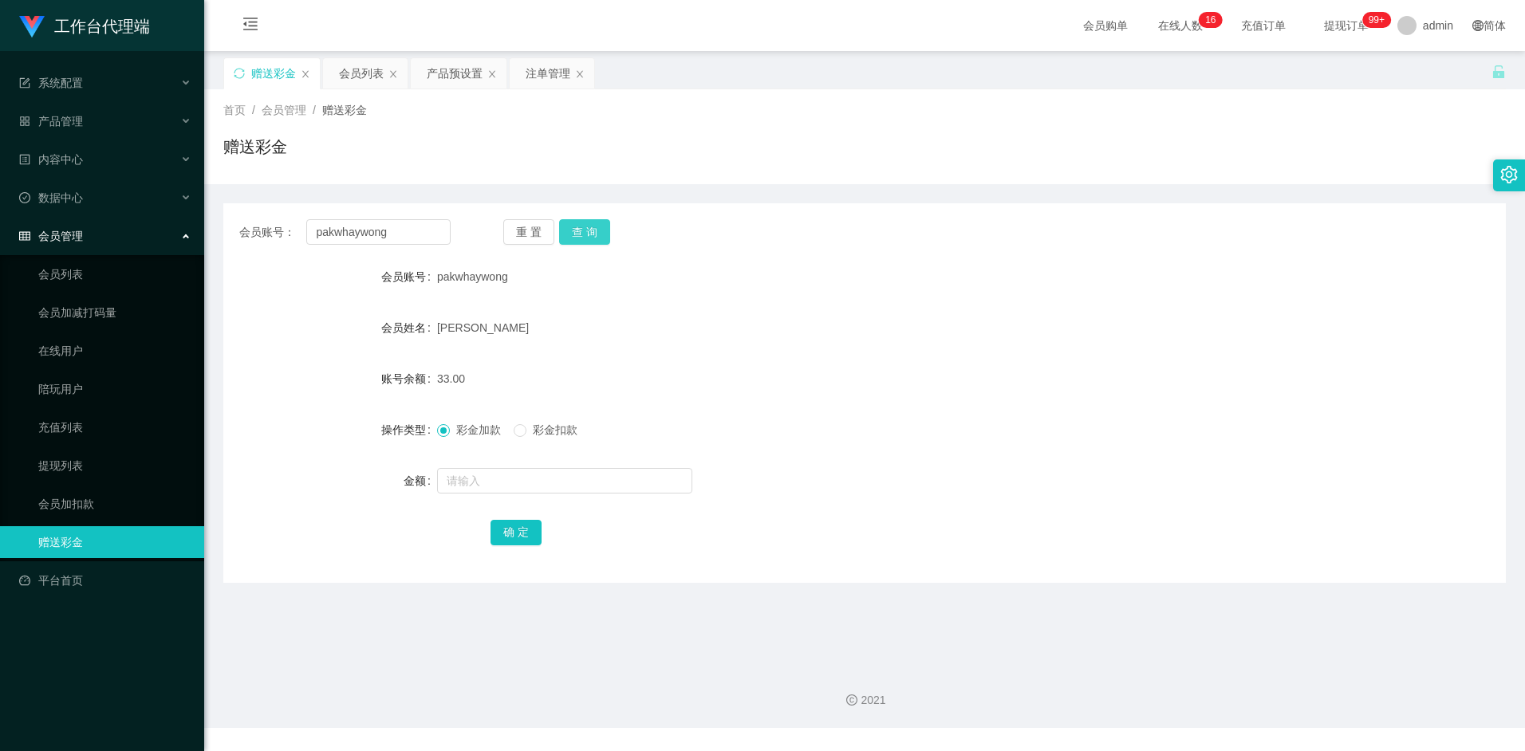
click at [585, 233] on button "查 询" at bounding box center [584, 232] width 51 height 26
click at [476, 487] on input "text" at bounding box center [564, 481] width 255 height 26
type input "8"
click at [518, 534] on button "确 定" at bounding box center [516, 533] width 51 height 26
drag, startPoint x: 874, startPoint y: 291, endPoint x: 833, endPoint y: 314, distance: 47.5
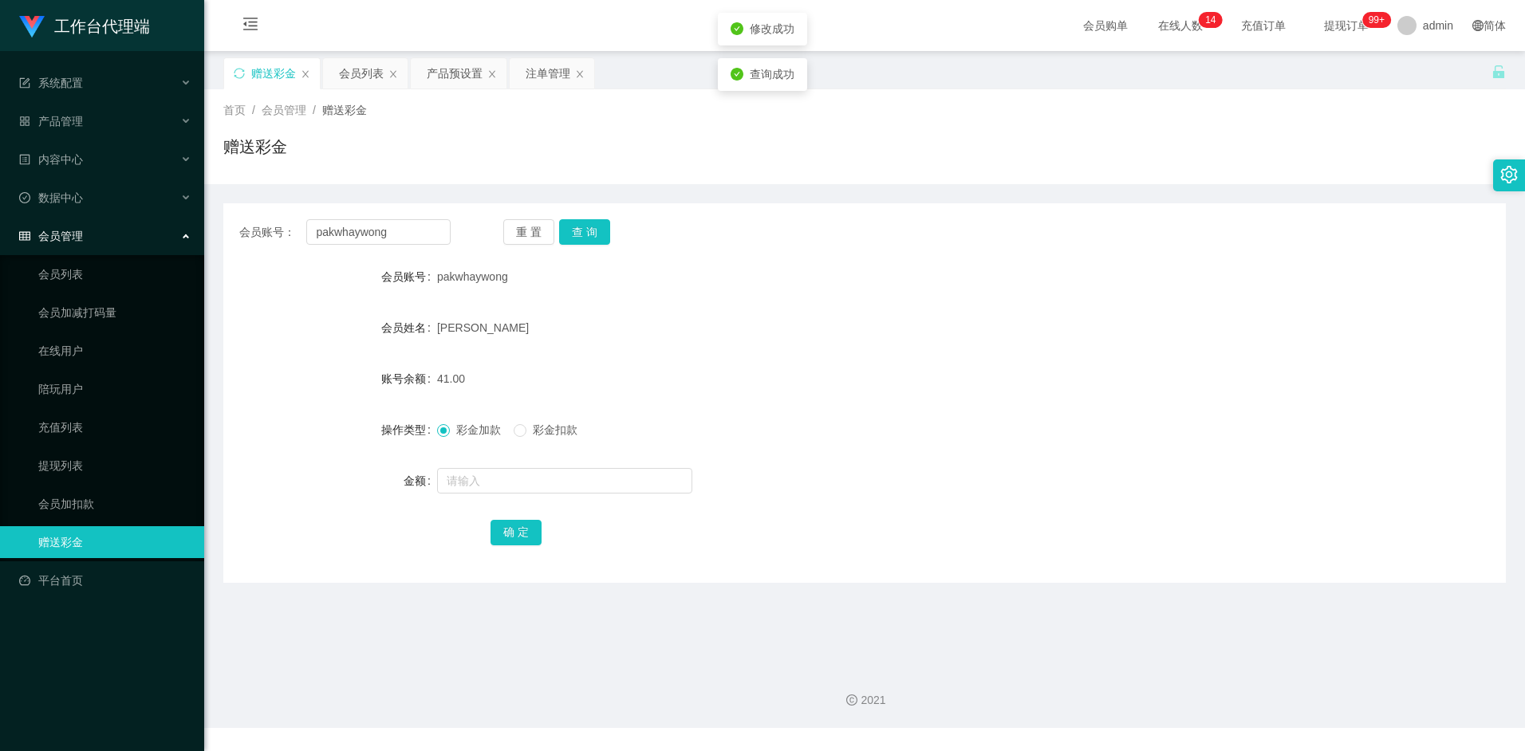
click at [833, 314] on div "[PERSON_NAME]" at bounding box center [811, 328] width 748 height 32
click at [857, 302] on form "会员账号 pakwhaywong 会员姓名 wong pak whay 账号余额 41.00 操作类型 彩金加款 彩金扣款 金额 确 定" at bounding box center [864, 404] width 1283 height 287
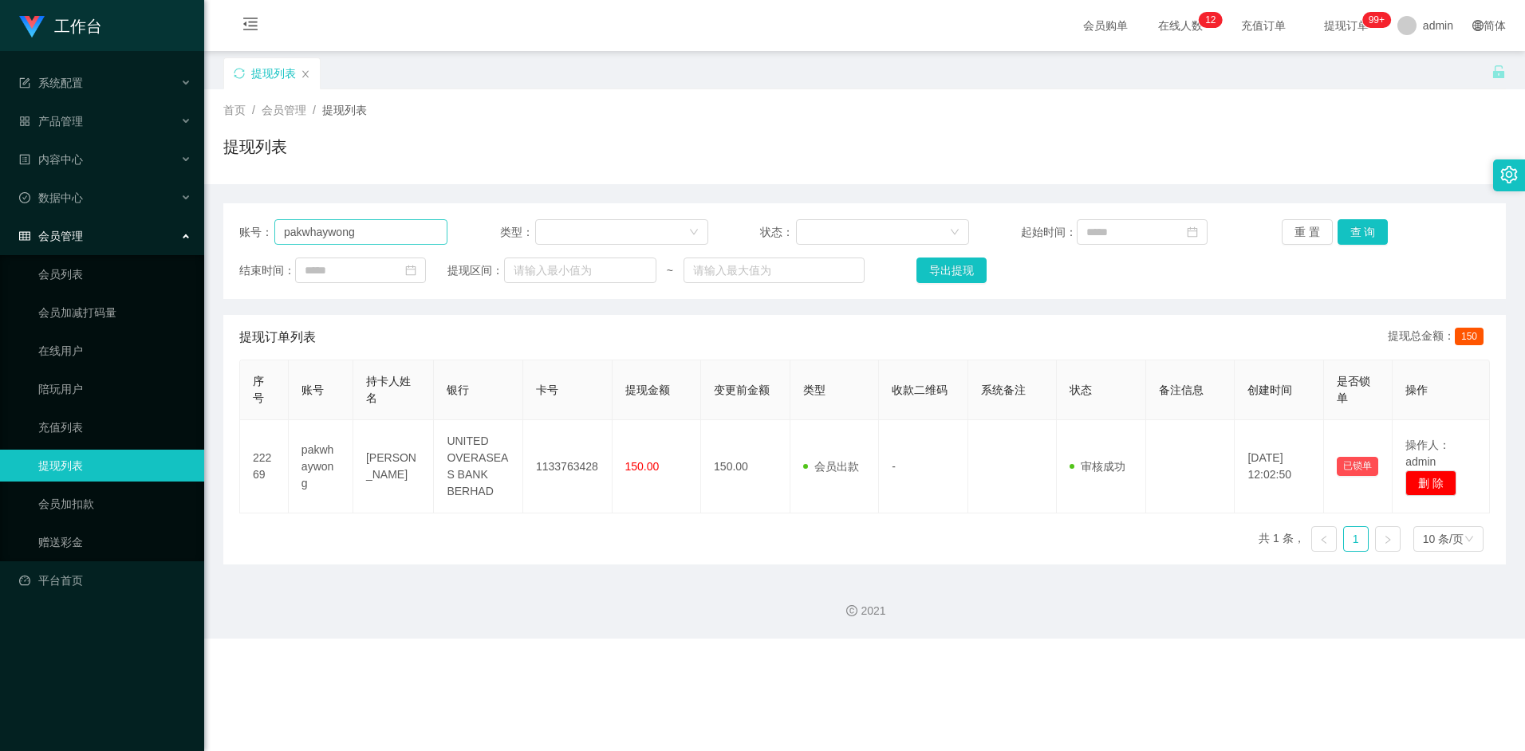
click at [402, 238] on input "pakwhaywong" at bounding box center [360, 232] width 173 height 26
type input "Blabla"
click at [1359, 229] on button "查 询" at bounding box center [1363, 232] width 51 height 26
click at [353, 228] on input "Blabla" at bounding box center [360, 232] width 173 height 26
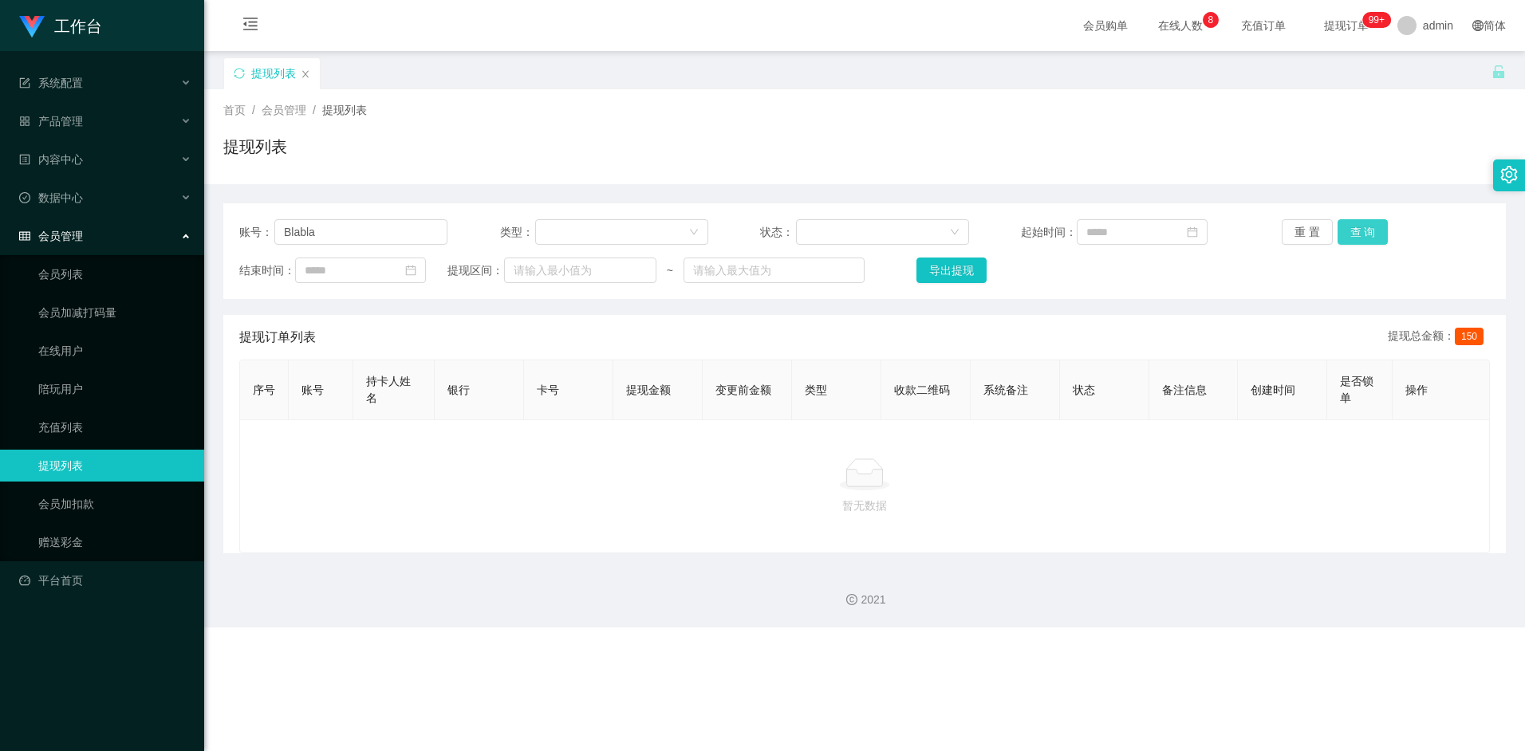
click at [1352, 235] on button "查 询" at bounding box center [1363, 232] width 51 height 26
click at [1355, 241] on button "查 询" at bounding box center [1363, 232] width 51 height 26
click at [1352, 227] on button "查 询" at bounding box center [1363, 232] width 51 height 26
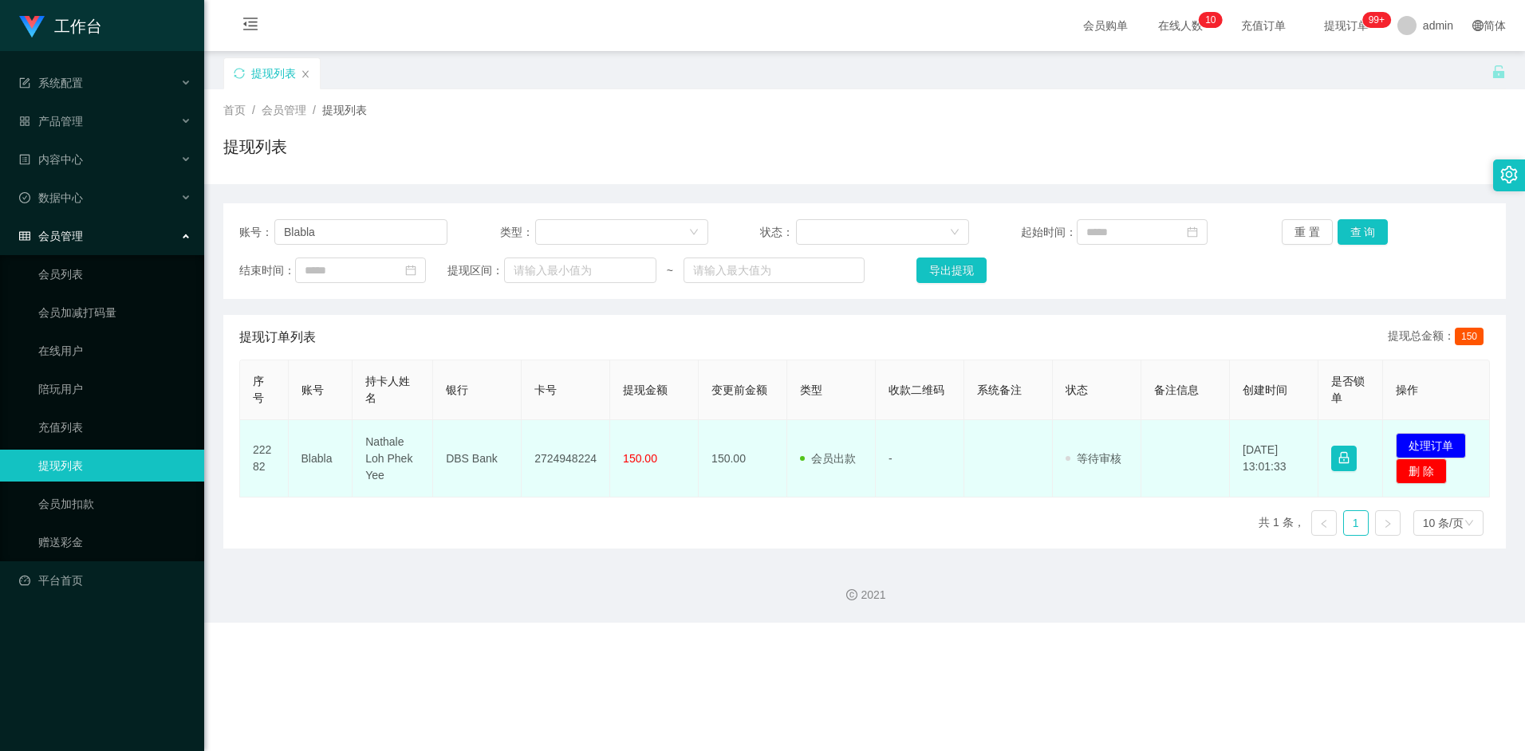
click at [556, 457] on td "2724948224" at bounding box center [566, 458] width 89 height 77
copy td "2724948224"
click at [388, 455] on td "Nathale Loh Phek Yee" at bounding box center [393, 458] width 81 height 77
drag, startPoint x: 365, startPoint y: 442, endPoint x: 387, endPoint y: 476, distance: 40.5
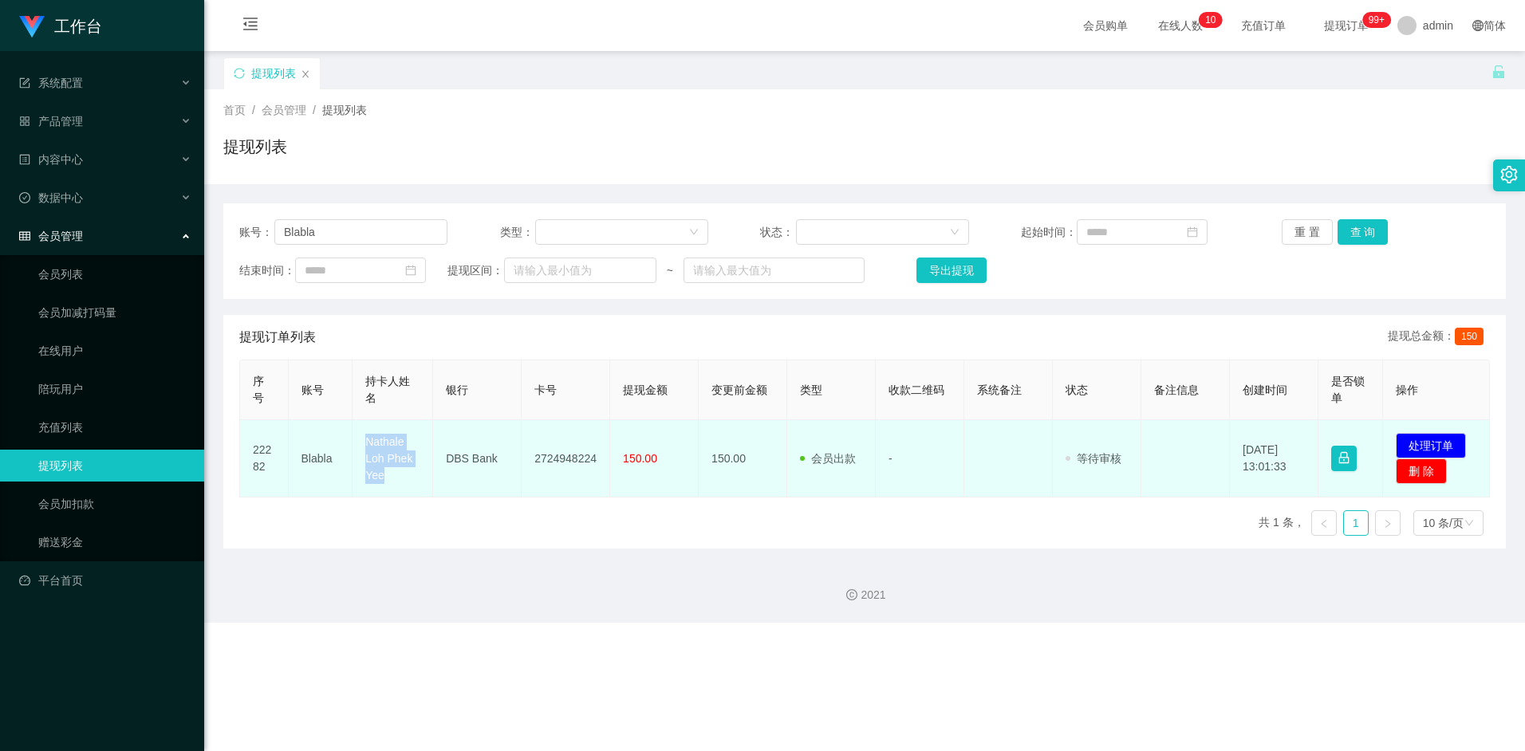
click at [387, 476] on td "Nathale Loh Phek Yee" at bounding box center [393, 458] width 81 height 77
copy td "Nathale Loh Phek Yee"
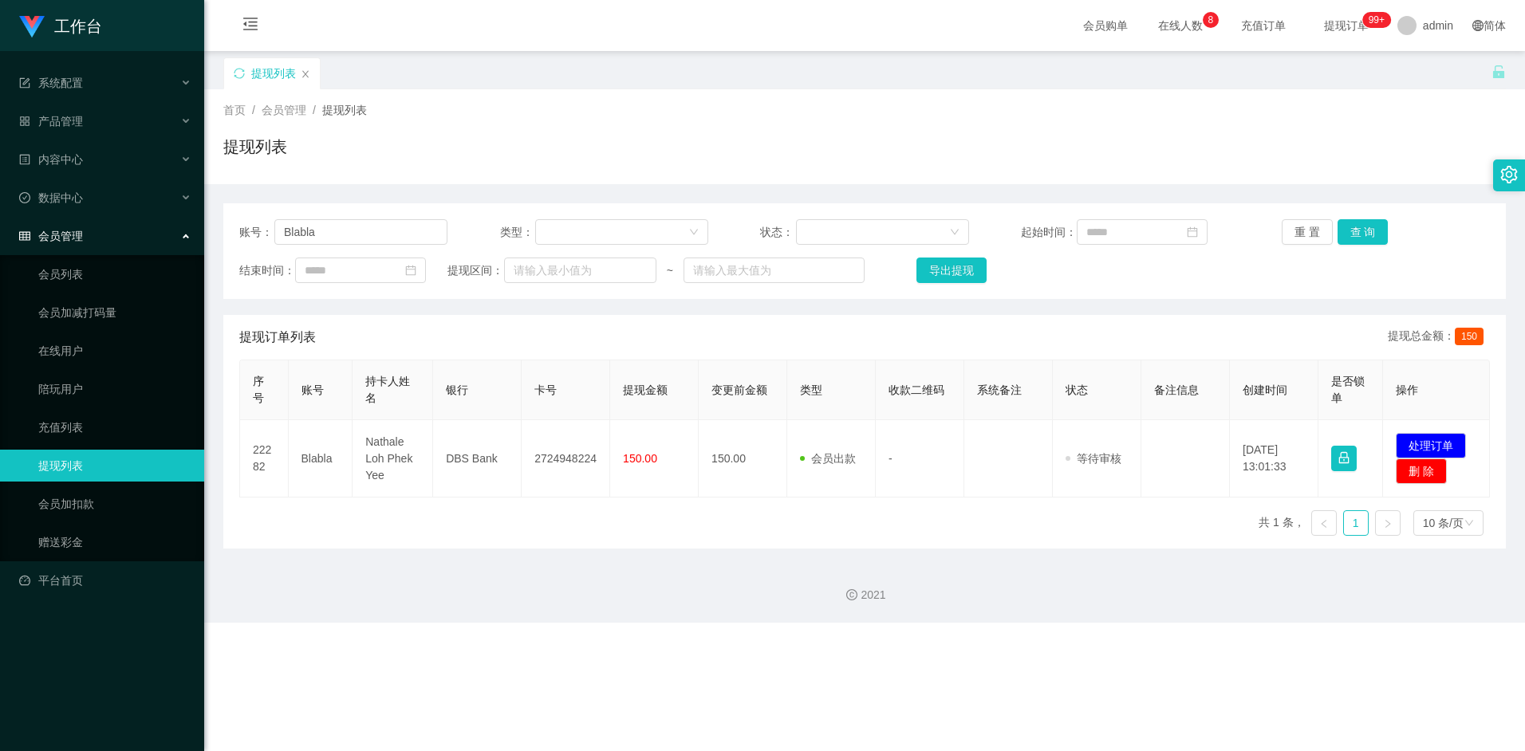
drag, startPoint x: 959, startPoint y: 510, endPoint x: 628, endPoint y: 501, distance: 331.2
click at [958, 511] on div "序号 账号 持卡人姓名 银行 卡号 提现金额 变更前金额 类型 收款二维码 系统备注 状态 备注信息 创建时间 是否锁单 操作 22282 Blabla Na…" at bounding box center [864, 454] width 1251 height 189
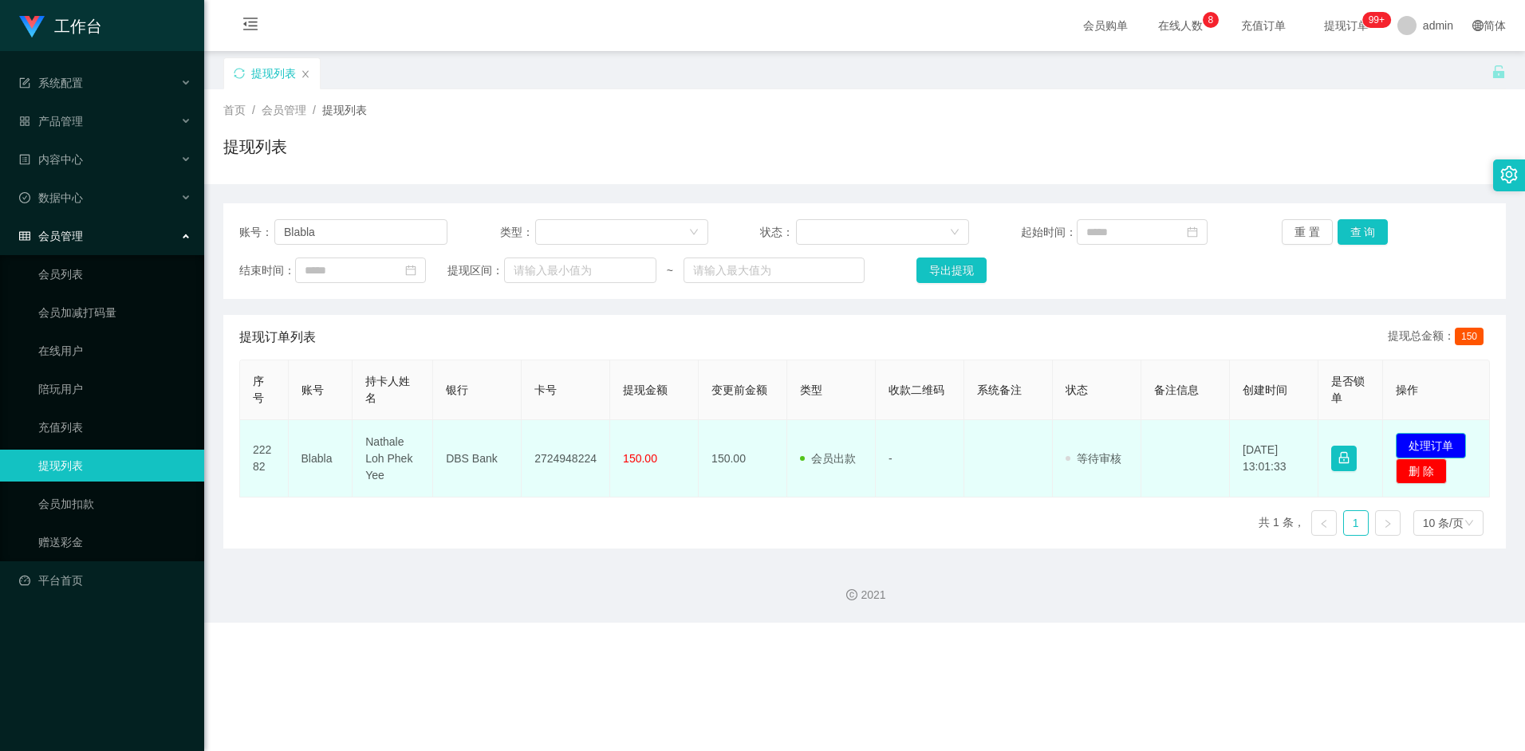
click at [1434, 436] on button "处理订单" at bounding box center [1431, 446] width 70 height 26
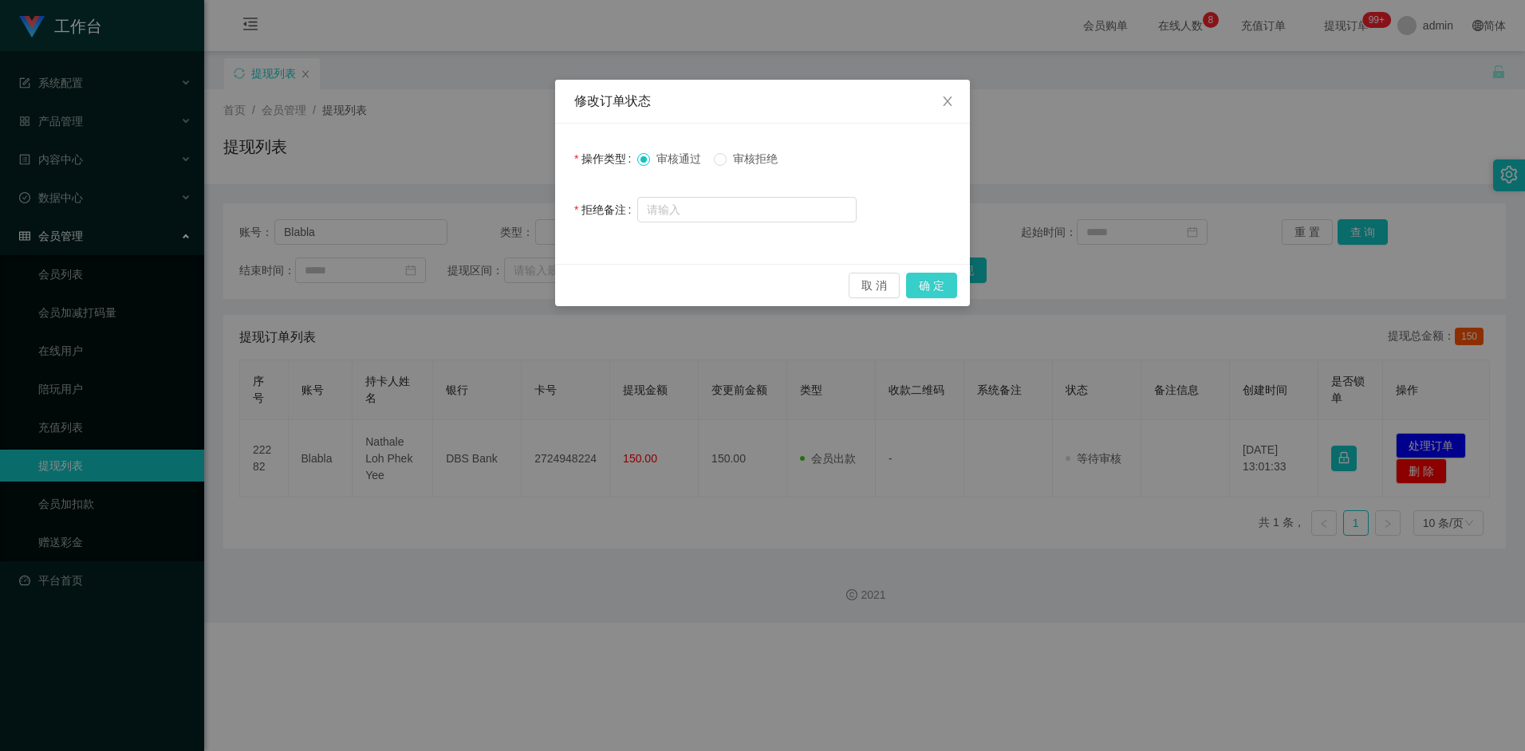
click at [940, 283] on button "确 定" at bounding box center [931, 286] width 51 height 26
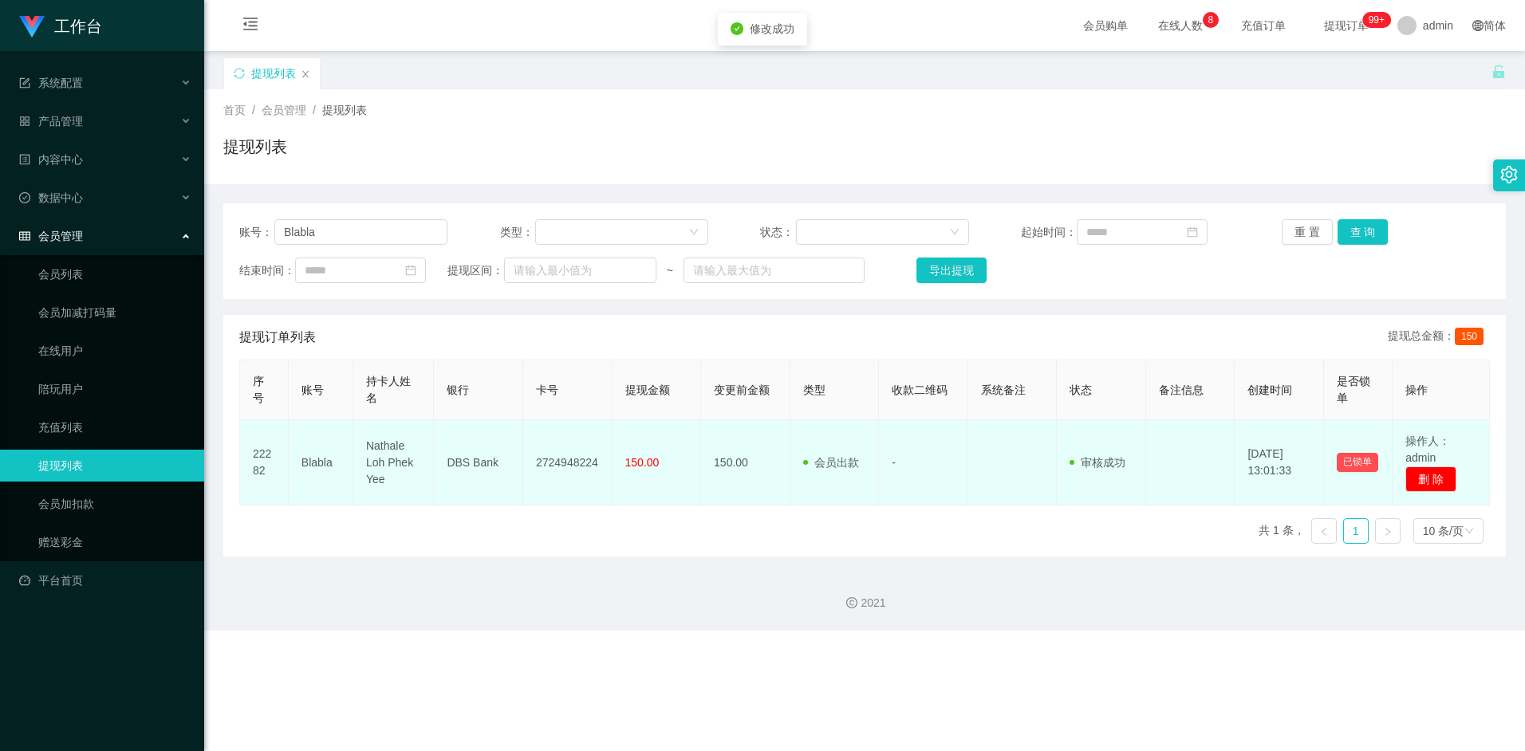
click at [711, 499] on td "150.00" at bounding box center [745, 462] width 89 height 85
click at [516, 475] on td "DBS Bank" at bounding box center [478, 462] width 89 height 85
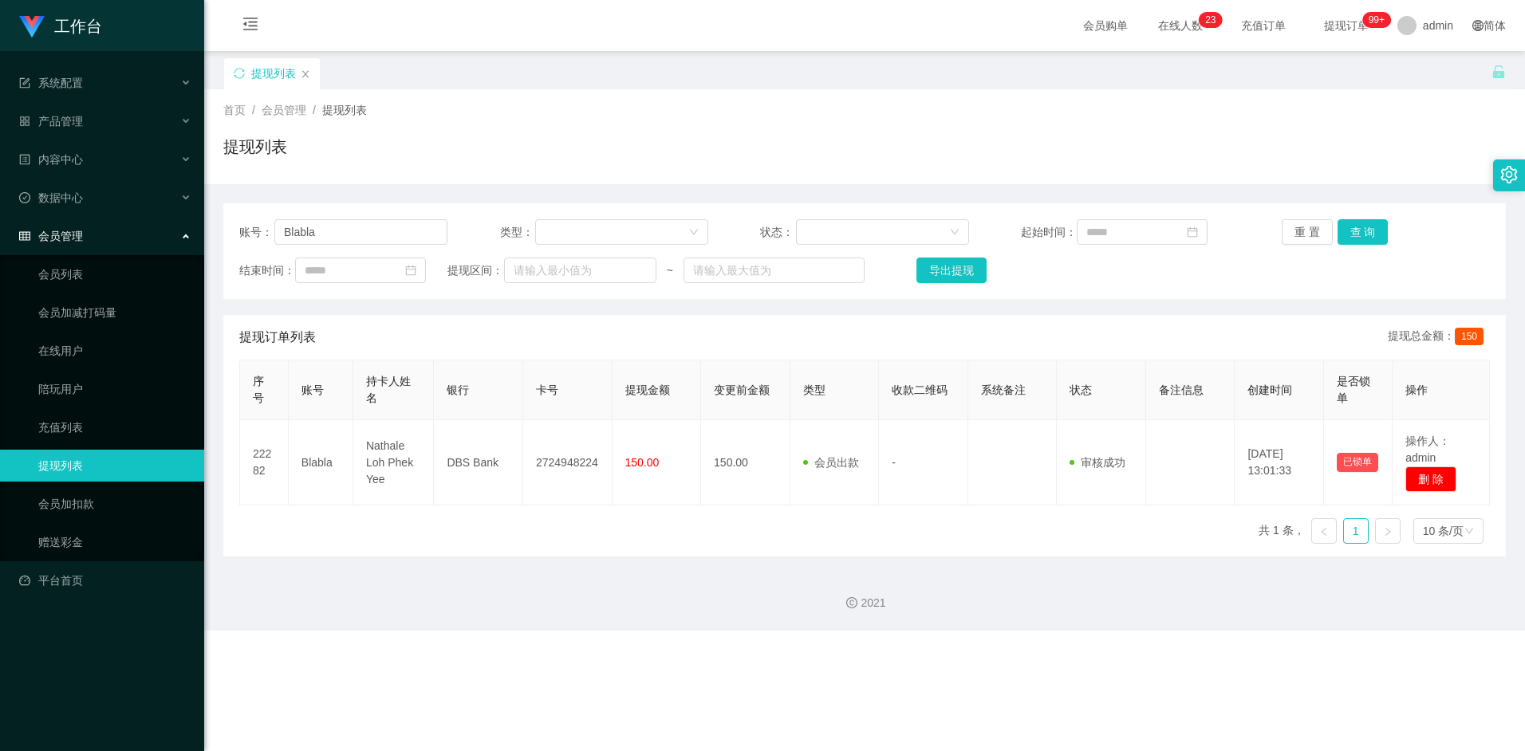
click at [342, 226] on input "Blabla" at bounding box center [360, 232] width 173 height 26
click at [1359, 232] on button "查 询" at bounding box center [1363, 232] width 51 height 26
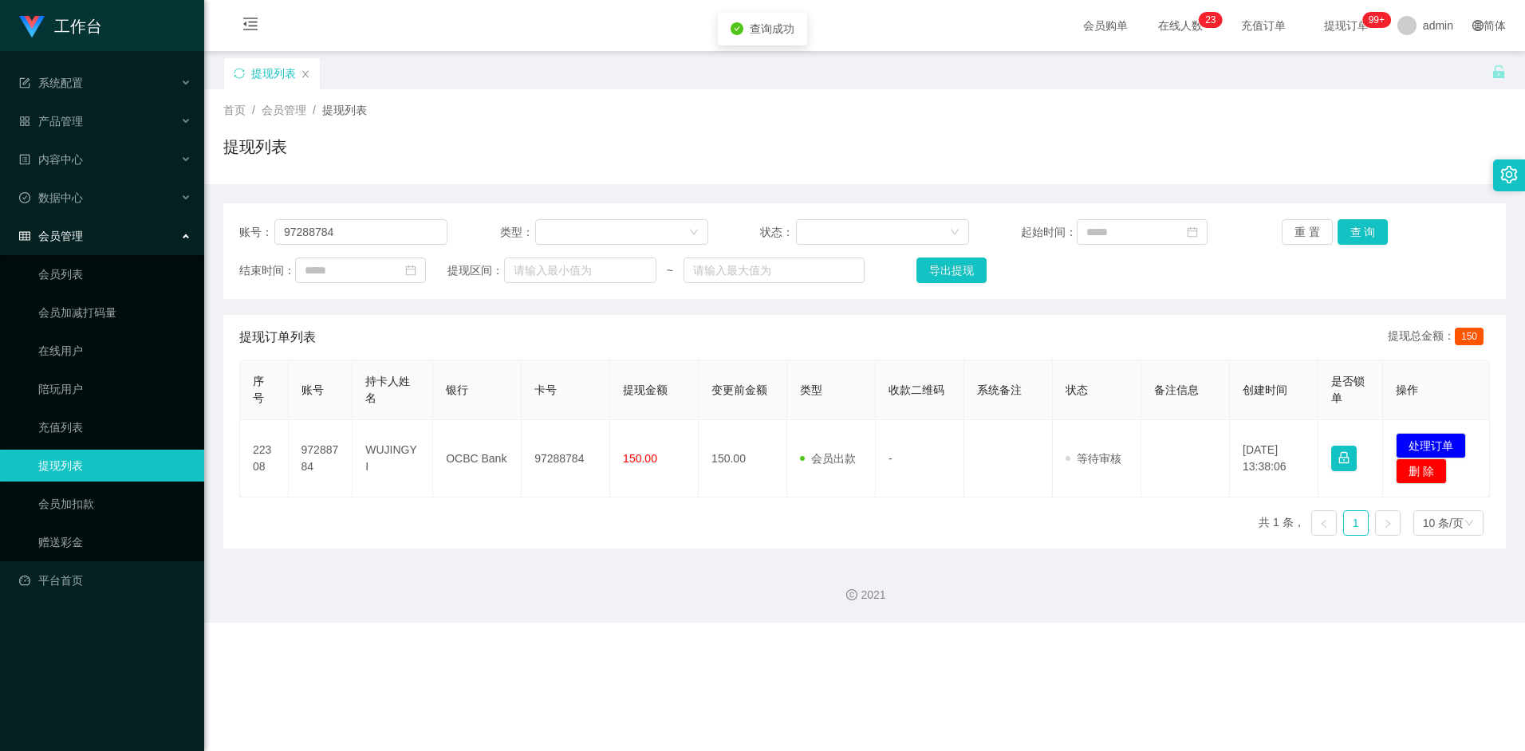
click at [876, 560] on div "2021" at bounding box center [864, 586] width 1321 height 74
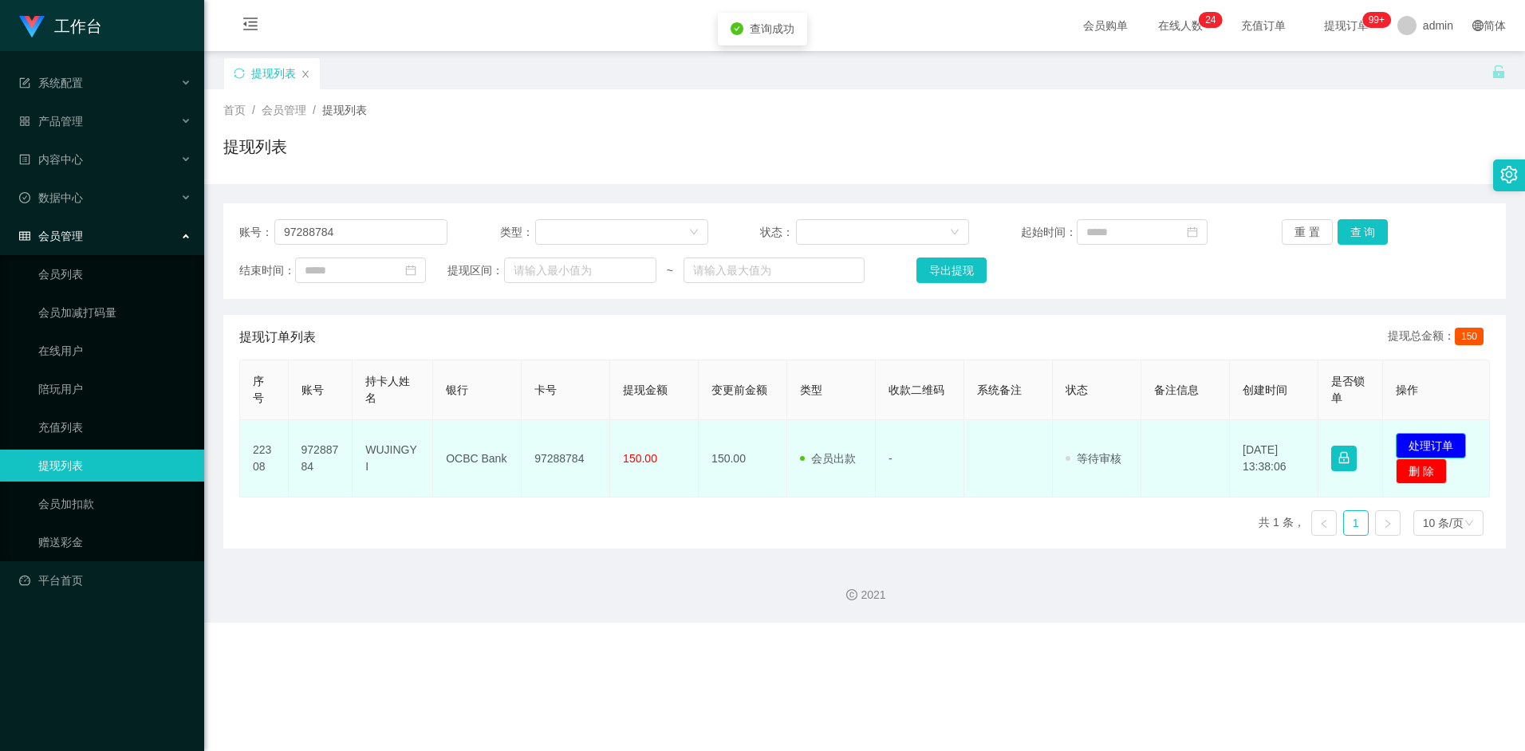
click at [1424, 444] on button "处理订单" at bounding box center [1431, 446] width 70 height 26
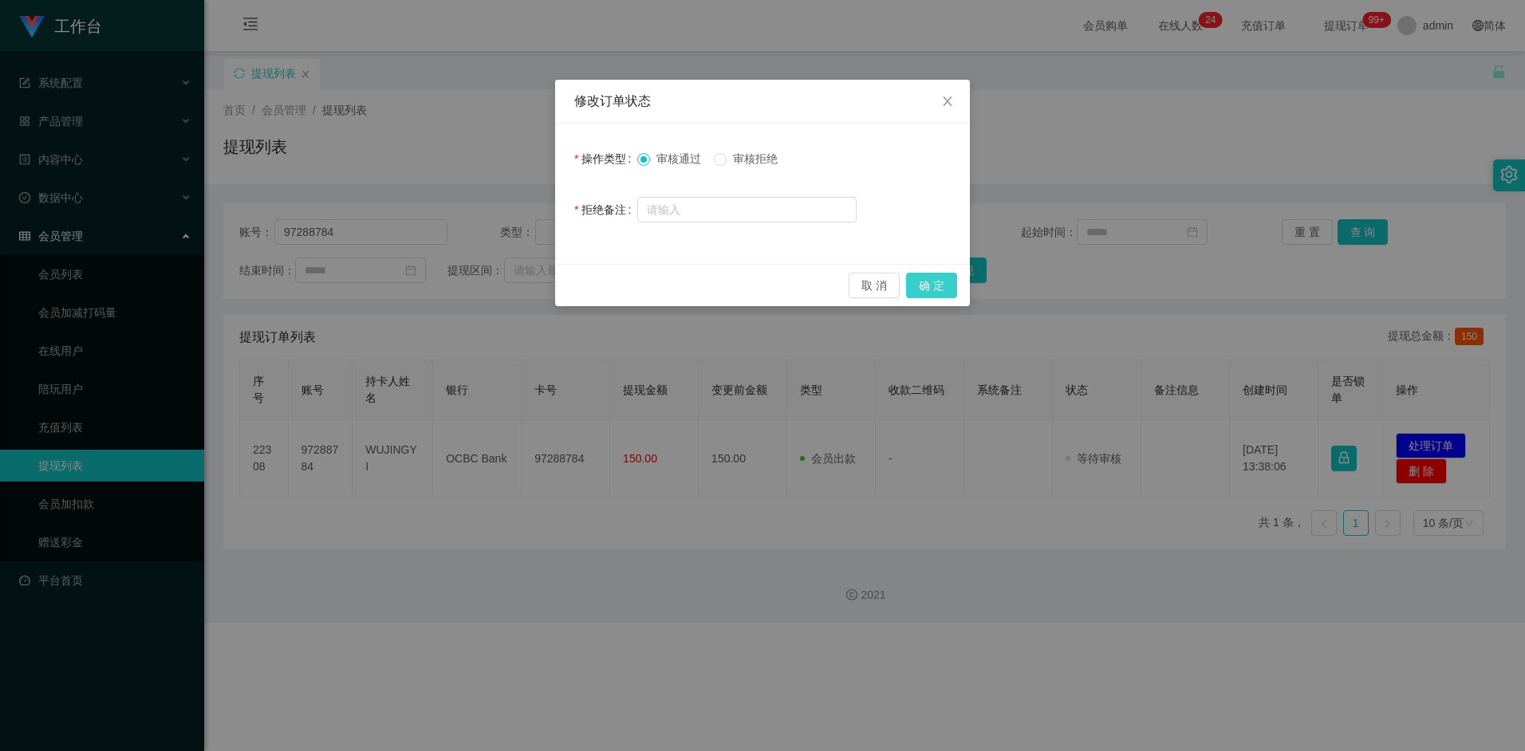
click at [935, 288] on button "确 定" at bounding box center [931, 286] width 51 height 26
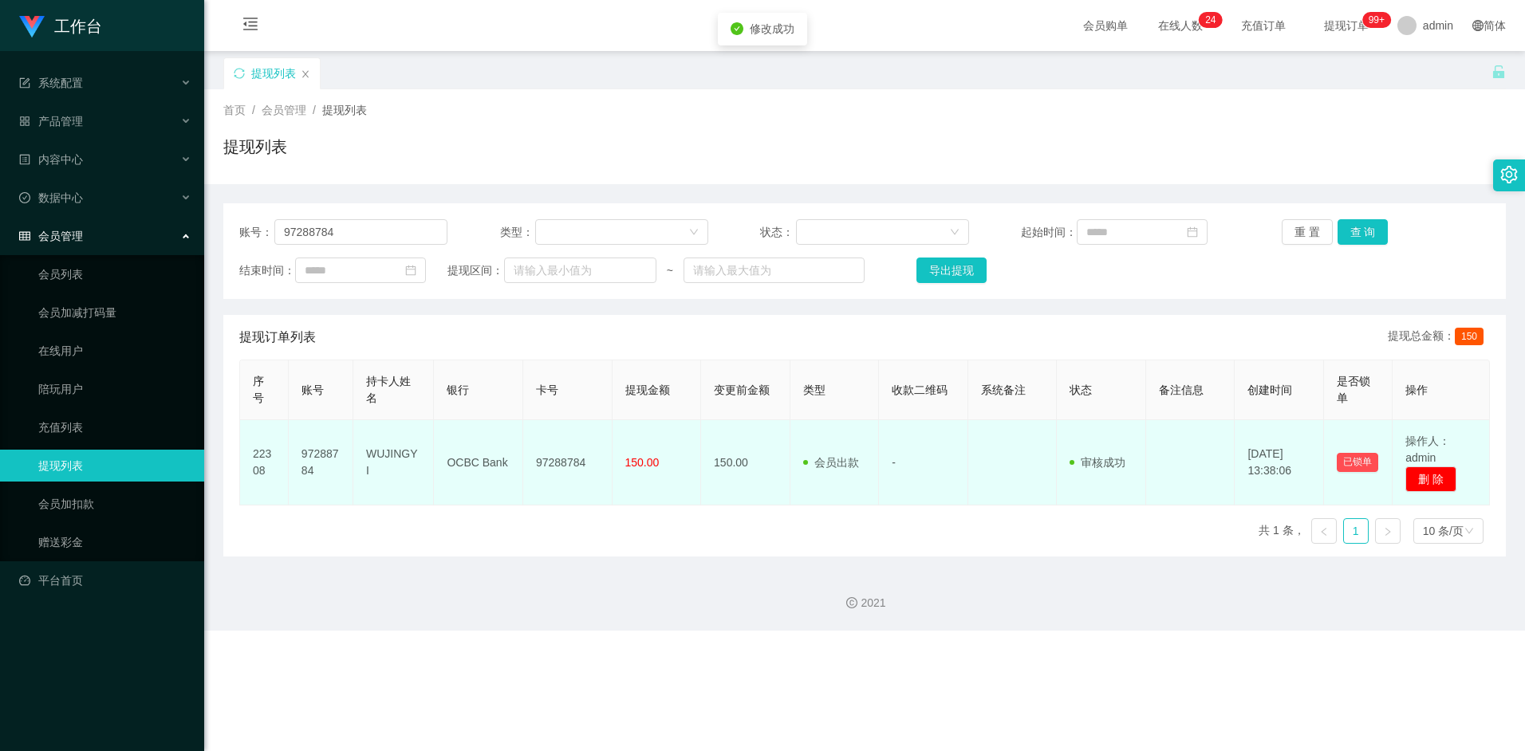
click at [387, 459] on td "WUJINGYI" at bounding box center [393, 462] width 81 height 85
copy td "WUJINGYI"
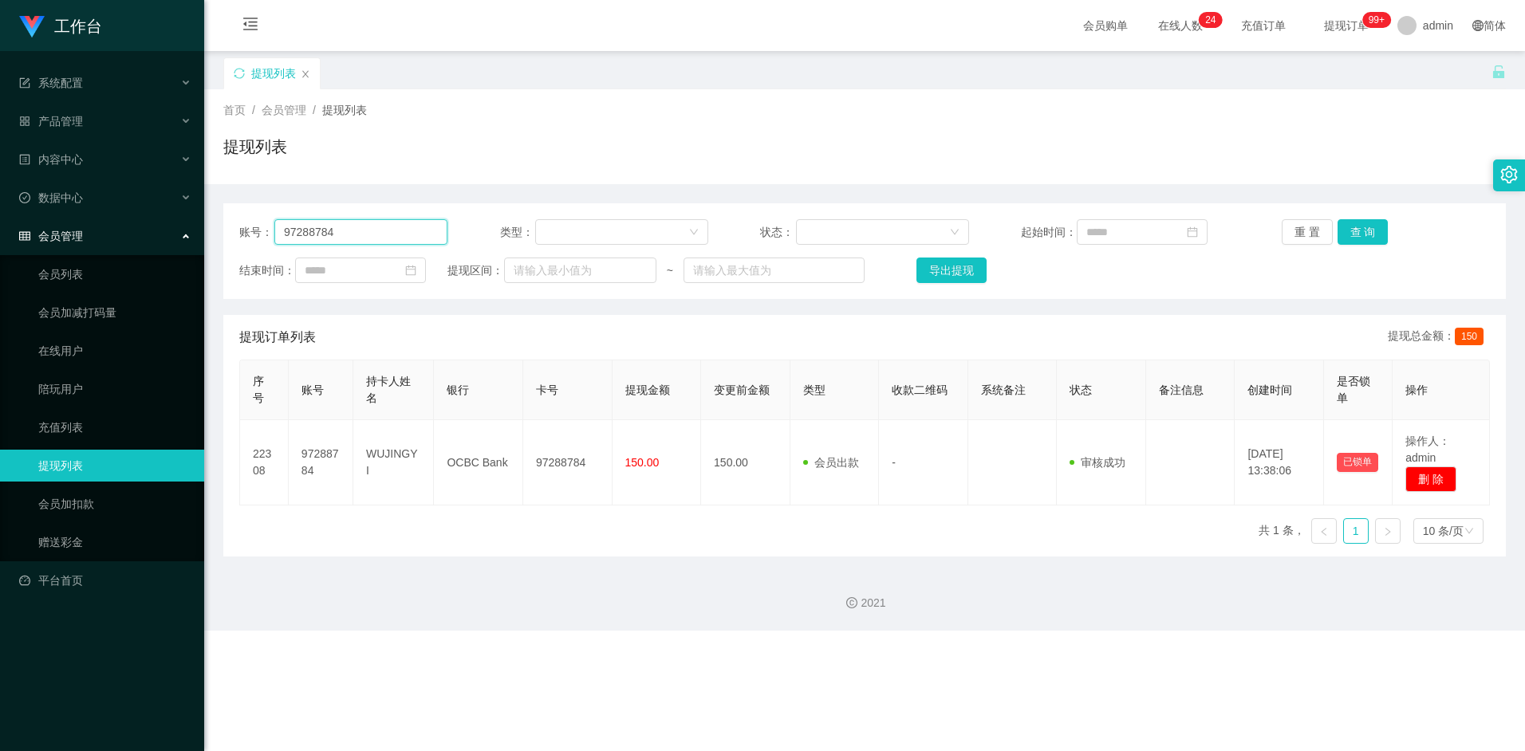
click at [366, 237] on input "97288784" at bounding box center [360, 232] width 173 height 26
paste input "aahp"
click at [1372, 230] on button "查 询" at bounding box center [1363, 232] width 51 height 26
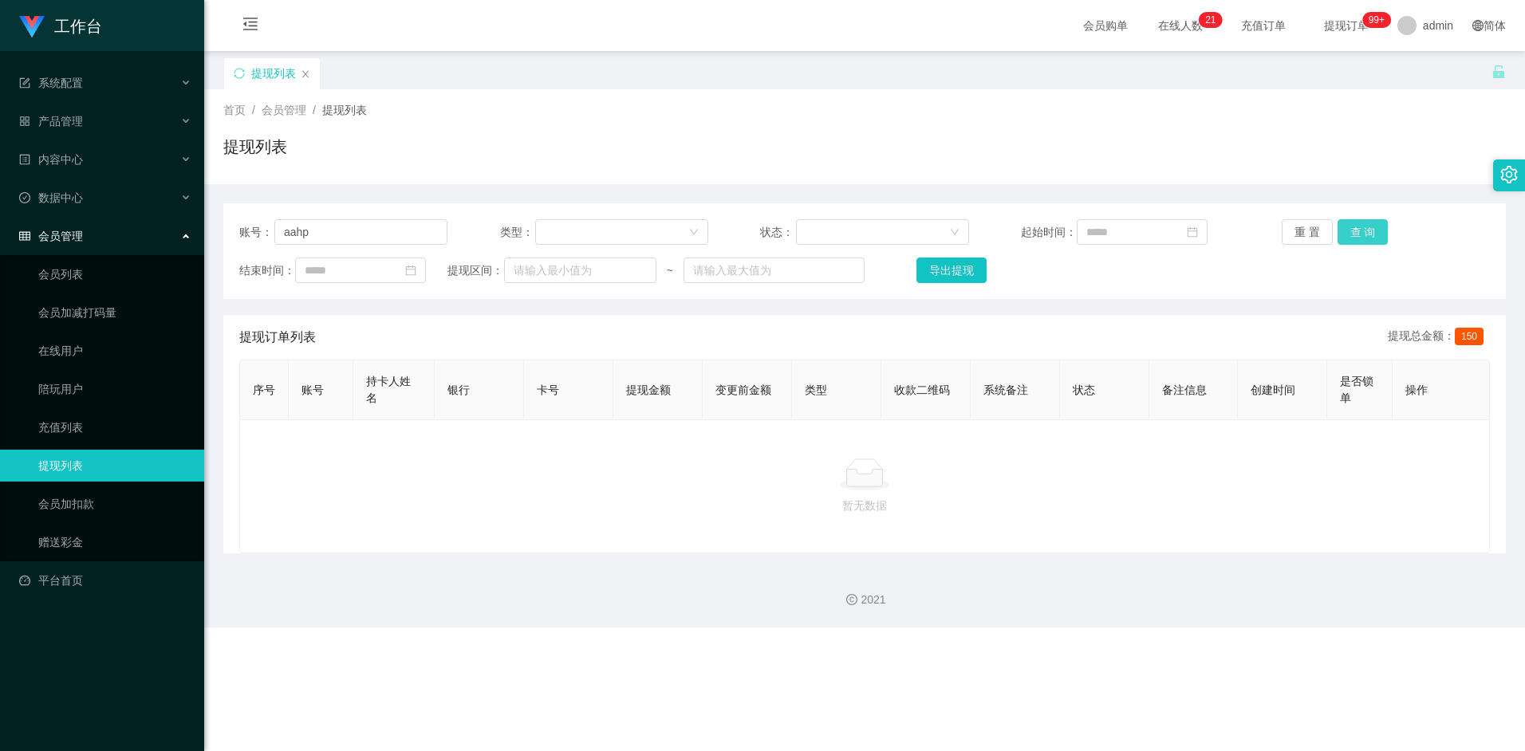
click at [1367, 226] on button "查 询" at bounding box center [1363, 232] width 51 height 26
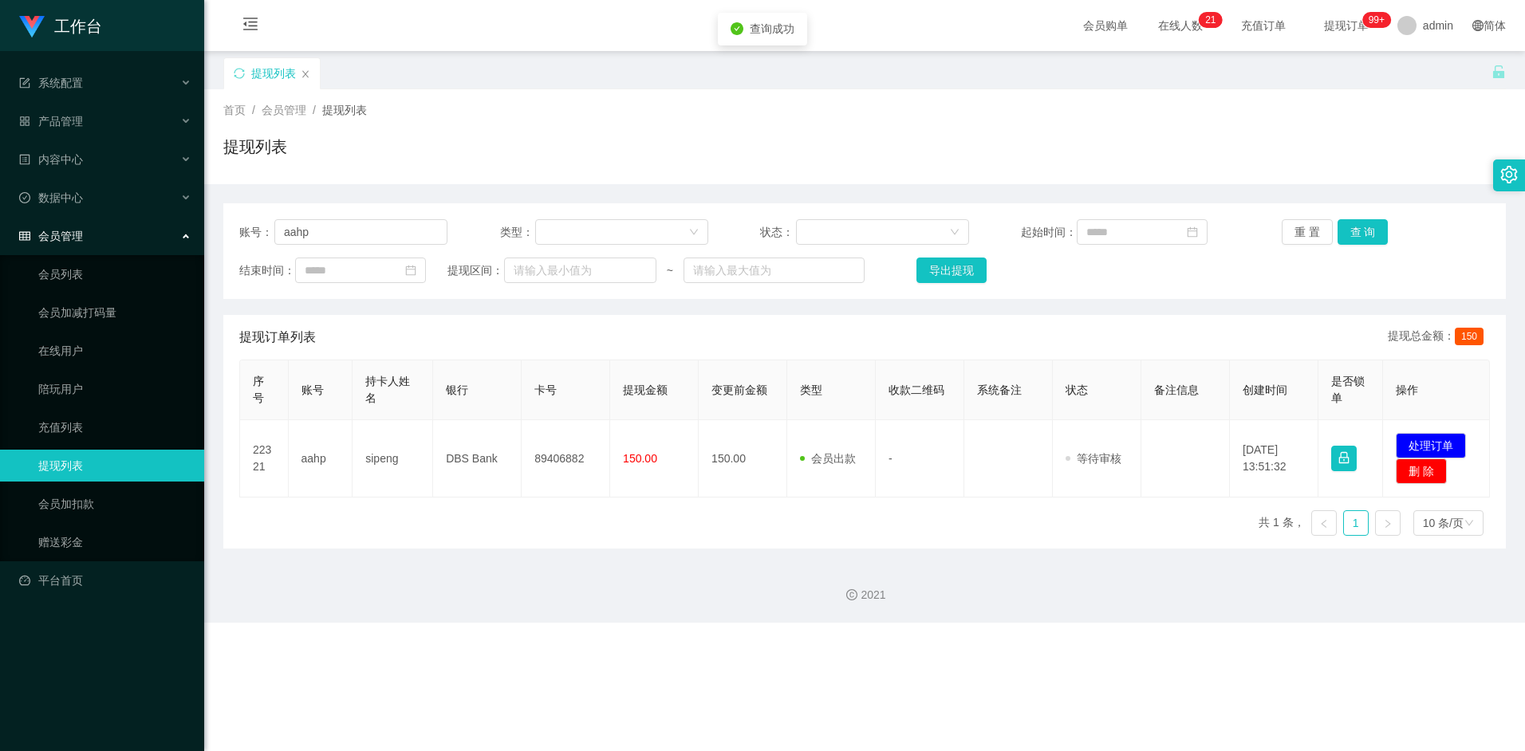
click at [598, 530] on div "序号 账号 持卡人姓名 银行 卡号 提现金额 变更前金额 类型 收款二维码 系统备注 状态 备注信息 创建时间 是否锁单 操作 22321 aahp sipe…" at bounding box center [864, 454] width 1251 height 189
drag, startPoint x: 932, startPoint y: 598, endPoint x: 1129, endPoint y: 590, distance: 197.2
click at [932, 598] on div "2021" at bounding box center [864, 595] width 1295 height 17
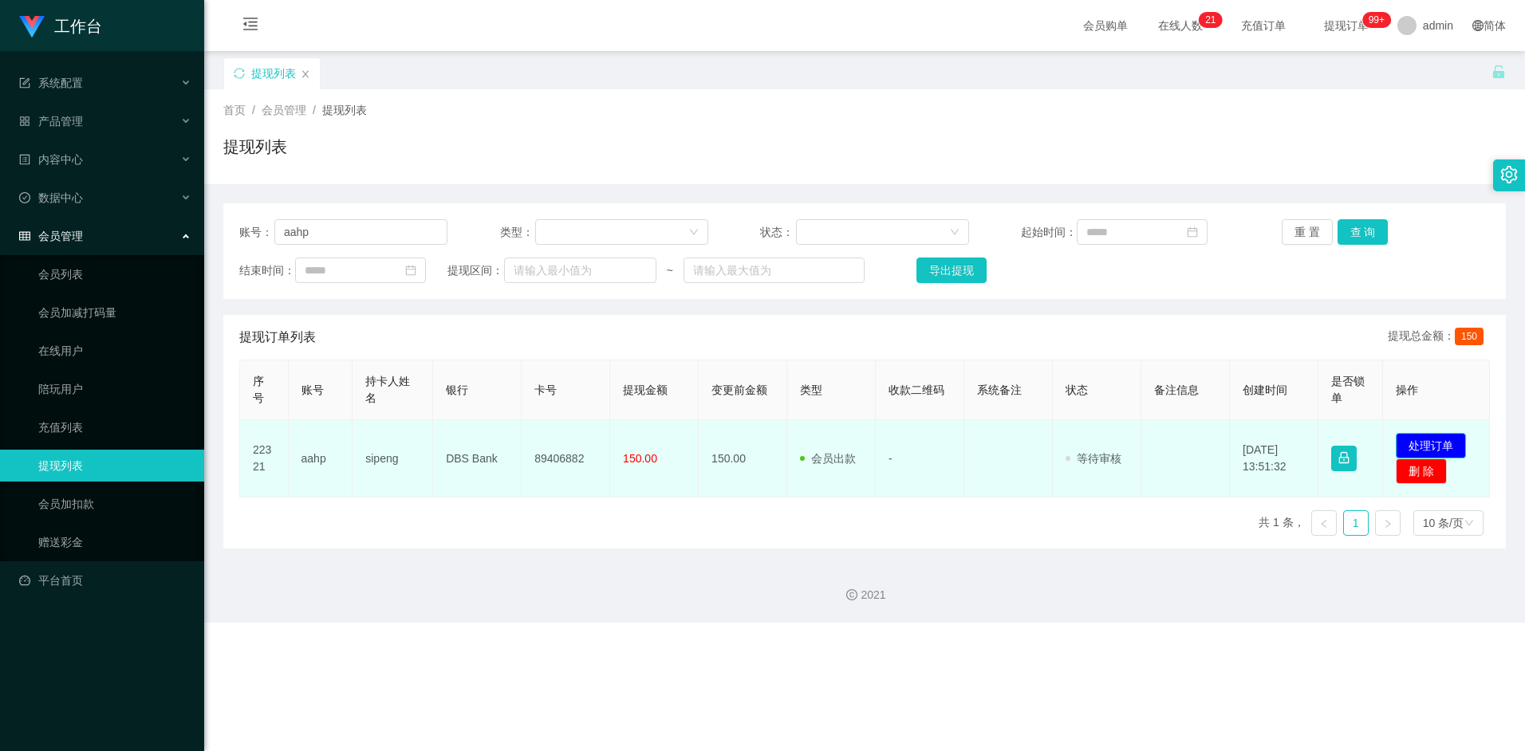
click at [1433, 446] on button "处理订单" at bounding box center [1431, 446] width 70 height 26
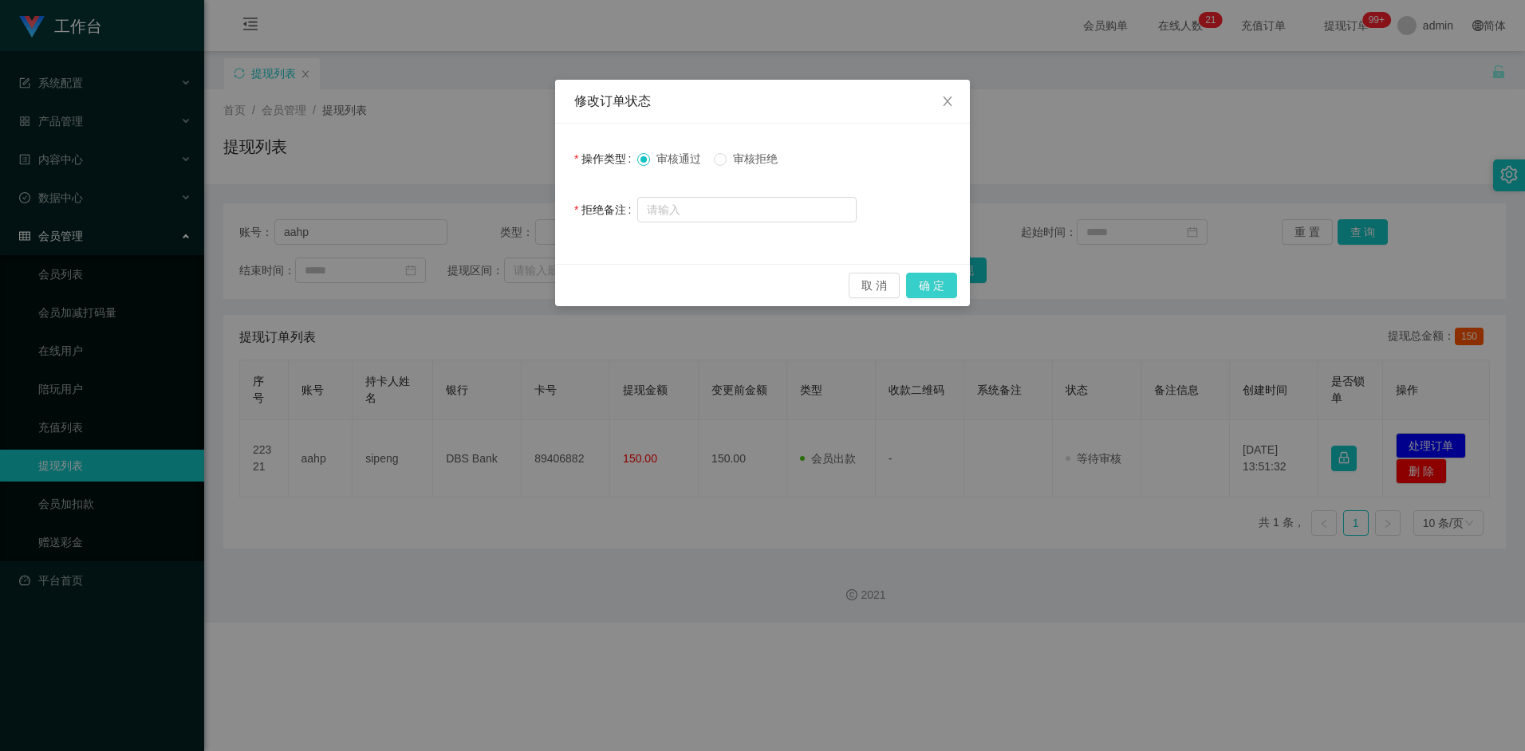
click at [922, 289] on button "确 定" at bounding box center [931, 286] width 51 height 26
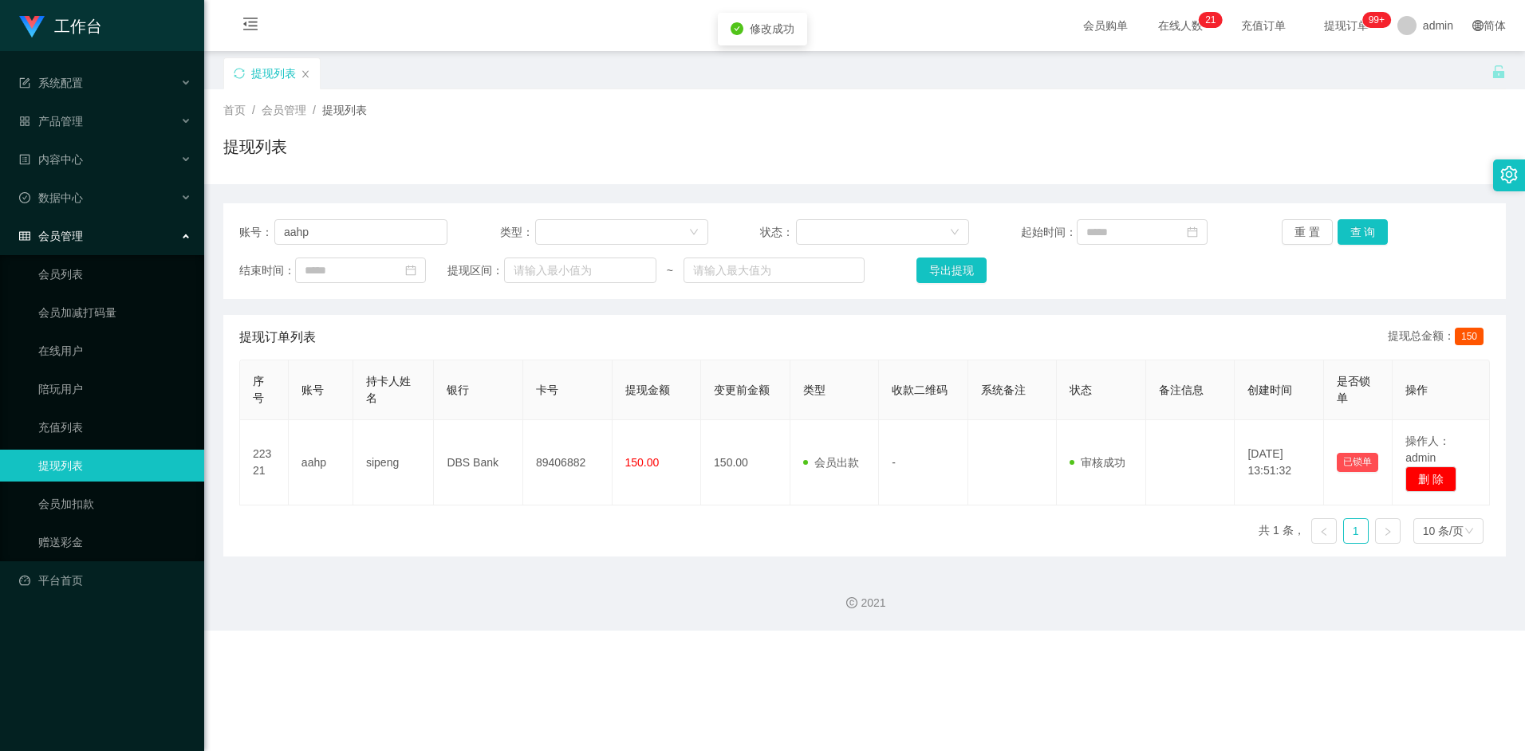
click at [640, 576] on div "2021" at bounding box center [864, 594] width 1321 height 74
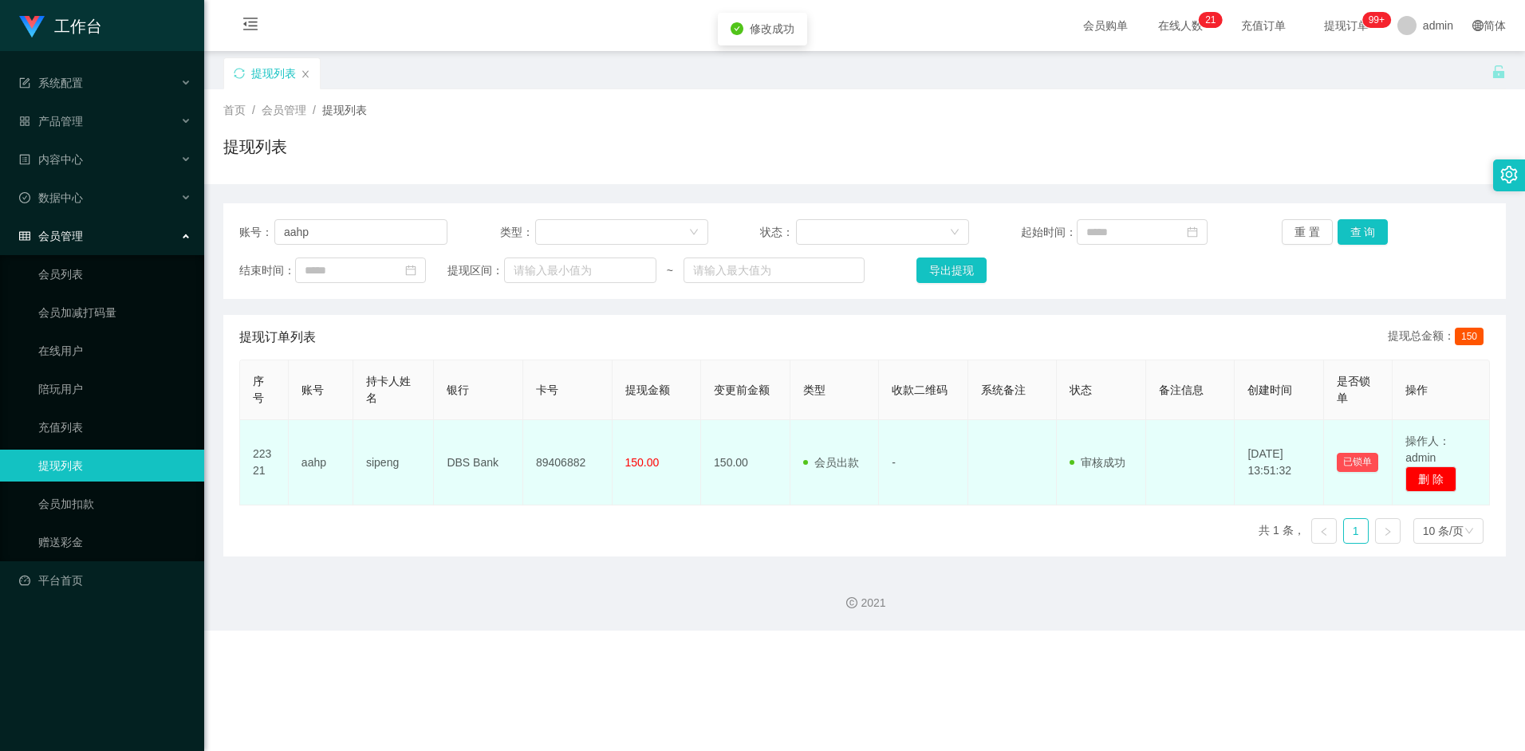
click at [384, 463] on td "sipeng" at bounding box center [393, 462] width 81 height 85
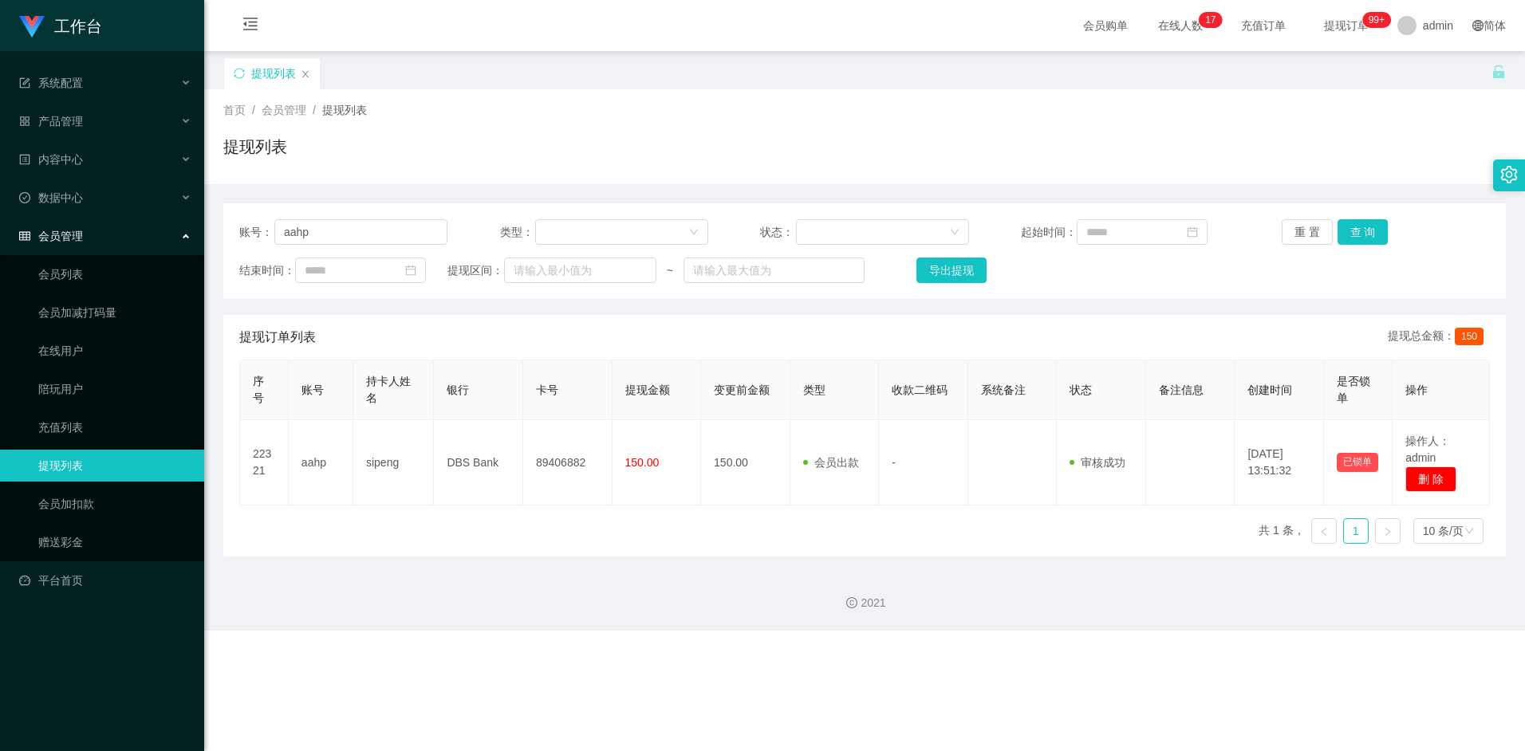
drag, startPoint x: 748, startPoint y: 573, endPoint x: 982, endPoint y: 459, distance: 260.1
click at [749, 573] on div "2021" at bounding box center [864, 594] width 1321 height 74
click at [351, 238] on input "aahp" at bounding box center [360, 232] width 173 height 26
paste input "shiguanghua"
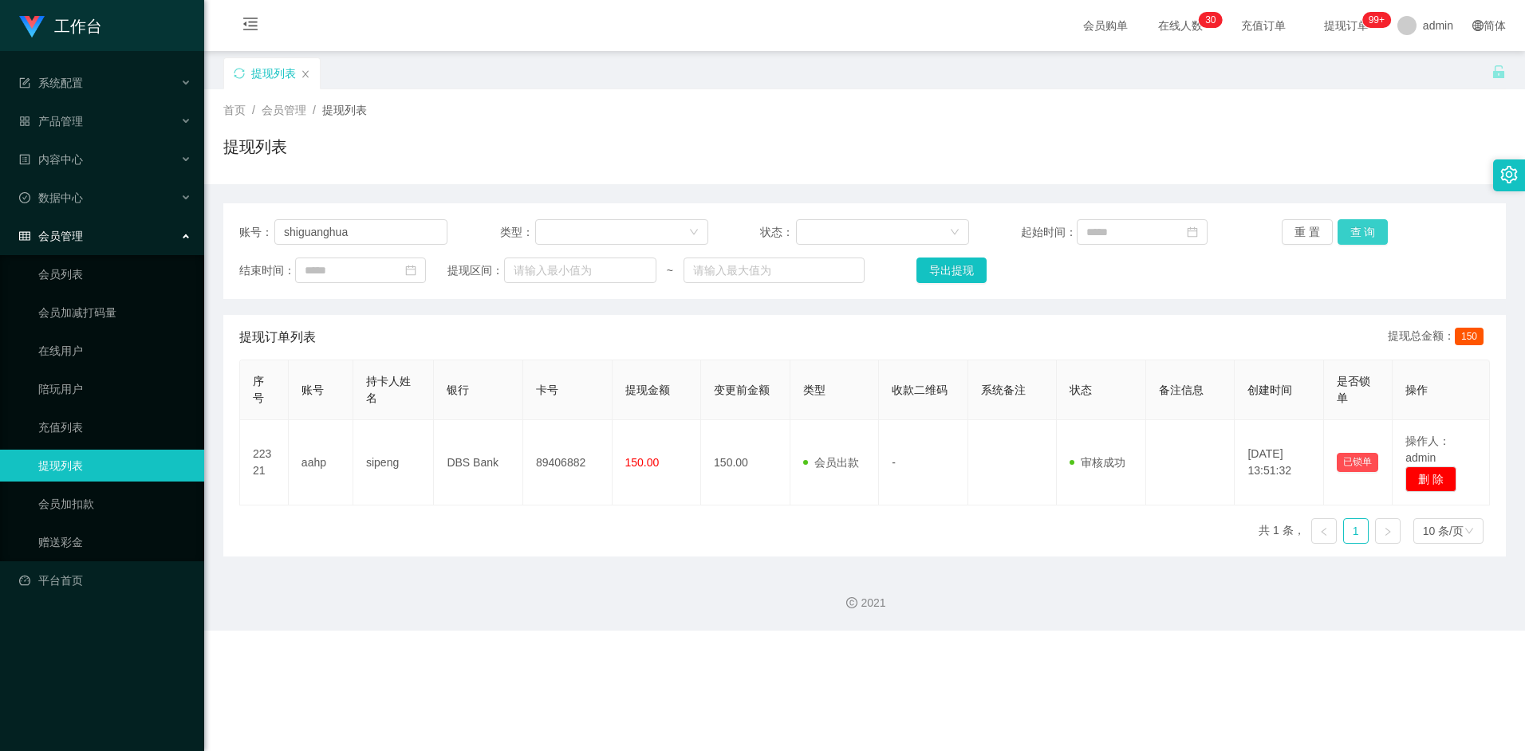
click at [1383, 224] on button "查 询" at bounding box center [1363, 232] width 51 height 26
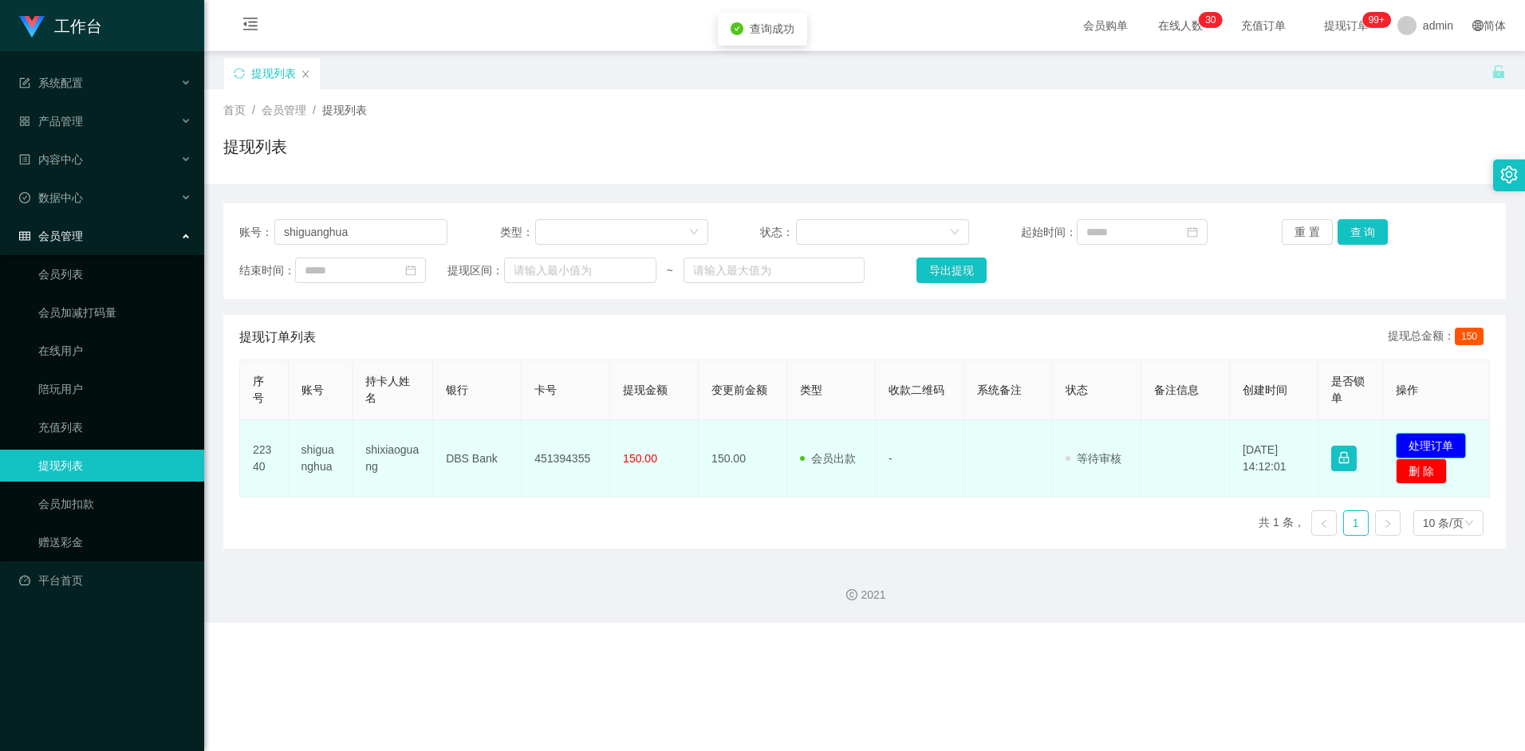
click at [1419, 439] on button "处理订单" at bounding box center [1431, 446] width 70 height 26
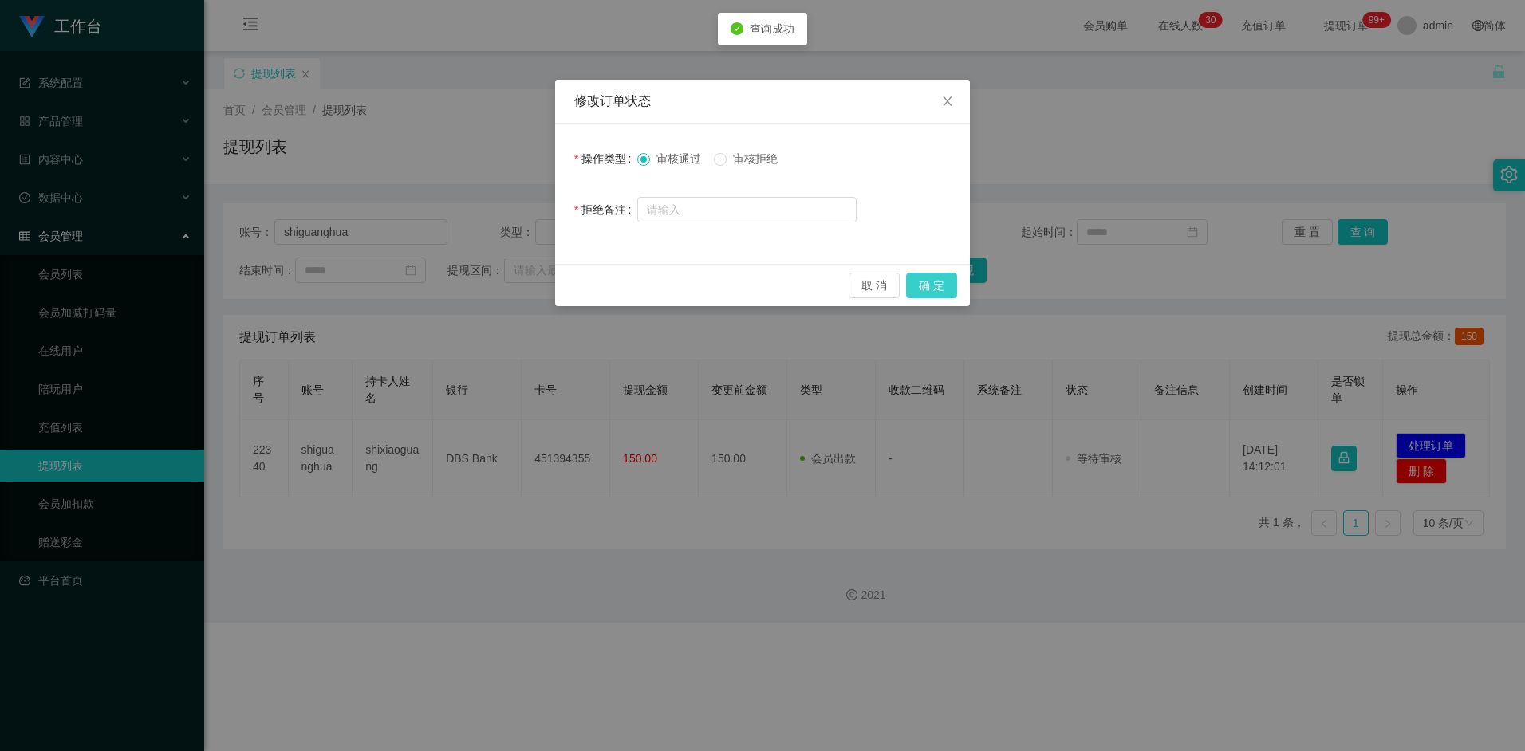
click at [925, 286] on button "确 定" at bounding box center [931, 286] width 51 height 26
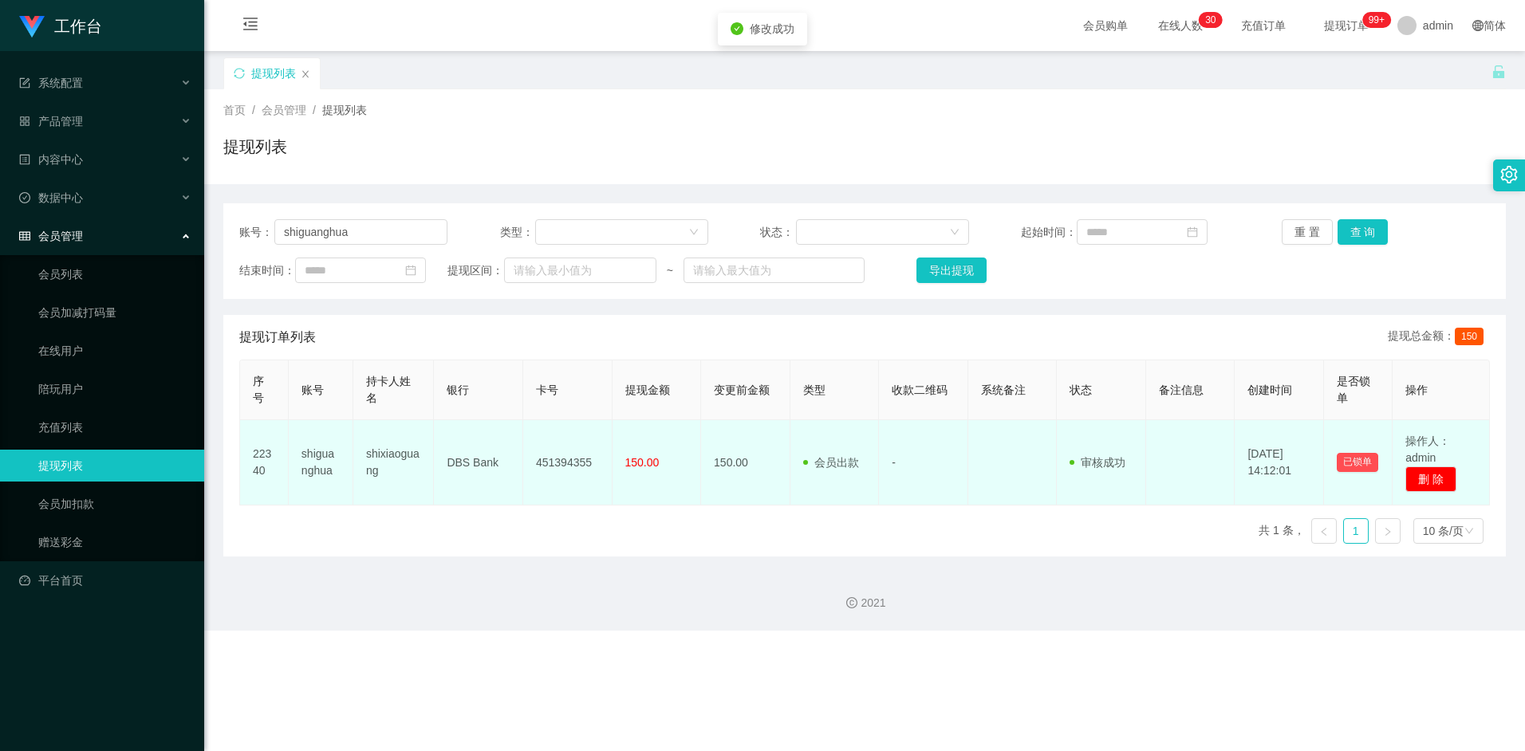
click at [574, 458] on td "451394355" at bounding box center [567, 462] width 89 height 85
click at [573, 460] on td "451394355" at bounding box center [567, 462] width 89 height 85
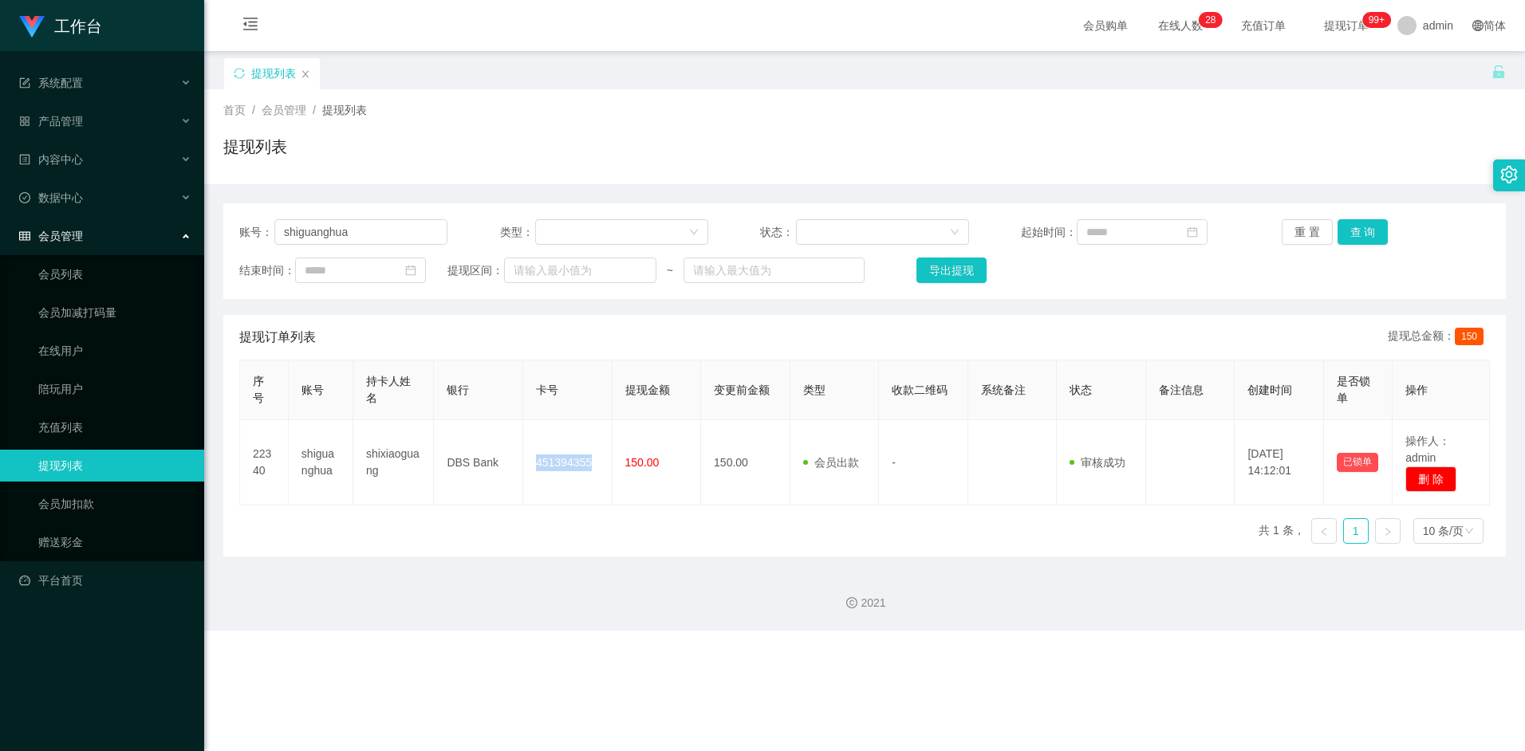
copy td "451394355"
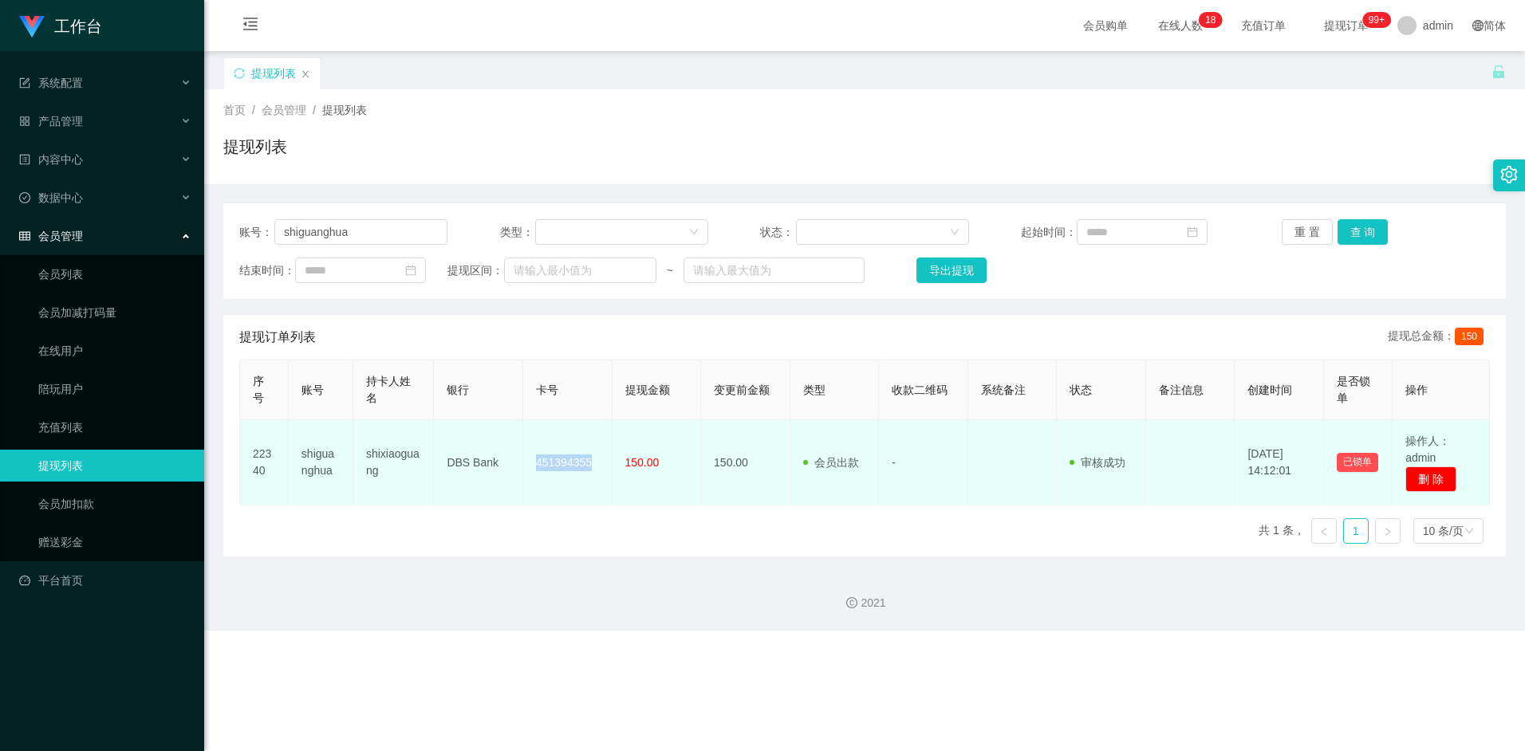
click at [567, 462] on td "451394355" at bounding box center [567, 462] width 89 height 85
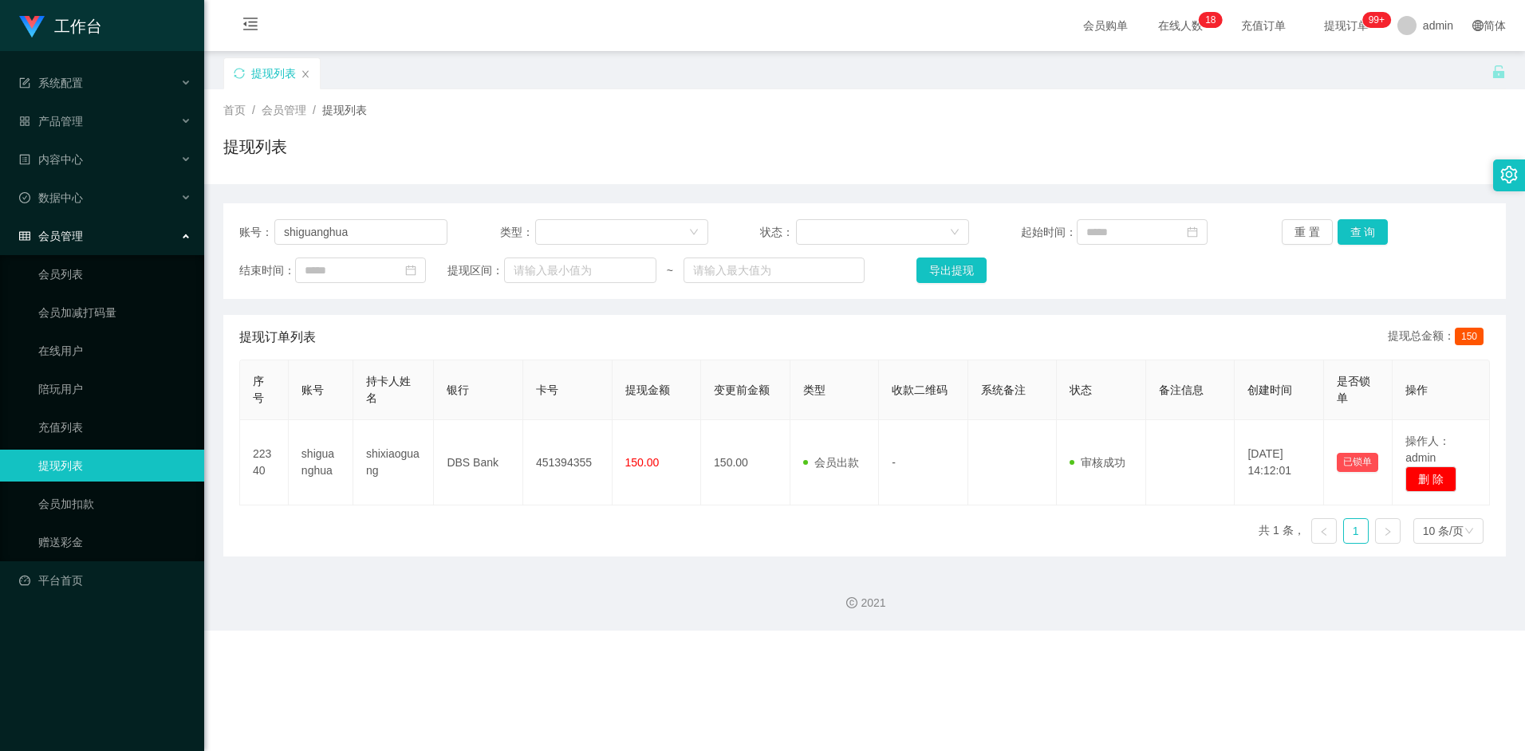
click at [544, 97] on div "首页 / 会员管理 / 提现列表 / 提现列表" at bounding box center [864, 136] width 1321 height 95
click at [675, 113] on div "首页 / 会员管理 / 提现列表 /" at bounding box center [864, 110] width 1283 height 17
click at [593, 80] on div "提现列表" at bounding box center [857, 84] width 1268 height 55
click at [384, 246] on div "账号： shiguanghua 类型： 状态： 起始时间： 重 置 查 询 结束时间： 提现区间： ~ 导出提现" at bounding box center [864, 251] width 1283 height 96
click at [379, 227] on input "shiguanghua" at bounding box center [360, 232] width 173 height 26
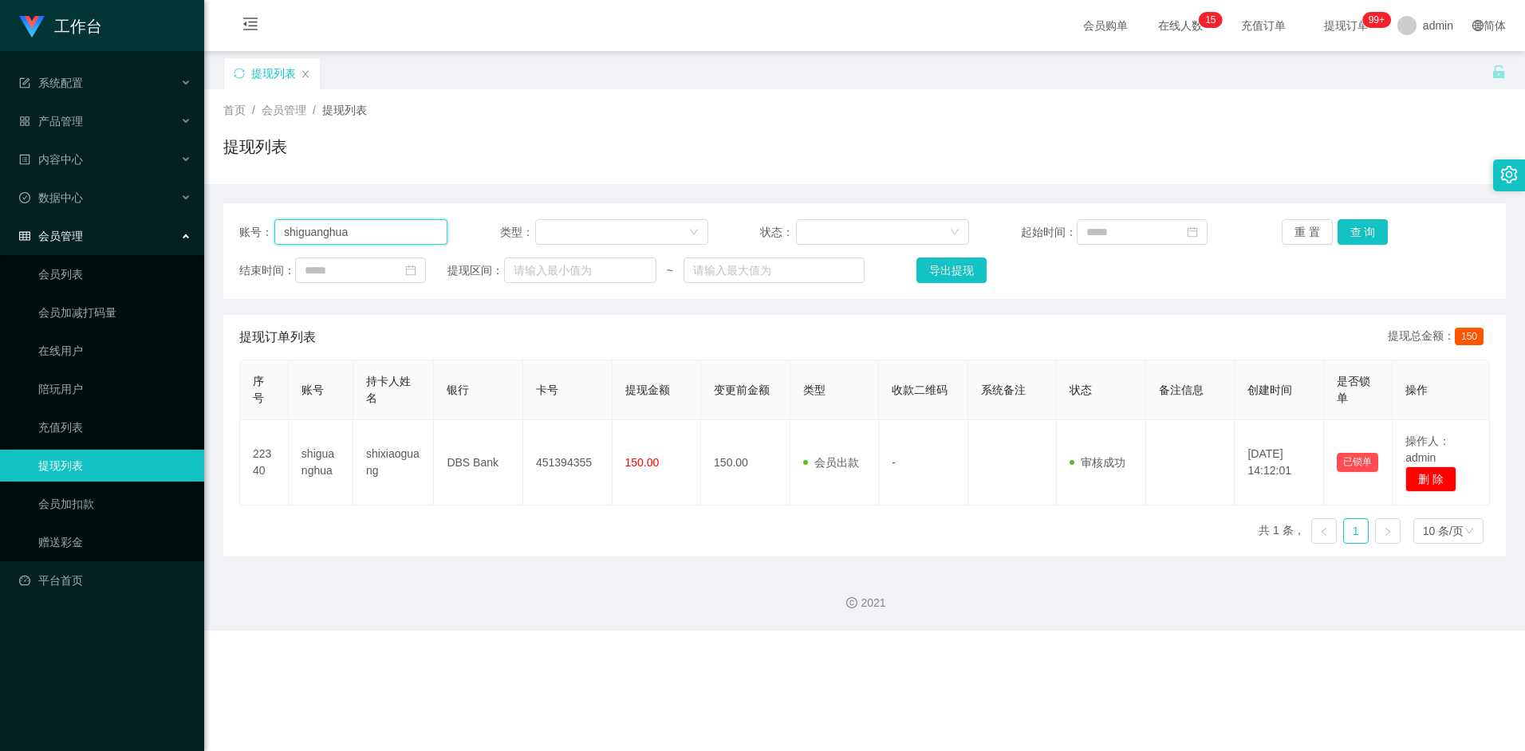
click at [379, 227] on input "shiguanghua" at bounding box center [360, 232] width 173 height 26
paste input "97316999"
click at [1382, 237] on button "查 询" at bounding box center [1363, 232] width 51 height 26
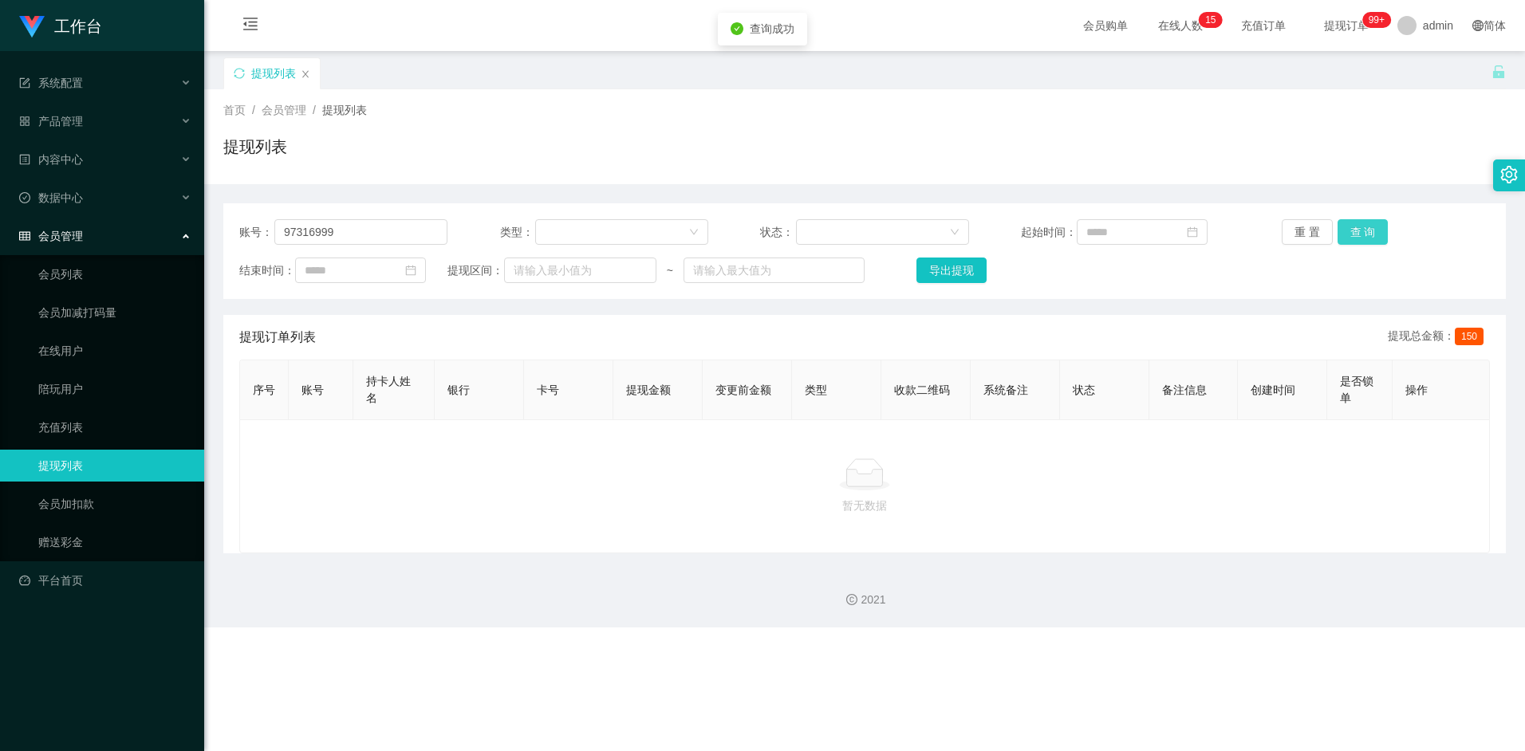
click at [1366, 228] on button "查 询" at bounding box center [1363, 232] width 51 height 26
click at [1360, 239] on button "查 询" at bounding box center [1363, 232] width 51 height 26
click at [1346, 229] on button "查 询" at bounding box center [1363, 232] width 51 height 26
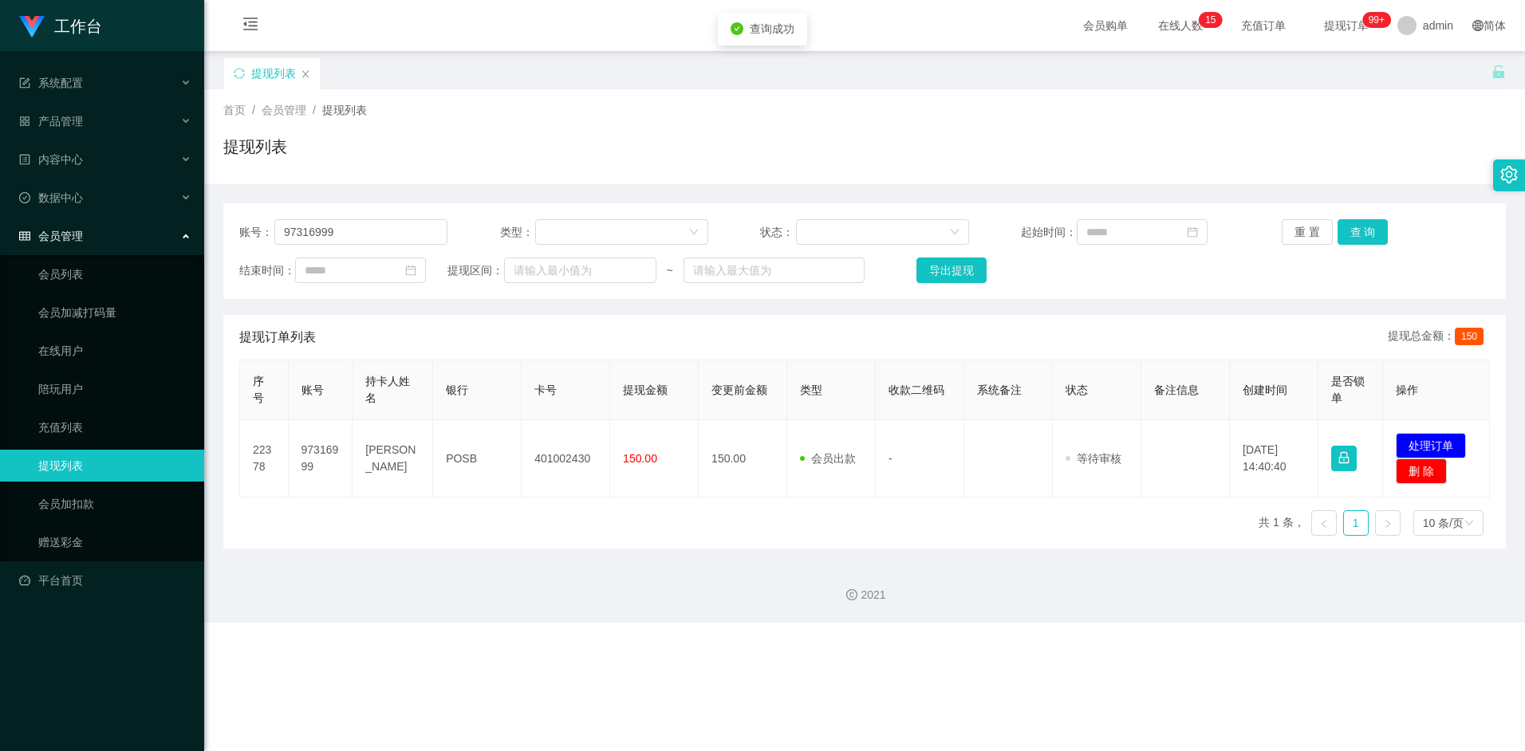
click at [1081, 342] on div "提现订单列表 提现总金额： 150" at bounding box center [864, 337] width 1251 height 45
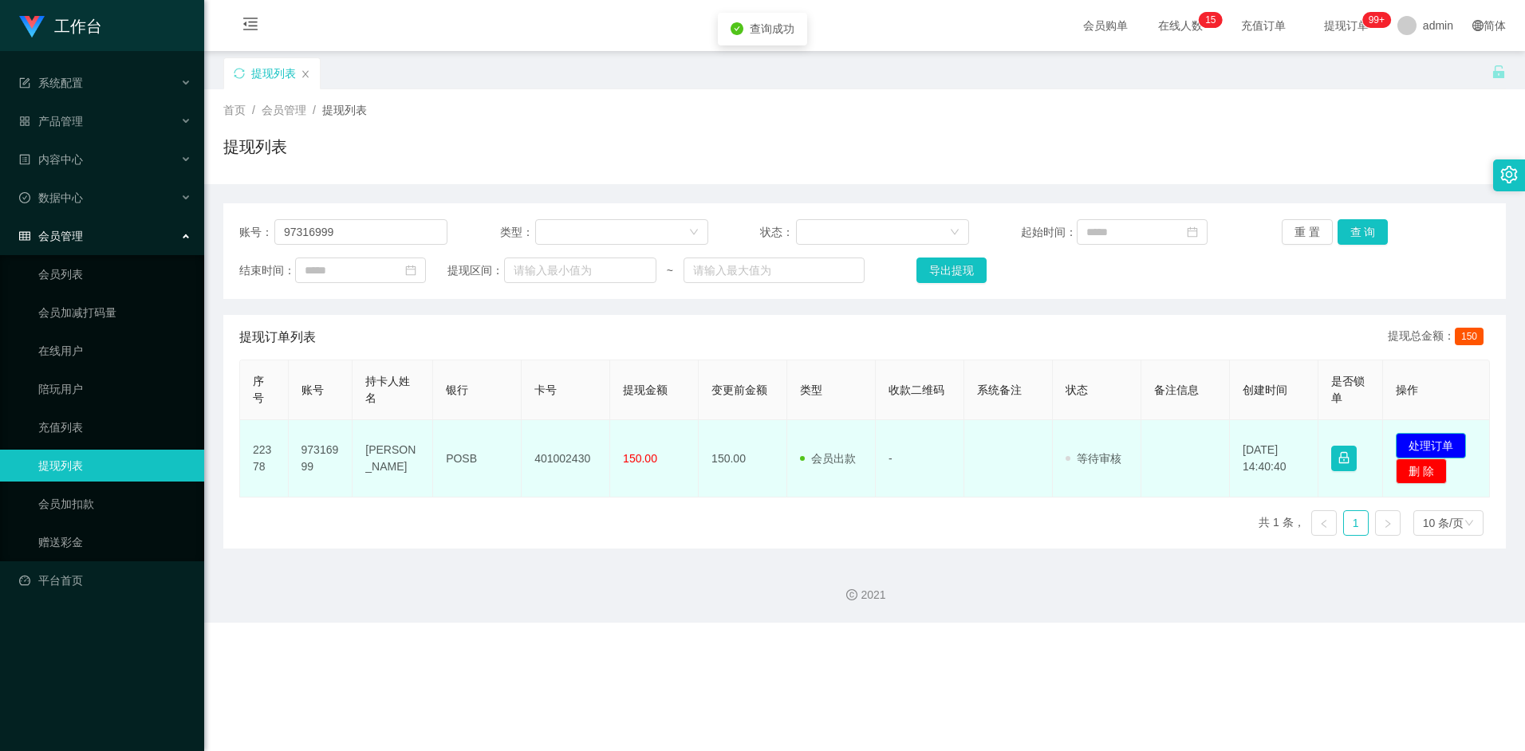
click at [1432, 445] on button "处理订单" at bounding box center [1431, 446] width 70 height 26
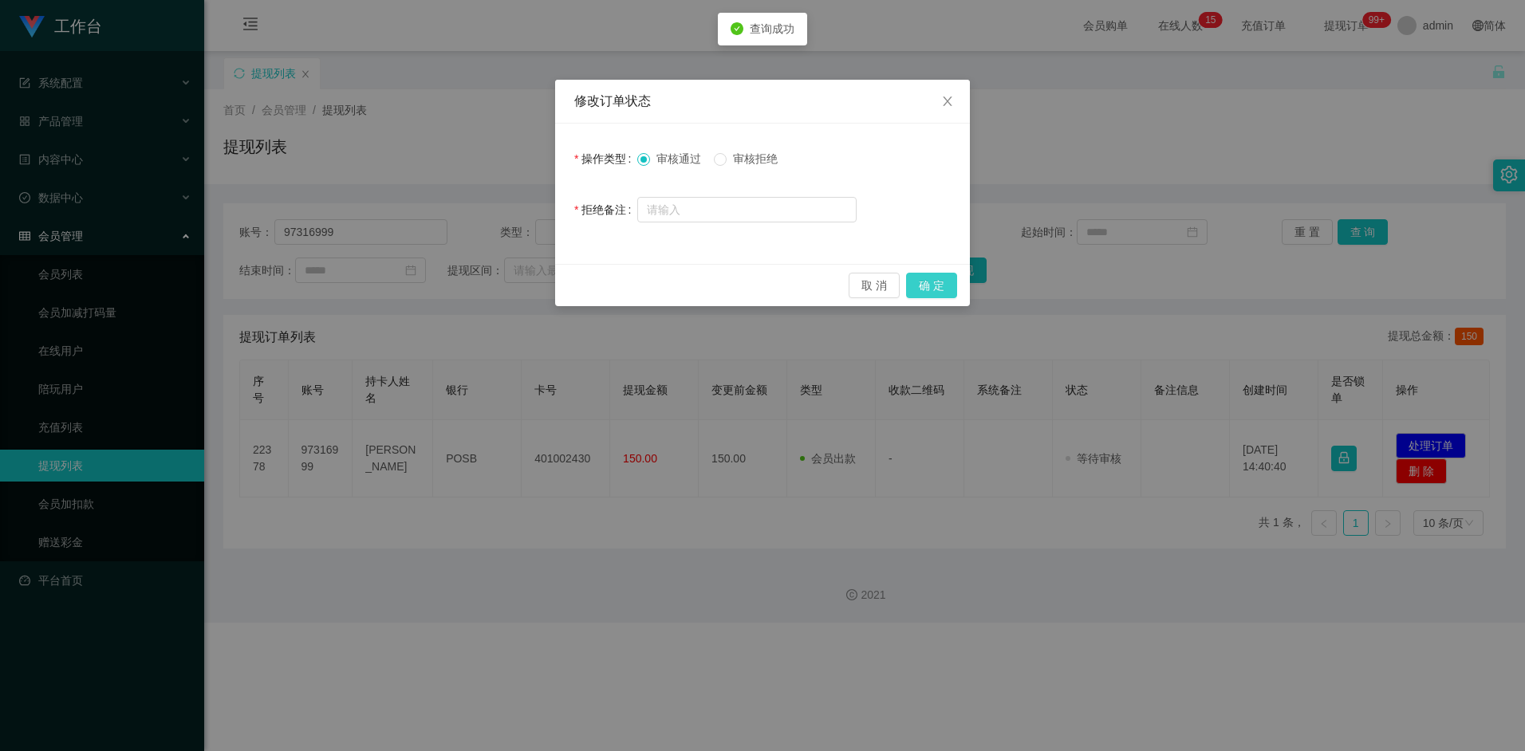
click at [917, 284] on button "确 定" at bounding box center [931, 286] width 51 height 26
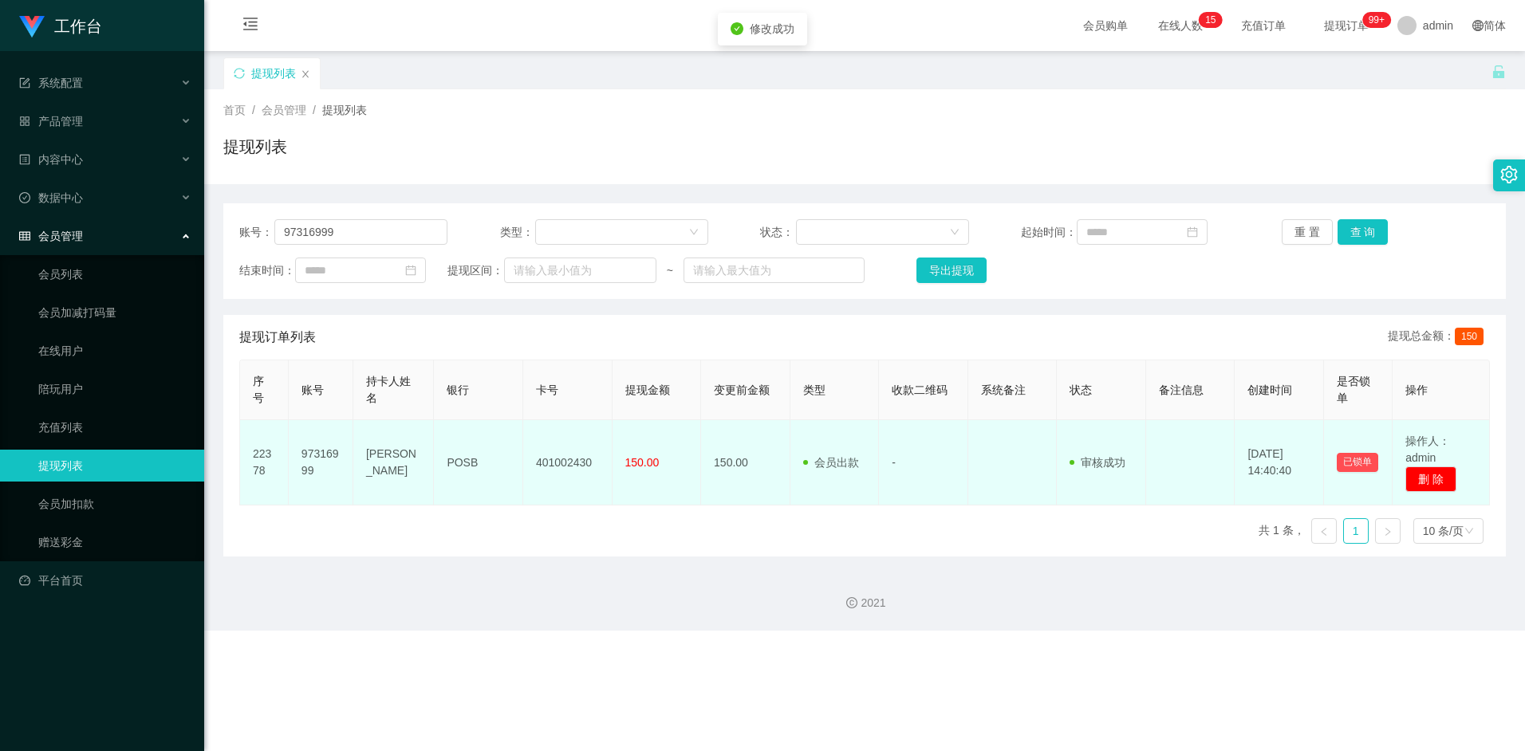
click at [561, 466] on td "401002430" at bounding box center [567, 462] width 89 height 85
copy td "401002430"
click at [378, 460] on td "[PERSON_NAME]" at bounding box center [393, 462] width 81 height 85
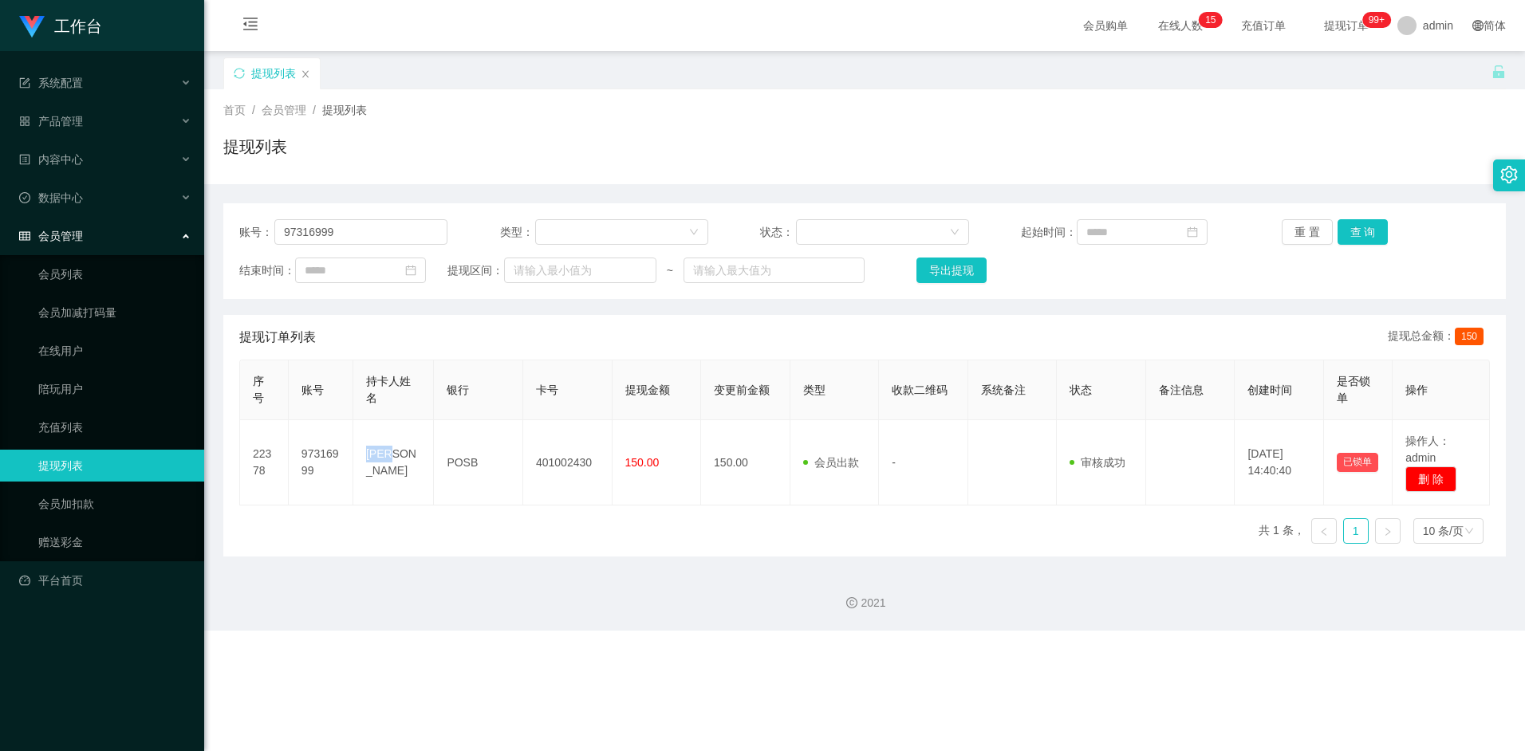
copy td "[PERSON_NAME]"
click at [368, 231] on input "97316999" at bounding box center [360, 232] width 173 height 26
click at [384, 227] on input "97316999" at bounding box center [360, 232] width 173 height 26
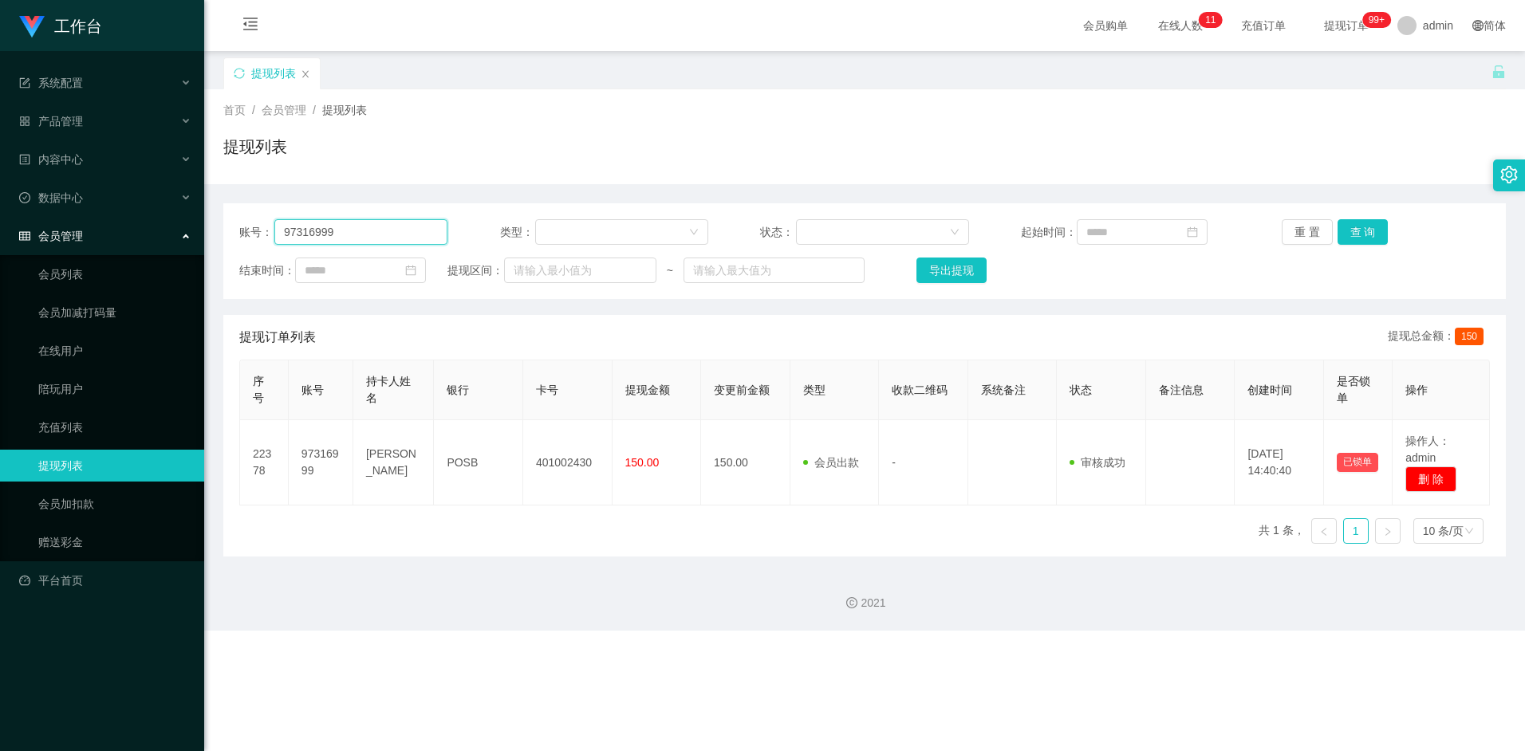
click at [384, 227] on input "97316999" at bounding box center [360, 232] width 173 height 26
paste input "Blabla"
click at [1366, 227] on button "查 询" at bounding box center [1363, 232] width 51 height 26
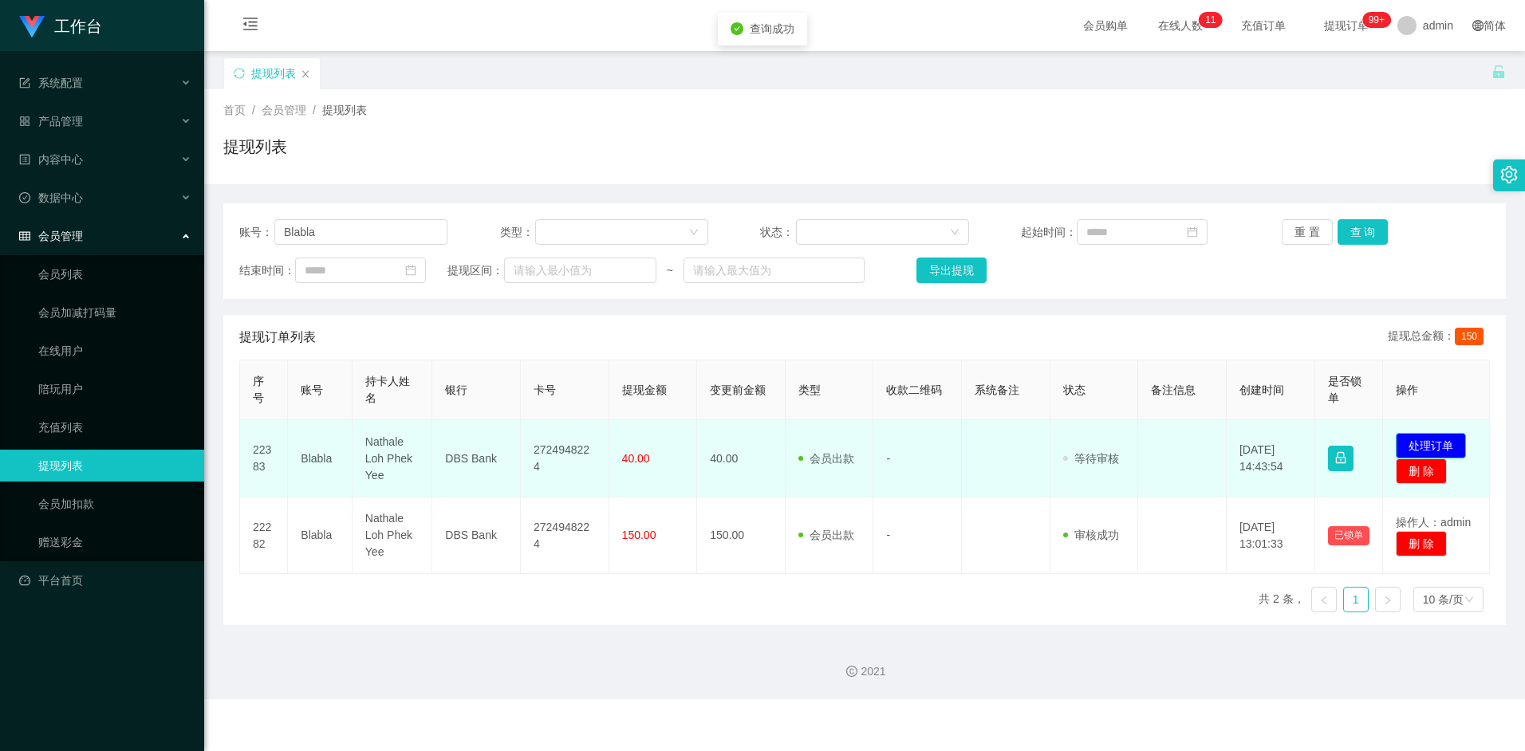
click at [1415, 441] on button "处理订单" at bounding box center [1431, 446] width 70 height 26
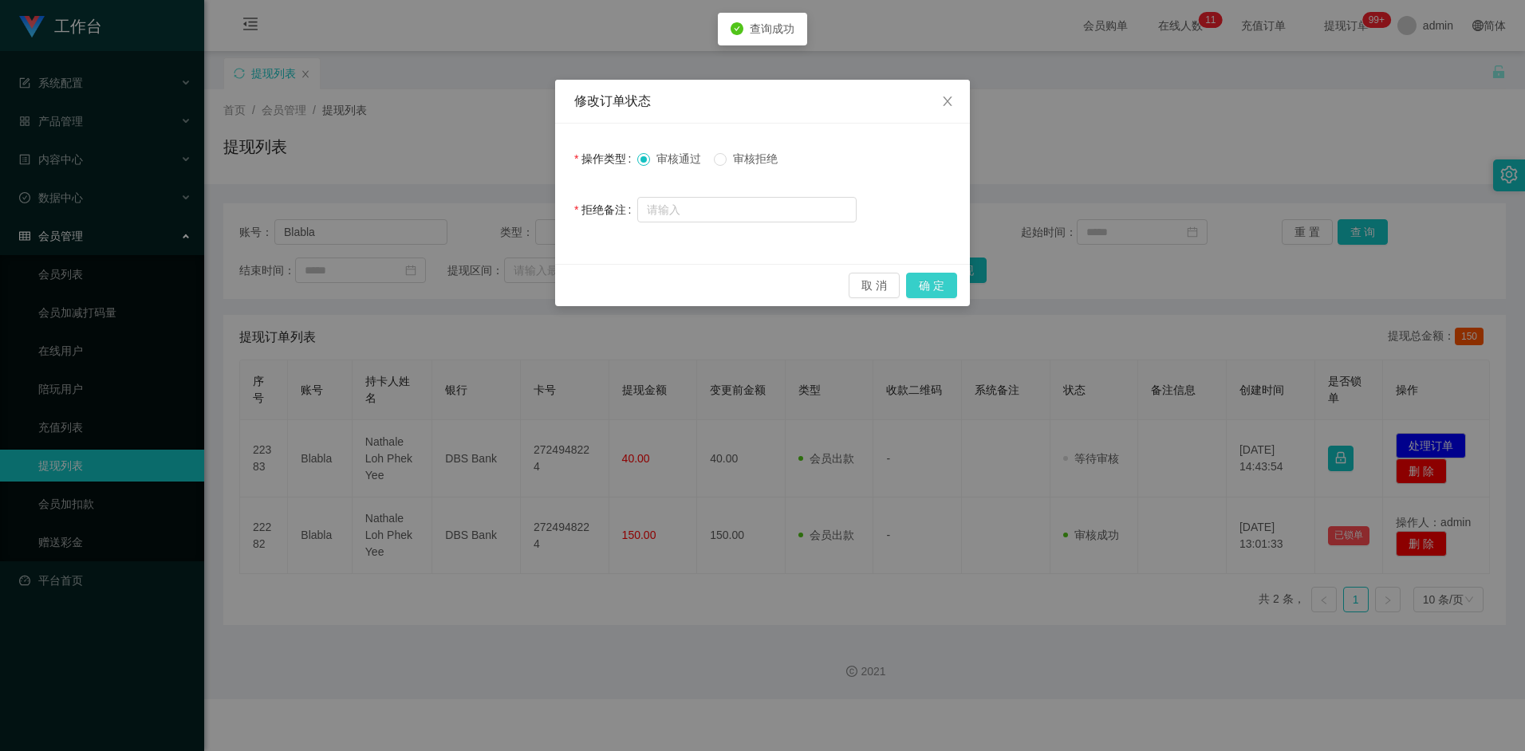
click at [922, 289] on button "确 定" at bounding box center [931, 286] width 51 height 26
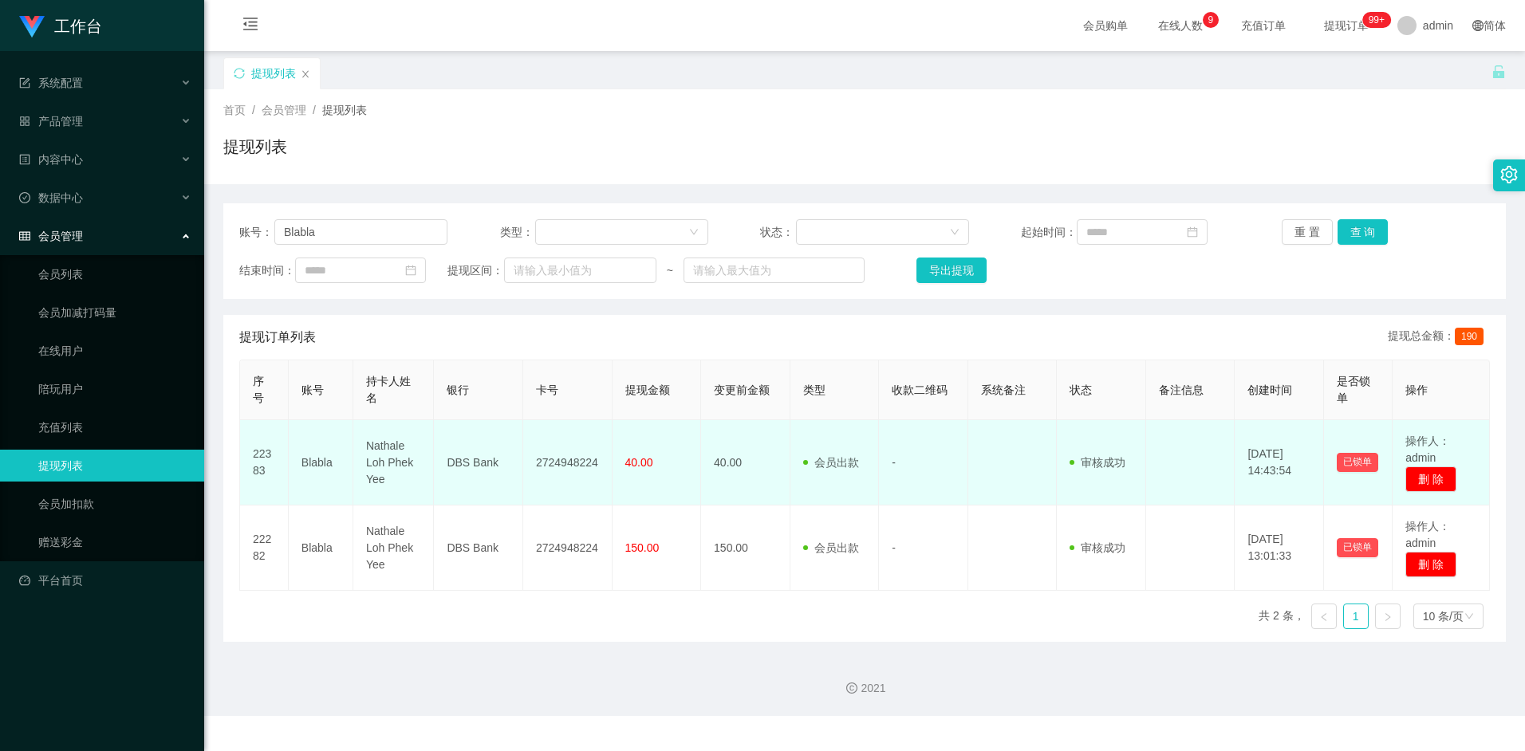
click at [565, 467] on td "2724948224" at bounding box center [567, 462] width 89 height 85
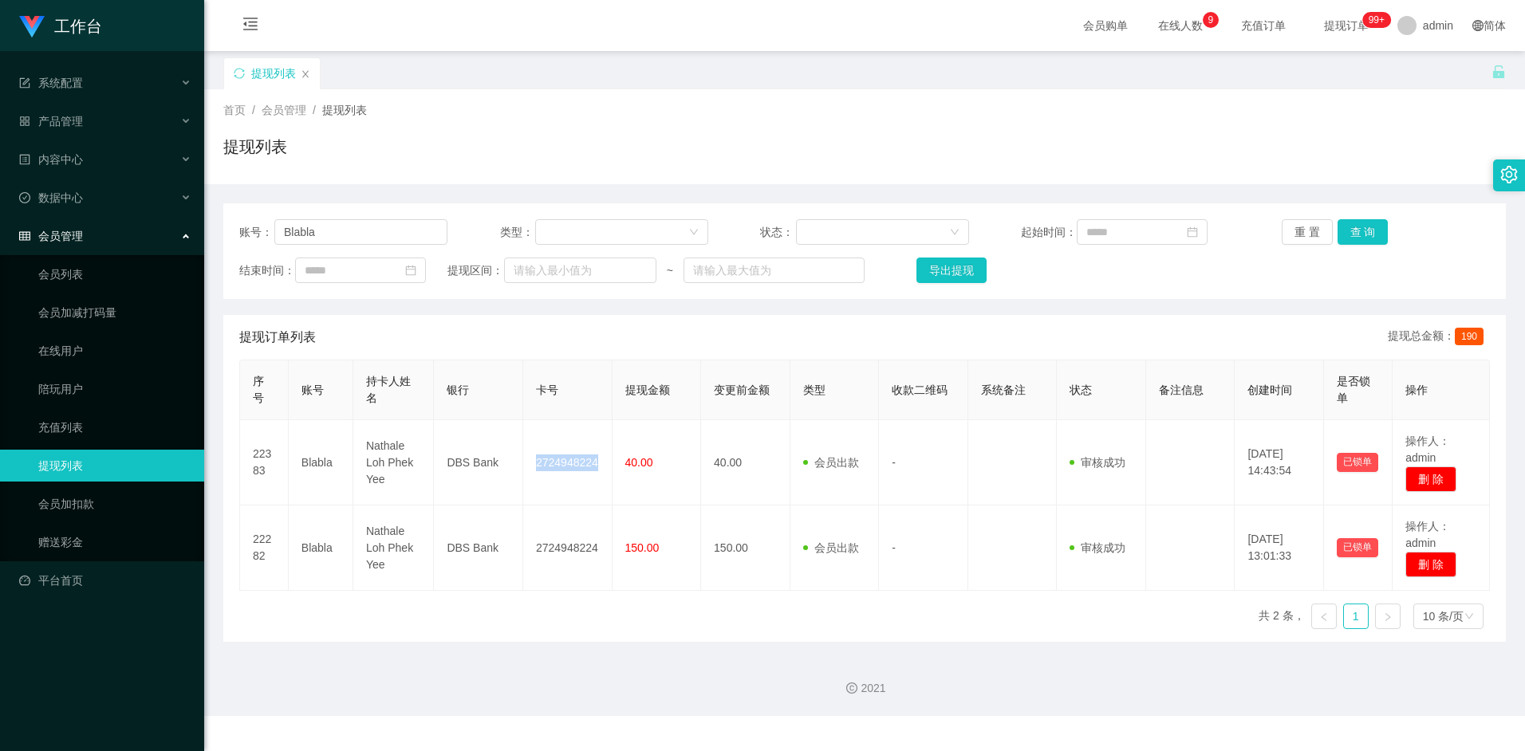
copy td "2724948224"
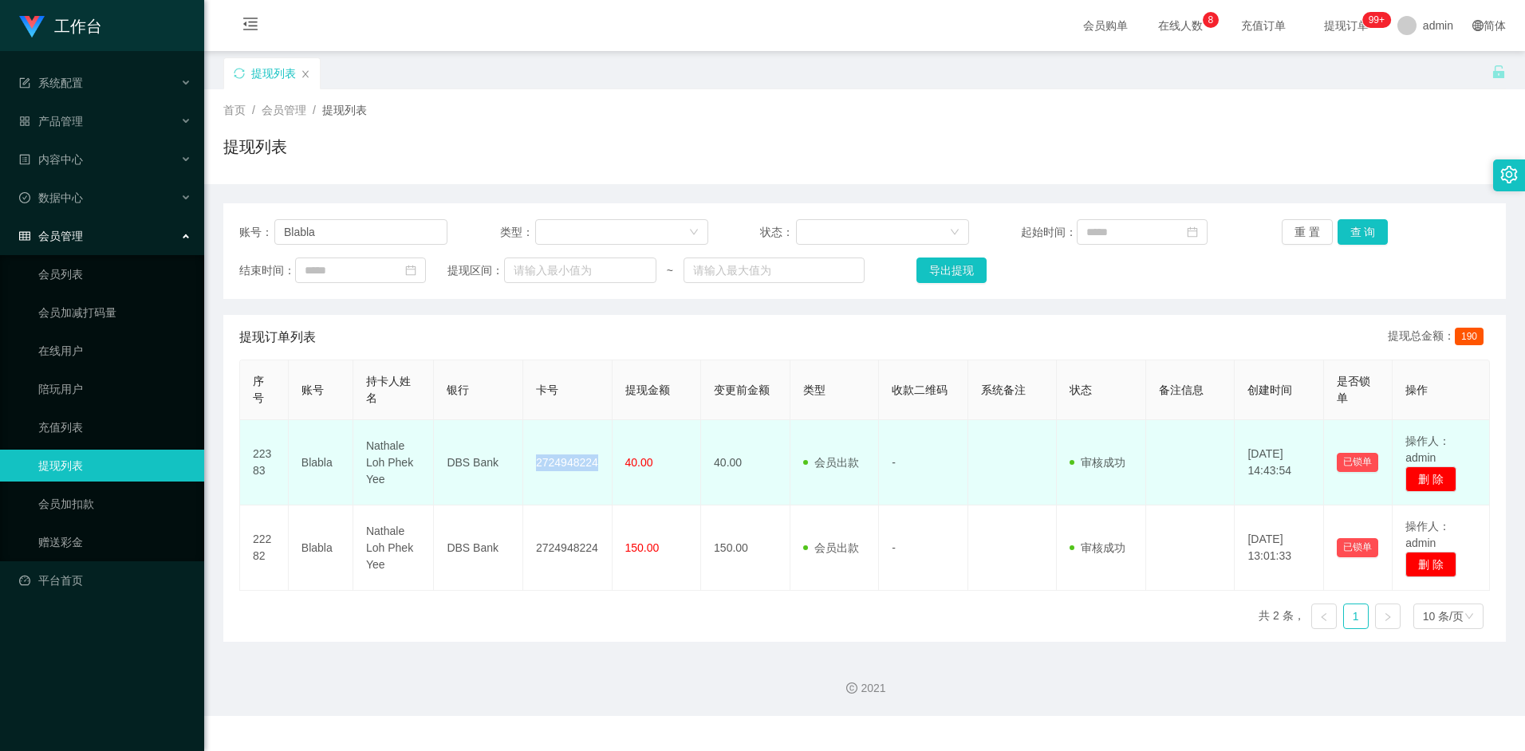
click at [576, 466] on td "2724948224" at bounding box center [567, 462] width 89 height 85
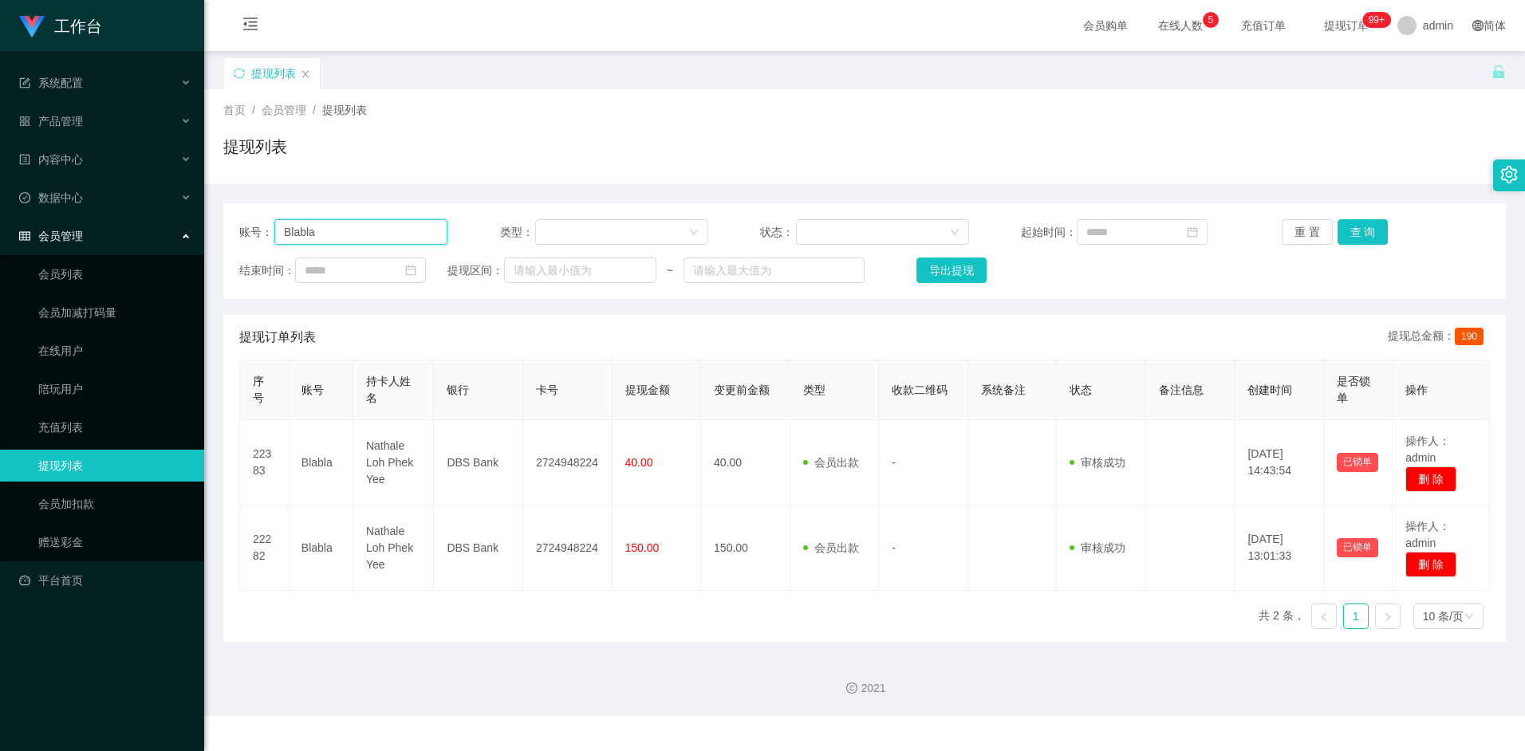
click at [380, 237] on input "Blabla" at bounding box center [360, 232] width 173 height 26
paste input "aahp"
click at [1358, 237] on button "查 询" at bounding box center [1363, 232] width 51 height 26
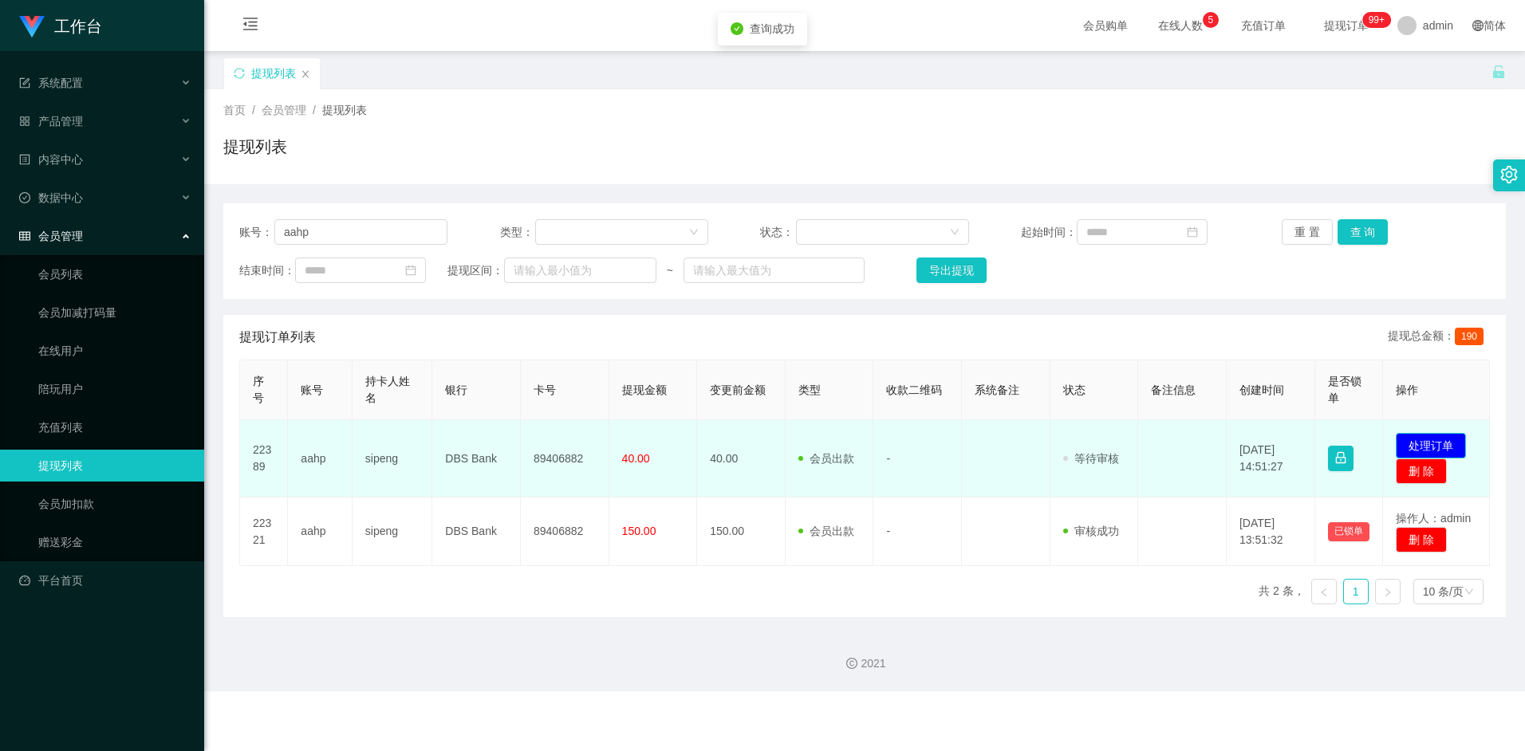
click at [1419, 443] on button "处理订单" at bounding box center [1431, 446] width 70 height 26
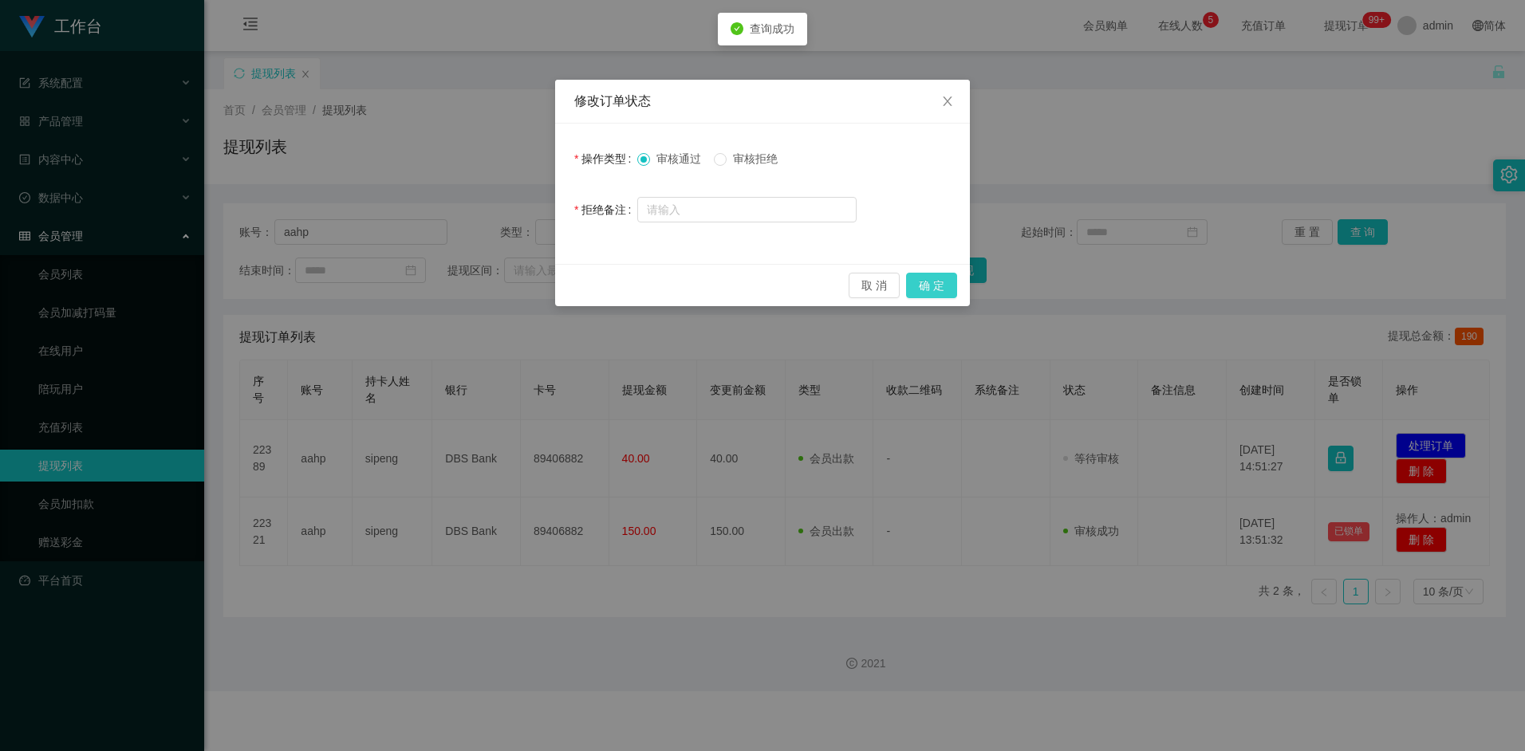
click at [929, 287] on button "确 定" at bounding box center [931, 286] width 51 height 26
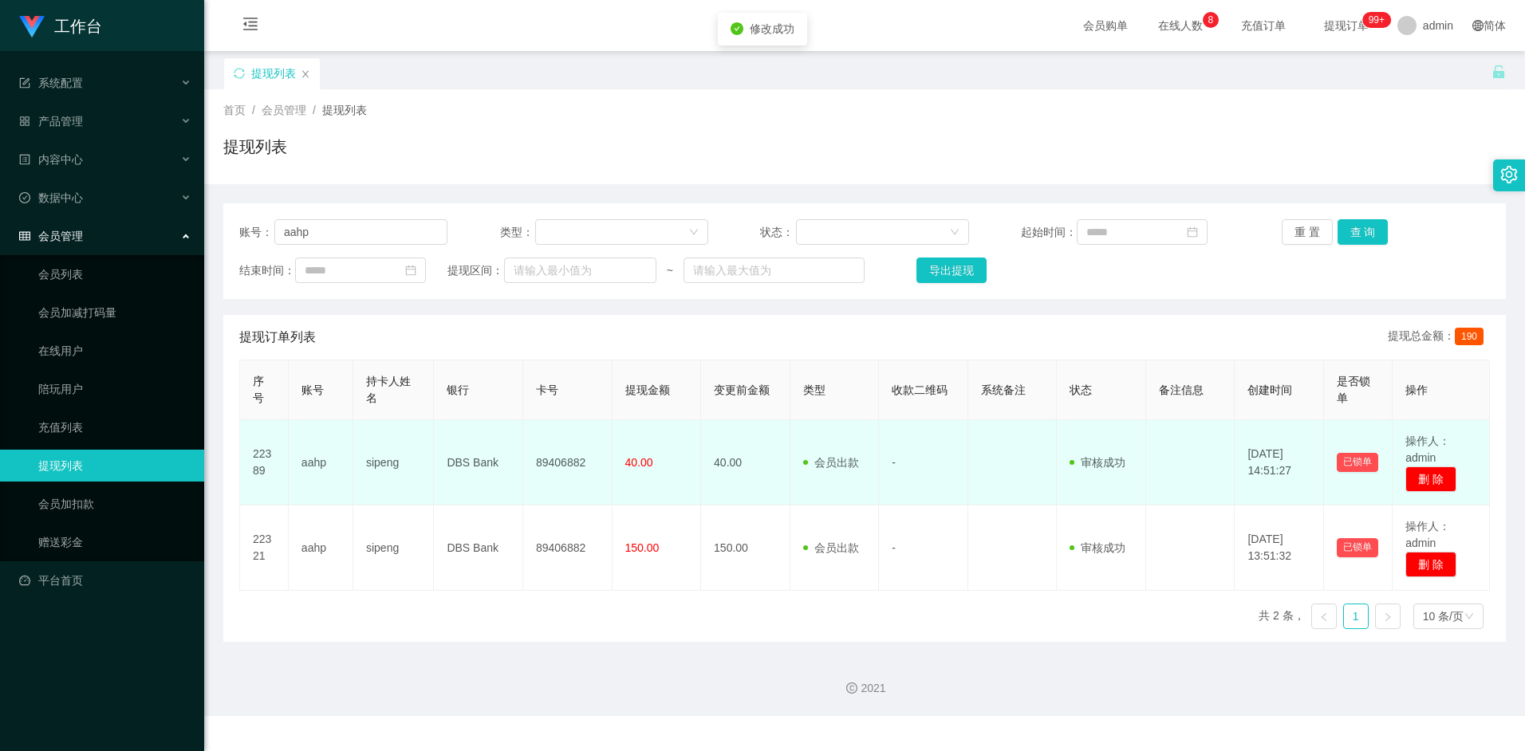
click at [555, 457] on td "89406882" at bounding box center [567, 462] width 89 height 85
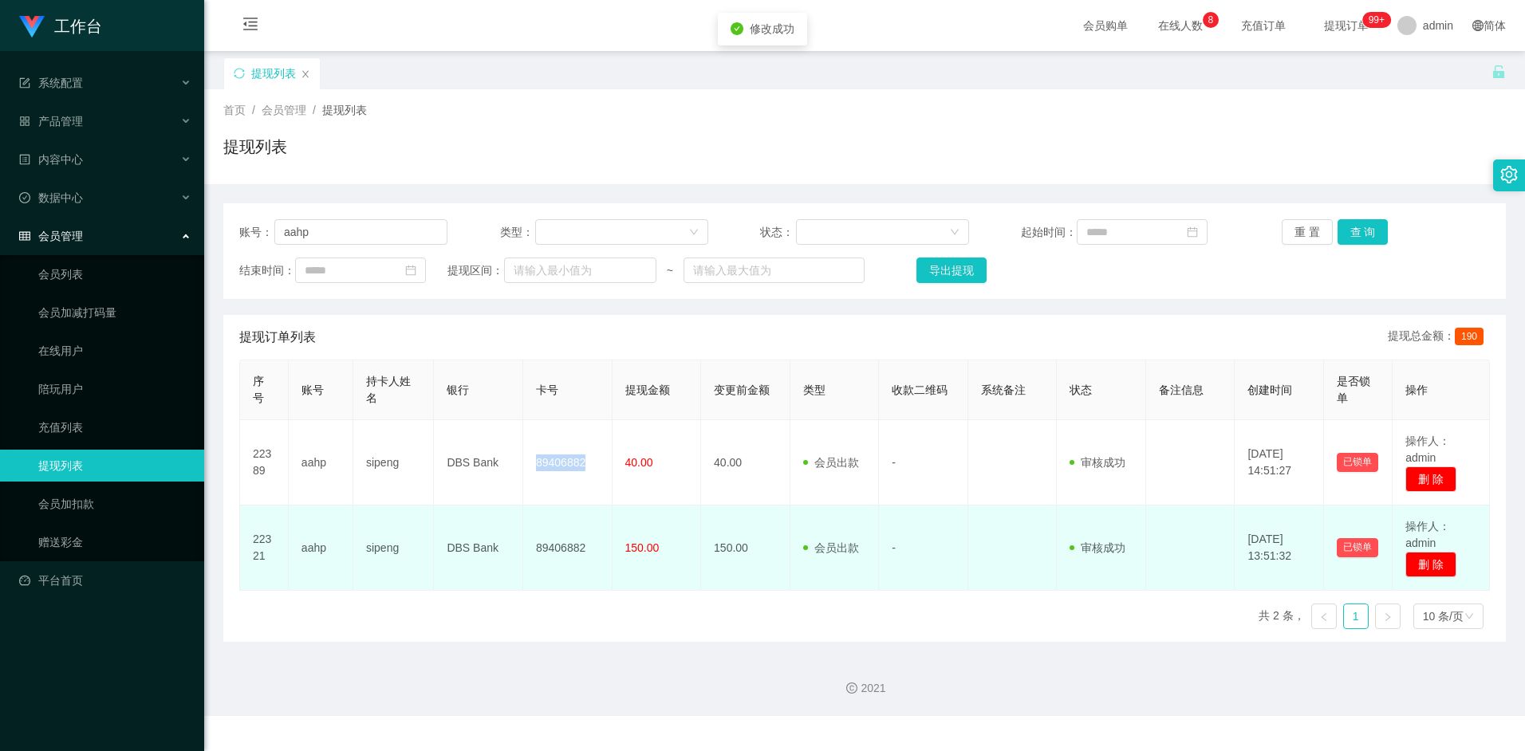
copy td "89406882"
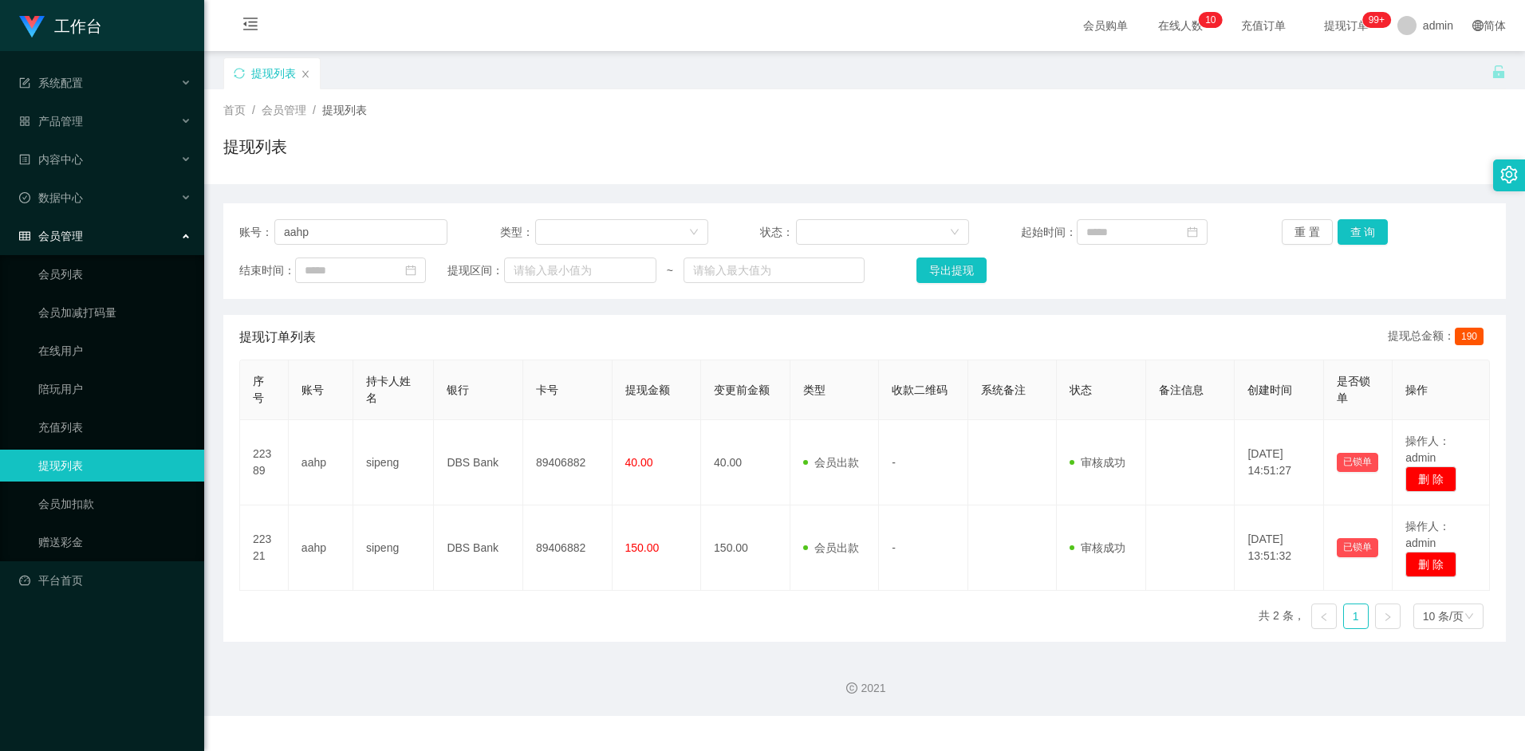
click at [657, 653] on div "2021" at bounding box center [864, 679] width 1321 height 74
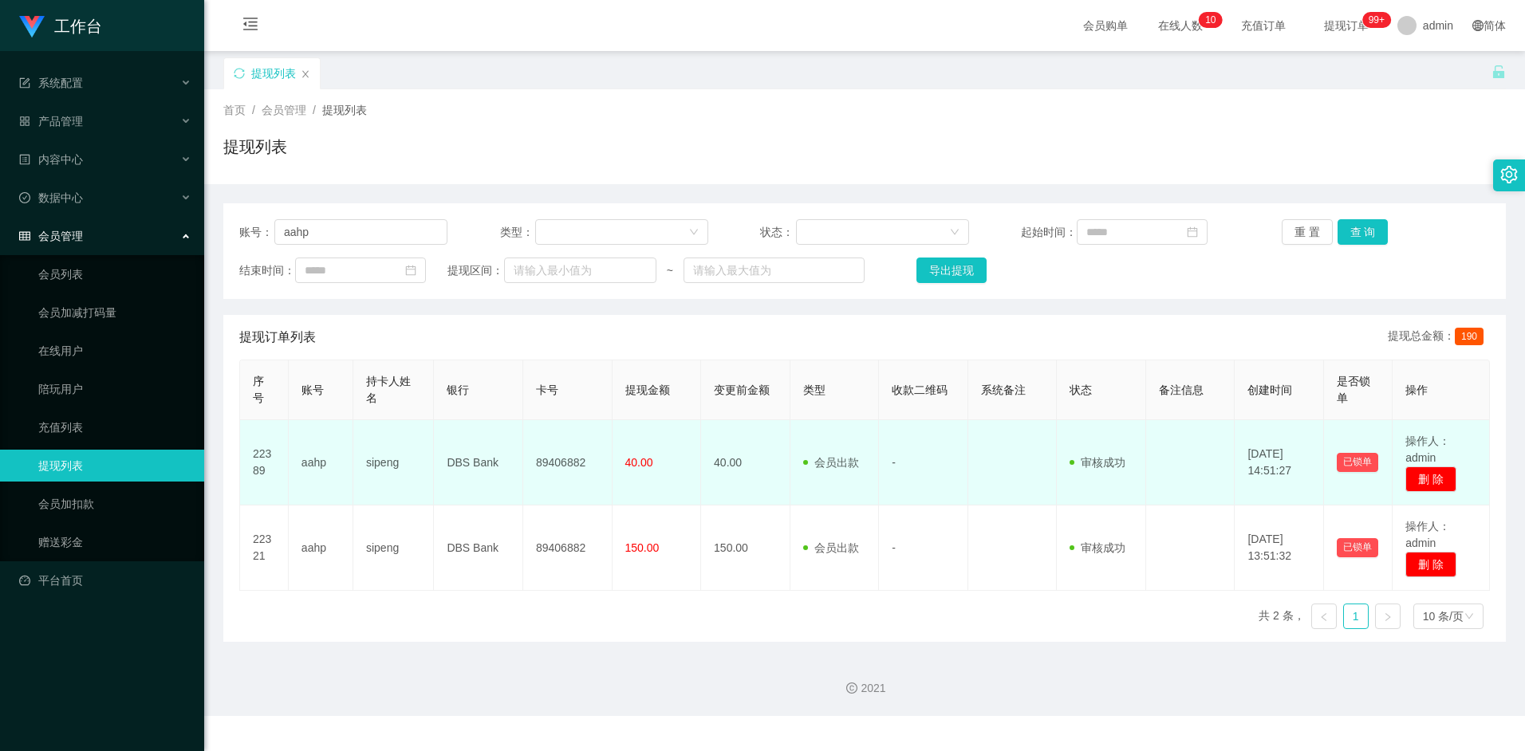
click at [574, 463] on td "89406882" at bounding box center [567, 462] width 89 height 85
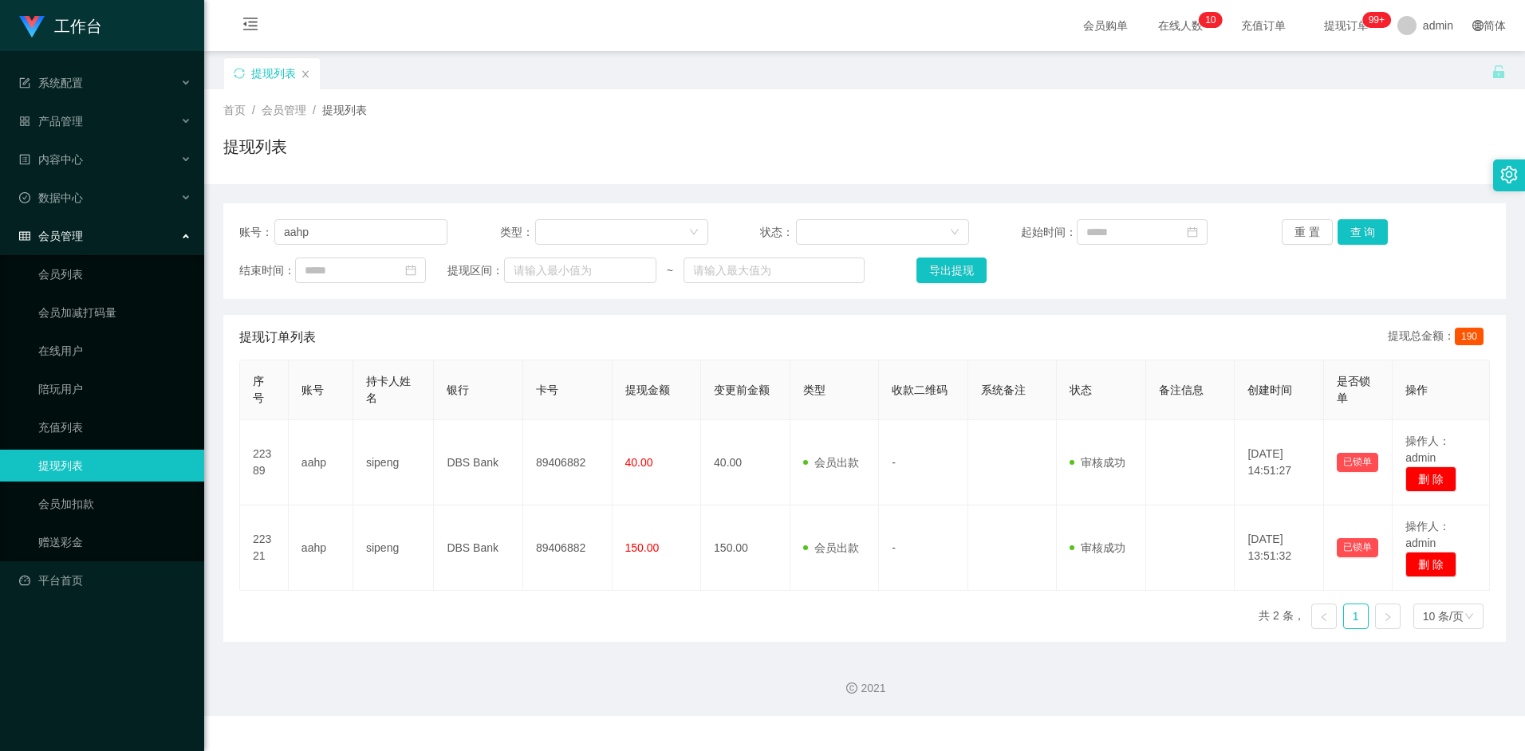
drag, startPoint x: 652, startPoint y: 617, endPoint x: 780, endPoint y: 565, distance: 138.1
click at [652, 617] on div "序号 账号 持卡人姓名 银行 卡号 提现金额 变更前金额 类型 收款二维码 系统备注 状态 备注信息 创建时间 是否锁单 操作 22389 aahp sipe…" at bounding box center [864, 501] width 1251 height 282
click at [384, 231] on input "aahp" at bounding box center [360, 232] width 173 height 26
paste input "pakwhaywong"
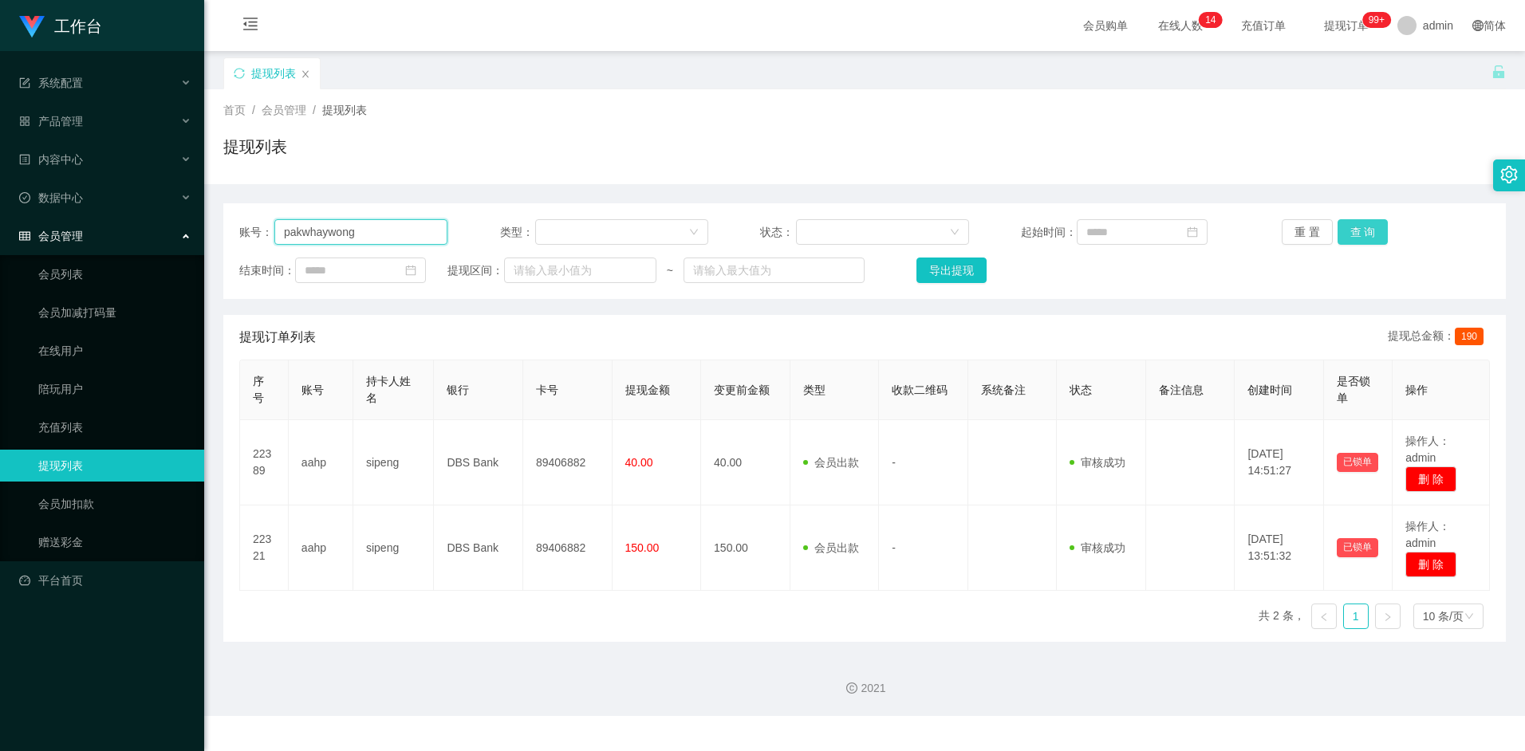
type input "pakwhaywong"
drag, startPoint x: 1354, startPoint y: 236, endPoint x: 1322, endPoint y: 250, distance: 35.0
click at [1354, 236] on button "查 询" at bounding box center [1363, 232] width 51 height 26
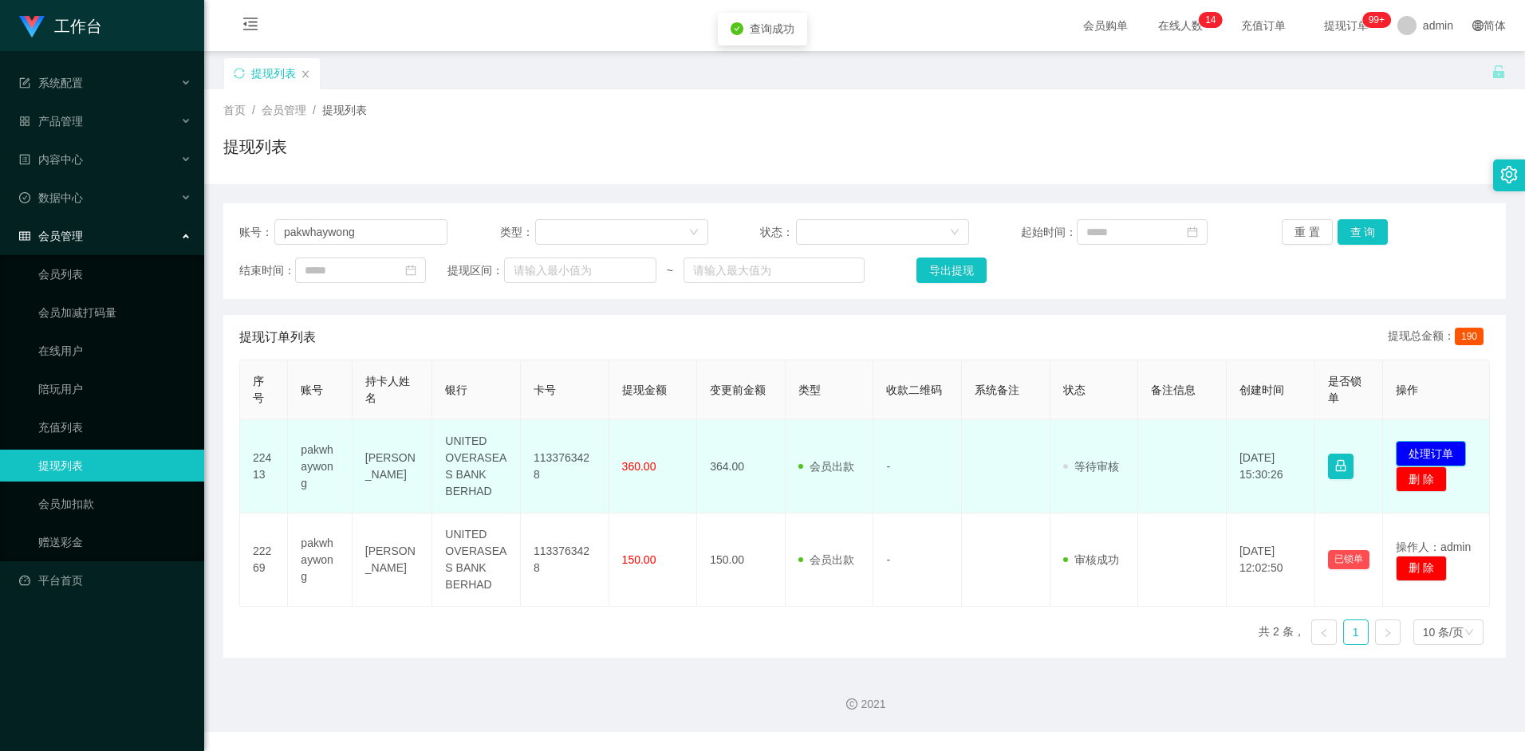
click at [1417, 448] on button "处理订单" at bounding box center [1431, 454] width 70 height 26
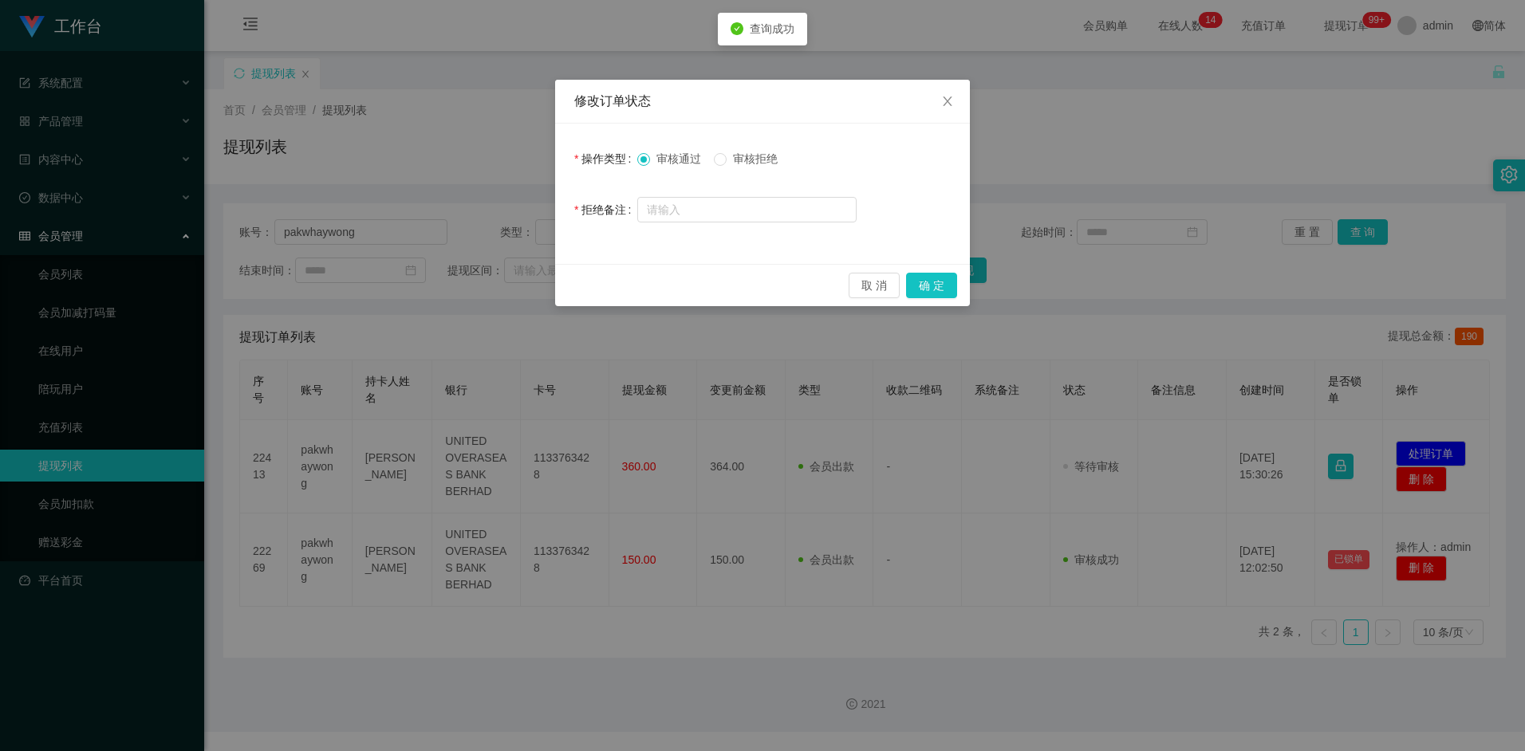
click at [739, 156] on span "审核拒绝" at bounding box center [755, 158] width 57 height 13
drag, startPoint x: 940, startPoint y: 285, endPoint x: 872, endPoint y: 419, distance: 150.5
click at [872, 419] on div "修改订单状态 操作类型 审核通过 审核拒绝 拒绝备注 取 消 确 定" at bounding box center [762, 375] width 1525 height 751
click at [922, 293] on button "确 定" at bounding box center [931, 286] width 51 height 26
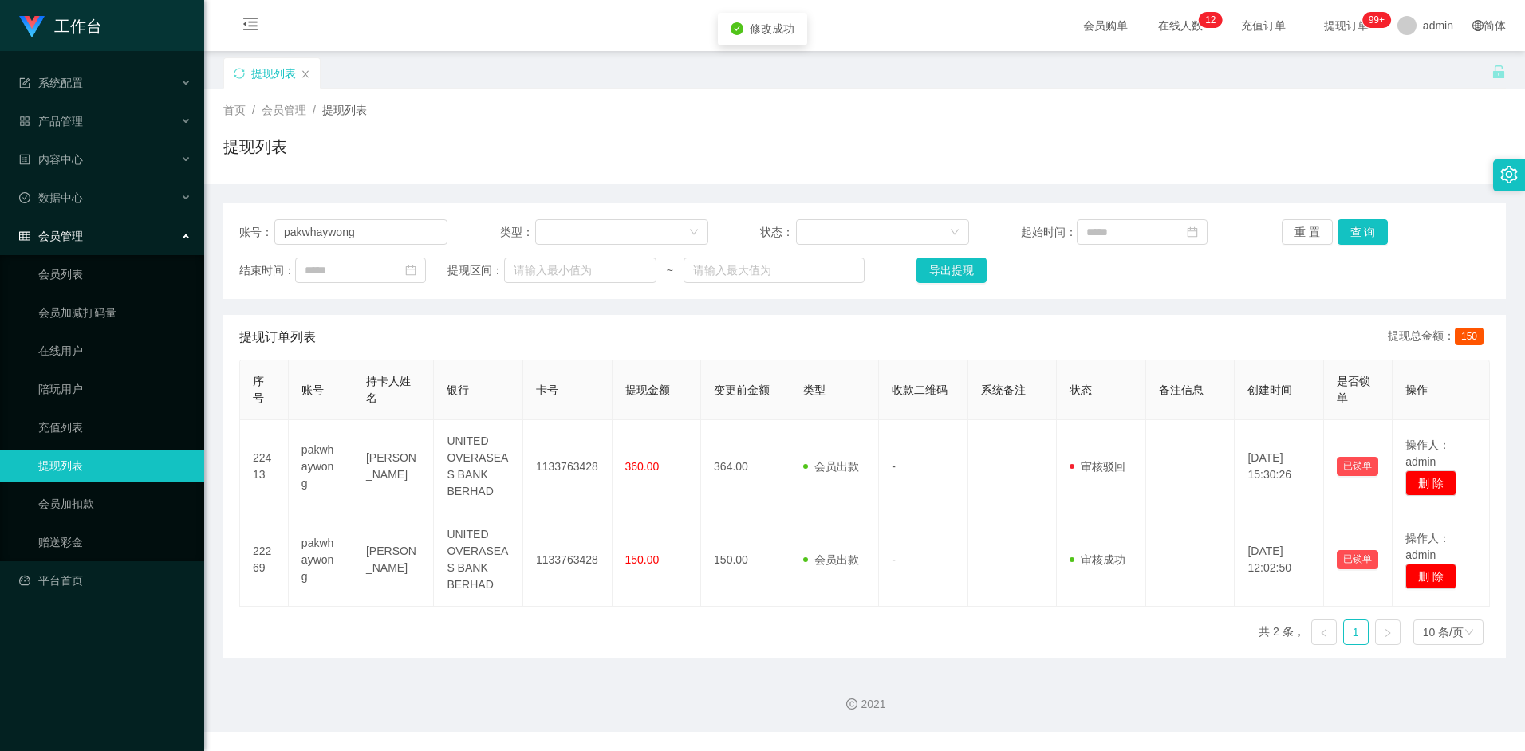
click at [668, 335] on div "提现订单列表 提现总金额： 150" at bounding box center [864, 337] width 1251 height 45
click at [391, 231] on input "pakwhaywong" at bounding box center [360, 232] width 173 height 26
drag, startPoint x: 1072, startPoint y: 140, endPoint x: 1152, endPoint y: 196, distance: 97.4
click at [1071, 140] on div "提现列表" at bounding box center [864, 153] width 1283 height 37
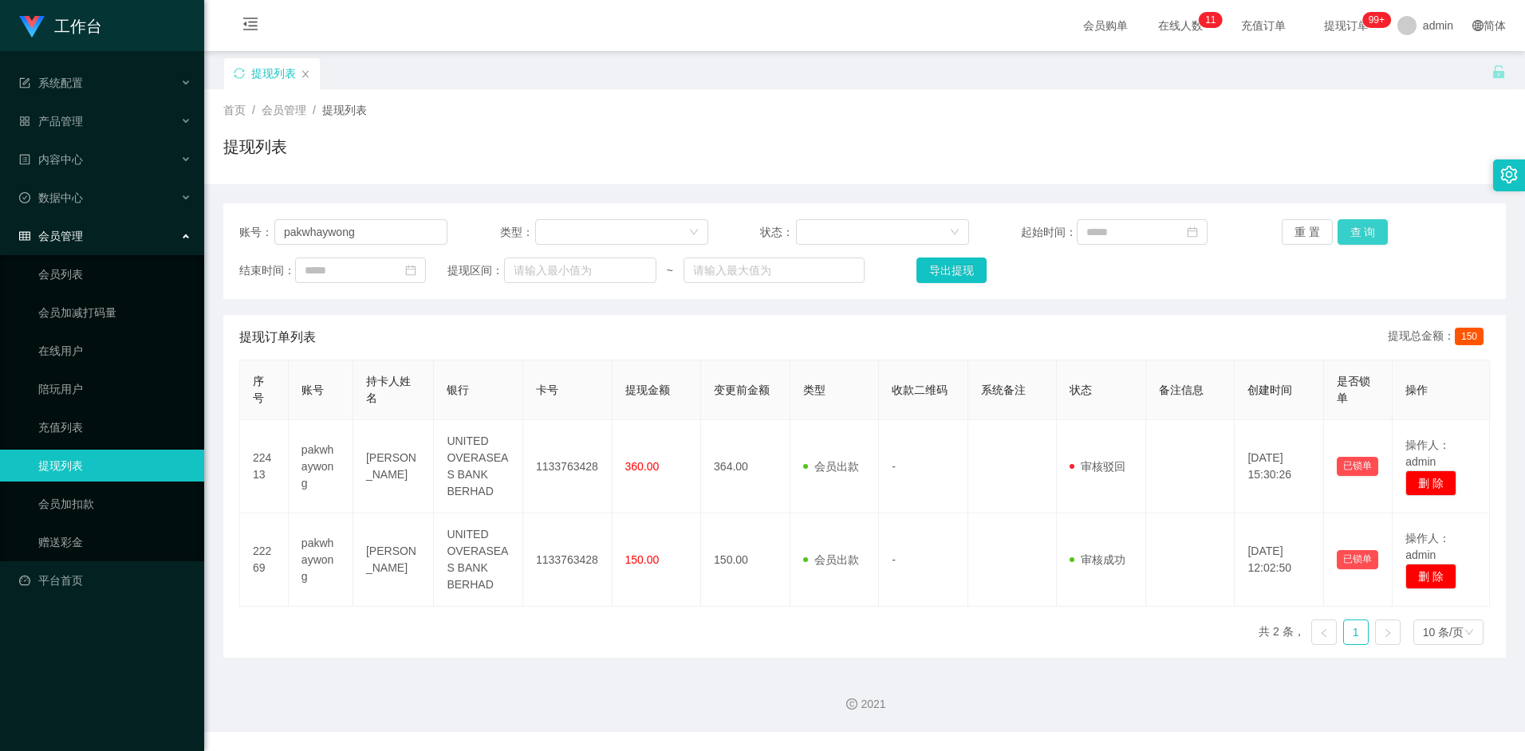
click at [1360, 236] on button "查 询" at bounding box center [1363, 232] width 51 height 26
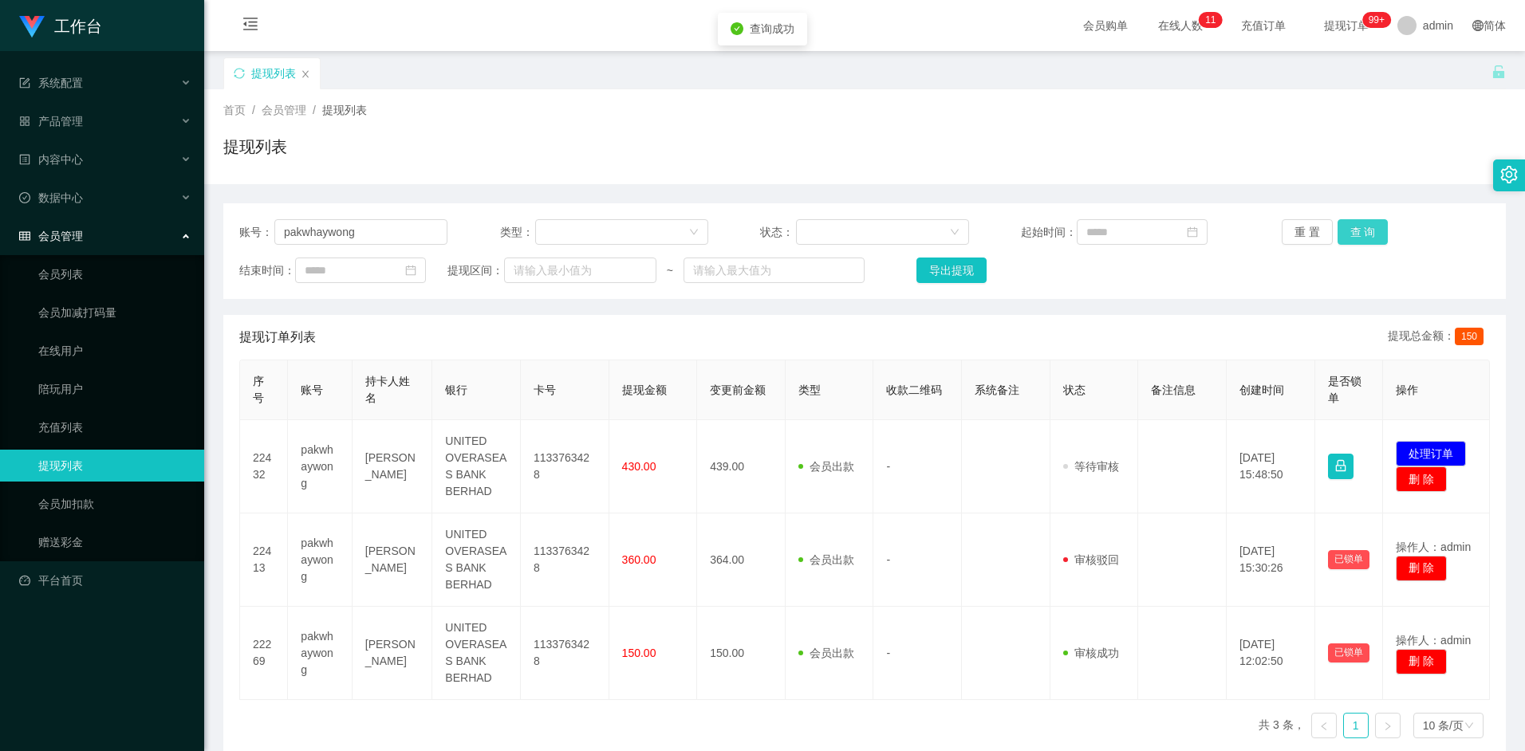
click at [1358, 232] on button "查 询" at bounding box center [1363, 232] width 51 height 26
click at [1064, 328] on div "提现订单列表 提现总金额： 150" at bounding box center [864, 337] width 1251 height 45
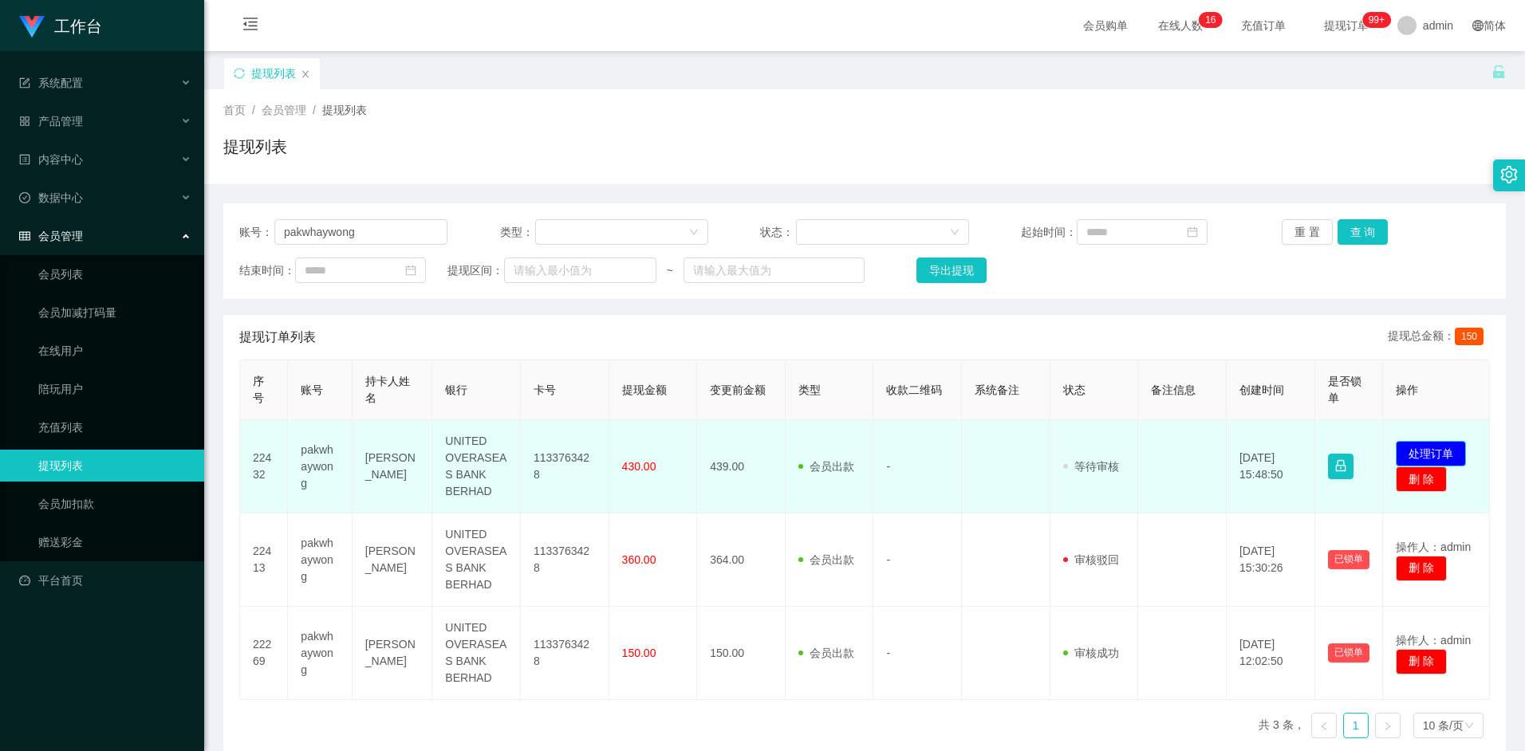
click at [1412, 449] on button "处理订单" at bounding box center [1431, 454] width 70 height 26
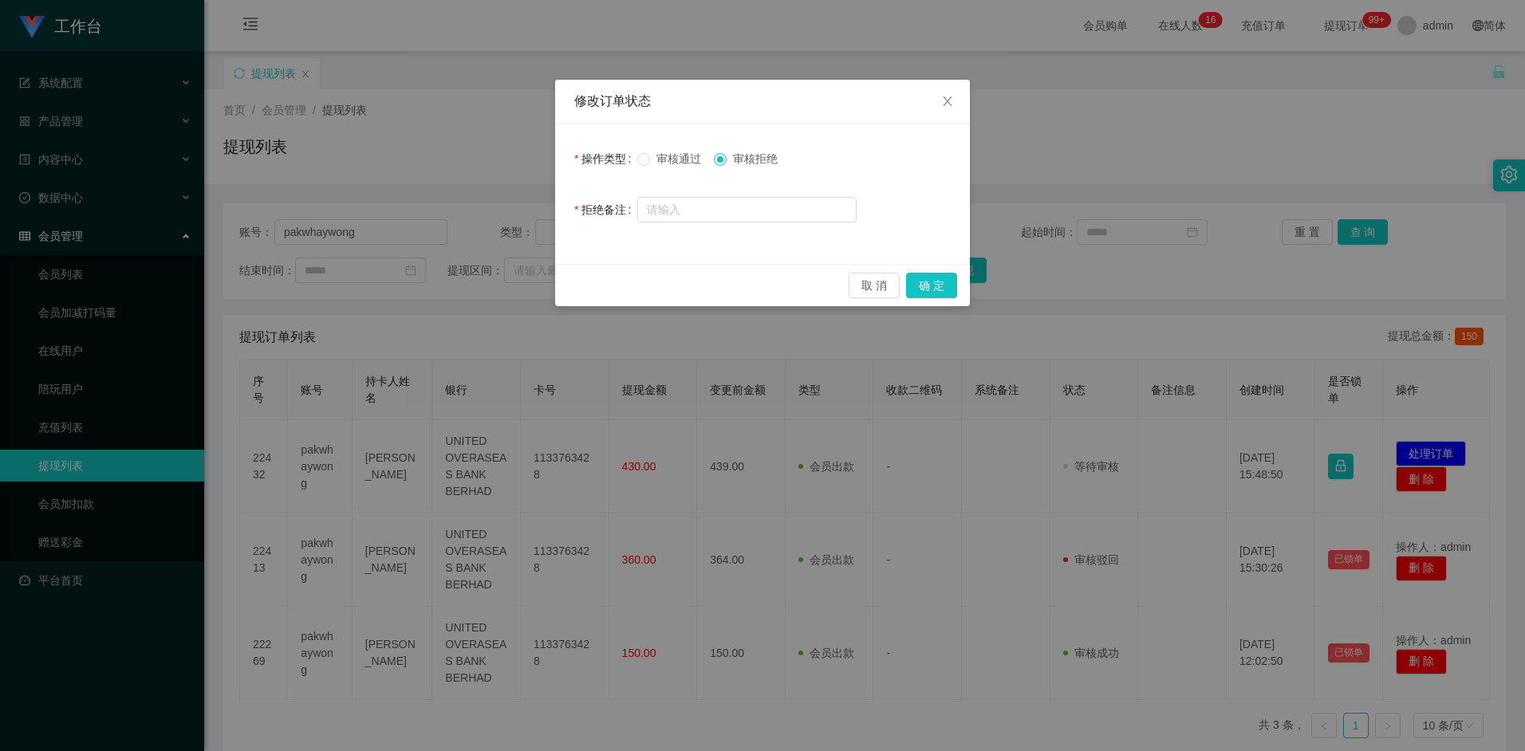
click at [684, 162] on span "审核通过" at bounding box center [678, 158] width 57 height 13
click at [933, 287] on button "确 定" at bounding box center [931, 286] width 51 height 26
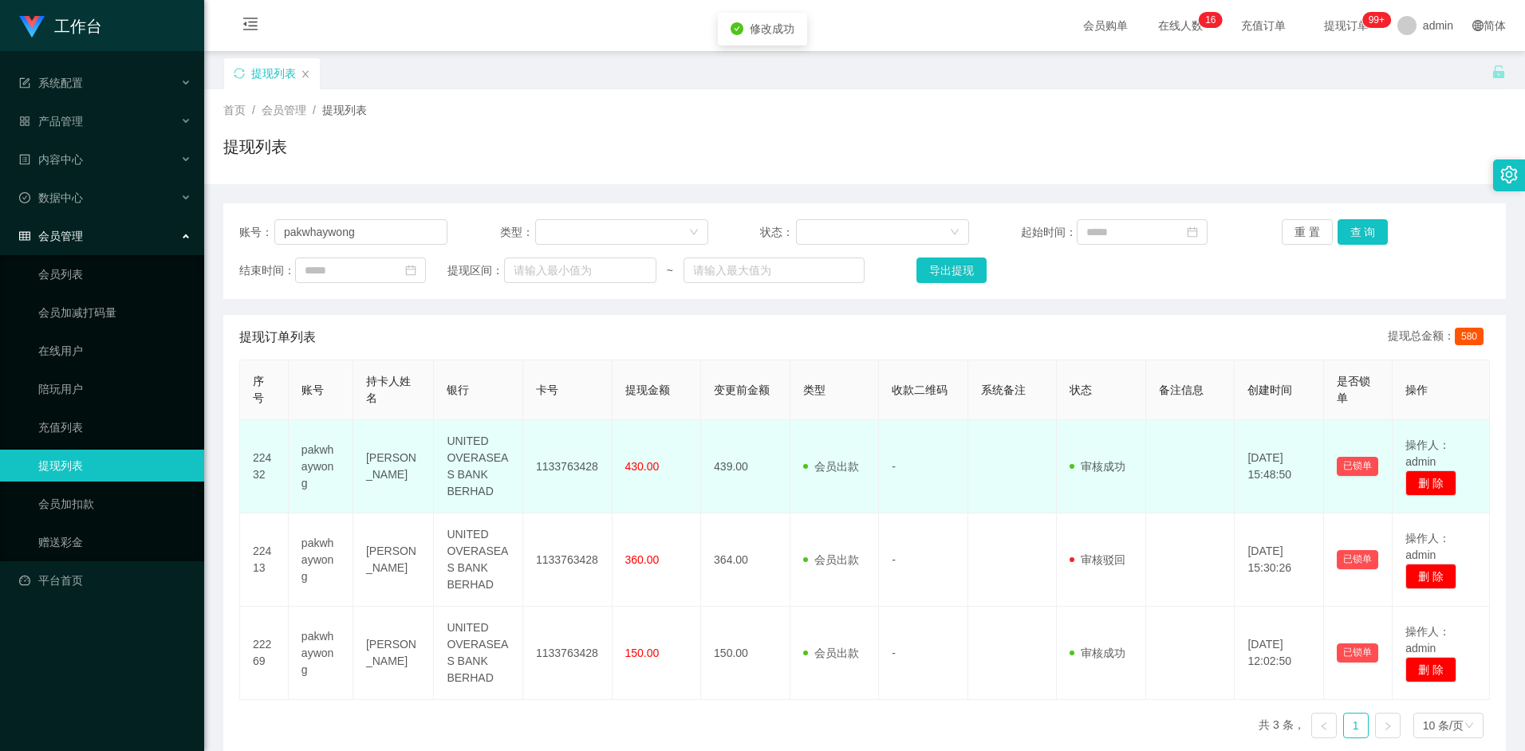
click at [565, 465] on td "1133763428" at bounding box center [567, 466] width 89 height 93
copy td "1133763428"
click at [583, 474] on td "1133763428" at bounding box center [567, 466] width 89 height 93
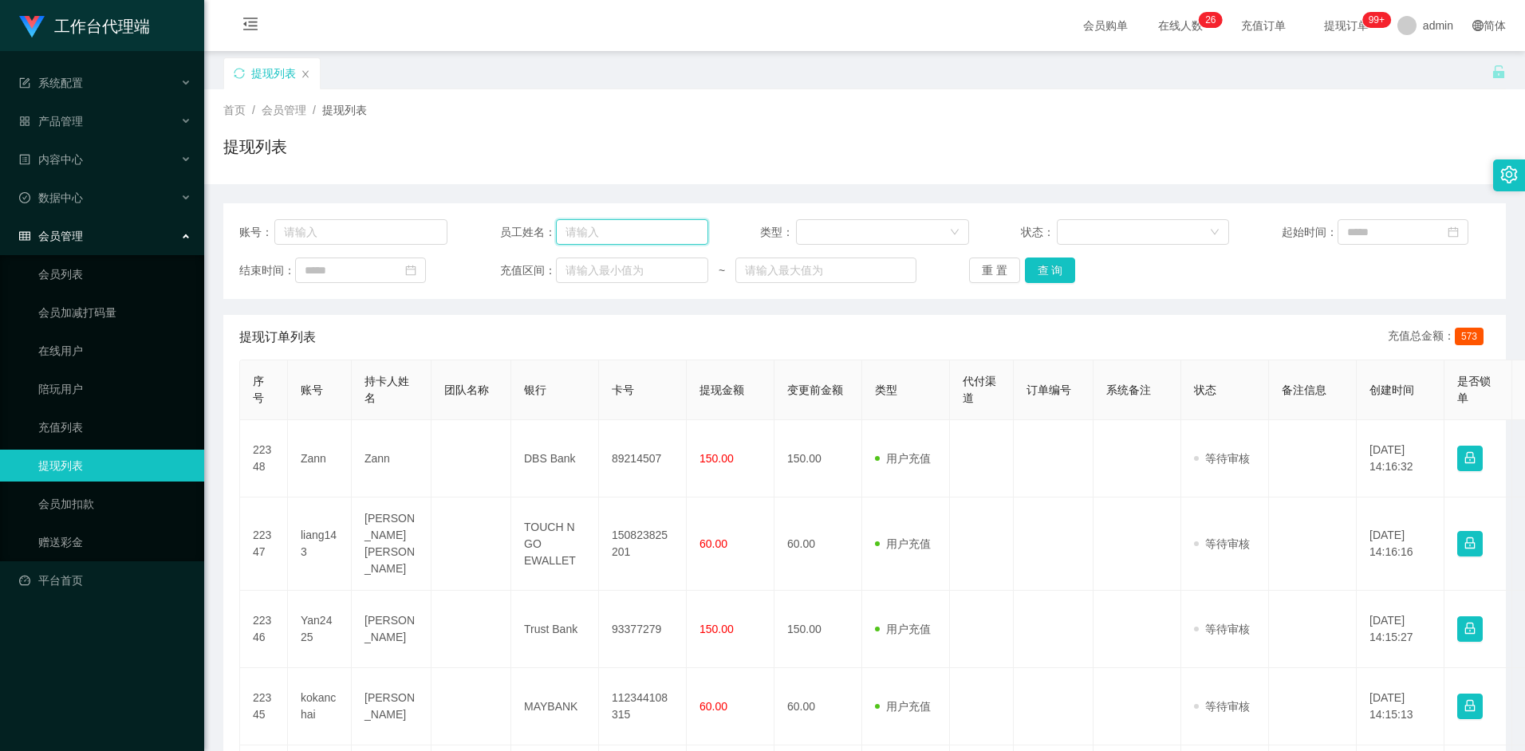
click at [576, 232] on input "text" at bounding box center [632, 232] width 152 height 26
type input "ouma888"
click at [1068, 270] on button "查 询" at bounding box center [1050, 271] width 51 height 26
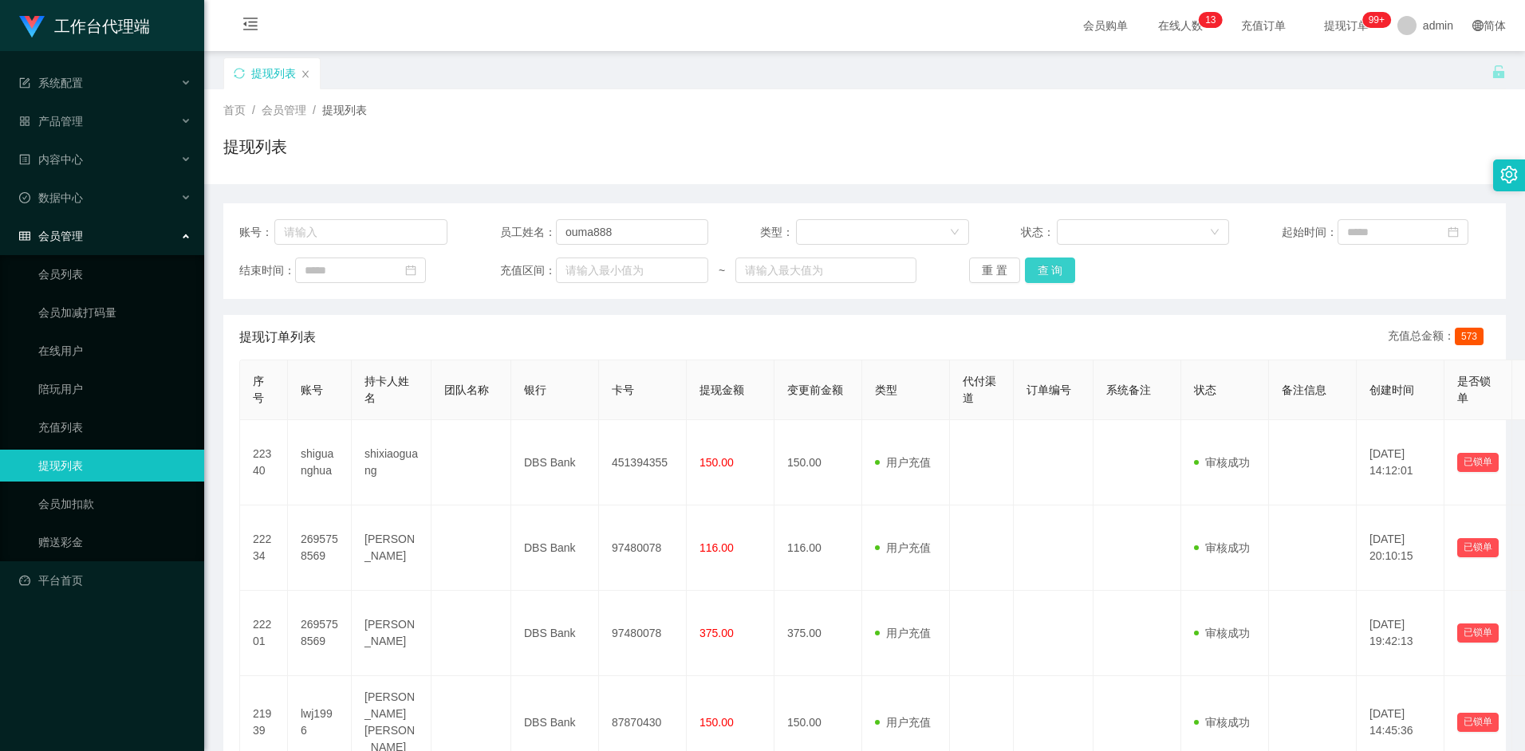
click at [1061, 271] on button "查 询" at bounding box center [1050, 271] width 51 height 26
click at [1051, 267] on button "查 询" at bounding box center [1050, 271] width 51 height 26
click at [1054, 270] on button "查 询" at bounding box center [1050, 271] width 51 height 26
click at [1052, 266] on button "查 询" at bounding box center [1050, 271] width 51 height 26
click at [1063, 280] on button "查 询" at bounding box center [1050, 271] width 51 height 26
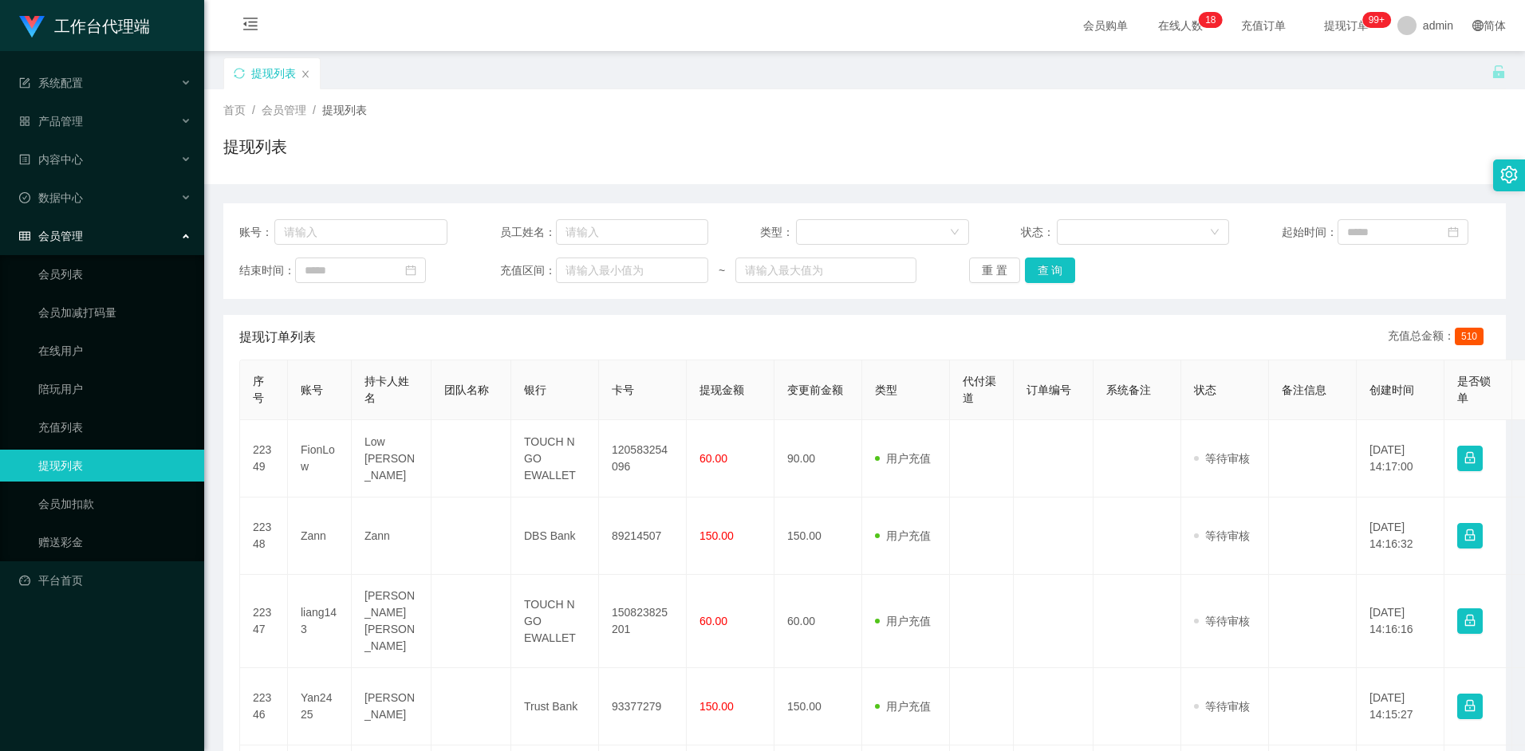
click at [735, 123] on div "首页 / 会员管理 / 提现列表 / 提现列表" at bounding box center [864, 136] width 1283 height 69
click at [607, 232] on input "text" at bounding box center [632, 232] width 152 height 26
type input "guanxi888"
click at [1053, 270] on button "查 询" at bounding box center [1050, 271] width 51 height 26
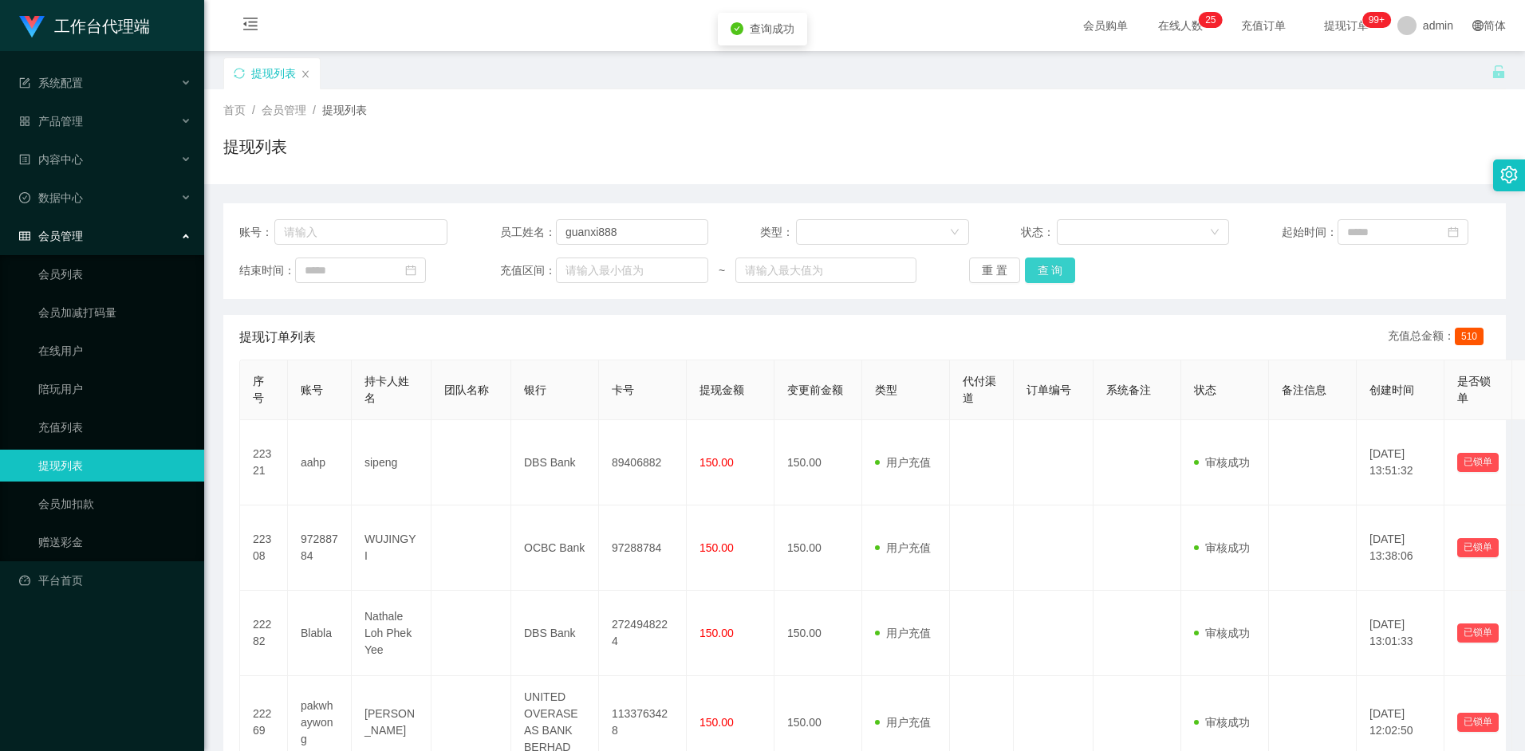
click at [1055, 266] on button "查 询" at bounding box center [1050, 271] width 51 height 26
click at [1056, 278] on button "查 询" at bounding box center [1050, 271] width 51 height 26
click at [1055, 274] on button "查 询" at bounding box center [1050, 271] width 51 height 26
click at [1055, 273] on button "查 询" at bounding box center [1050, 271] width 51 height 26
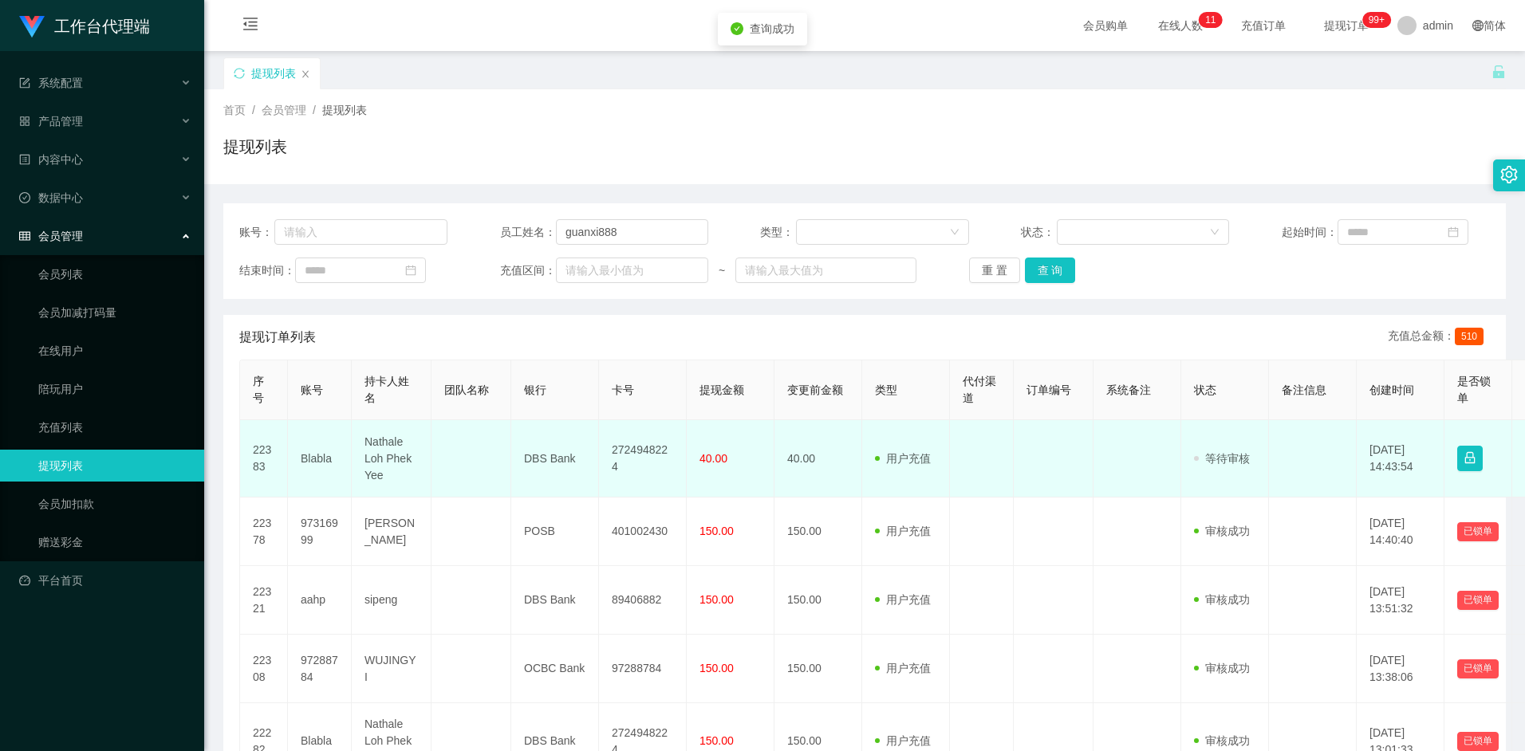
click at [310, 459] on td "Blabla" at bounding box center [320, 458] width 64 height 77
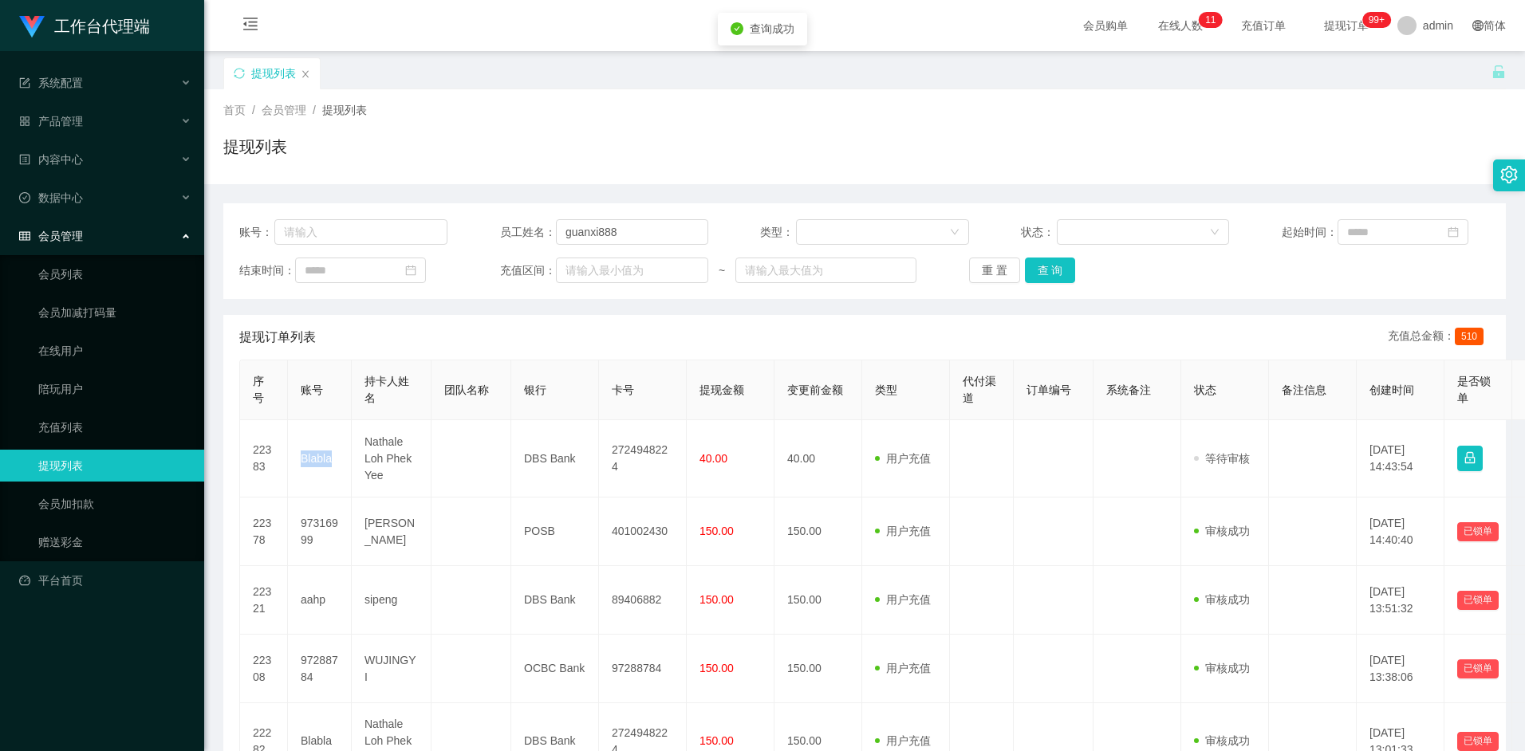
copy td "Blabla"
click at [1055, 274] on button "查 询" at bounding box center [1050, 271] width 51 height 26
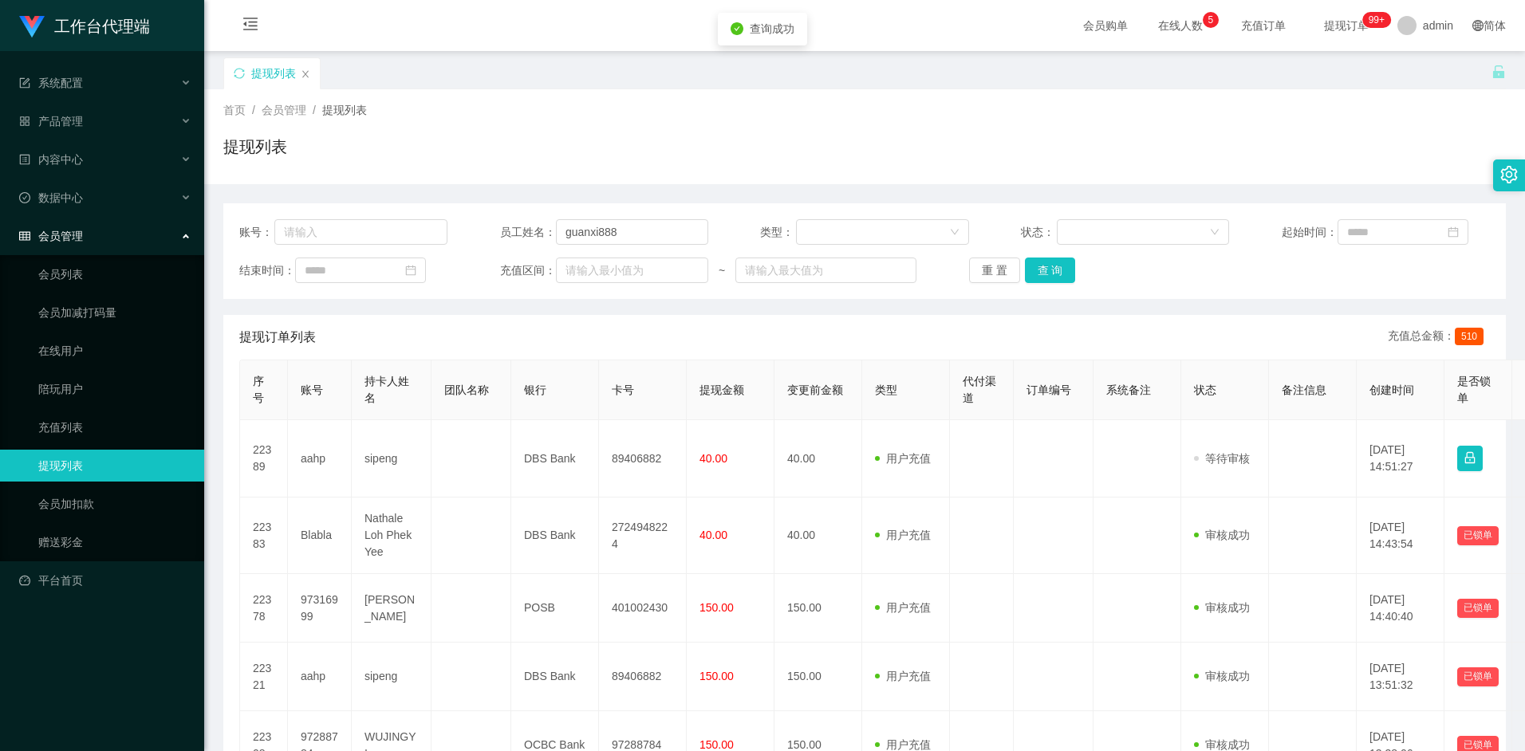
click at [1081, 153] on div "提现列表" at bounding box center [864, 153] width 1283 height 37
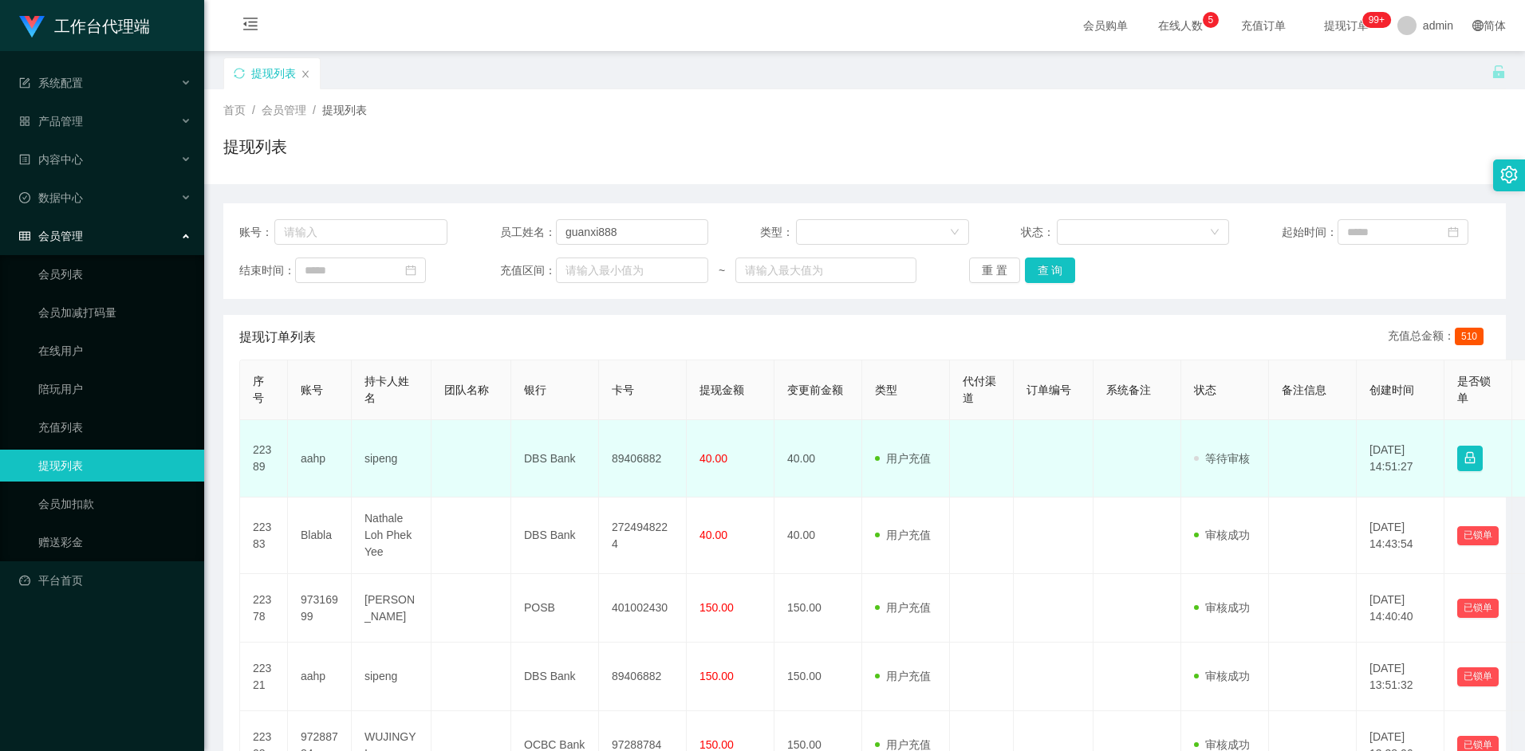
click at [317, 459] on td "aahp" at bounding box center [320, 458] width 64 height 77
click at [313, 460] on td "aahp" at bounding box center [320, 458] width 64 height 77
copy td "aahp"
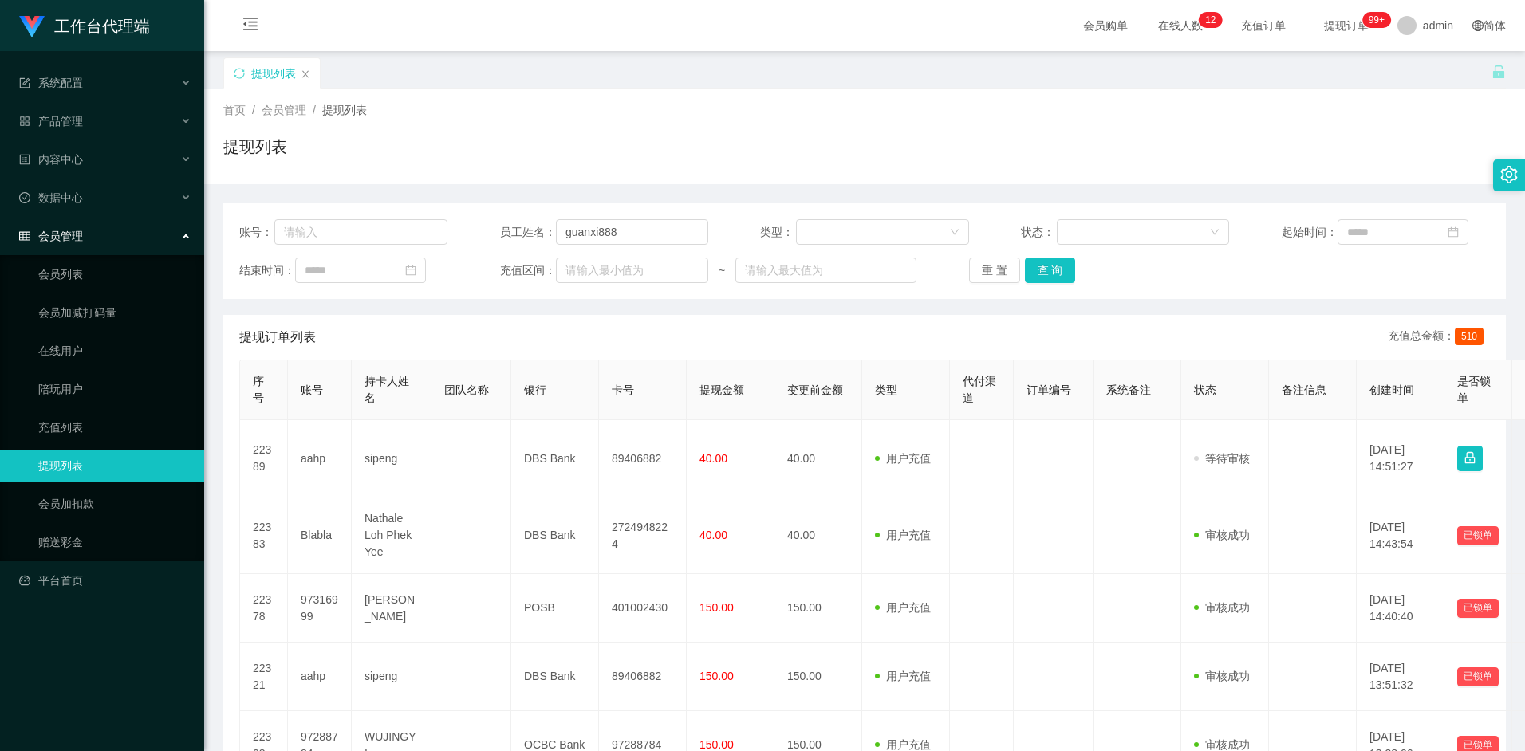
click at [762, 359] on div "提现订单列表 充值总金额： 510" at bounding box center [864, 337] width 1251 height 45
click at [1062, 272] on button "查 询" at bounding box center [1050, 271] width 51 height 26
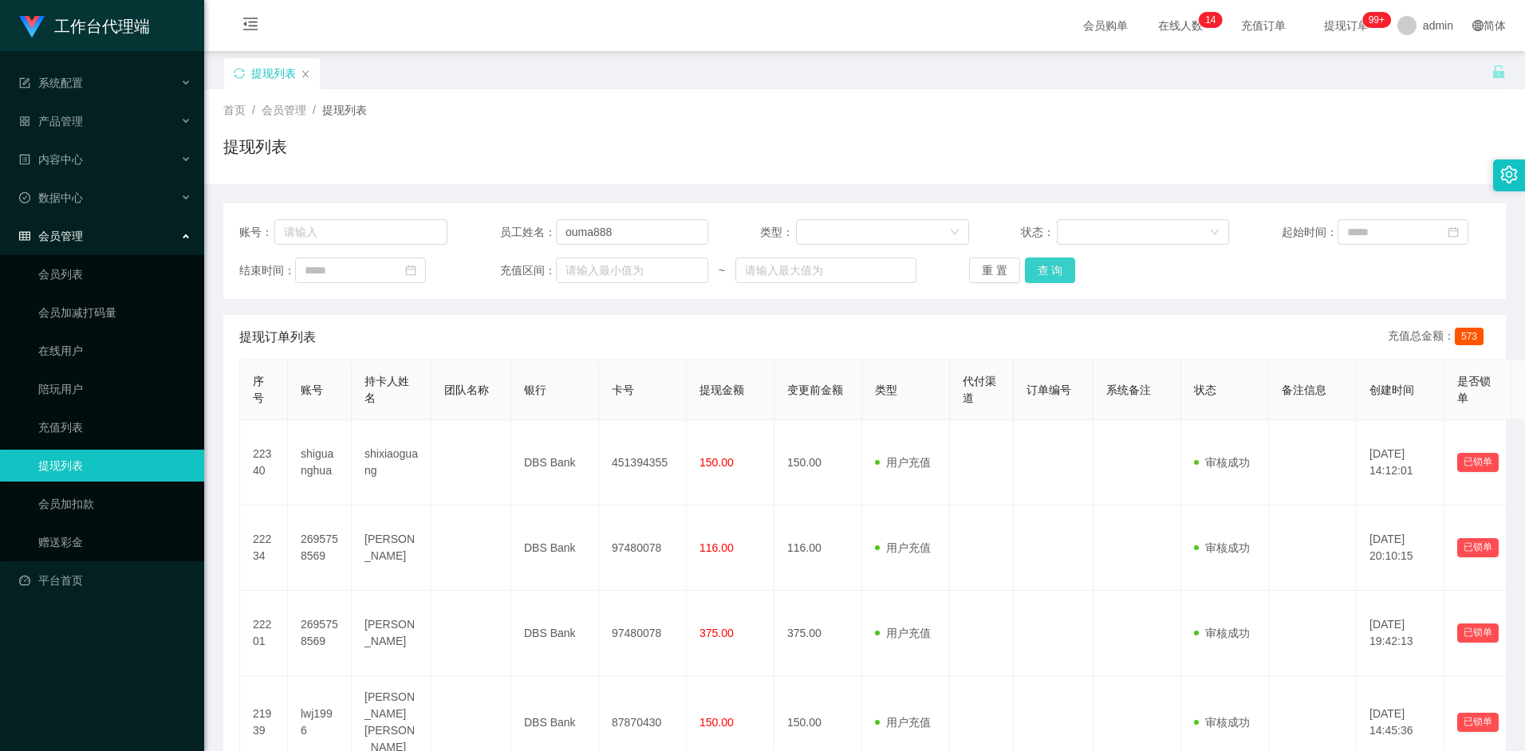
click at [1068, 268] on button "查 询" at bounding box center [1050, 271] width 51 height 26
click at [1061, 273] on button "查 询" at bounding box center [1050, 271] width 51 height 26
click at [1047, 263] on button "查 询" at bounding box center [1050, 271] width 51 height 26
click at [1053, 271] on button "查 询" at bounding box center [1050, 271] width 51 height 26
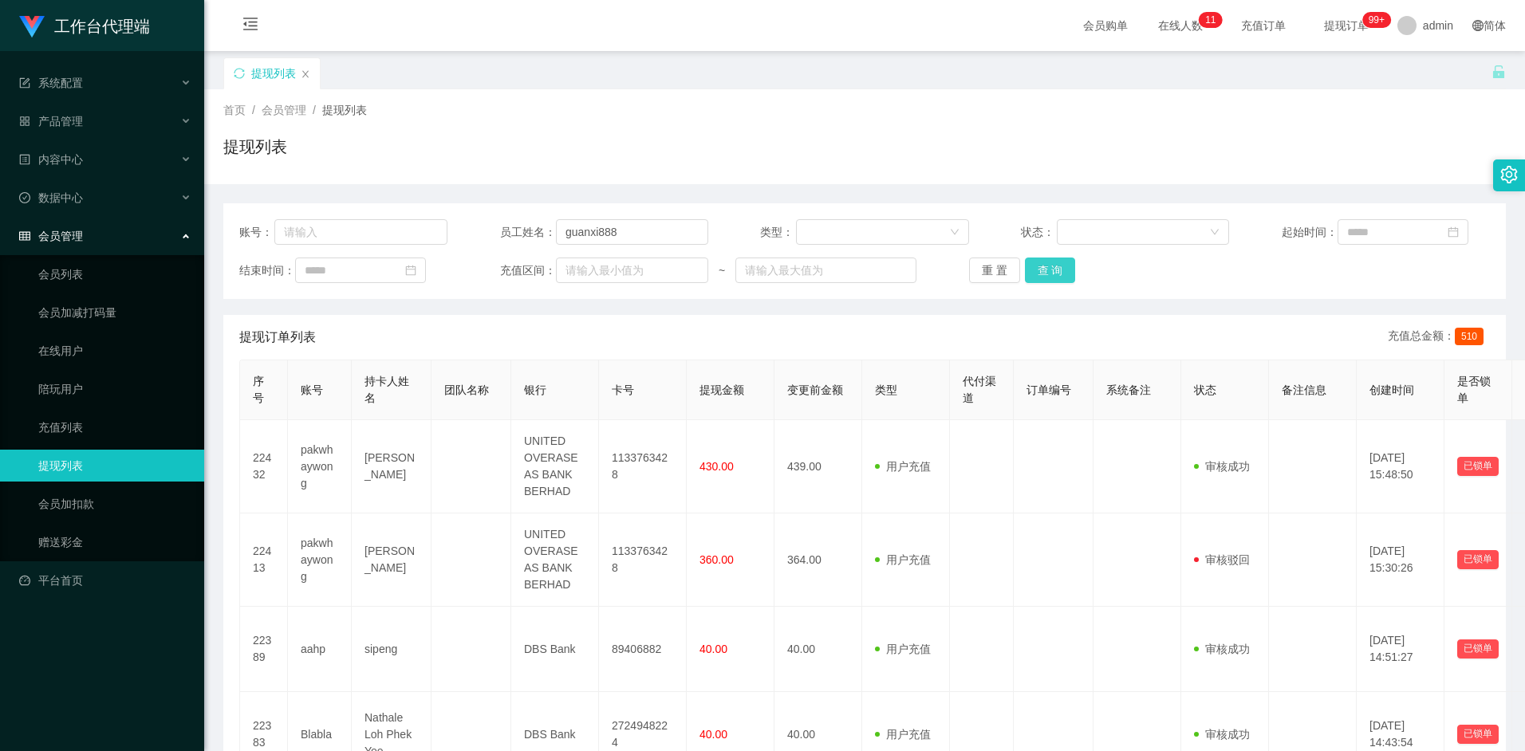
click at [1047, 264] on button "查 询" at bounding box center [1050, 271] width 51 height 26
click at [1054, 259] on button "查 询" at bounding box center [1050, 271] width 51 height 26
click at [730, 328] on div "提现订单列表 充值总金额： 510" at bounding box center [864, 337] width 1251 height 45
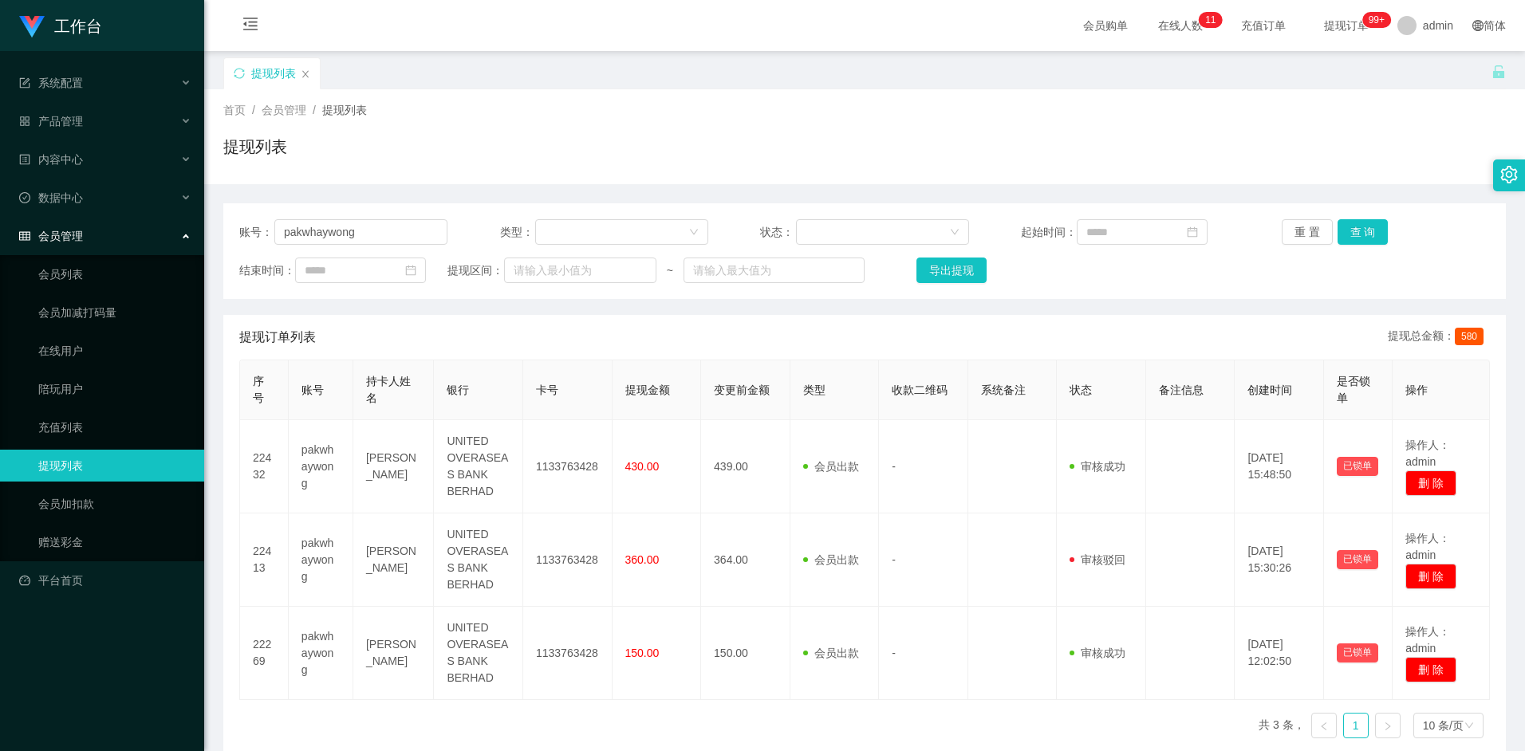
click at [745, 57] on main "关闭左侧 关闭右侧 关闭其它 刷新页面 提现列表 首页 / 会员管理 / 提现列表 / 提现列表 账号： pakwhaywong 类型： 状态： 起始时间： …" at bounding box center [864, 401] width 1321 height 700
